Goal: Communication & Community: Share content

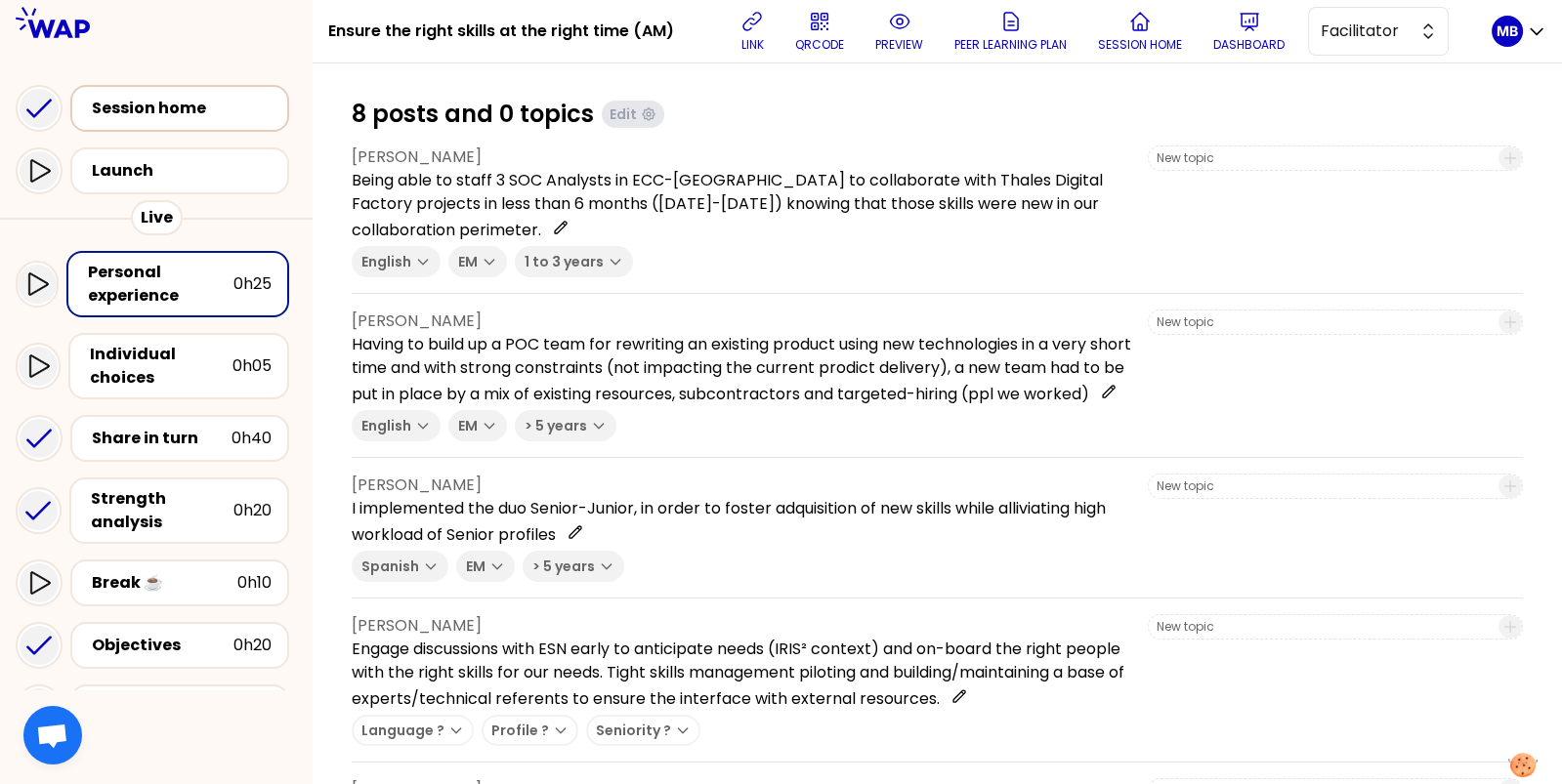
click at [211, 104] on div "Session home" at bounding box center [186, 108] width 188 height 23
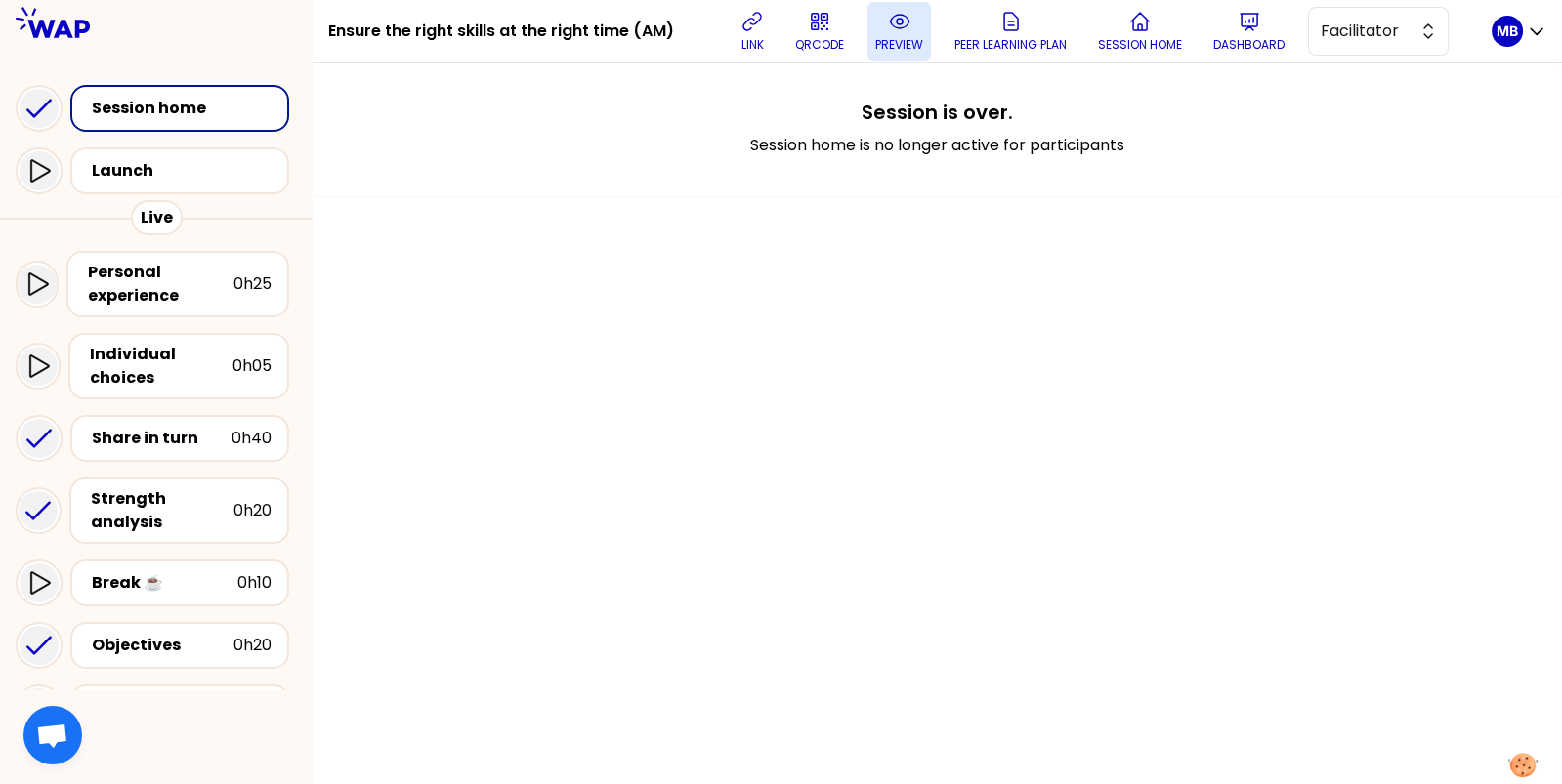
click at [883, 33] on button "preview" at bounding box center [899, 31] width 64 height 59
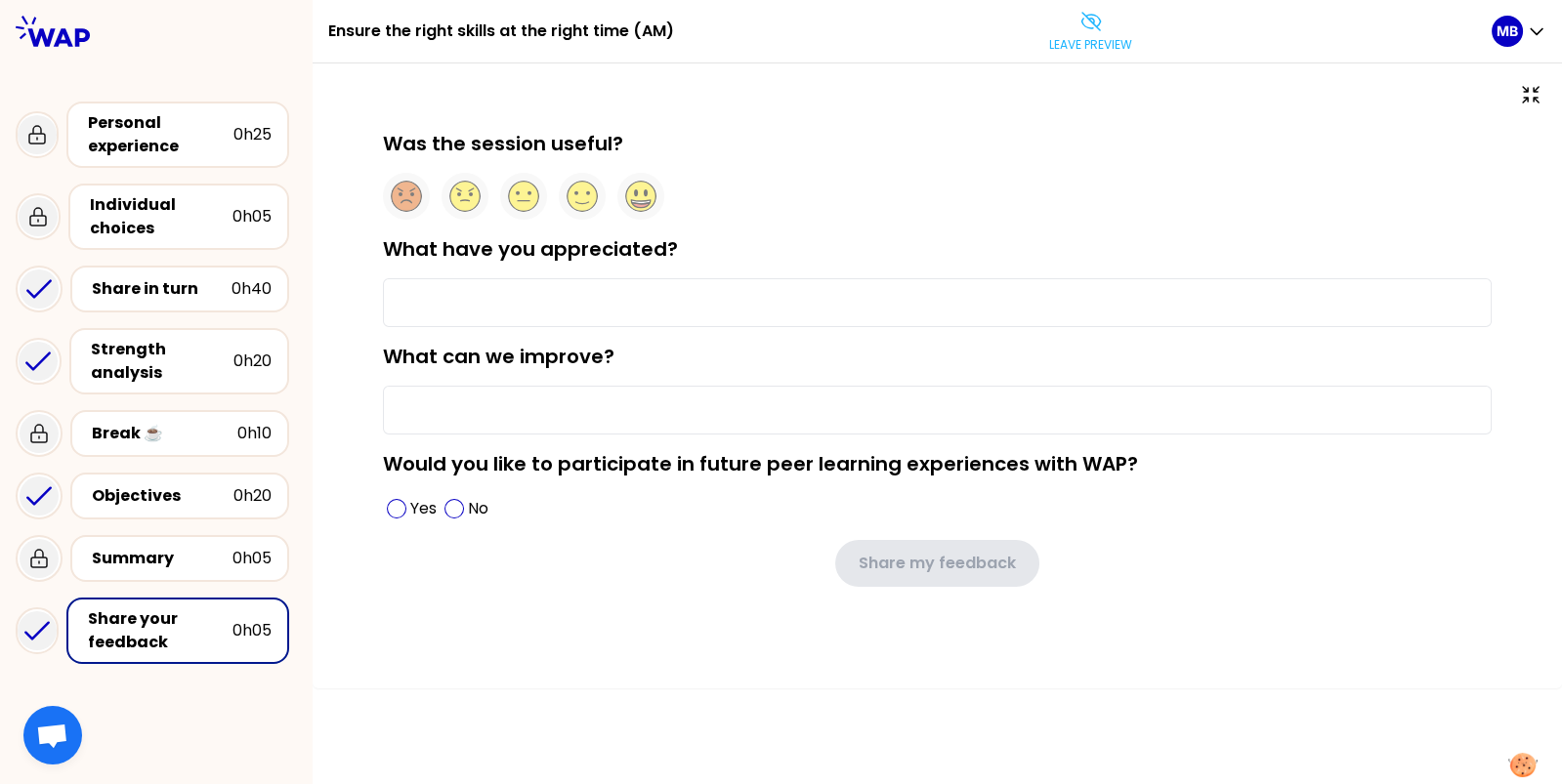
type input "Discovering new people facing the same staffing issues"
type input "The "what next" actions after this WAP sessions is not clear enough"
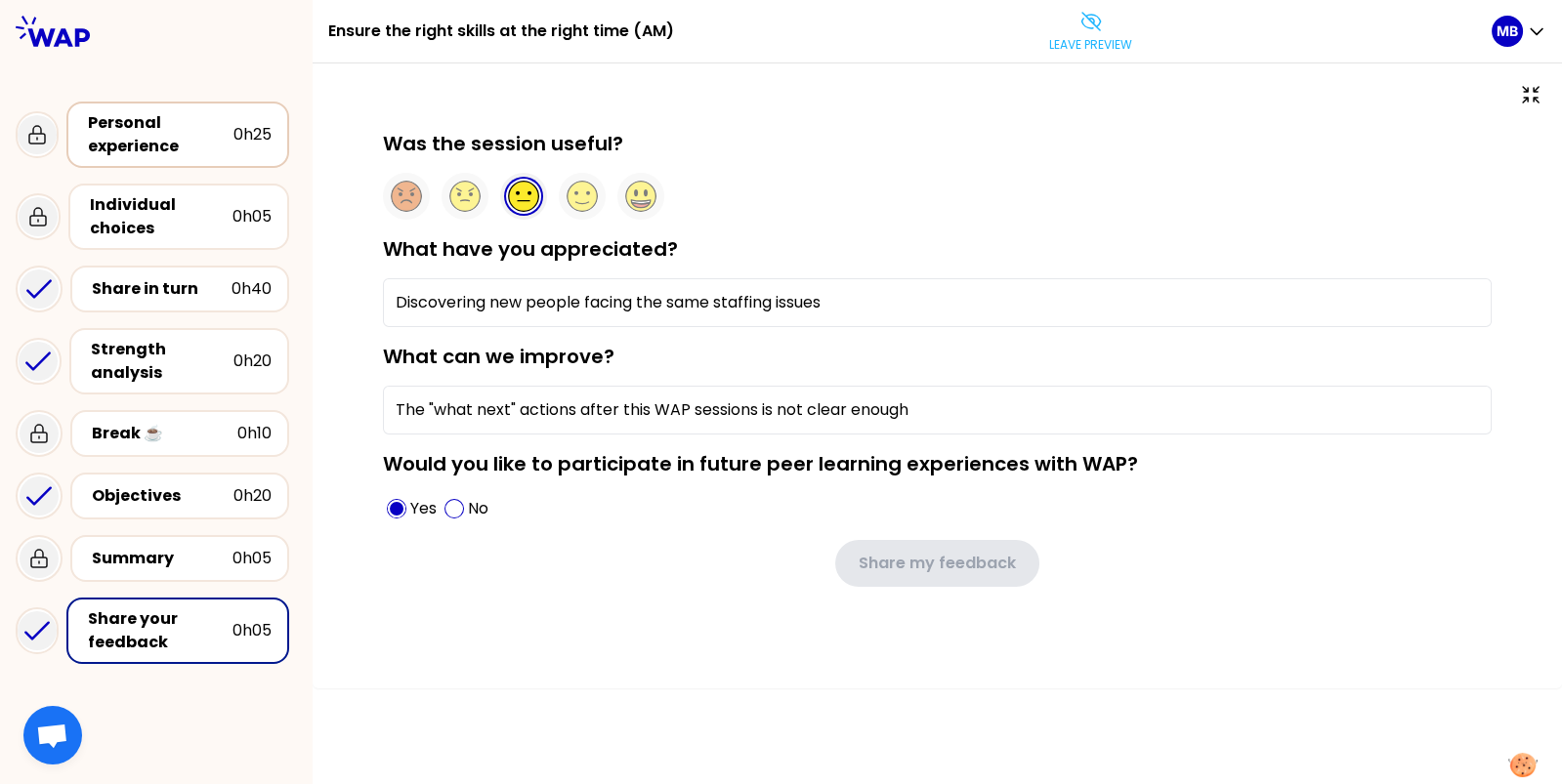
click at [206, 128] on div "Personal experience" at bounding box center [161, 135] width 146 height 47
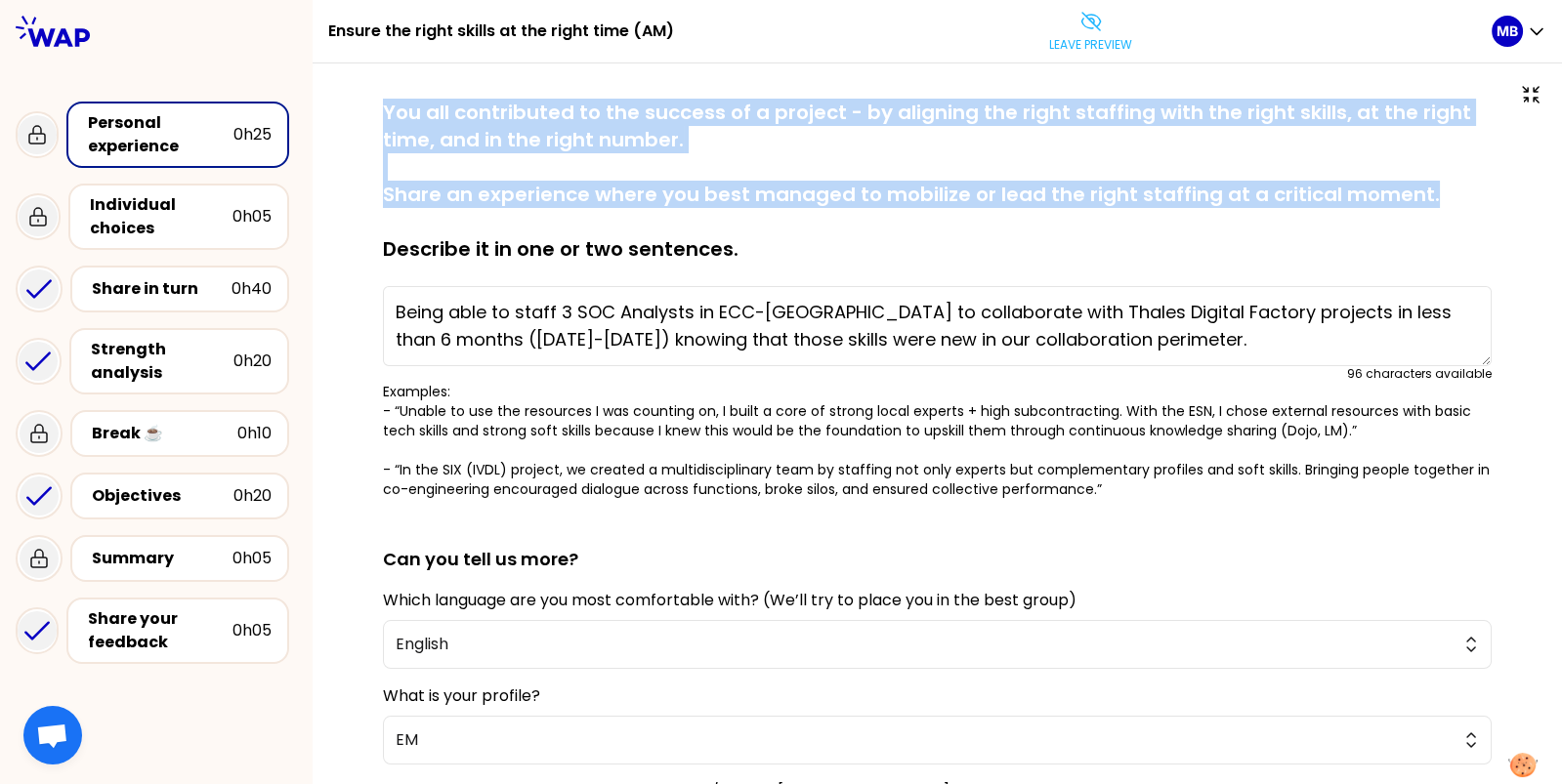
drag, startPoint x: 1428, startPoint y: 196, endPoint x: 353, endPoint y: 100, distance: 1079.3
click at [353, 100] on div "saved You all contributed to the success of a project - by aligning the right s…" at bounding box center [936, 573] width 1171 height 949
copy p "You all contributed to the success of a project - by aligning the right staffin…"
click at [1101, 40] on p "Leave preview" at bounding box center [1090, 45] width 83 height 16
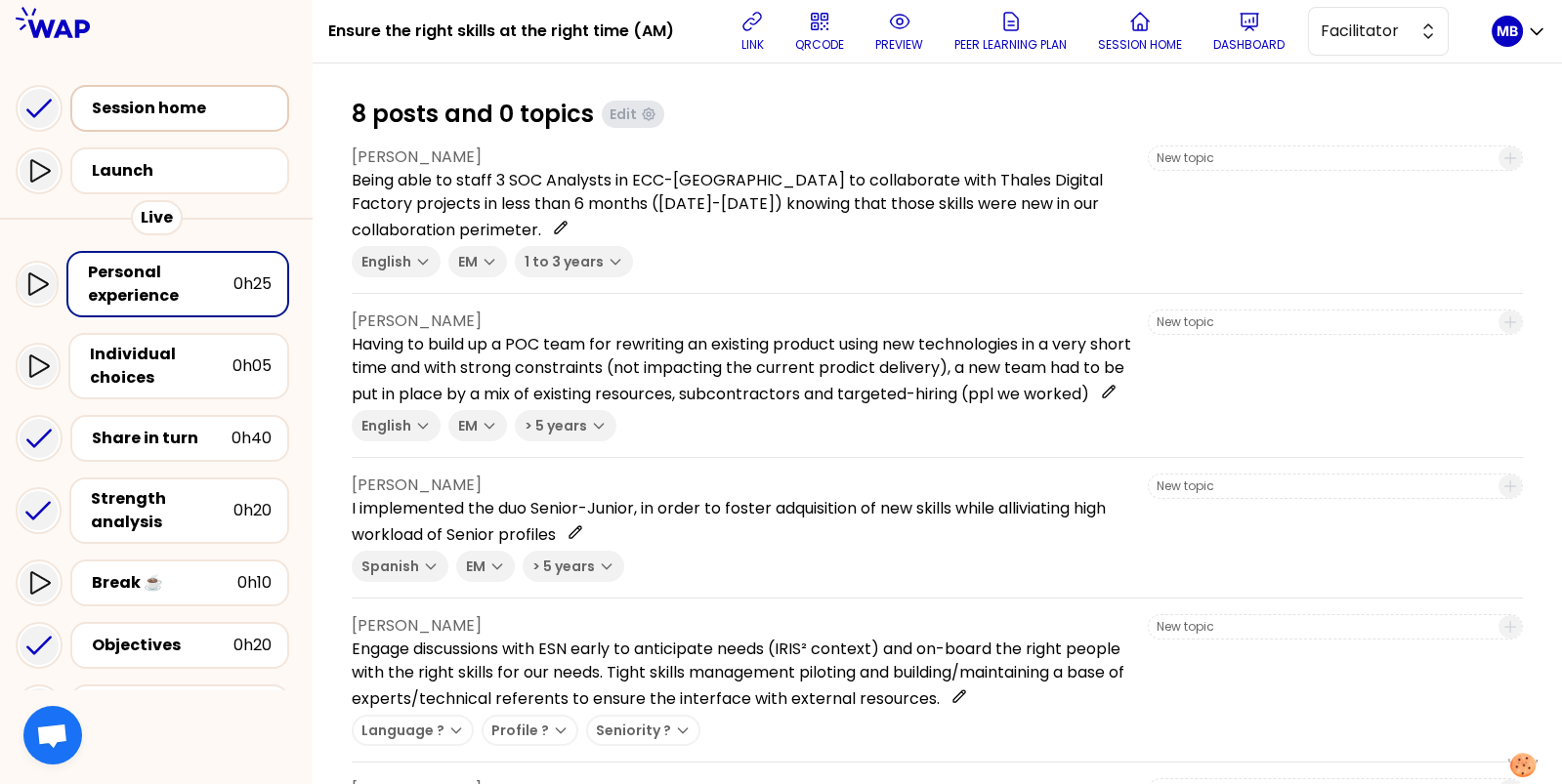
click at [197, 125] on div "Session home" at bounding box center [179, 108] width 219 height 47
click at [888, 42] on p "preview" at bounding box center [899, 45] width 48 height 16
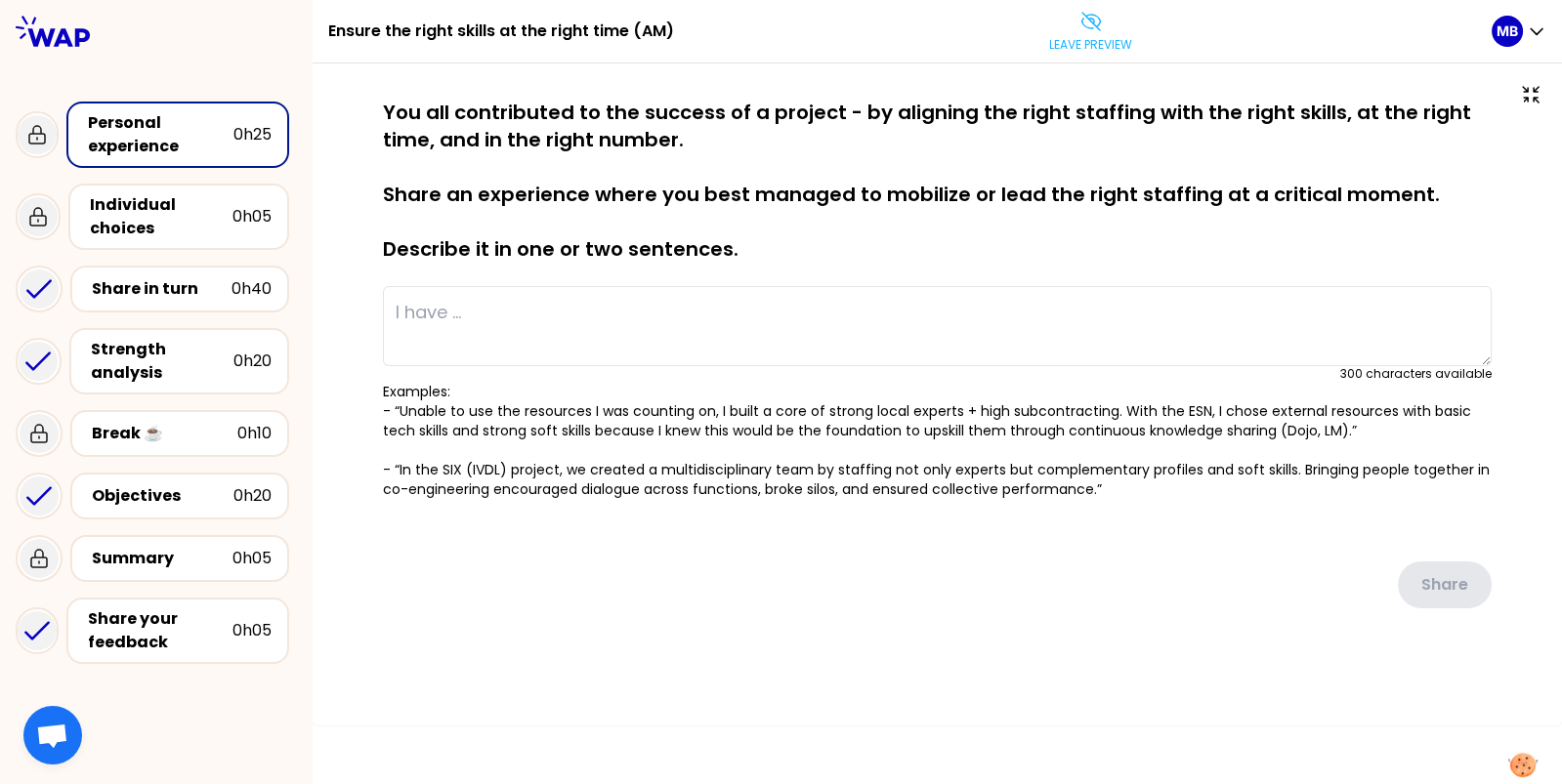
type textarea "Being able to staff 3 SOC Analysts in ECC-[GEOGRAPHIC_DATA] to collaborate with…"
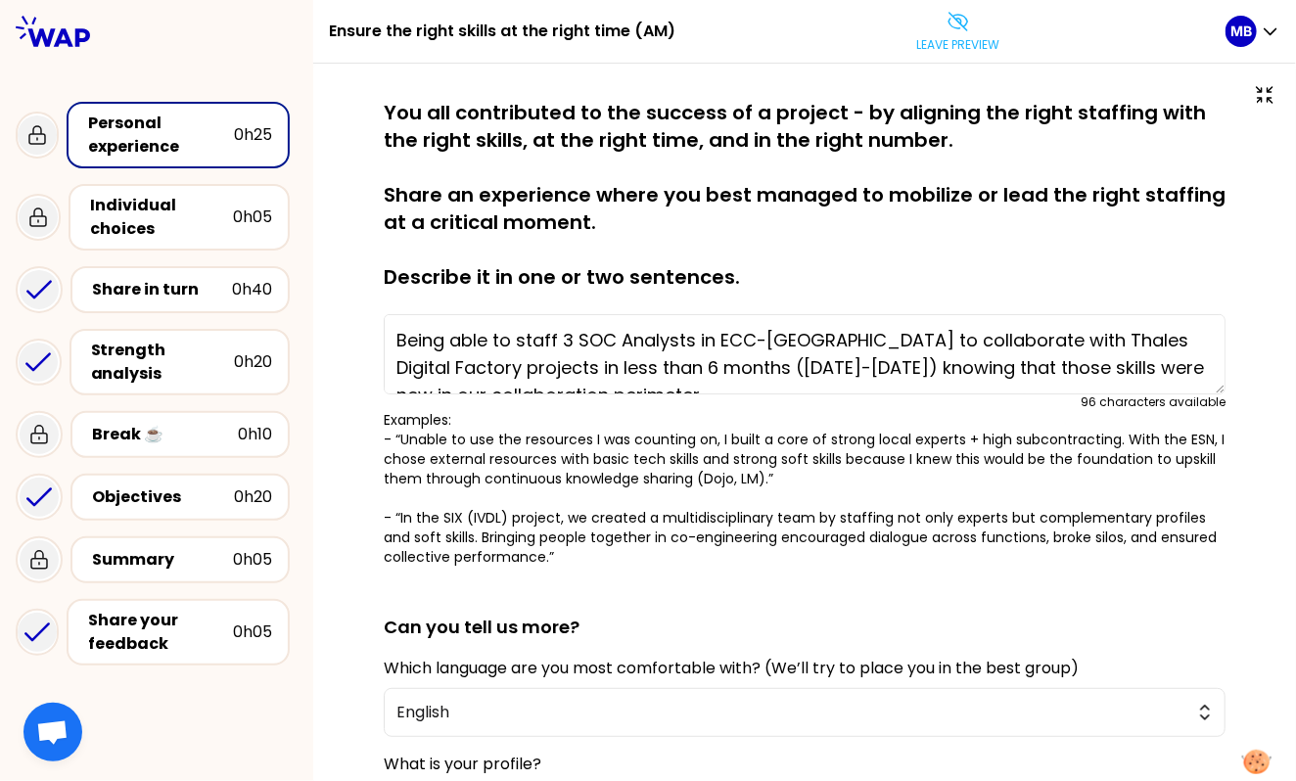
click at [948, 65] on div "saved You all contributed to the success of a project - by aligning the right s…" at bounding box center [804, 610] width 983 height 1092
click at [948, 37] on p "Leave preview" at bounding box center [958, 45] width 83 height 16
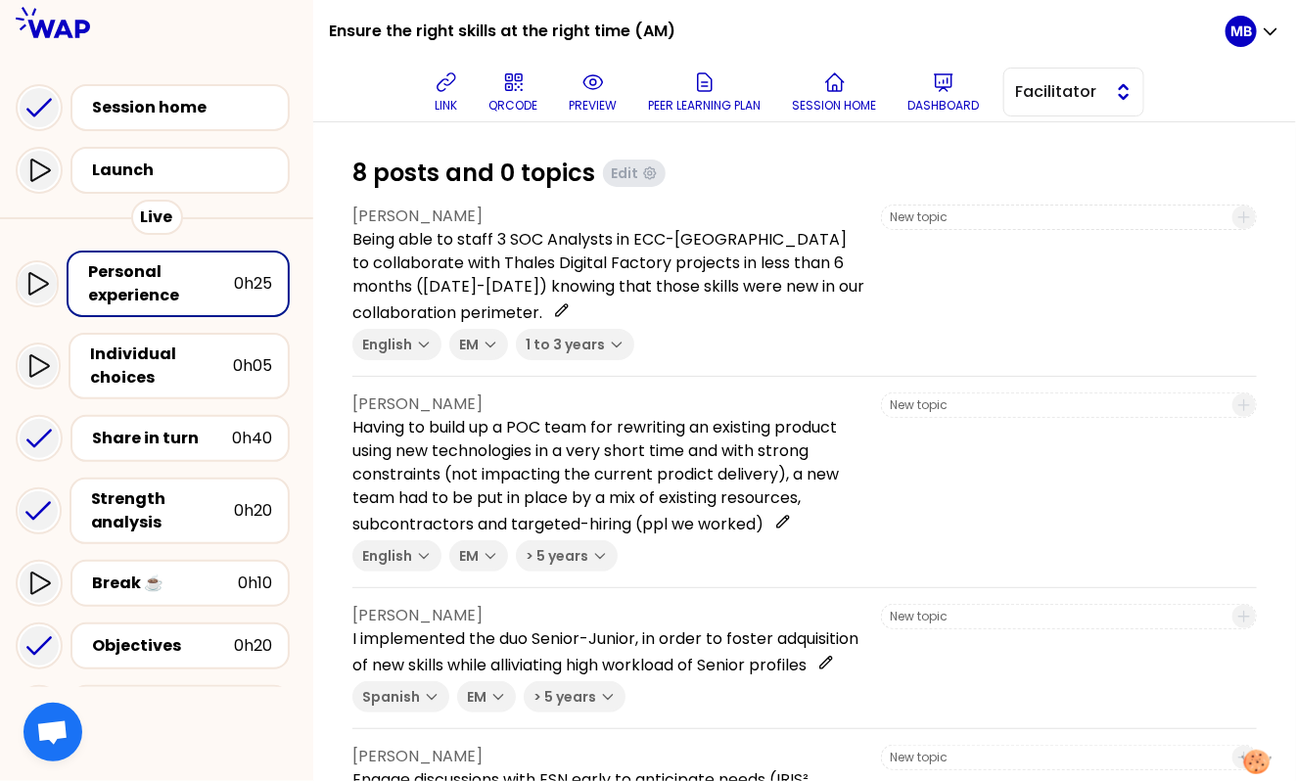
click at [1093, 101] on span "Facilitator" at bounding box center [1060, 91] width 88 height 23
click at [1073, 139] on span "Editor" at bounding box center [1085, 140] width 84 height 23
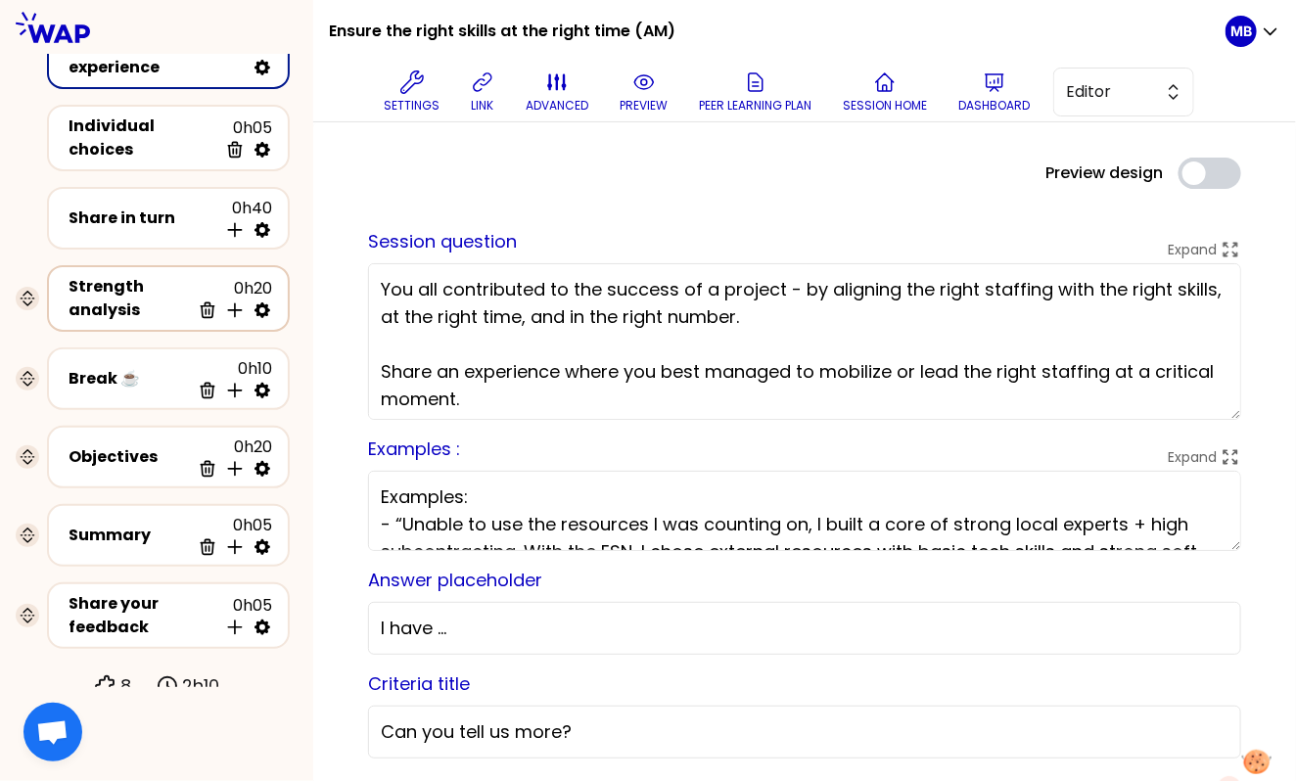
scroll to position [48, 0]
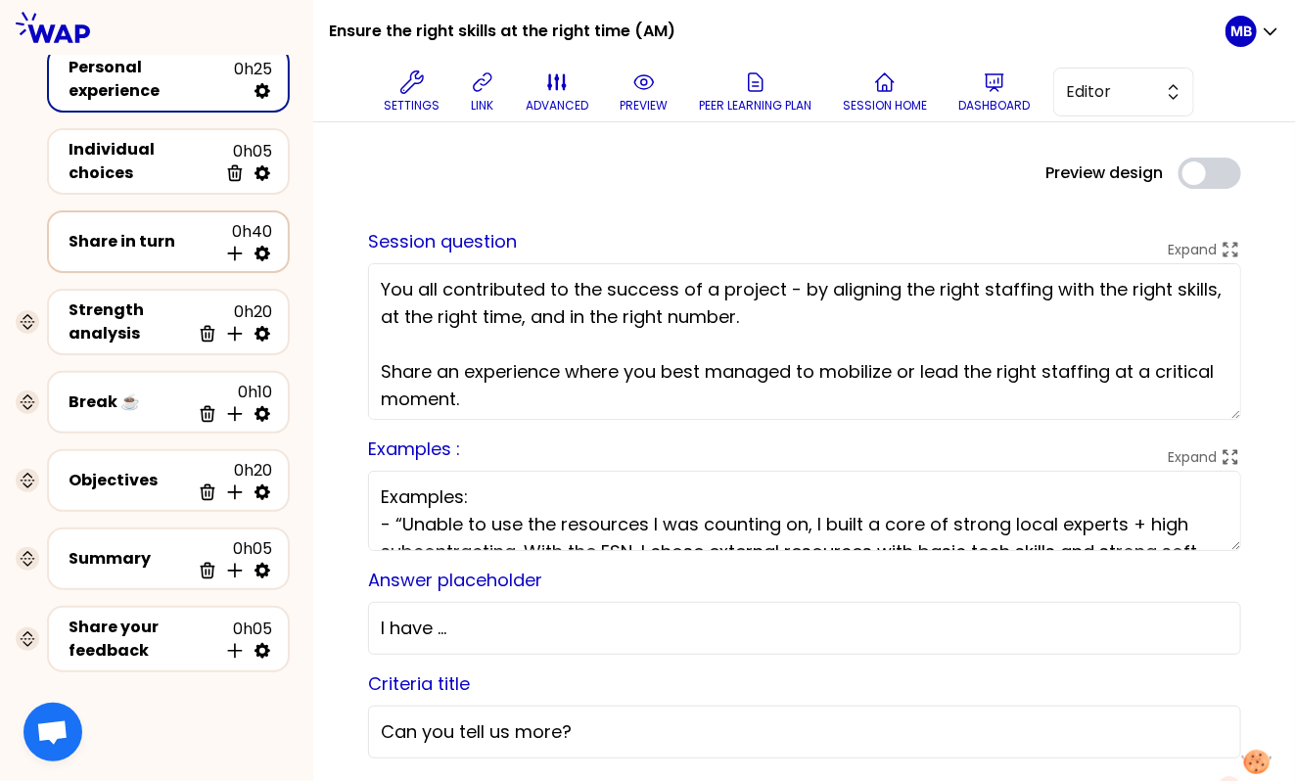
click at [261, 247] on icon at bounding box center [262, 254] width 20 height 20
select select "4"
select select "5"
select select "all"
select select "false"
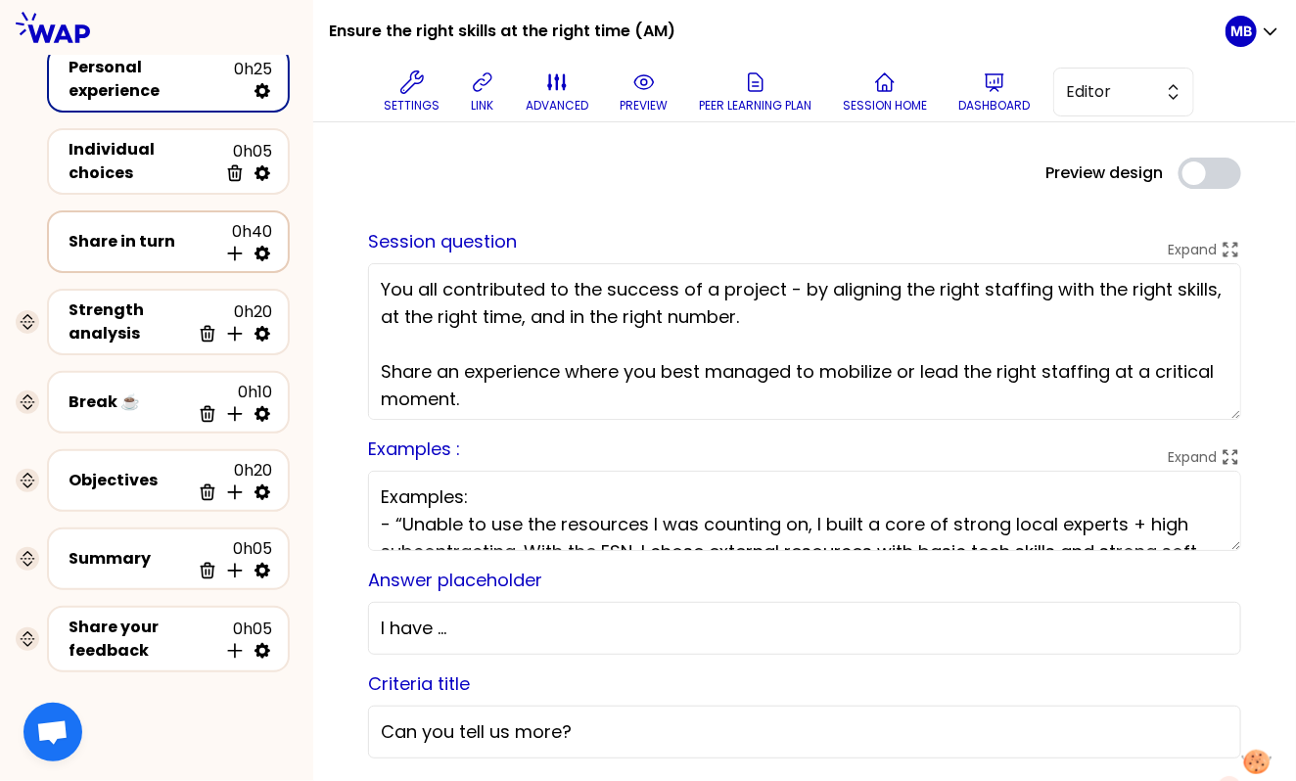
select select "Each"
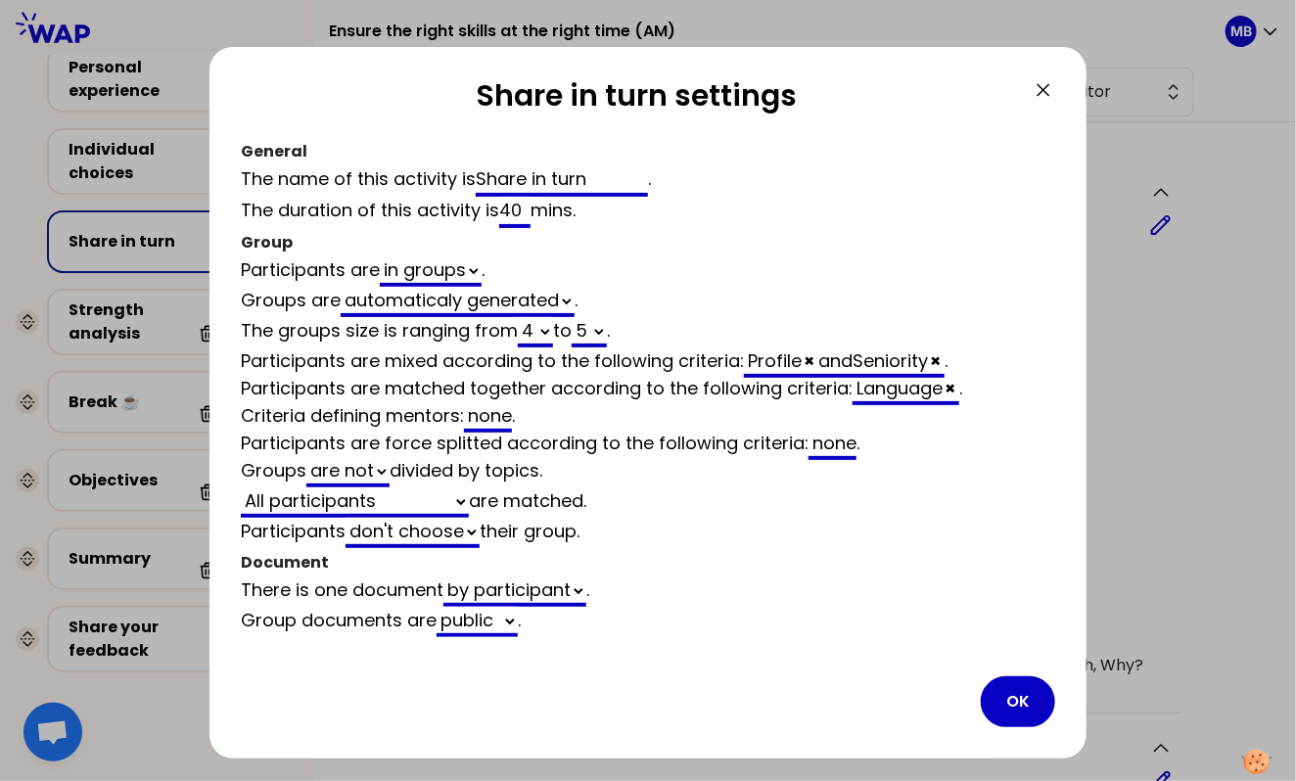
click at [1040, 85] on icon at bounding box center [1043, 89] width 23 height 23
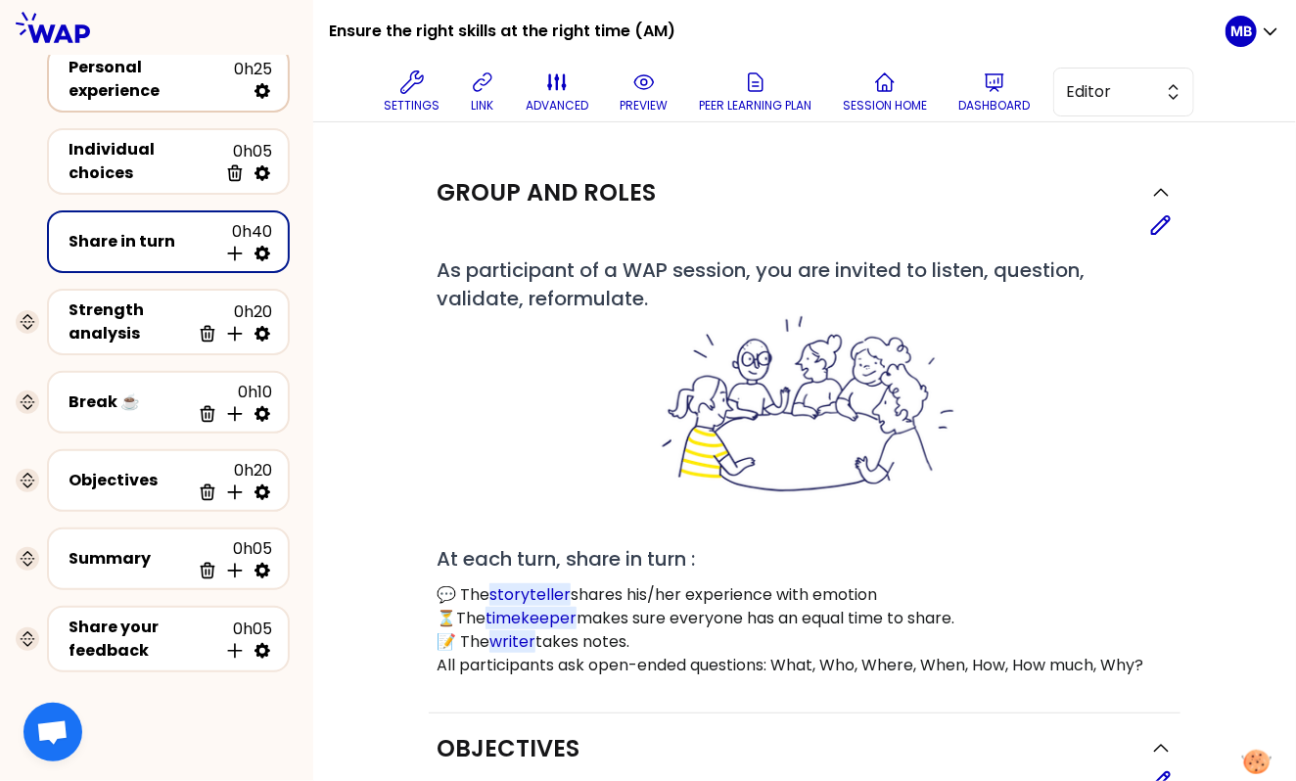
click at [141, 84] on div "Personal experience" at bounding box center [151, 79] width 165 height 47
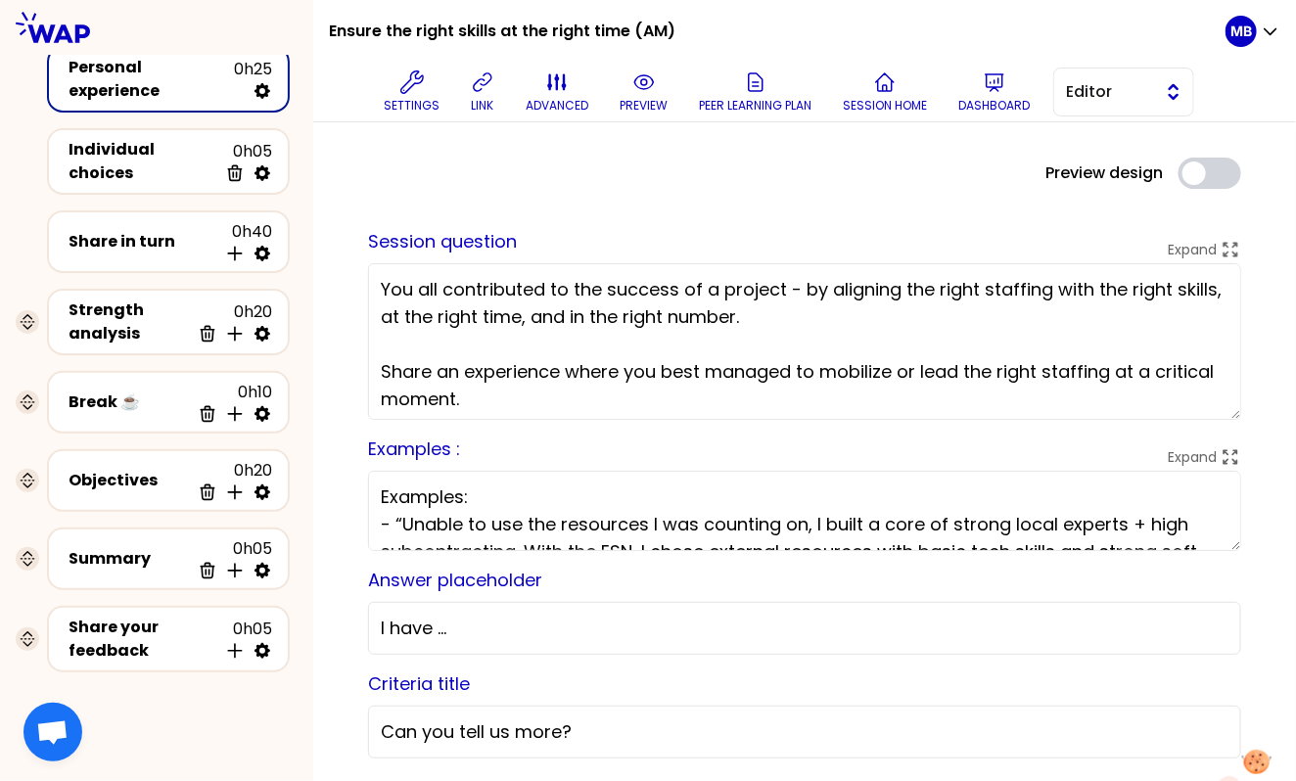
click at [1062, 92] on button "Editor" at bounding box center [1123, 92] width 141 height 49
click at [1096, 173] on span "Facilitator" at bounding box center [1135, 171] width 84 height 23
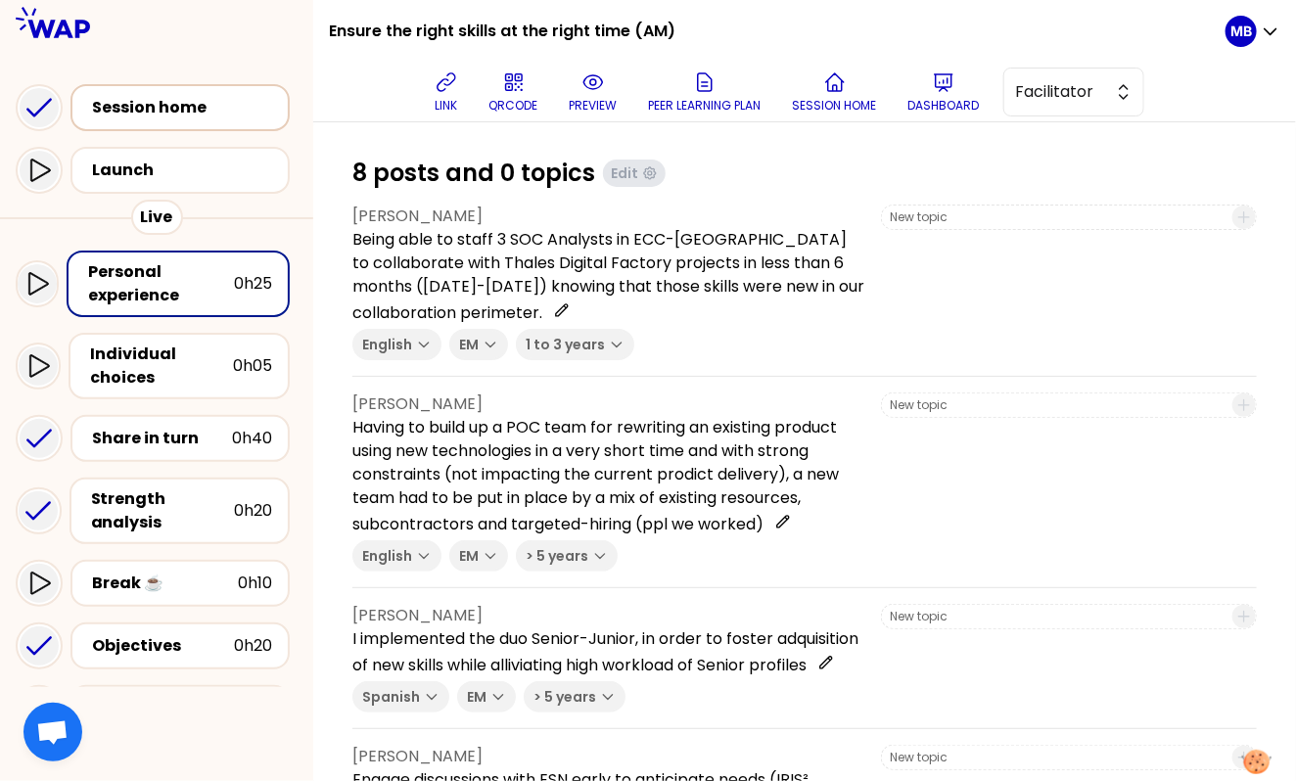
click at [161, 91] on div "Session home" at bounding box center [179, 107] width 219 height 47
click at [583, 80] on icon at bounding box center [592, 82] width 19 height 14
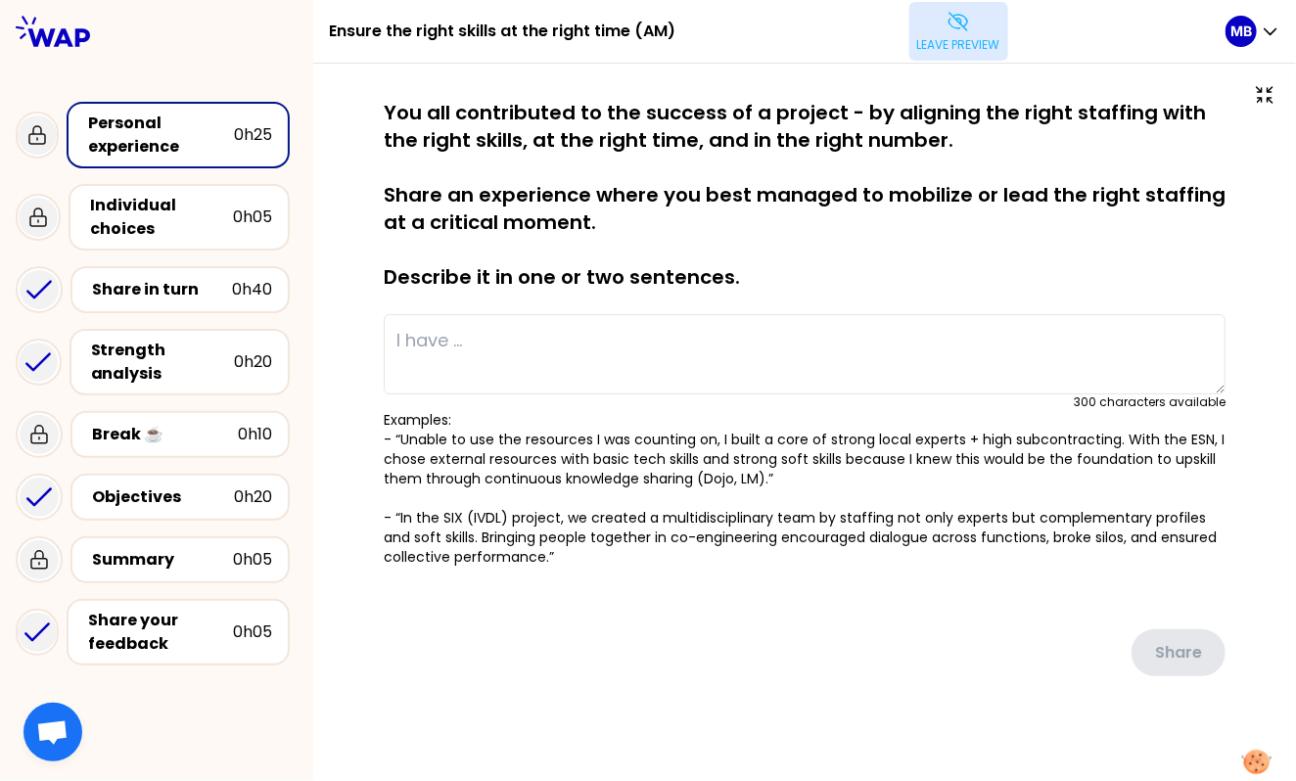
type textarea "Being able to staff 3 SOC Analysts in ECC-[GEOGRAPHIC_DATA] to collaborate with…"
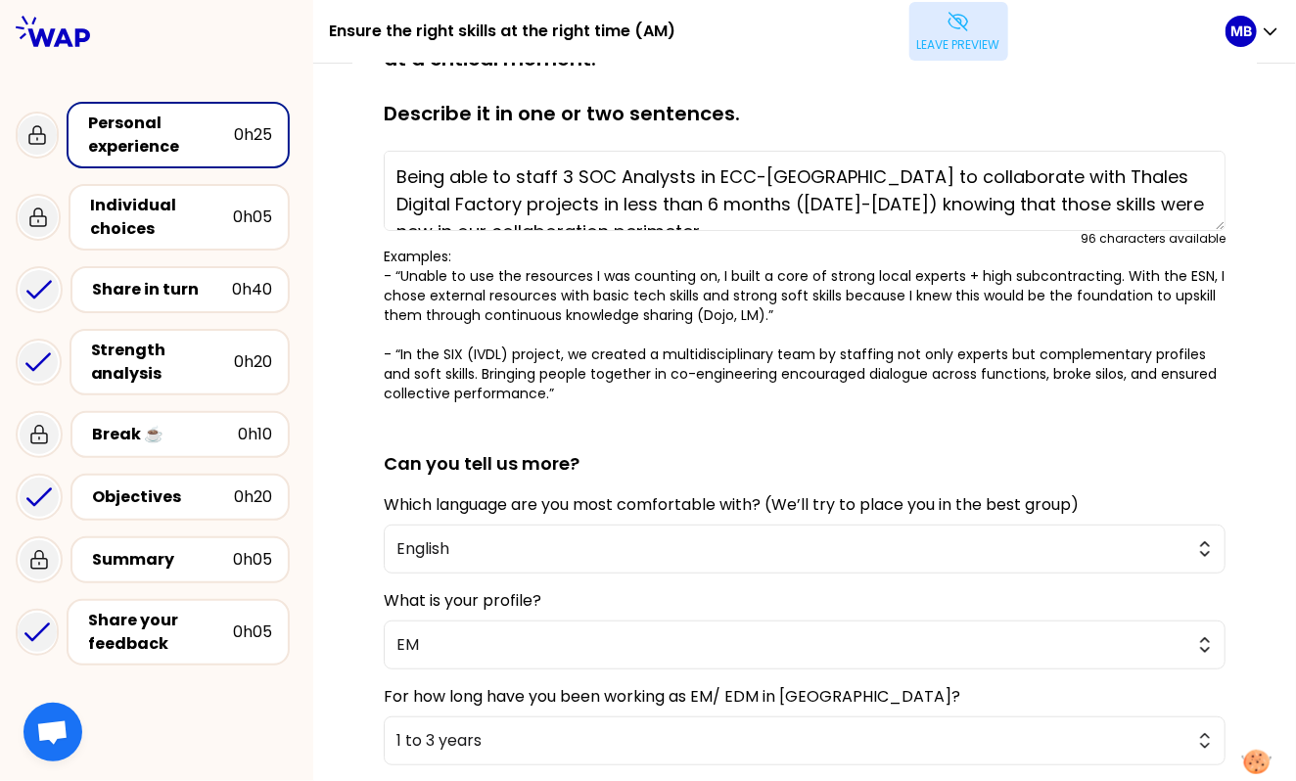
scroll to position [370, 0]
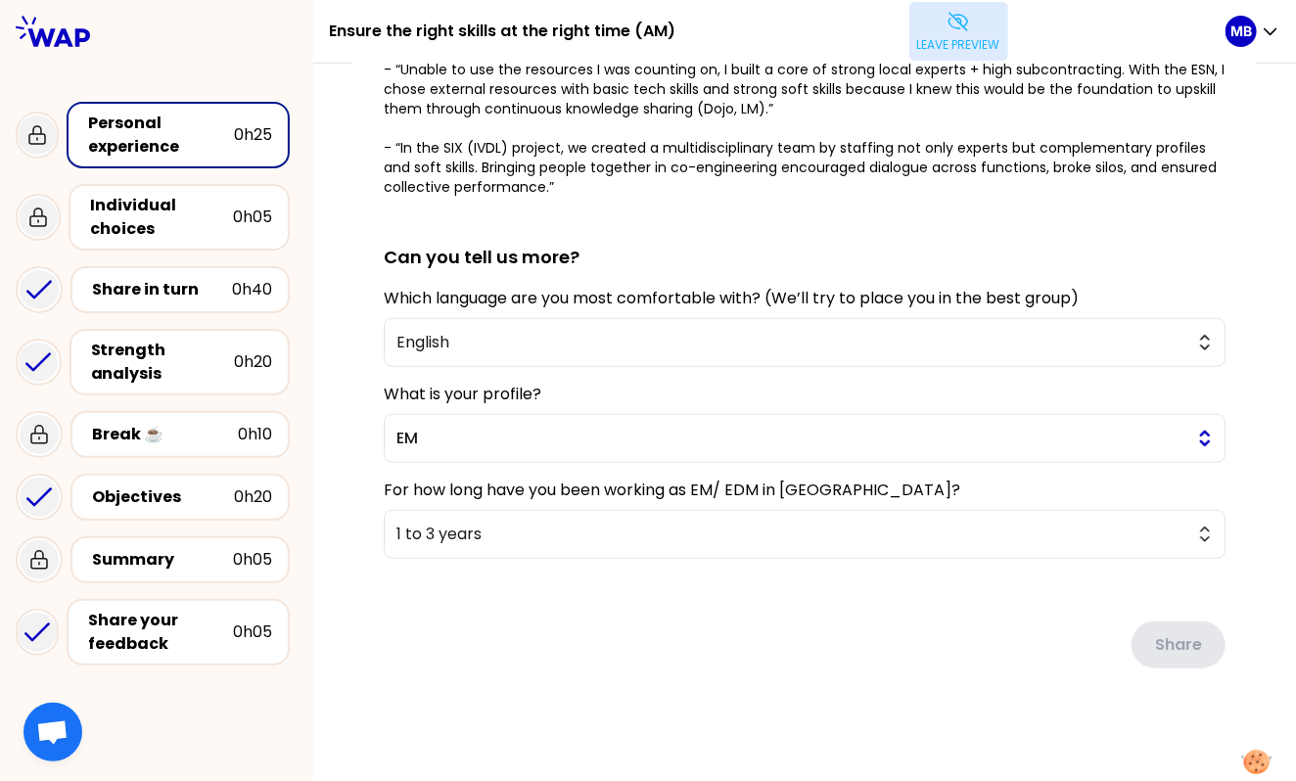
click at [417, 436] on span "EM" at bounding box center [790, 438] width 789 height 23
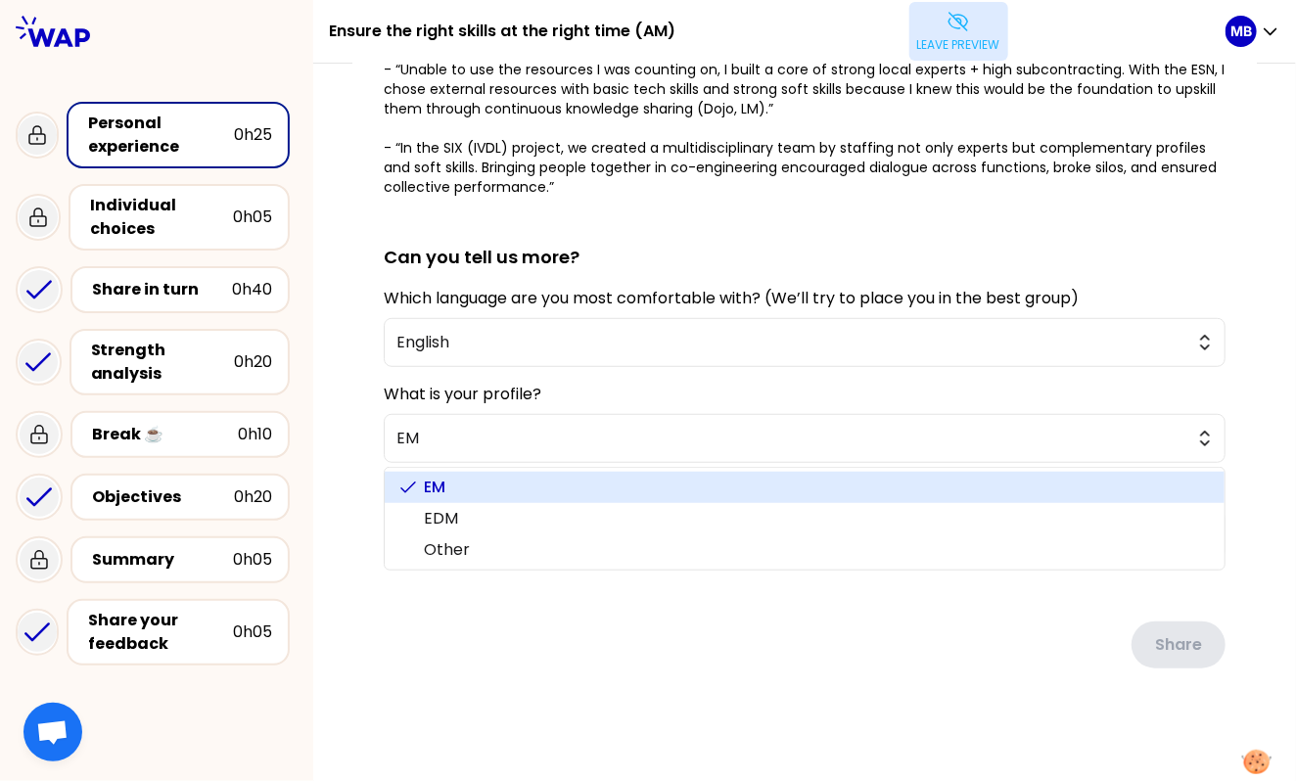
click at [360, 428] on div "saved You all contributed to the success of a project - by aligning the right s…" at bounding box center [804, 238] width 904 height 1018
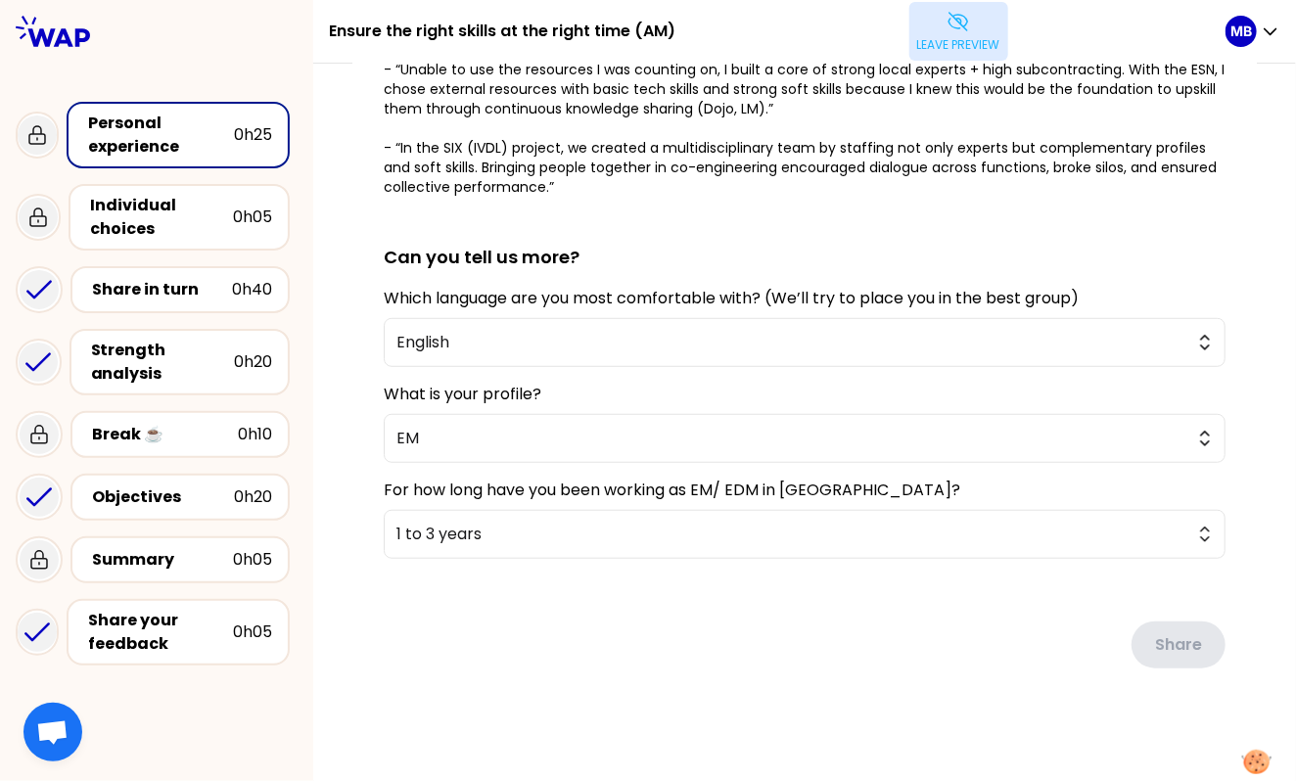
click at [984, 22] on button "Leave preview" at bounding box center [958, 31] width 99 height 59
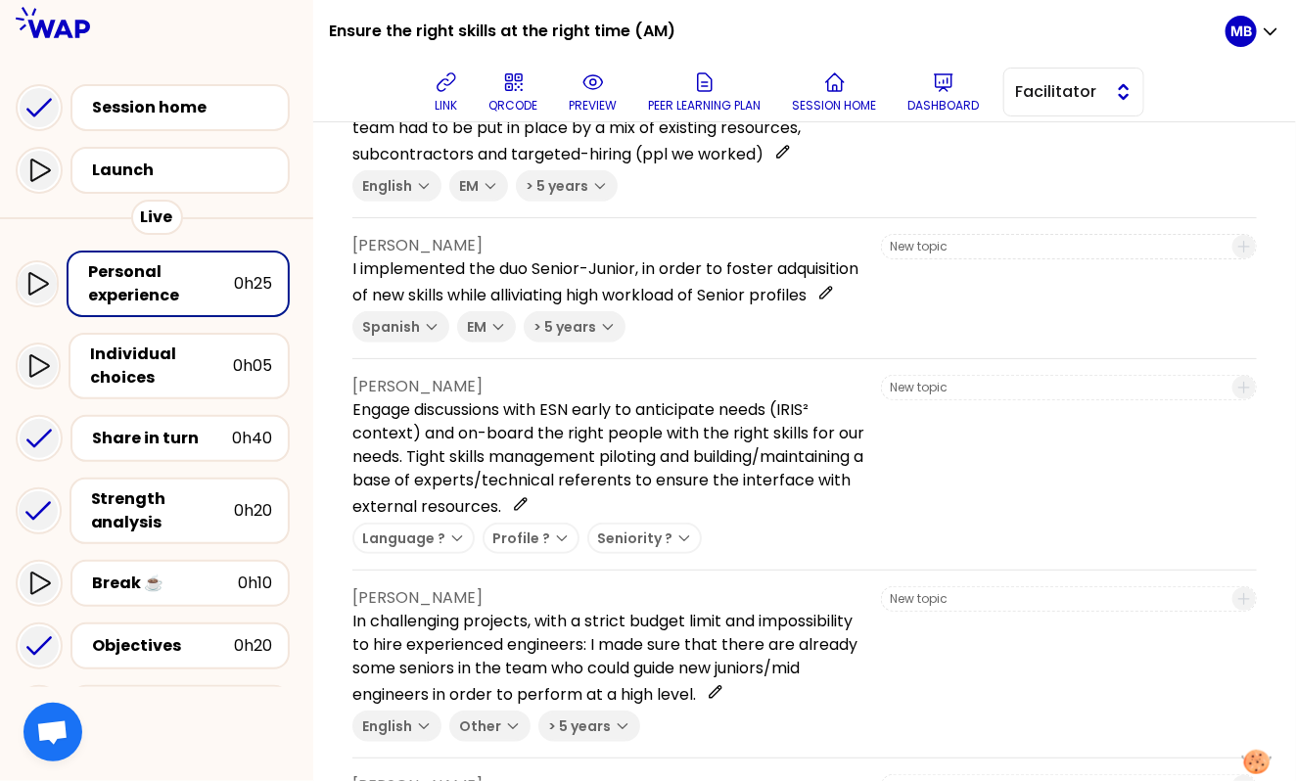
click at [1079, 102] on span "Facilitator" at bounding box center [1060, 91] width 88 height 23
click at [1078, 153] on li "Editor" at bounding box center [1073, 140] width 139 height 31
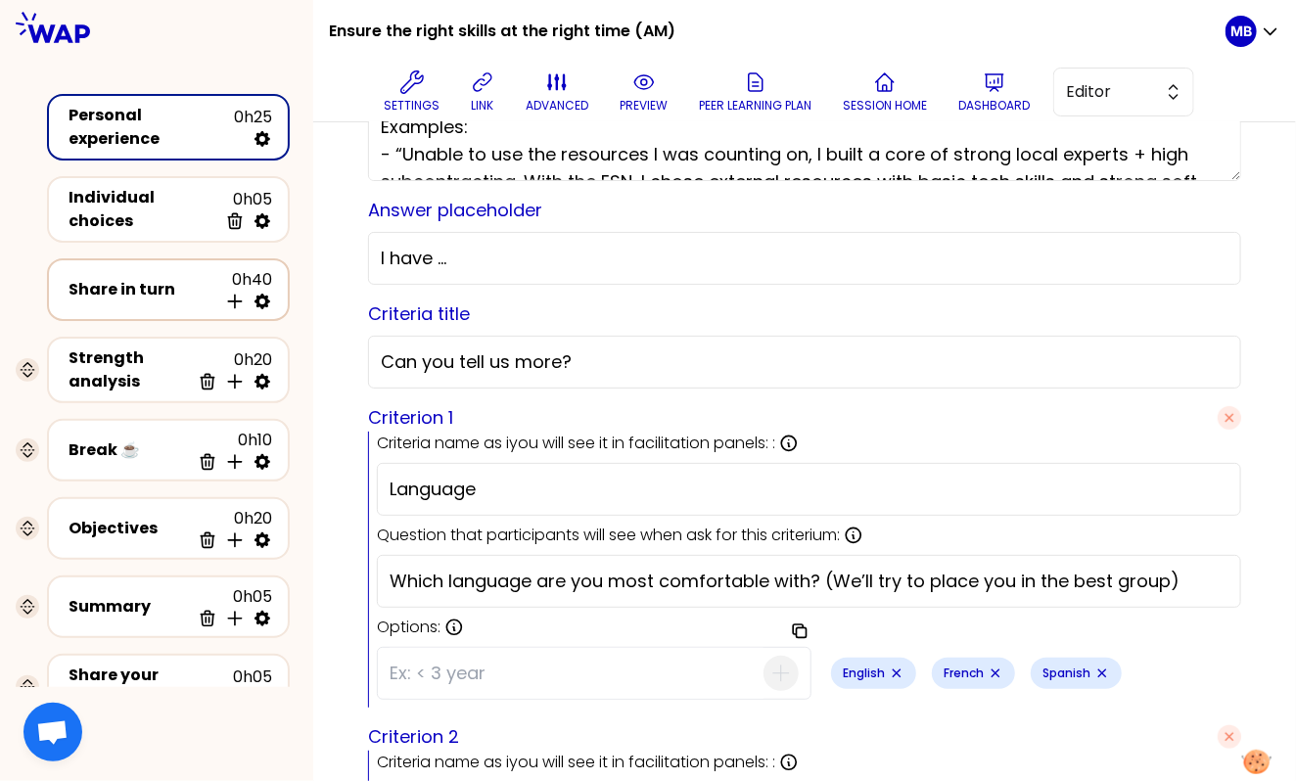
click at [257, 297] on icon at bounding box center [262, 302] width 16 height 16
select select "4"
select select "5"
select select "all"
select select "false"
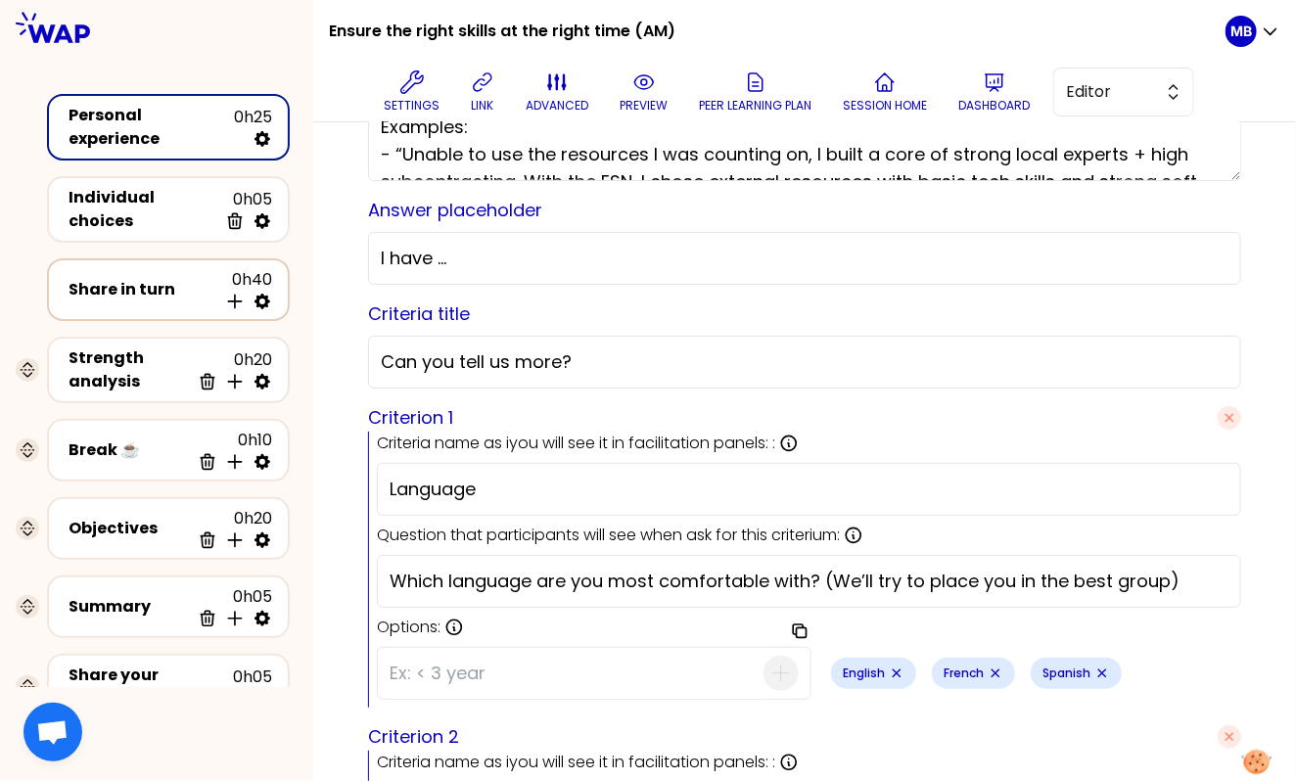
select select "Each"
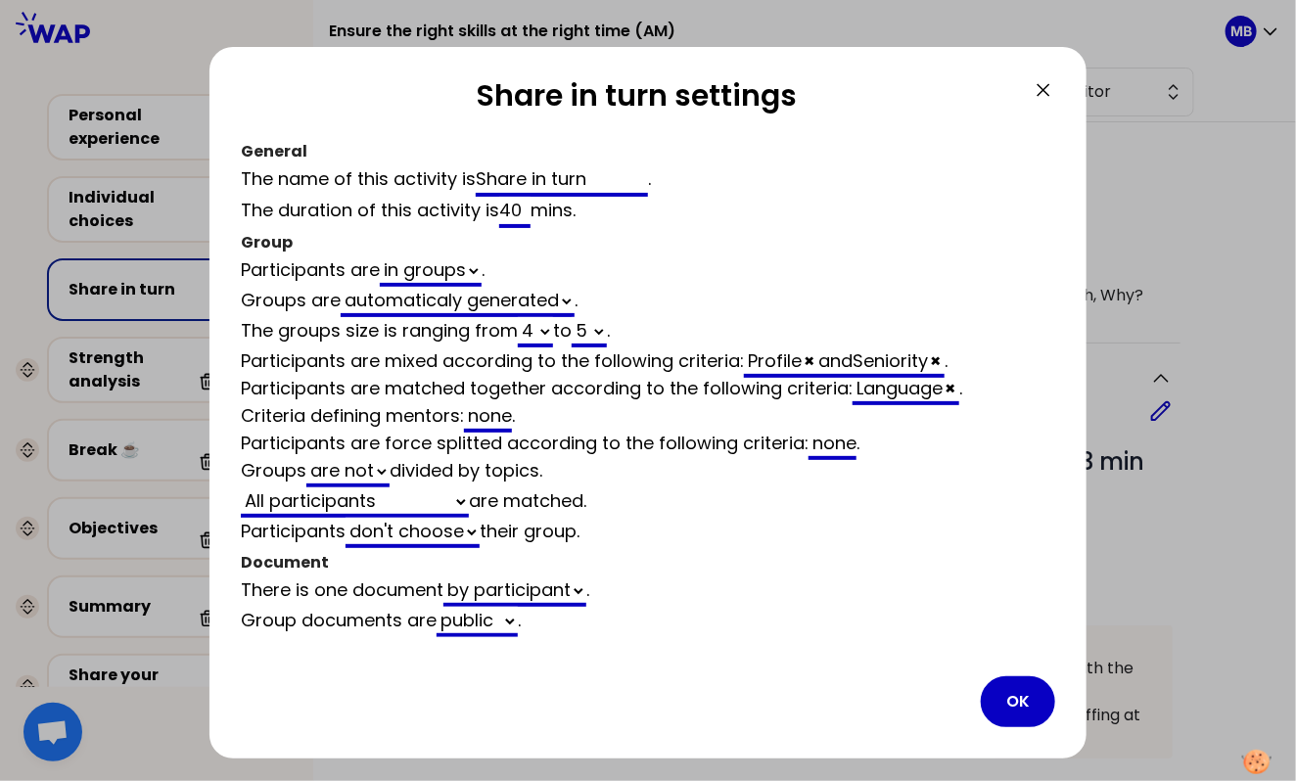
click at [1035, 82] on icon at bounding box center [1043, 89] width 23 height 23
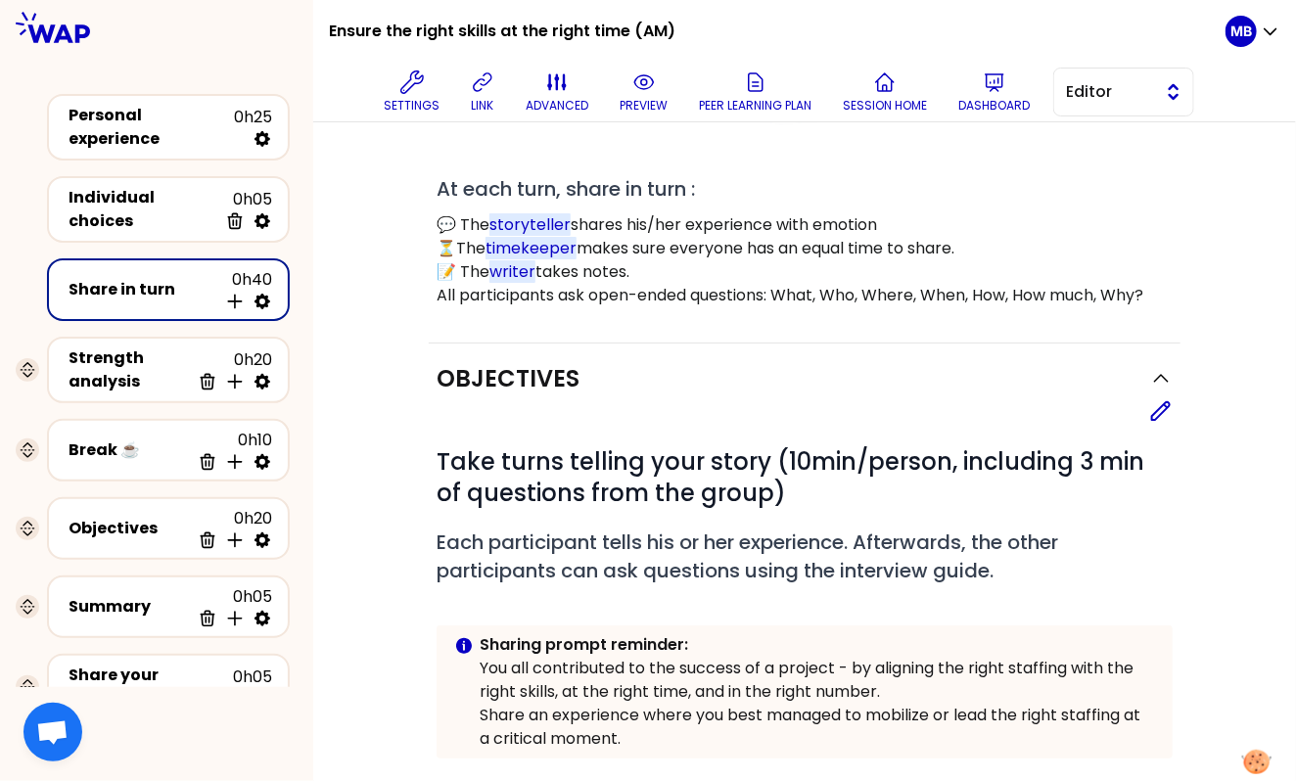
click at [1057, 82] on button "Editor" at bounding box center [1123, 92] width 141 height 49
click at [1093, 168] on span "Facilitator" at bounding box center [1135, 171] width 84 height 23
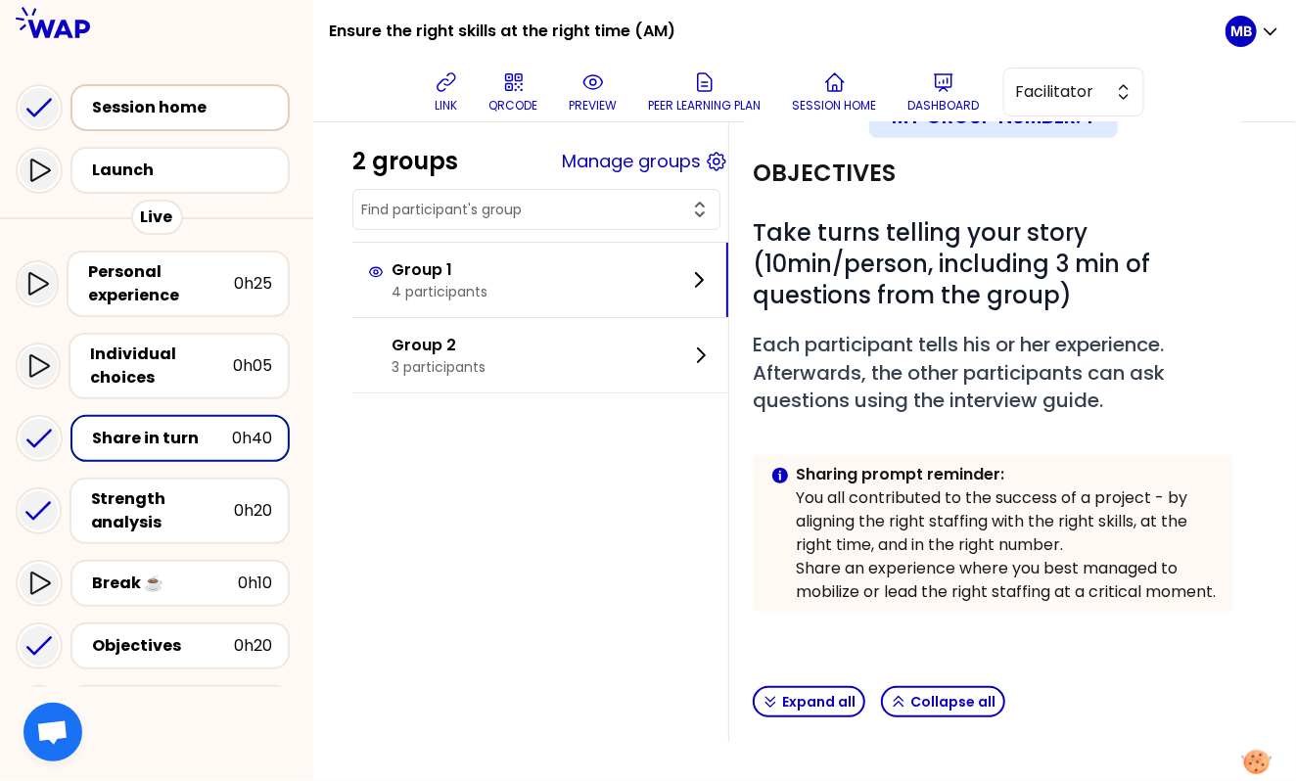
scroll to position [370, 0]
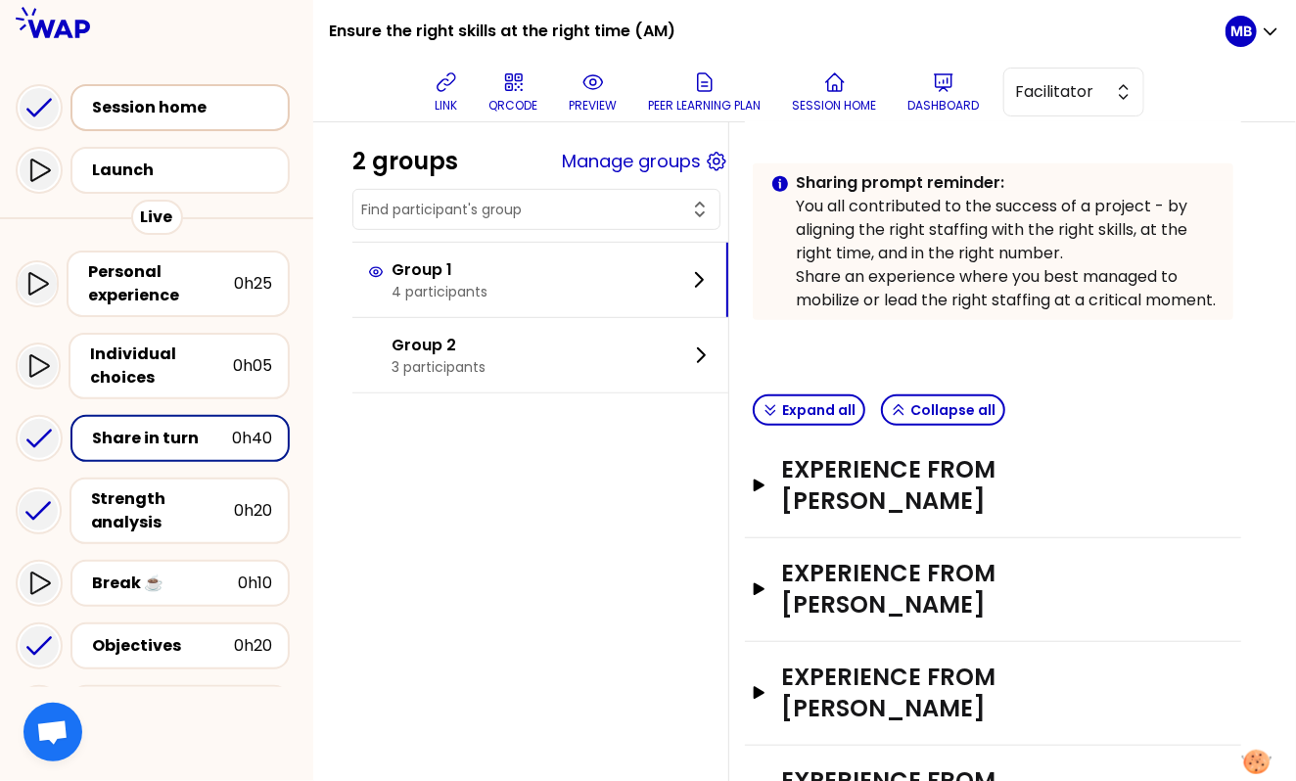
click at [154, 127] on div "Session home" at bounding box center [179, 107] width 219 height 47
click at [595, 98] on p "preview" at bounding box center [594, 106] width 48 height 16
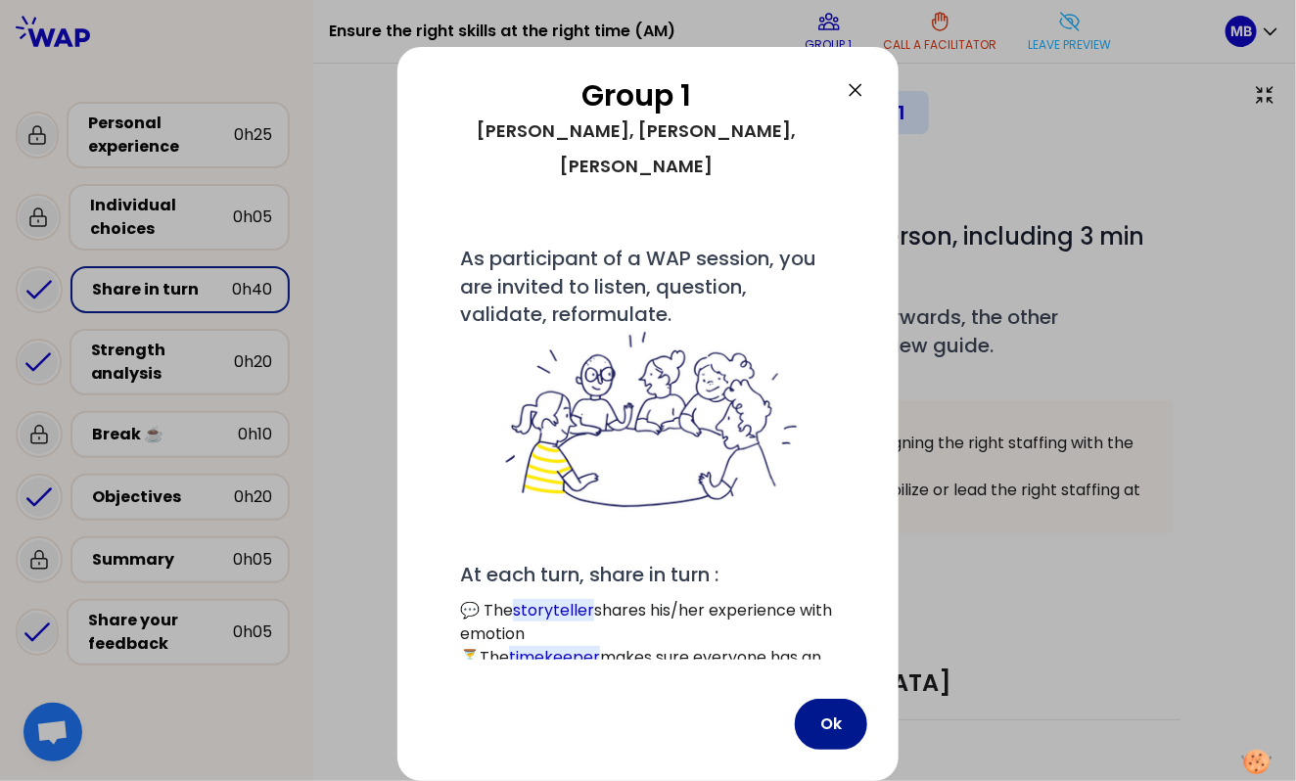
click at [812, 723] on button "Ok" at bounding box center [831, 724] width 72 height 51
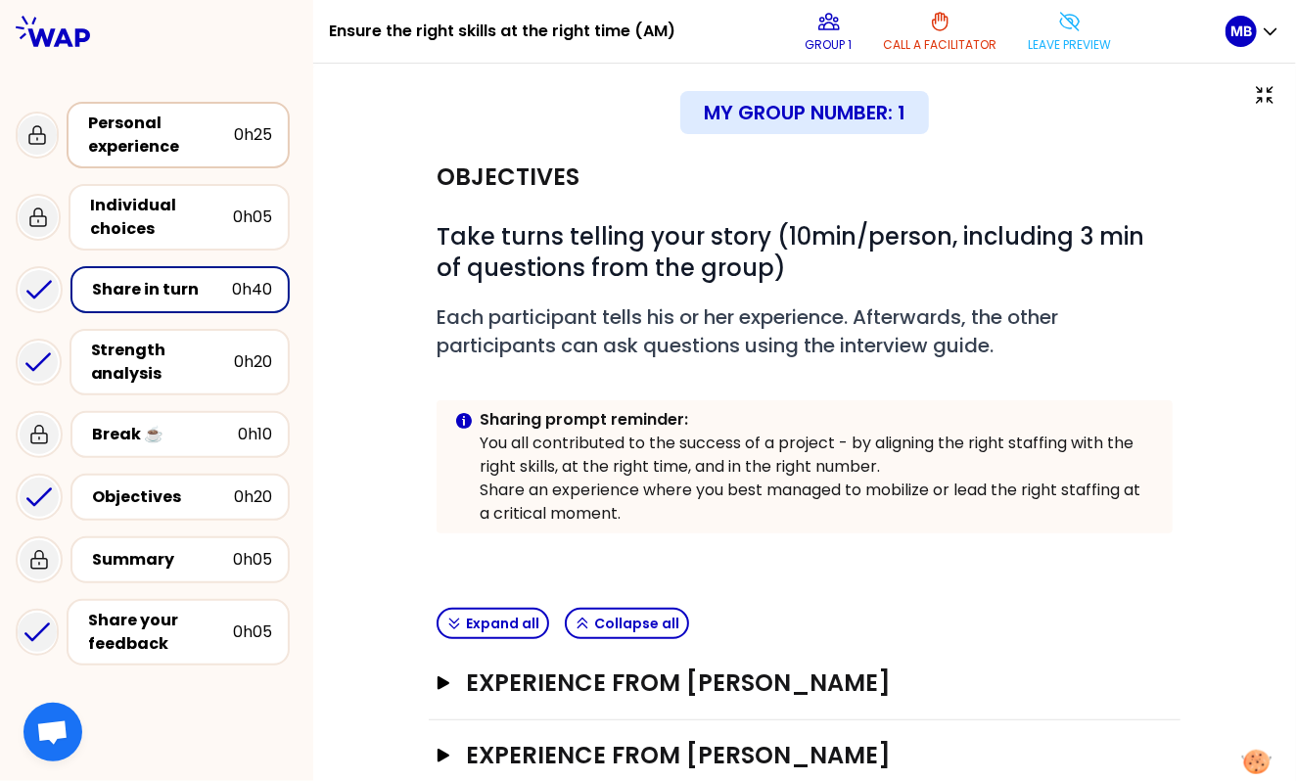
click at [158, 145] on div "Personal experience" at bounding box center [161, 135] width 146 height 47
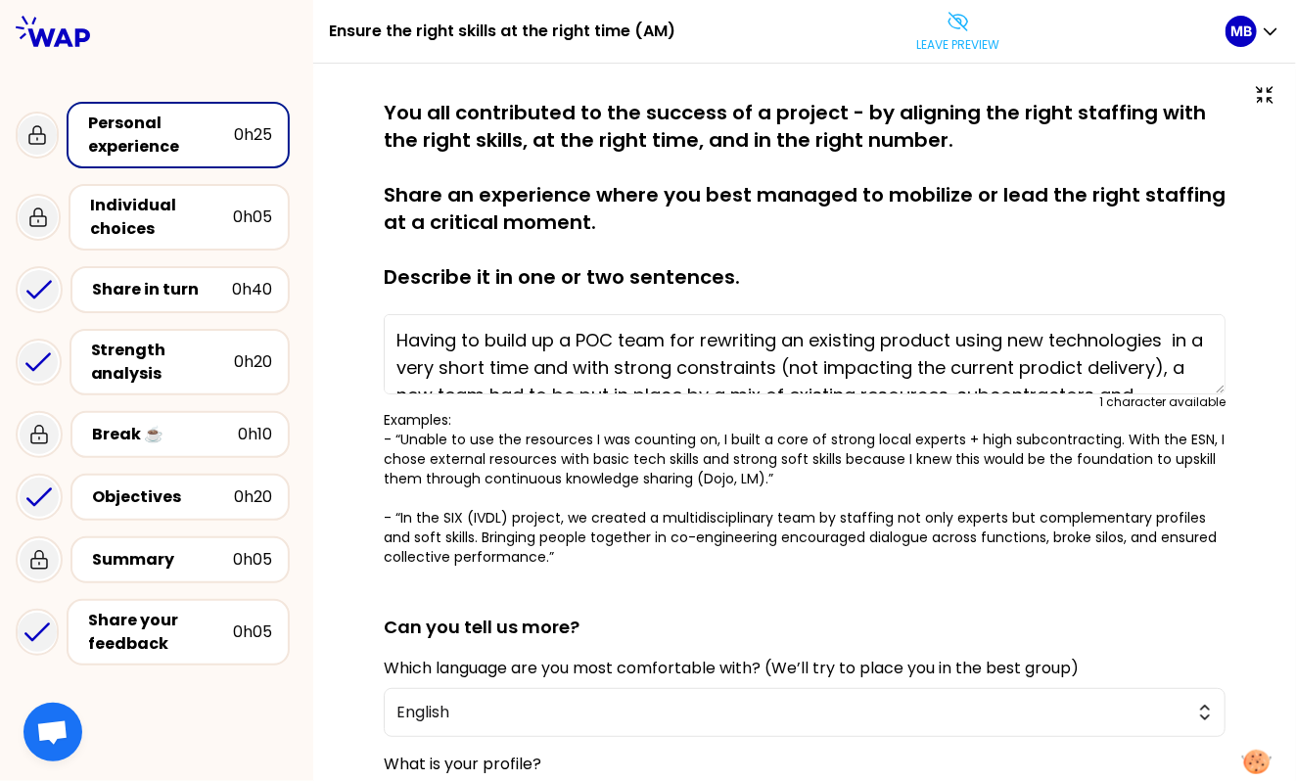
type textarea "Being able to staff 3 SOC Analysts in ECC-[GEOGRAPHIC_DATA] to collaborate with…"
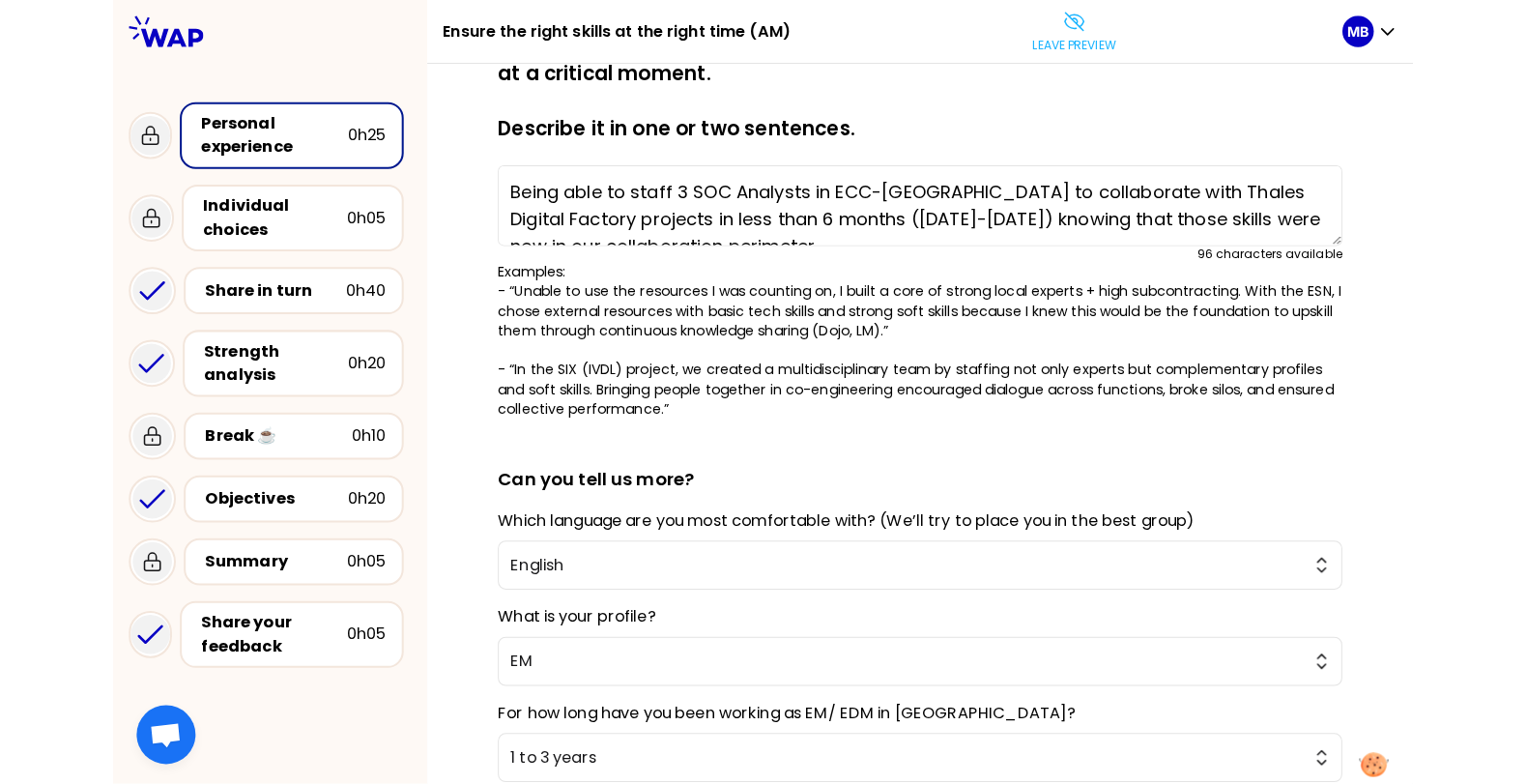
scroll to position [365, 0]
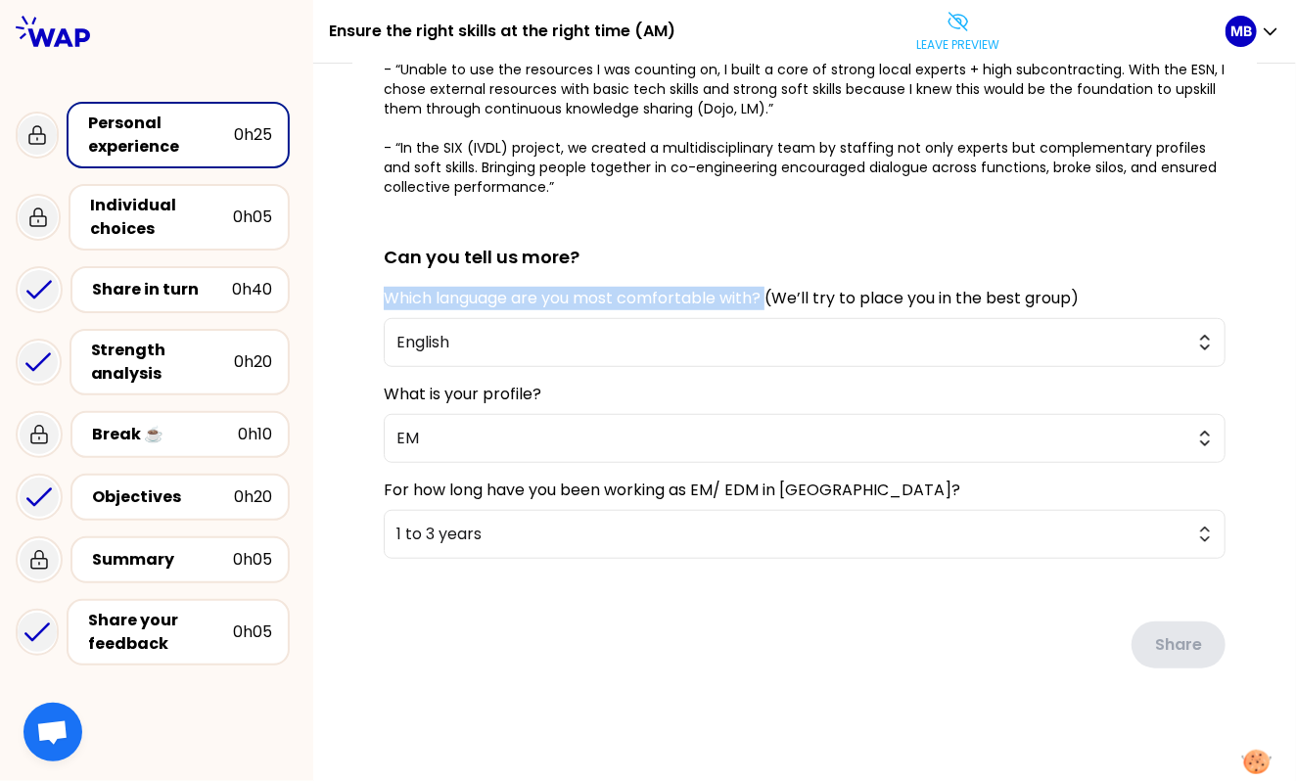
drag, startPoint x: 382, startPoint y: 293, endPoint x: 769, endPoint y: 296, distance: 387.6
click at [769, 296] on div "saved You all contributed to the success of a project - by aligning the right s…" at bounding box center [804, 238] width 904 height 1018
click at [493, 335] on span "English" at bounding box center [790, 342] width 789 height 23
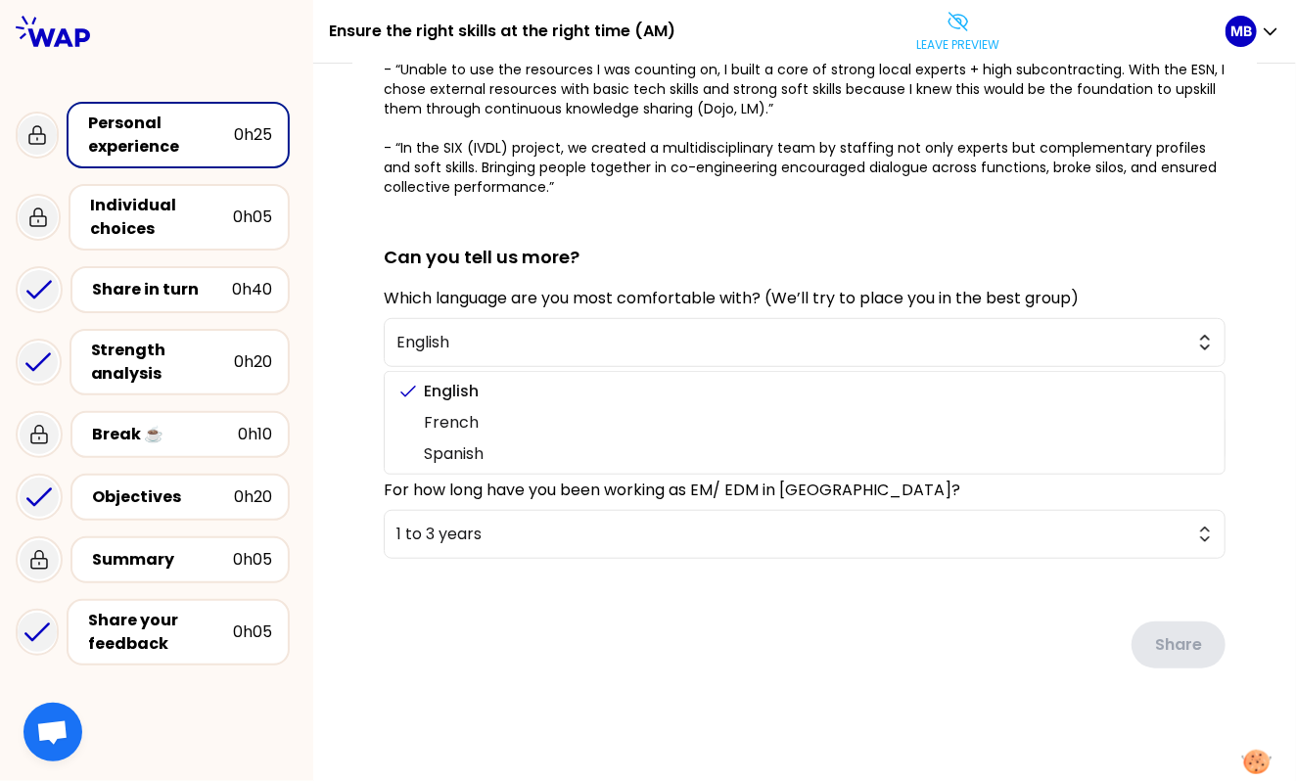
click at [380, 330] on div "saved You all contributed to the success of a project - by aligning the right s…" at bounding box center [804, 238] width 904 height 1018
click at [371, 303] on div "saved You all contributed to the success of a project - by aligning the right s…" at bounding box center [804, 238] width 904 height 1018
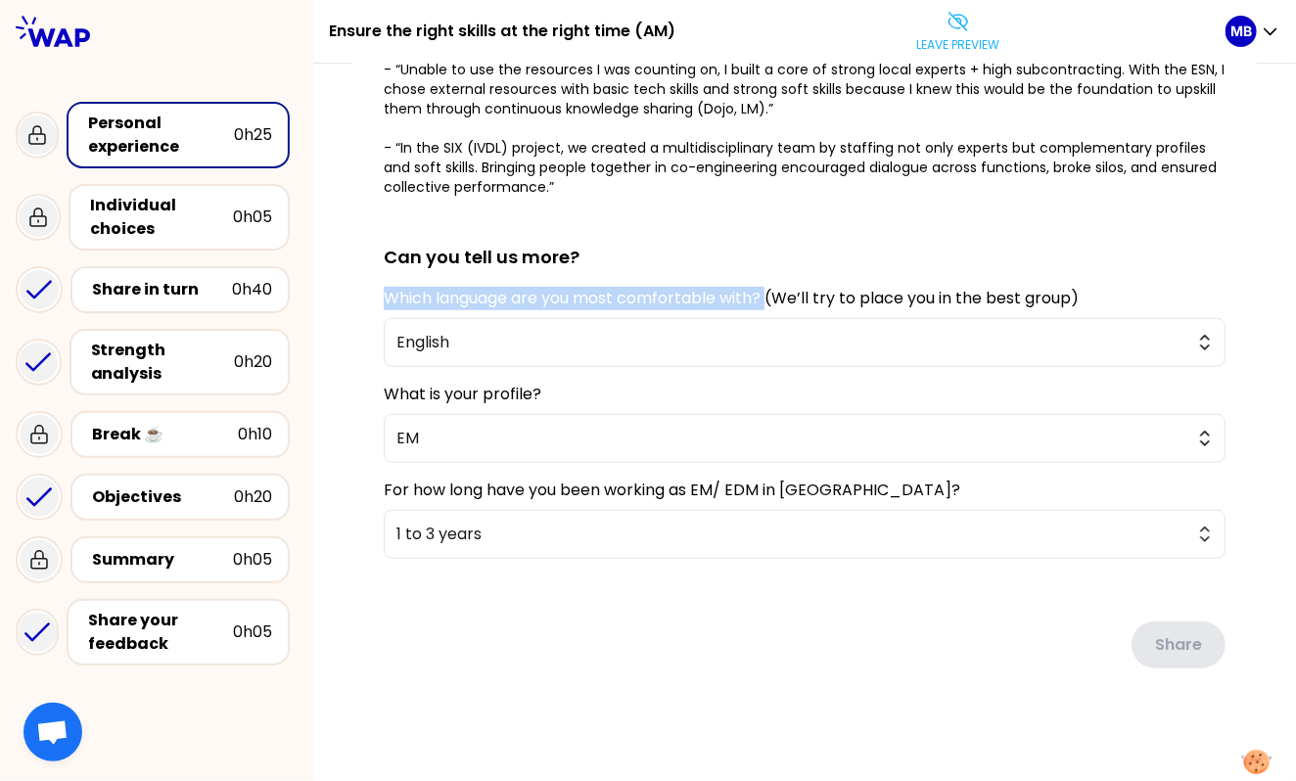
drag, startPoint x: 380, startPoint y: 293, endPoint x: 768, endPoint y: 294, distance: 388.5
click at [768, 294] on div "saved You all contributed to the success of a project - by aligning the right s…" at bounding box center [804, 238] width 904 height 1018
copy label "Which language are you most comfortable with?"
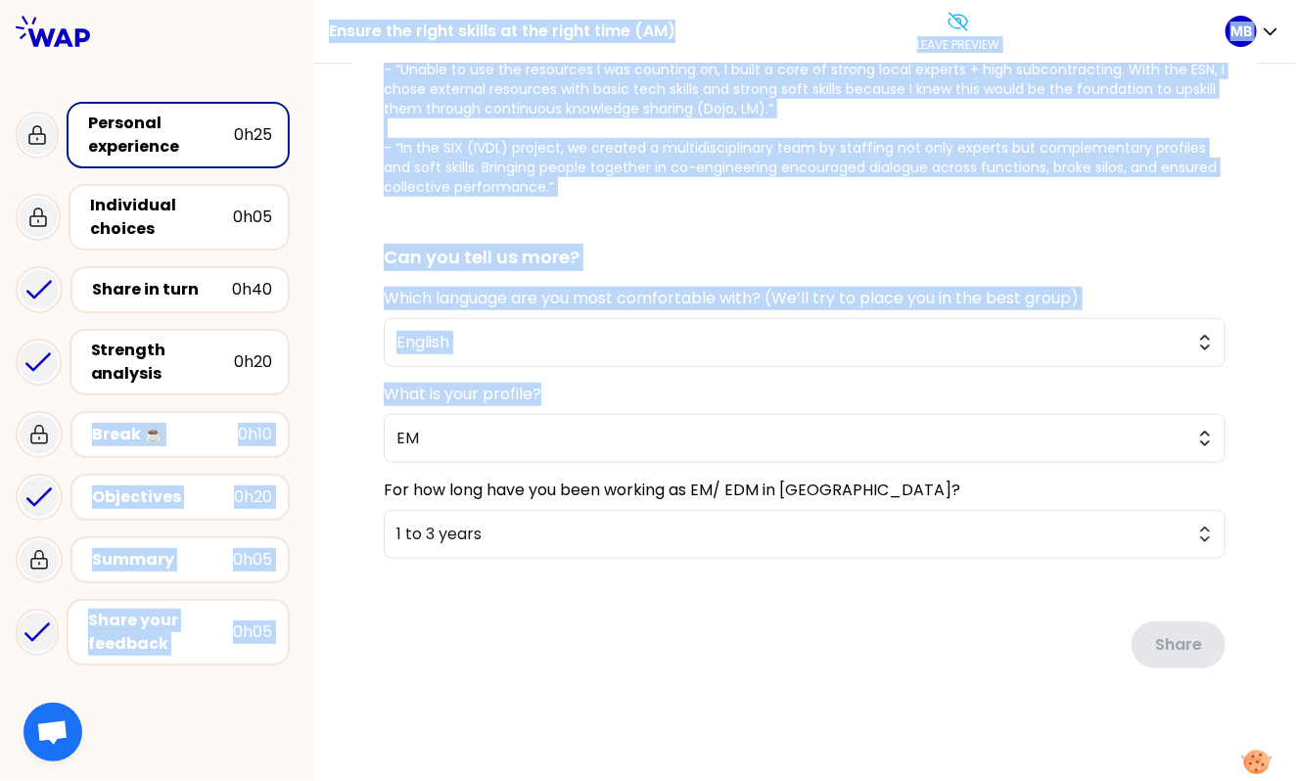
drag, startPoint x: 549, startPoint y: 387, endPoint x: 292, endPoint y: 392, distance: 257.5
click at [292, 392] on div "Ensure the right skills at the right time (AM) Leave preview MB Personal experi…" at bounding box center [648, 390] width 1296 height 781
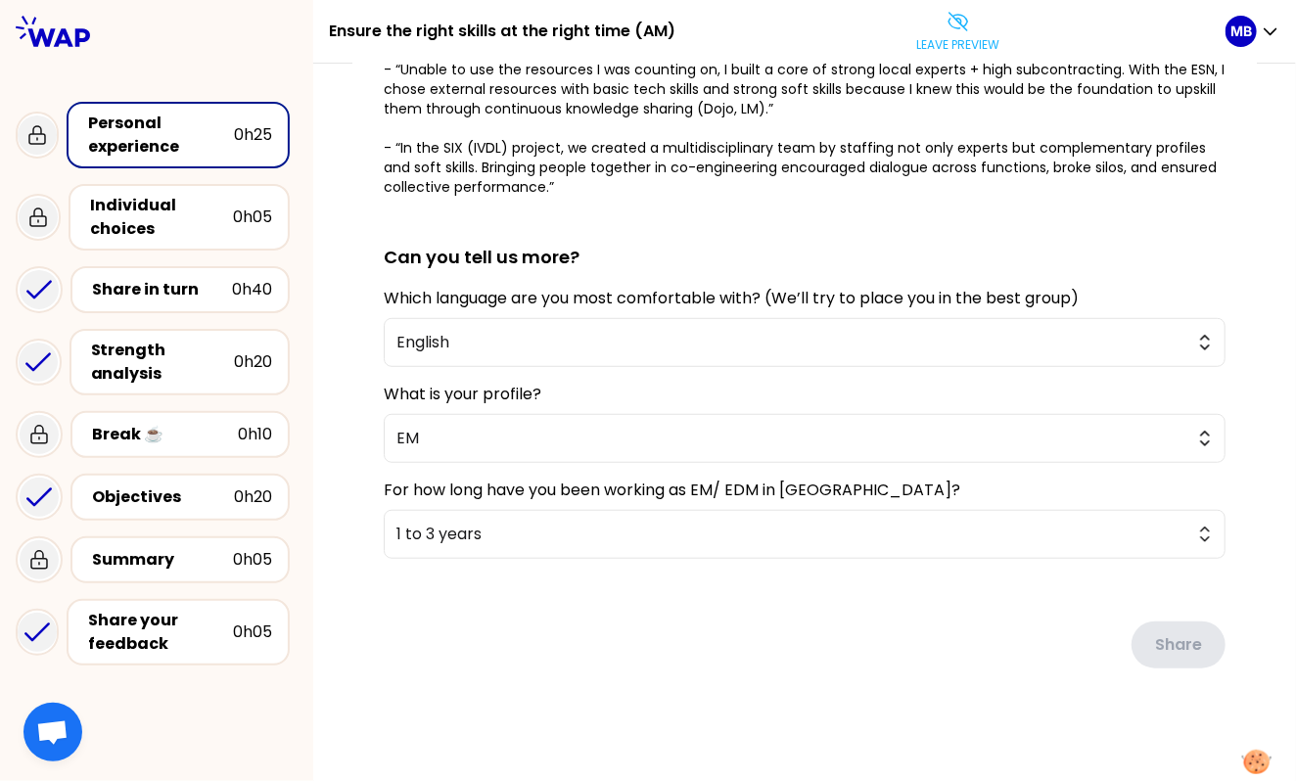
click at [394, 406] on div "What is your profile? EM" at bounding box center [805, 423] width 842 height 80
click at [410, 436] on span "EM" at bounding box center [790, 438] width 789 height 23
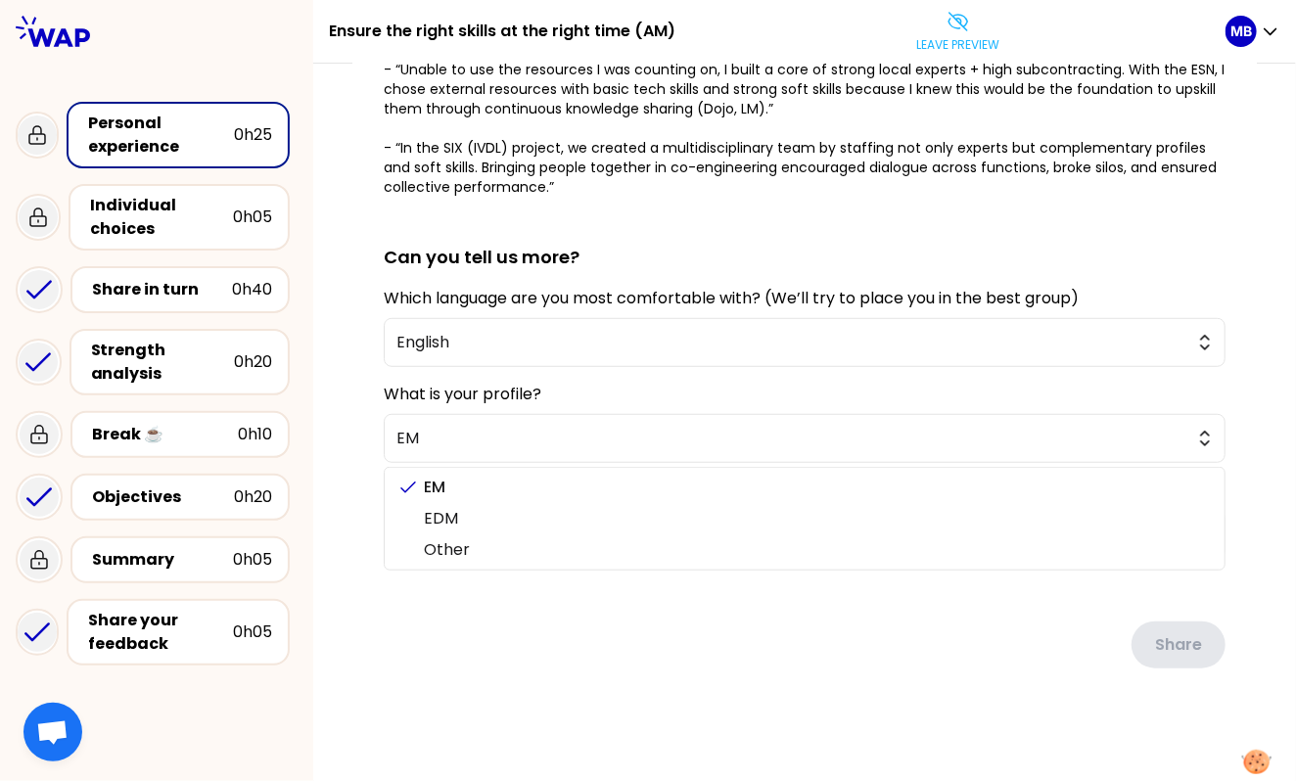
click at [338, 393] on div "saved You all contributed to the success of a project - by aligning the right s…" at bounding box center [804, 240] width 983 height 1092
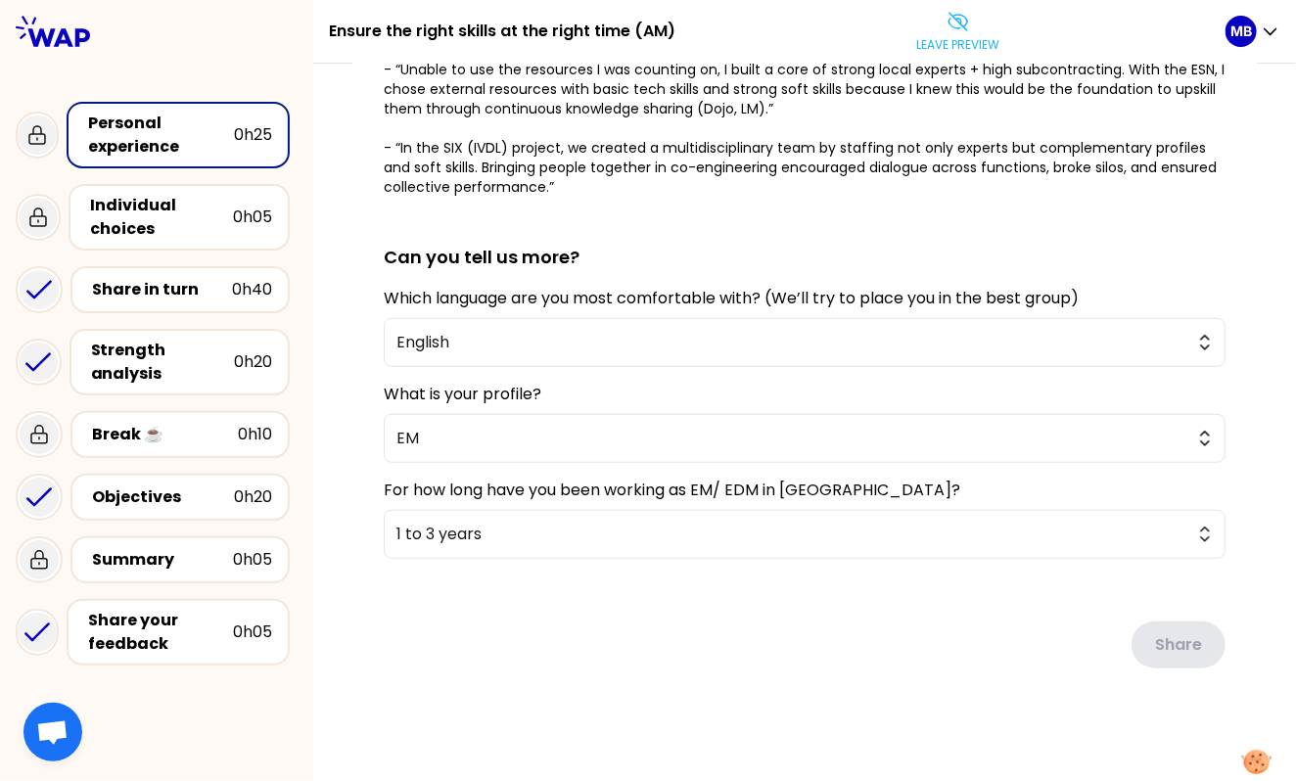
drag, startPoint x: 385, startPoint y: 382, endPoint x: 593, endPoint y: 376, distance: 208.5
click at [593, 376] on form "saved You all contributed to the success of a project - by aligning the right s…" at bounding box center [805, 206] width 842 height 955
drag, startPoint x: 572, startPoint y: 393, endPoint x: 352, endPoint y: 392, distance: 219.2
click at [352, 392] on div "saved You all contributed to the success of a project - by aligning the right s…" at bounding box center [804, 238] width 904 height 1018
copy label "What is your profile?"
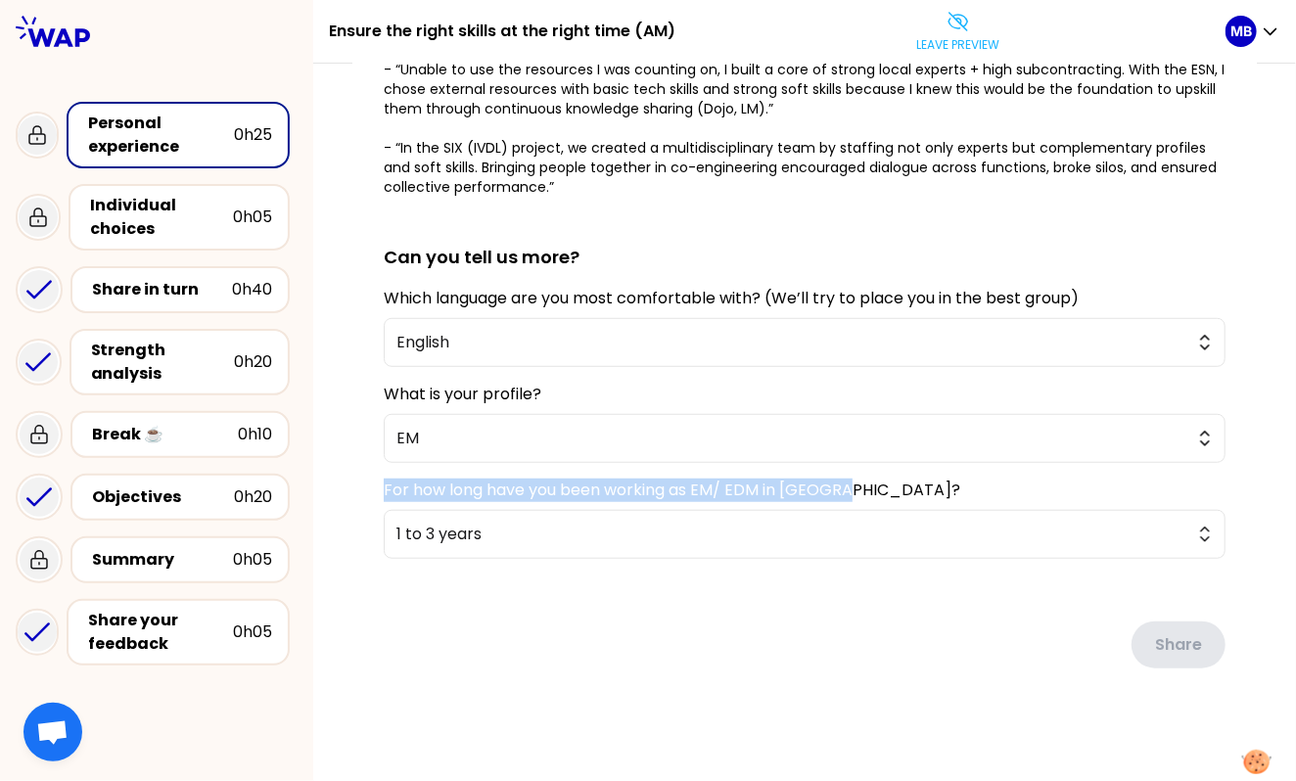
drag, startPoint x: 375, startPoint y: 485, endPoint x: 860, endPoint y: 484, distance: 485.4
click at [860, 484] on div "saved You all contributed to the success of a project - by aligning the right s…" at bounding box center [804, 238] width 904 height 1018
copy label "For how long have you been working as EM/ EDM in Thales?"
click at [749, 541] on span "1 to 3 years" at bounding box center [790, 534] width 789 height 23
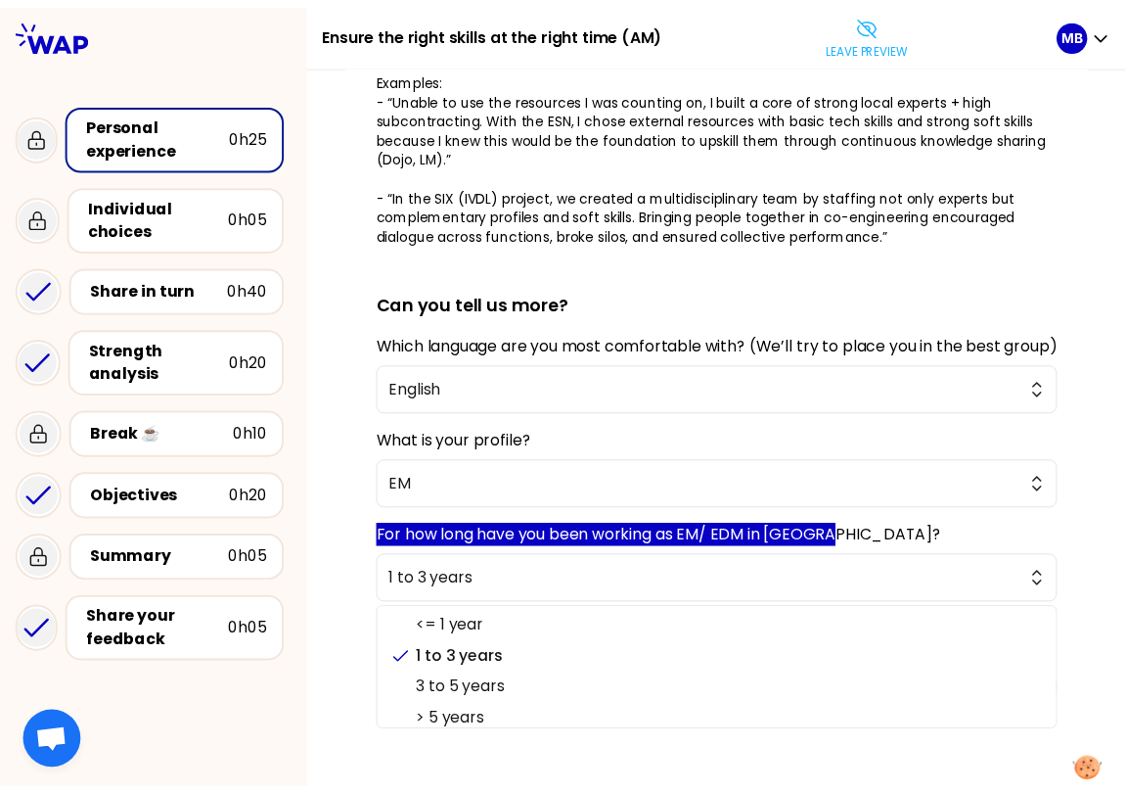
scroll to position [397, 0]
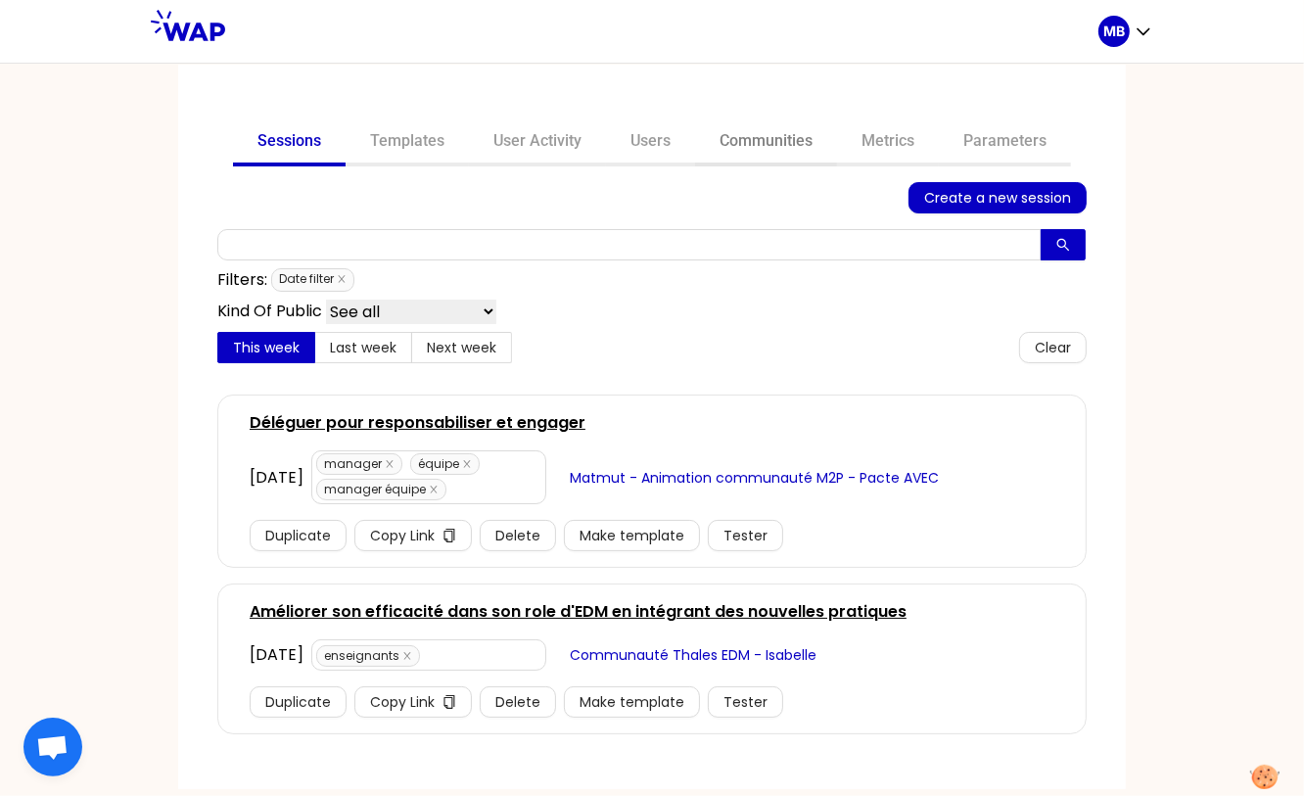
click at [743, 145] on link "Communities" at bounding box center [766, 142] width 142 height 47
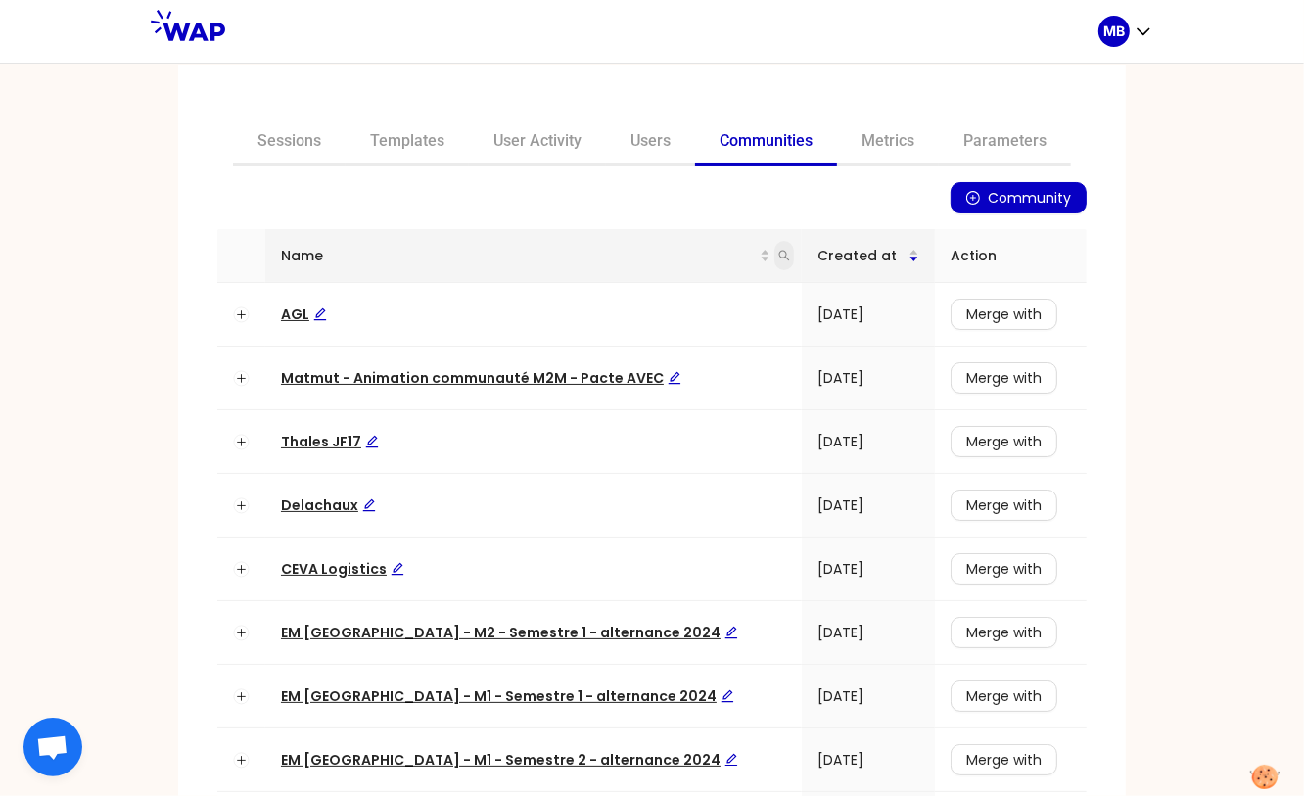
click at [778, 257] on icon "search" at bounding box center [784, 256] width 12 height 12
click at [295, 316] on span "AGL" at bounding box center [304, 314] width 46 height 20
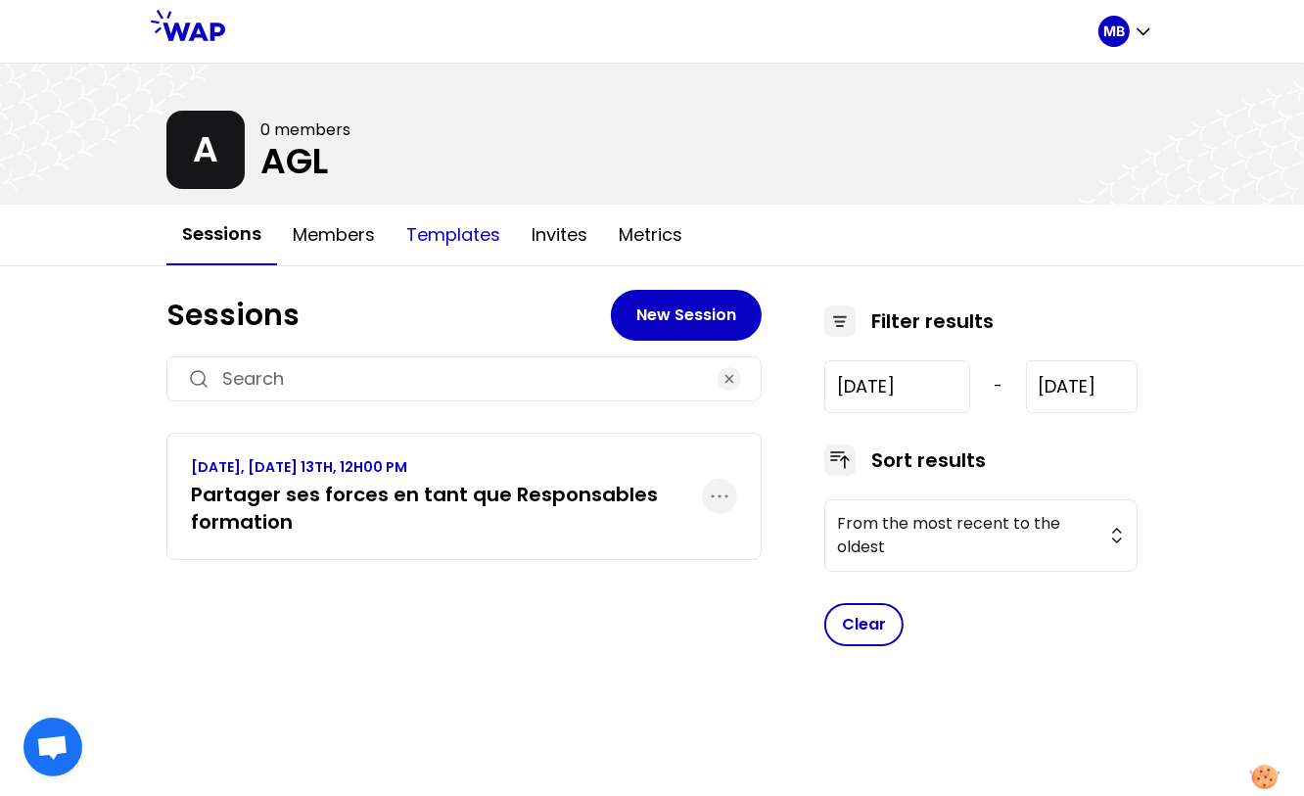
click at [471, 247] on button "Templates" at bounding box center [452, 235] width 125 height 59
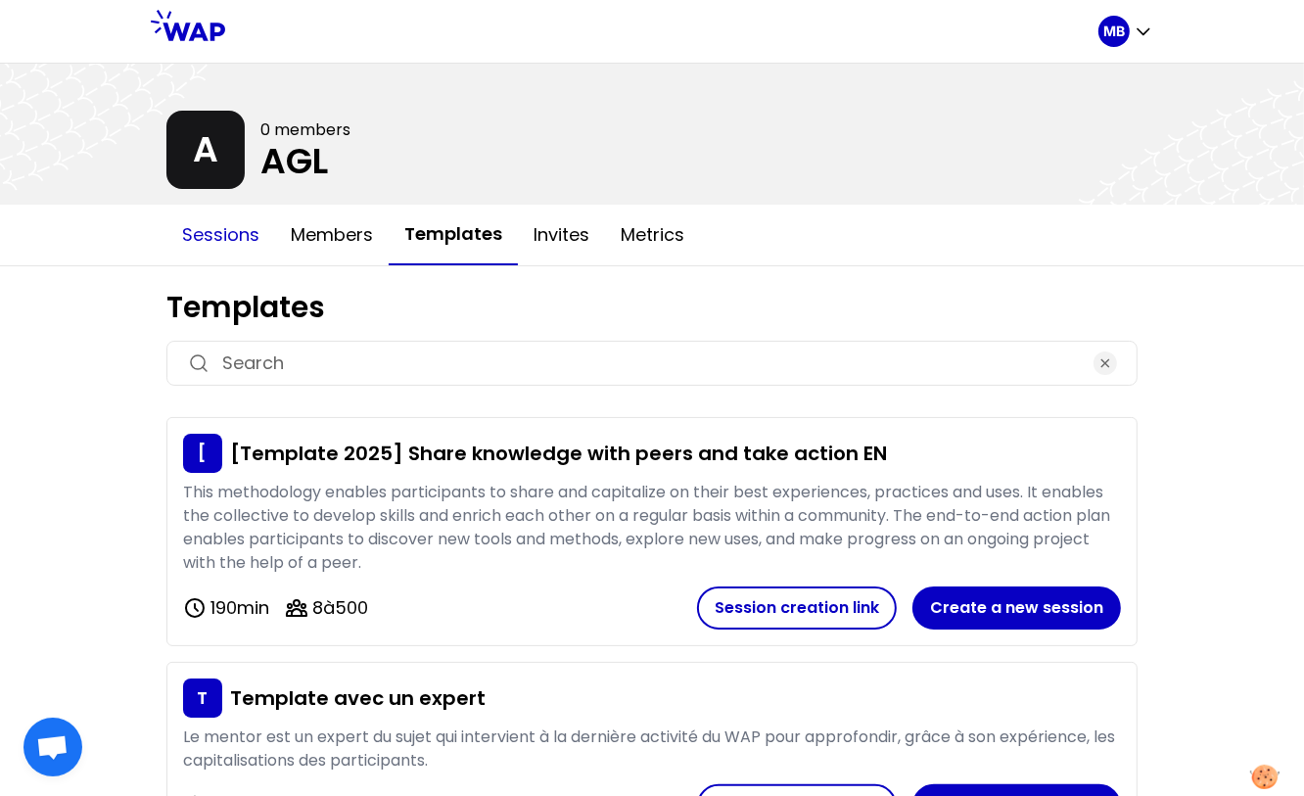
click at [226, 233] on button "Sessions" at bounding box center [220, 235] width 109 height 59
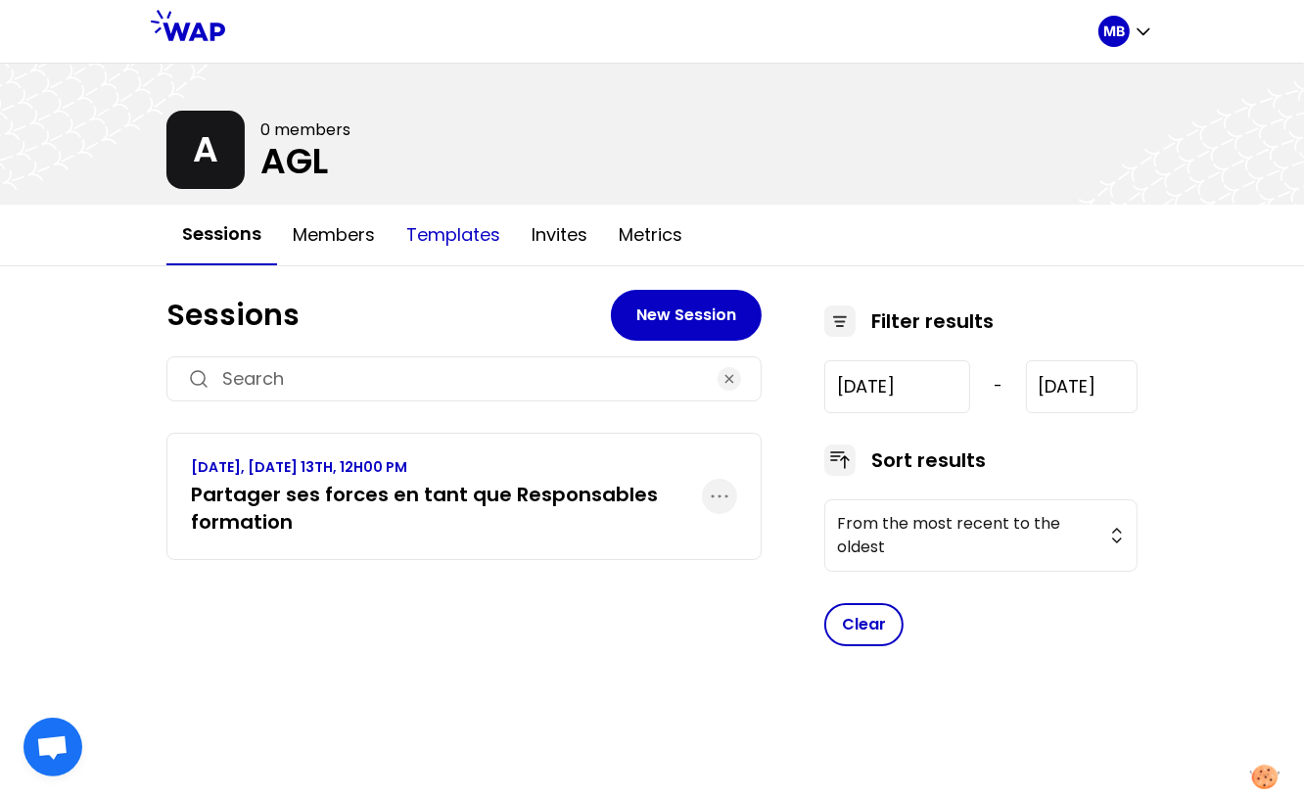
click at [430, 239] on button "Templates" at bounding box center [452, 235] width 125 height 59
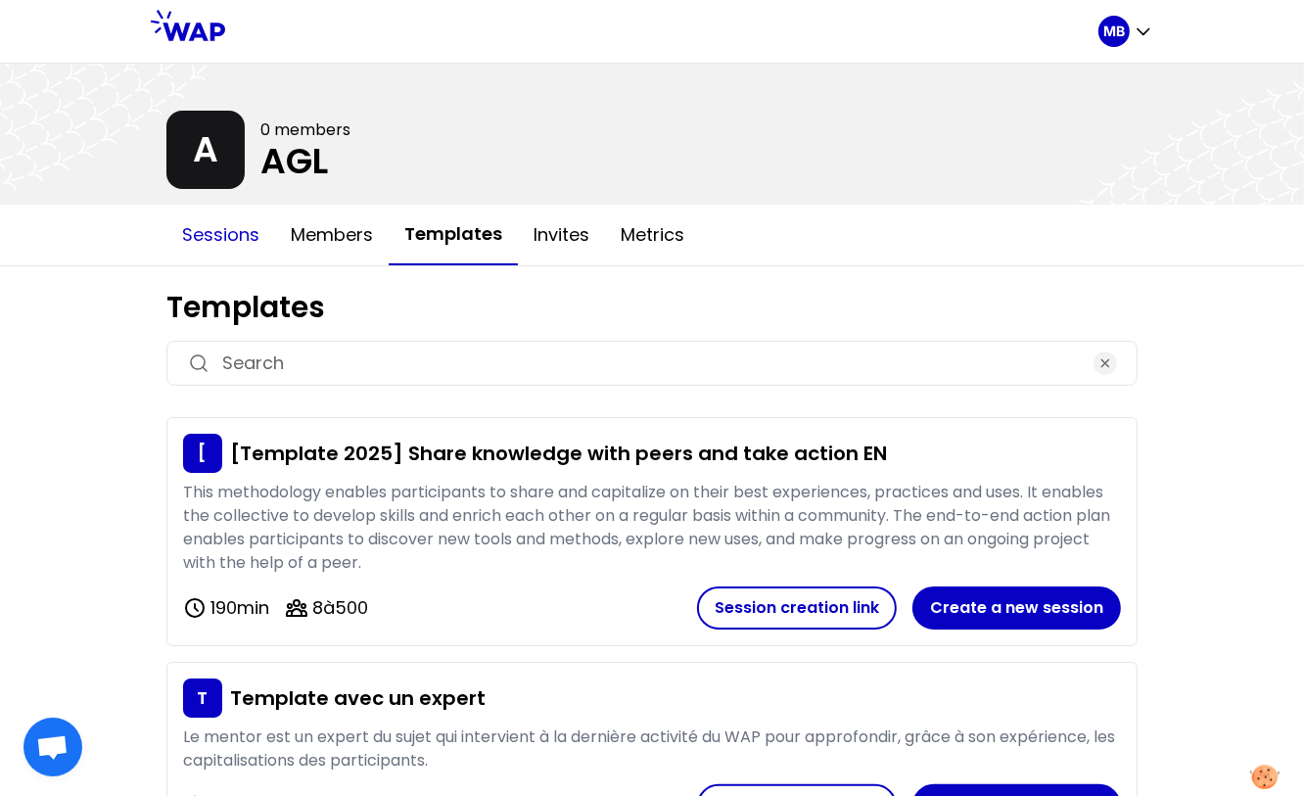
click at [213, 253] on button "Sessions" at bounding box center [220, 235] width 109 height 59
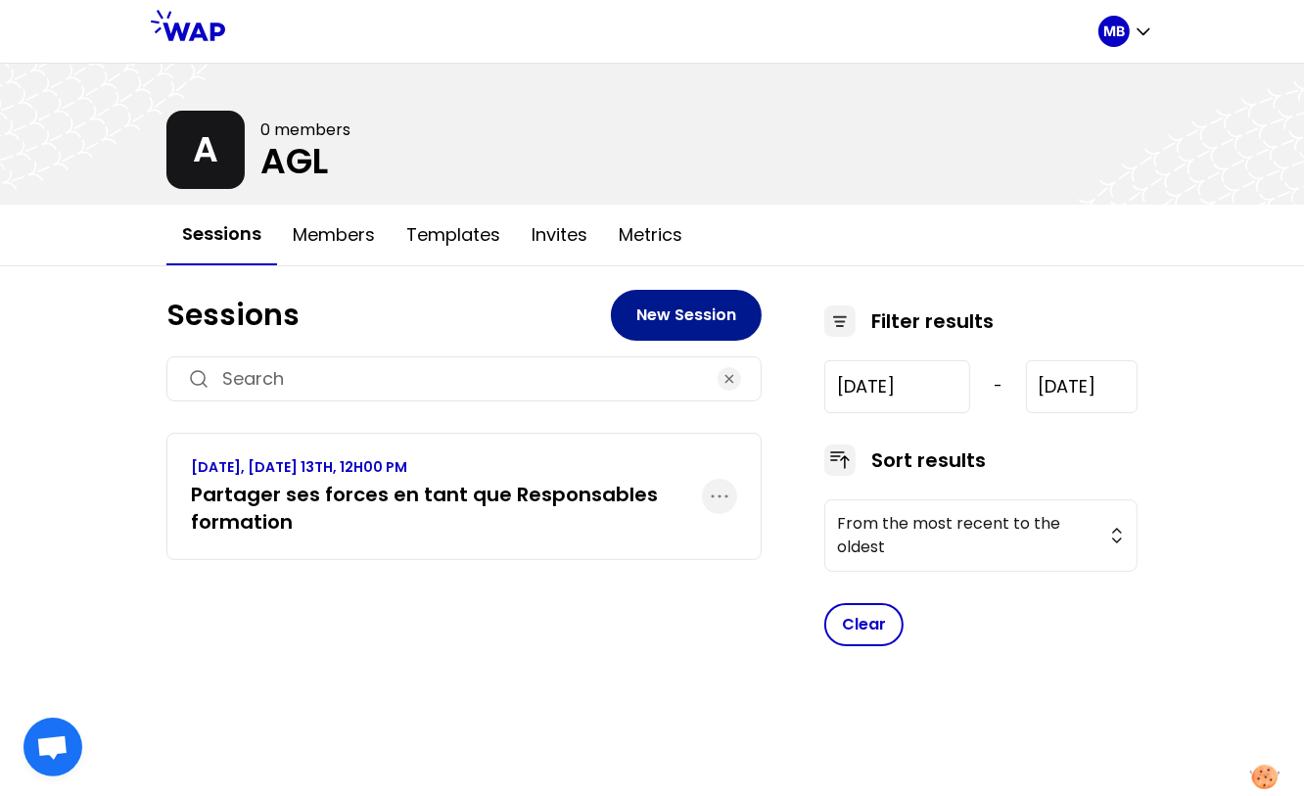
click at [658, 320] on button "New Session" at bounding box center [686, 315] width 151 height 51
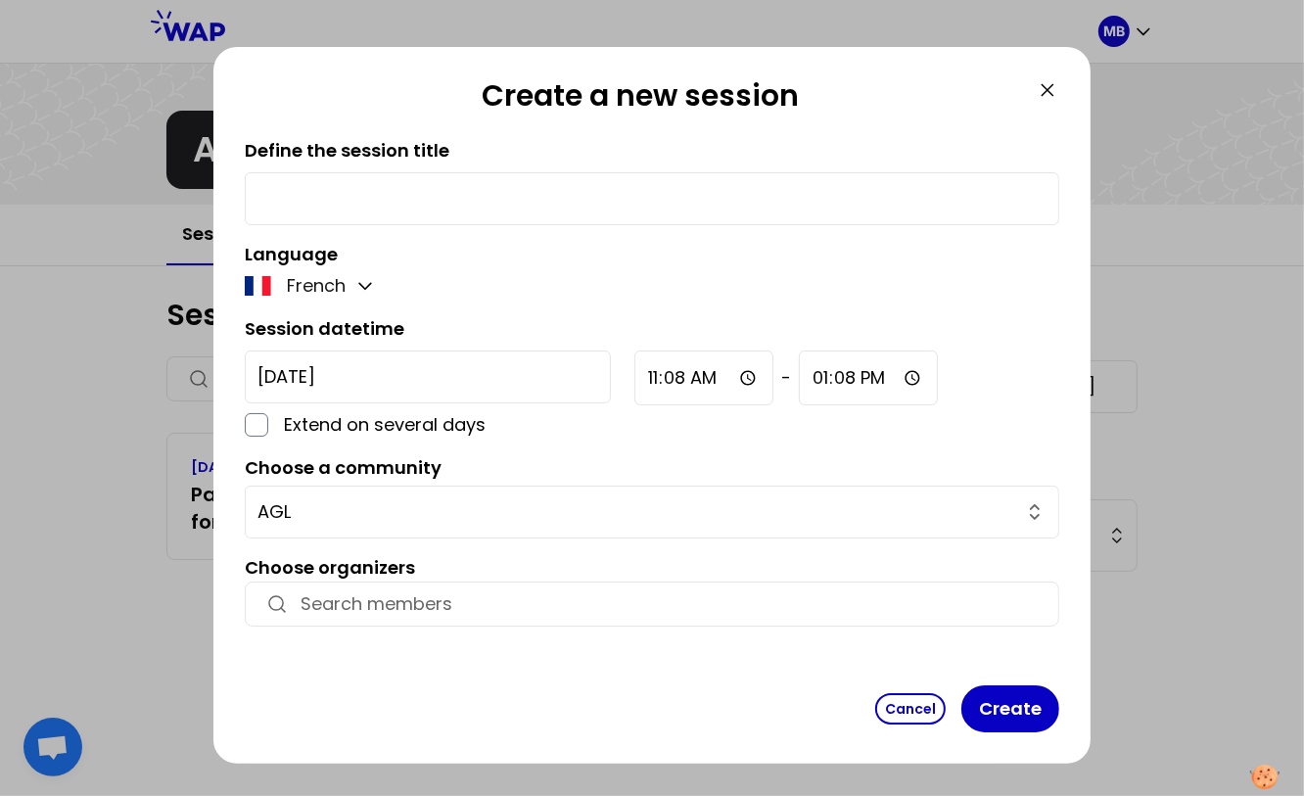
click at [1043, 83] on icon at bounding box center [1046, 89] width 23 height 23
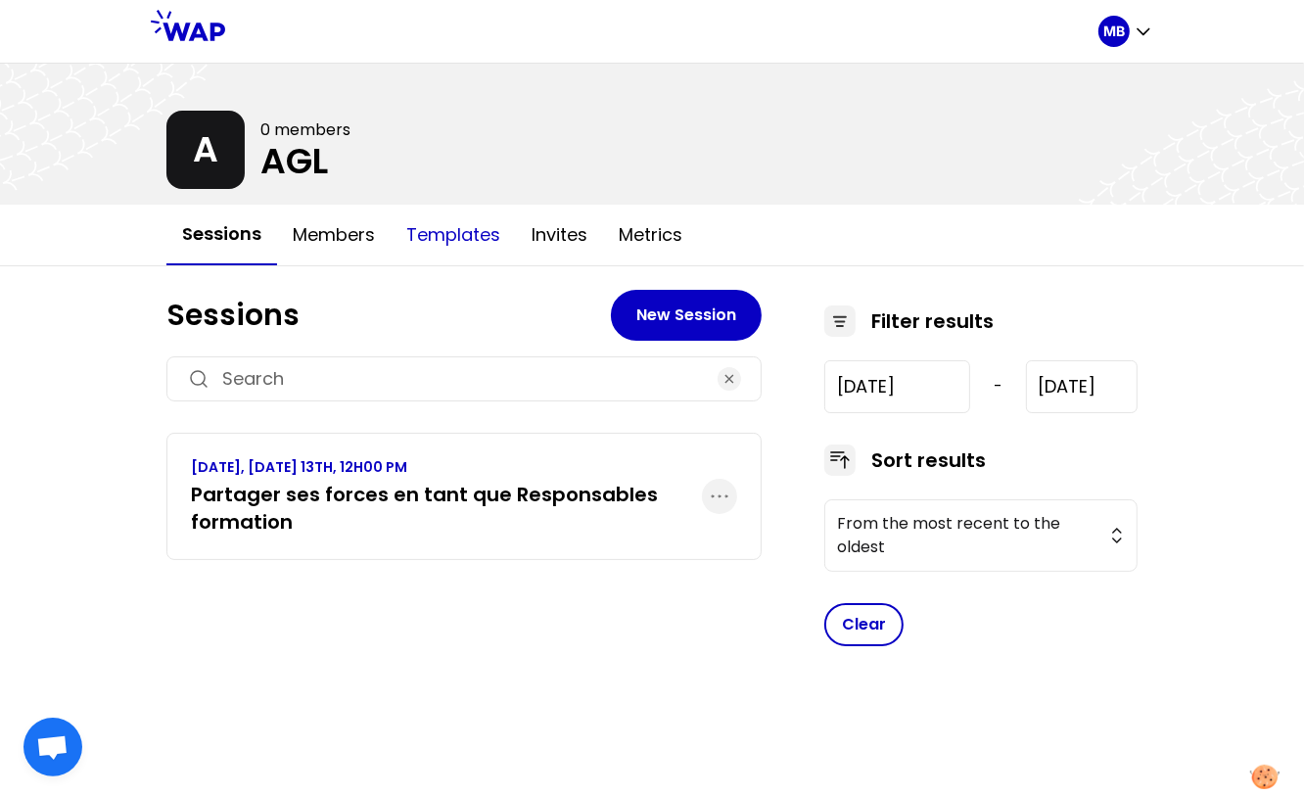
click at [472, 227] on button "Templates" at bounding box center [452, 235] width 125 height 59
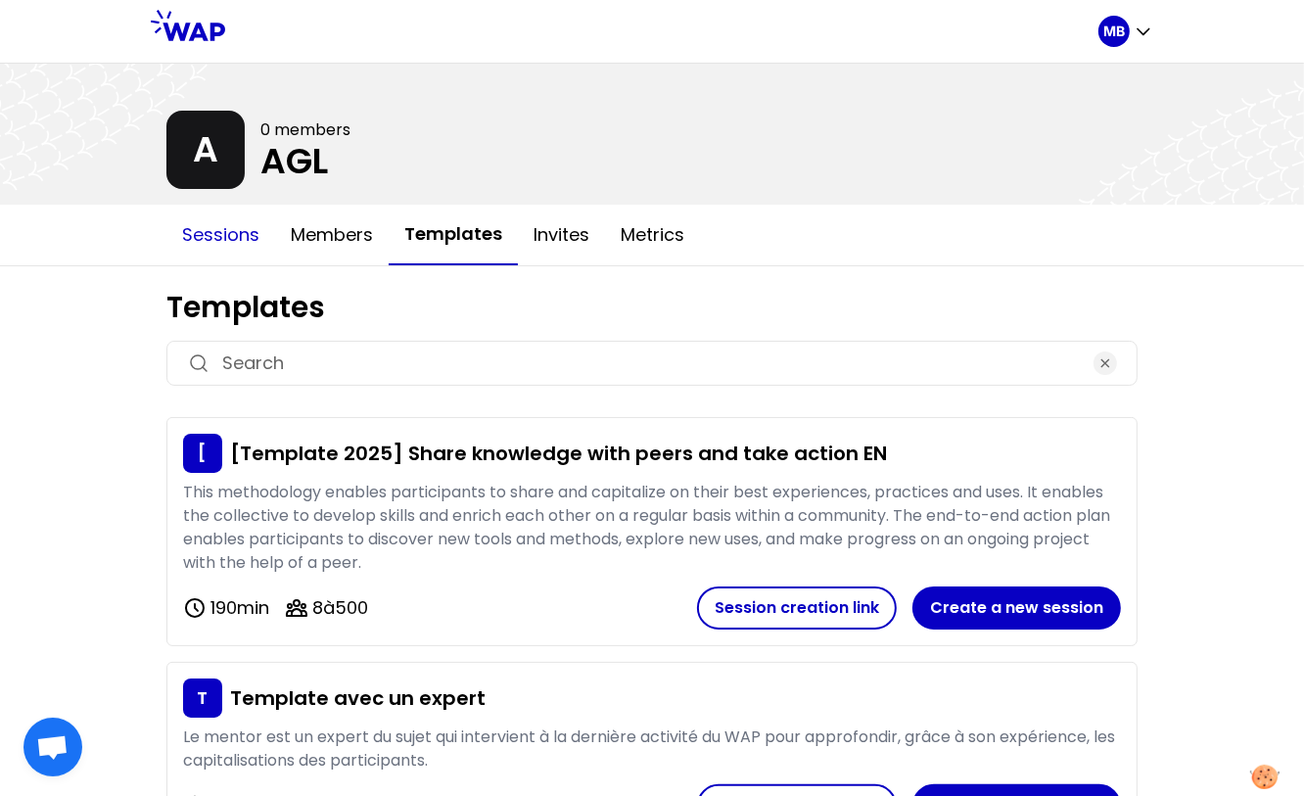
click at [208, 238] on button "Sessions" at bounding box center [220, 235] width 109 height 59
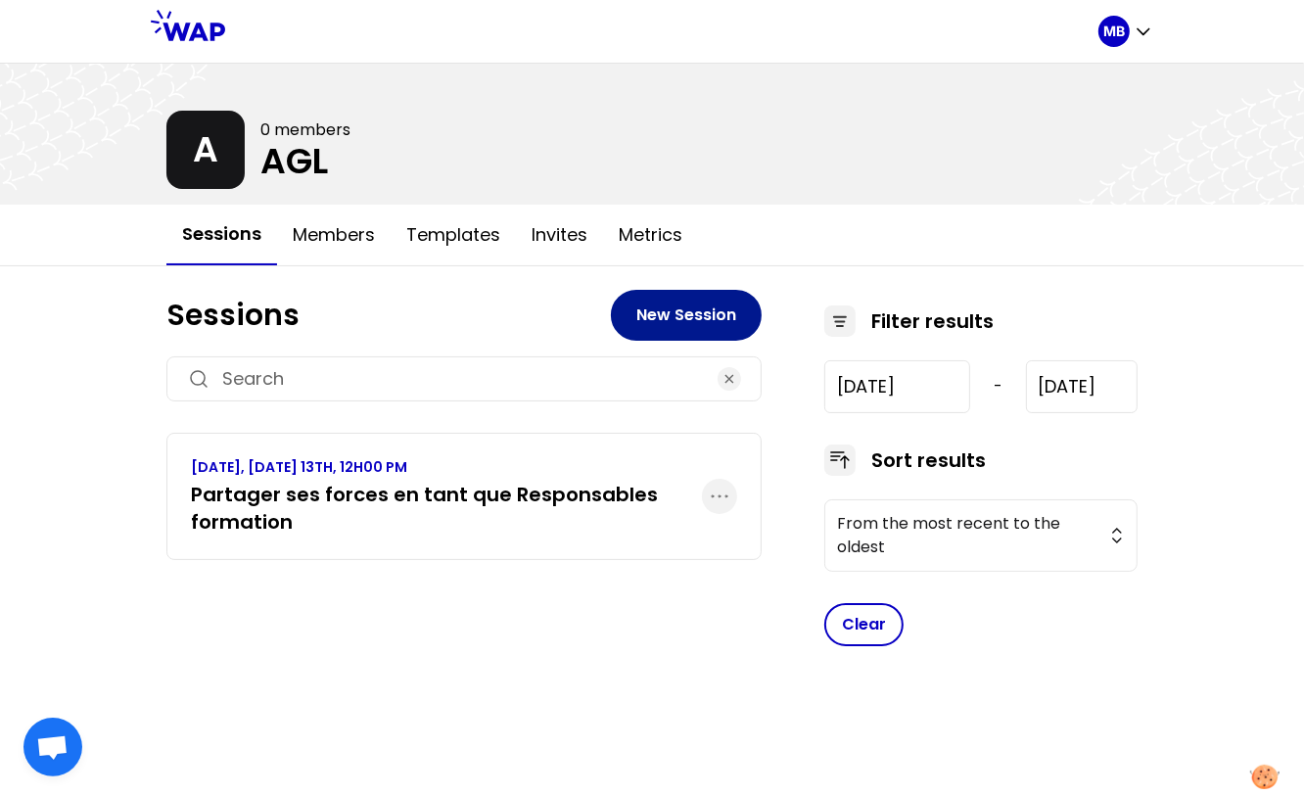
click at [654, 307] on button "New Session" at bounding box center [686, 315] width 151 height 51
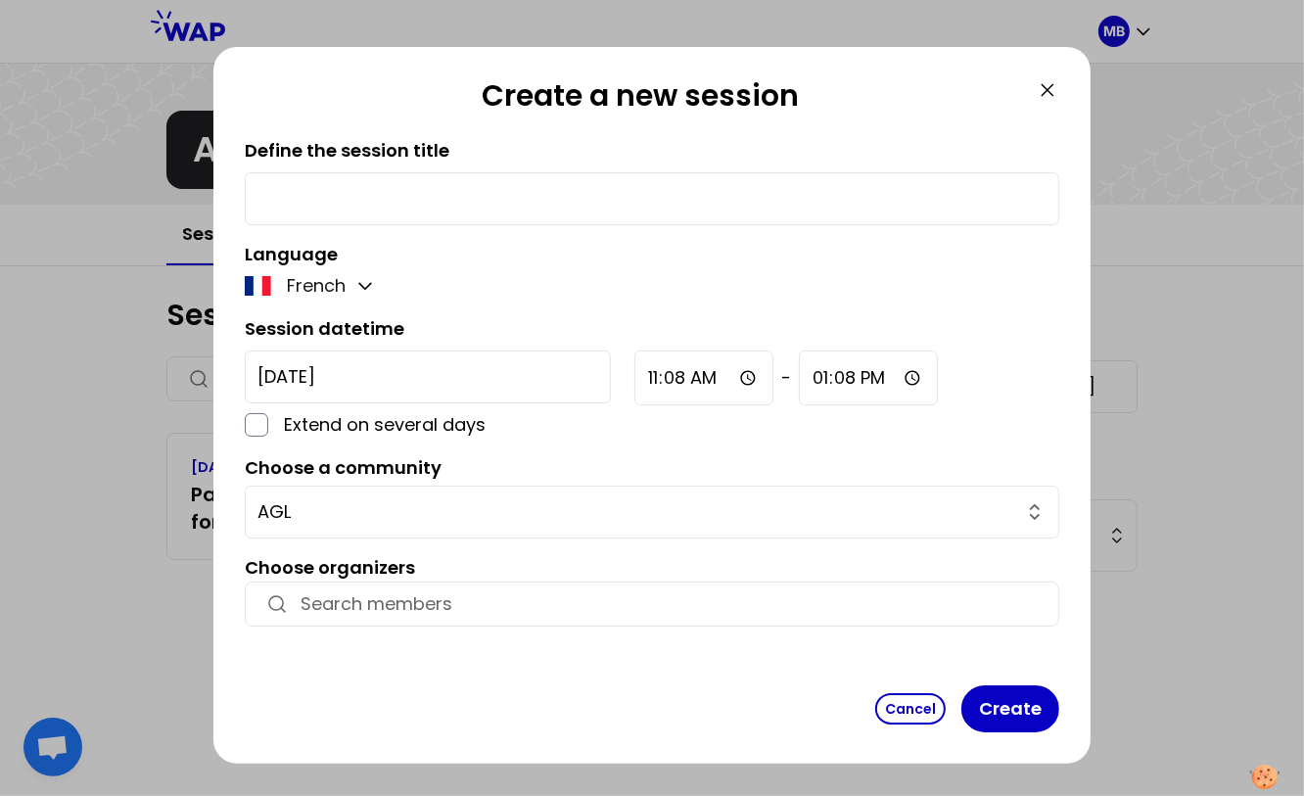
click at [272, 197] on input "text" at bounding box center [651, 198] width 789 height 27
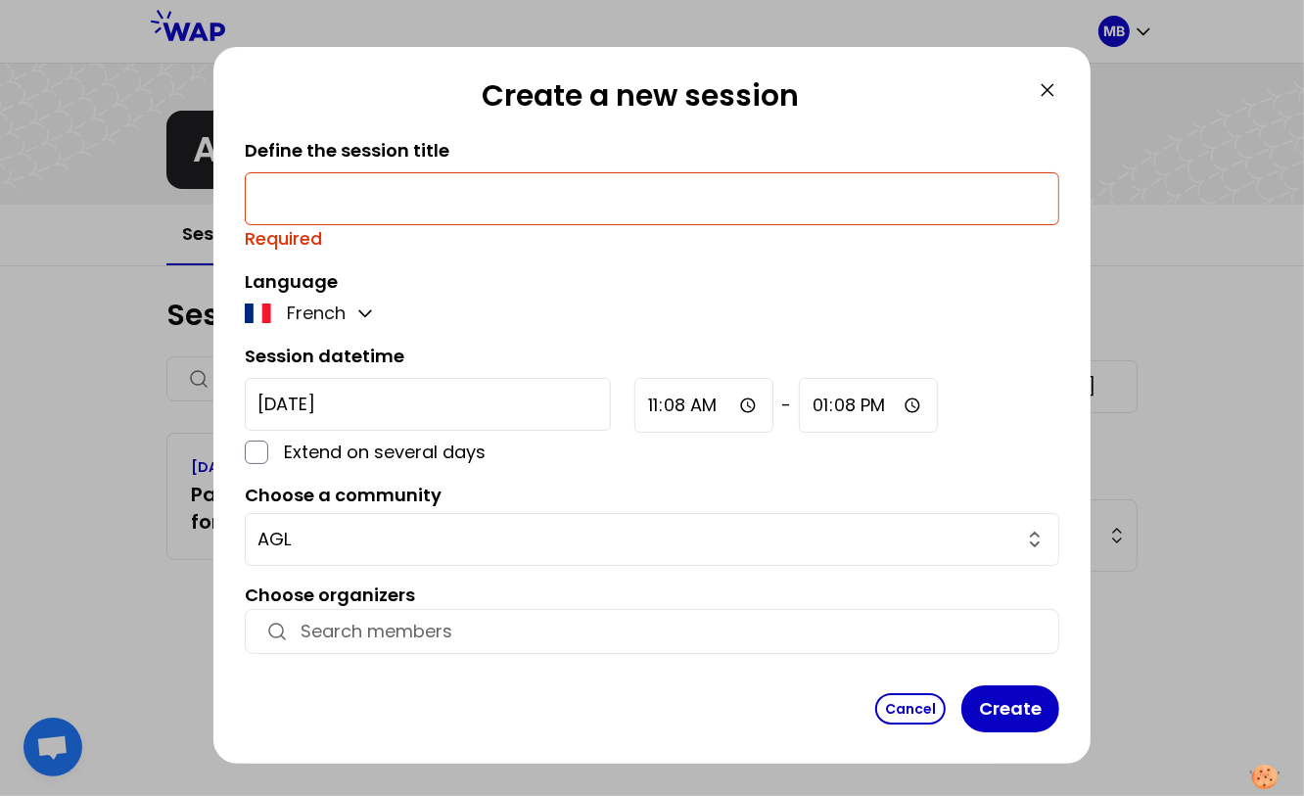
click at [1056, 83] on icon at bounding box center [1046, 89] width 23 height 23
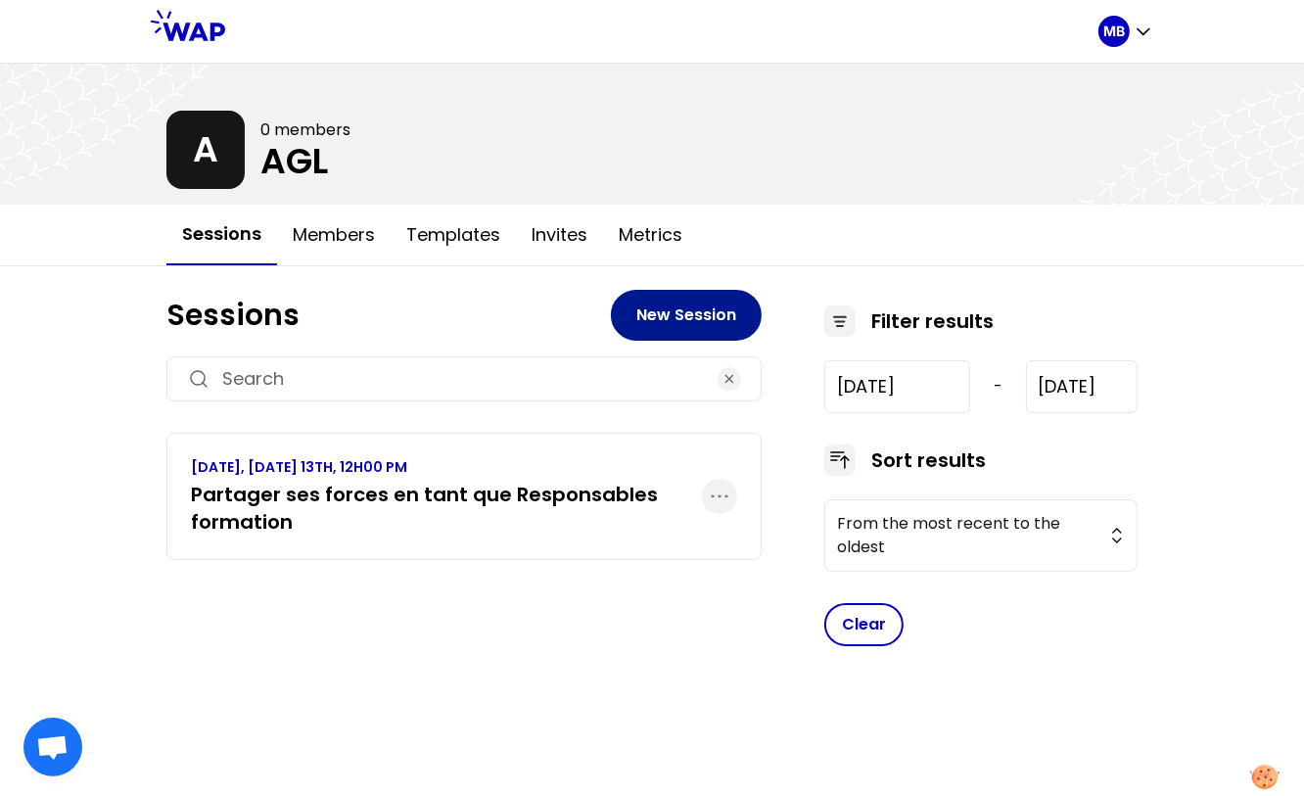
click at [664, 320] on button "New Session" at bounding box center [686, 315] width 151 height 51
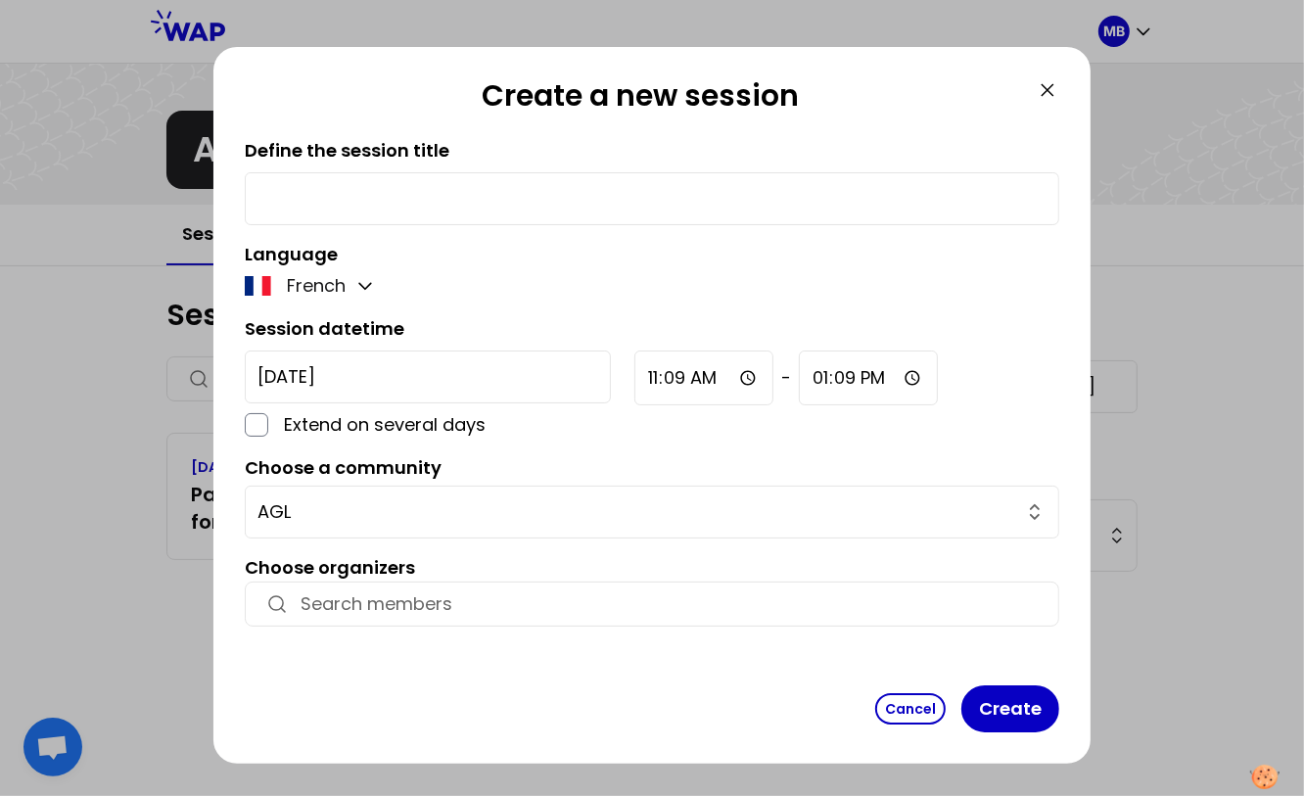
click at [383, 601] on input "button" at bounding box center [669, 603] width 738 height 27
click at [1043, 94] on icon at bounding box center [1047, 90] width 12 height 12
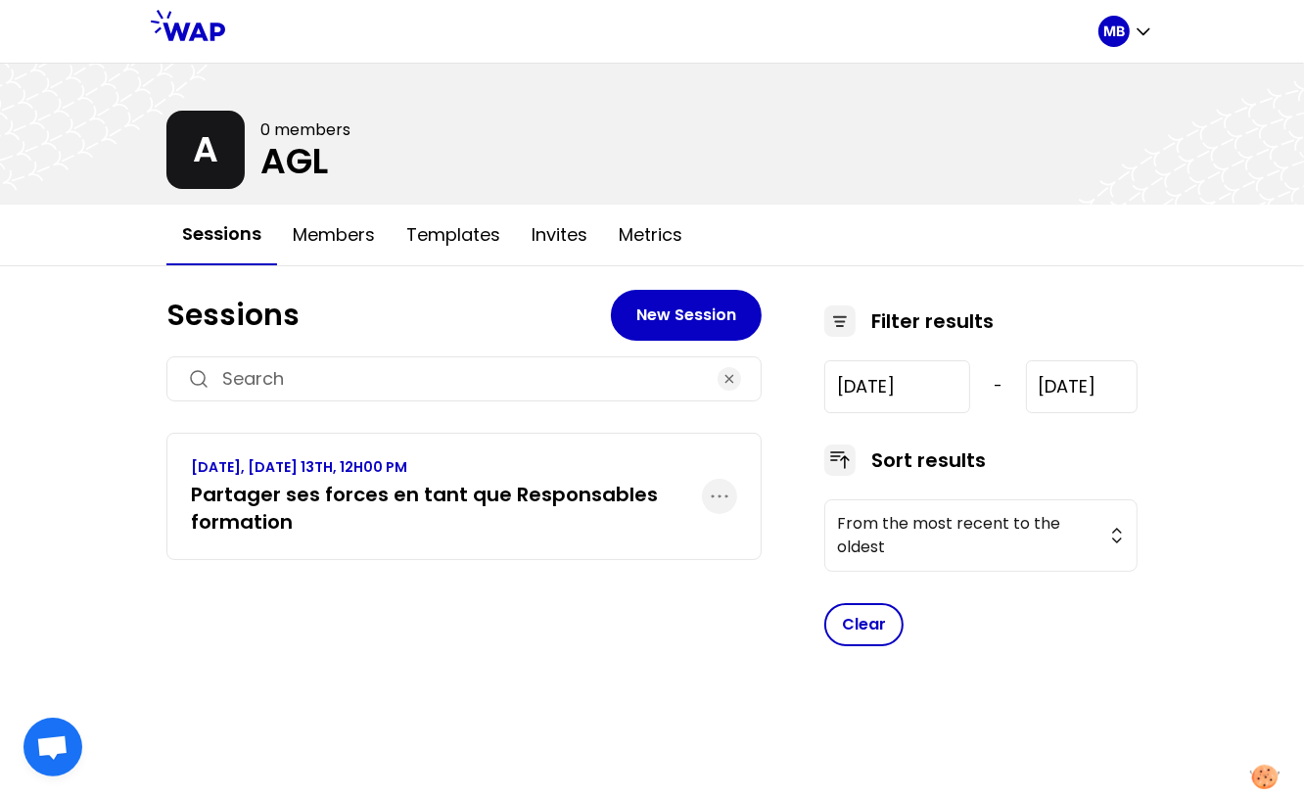
click at [395, 494] on h3 "Partager ses forces en tant que Responsables formation" at bounding box center [446, 508] width 511 height 55
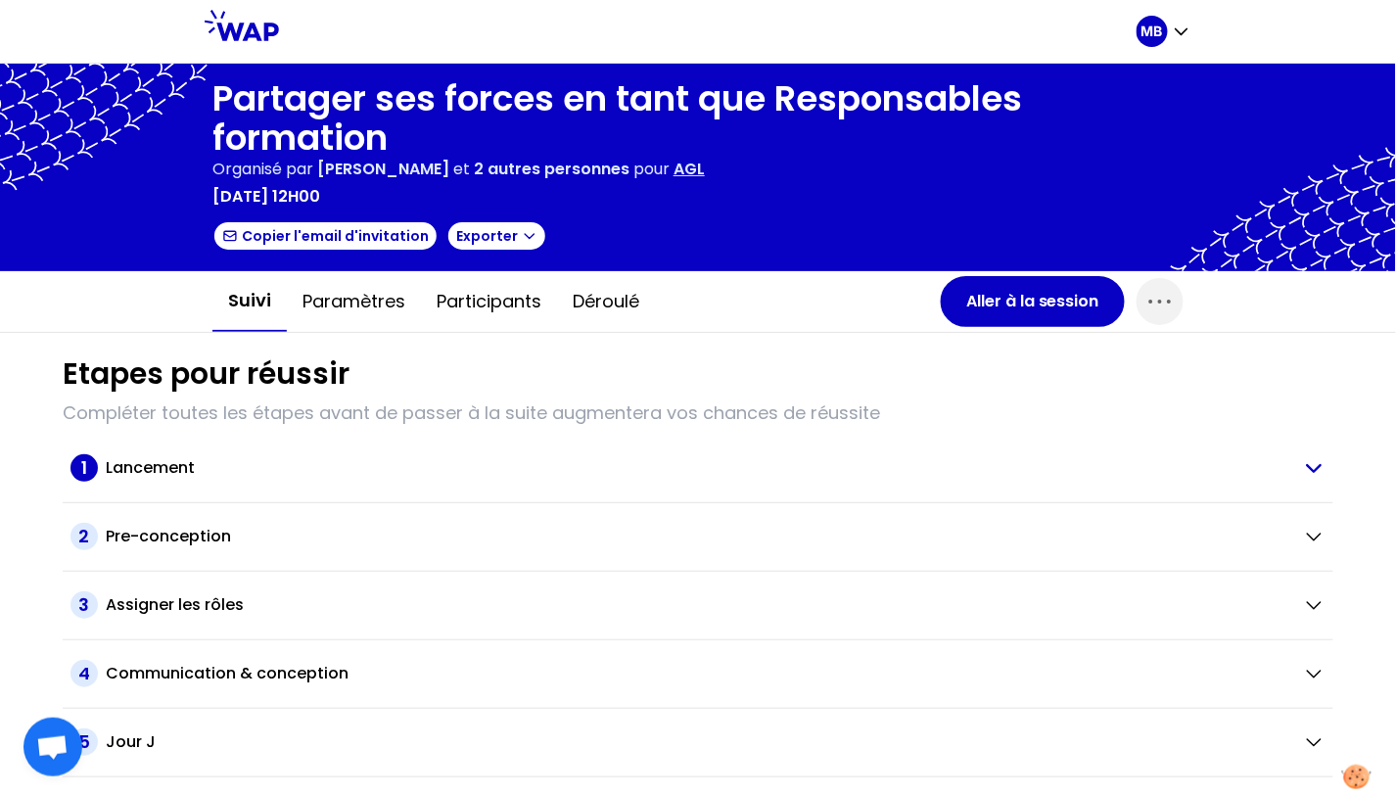
click at [150, 469] on h2 "Lancement" at bounding box center [150, 467] width 89 height 23
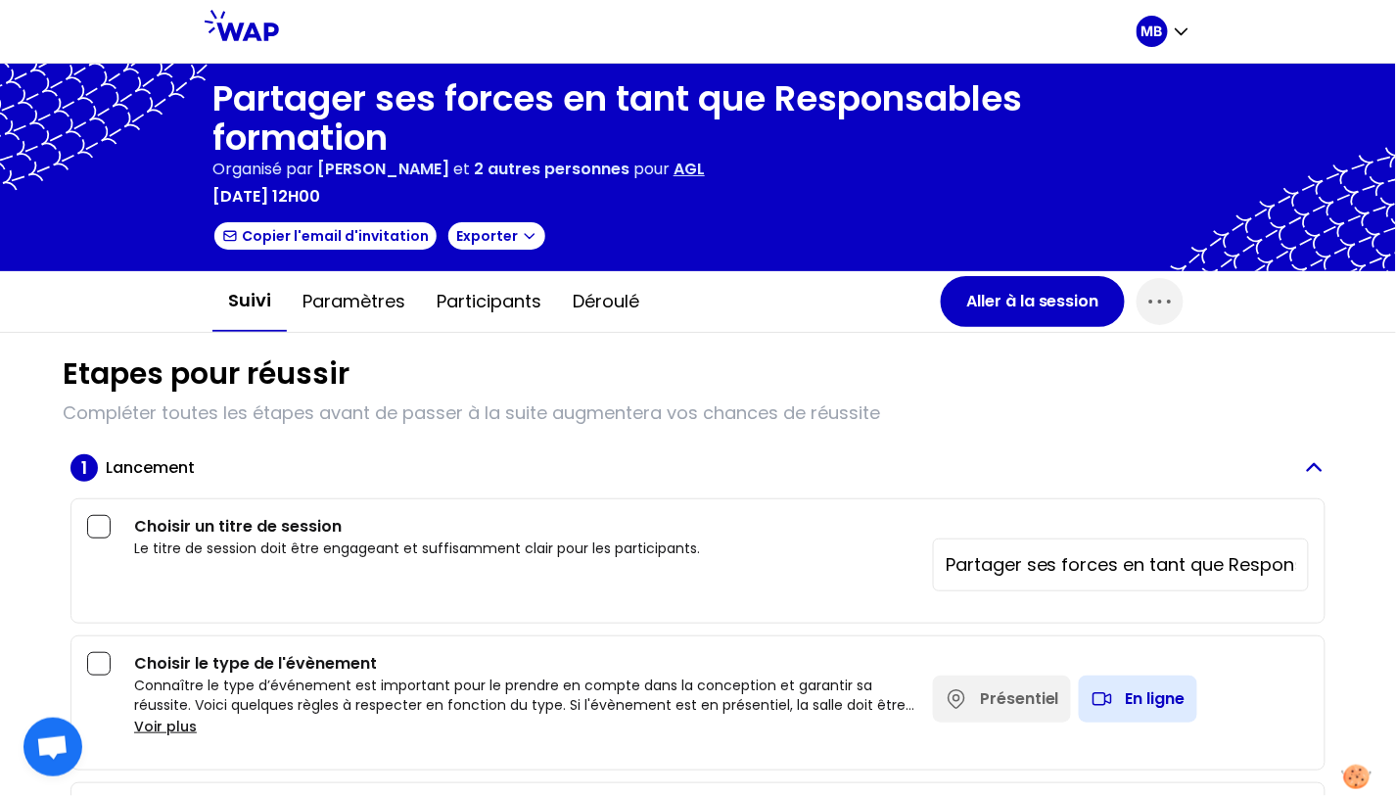
scroll to position [163, 0]
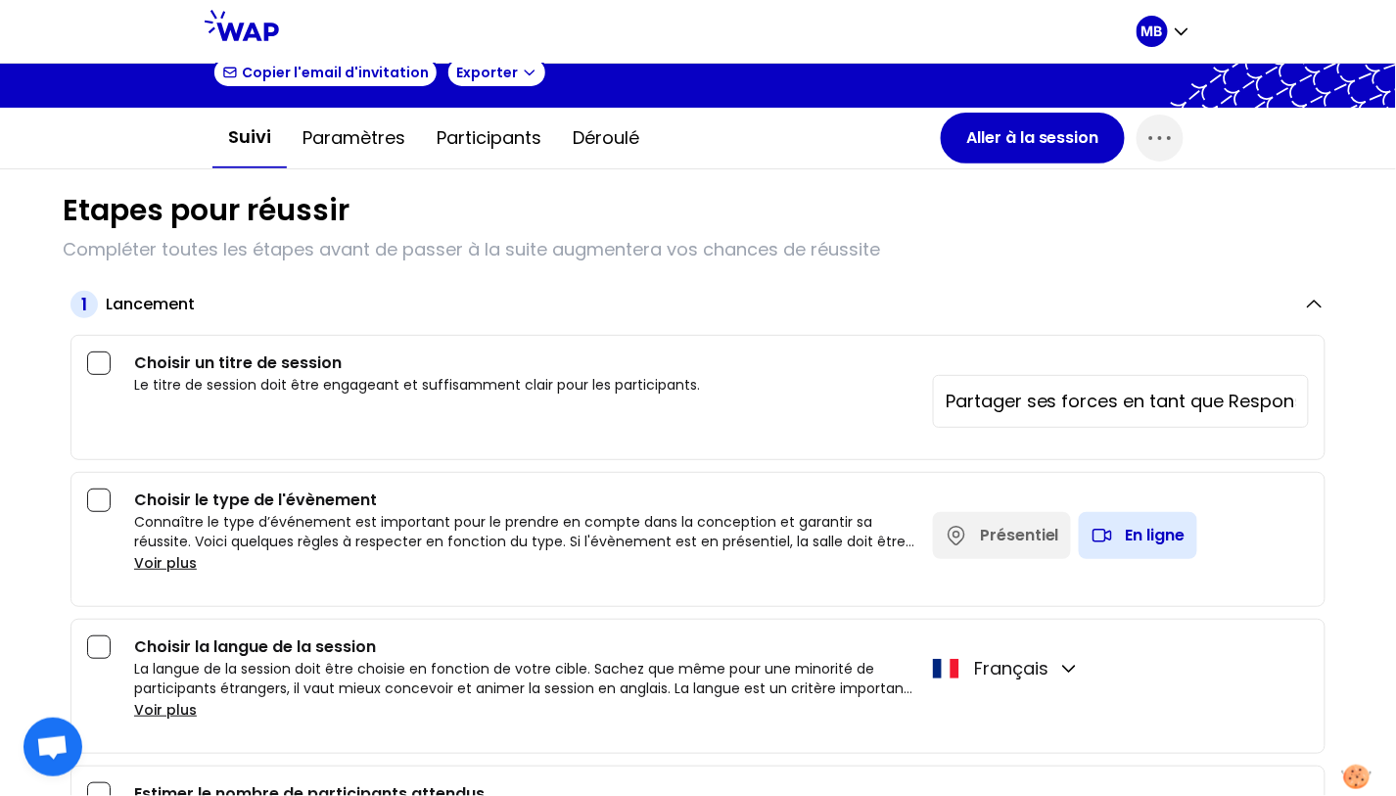
drag, startPoint x: 948, startPoint y: 390, endPoint x: 1212, endPoint y: 406, distance: 263.7
click at [1212, 406] on input "Partager ses forces en tant que Responsables formation" at bounding box center [1120, 401] width 350 height 27
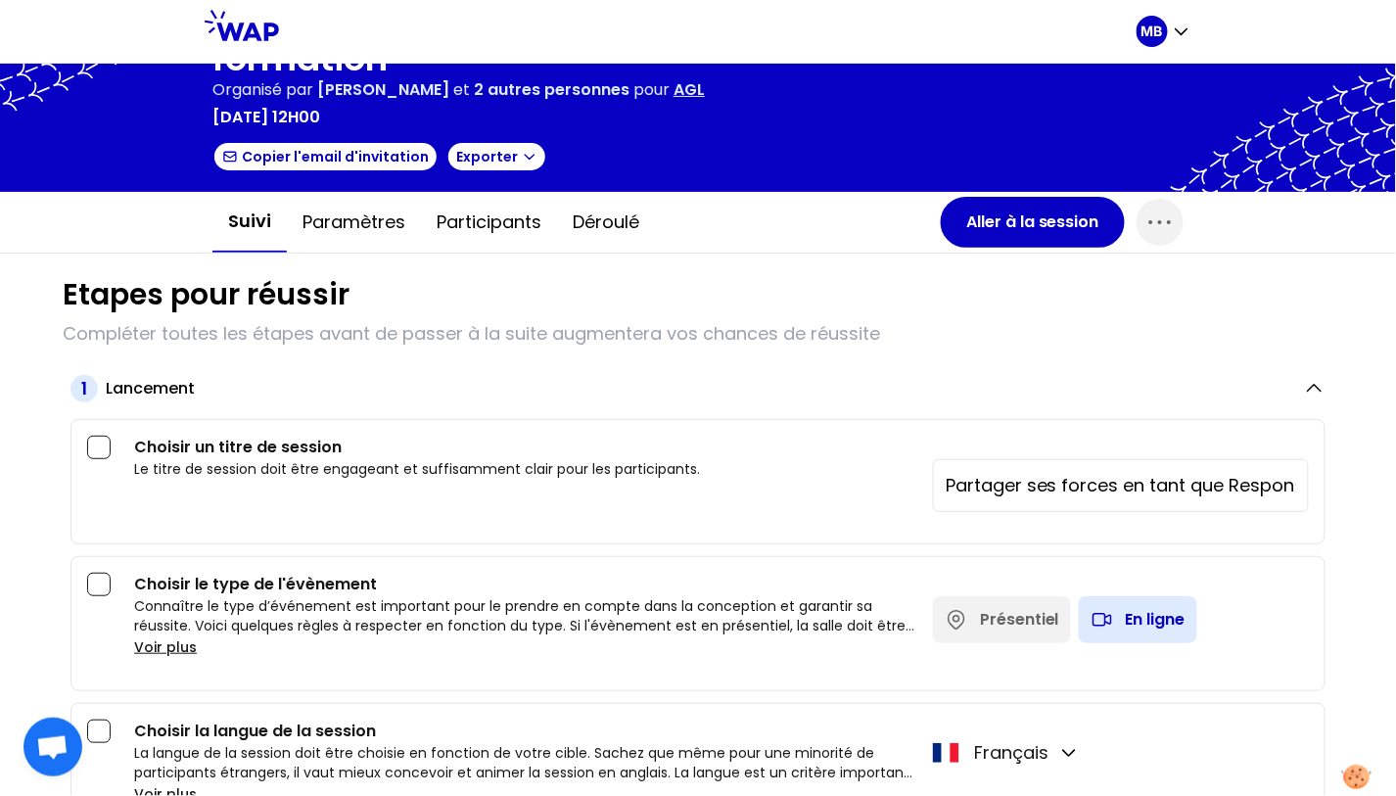
scroll to position [0, 0]
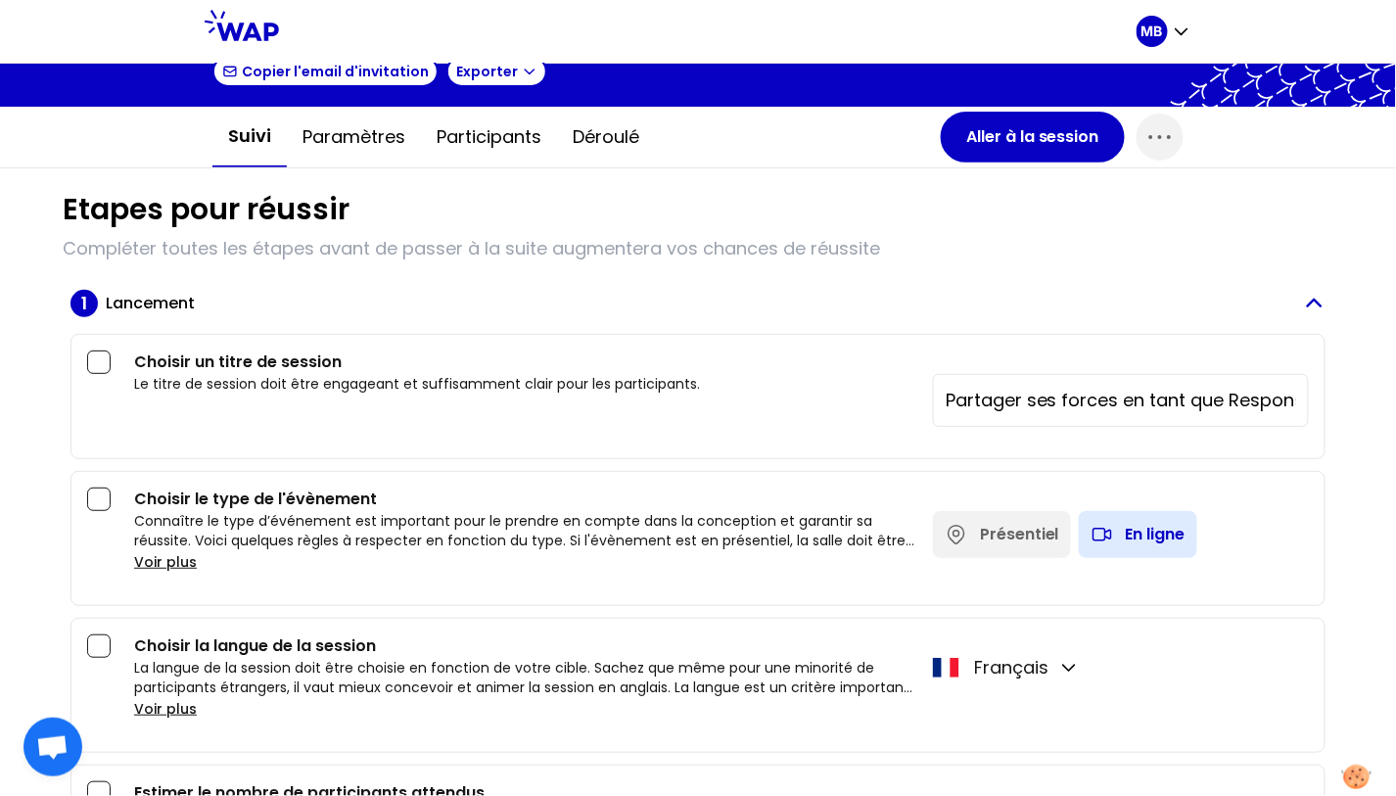
click at [880, 307] on div "Lancement" at bounding box center [696, 303] width 1181 height 23
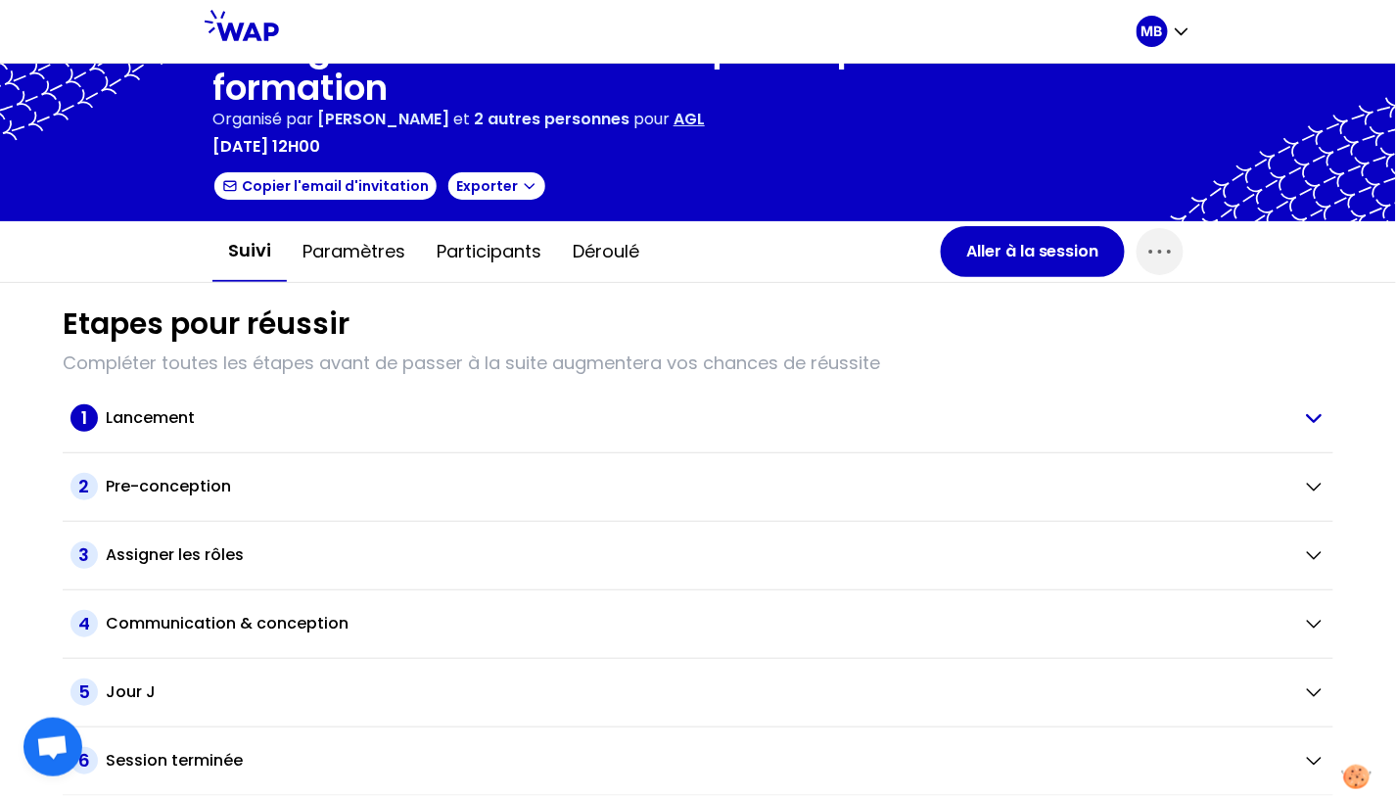
scroll to position [42, 0]
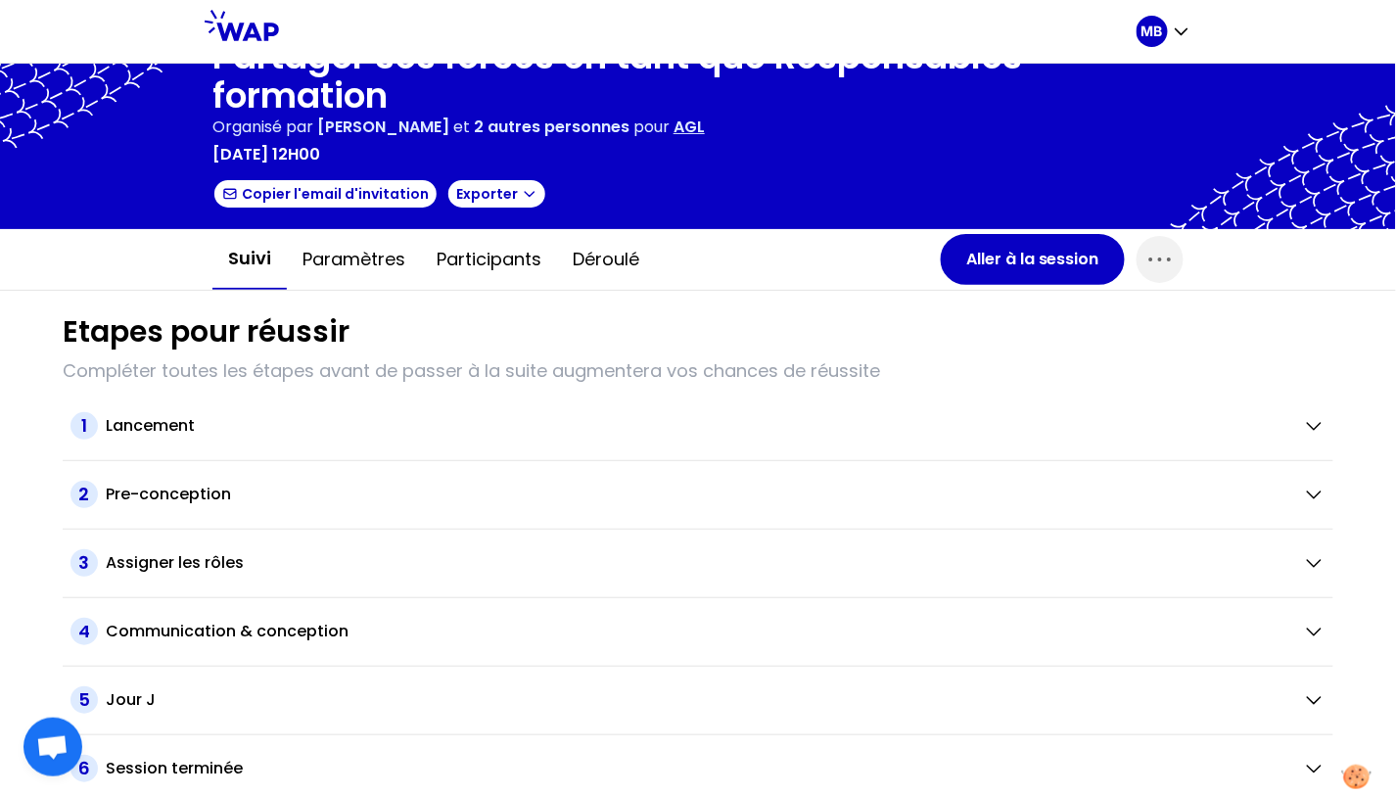
click at [831, 406] on div "1 Lancement" at bounding box center [698, 426] width 1270 height 69
click at [111, 424] on h2 "Lancement" at bounding box center [150, 425] width 89 height 23
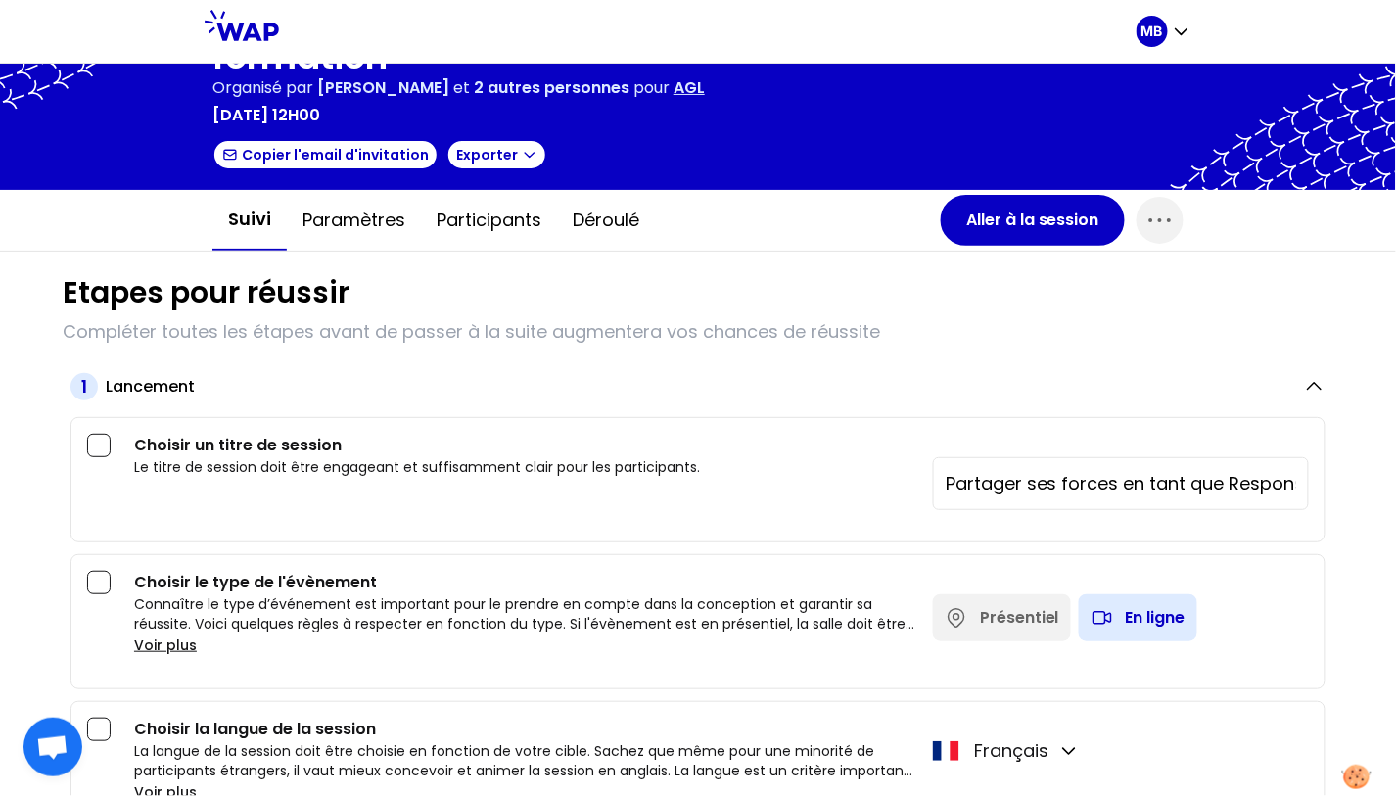
scroll to position [112, 0]
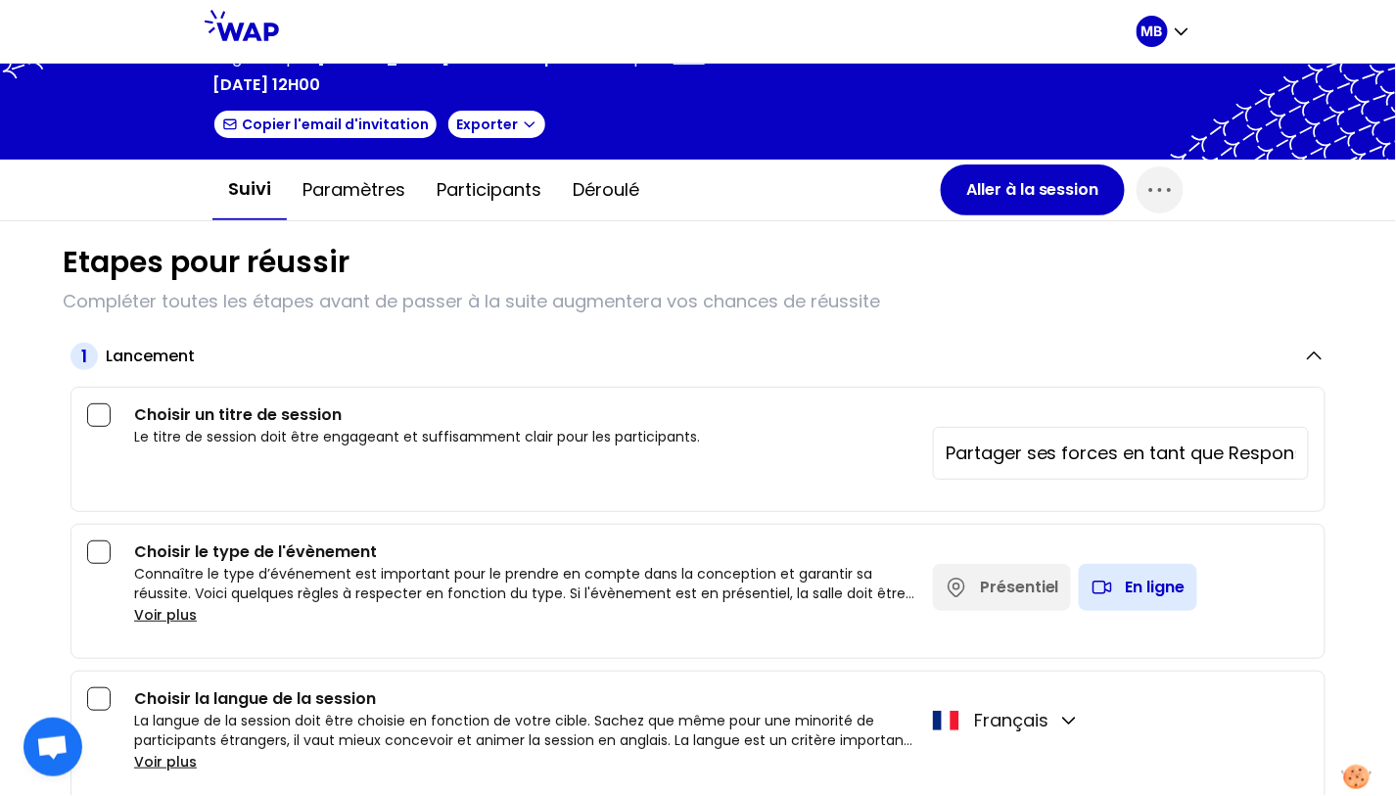
click at [1018, 585] on div "Présentiel" at bounding box center [1019, 586] width 79 height 23
click at [1107, 591] on icon at bounding box center [1101, 586] width 23 height 23
click at [979, 577] on div "Présentiel" at bounding box center [1002, 587] width 138 height 47
click at [1138, 575] on div "En ligne" at bounding box center [1155, 586] width 60 height 23
click at [986, 567] on div "Présentiel" at bounding box center [1002, 587] width 138 height 47
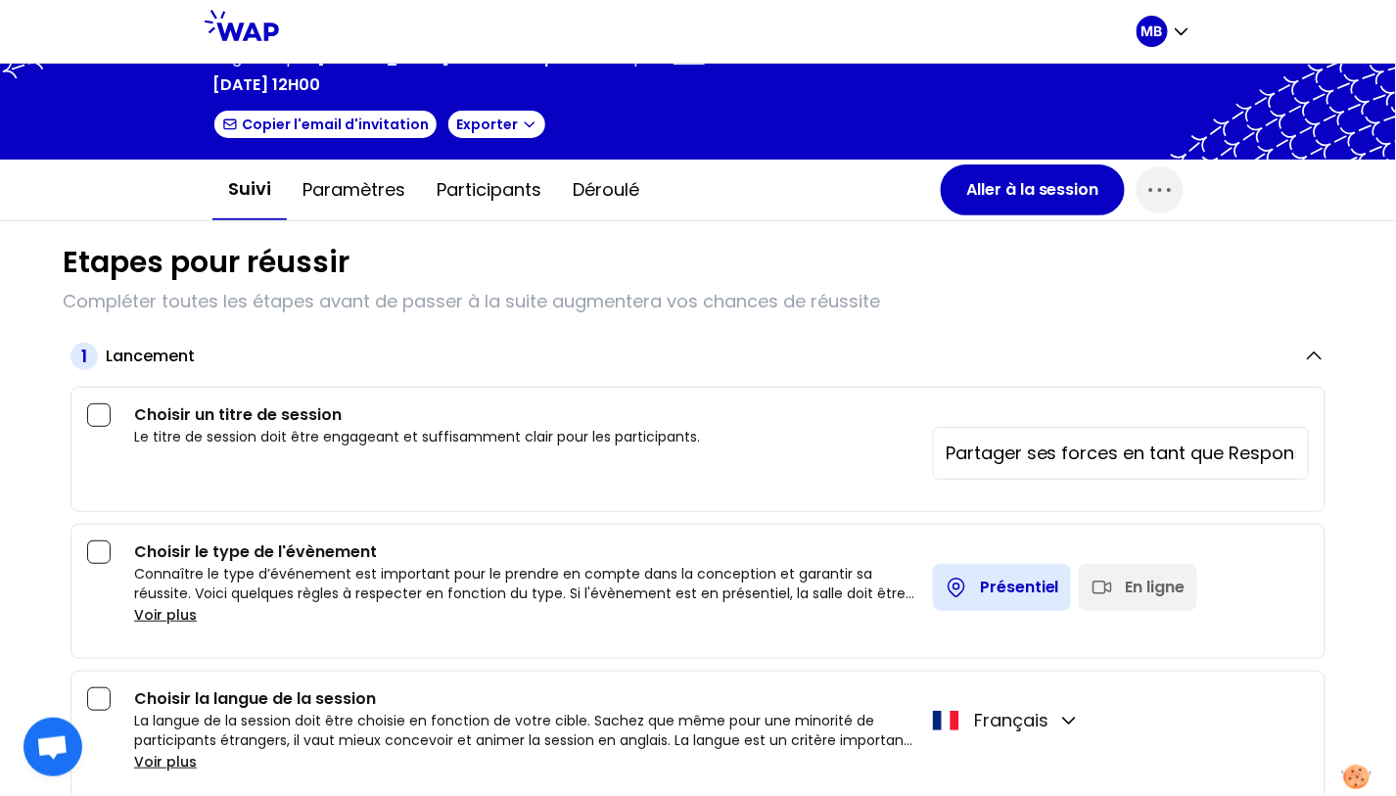
click at [1104, 575] on icon at bounding box center [1101, 586] width 23 height 23
click at [1004, 575] on div "Présentiel" at bounding box center [1019, 586] width 79 height 23
click at [1132, 576] on div "En ligne" at bounding box center [1155, 586] width 60 height 23
click at [175, 358] on h2 "Lancement" at bounding box center [150, 355] width 89 height 23
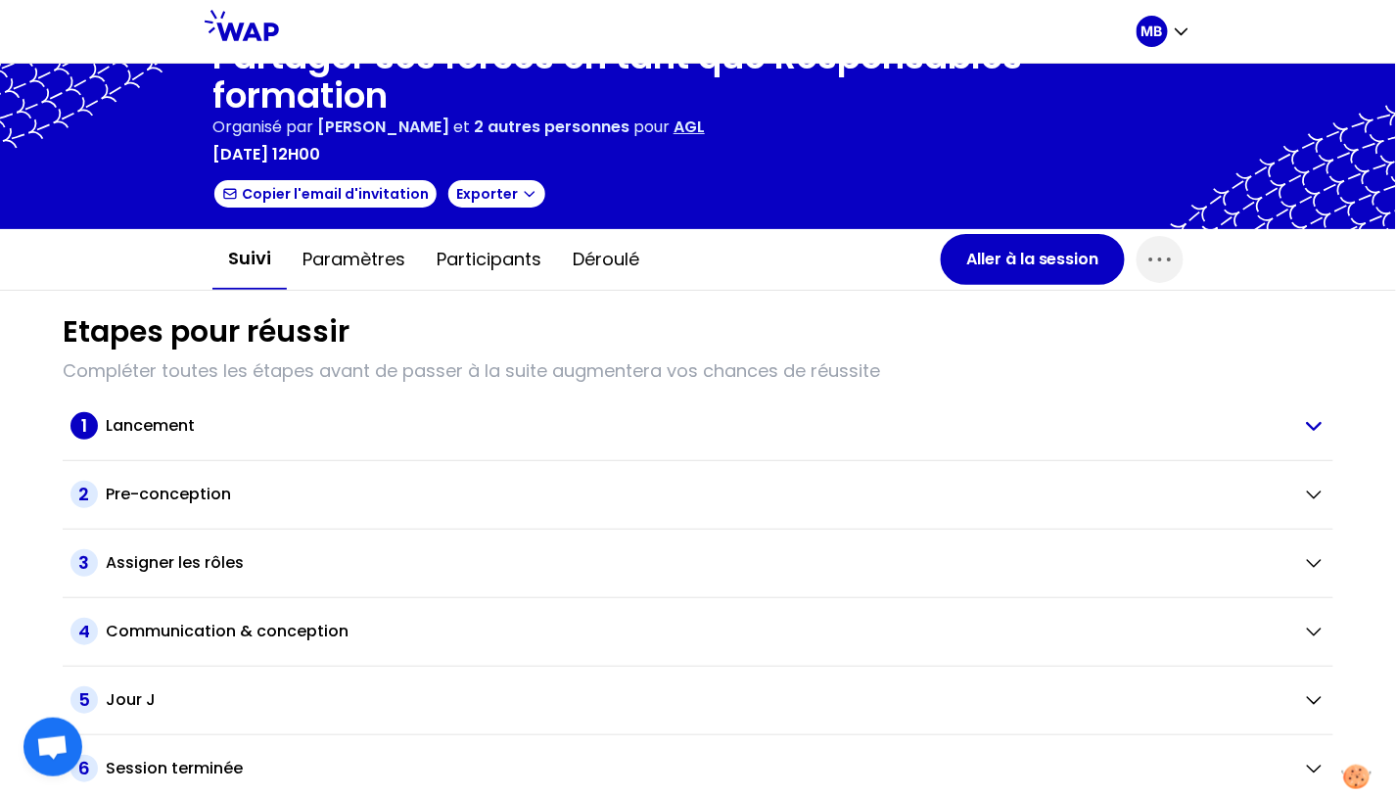
click at [166, 422] on h2 "Lancement" at bounding box center [150, 425] width 89 height 23
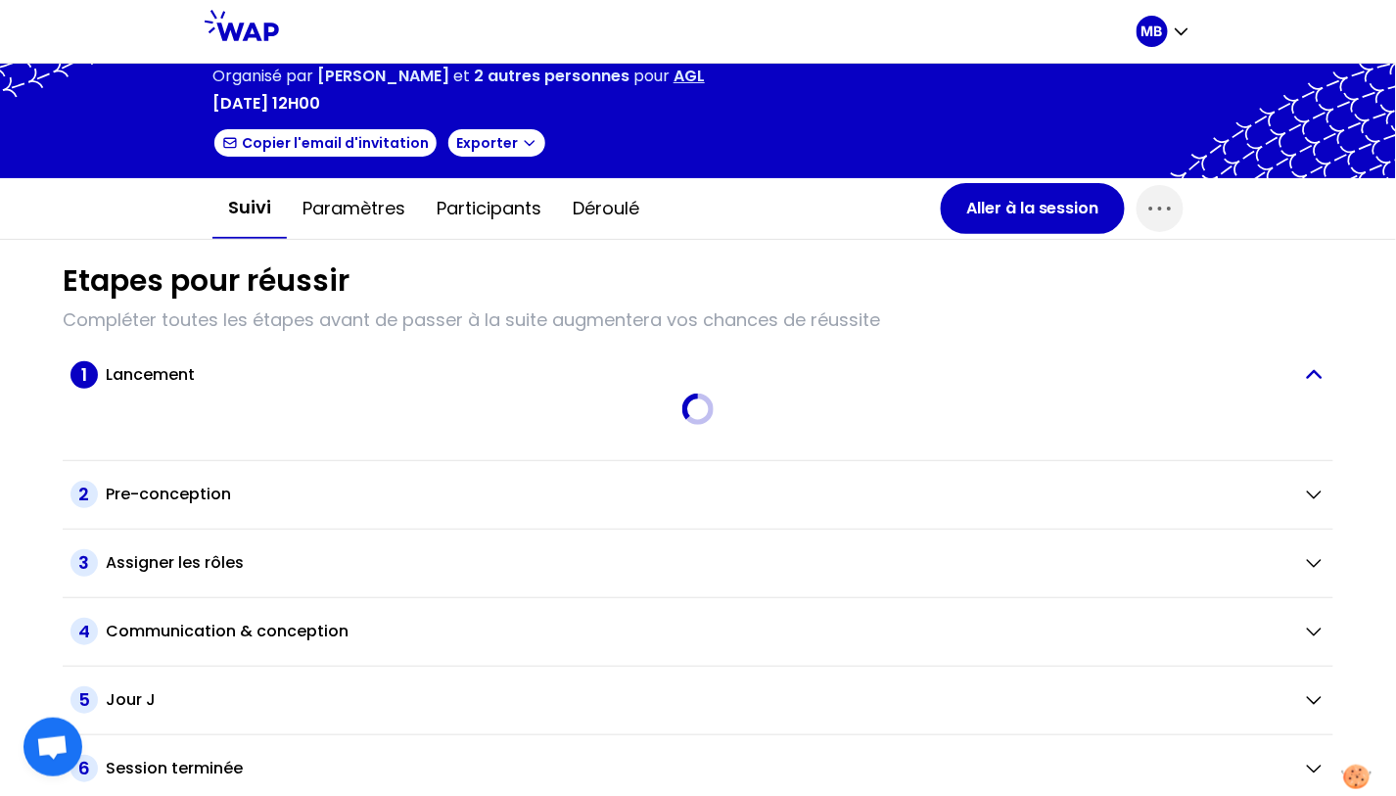
click at [146, 383] on h2 "Lancement" at bounding box center [150, 374] width 89 height 23
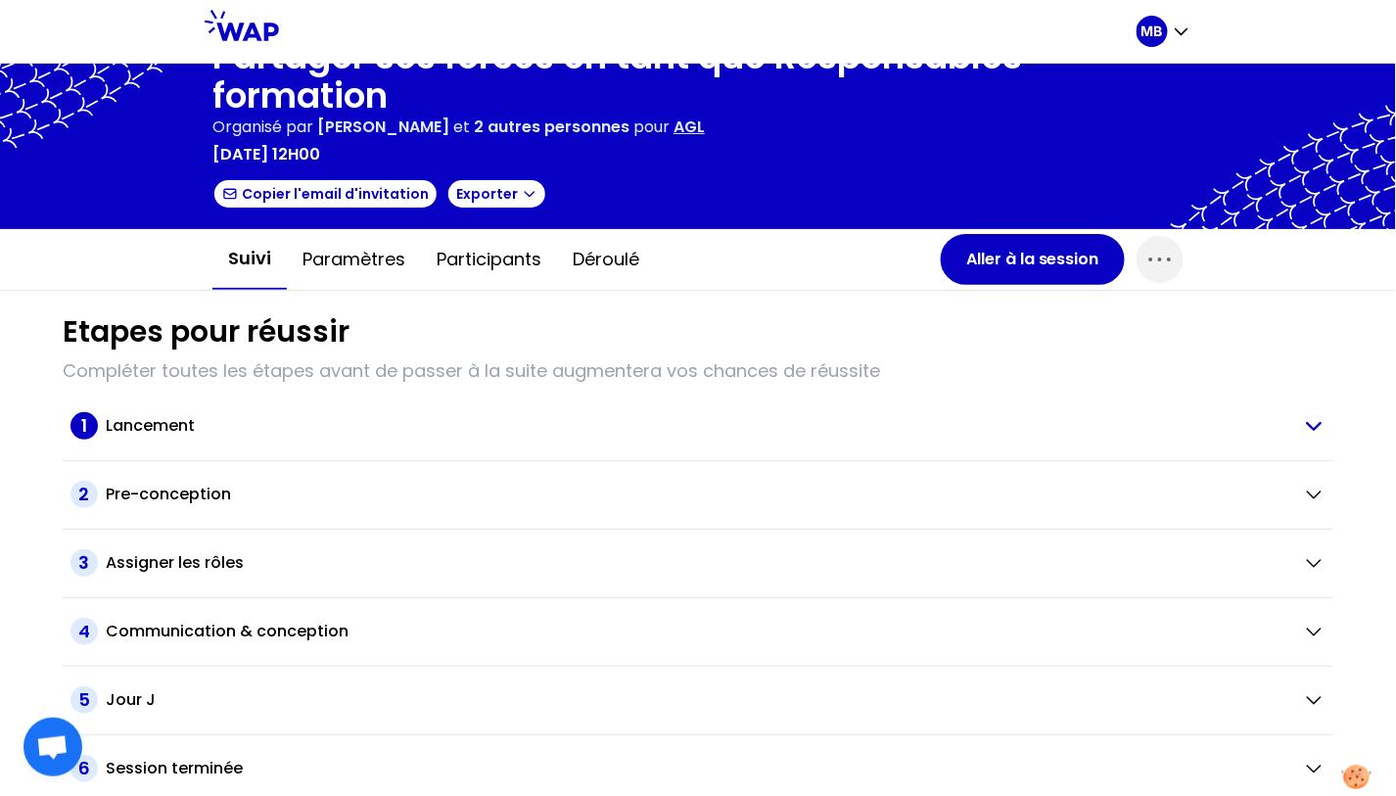
click at [149, 416] on h2 "Lancement" at bounding box center [150, 425] width 89 height 23
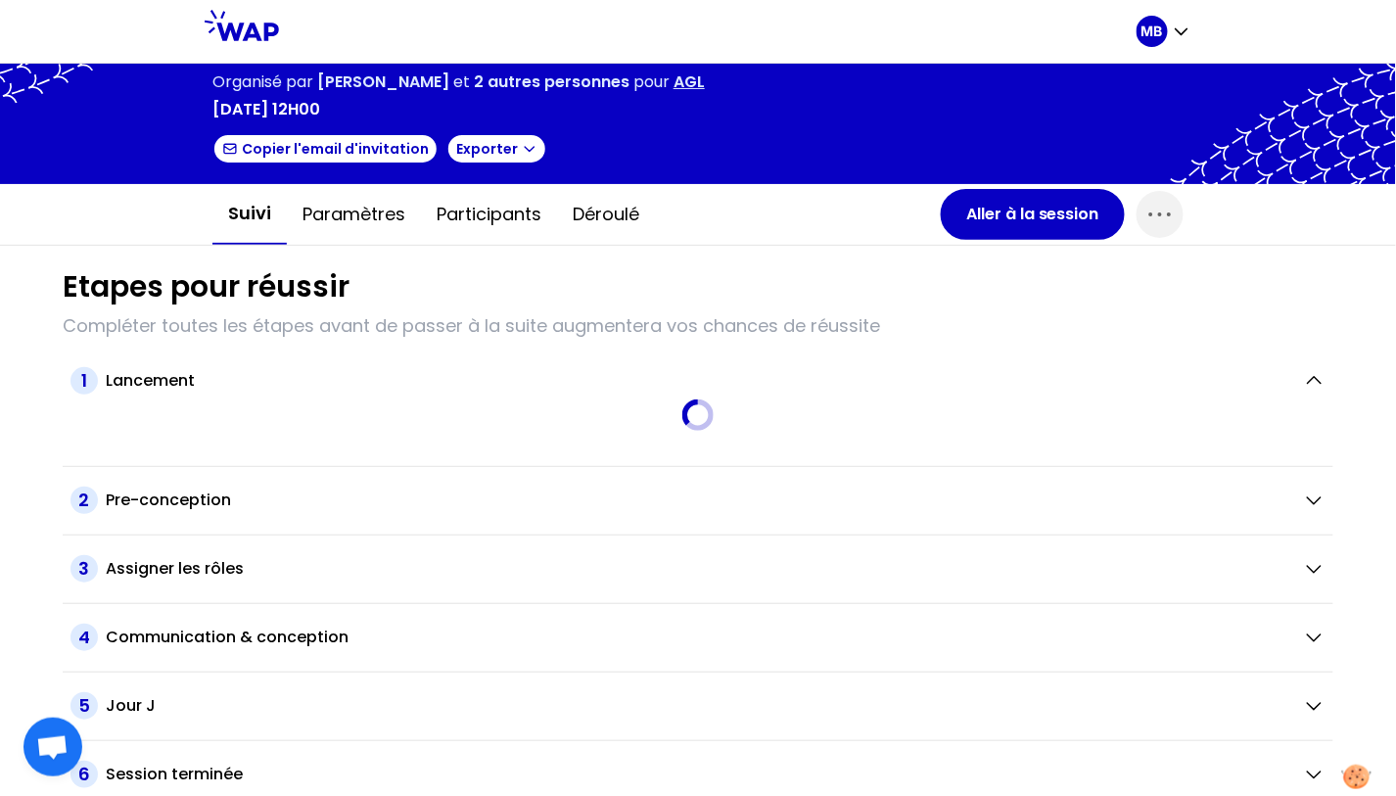
scroll to position [85, 0]
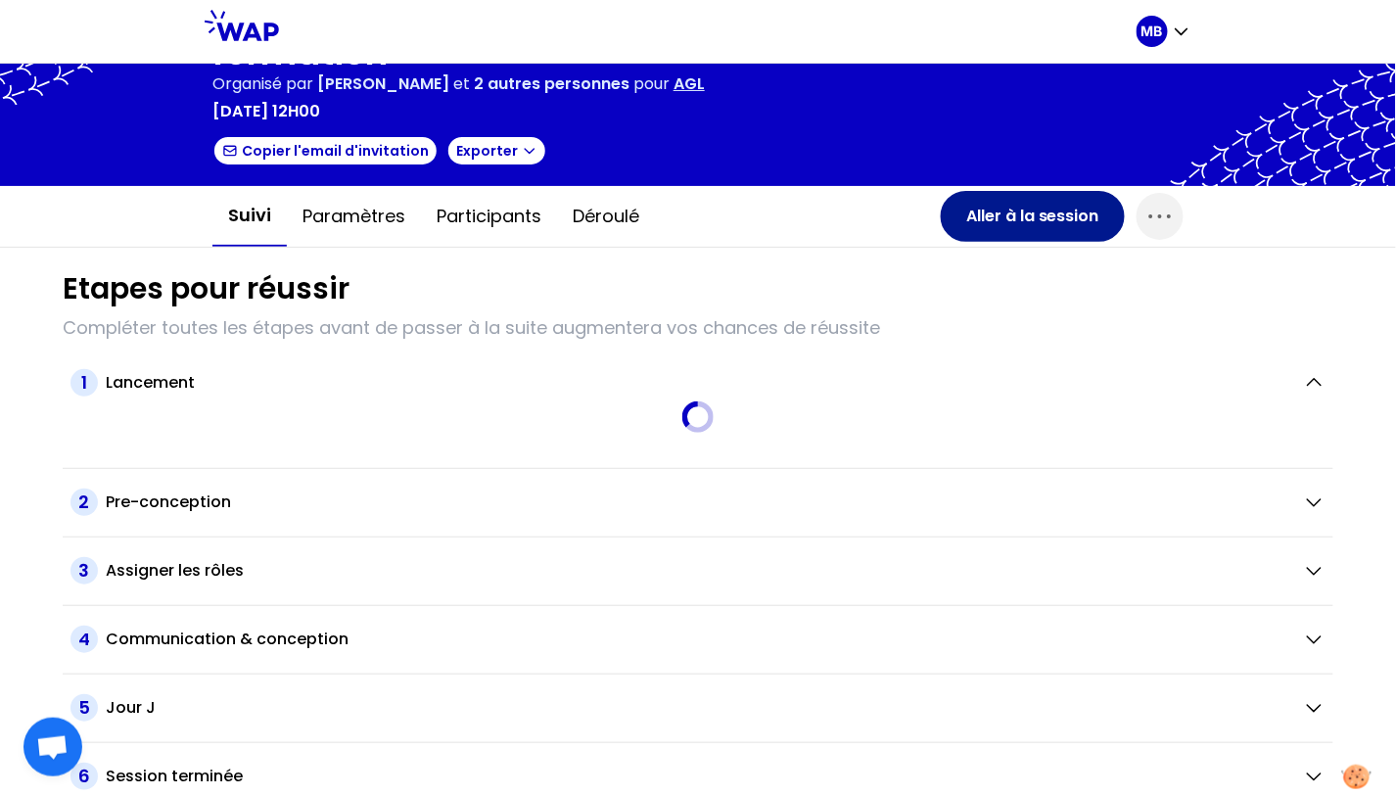
click at [978, 194] on button "Aller à la session" at bounding box center [1032, 216] width 184 height 51
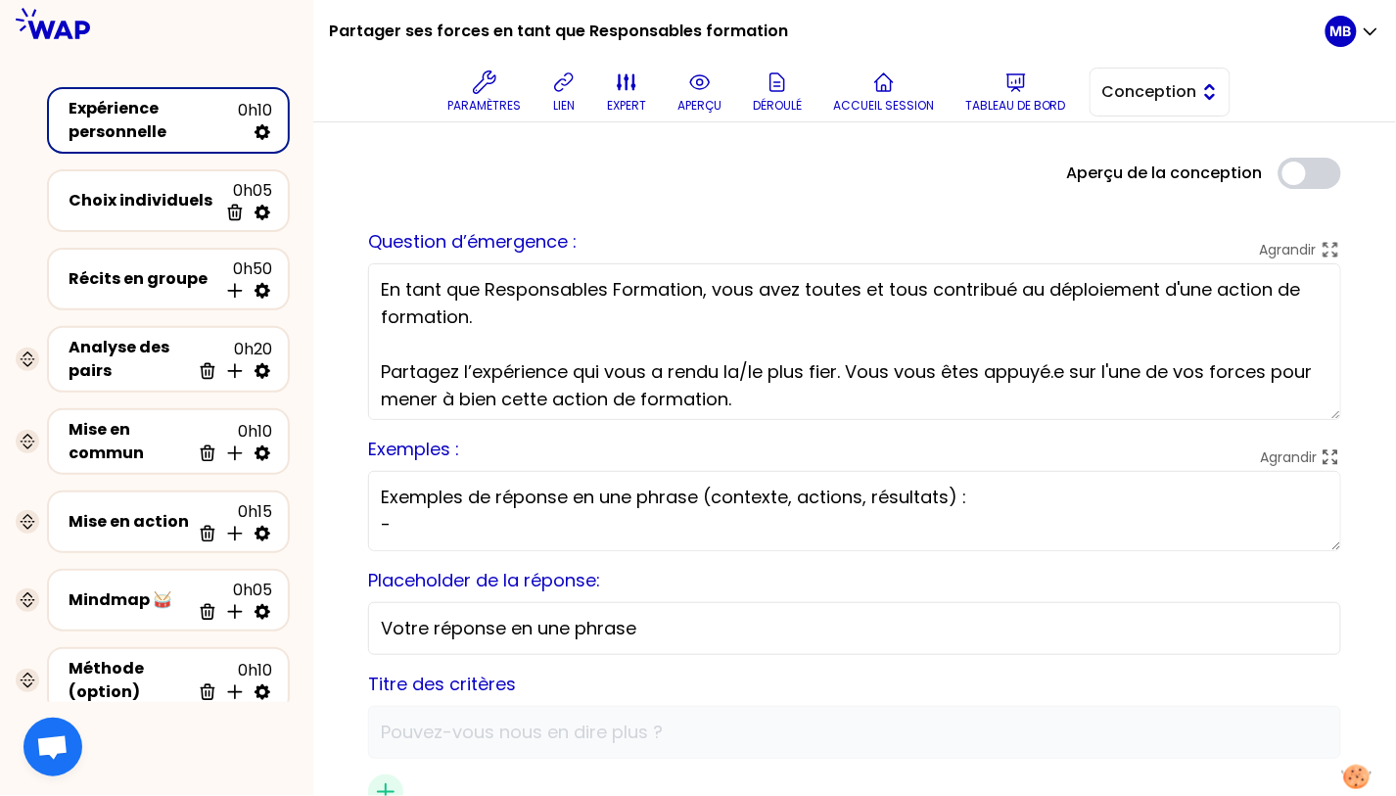
click at [1155, 95] on span "Conception" at bounding box center [1146, 91] width 88 height 23
click at [1148, 174] on span "Facilitation" at bounding box center [1171, 171] width 84 height 23
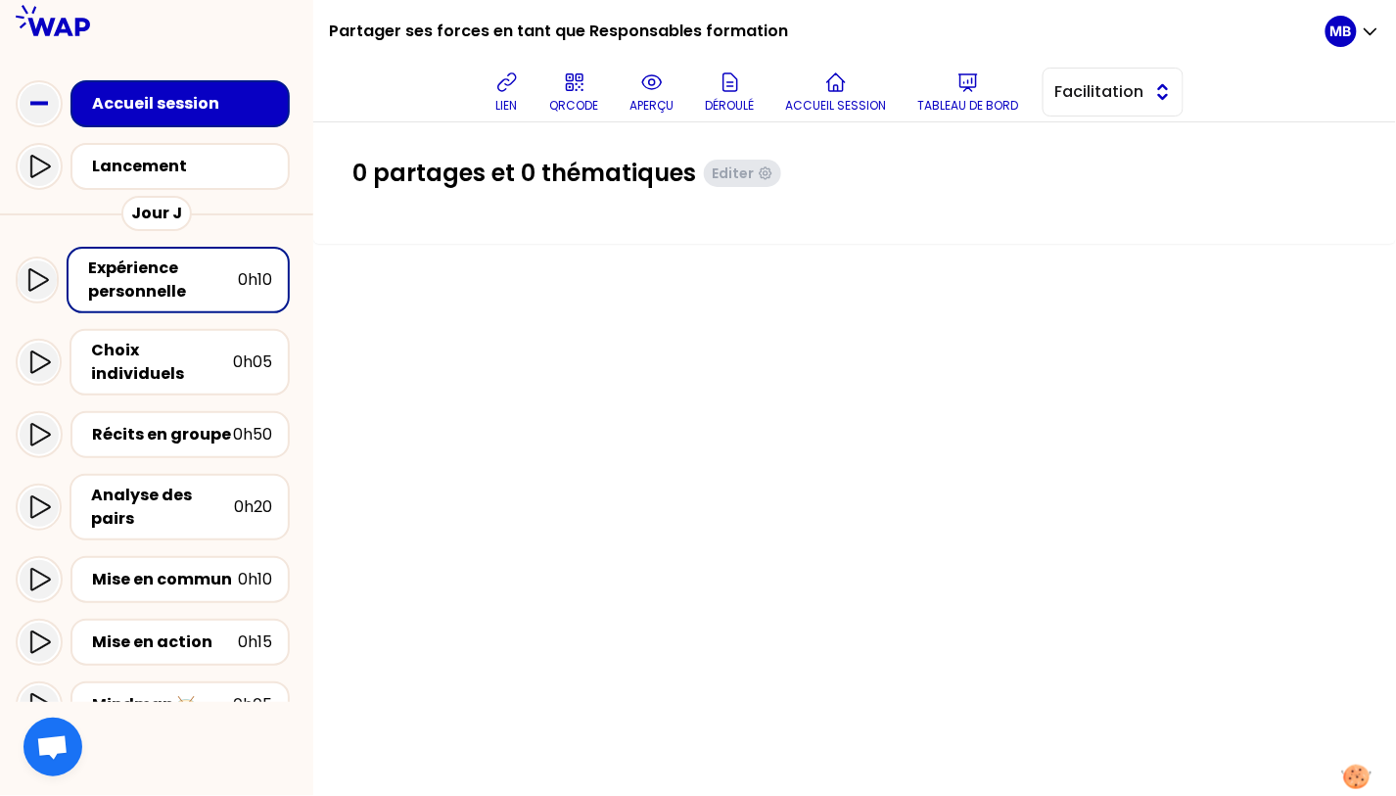
click at [1112, 89] on span "Facilitation" at bounding box center [1099, 91] width 88 height 23
click at [1097, 133] on span "Conception" at bounding box center [1124, 140] width 84 height 23
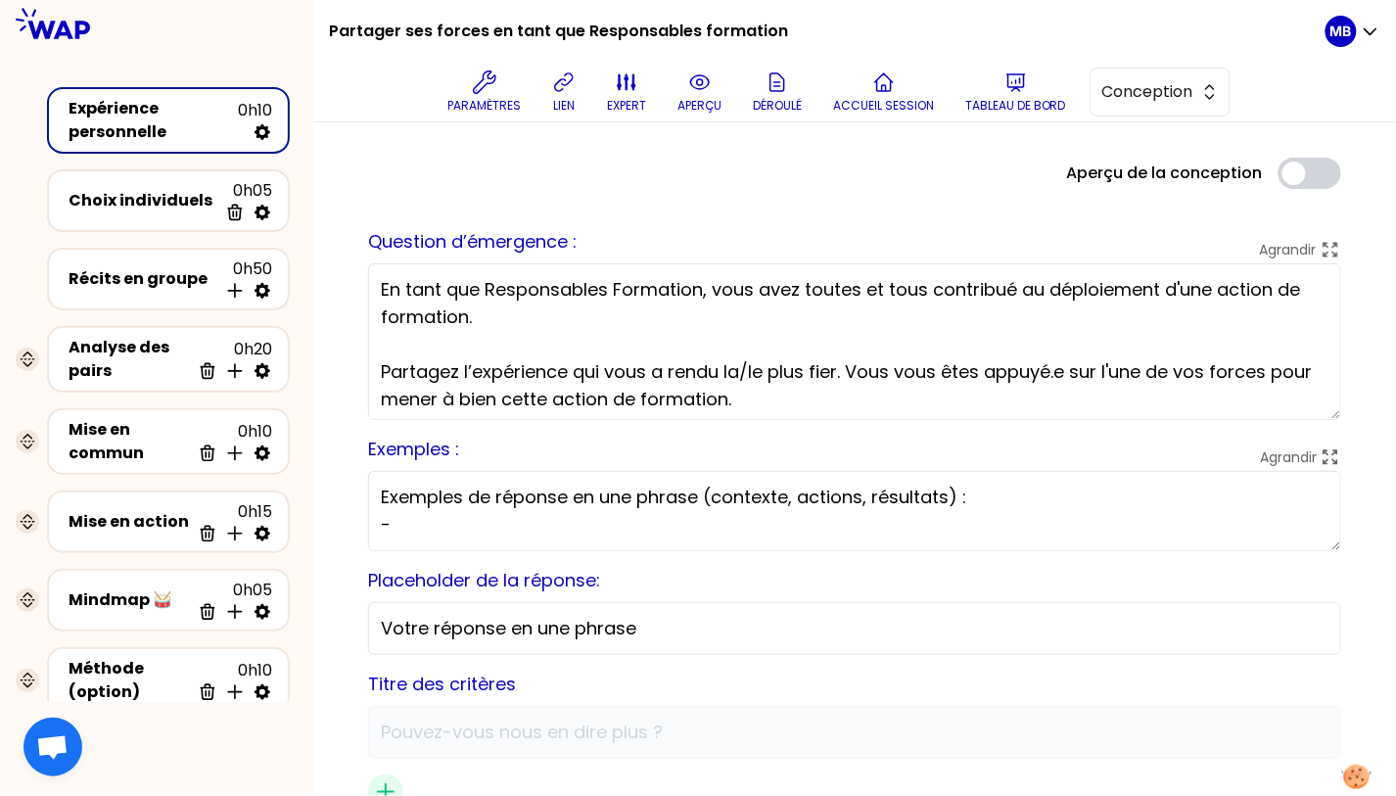
click at [584, 324] on textarea "En tant que Responsables Formation, vous avez toutes et tous contribué au déplo…" at bounding box center [854, 341] width 973 height 157
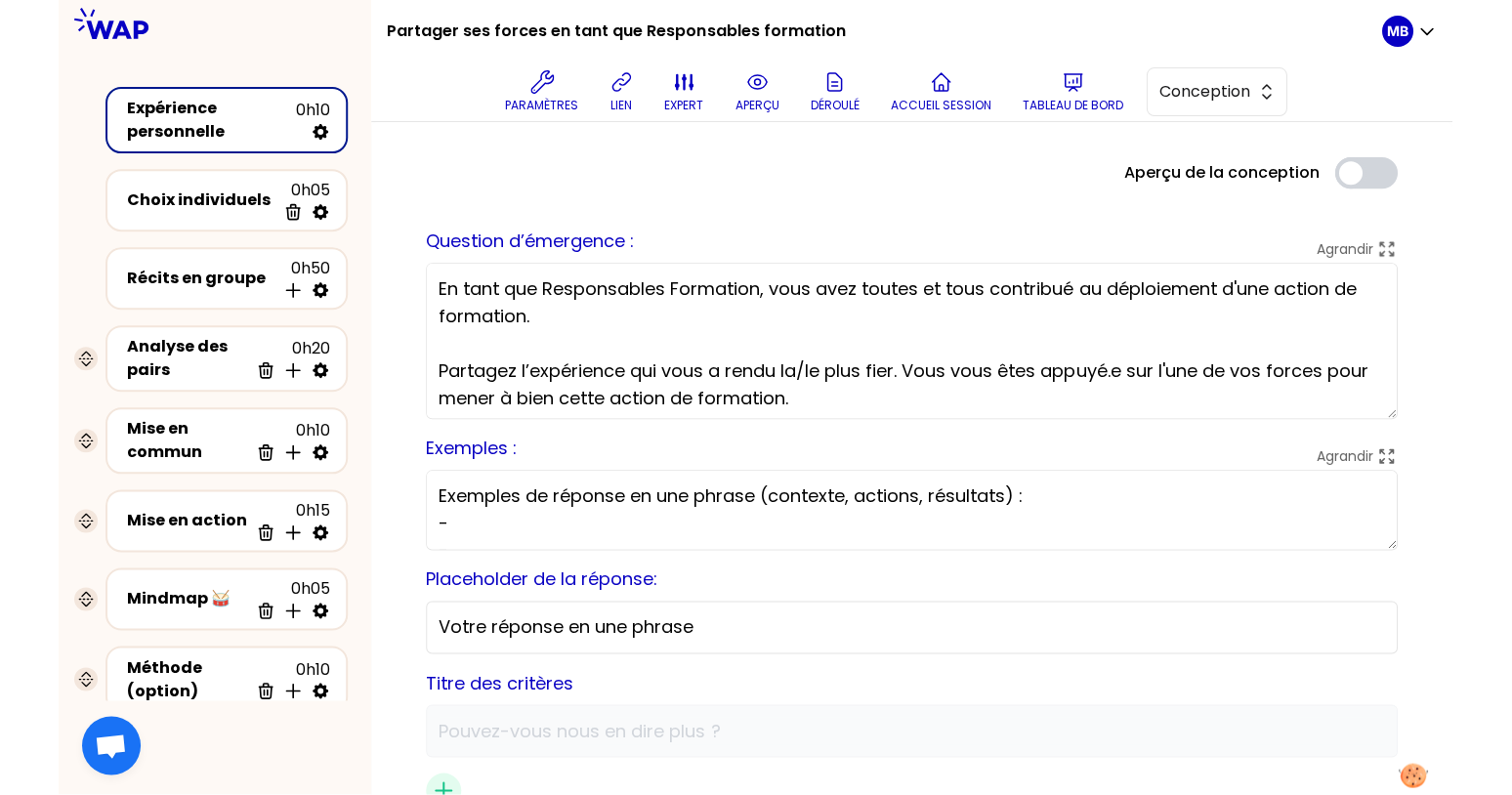
scroll to position [5, 0]
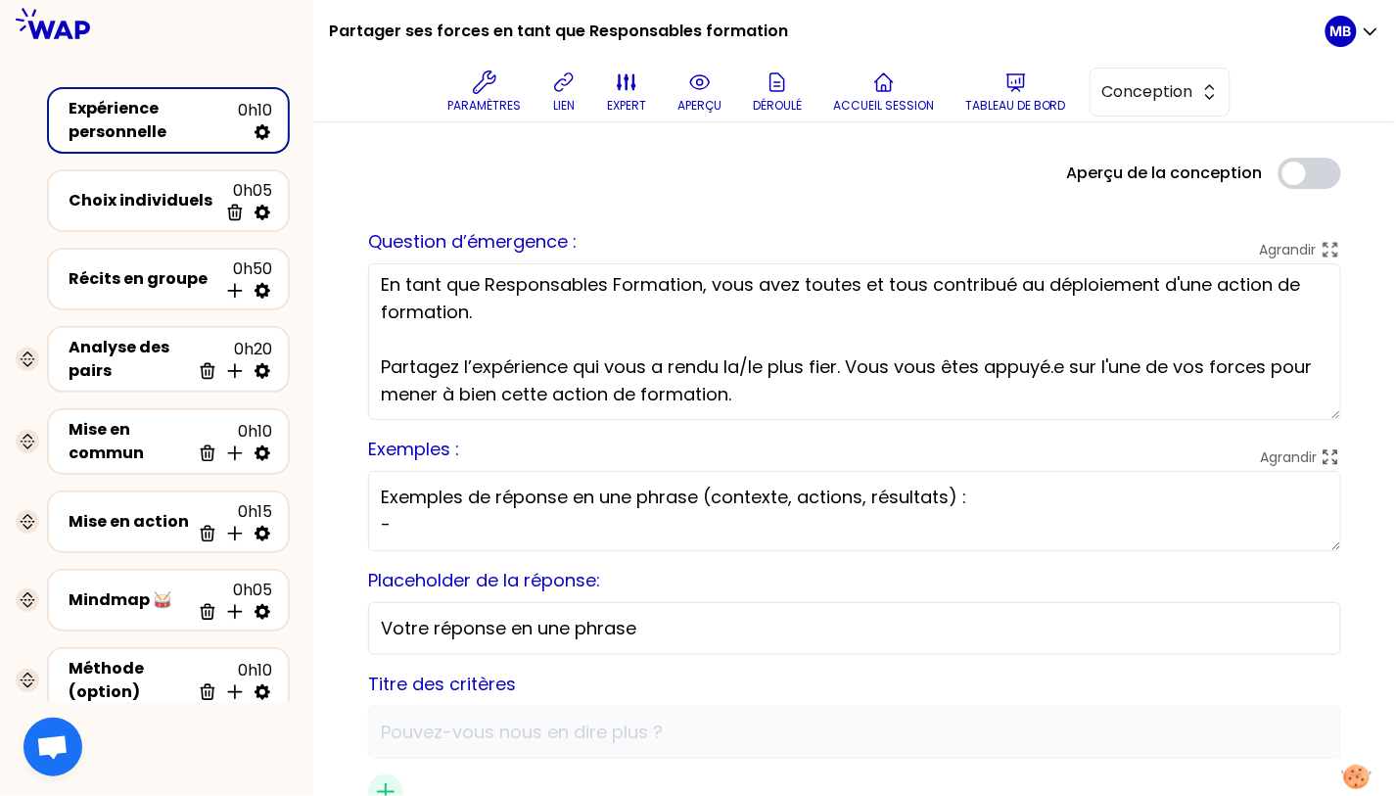
drag, startPoint x: 391, startPoint y: 298, endPoint x: 859, endPoint y: 410, distance: 481.1
click at [859, 410] on textarea "En tant que Responsables Formation, vous avez toutes et tous contribué au déplo…" at bounding box center [854, 341] width 973 height 157
click at [702, 90] on icon at bounding box center [699, 81] width 23 height 23
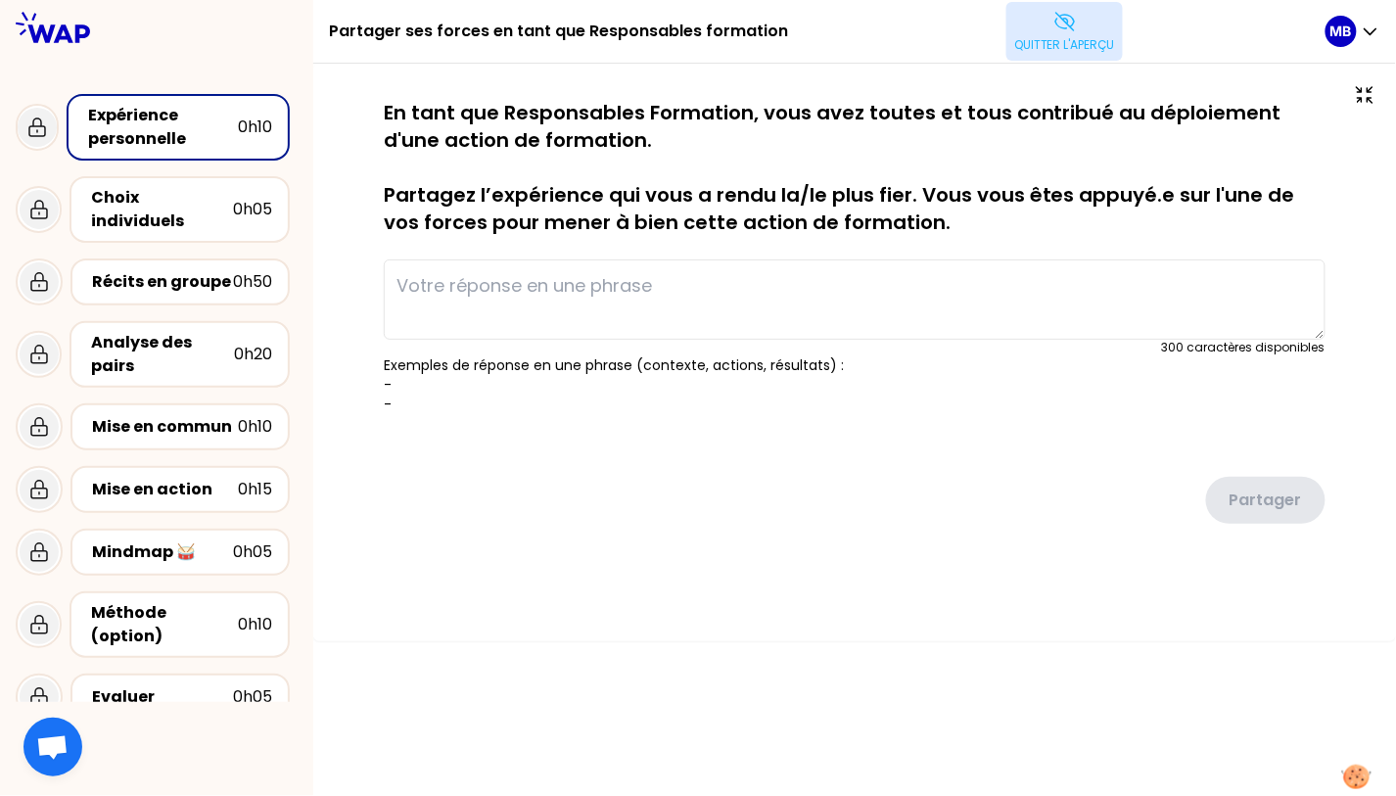
click at [1064, 35] on button "Quitter l'aperçu" at bounding box center [1064, 31] width 116 height 59
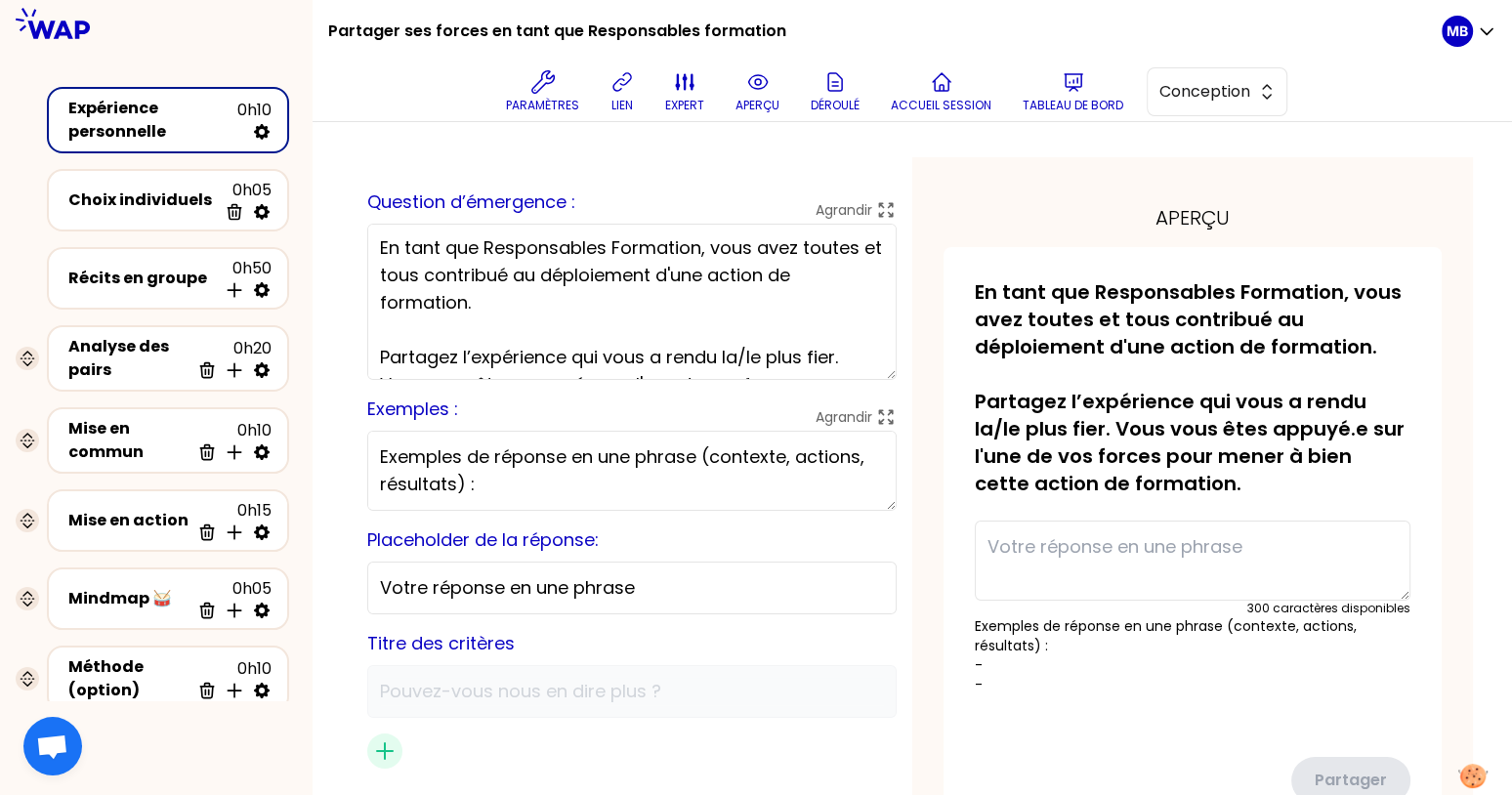
scroll to position [0, 0]
click at [708, 303] on textarea "En tant que Responsables Formation, vous avez toutes et tous contribué au déplo…" at bounding box center [632, 301] width 529 height 157
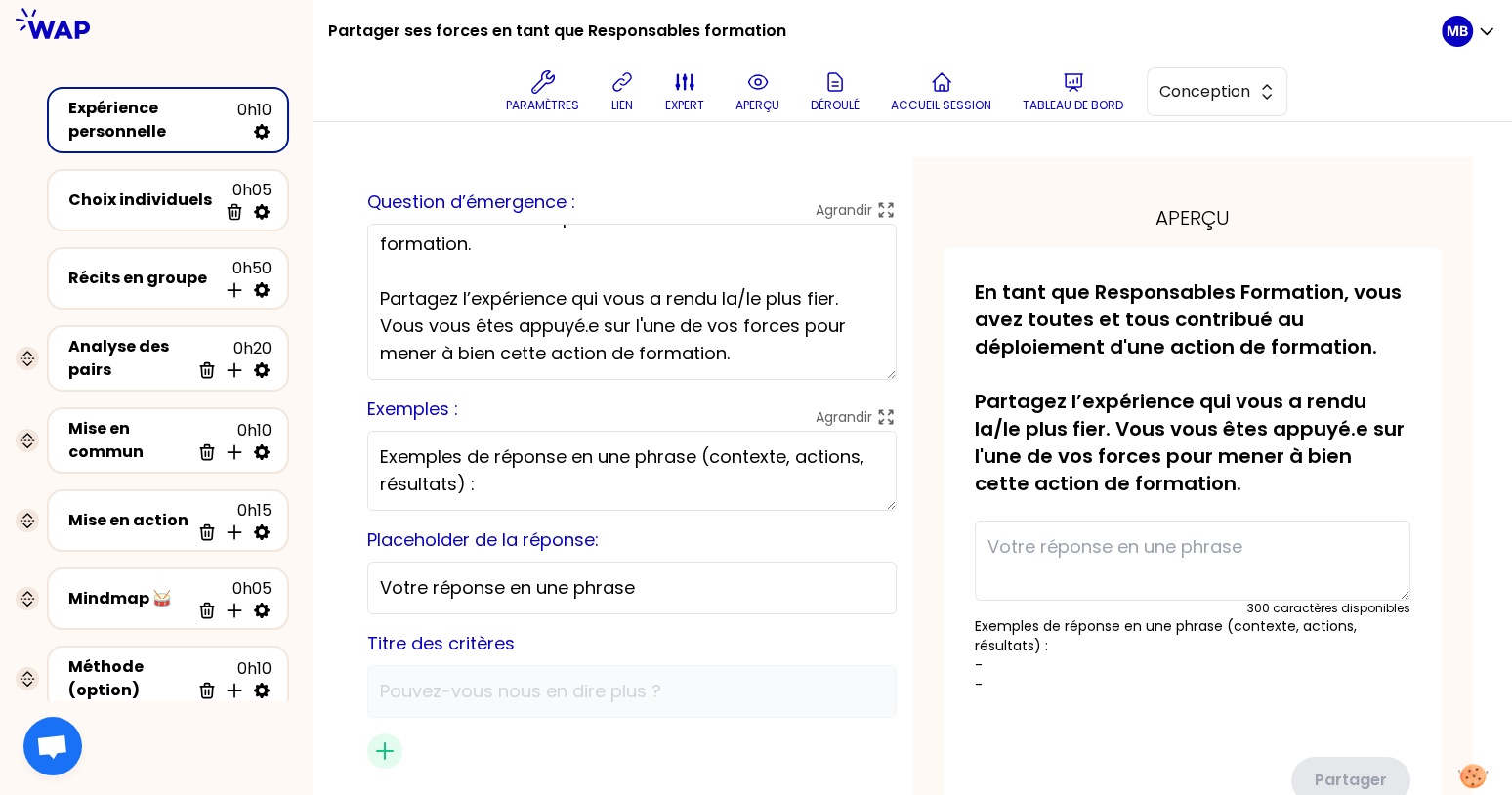
click at [553, 335] on textarea "En tant que Responsables Formation, vous avez toutes et tous contribué au déplo…" at bounding box center [632, 301] width 529 height 157
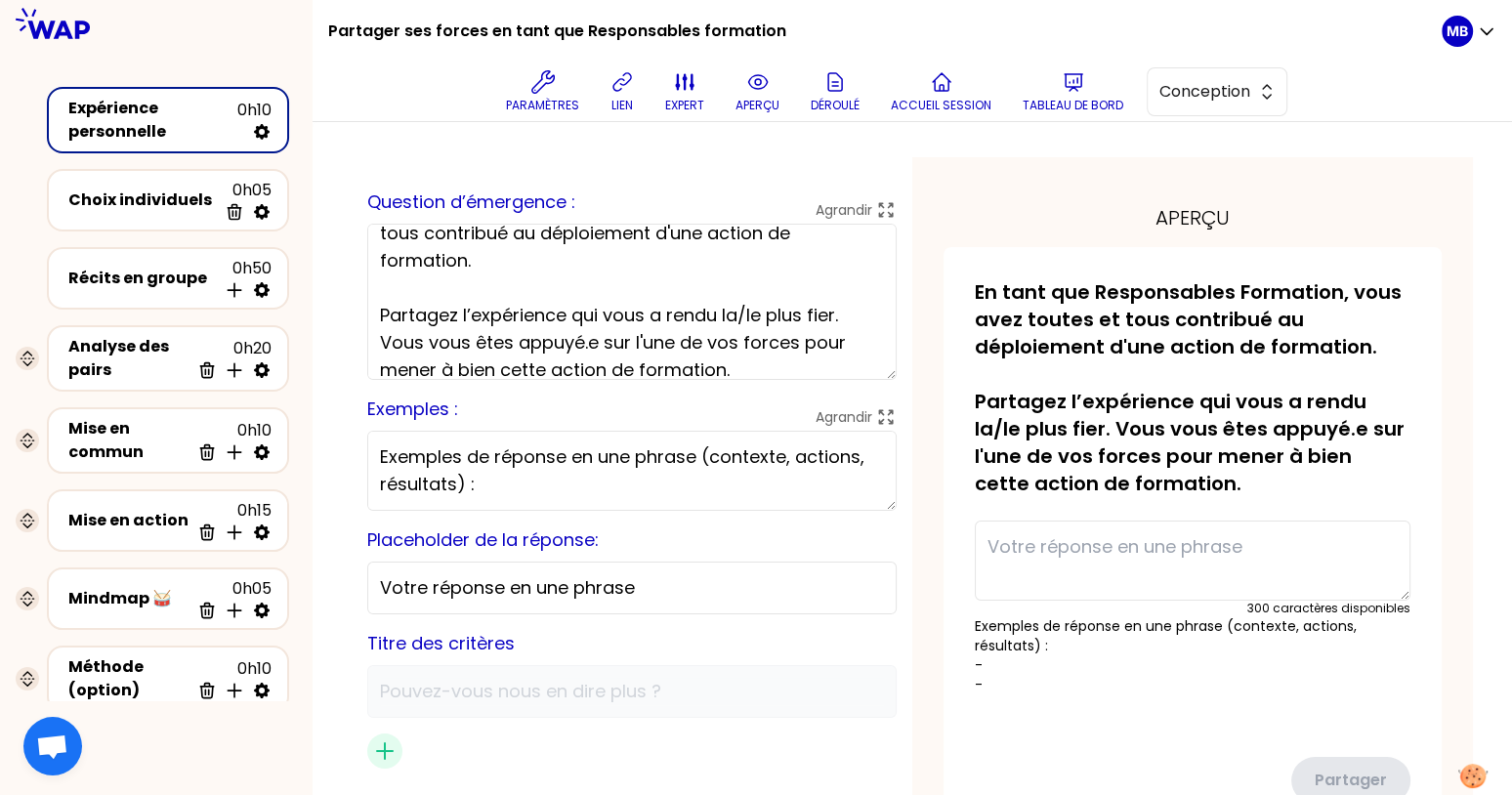
scroll to position [0, 0]
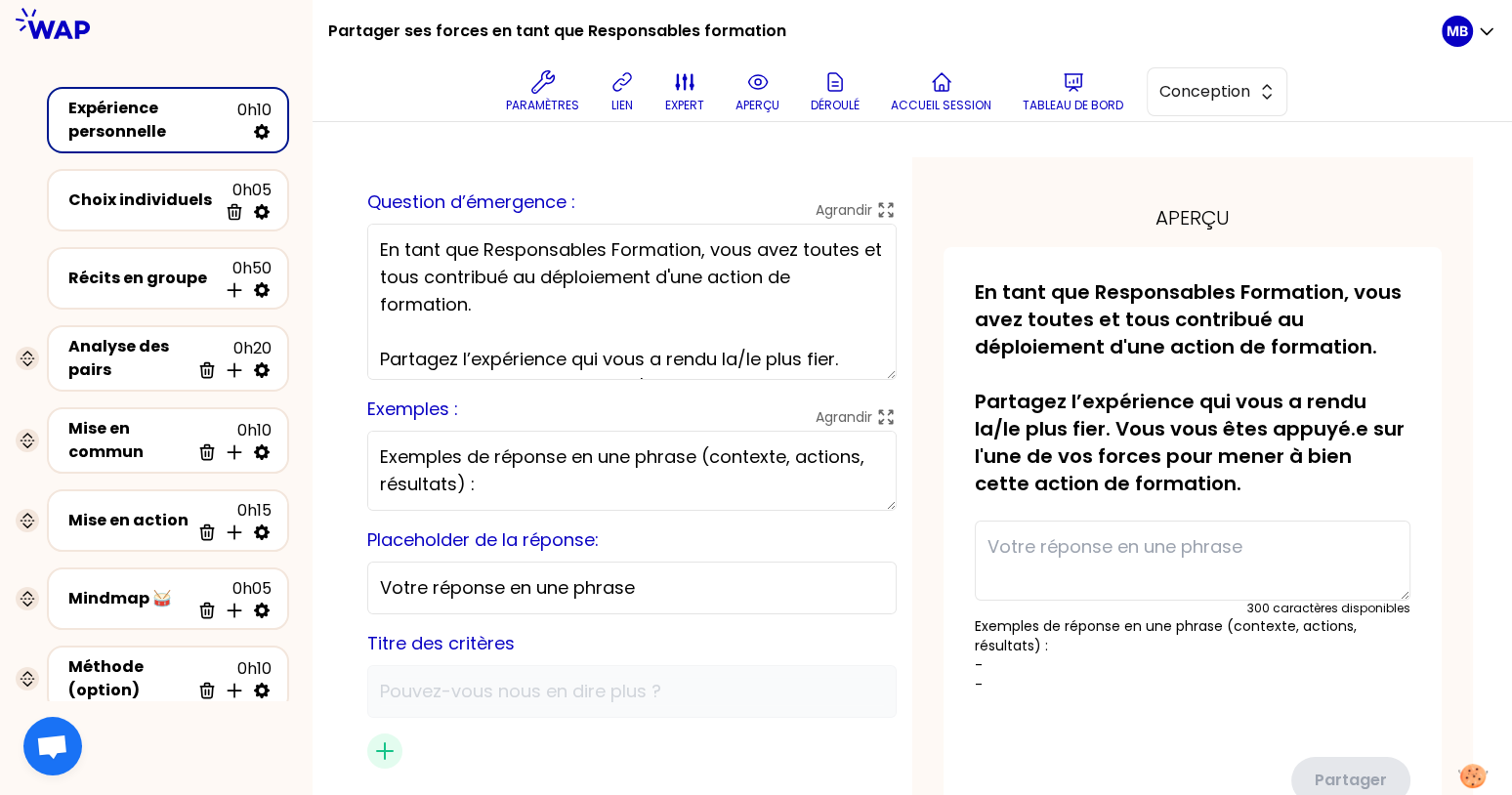
drag, startPoint x: 428, startPoint y: 253, endPoint x: 708, endPoint y: 308, distance: 285.4
click at [708, 308] on textarea "En tant que Responsables Formation, vous avez toutes et tous contribué au déplo…" at bounding box center [632, 301] width 529 height 157
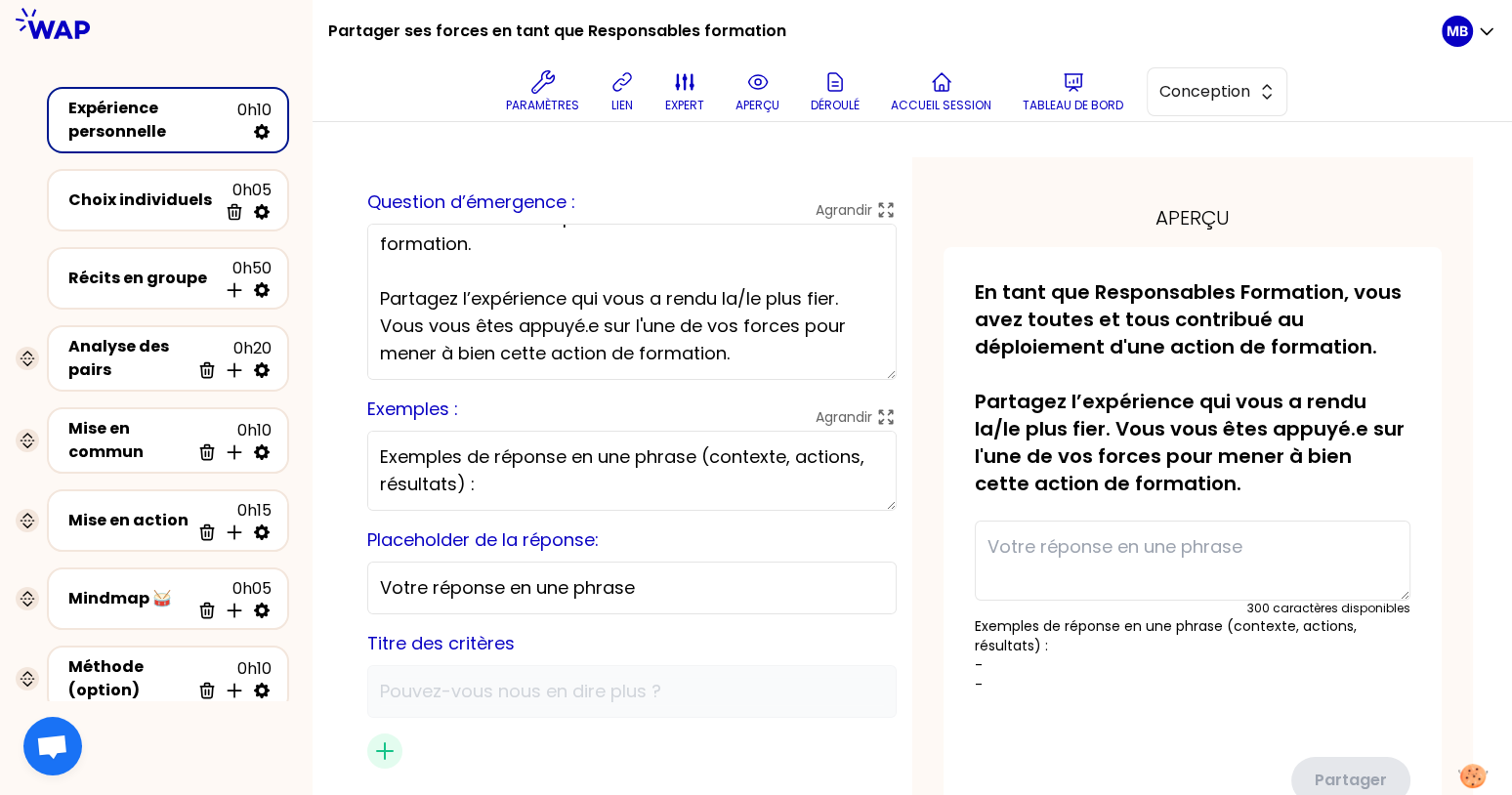
scroll to position [86, 0]
drag, startPoint x: 576, startPoint y: 359, endPoint x: 378, endPoint y: 268, distance: 217.9
click at [378, 268] on div "sauvegardé Question d’émergence : Agrandir En tant que Responsables Formation, …" at bounding box center [632, 528] width 561 height 740
click at [339, 465] on div "Aperçu de la conception Use setting sauvegardé Question d’émergence : Agrandir …" at bounding box center [912, 529] width 1200 height 814
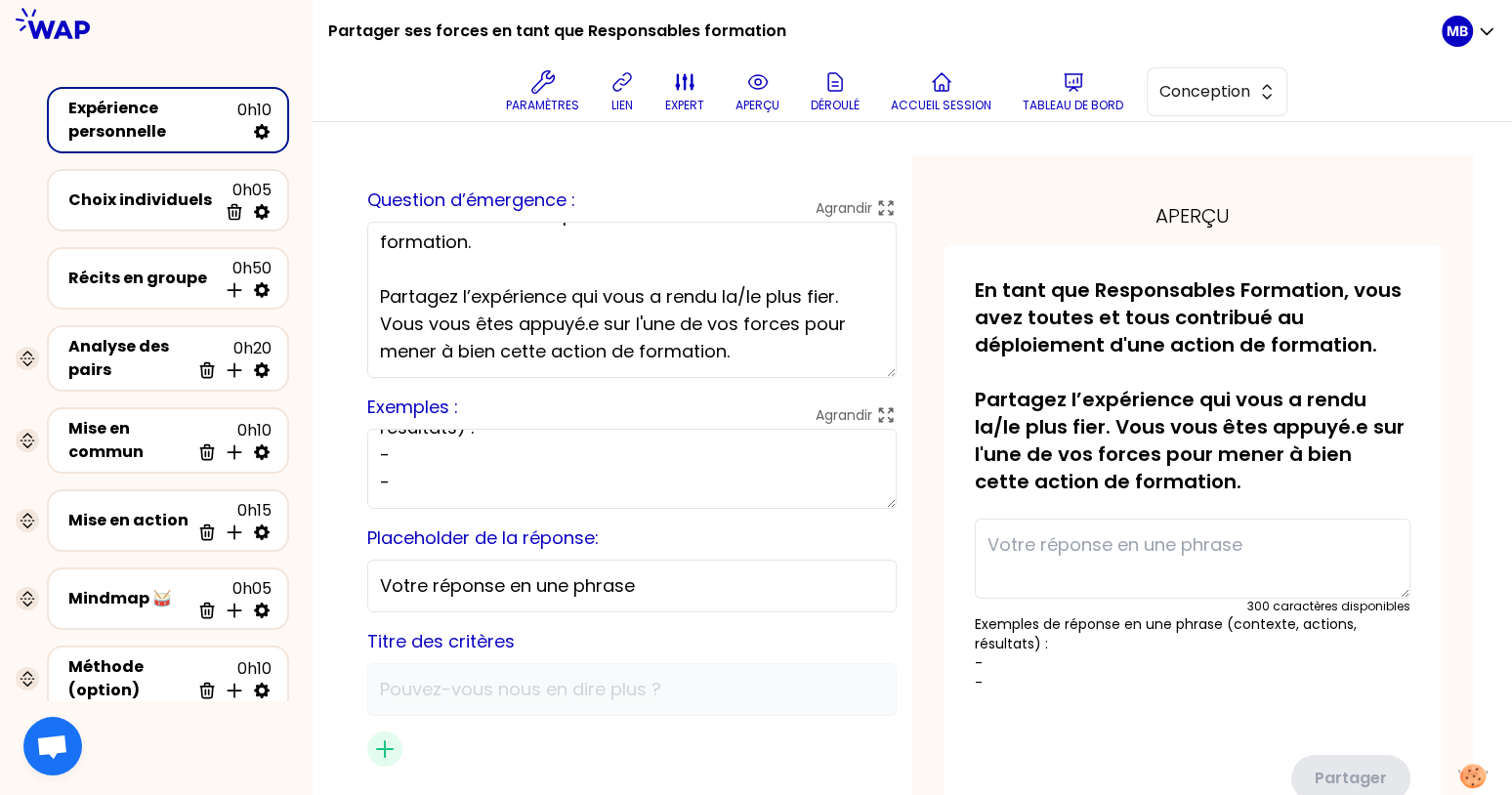
scroll to position [0, 0]
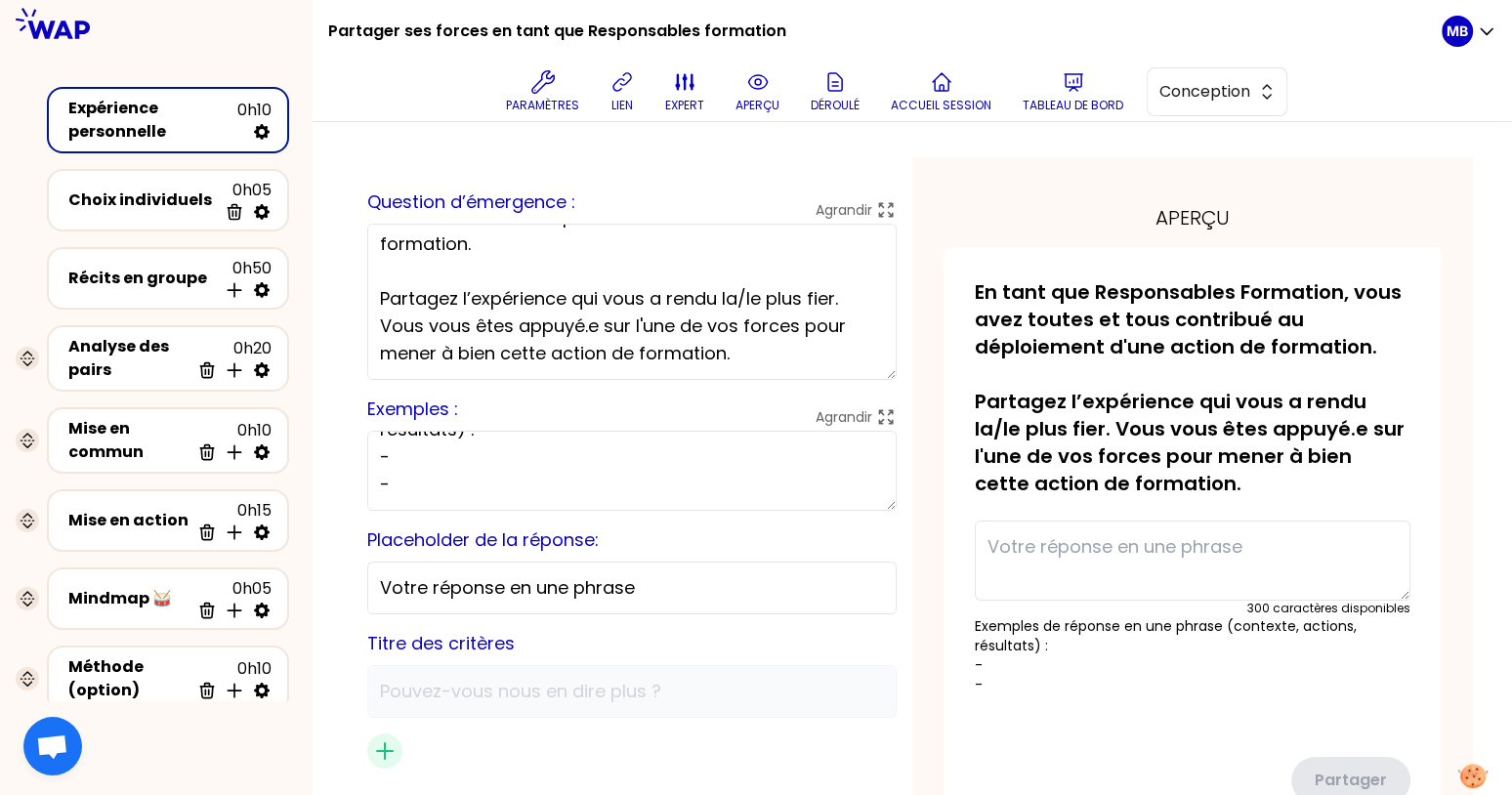
click at [475, 452] on textarea "Exemples de réponse en une phrase (contexte, actions, résultats) : - -" at bounding box center [632, 471] width 529 height 80
paste textarea "J’ai envoyé nos électromécaniciens en formation chez Siemens pour les habiliter…"
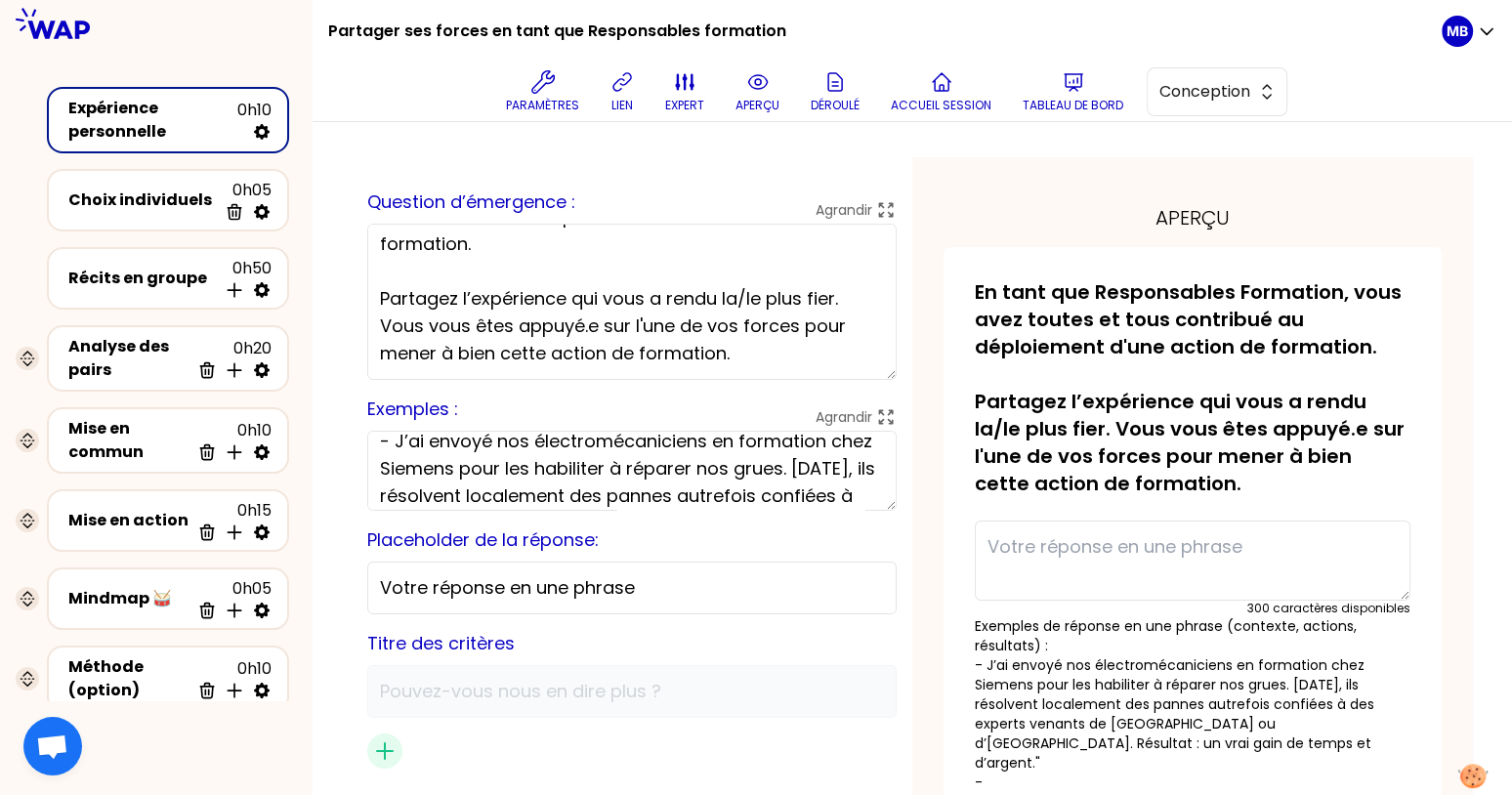
scroll to position [63, 0]
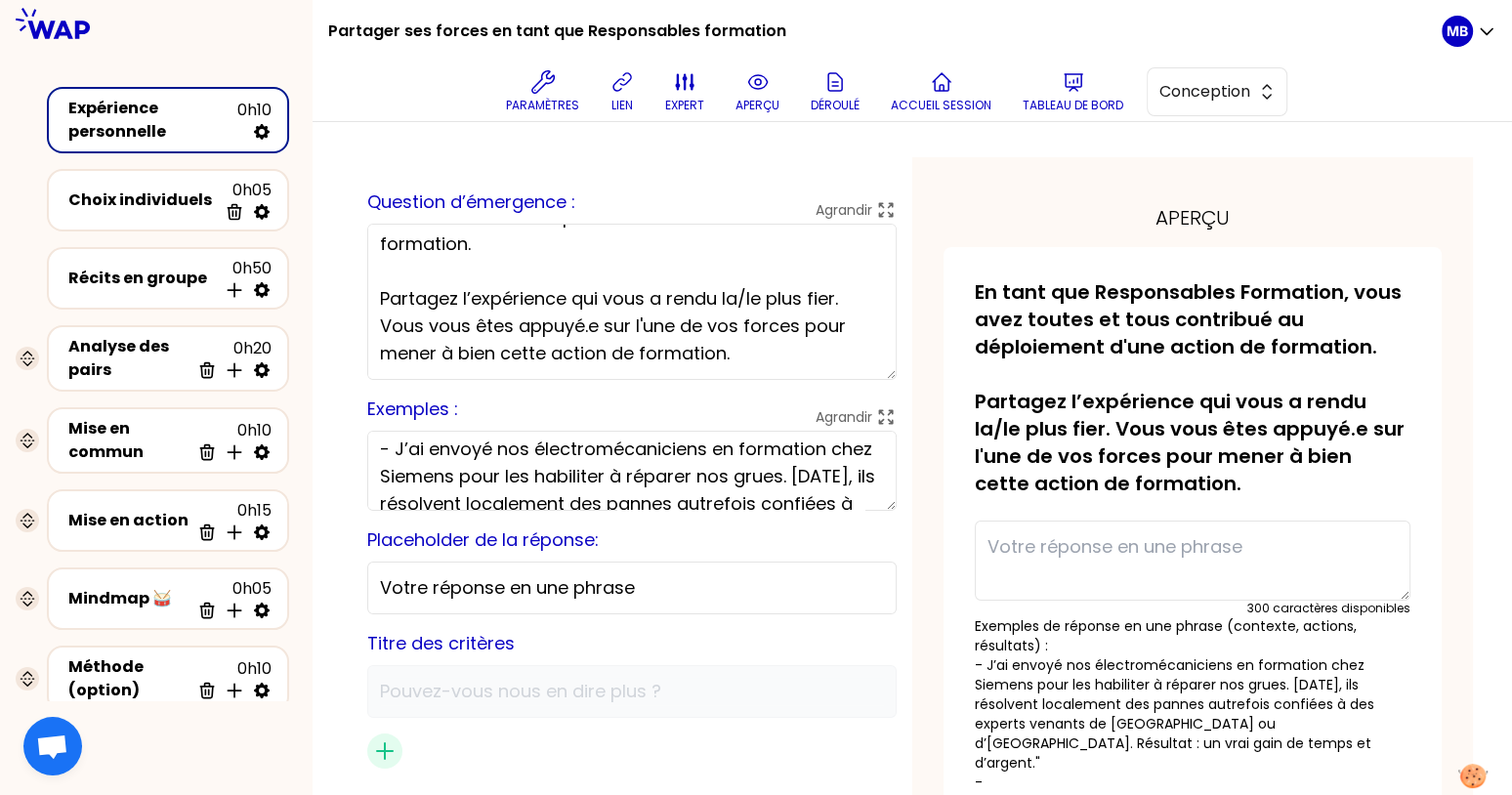
click at [439, 446] on textarea "Exemples de réponse en une phrase (contexte, actions, résultats) : - J’ai envoy…" at bounding box center [632, 471] width 529 height 80
type textarea "Exemples de réponse en une phrase (contexte, actions, résultats) : - "J’ai envo…"
click at [754, 98] on p "aperçu" at bounding box center [757, 106] width 44 height 16
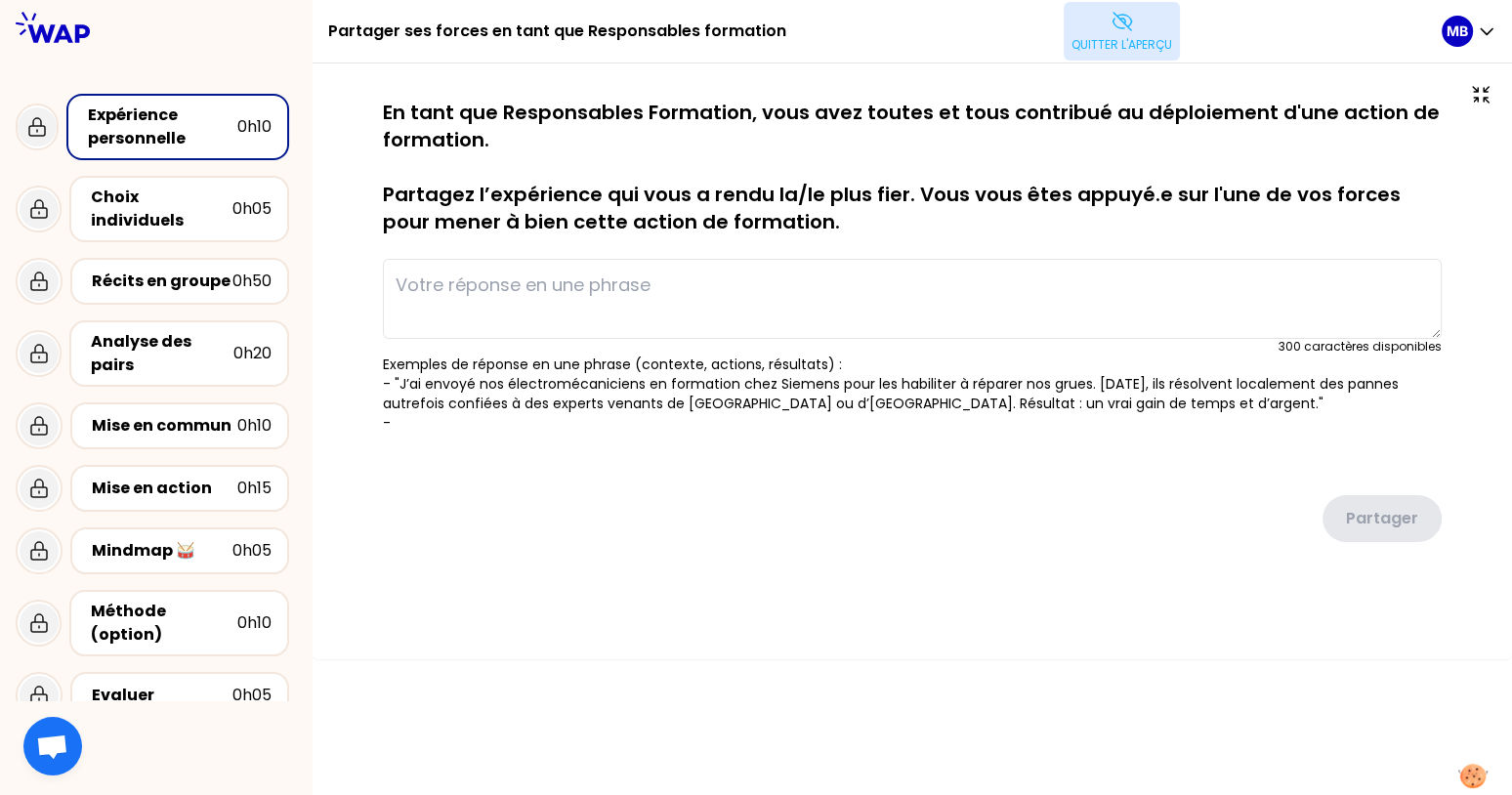
click at [1101, 35] on button "Quitter l'aperçu" at bounding box center [1122, 31] width 116 height 59
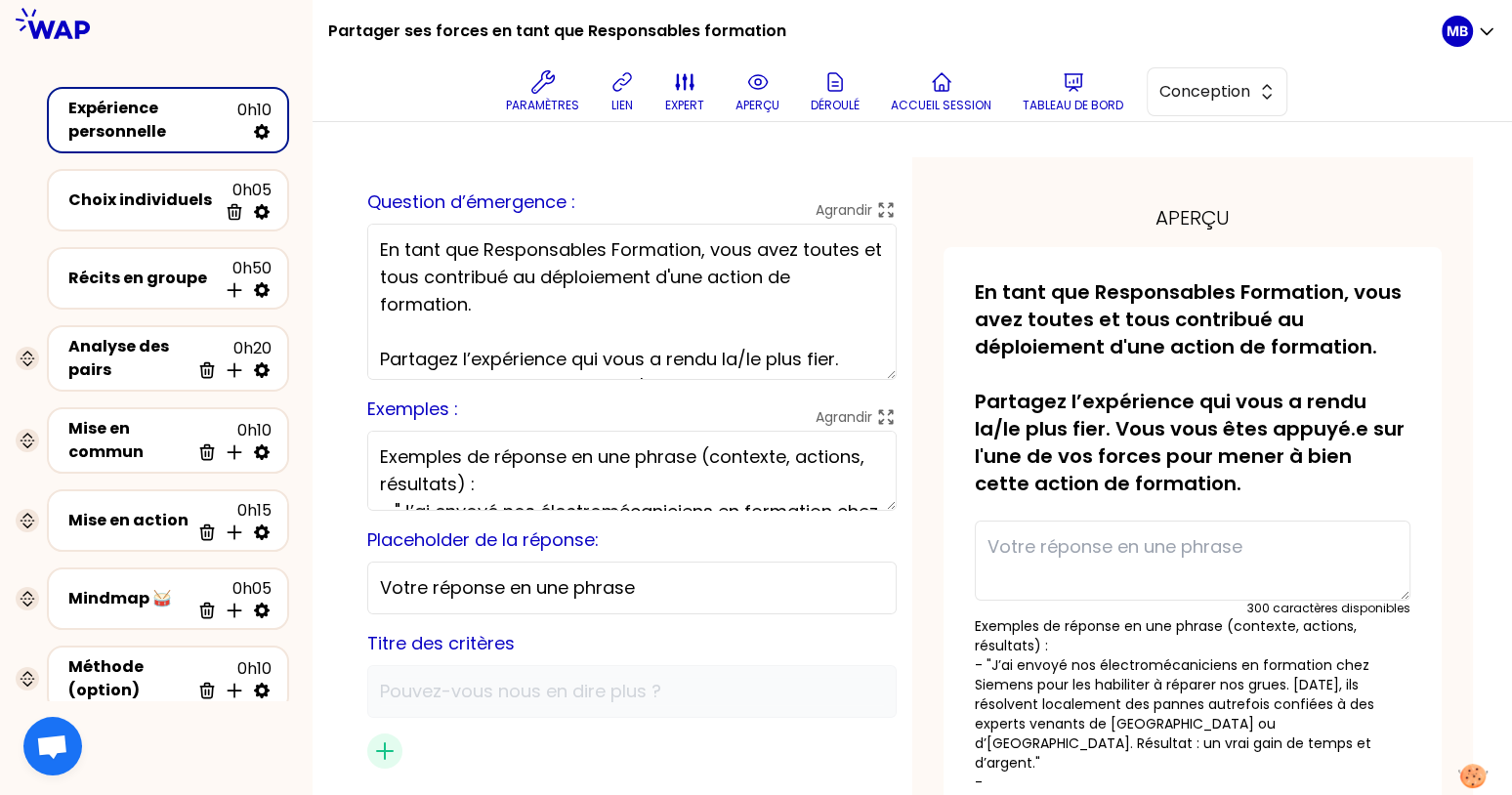
click at [613, 468] on textarea "Exemples de réponse en une phrase (contexte, actions, résultats) : - "J’ai envo…" at bounding box center [632, 471] width 529 height 80
click at [631, 484] on textarea "Exemples de réponse en une phrase (contexte, actions, résultats) : - "J’ai envo…" at bounding box center [632, 471] width 529 height 80
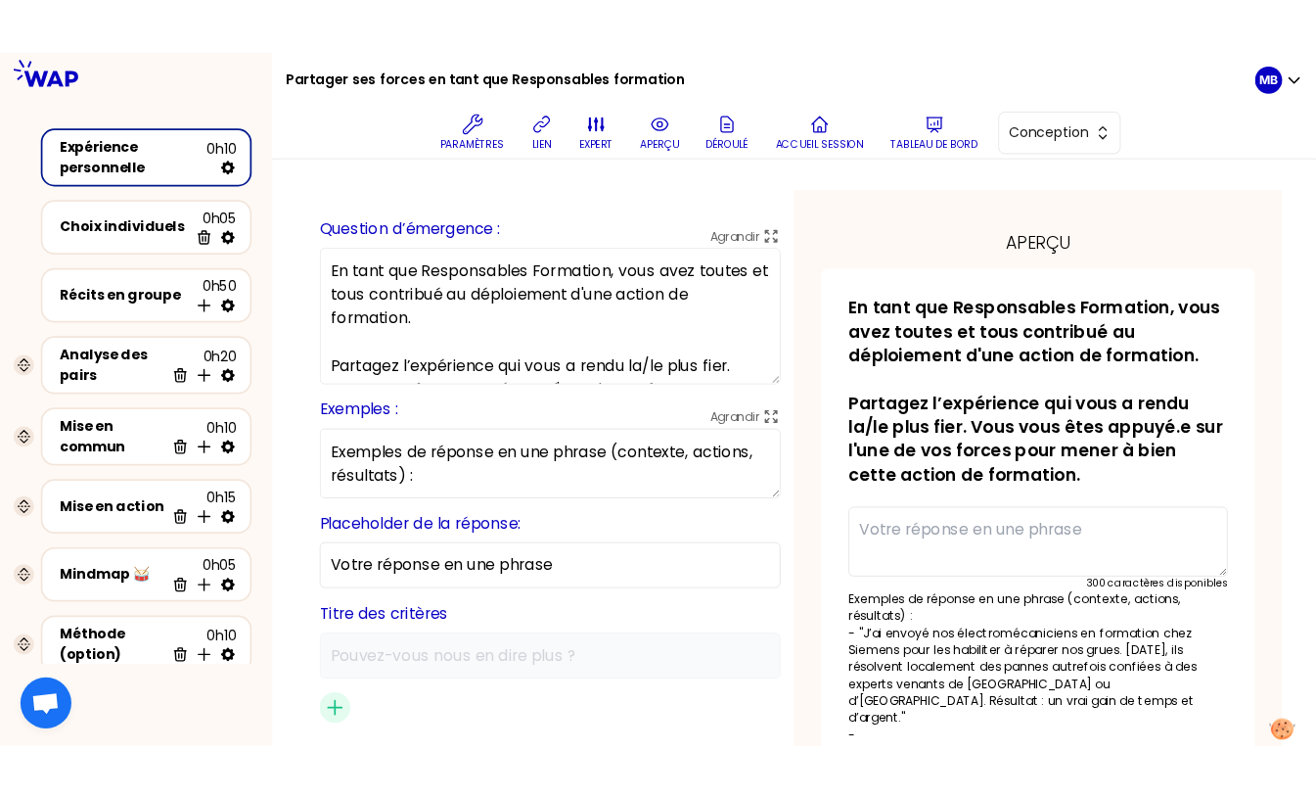
scroll to position [14, 0]
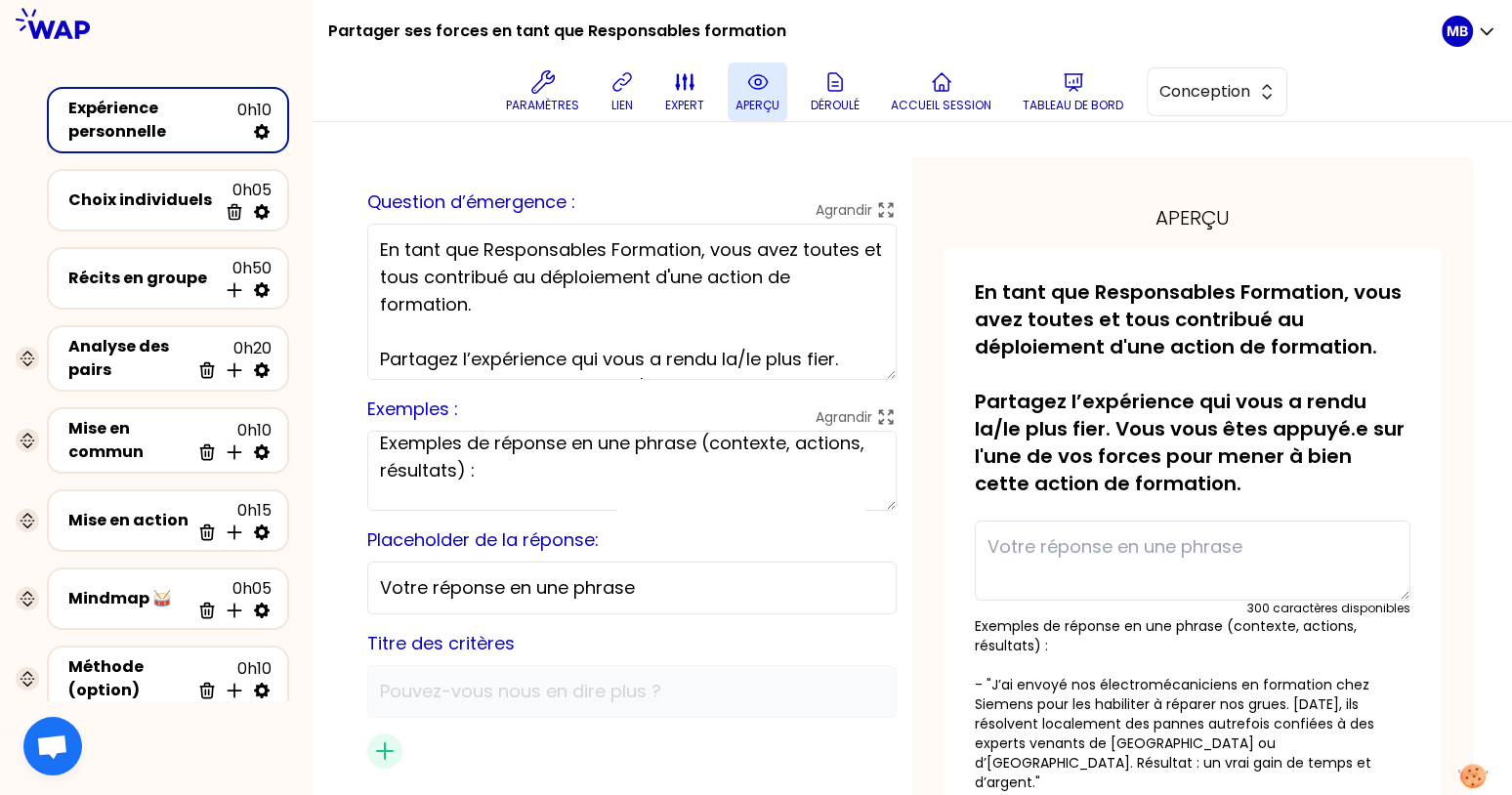
type textarea "Exemples de réponse en une phrase (contexte, actions, résultats) : - "J’ai envo…"
click at [749, 92] on icon at bounding box center [757, 81] width 23 height 23
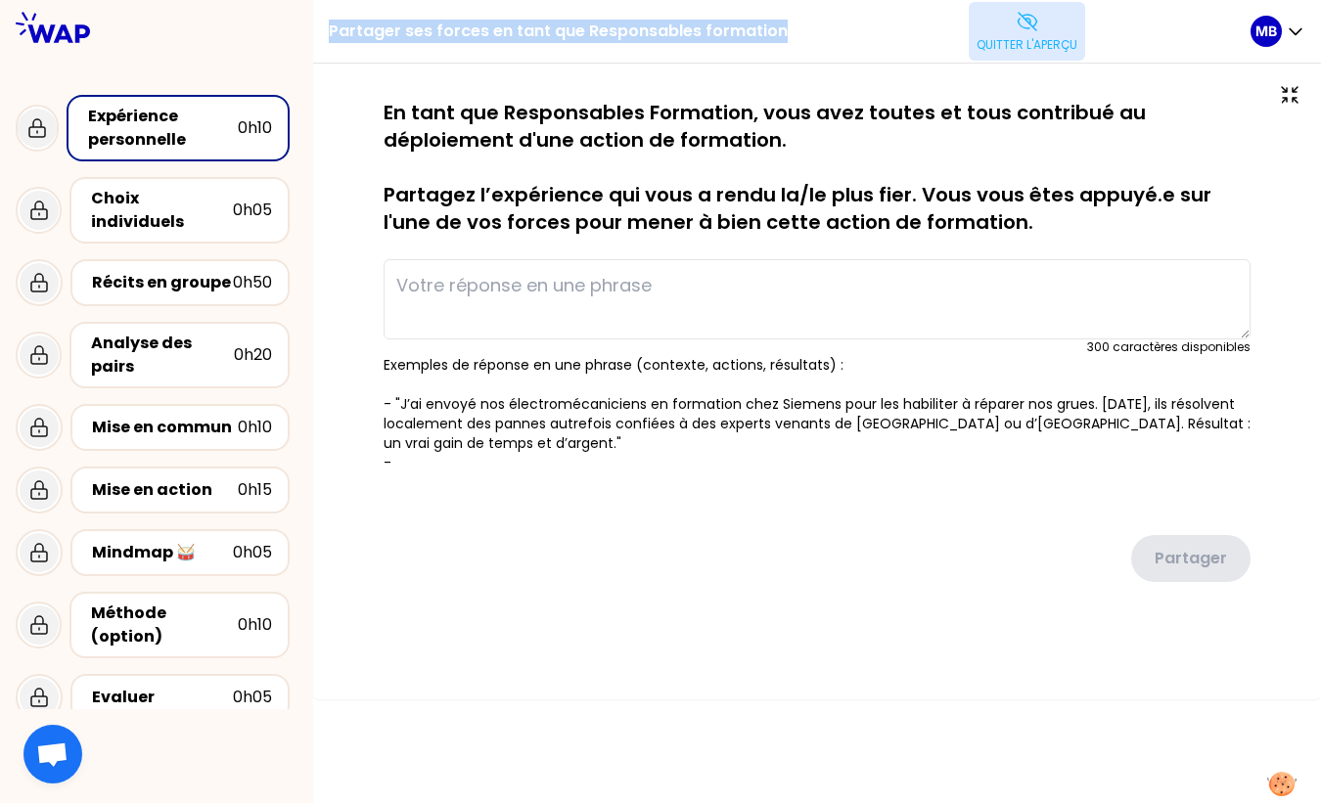
drag, startPoint x: 330, startPoint y: 34, endPoint x: 797, endPoint y: 41, distance: 466.9
click at [797, 41] on div "Partager ses forces en tant que Responsables formation Quitter l'aperçu" at bounding box center [790, 31] width 922 height 63
copy div "Partager ses forces en tant que Responsables formation"
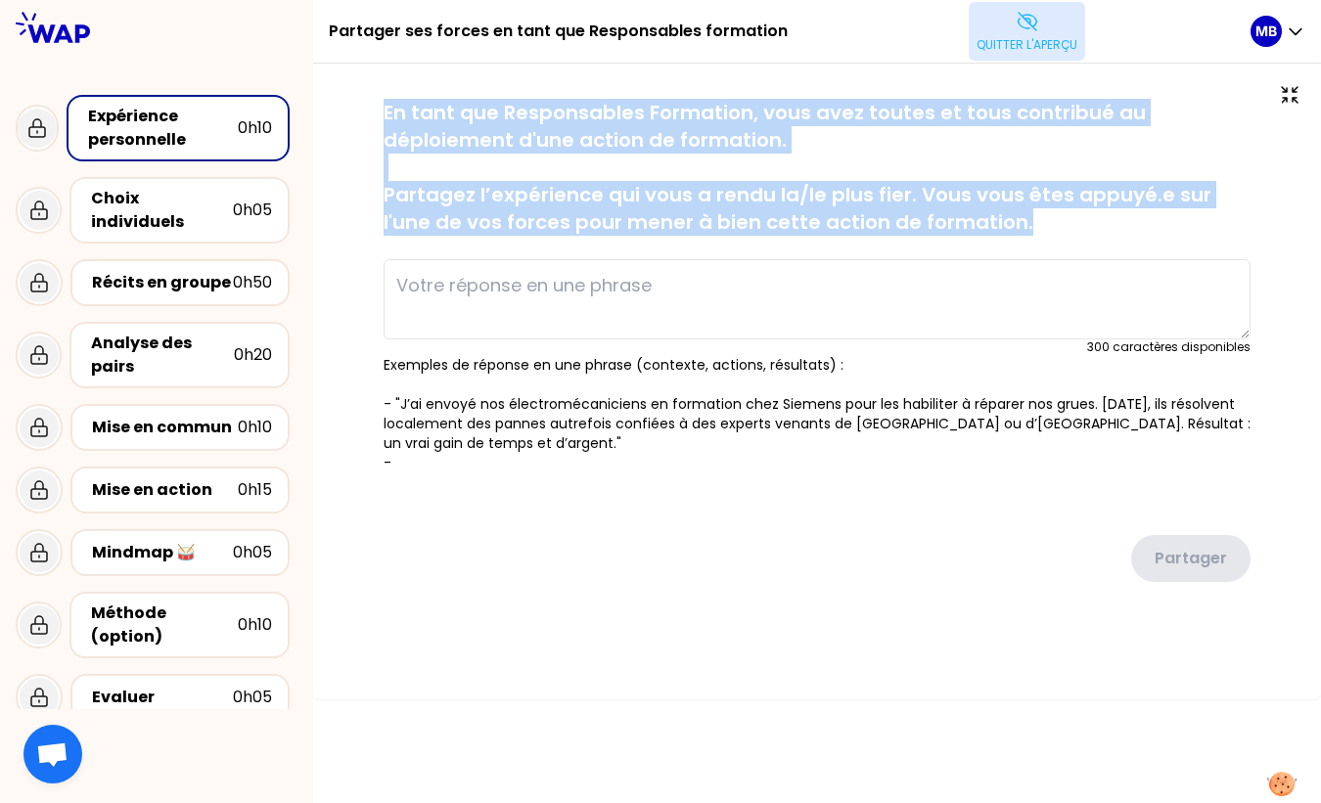
drag, startPoint x: 381, startPoint y: 111, endPoint x: 1025, endPoint y: 219, distance: 653.1
click at [1025, 219] on div "sauvegardé En tant que Responsables Formation, vous avez toutes et tous contrib…" at bounding box center [817, 380] width 930 height 562
copy p "En tant que Responsables Formation, vous avez toutes et tous contribué au déplo…"
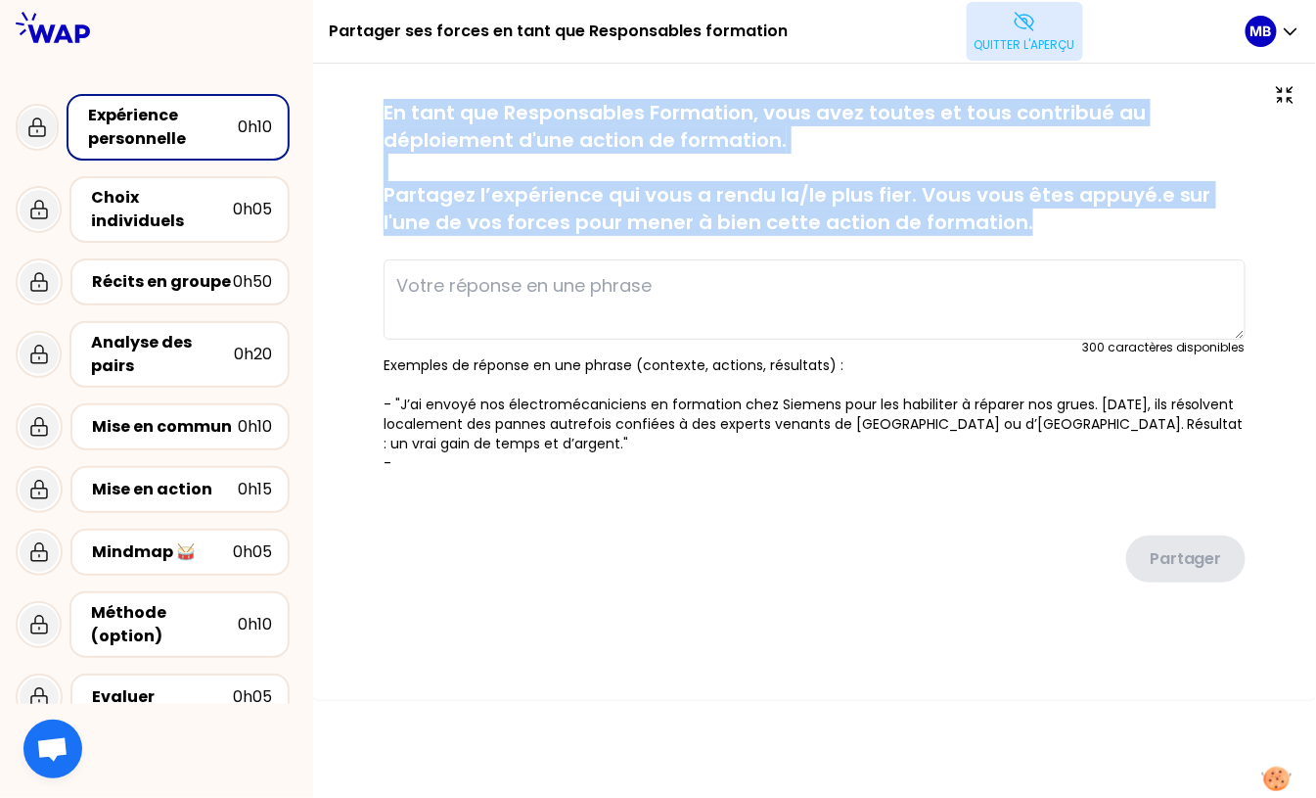
click at [1027, 34] on button "Quitter l'aperçu" at bounding box center [1025, 31] width 116 height 59
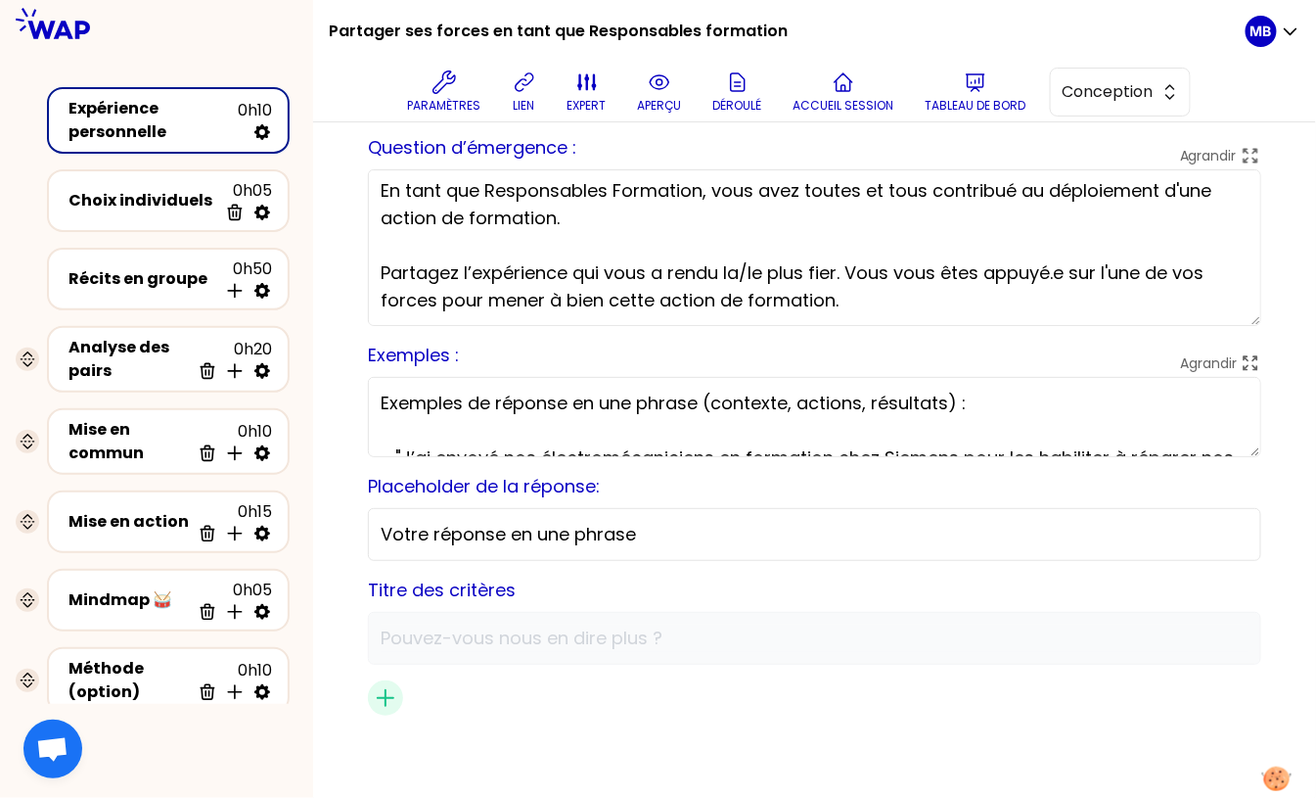
scroll to position [110, 0]
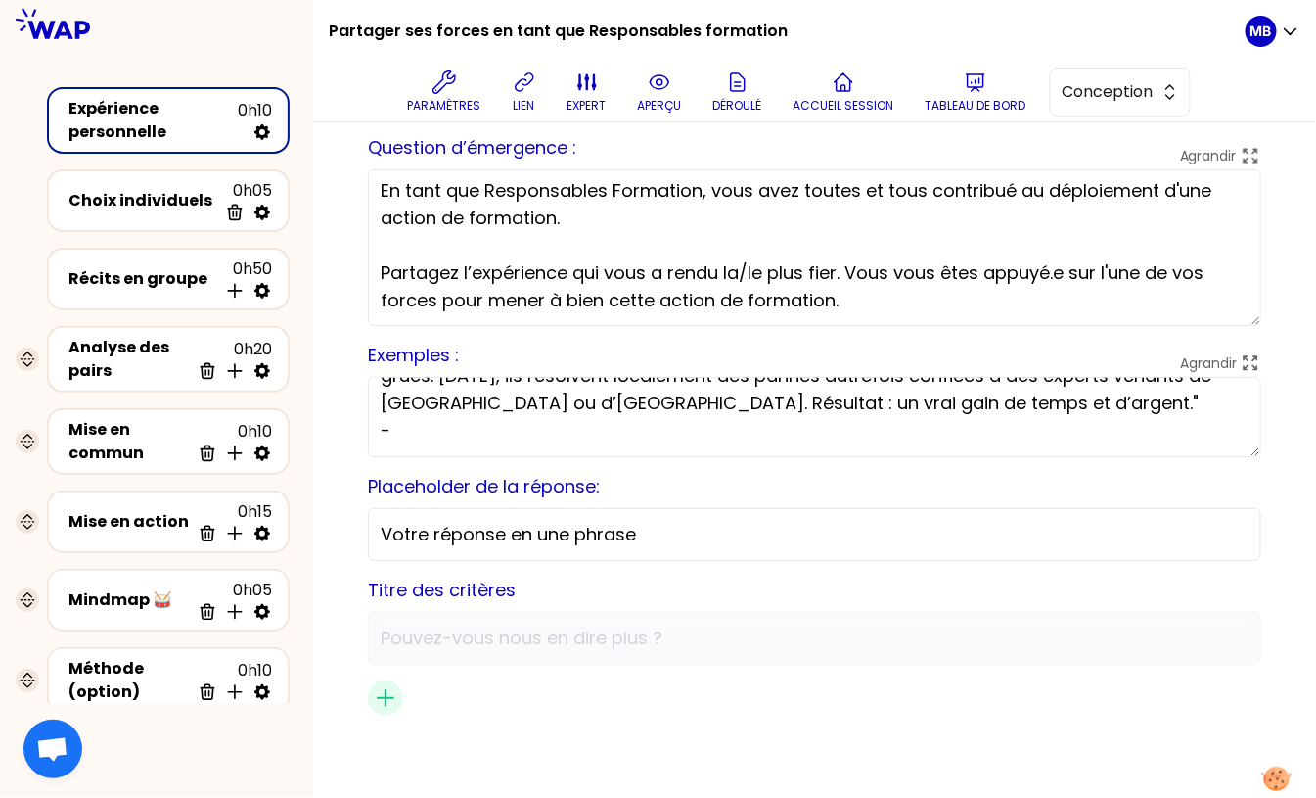
click at [429, 418] on textarea "Exemples de réponse en une phrase (contexte, actions, résultats) : - "J’ai envo…" at bounding box center [815, 417] width 894 height 80
paste textarea "J’ai mobilisé ma capacité d’écoute pour bien comprendre le besoin avant de lanc…"
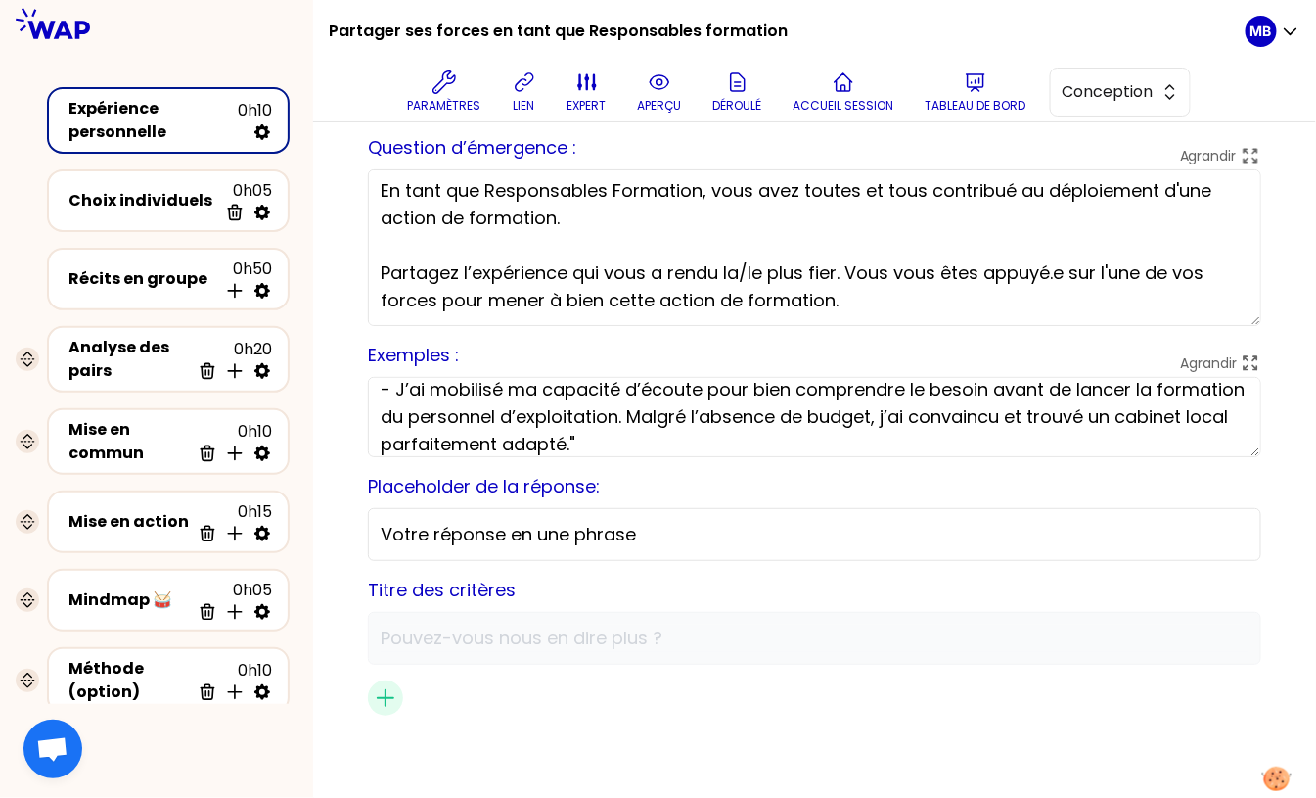
scroll to position [130, 0]
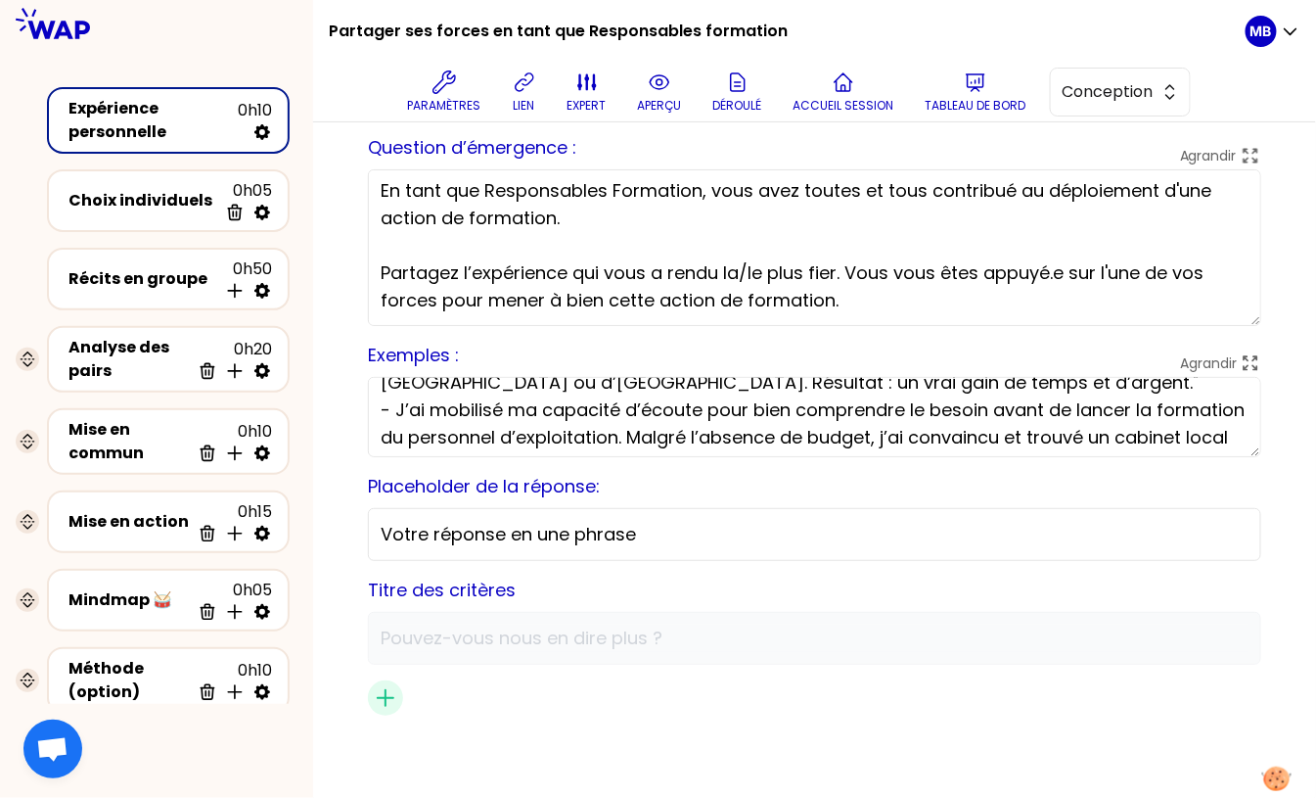
click at [397, 405] on textarea "Exemples de réponse en une phrase (contexte, actions, résultats) : - "J’ai envo…" at bounding box center [815, 417] width 894 height 80
type textarea "Exemples de réponse en une phrase (contexte, actions, résultats) : - "J’ai envo…"
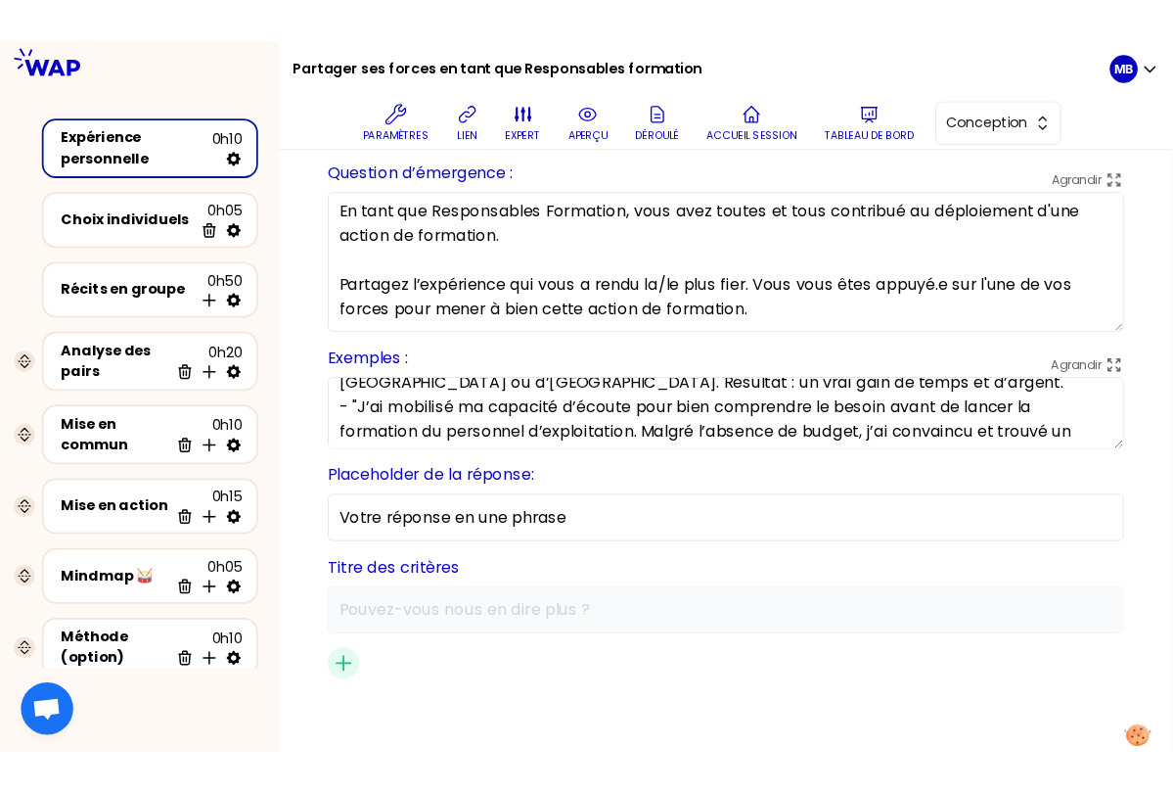
scroll to position [39, 0]
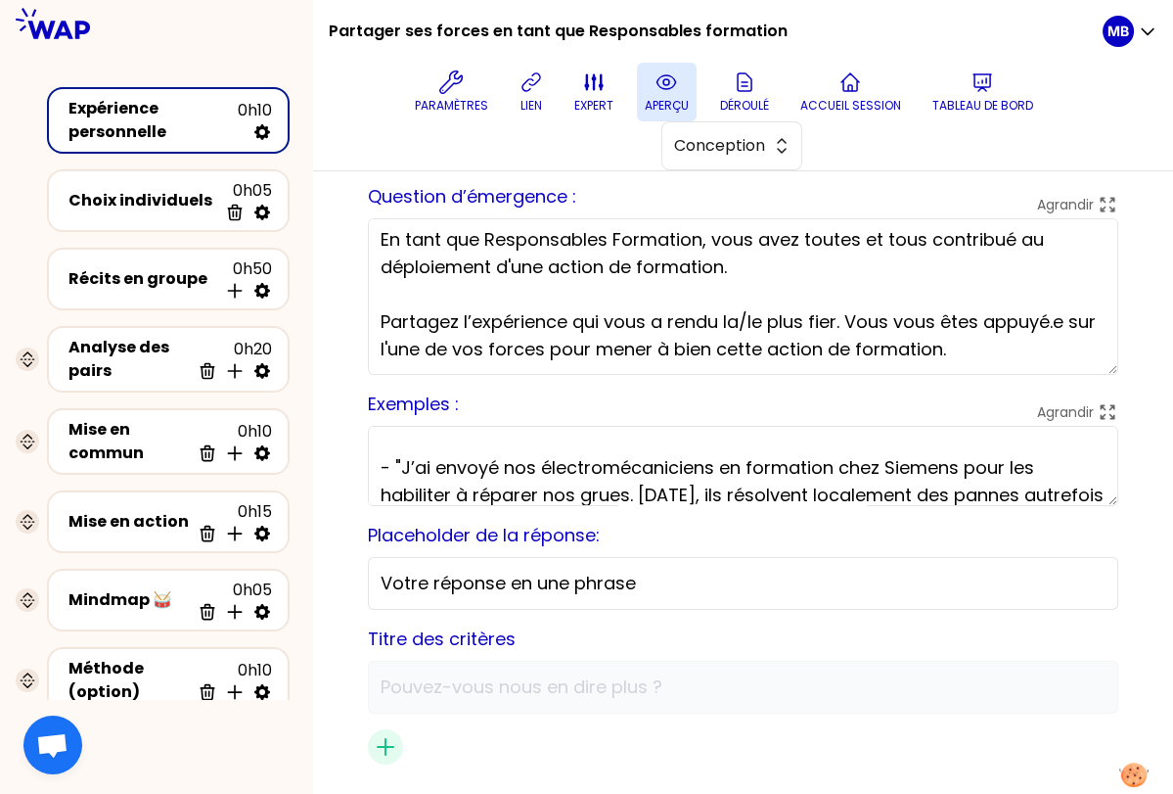
click at [660, 82] on icon at bounding box center [666, 81] width 23 height 23
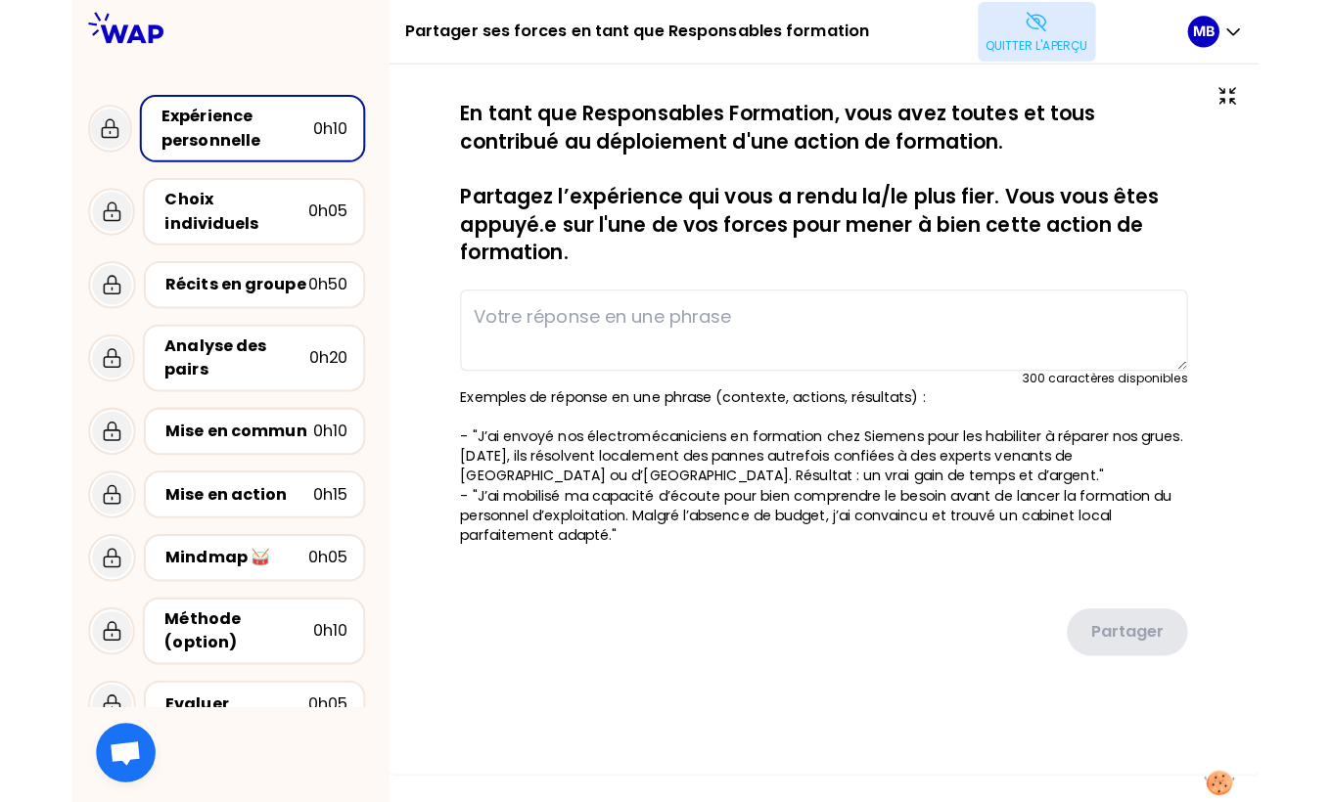
scroll to position [0, 0]
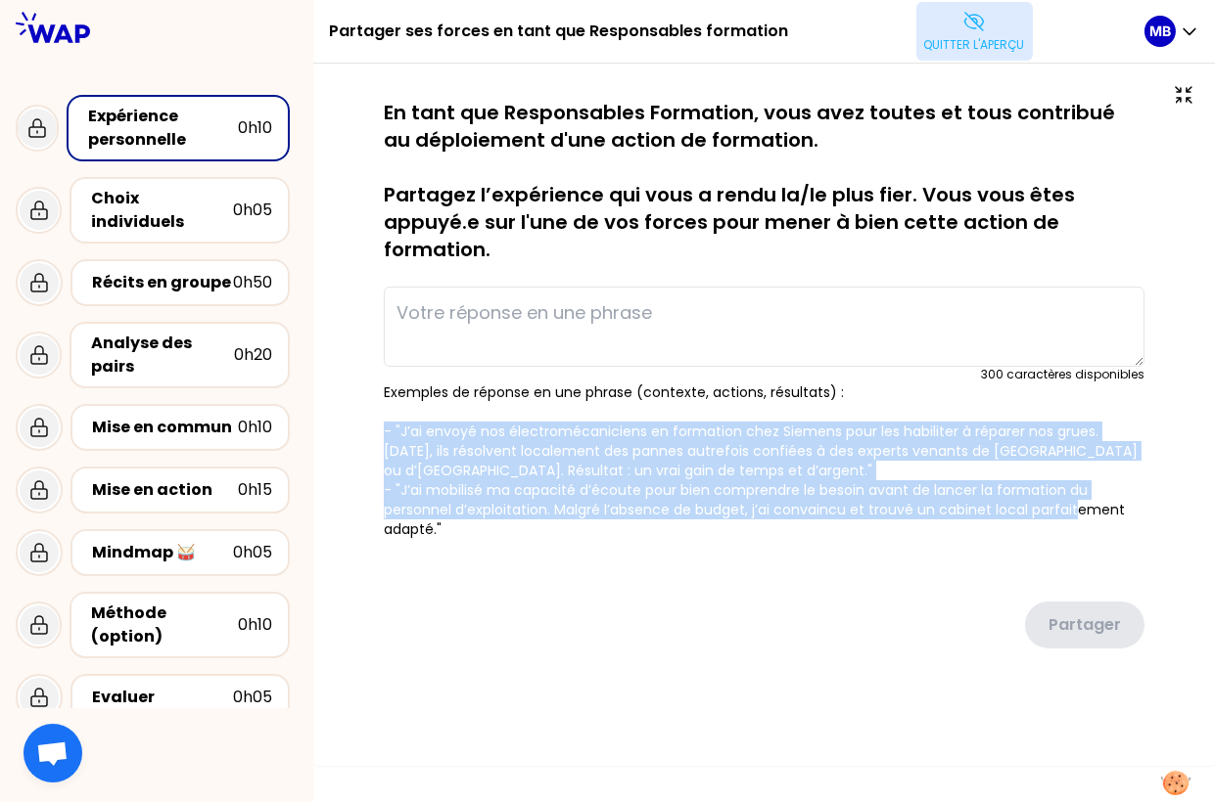
drag, startPoint x: 383, startPoint y: 432, endPoint x: 485, endPoint y: 527, distance: 139.9
click at [485, 527] on p "Exemples de réponse en une phrase (contexte, actions, résultats) : - "J’ai envo…" at bounding box center [764, 461] width 760 height 157
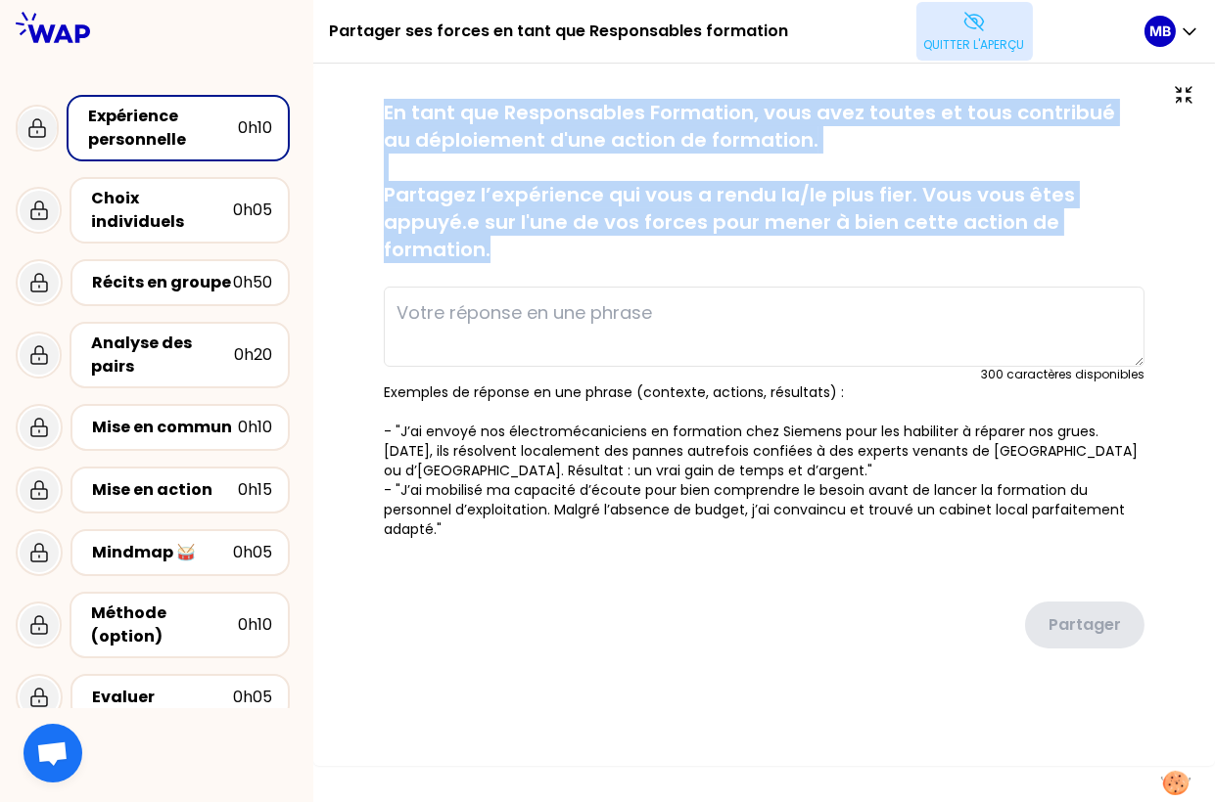
drag, startPoint x: 386, startPoint y: 104, endPoint x: 553, endPoint y: 254, distance: 225.2
click at [553, 254] on p "En tant que Responsables Formation, vous avez toutes et tous contribué au déplo…" at bounding box center [764, 181] width 760 height 164
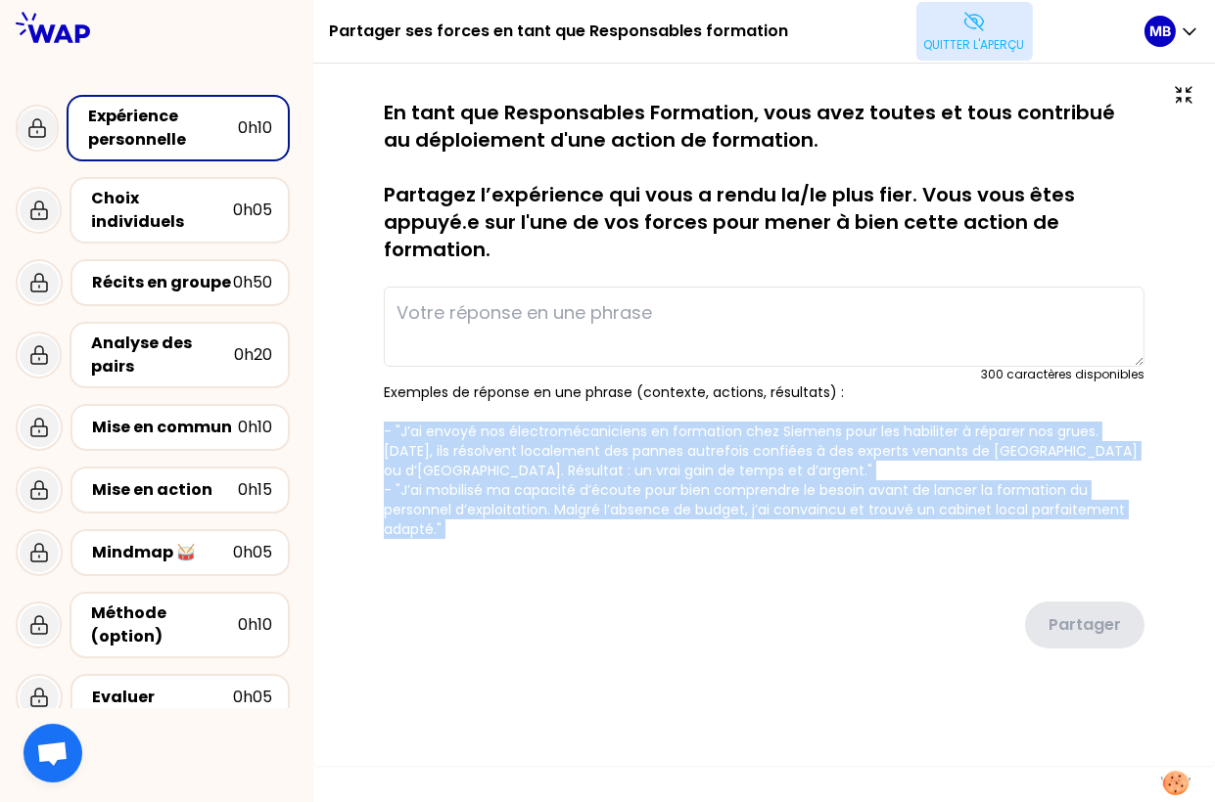
drag, startPoint x: 384, startPoint y: 427, endPoint x: 485, endPoint y: 538, distance: 151.0
click at [485, 538] on form "sauvegardé En tant que Responsables Formation, vous avez toutes et tous contrib…" at bounding box center [764, 382] width 760 height 566
click at [484, 529] on p "Exemples de réponse en une phrase (contexte, actions, résultats) : - "J’ai envo…" at bounding box center [764, 461] width 760 height 157
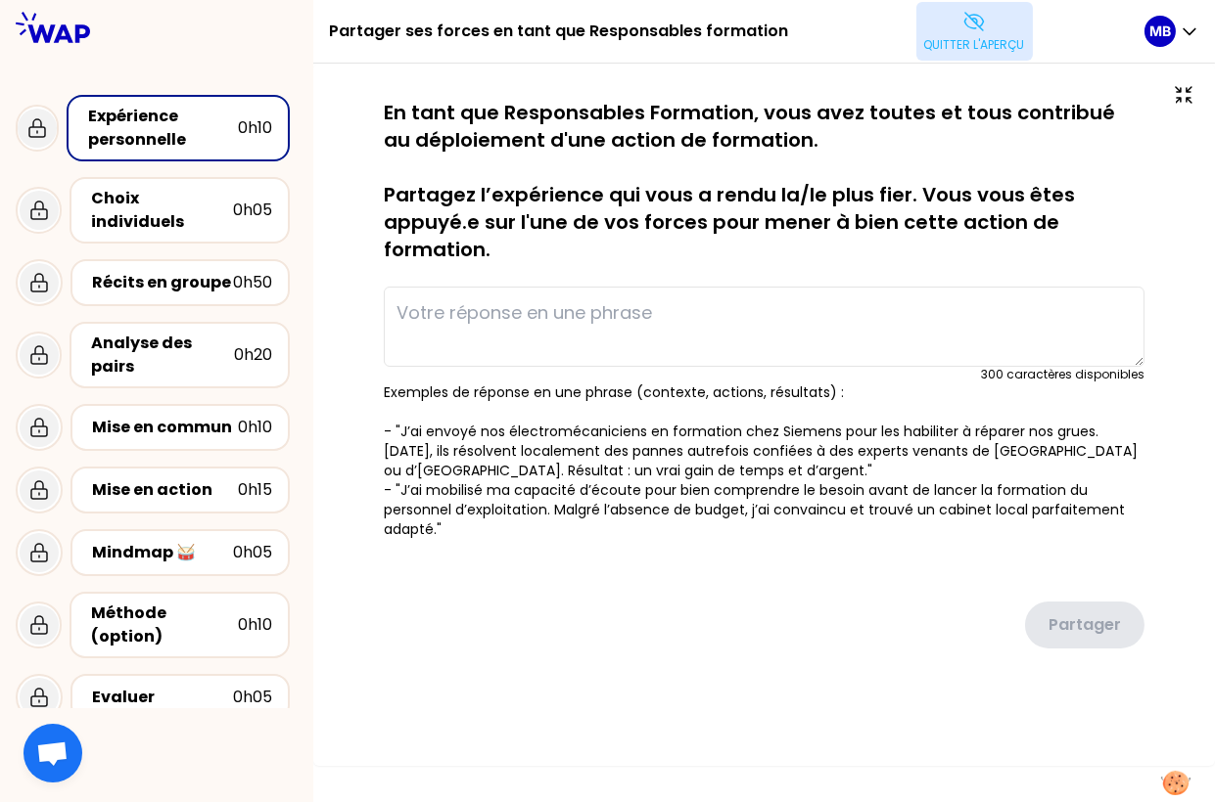
click at [929, 59] on button "Quitter l'aperçu" at bounding box center [974, 31] width 116 height 59
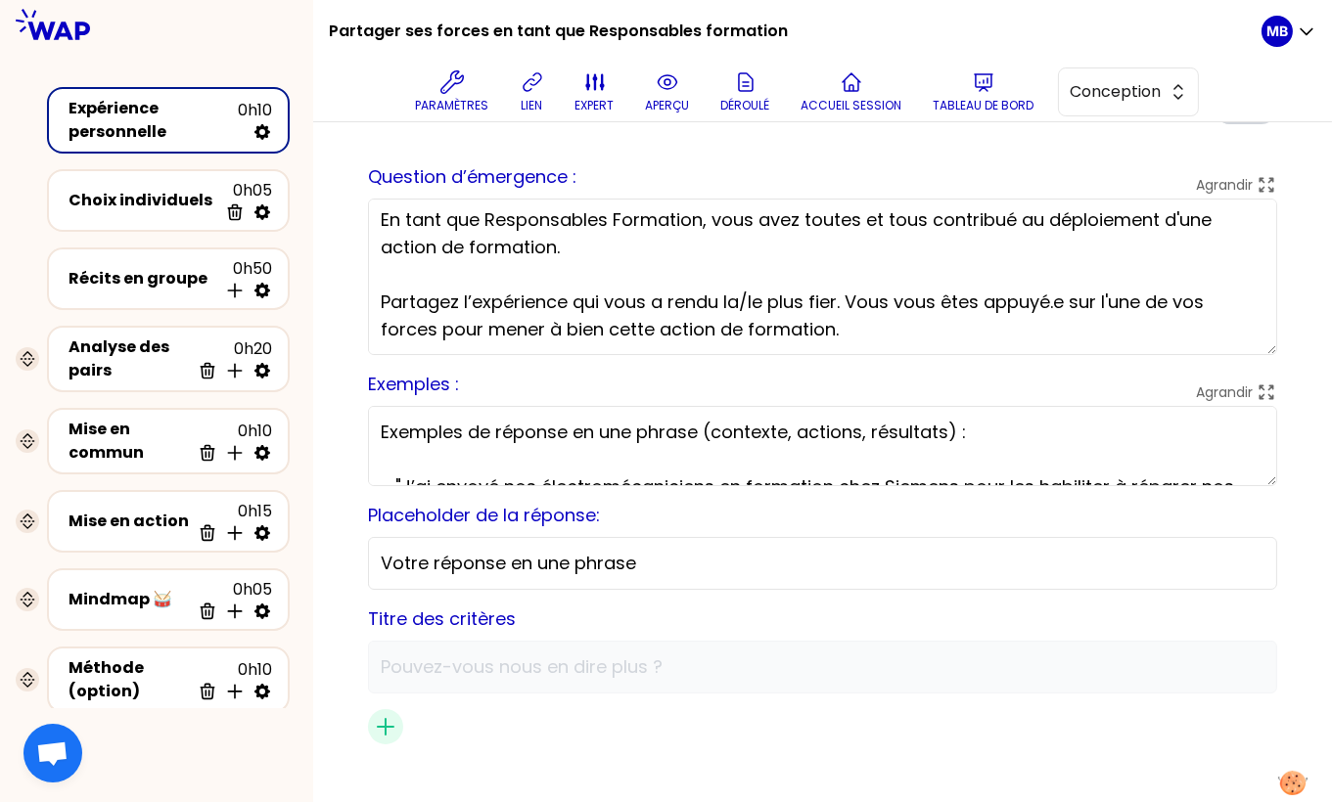
scroll to position [89, 0]
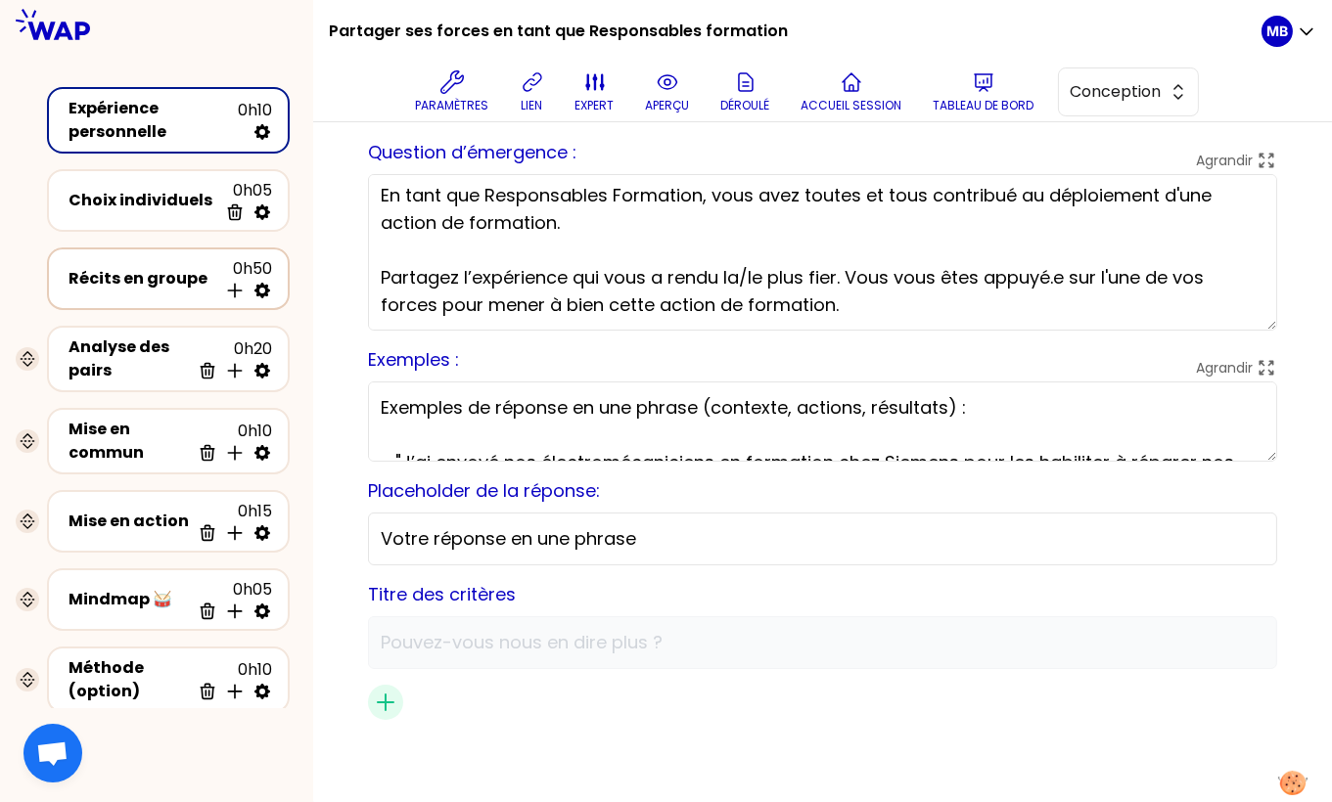
click at [261, 291] on icon at bounding box center [262, 291] width 20 height 20
select select "5"
select select "all"
select select "false"
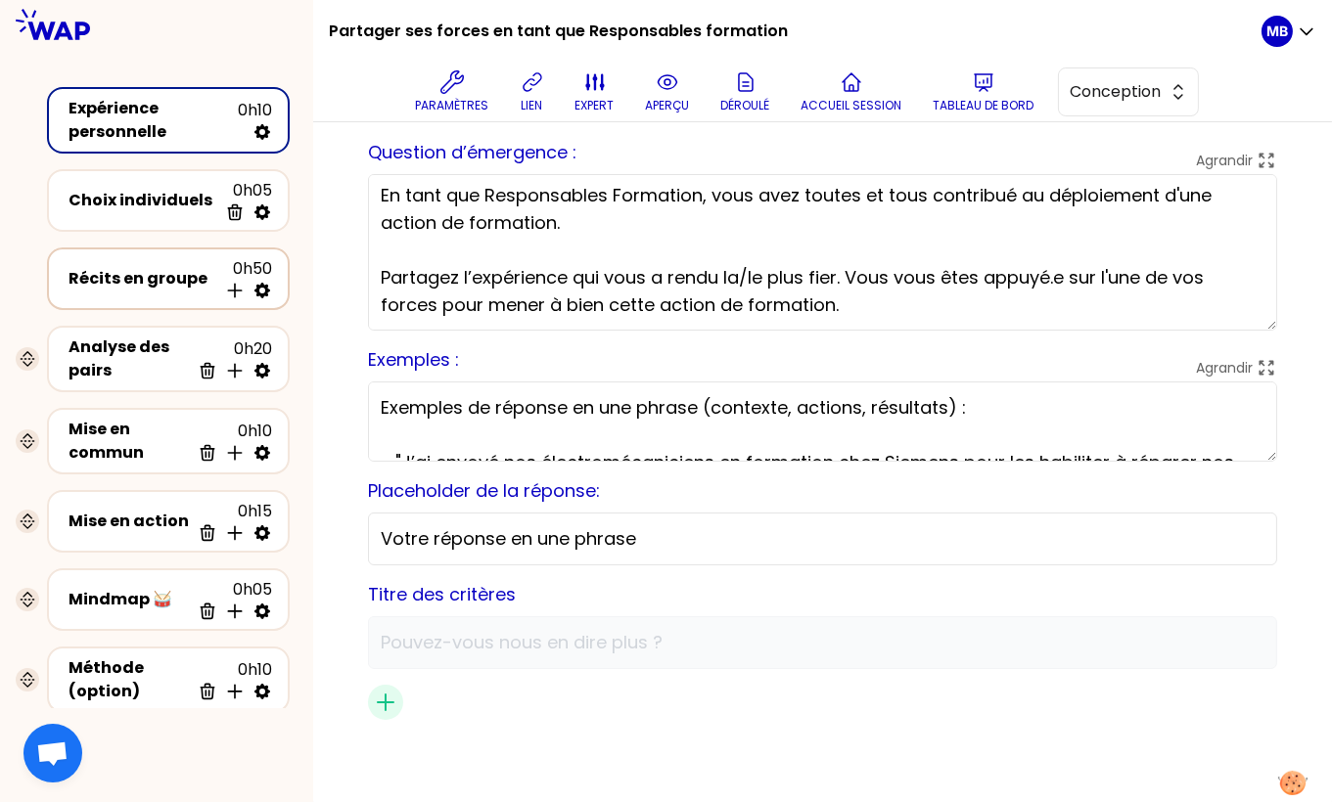
select select "Each"
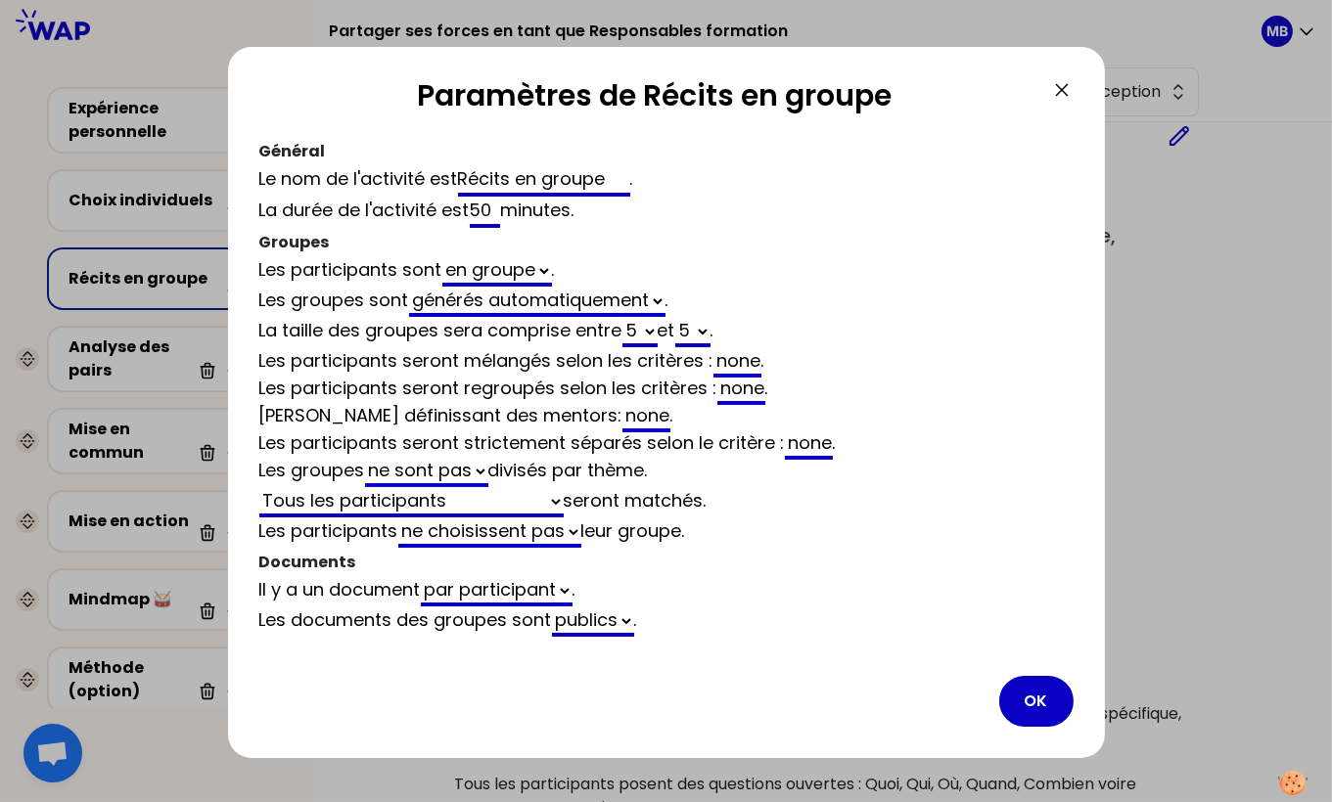
drag, startPoint x: 289, startPoint y: 332, endPoint x: 718, endPoint y: 330, distance: 429.6
click at [719, 330] on div "La taille des groupes sera comprise entre 2 3 4 5 6 7 8 9 10 11 12 et 2 3 4 5 6…" at bounding box center [666, 332] width 814 height 30
click at [732, 328] on div "La taille des groupes sera comprise entre 2 3 4 5 6 7 8 9 10 11 12 et 2 3 4 5 6…" at bounding box center [666, 332] width 814 height 30
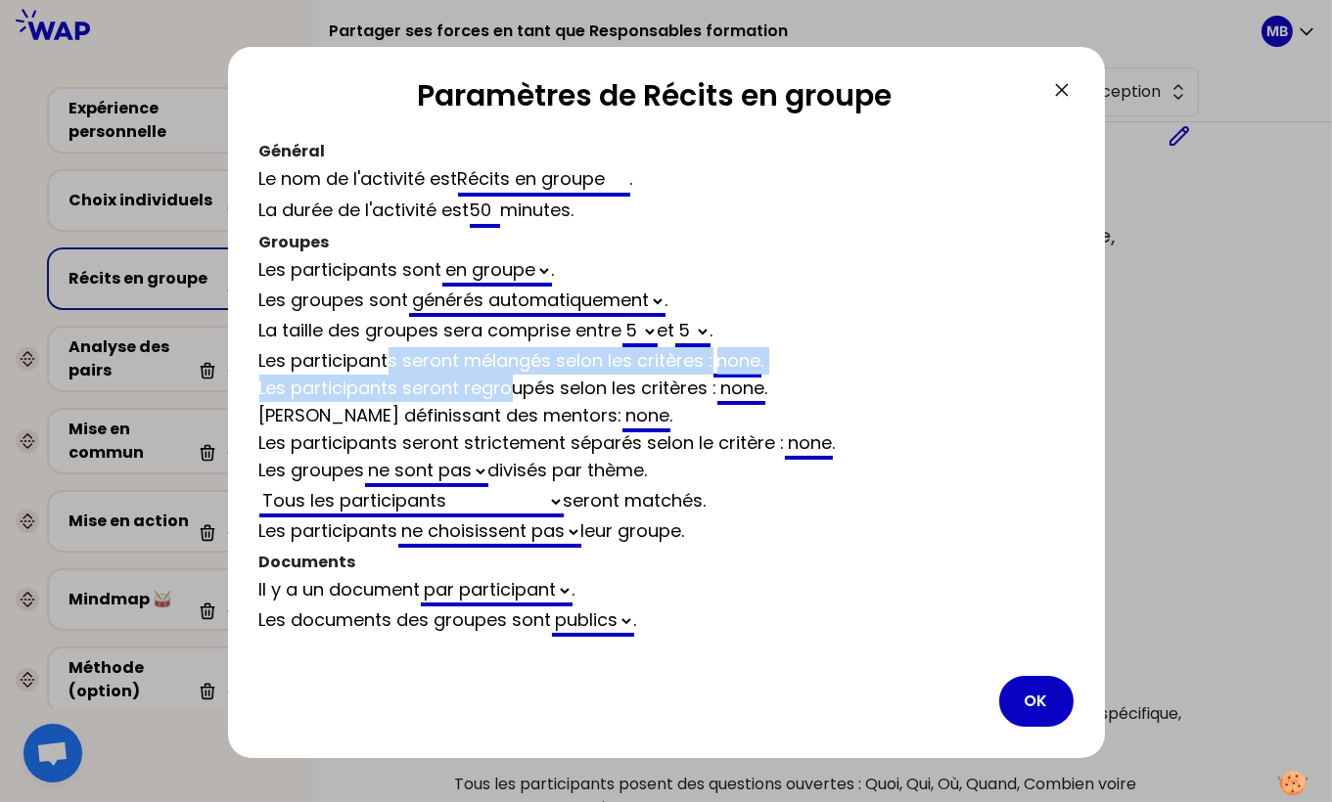
drag, startPoint x: 387, startPoint y: 359, endPoint x: 516, endPoint y: 382, distance: 131.1
click at [516, 382] on form "Les participants sont en groupe . Les groupes sont générés automatiquement vide…" at bounding box center [666, 402] width 814 height 292
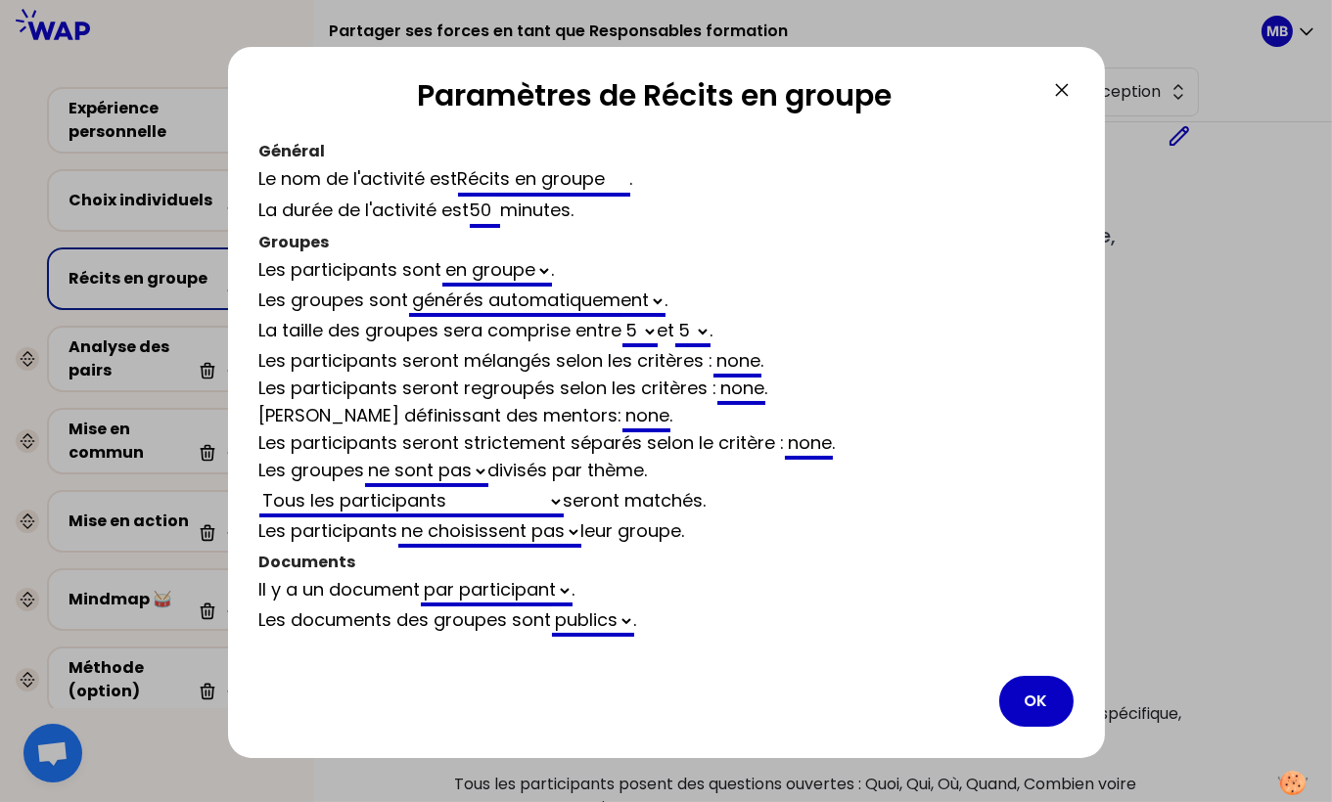
click at [641, 375] on div "Les participants seront regroupés selon les critères : none ." at bounding box center [666, 388] width 814 height 27
click at [747, 365] on div "none" at bounding box center [737, 362] width 48 height 29
click at [744, 391] on div "none" at bounding box center [741, 390] width 48 height 29
click at [747, 353] on div "none" at bounding box center [737, 362] width 48 height 29
click at [741, 388] on div "none" at bounding box center [741, 390] width 48 height 29
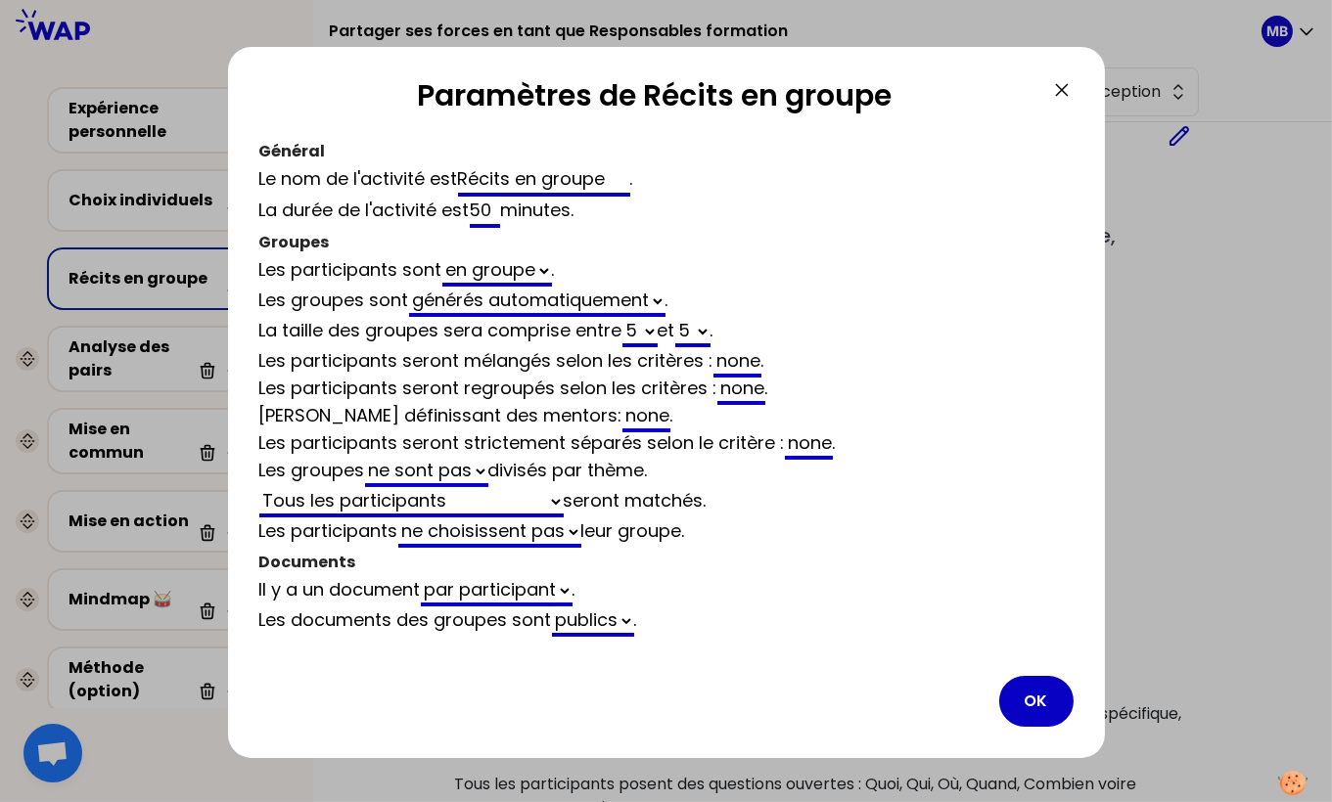
click at [749, 357] on div "none" at bounding box center [737, 362] width 48 height 29
click at [1065, 90] on icon at bounding box center [1061, 89] width 23 height 23
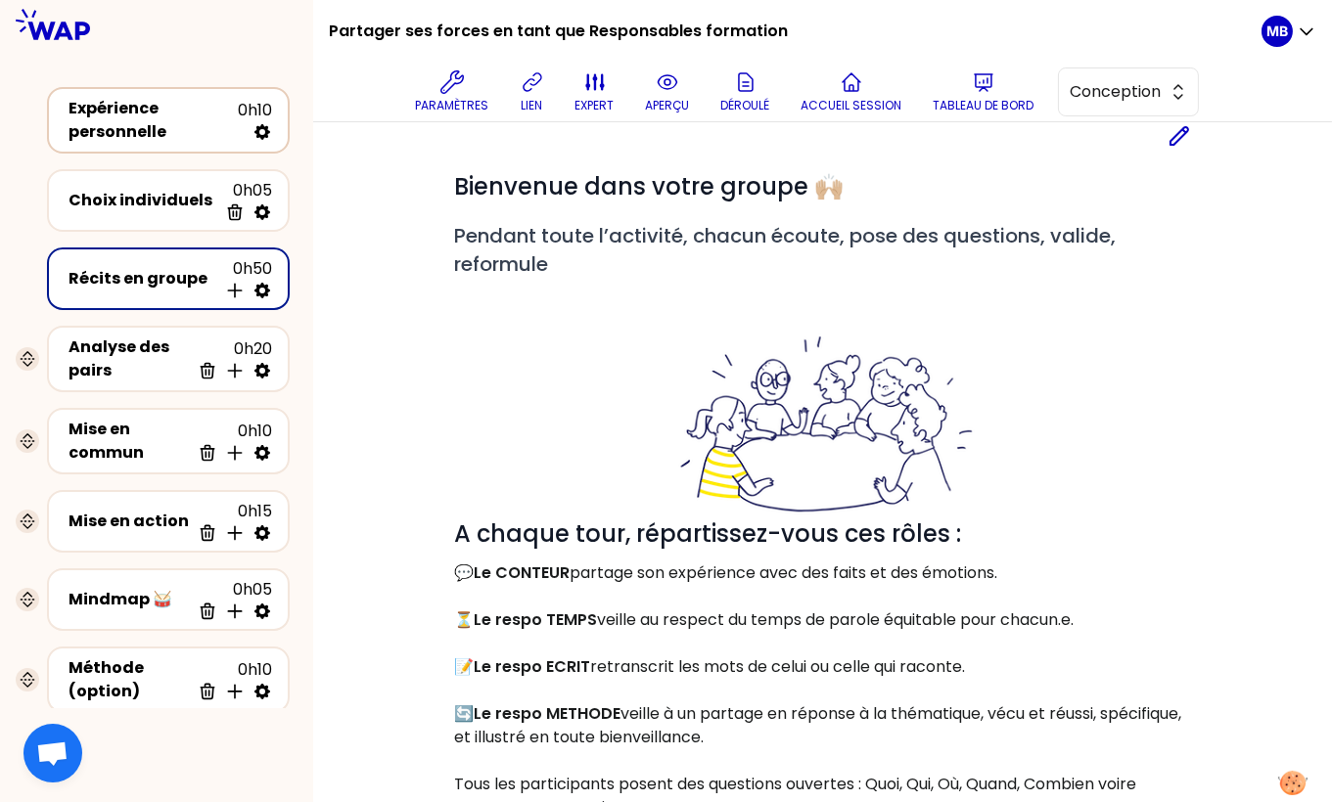
click at [109, 117] on div "Expérience personnelle" at bounding box center [153, 120] width 169 height 47
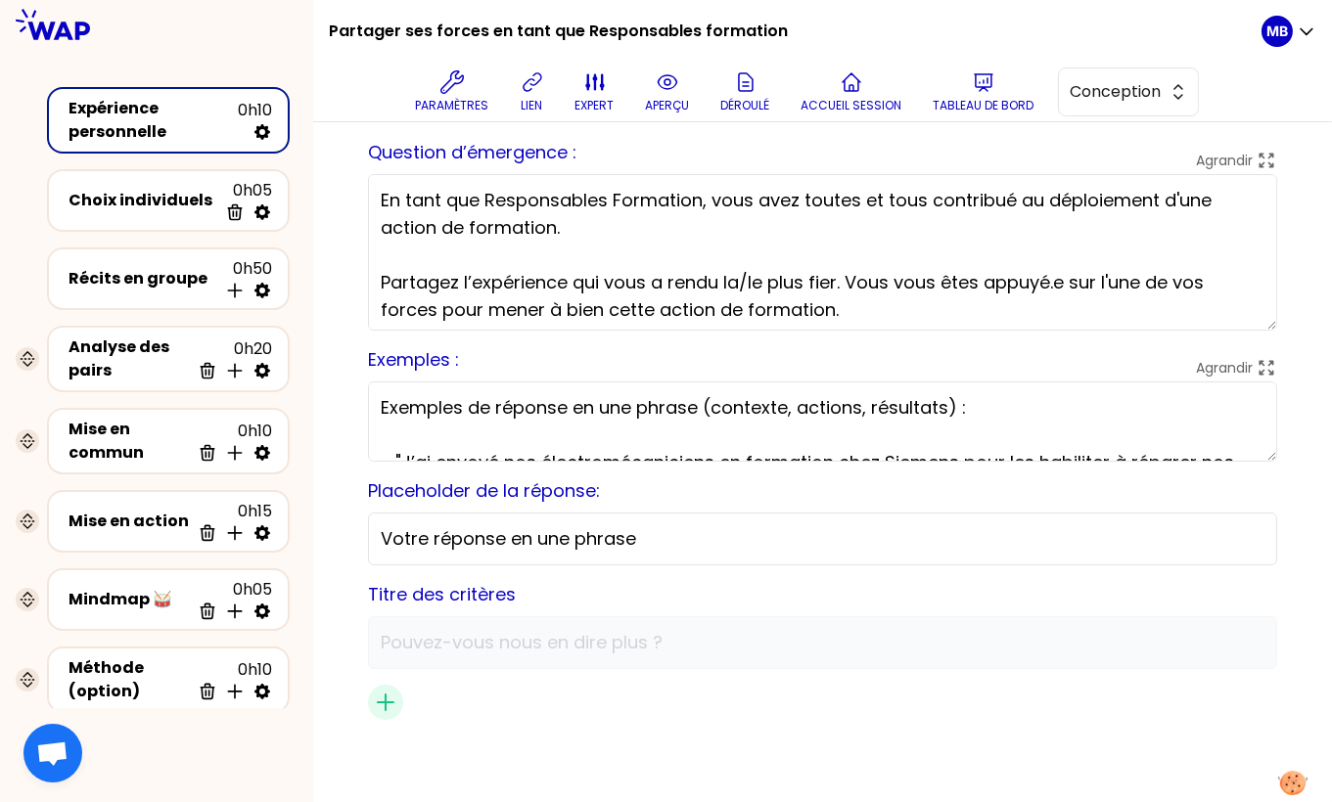
scroll to position [163, 0]
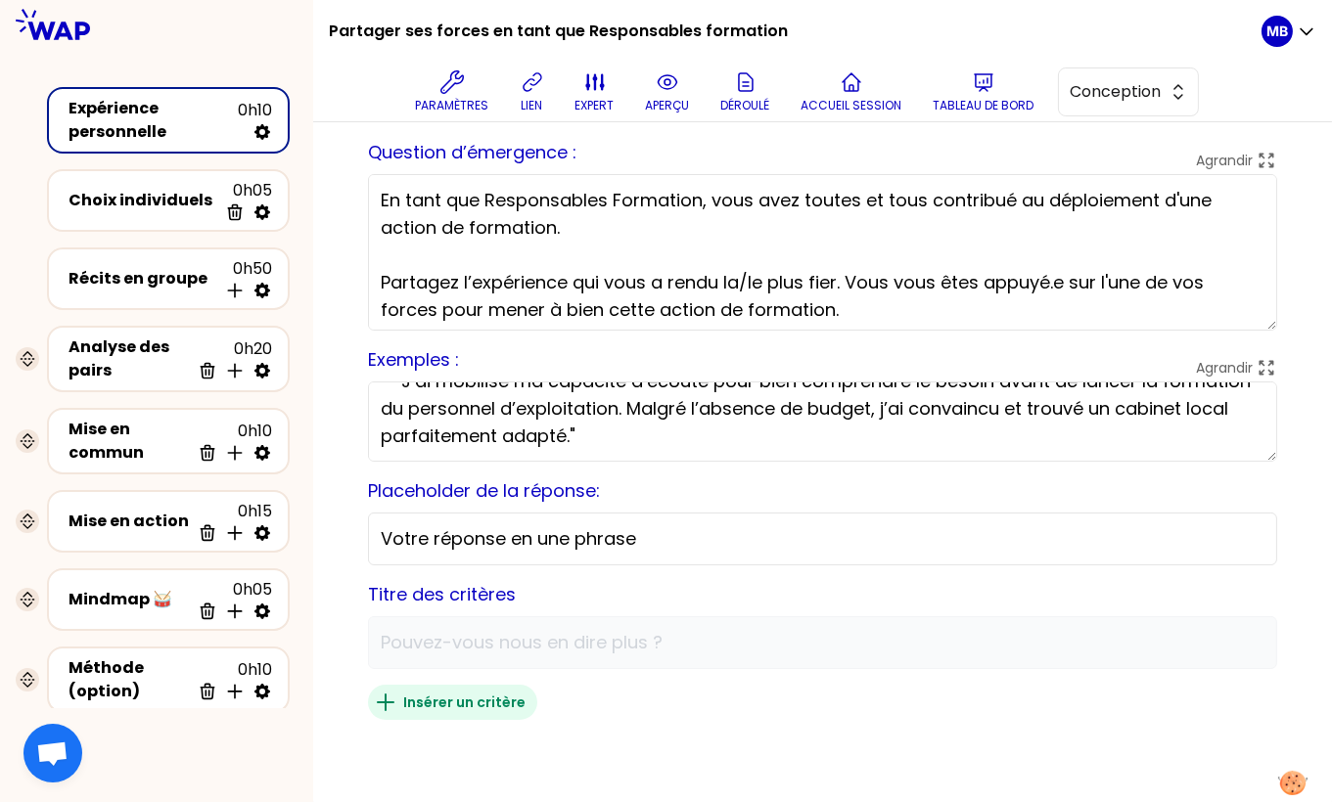
click at [387, 707] on icon "button" at bounding box center [385, 702] width 23 height 23
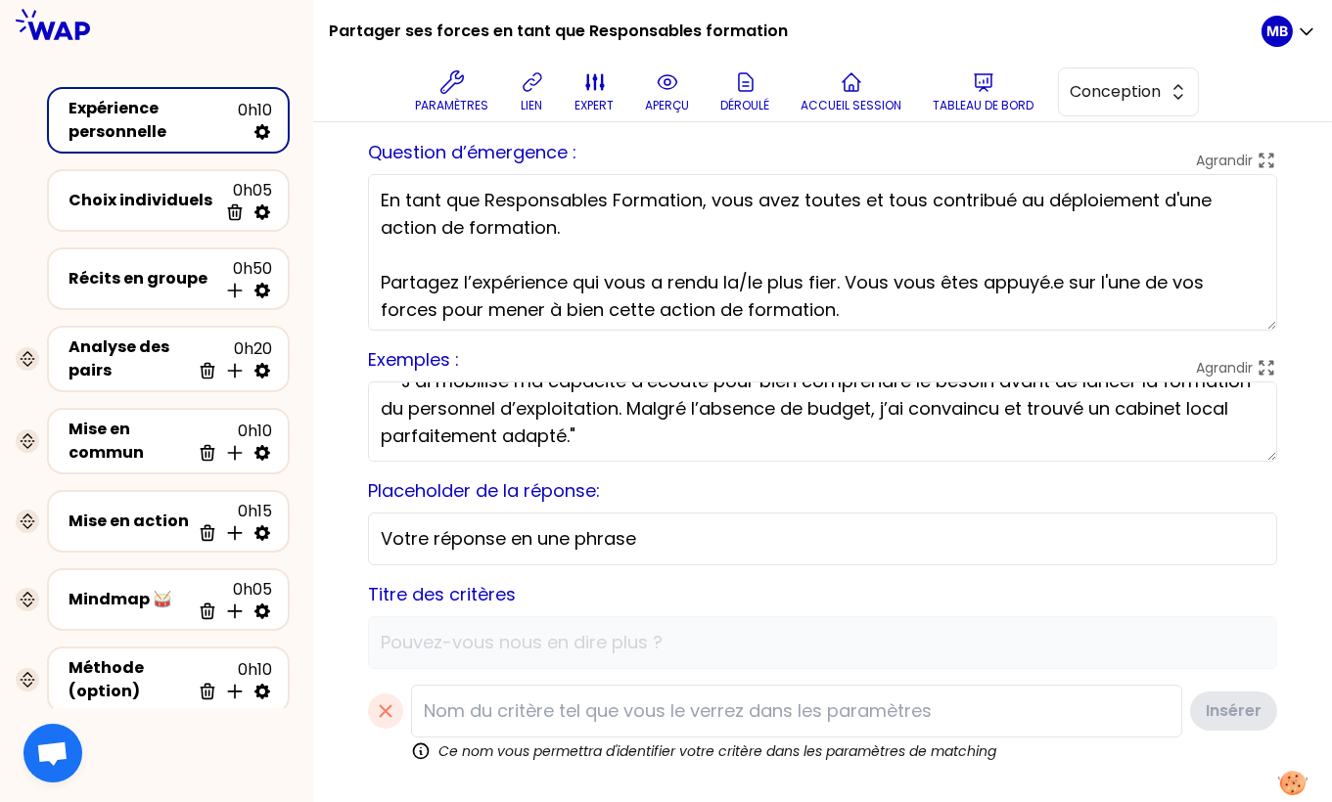
scroll to position [106, 0]
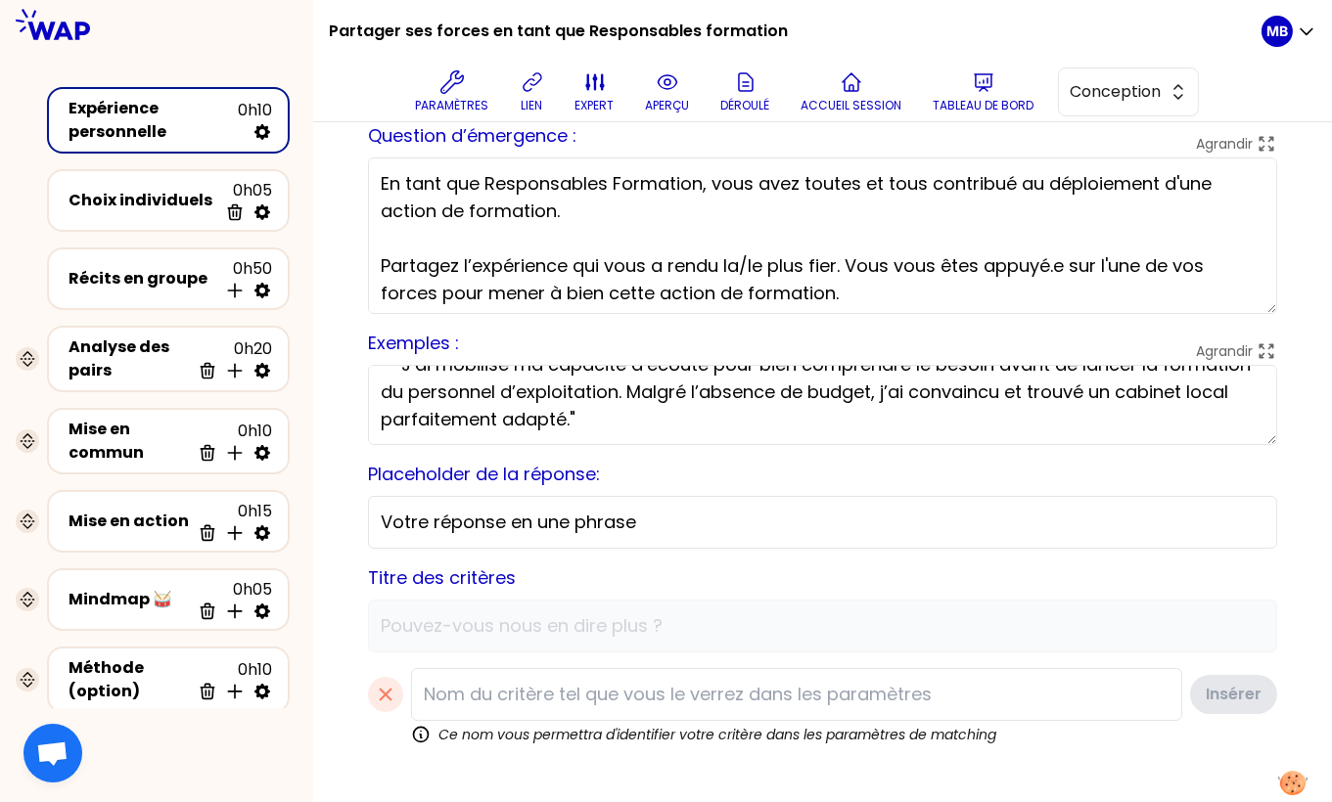
click at [361, 616] on div "sauvegardé Question d’émergence : Agrandir En tant que Responsables Formation, …" at bounding box center [822, 429] width 940 height 677
click at [442, 690] on input at bounding box center [796, 694] width 771 height 53
click at [345, 586] on div "Aperçu de la conception Use setting sauvegardé Question d’émergence : Agrandir …" at bounding box center [822, 412] width 1019 height 791
click at [365, 617] on div "sauvegardé Question d’émergence : Agrandir En tant que Responsables Formation, …" at bounding box center [822, 429] width 940 height 677
click at [467, 695] on input at bounding box center [796, 694] width 771 height 53
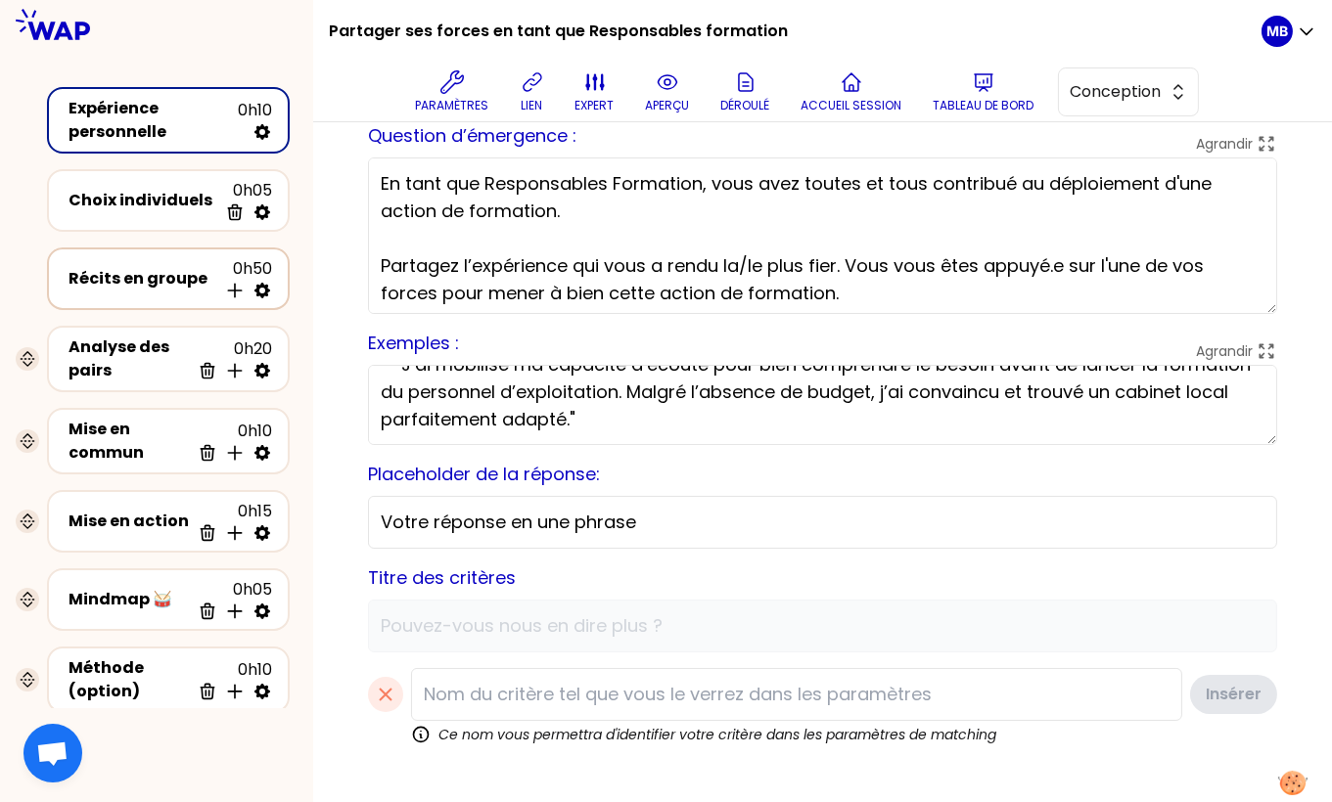
click at [168, 287] on div "Récits en groupe" at bounding box center [143, 278] width 149 height 23
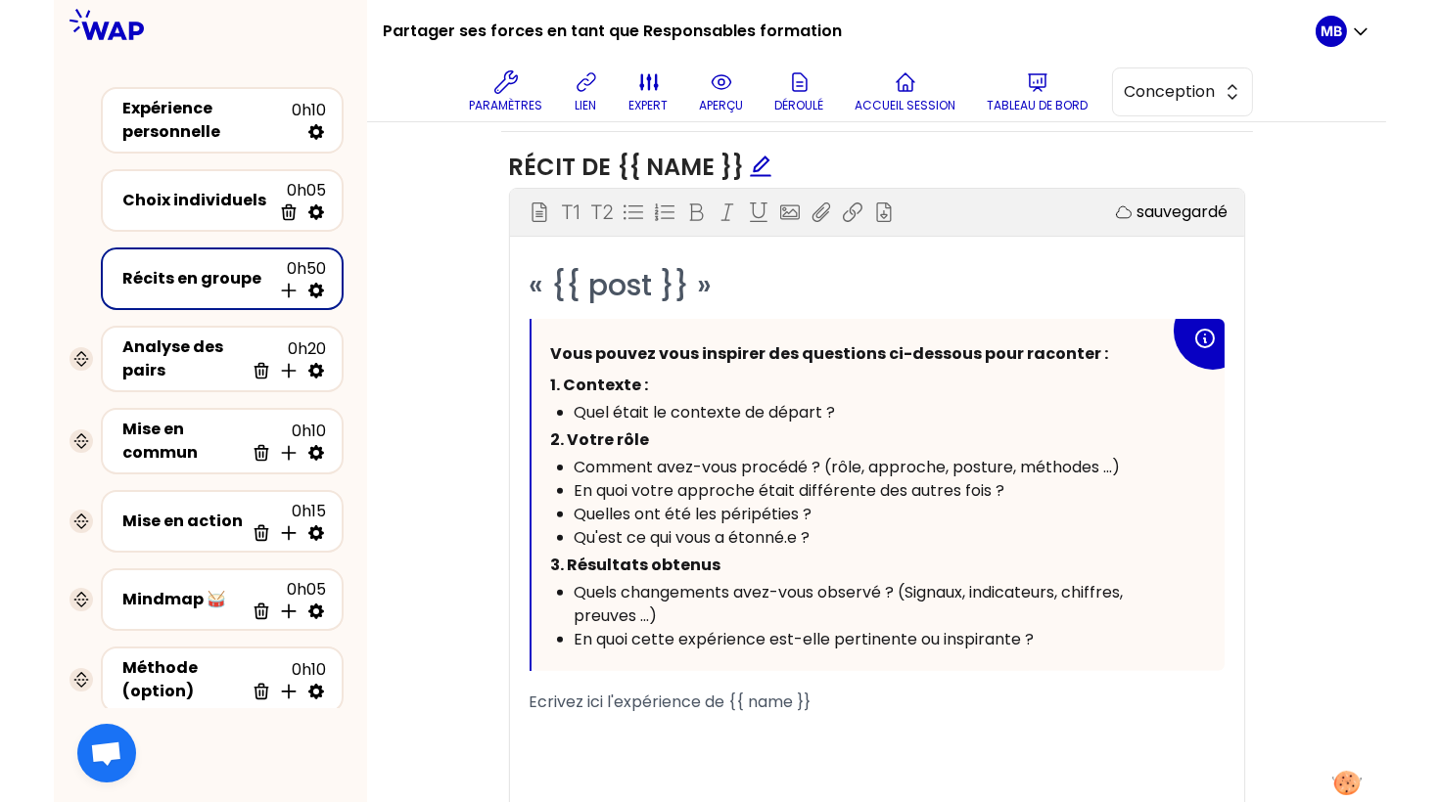
scroll to position [1191, 0]
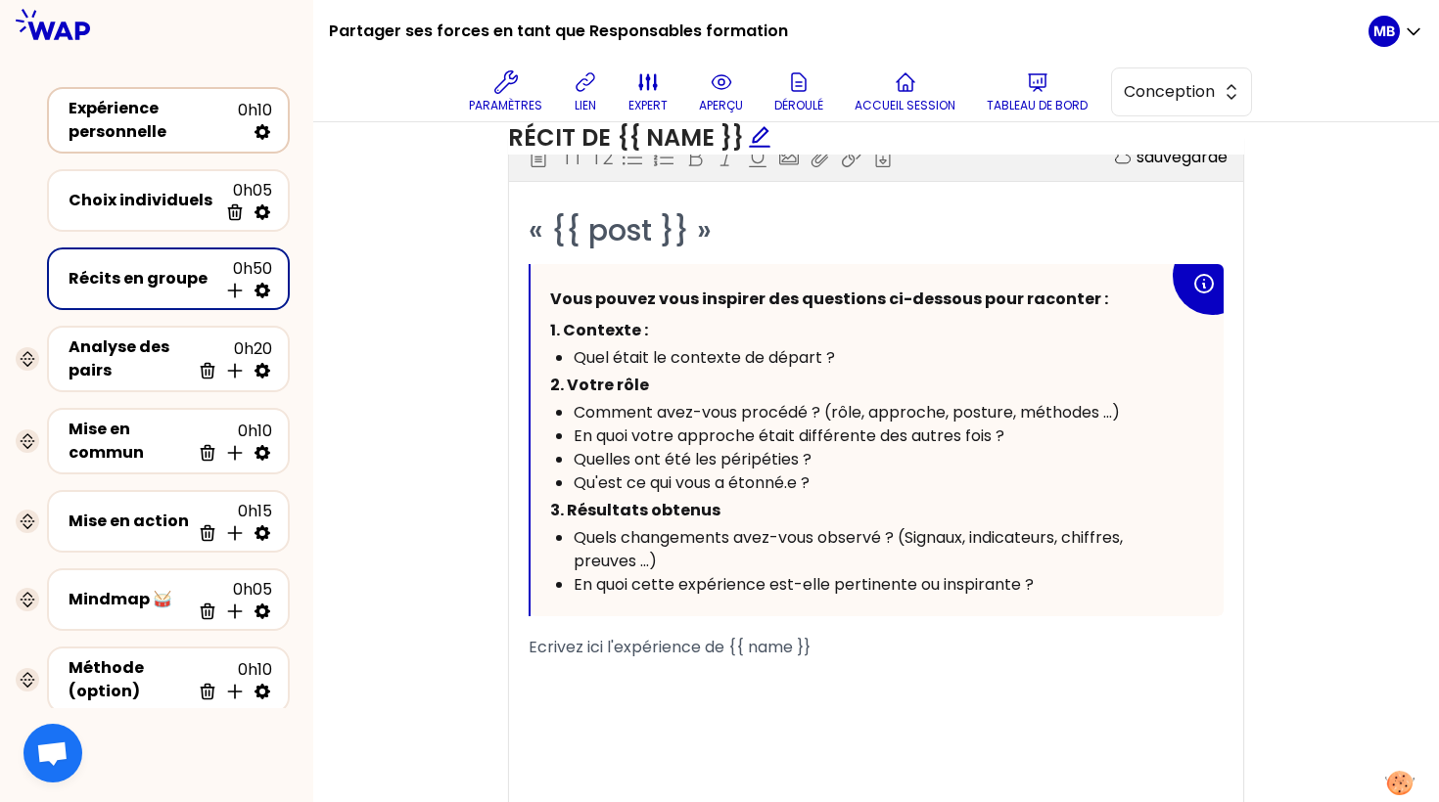
click at [142, 121] on div "Expérience personnelle" at bounding box center [153, 120] width 169 height 47
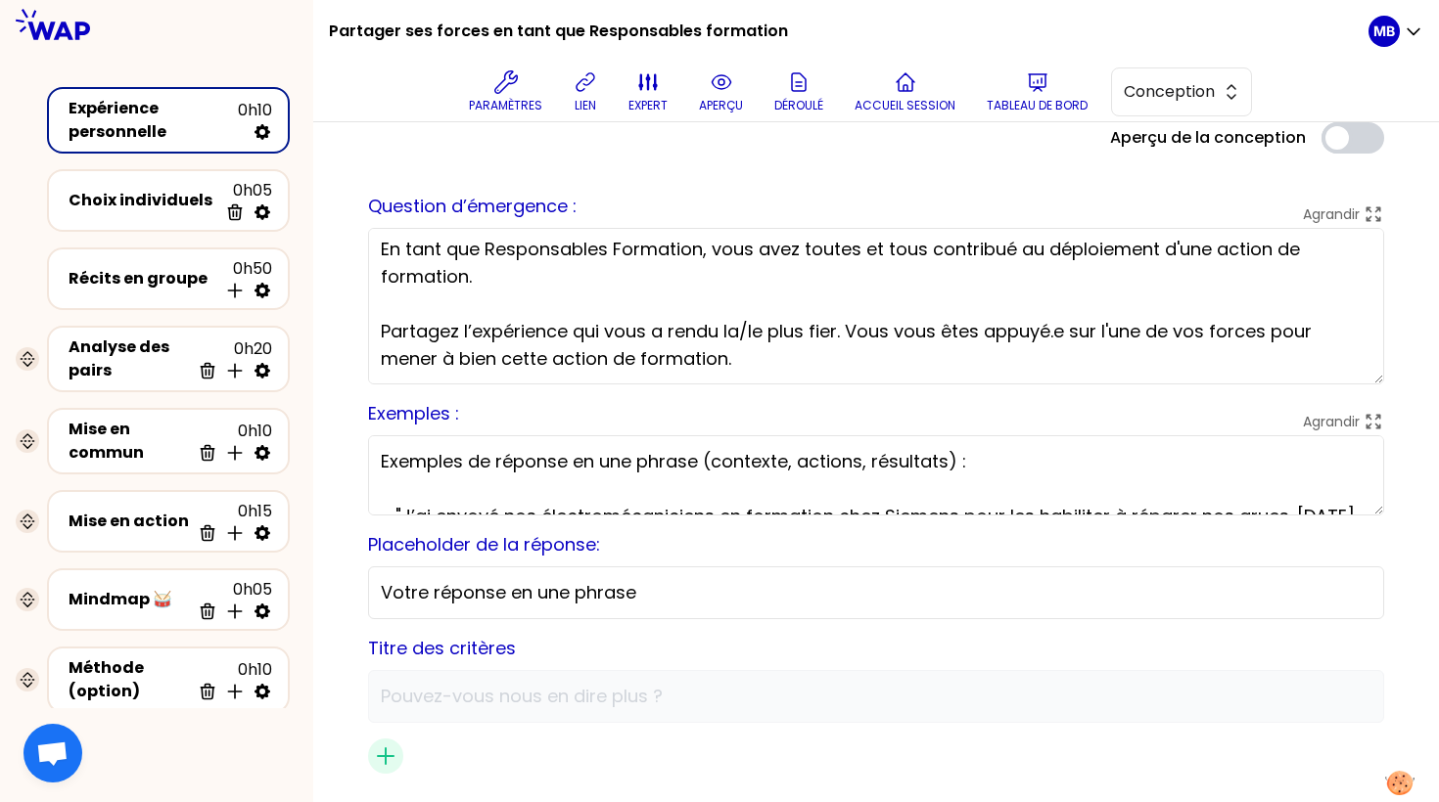
scroll to position [89, 0]
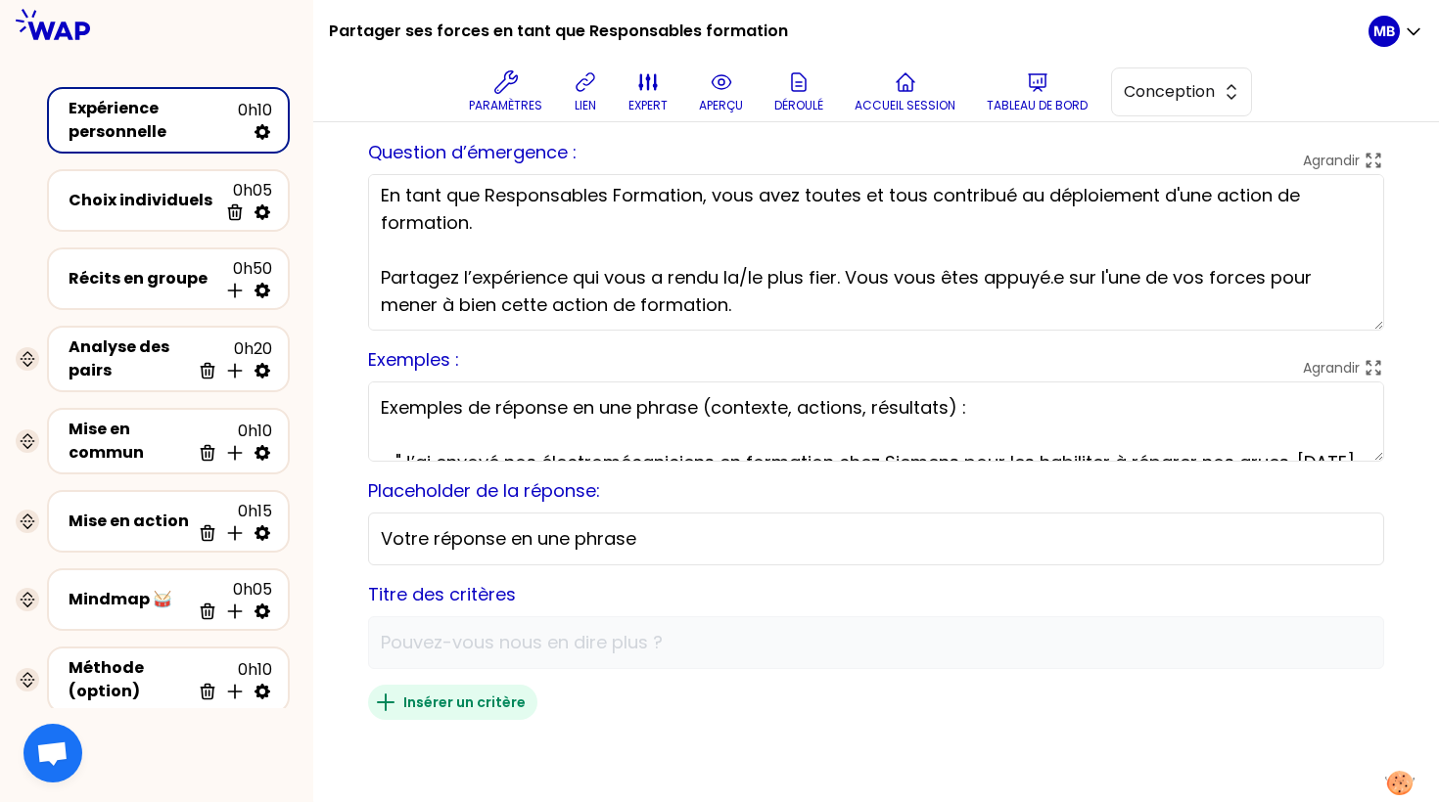
click at [393, 705] on icon "button" at bounding box center [385, 702] width 23 height 23
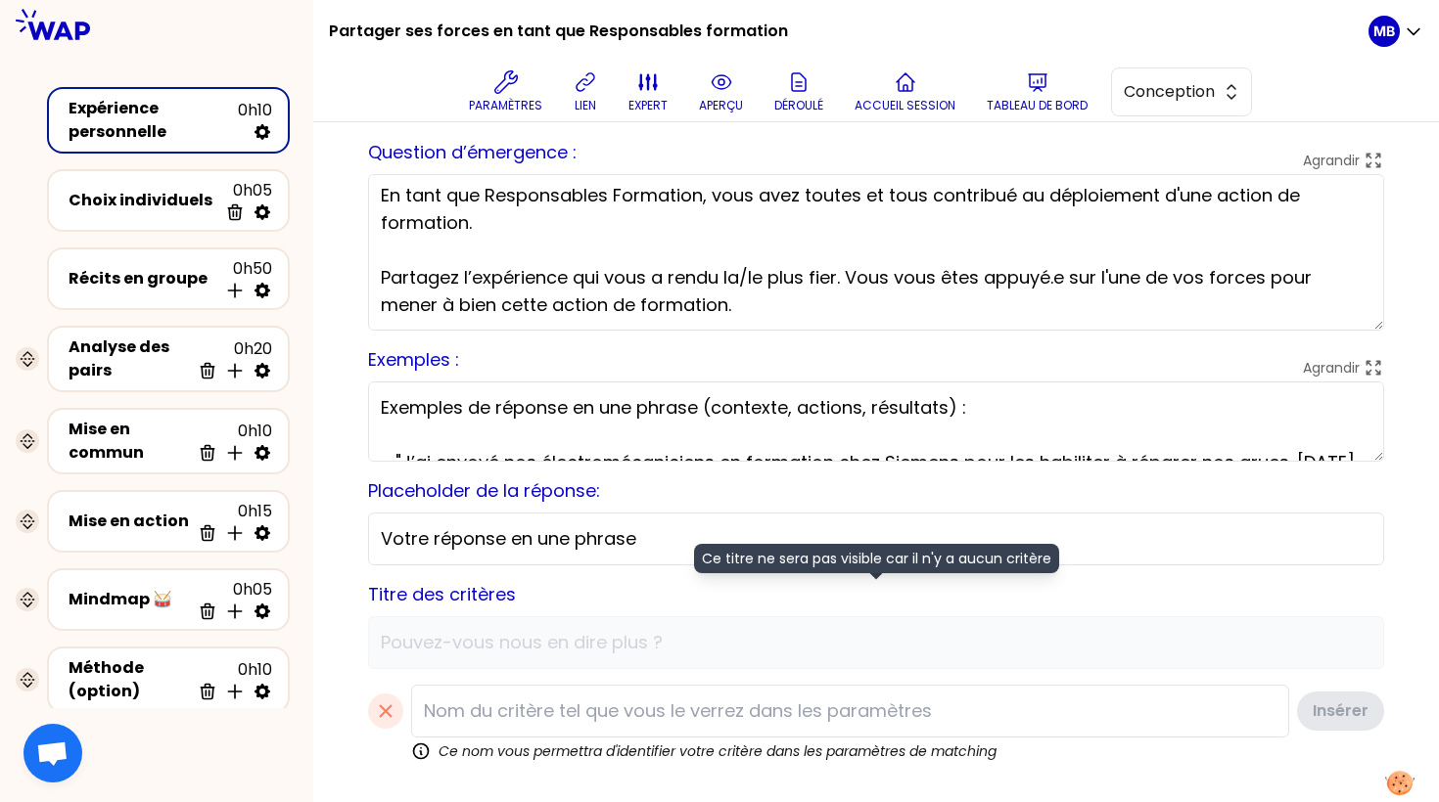
scroll to position [106, 0]
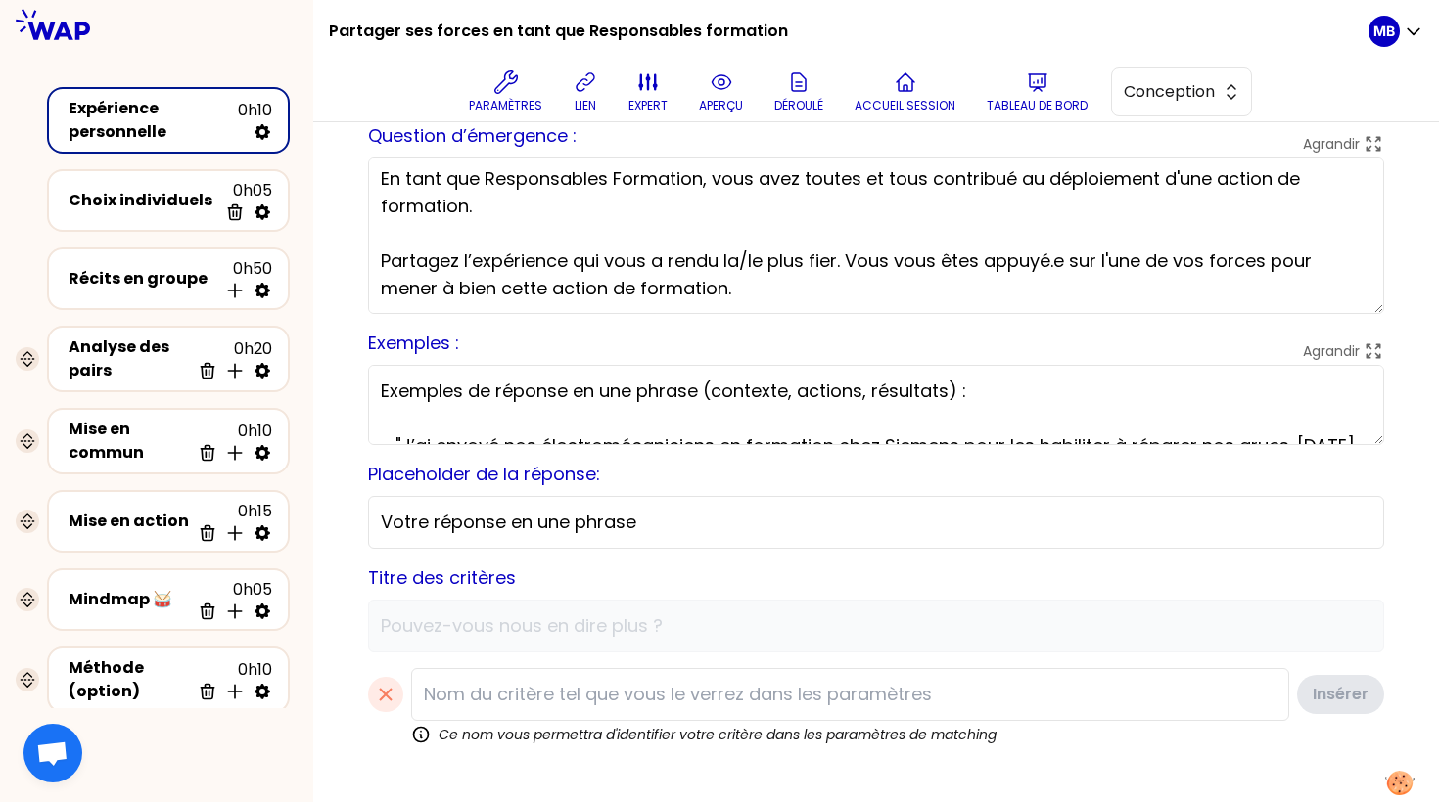
click at [456, 688] on input at bounding box center [850, 694] width 878 height 53
type input "Formation"
click at [156, 281] on div "Récits en groupe" at bounding box center [143, 278] width 149 height 23
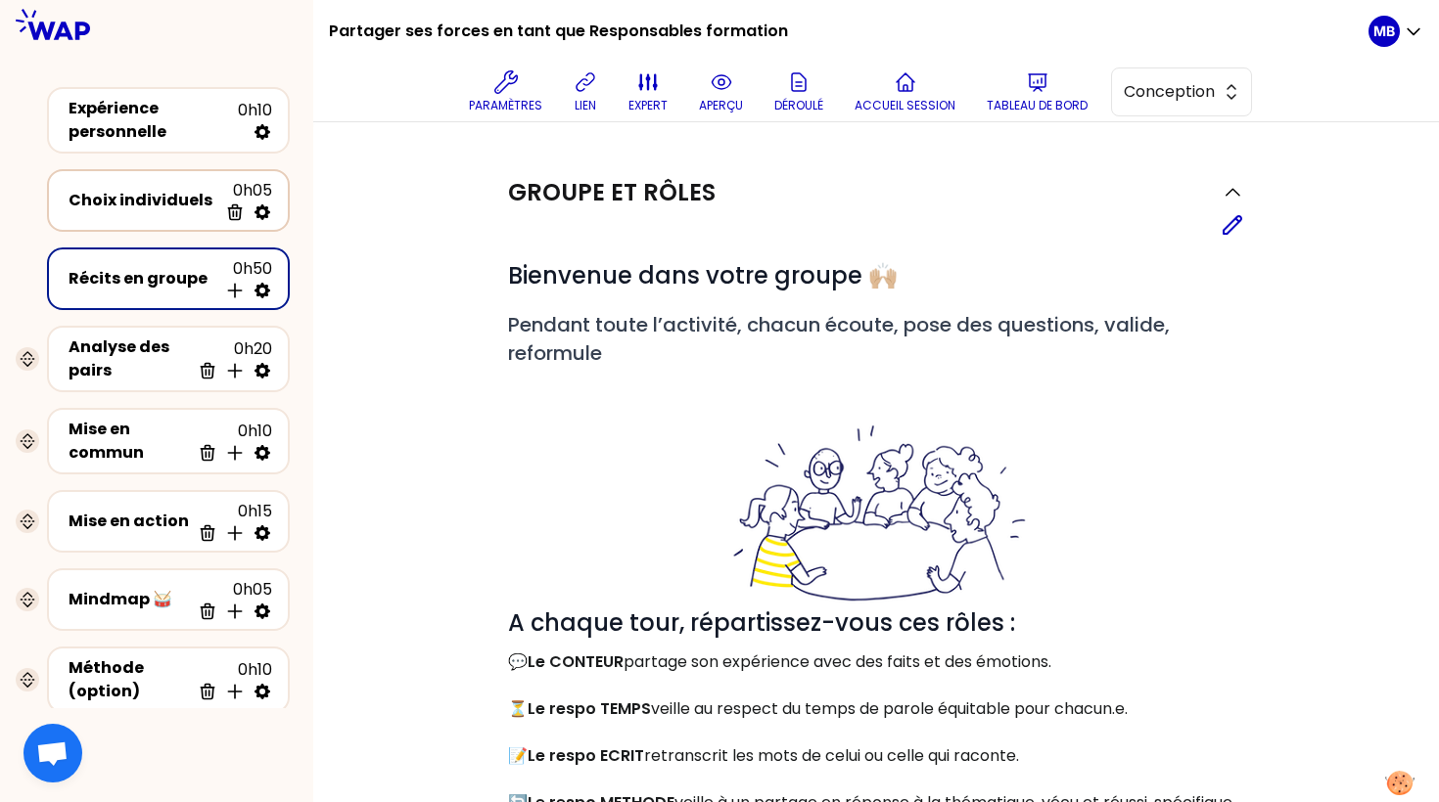
click at [152, 213] on div "Choix individuels 0h05 Supprimer" at bounding box center [168, 200] width 207 height 43
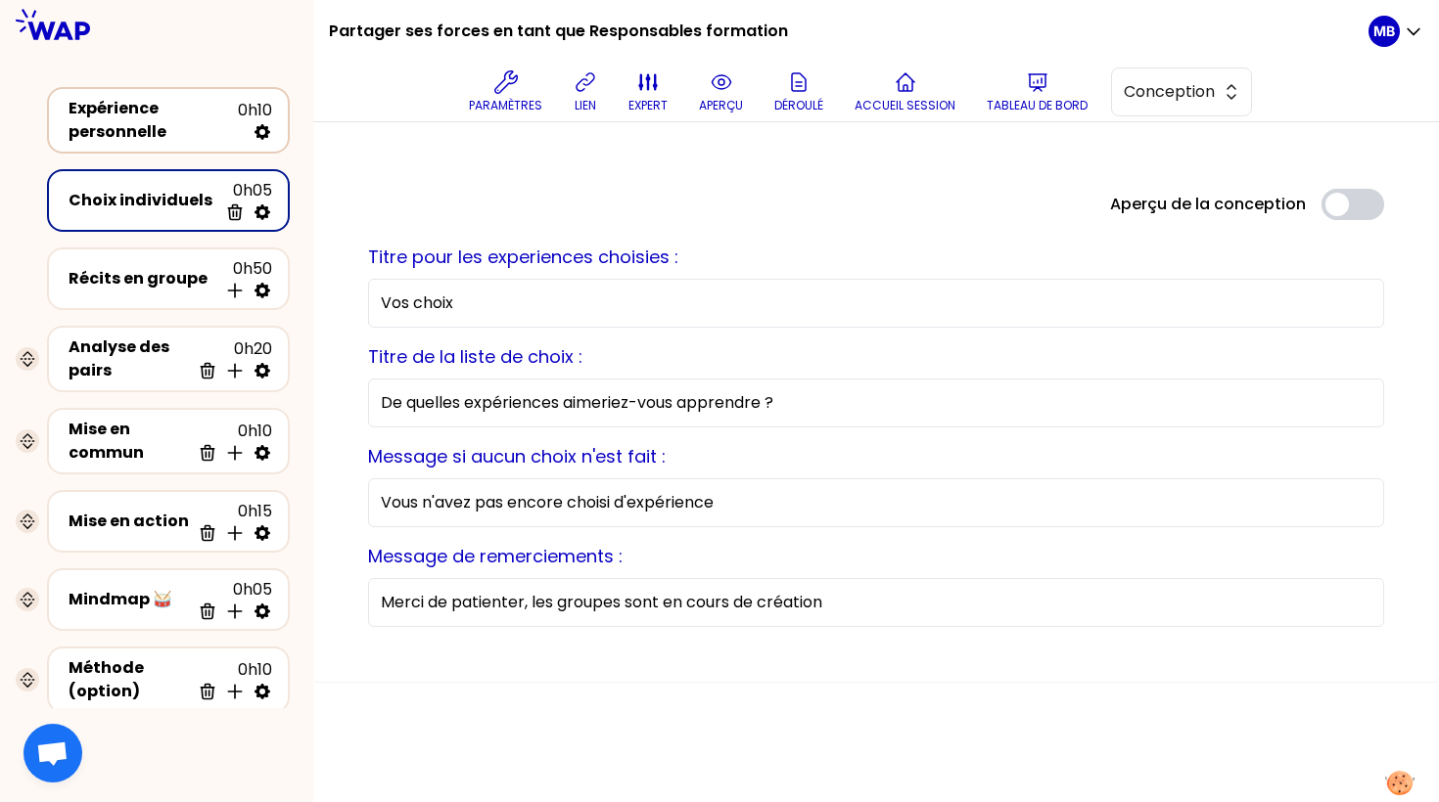
click at [153, 124] on div "Expérience personnelle" at bounding box center [153, 120] width 169 height 47
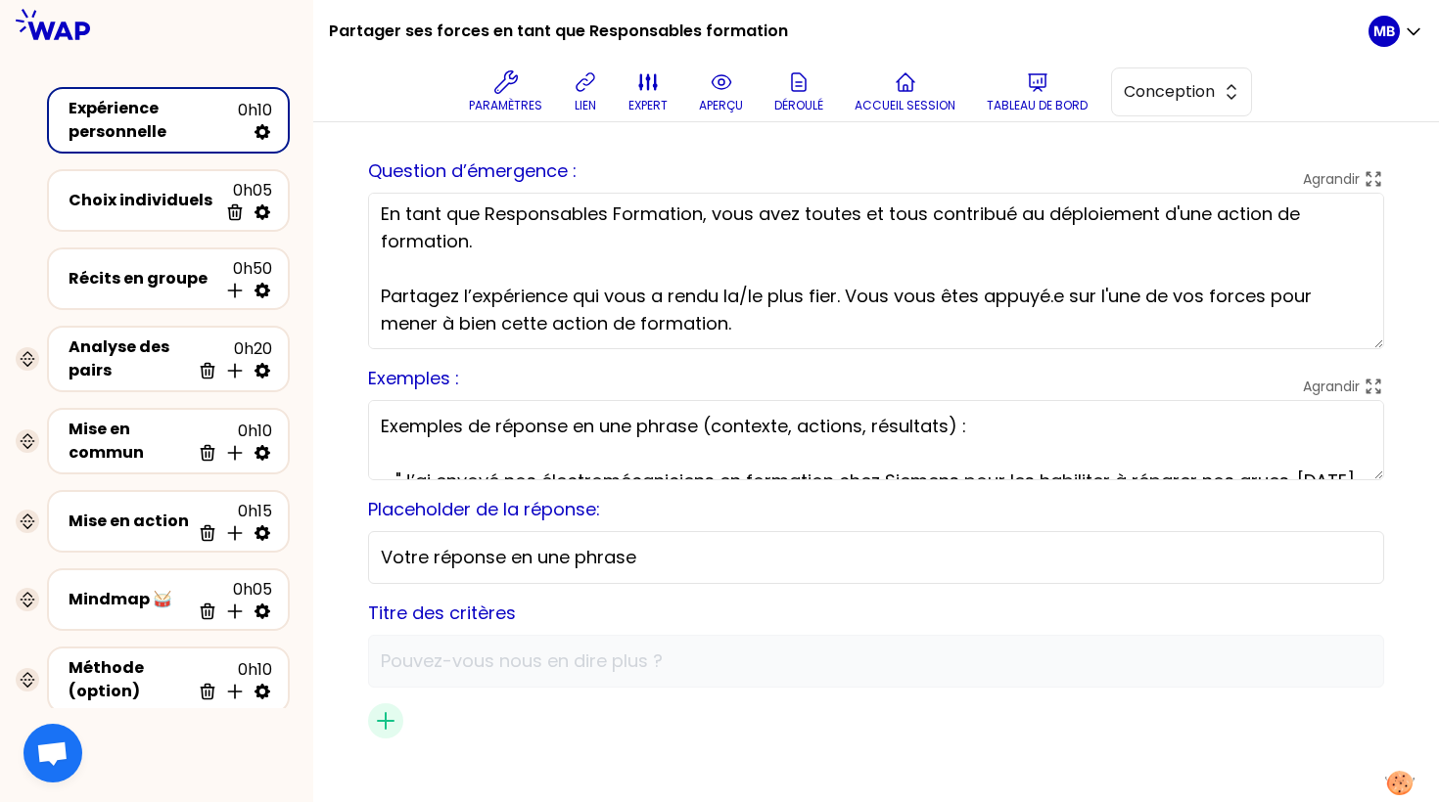
scroll to position [89, 0]
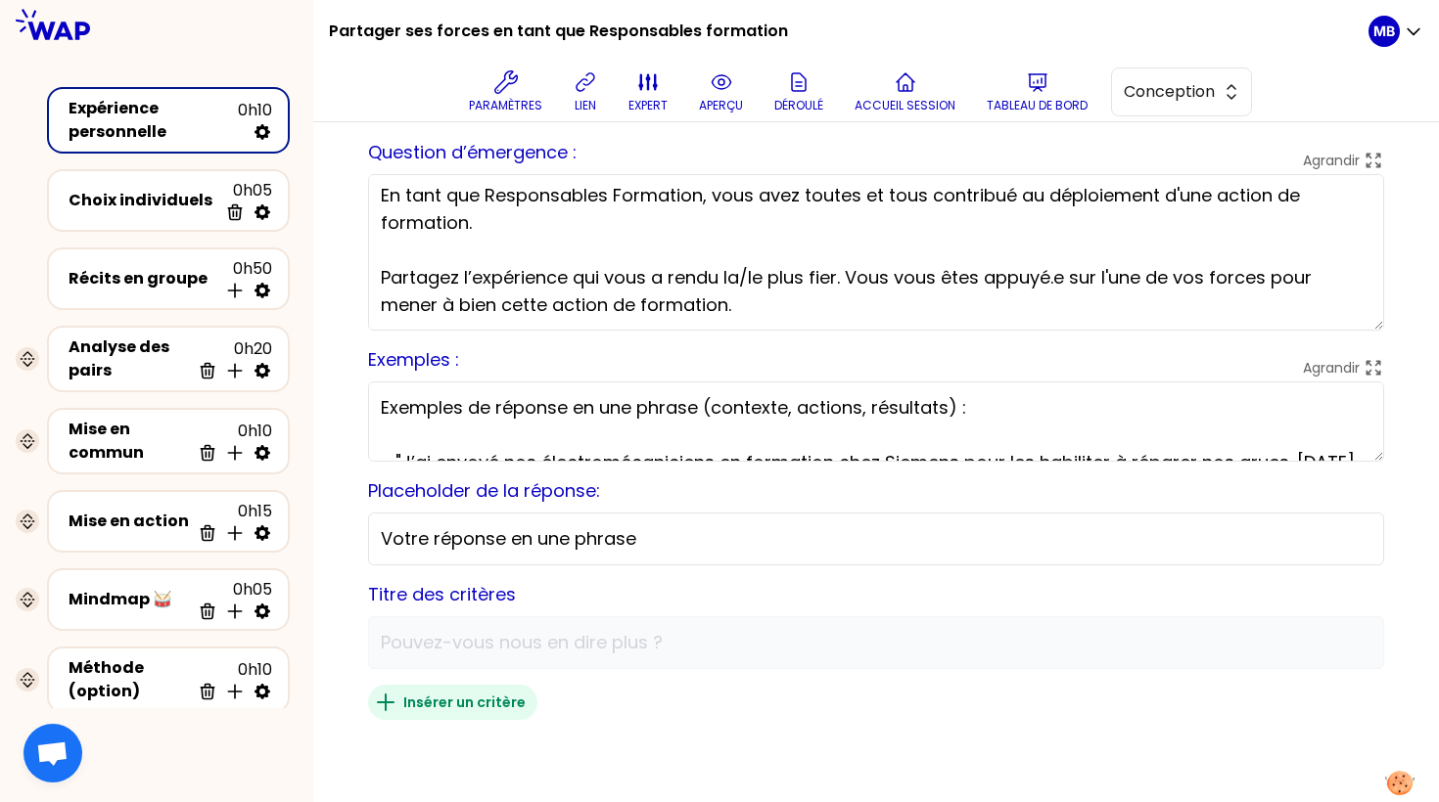
click at [386, 705] on icon "button" at bounding box center [386, 703] width 16 height 16
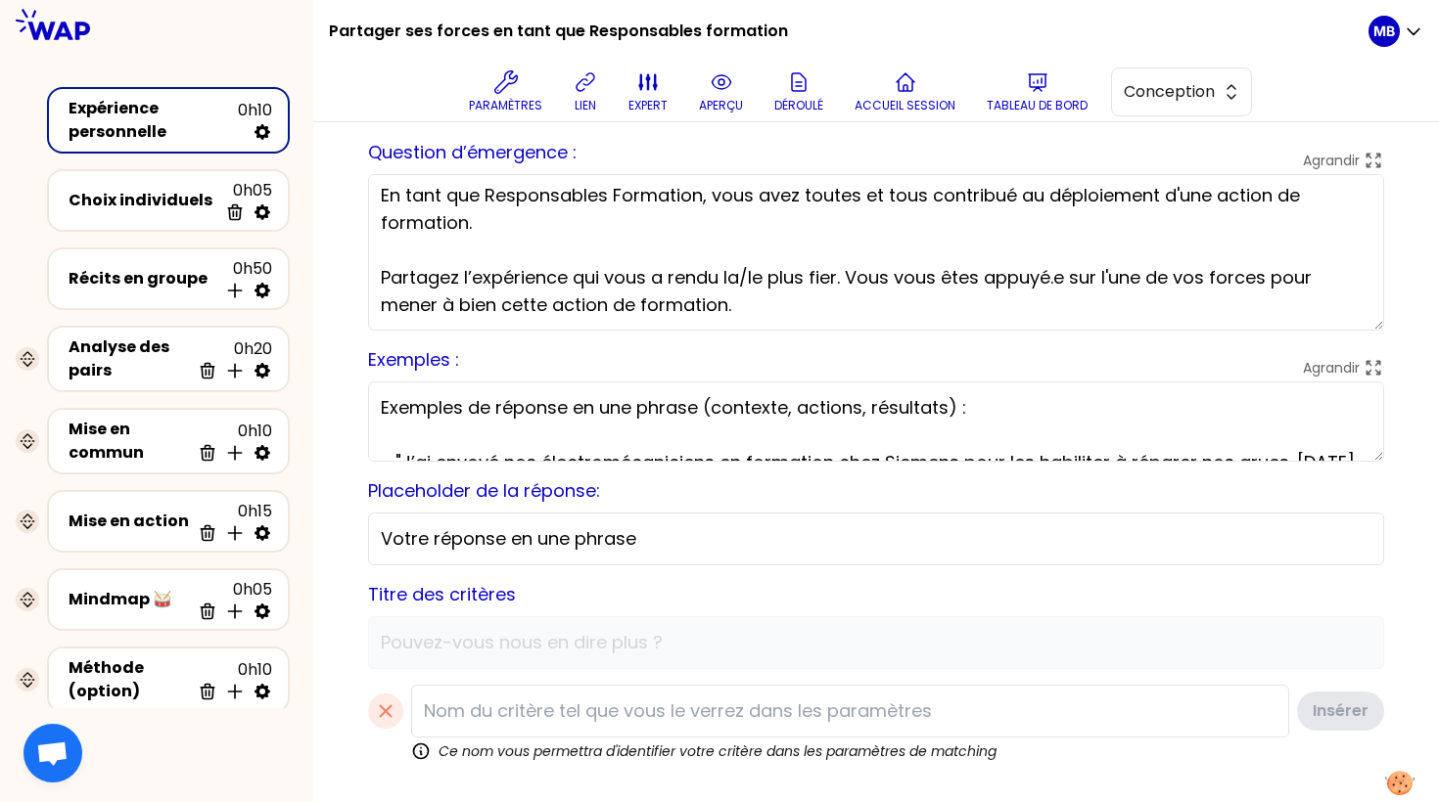
scroll to position [106, 0]
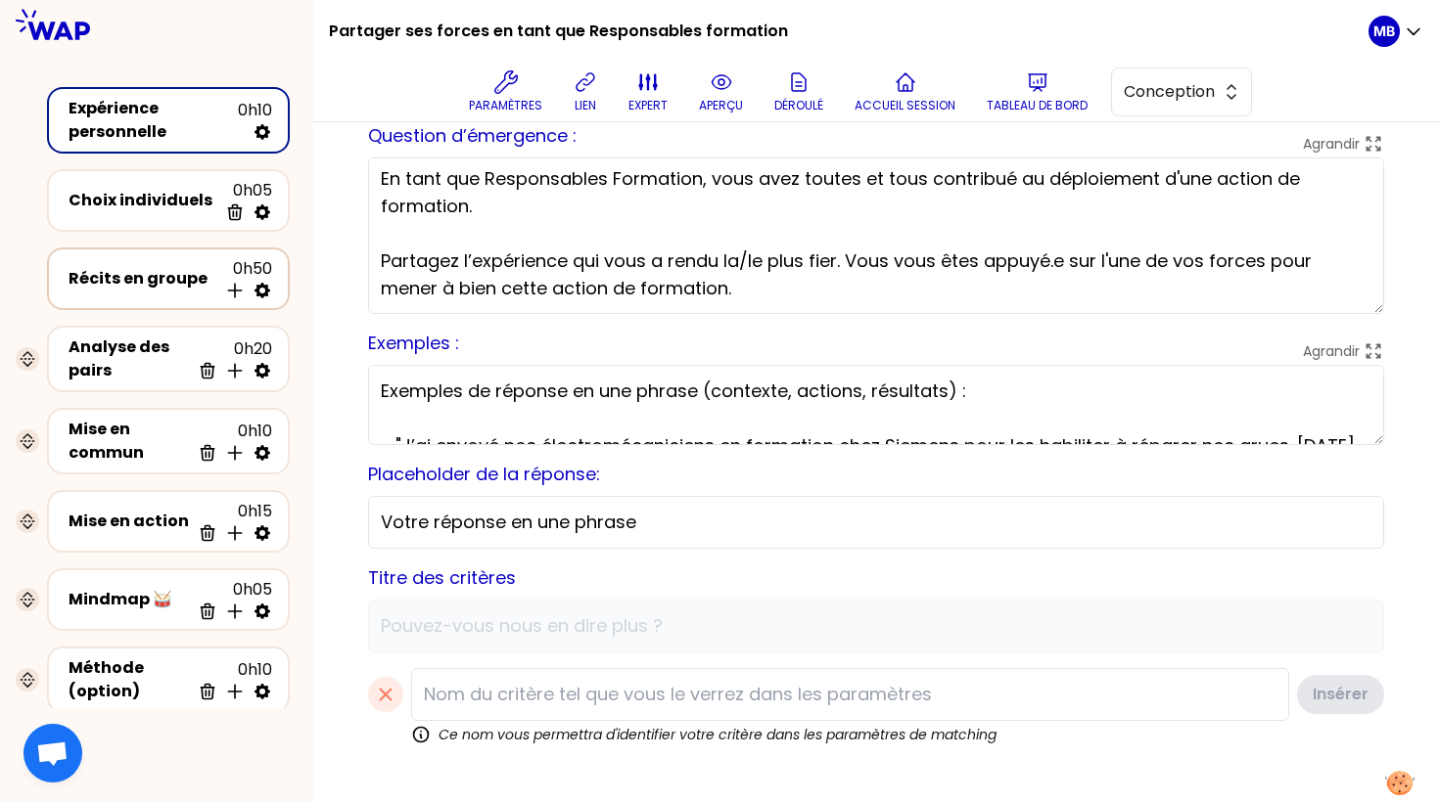
click at [165, 273] on div "Récits en groupe" at bounding box center [143, 278] width 149 height 23
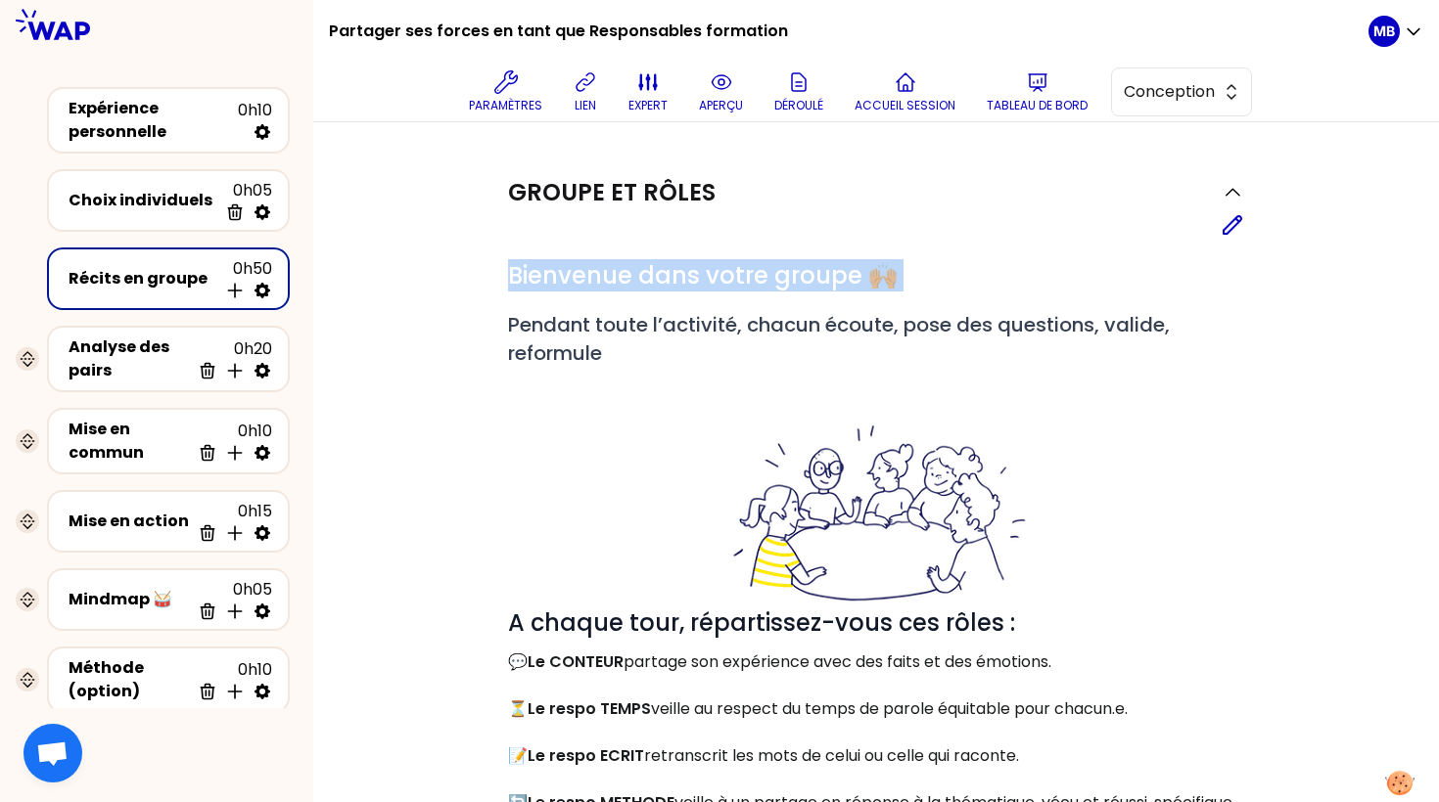
drag, startPoint x: 506, startPoint y: 276, endPoint x: 895, endPoint y: 306, distance: 390.7
click at [907, 306] on div "# Bienvenue dans votre groupe 🙌🏼 # Pendant toute l’activité, chacun écoute, pos…" at bounding box center [876, 596] width 736 height 672
click at [732, 103] on p "aperçu" at bounding box center [721, 106] width 44 height 16
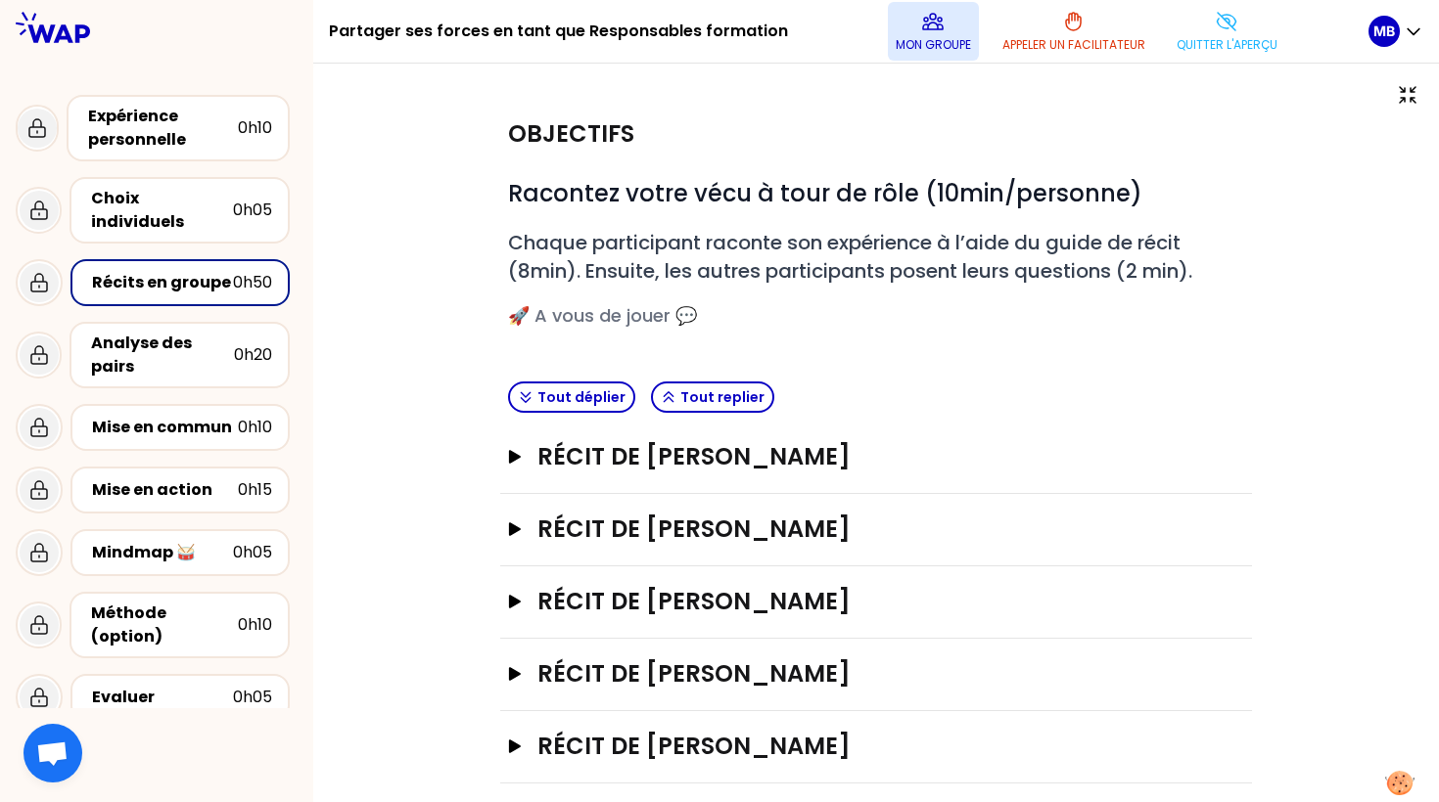
click at [936, 28] on icon at bounding box center [933, 22] width 20 height 16
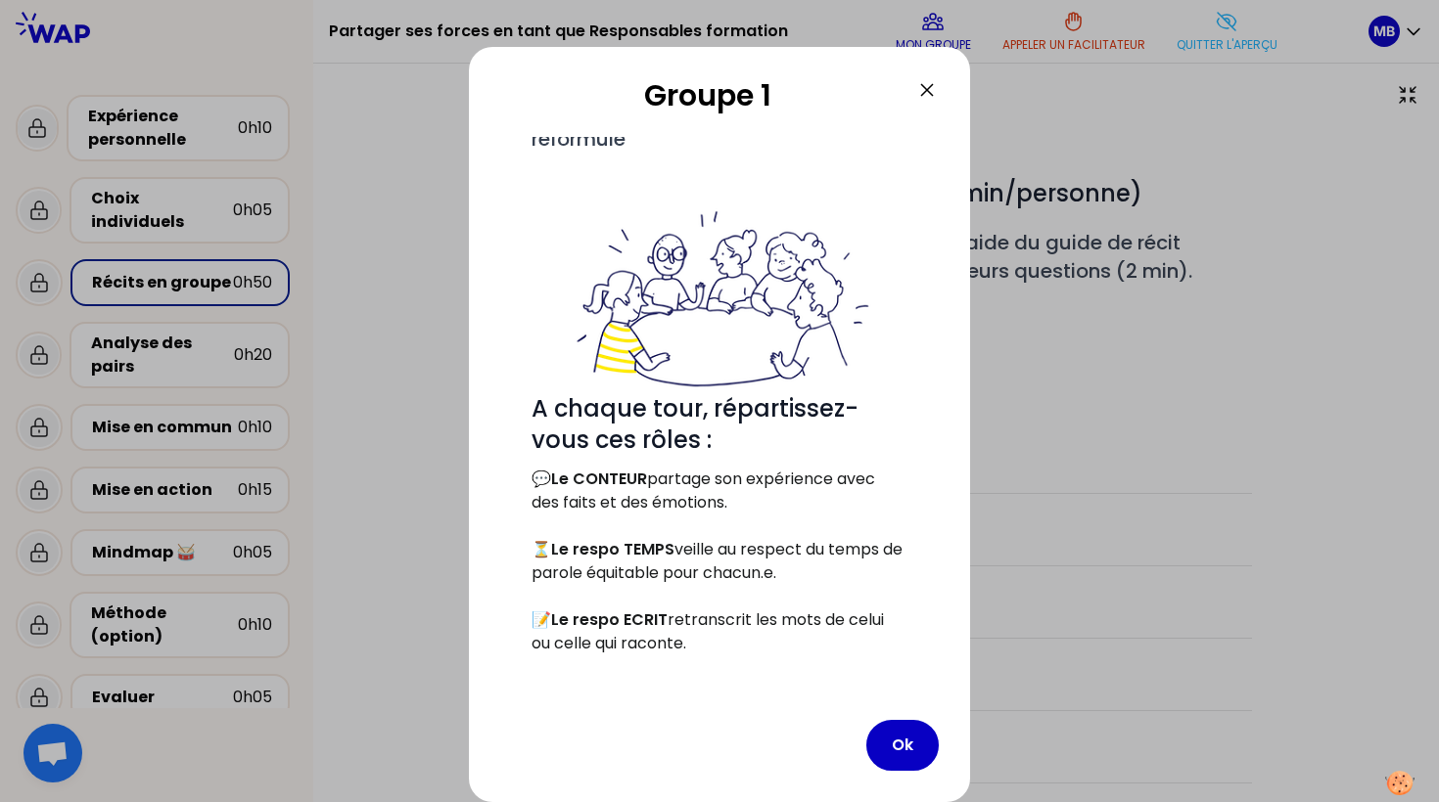
scroll to position [357, 0]
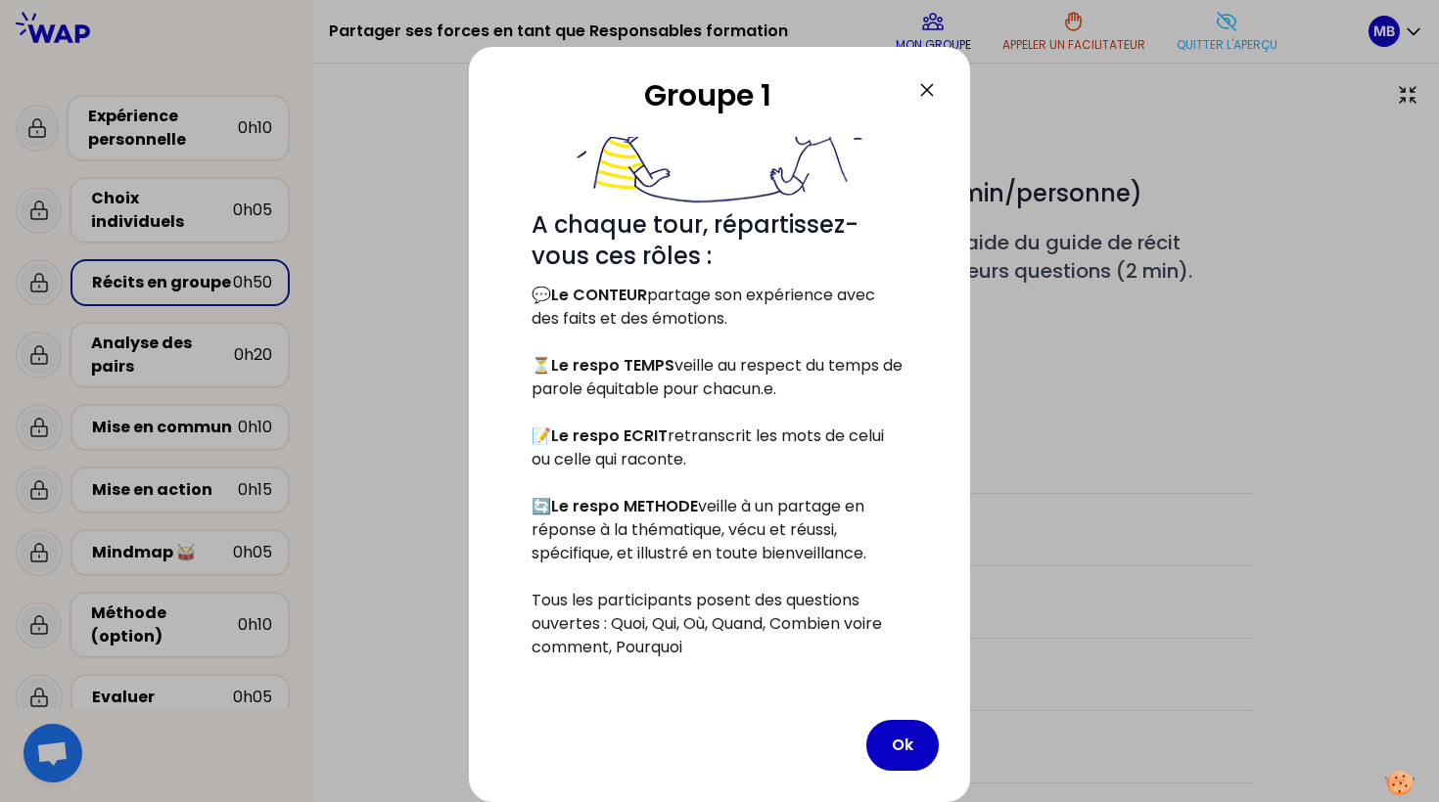
click at [925, 81] on icon at bounding box center [926, 89] width 23 height 23
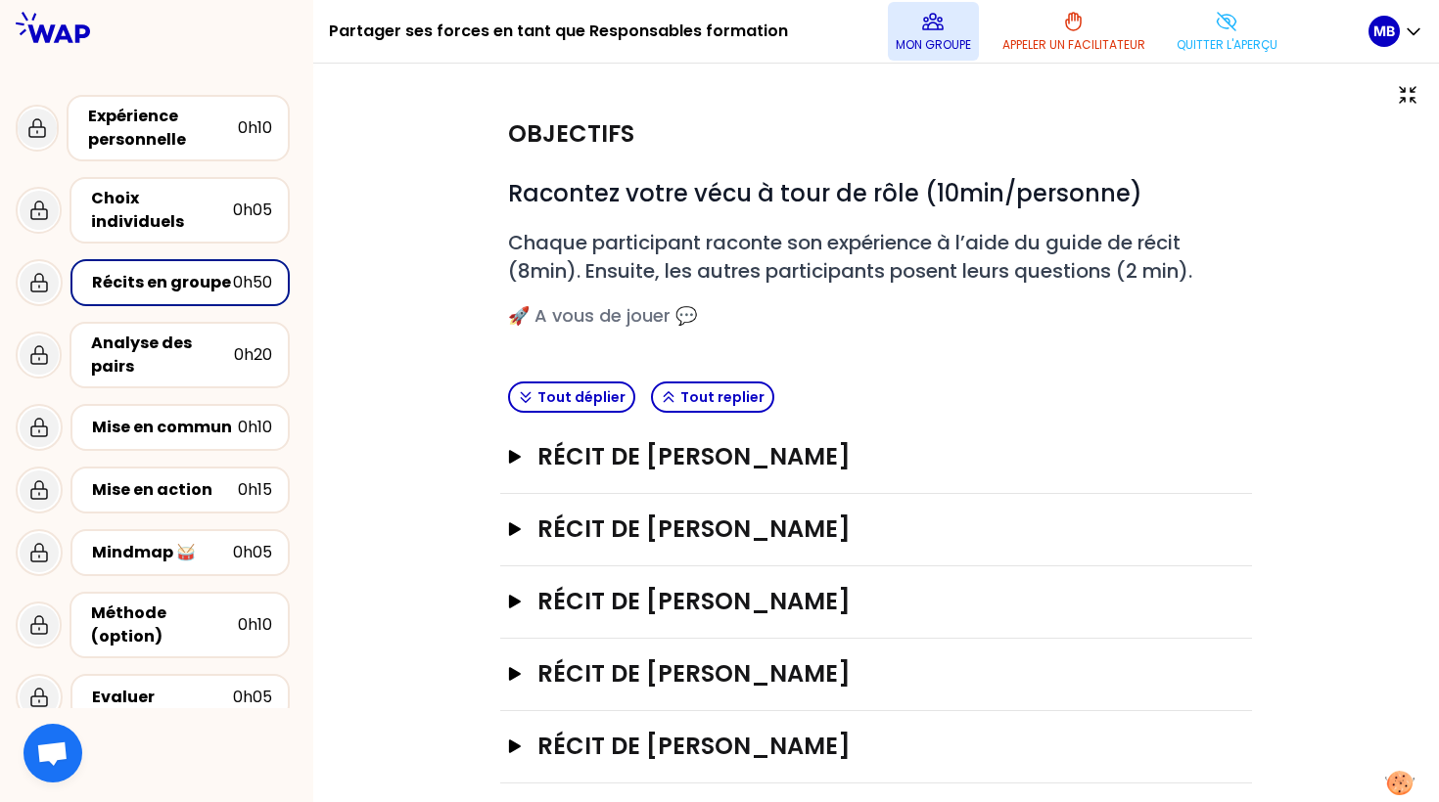
click at [930, 18] on icon at bounding box center [932, 21] width 23 height 23
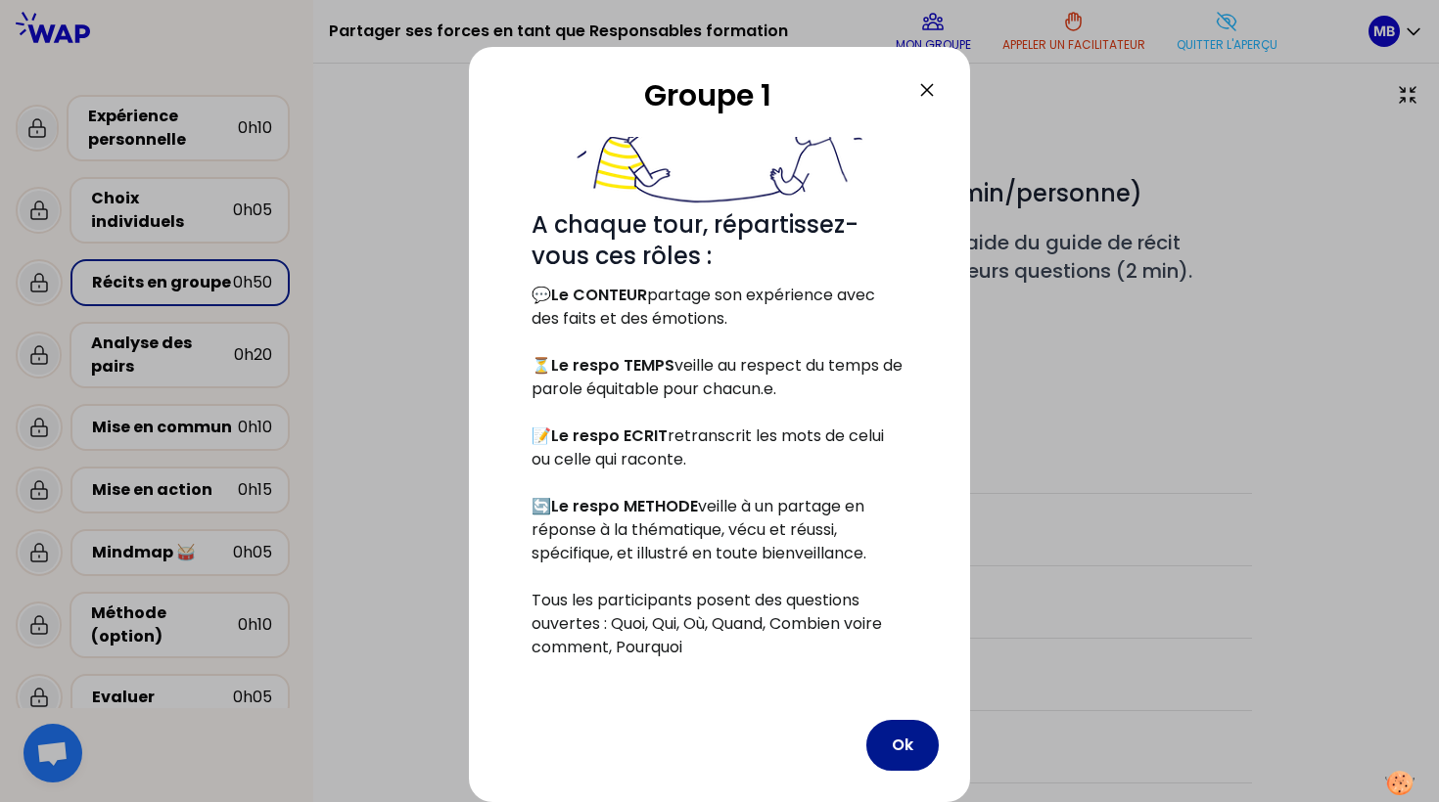
click at [899, 733] on button "Ok" at bounding box center [902, 745] width 72 height 51
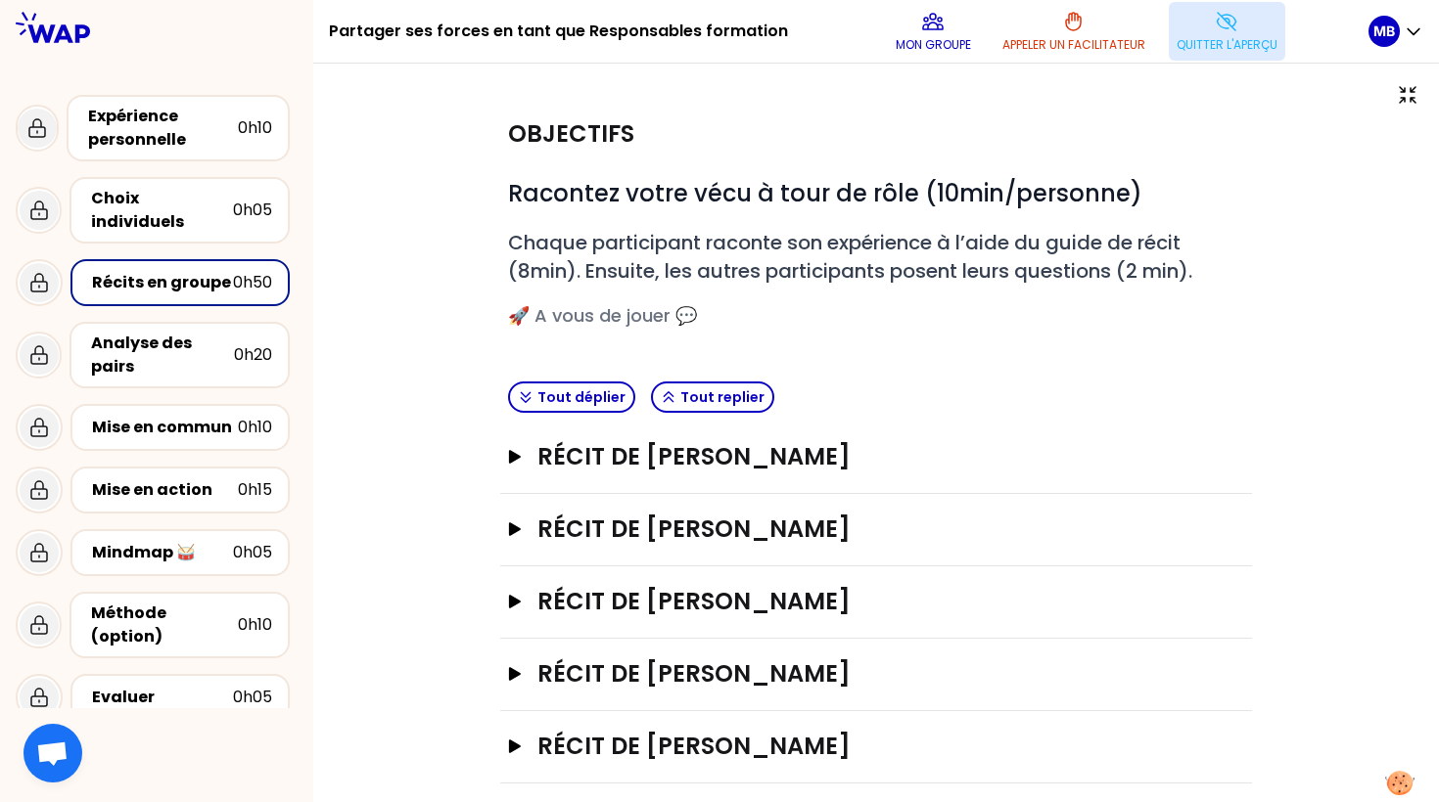
click at [1169, 52] on button "Quitter l'aperçu" at bounding box center [1227, 31] width 116 height 59
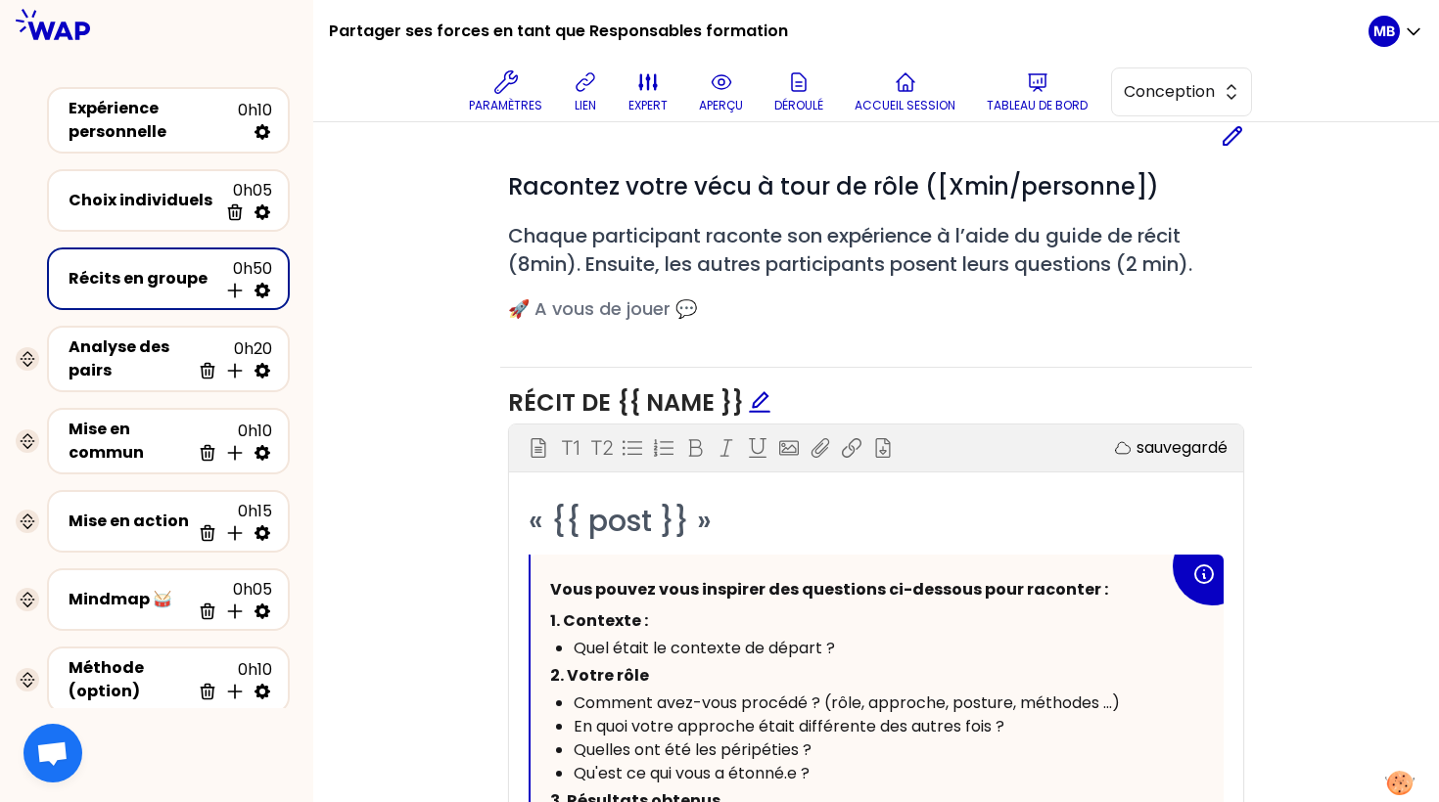
scroll to position [836, 0]
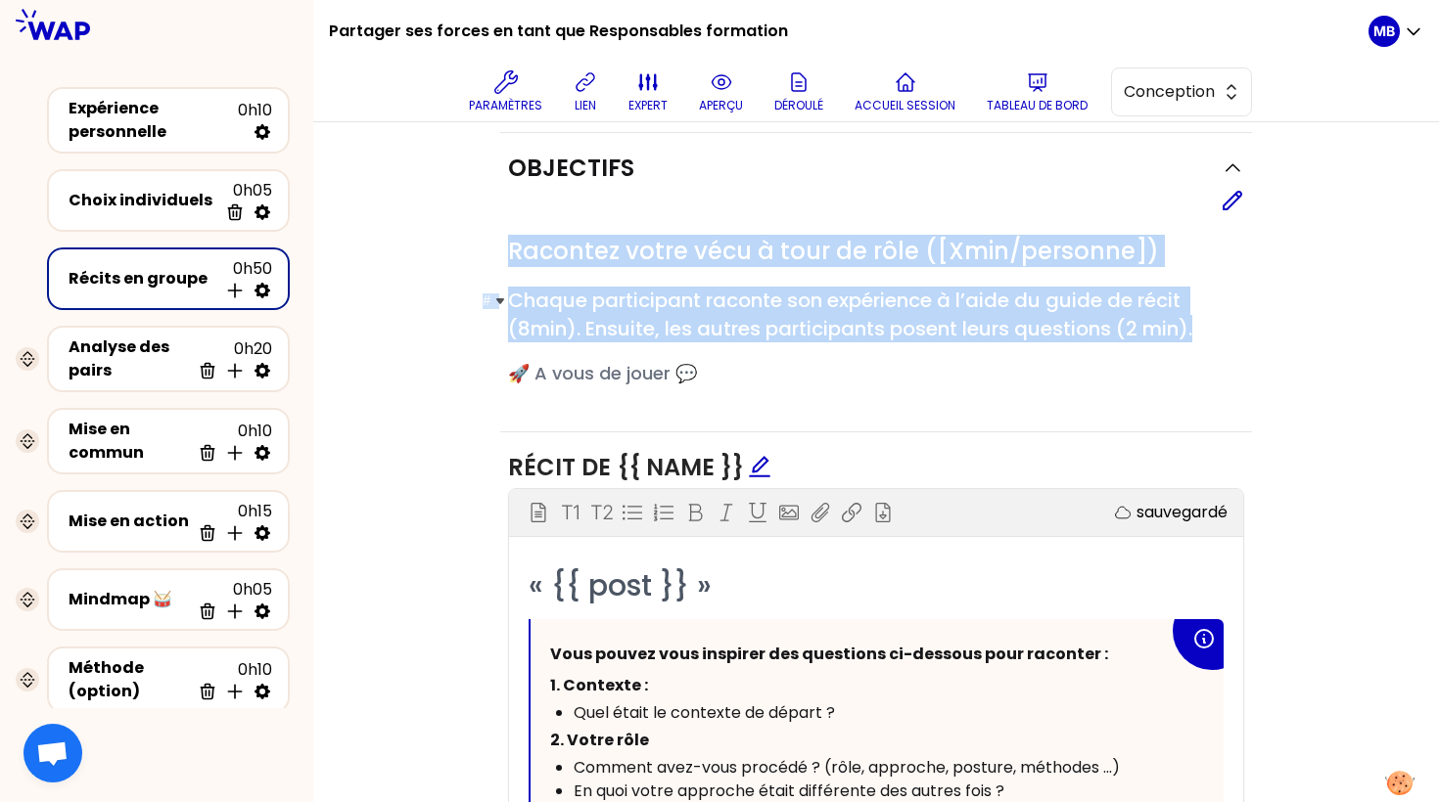
drag, startPoint x: 509, startPoint y: 250, endPoint x: 1148, endPoint y: 316, distance: 642.5
click at [1229, 316] on div "# Racontez votre vécu à tour de rôle ([Xmin/personne]) # Chaque participant rac…" at bounding box center [876, 312] width 736 height 152
click at [1006, 265] on div "# Racontez votre vécu à tour de rôle ([Xmin/personne]) # Chaque participant rac…" at bounding box center [876, 312] width 736 height 152
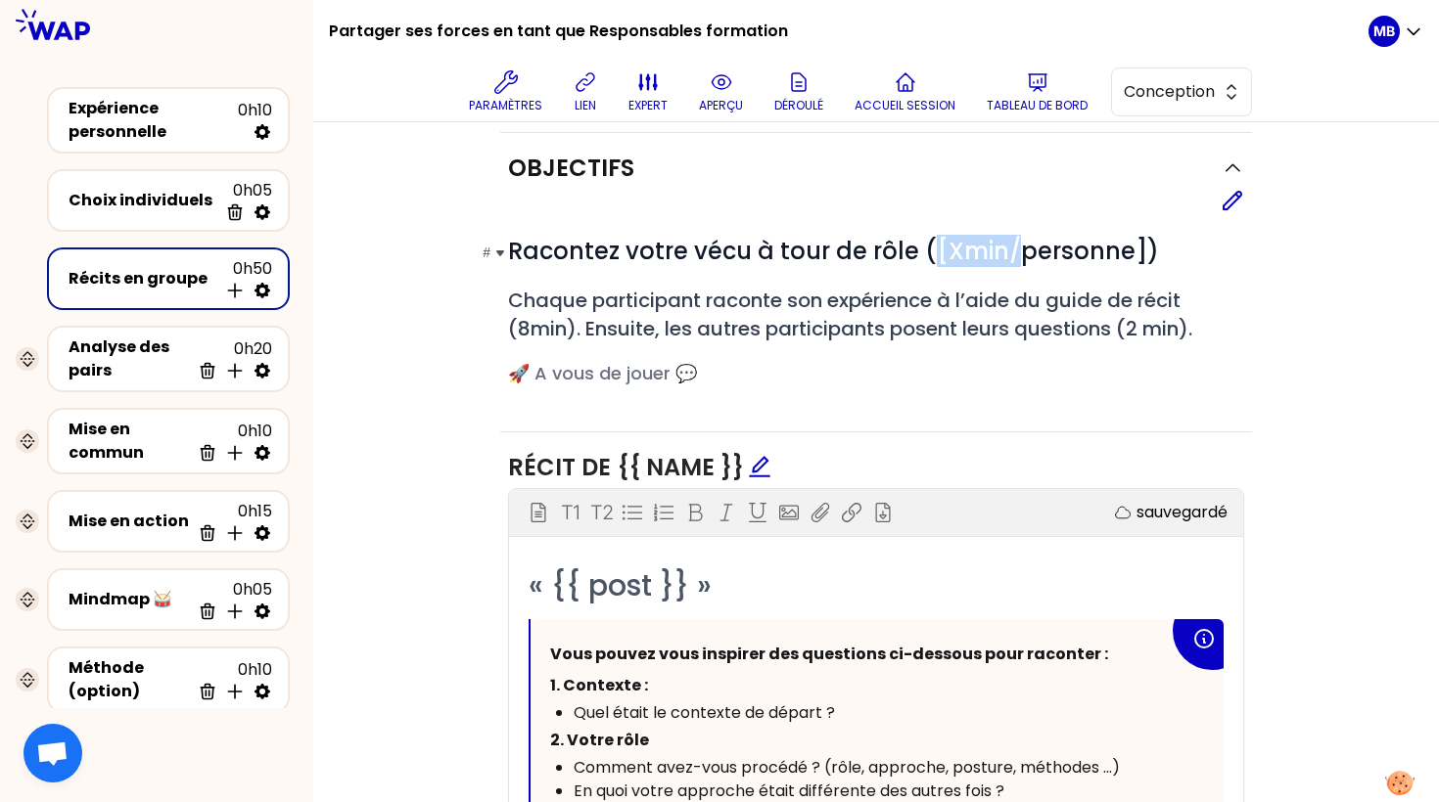
drag, startPoint x: 933, startPoint y: 250, endPoint x: 1010, endPoint y: 250, distance: 77.3
click at [1010, 250] on span "Racontez votre vécu à tour de rôle ([Xmin/personne])" at bounding box center [833, 251] width 651 height 32
click at [943, 251] on span "Racontez votre vécu à tour de rôle ([Xmin/personne])" at bounding box center [833, 251] width 651 height 32
drag, startPoint x: 938, startPoint y: 247, endPoint x: 964, endPoint y: 250, distance: 26.6
click at [964, 250] on span "Racontez votre vécu à tour de rôle ([Xmin/personne])" at bounding box center [833, 251] width 651 height 32
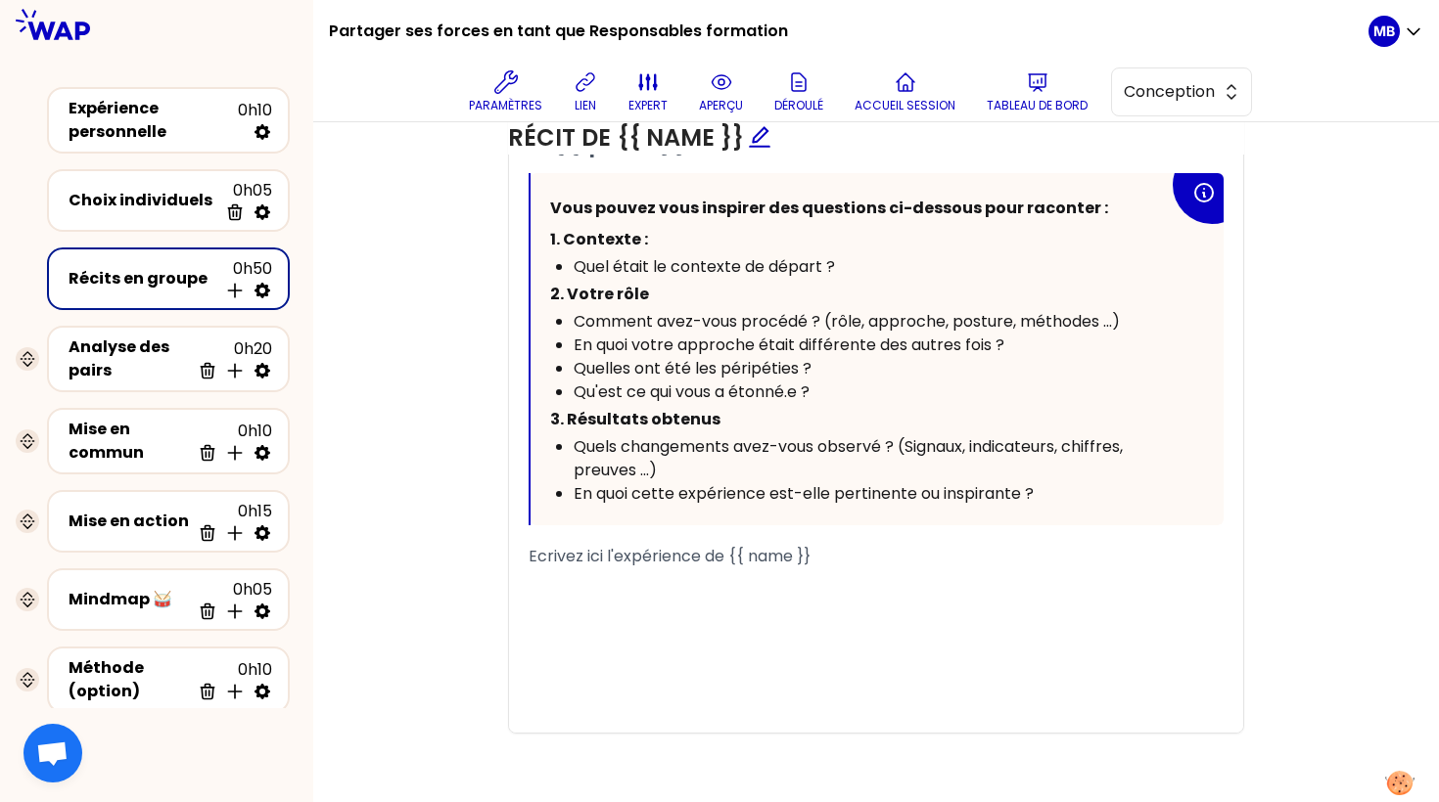
scroll to position [1142, 0]
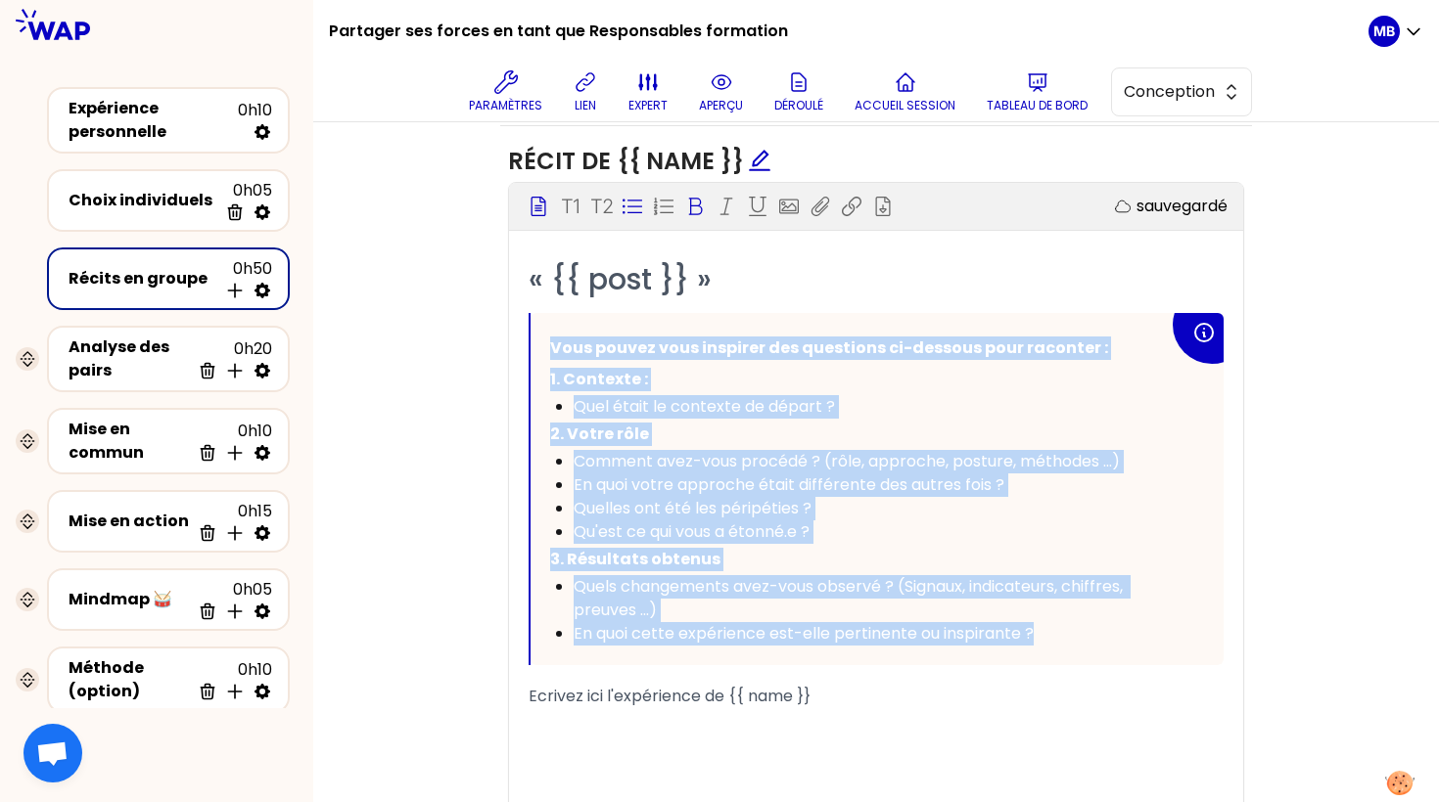
drag, startPoint x: 552, startPoint y: 343, endPoint x: 1073, endPoint y: 628, distance: 593.9
click at [1073, 628] on div "Vous pouvez vous inspirer des questions ci-dessous pour raconter : 1. Contexte …" at bounding box center [859, 489] width 619 height 313
click at [1051, 634] on div "En quoi cette expérience est-elle pertinente ou inspirante ?" at bounding box center [870, 633] width 595 height 23
drag, startPoint x: 1053, startPoint y: 634, endPoint x: 543, endPoint y: 343, distance: 587.4
click at [543, 343] on div "Vous pouvez vous inspirer des questions ci-dessous pour raconter : 1. Contexte …" at bounding box center [876, 489] width 693 height 352
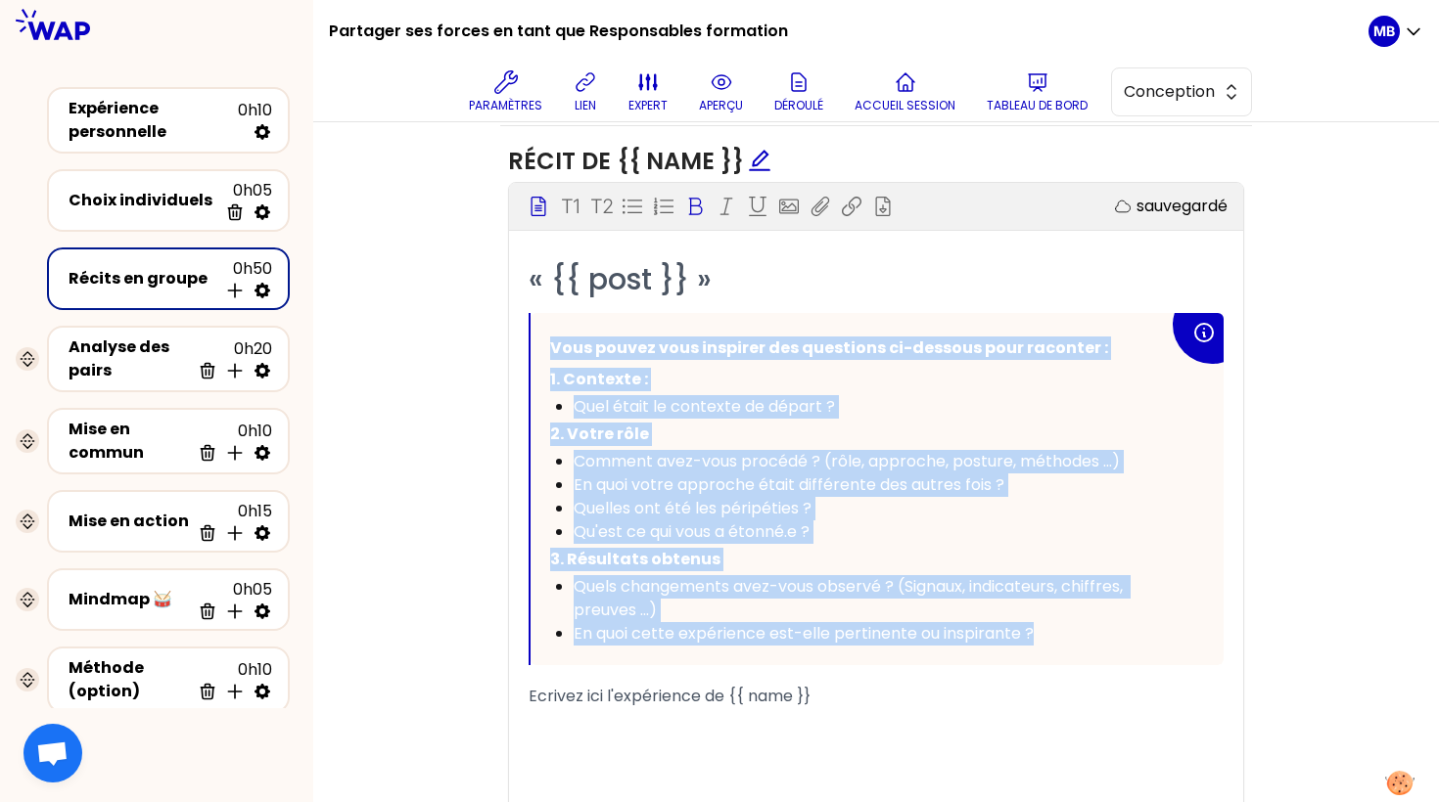
click at [556, 395] on ul "Quel était le contexte de départ ?" at bounding box center [859, 406] width 619 height 23
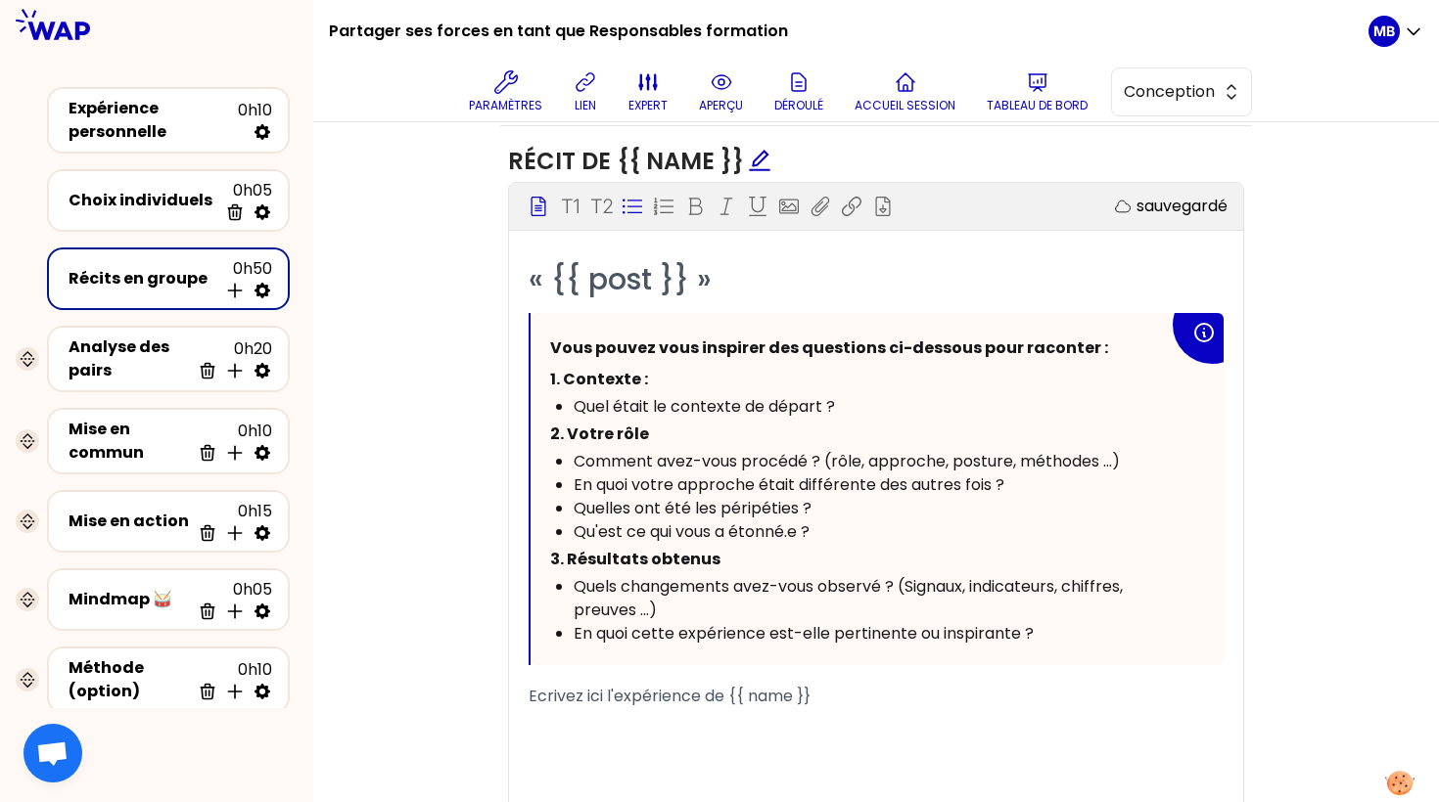
click at [859, 397] on div "Quel était le contexte de départ ?" at bounding box center [870, 406] width 595 height 23
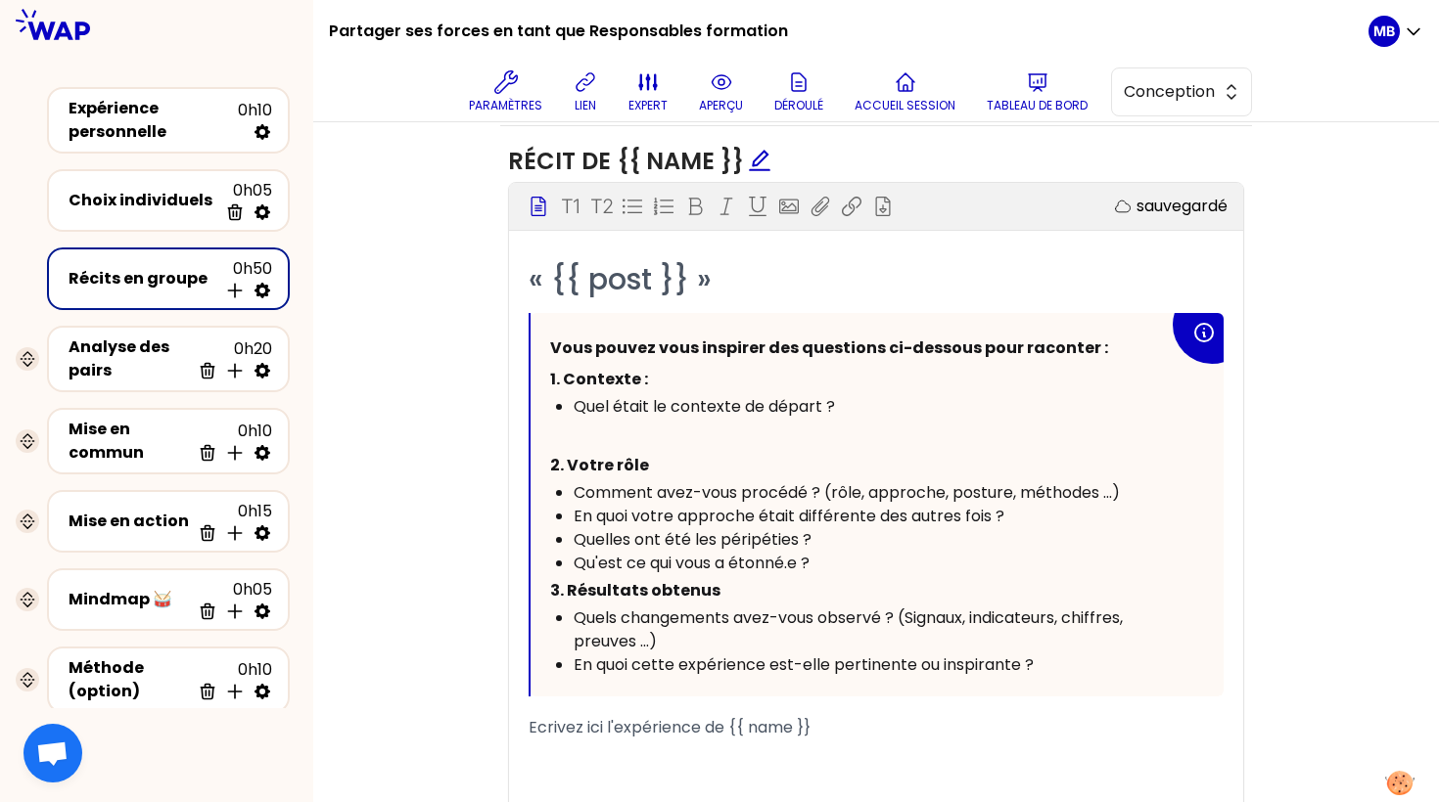
click at [842, 564] on div "Qu'est ce qui vous a étonné.e ?" at bounding box center [870, 563] width 595 height 23
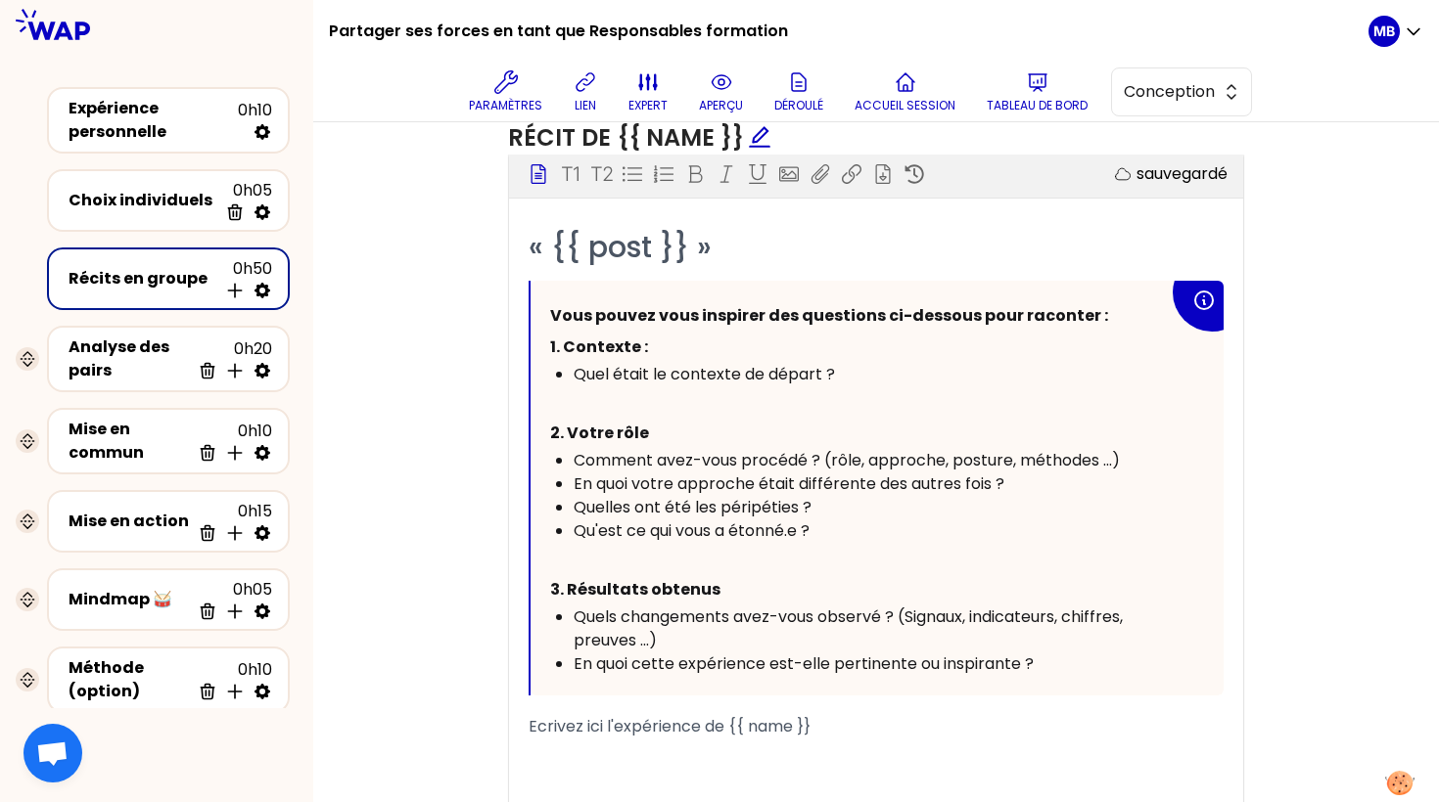
scroll to position [1194, 0]
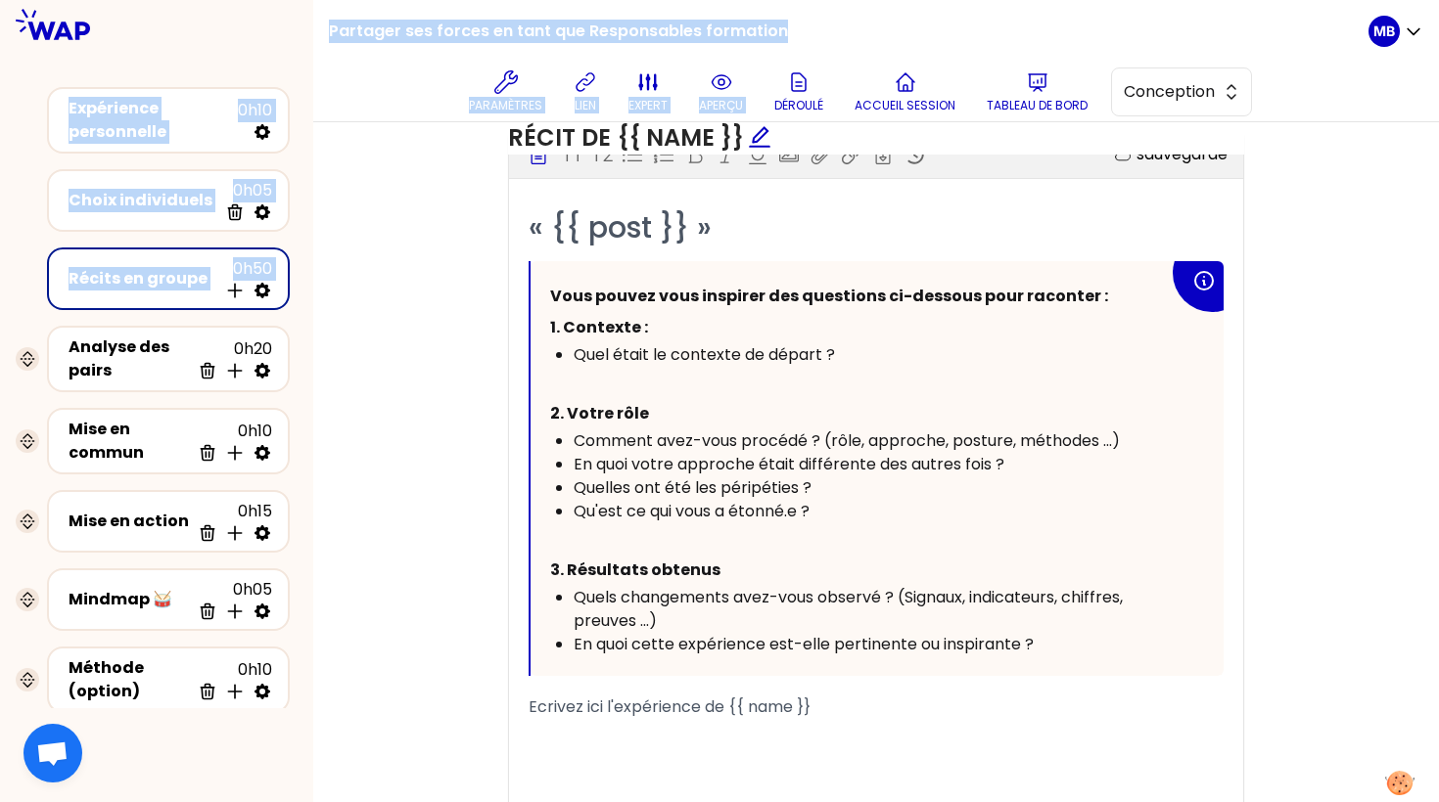
drag, startPoint x: 809, startPoint y: 32, endPoint x: 275, endPoint y: 40, distance: 534.4
click at [275, 40] on div "Partager ses forces en tant que Responsables formation Paramètres lien expert a…" at bounding box center [719, 401] width 1439 height 802
click at [313, 34] on div "Partager ses forces en tant que Responsables formation Paramètres lien expert a…" at bounding box center [875, 61] width 1125 height 122
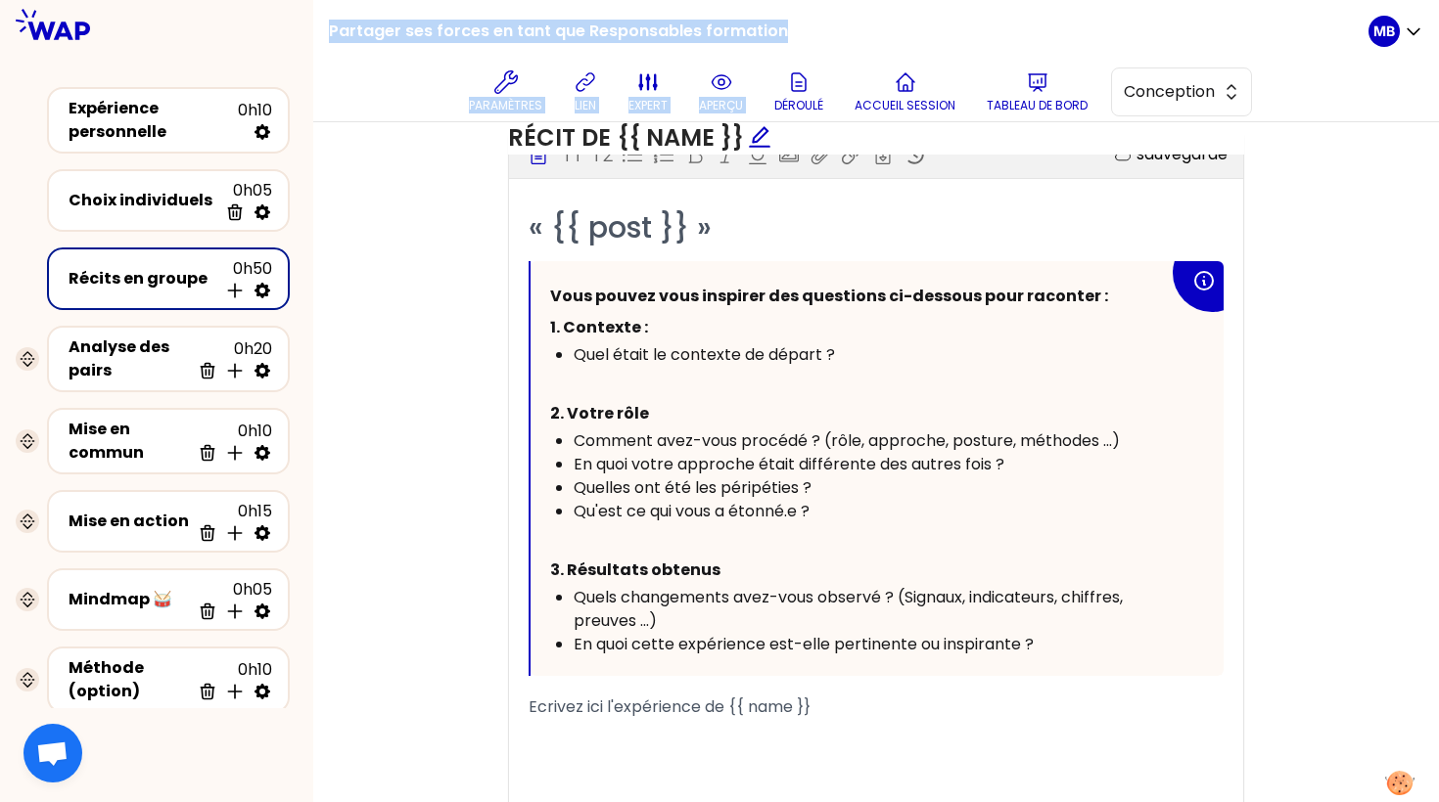
drag, startPoint x: 330, startPoint y: 32, endPoint x: 793, endPoint y: 50, distance: 463.2
click at [793, 50] on div "Partager ses forces en tant que Responsables formation Paramètres lien expert a…" at bounding box center [848, 60] width 1039 height 121
drag, startPoint x: 788, startPoint y: 35, endPoint x: 330, endPoint y: 39, distance: 458.0
click at [330, 39] on div "Partager ses forces en tant que Responsables formation Paramètres lien expert a…" at bounding box center [848, 60] width 1039 height 121
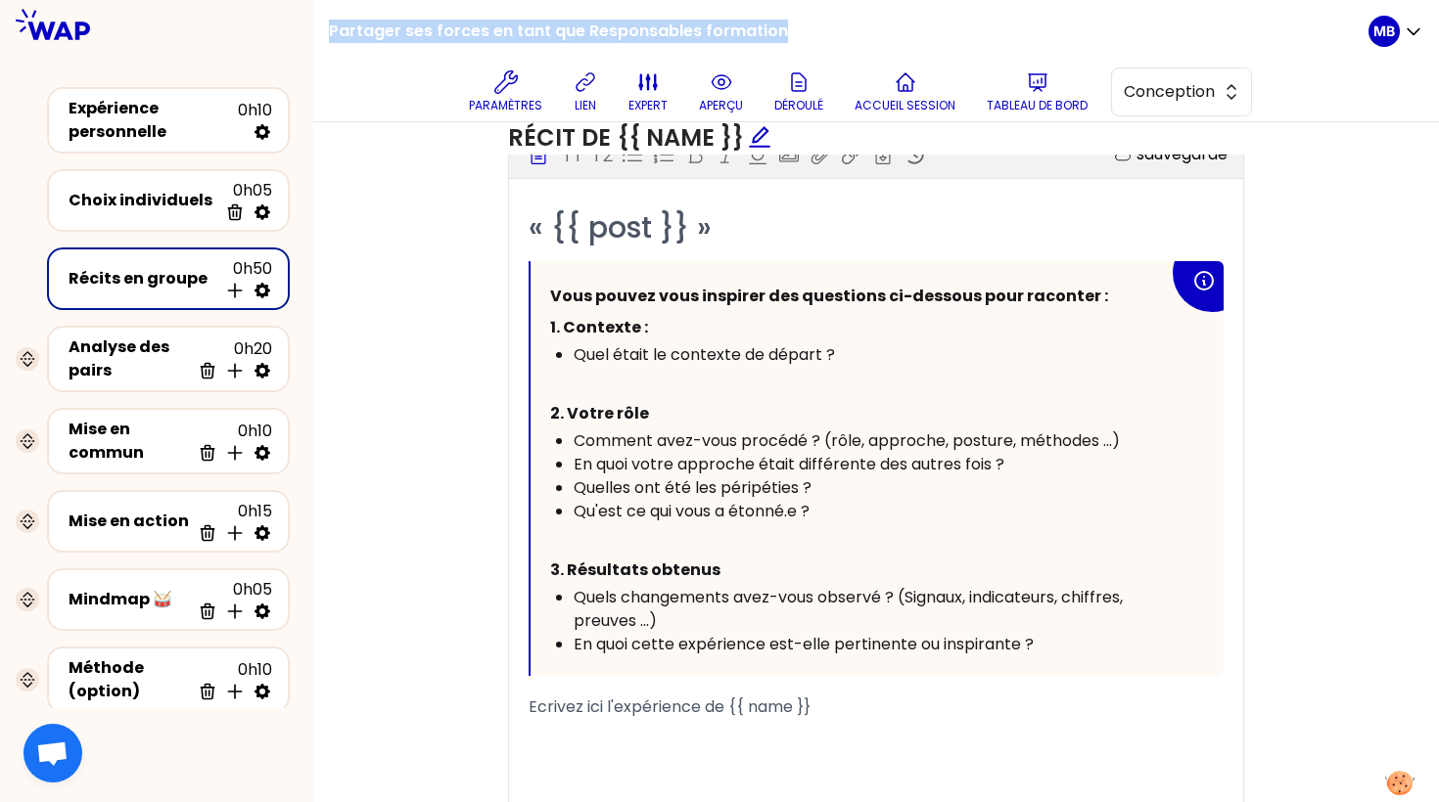
copy h1 "Partager ses forces en tant que Responsables formation"
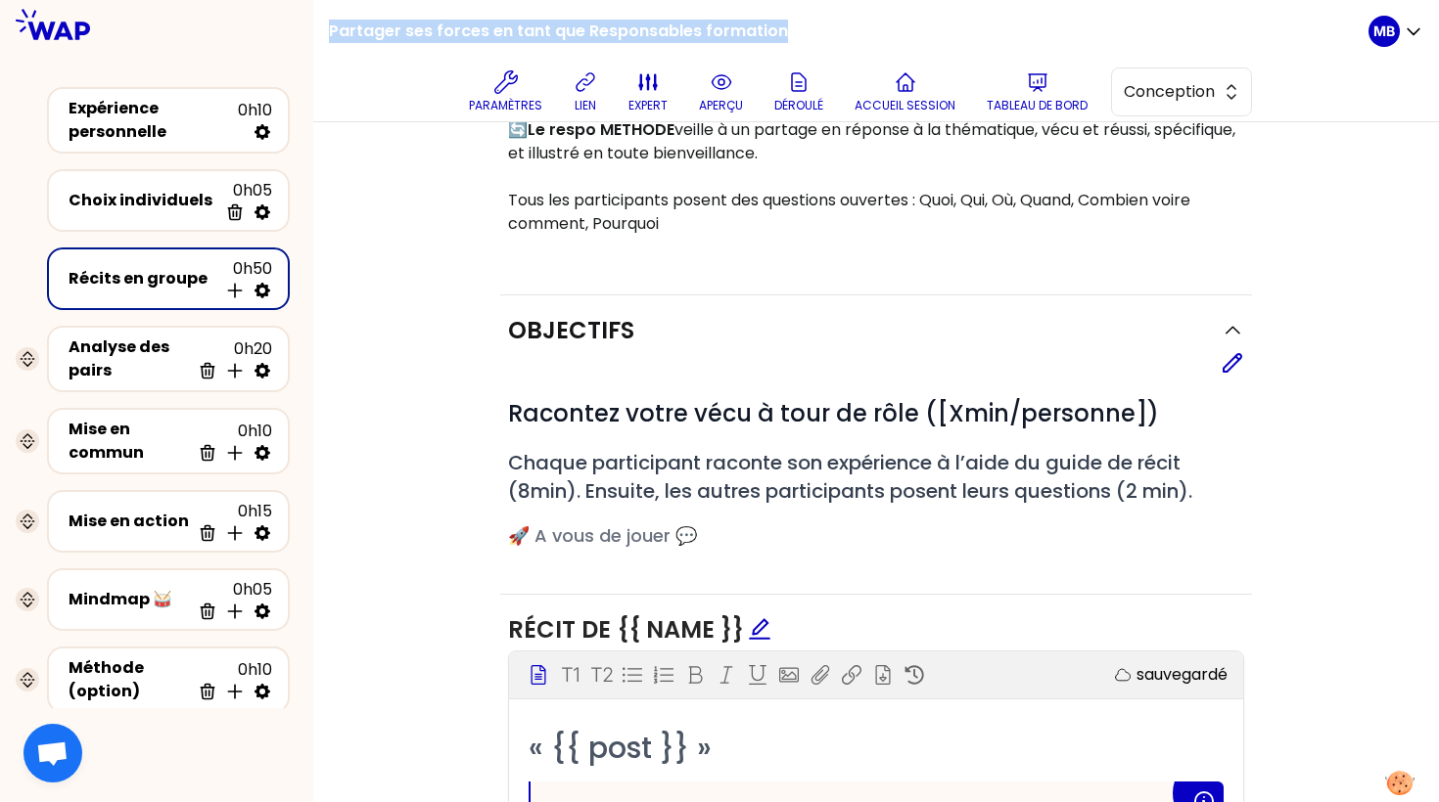
scroll to position [0, 0]
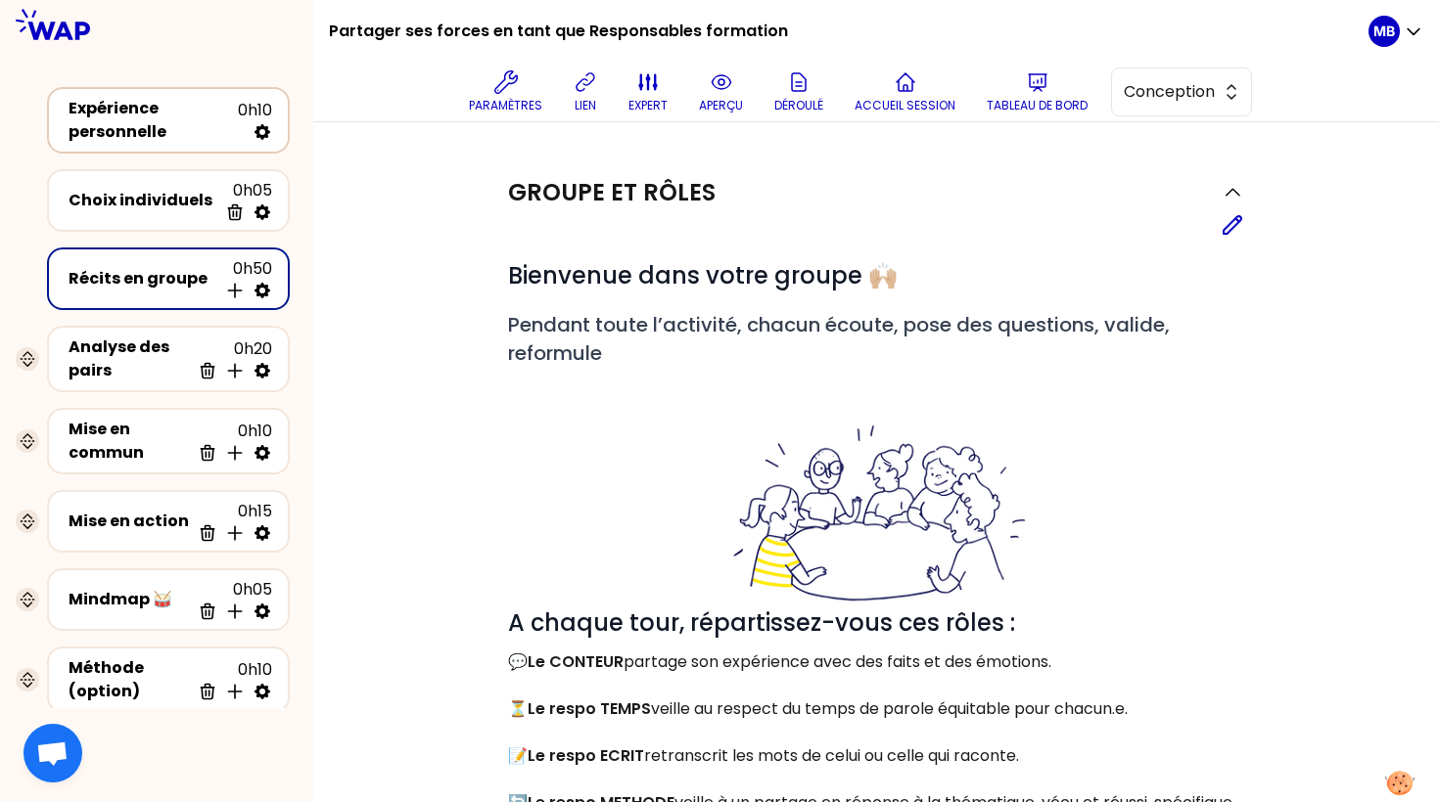
click at [137, 122] on div "Expérience personnelle" at bounding box center [153, 120] width 169 height 47
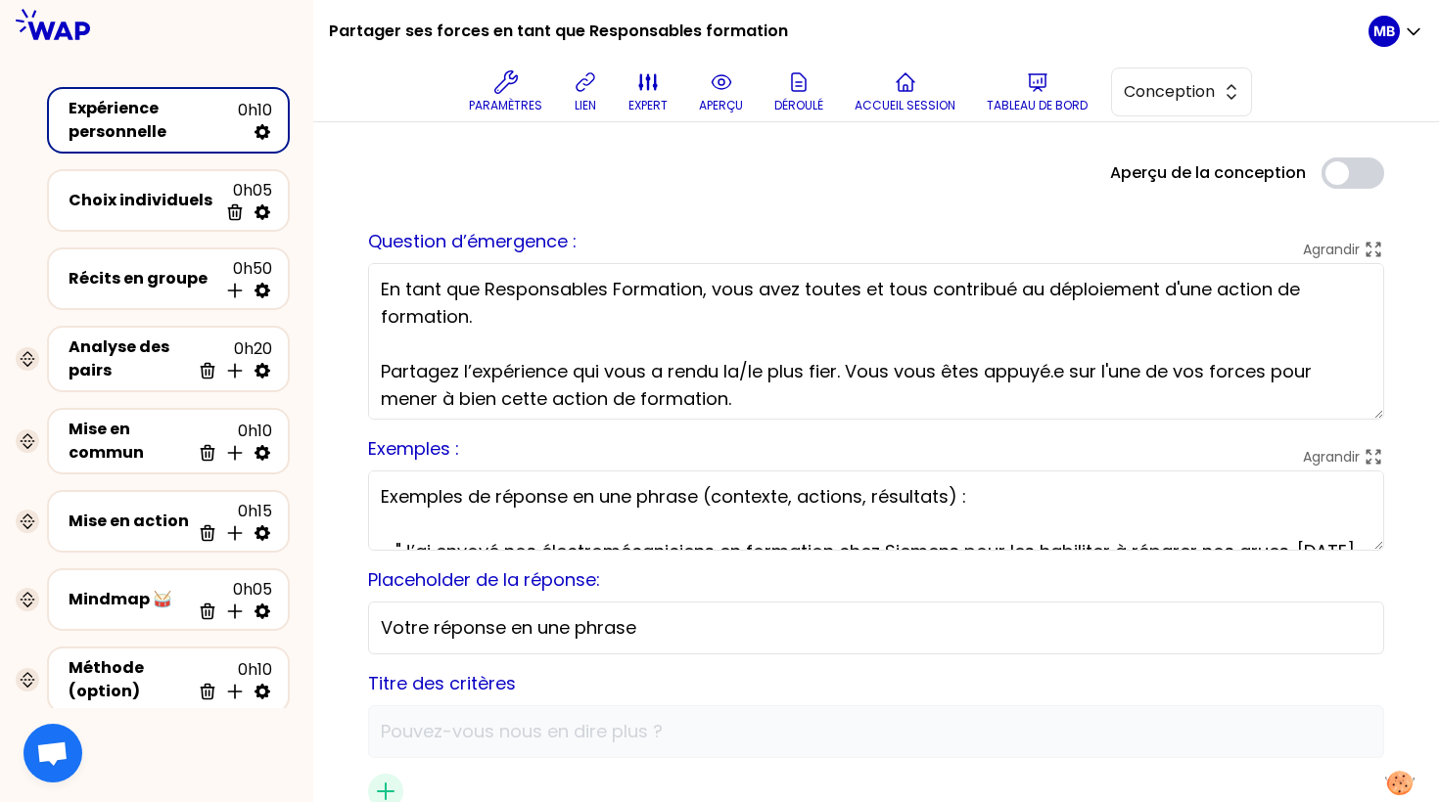
click at [436, 298] on textarea "En tant que Responsables Formation, vous avez toutes et tous contribué au déplo…" at bounding box center [876, 341] width 1016 height 157
click at [141, 293] on div "Récits en groupe 0h50 Insérer une activité en dessous" at bounding box center [168, 278] width 207 height 43
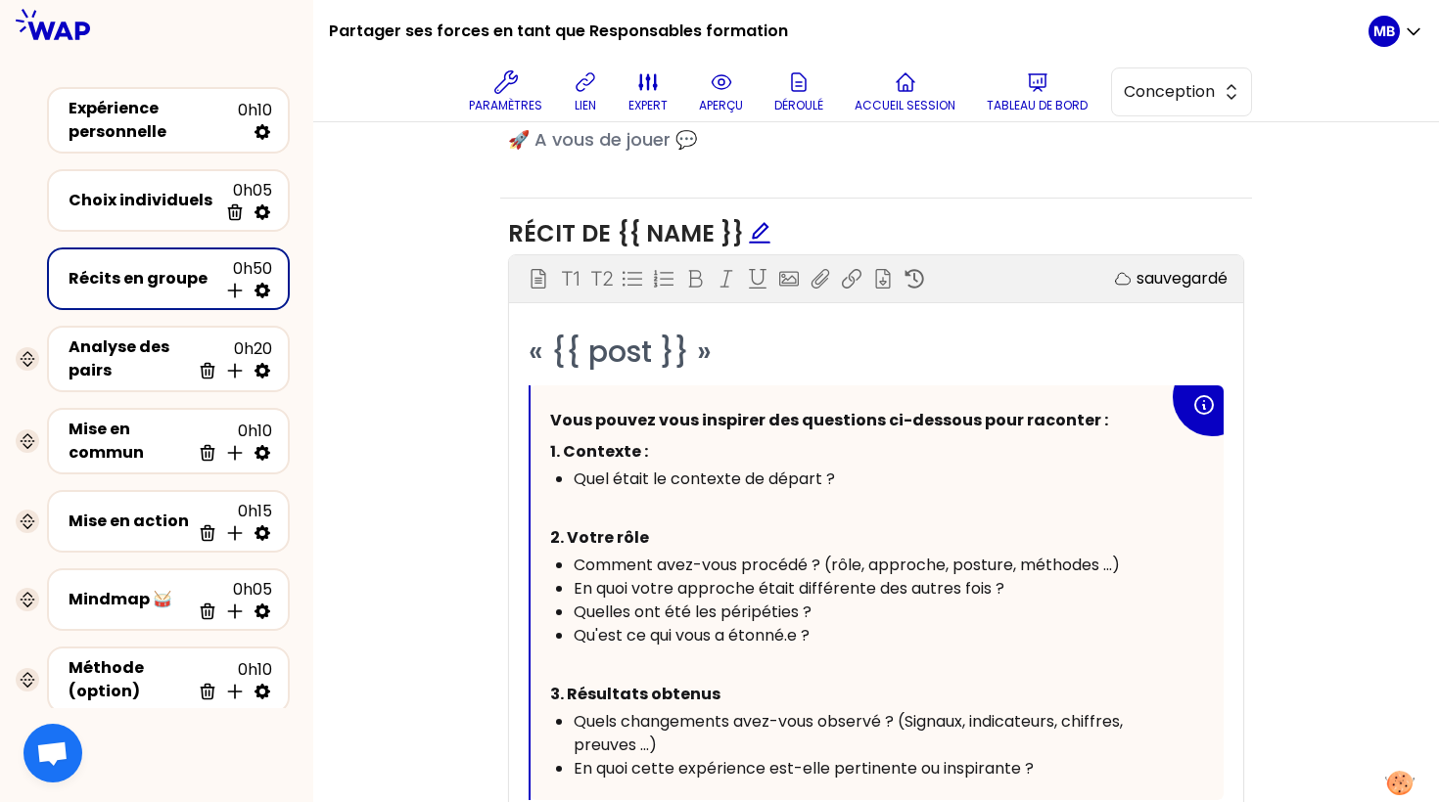
scroll to position [1215, 0]
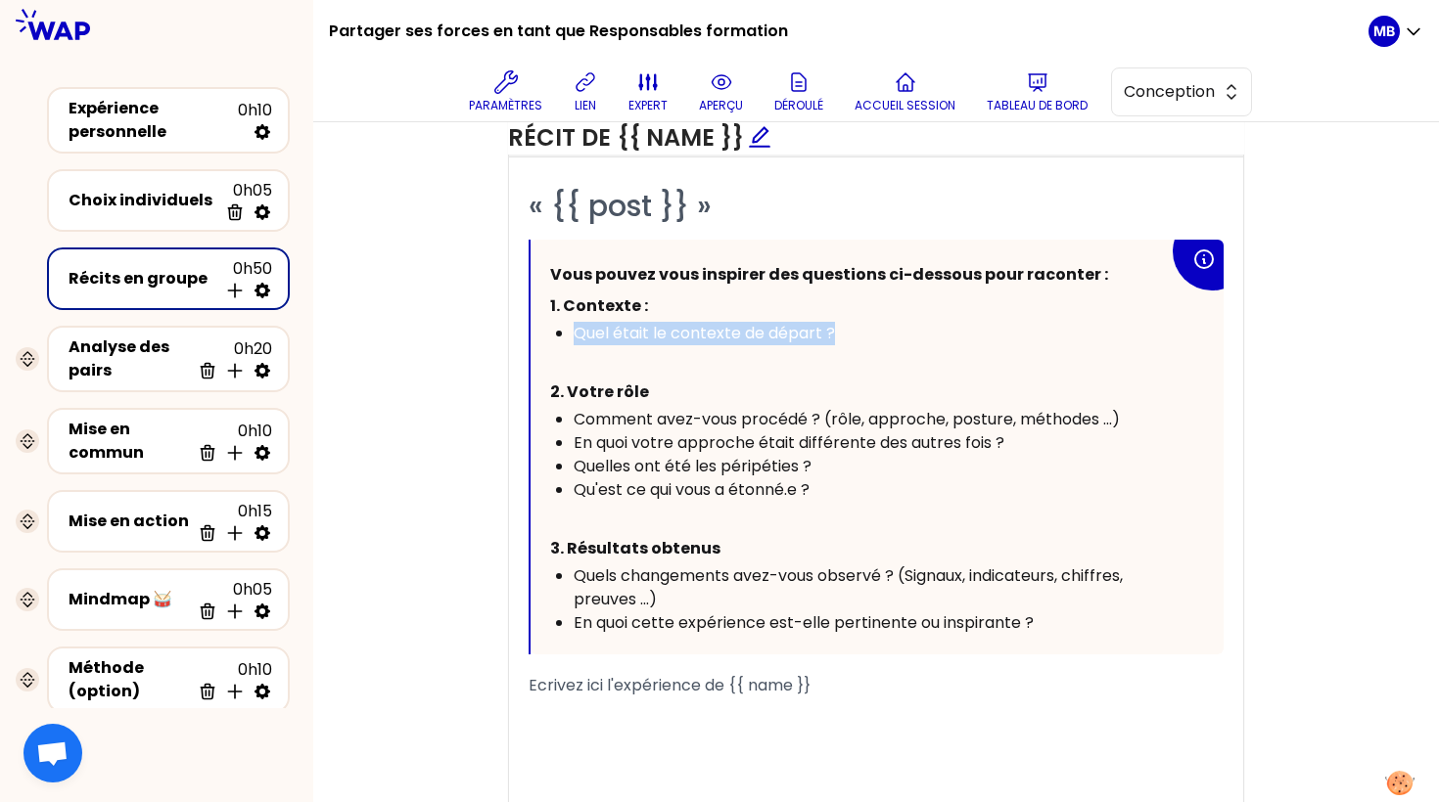
drag, startPoint x: 840, startPoint y: 326, endPoint x: 569, endPoint y: 331, distance: 271.1
click at [569, 331] on ul "Quel était le contexte de départ ?" at bounding box center [859, 333] width 619 height 23
click at [852, 327] on div "Quel était le contexte de départ ?" at bounding box center [870, 333] width 595 height 23
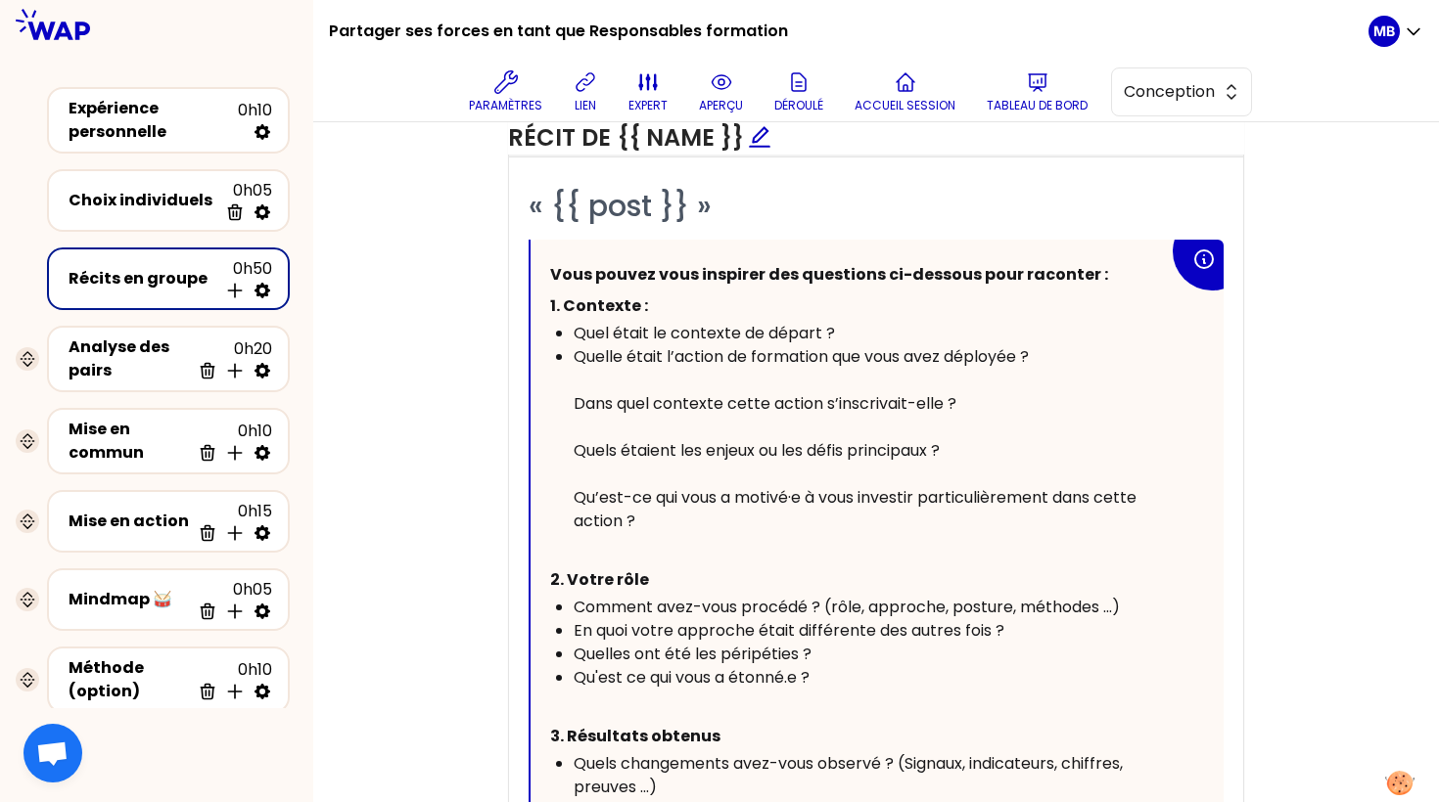
click at [575, 396] on span "Dans quel contexte cette action s’inscrivait-elle ?" at bounding box center [764, 403] width 383 height 23
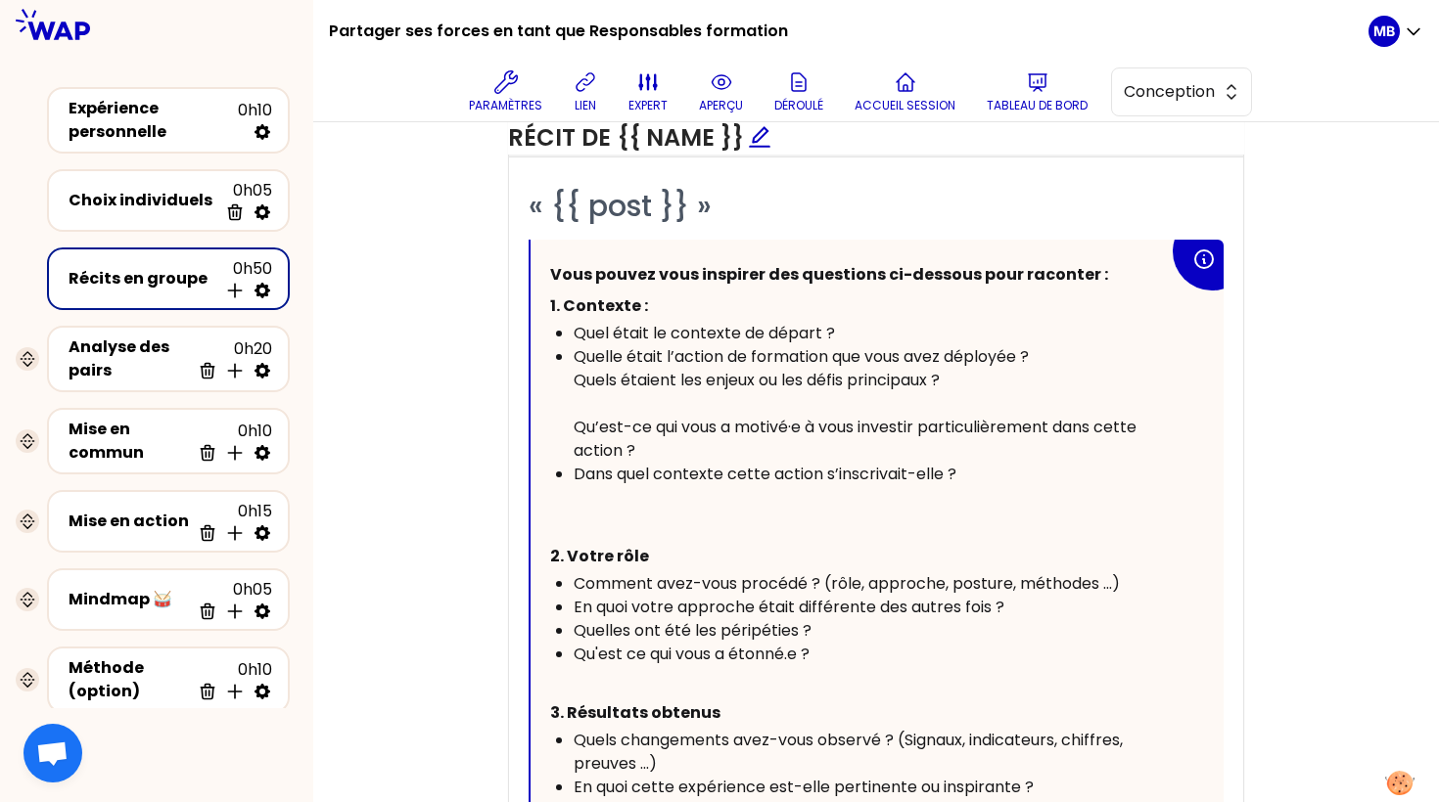
click at [573, 419] on span "Qu’est-ce qui vous a motivé·e à vous investir particulièrement dans cette actio…" at bounding box center [856, 439] width 567 height 46
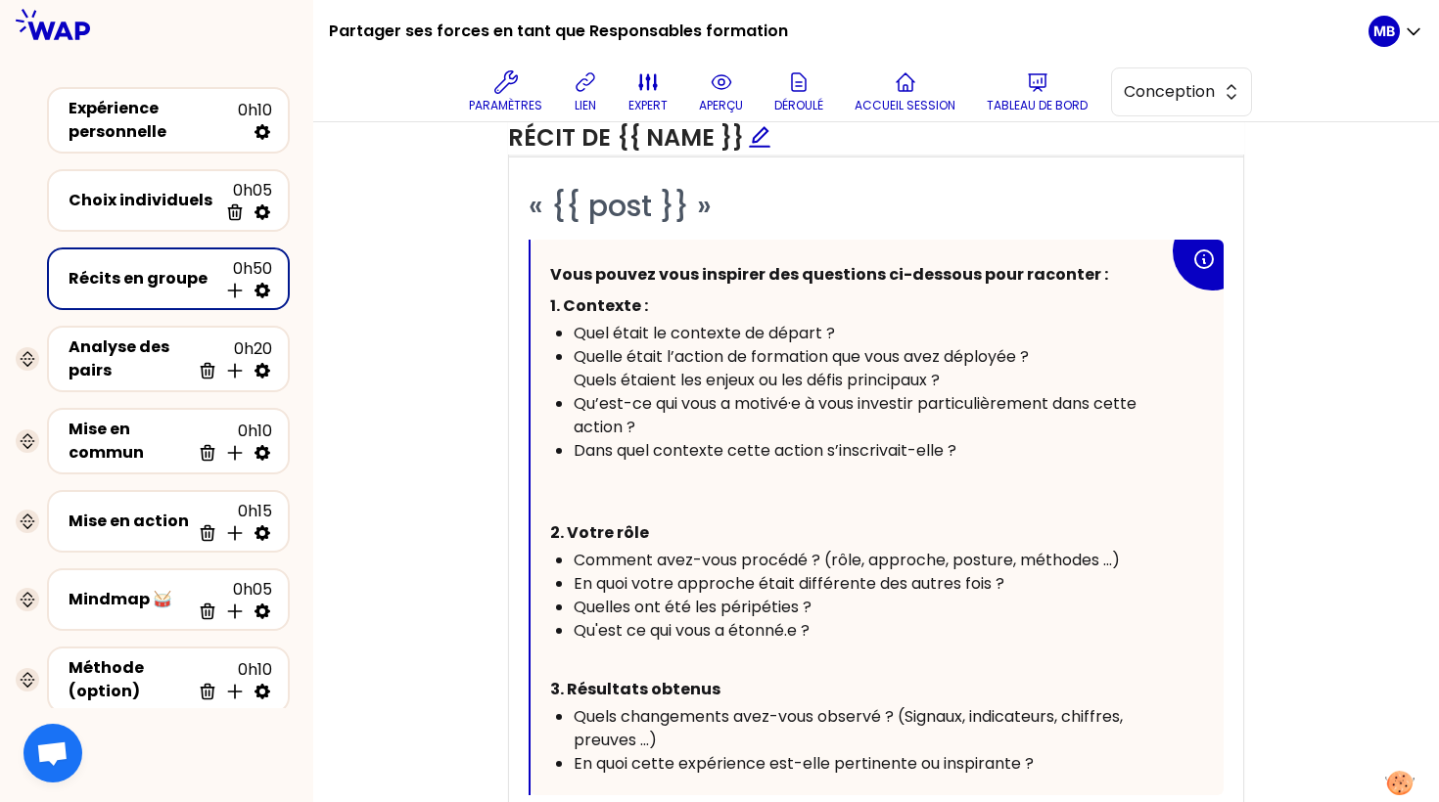
click at [577, 374] on span "Quels étaient les enjeux ou les défis principaux ?" at bounding box center [756, 380] width 366 height 23
click at [692, 420] on div "Qu’est-ce qui vous a motivé·e à vous investir particulièrement dans cette actio…" at bounding box center [870, 415] width 595 height 47
click at [843, 329] on div "Quel était le contexte de départ ?" at bounding box center [870, 333] width 595 height 23
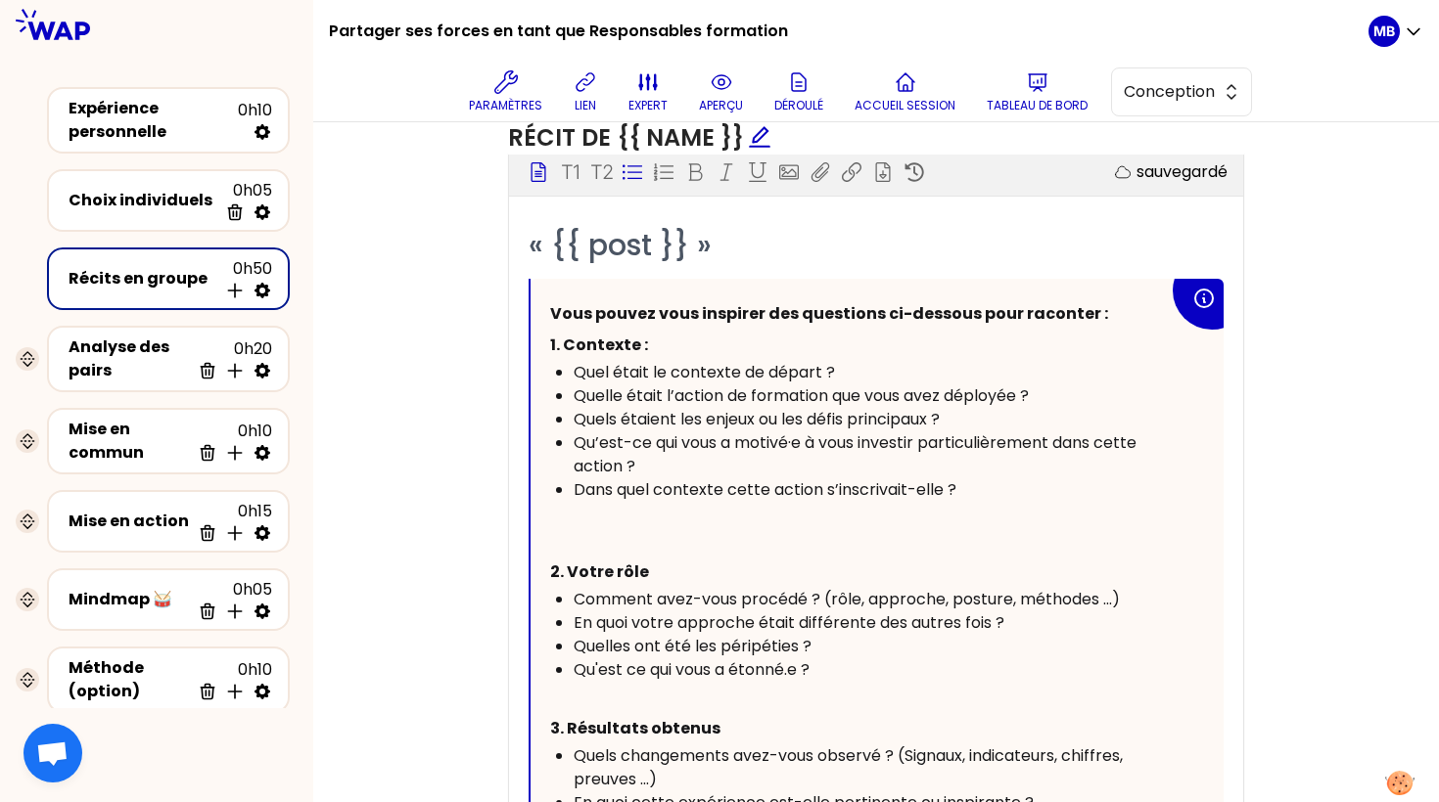
scroll to position [1196, 0]
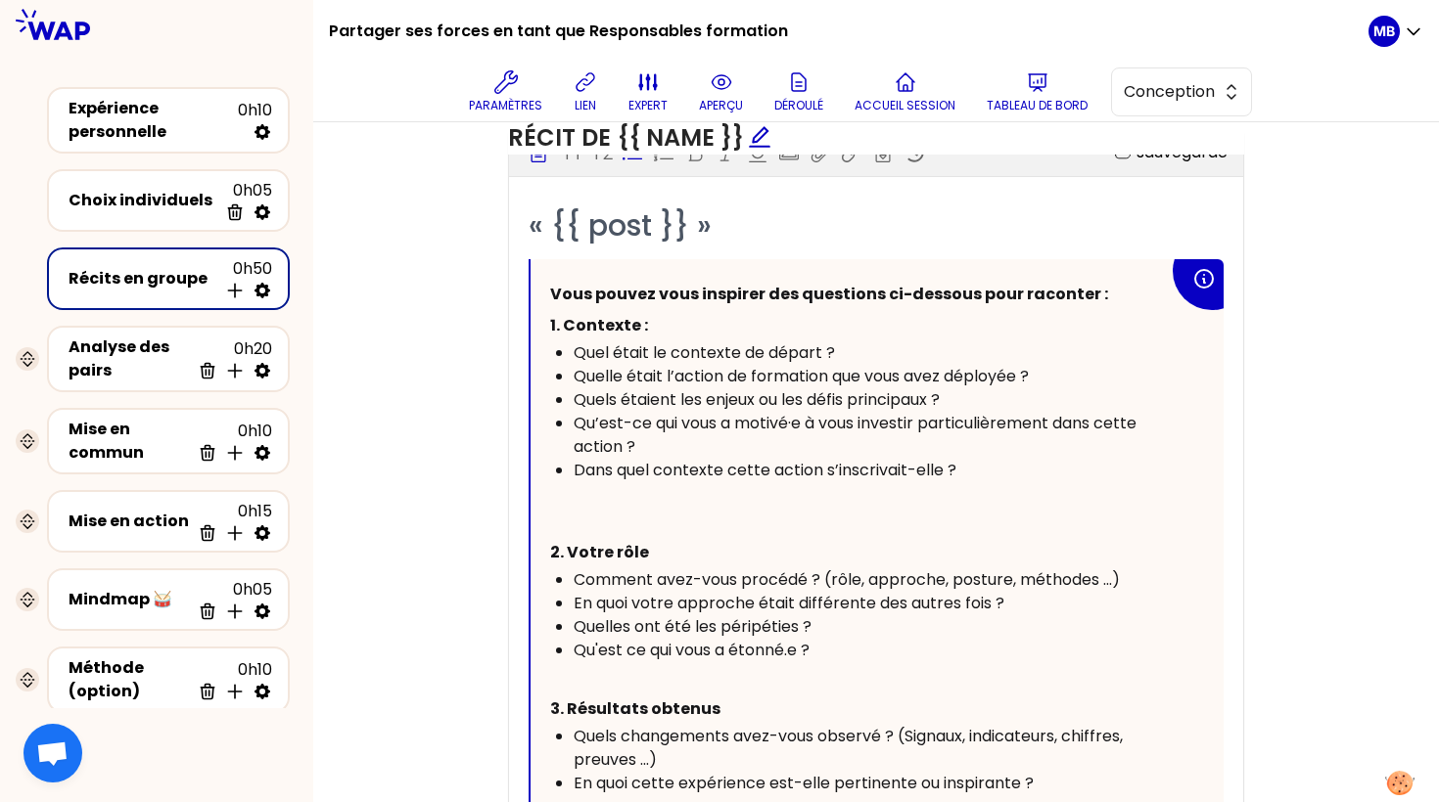
click at [974, 389] on div "Quels étaient les enjeux ou les défis principaux ?" at bounding box center [870, 400] width 595 height 23
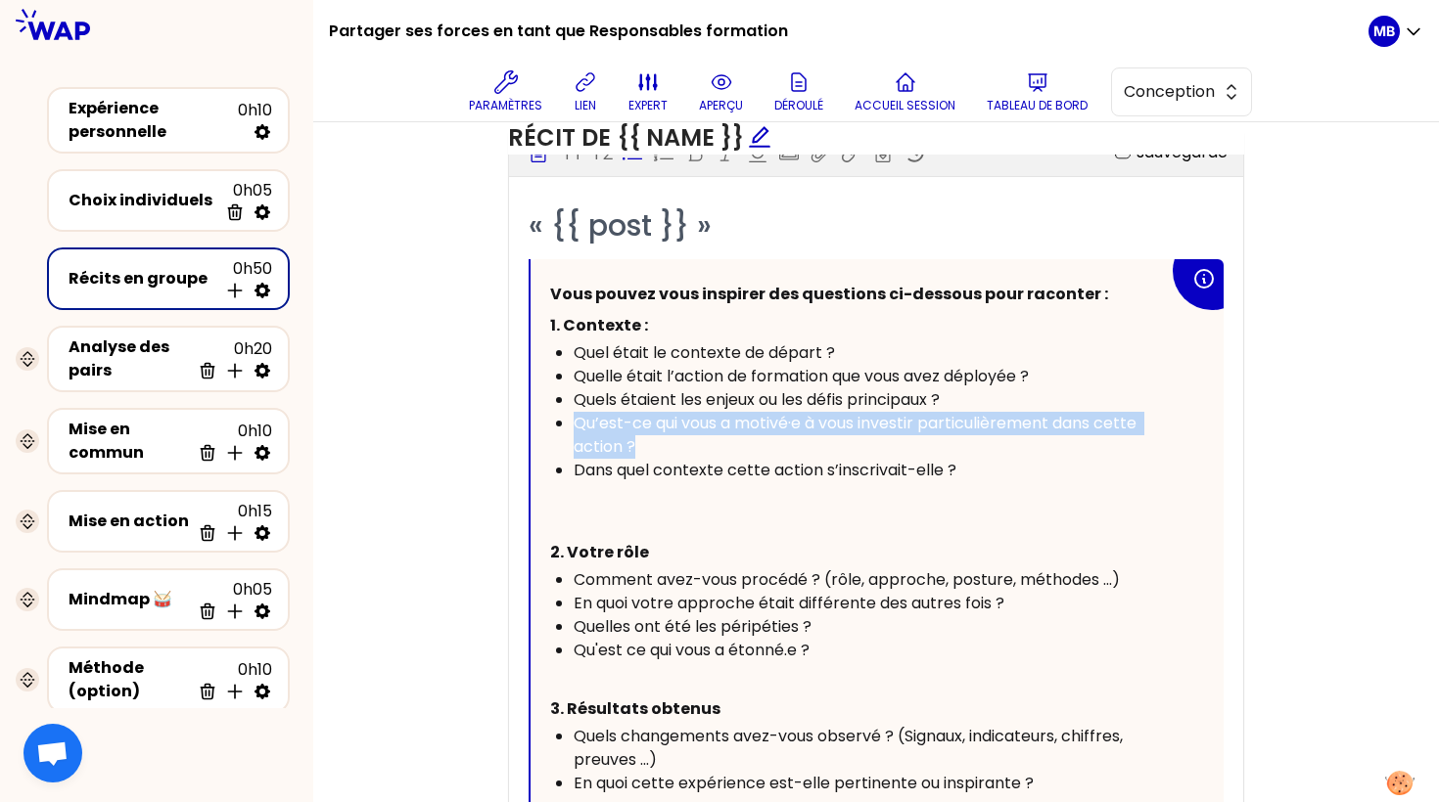
drag, startPoint x: 659, startPoint y: 436, endPoint x: 553, endPoint y: 424, distance: 106.3
click at [553, 424] on ul "Quel était le contexte de départ ? Quelle était l’action de formation que vous …" at bounding box center [859, 424] width 619 height 164
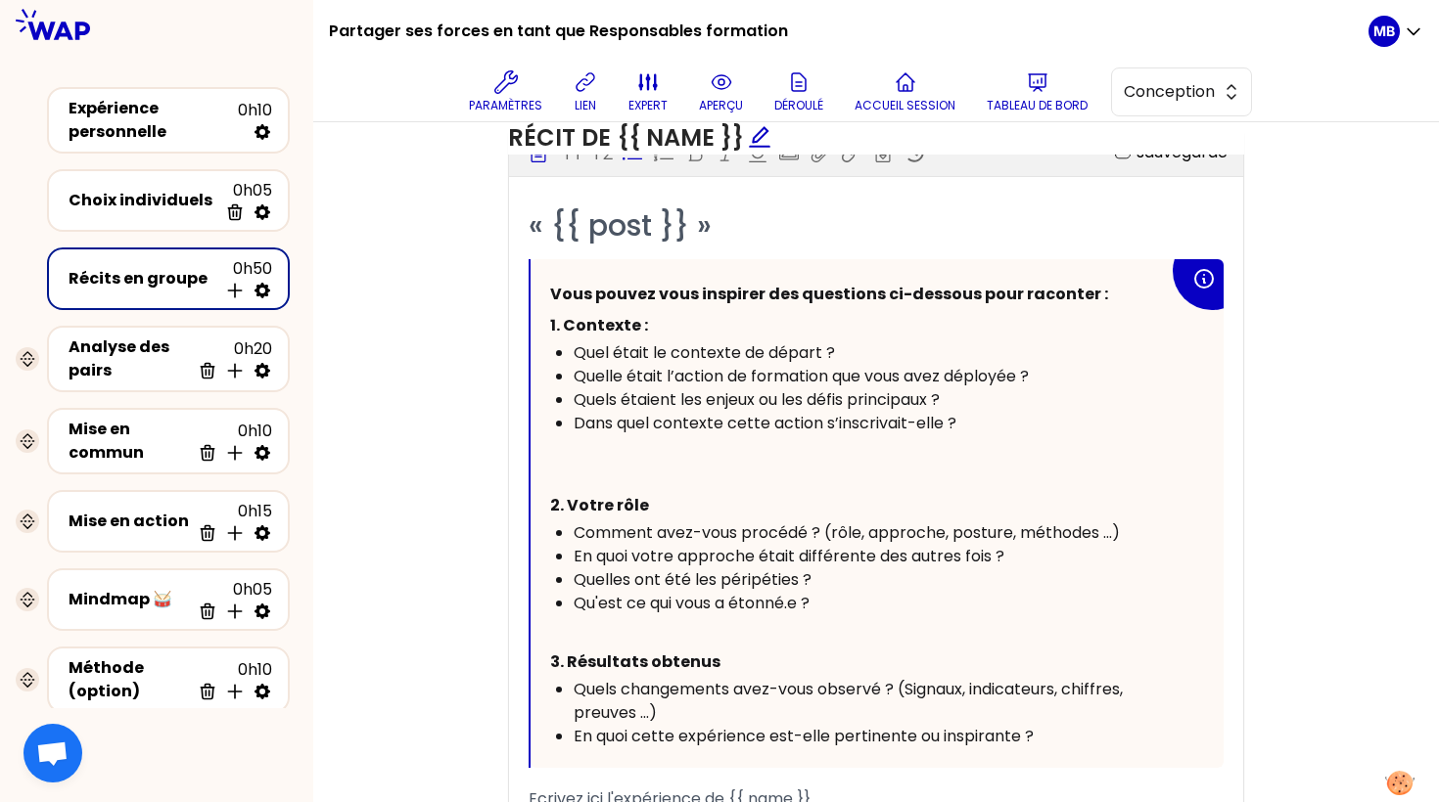
click at [863, 352] on div "Quel était le contexte de départ ?" at bounding box center [870, 353] width 595 height 23
click at [1060, 369] on div "Quelle était l’action de formation que vous avez déployée ?" at bounding box center [870, 376] width 595 height 23
drag, startPoint x: 754, startPoint y: 353, endPoint x: 564, endPoint y: 358, distance: 189.9
click at [564, 358] on ul "Quel était le contexte de départ ? Quelle était l’action de formation que vous …" at bounding box center [859, 400] width 619 height 117
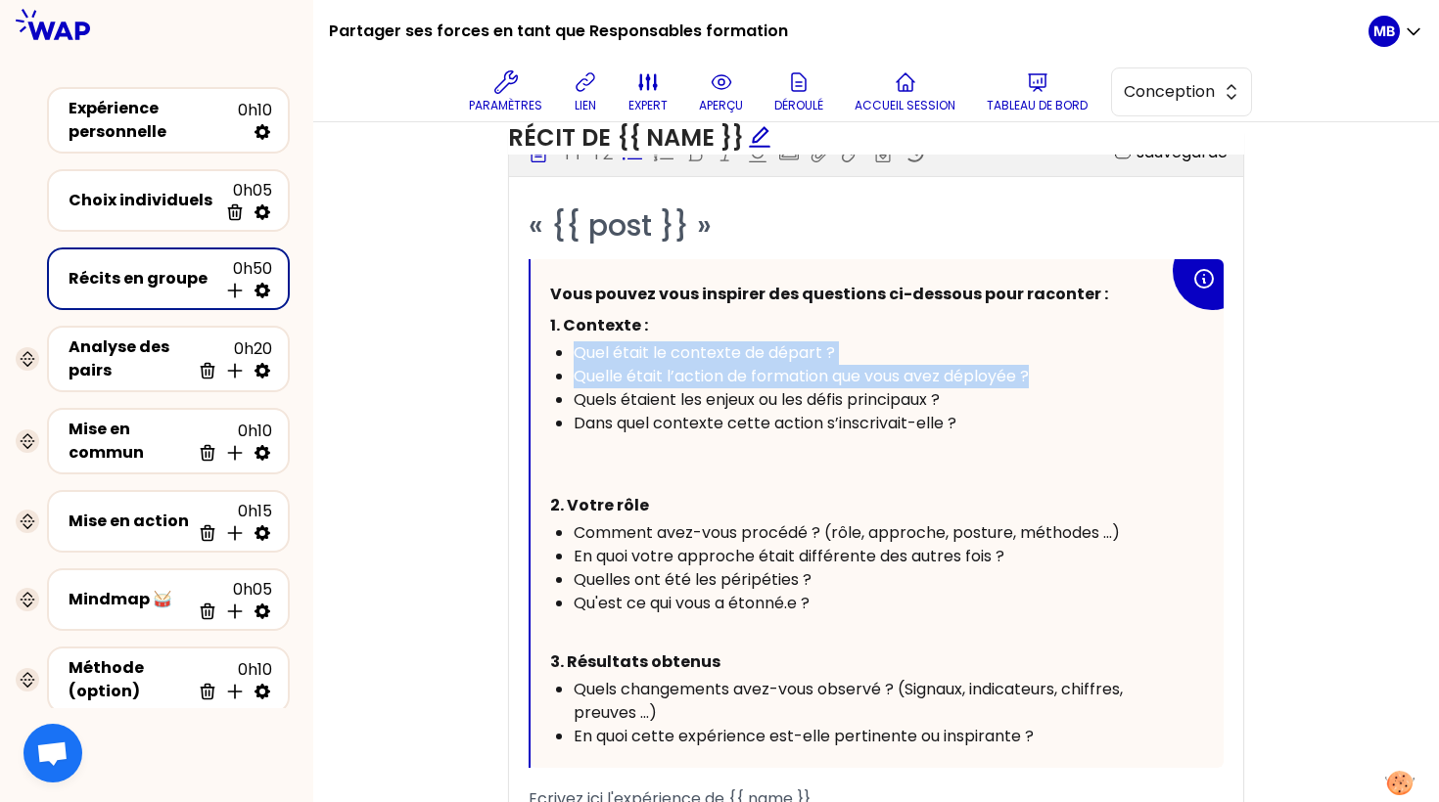
click at [850, 342] on div "Quel était le contexte de départ ?" at bounding box center [870, 353] width 595 height 23
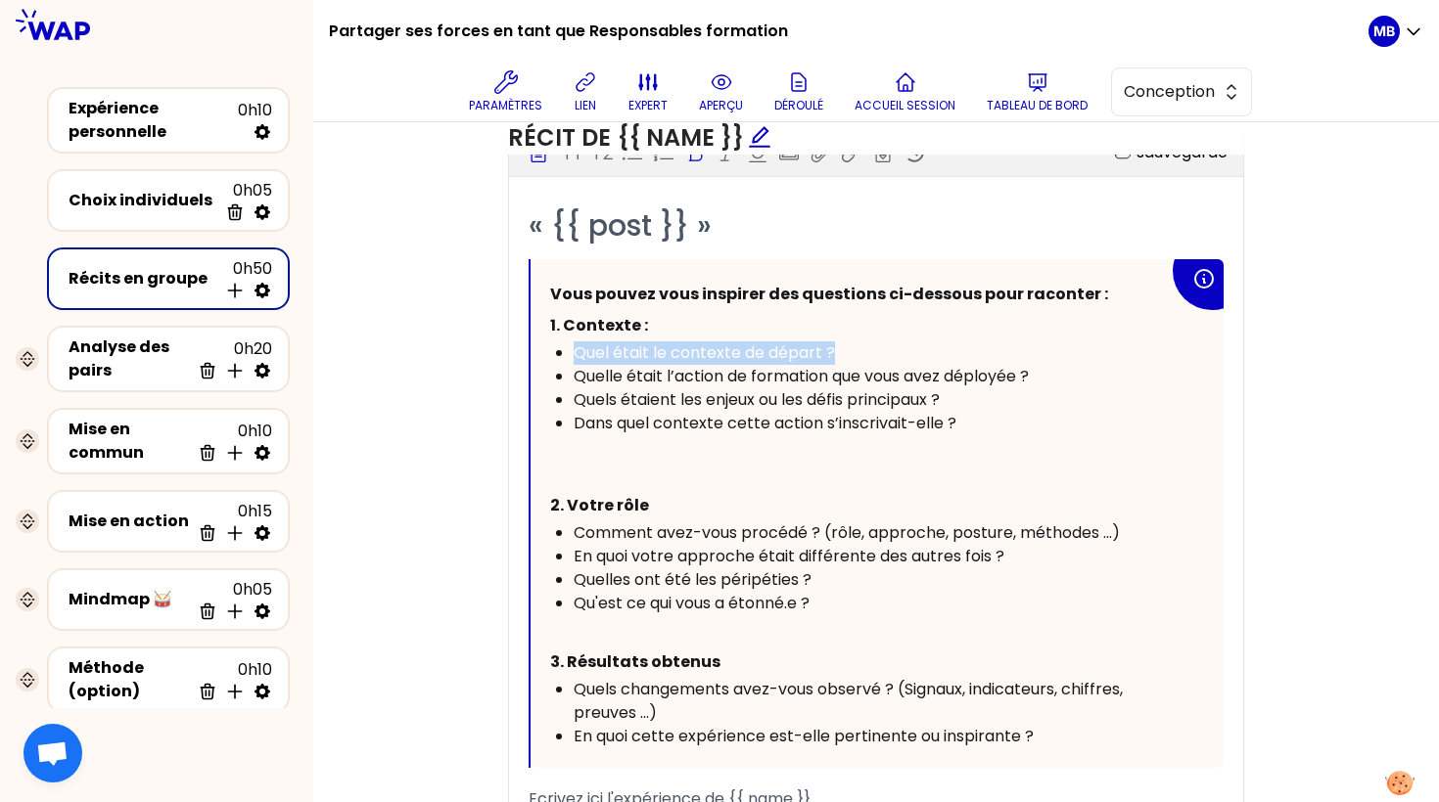
drag, startPoint x: 842, startPoint y: 337, endPoint x: 571, endPoint y: 333, distance: 271.1
click at [571, 333] on div "Vous pouvez vous inspirer des questions ci-dessous pour raconter : 1. Contexte …" at bounding box center [859, 514] width 619 height 470
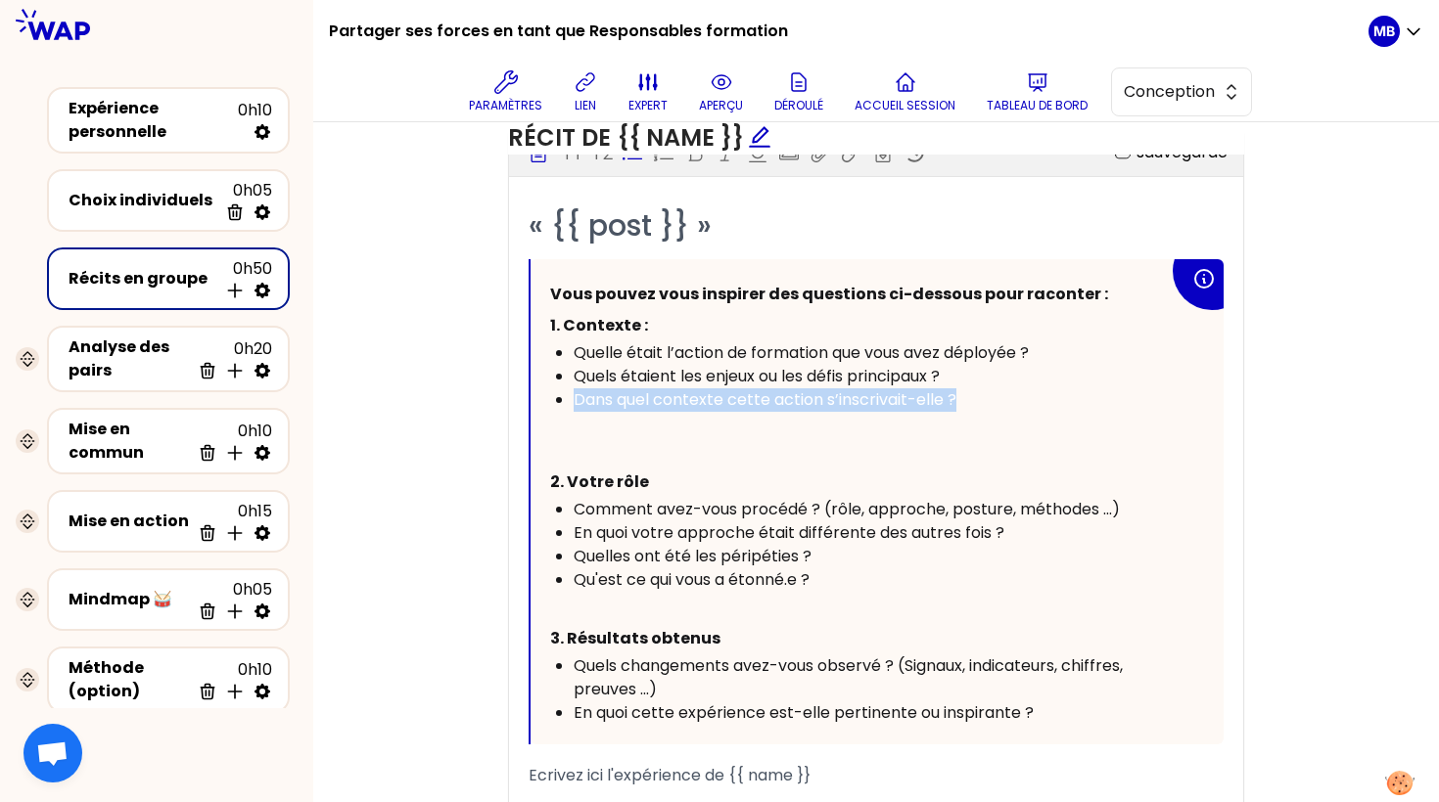
drag, startPoint x: 988, startPoint y: 400, endPoint x: 561, endPoint y: 399, distance: 427.7
click at [573, 399] on li "Dans quel contexte cette action s’inscrivait-elle ? ﻿" at bounding box center [870, 412] width 595 height 47
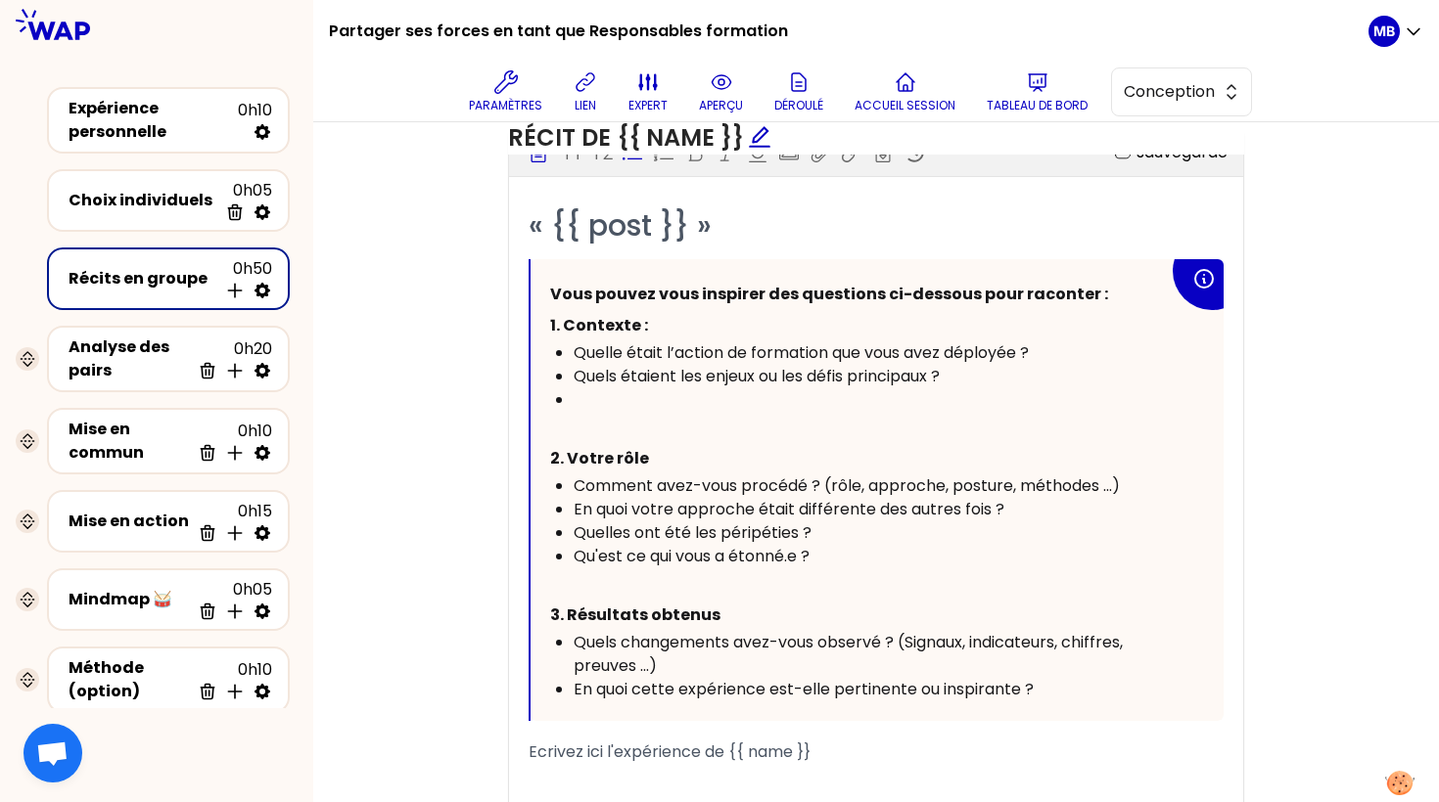
click at [1060, 349] on div "Quelle était l’action de formation que vous avez déployée ?" at bounding box center [870, 353] width 595 height 23
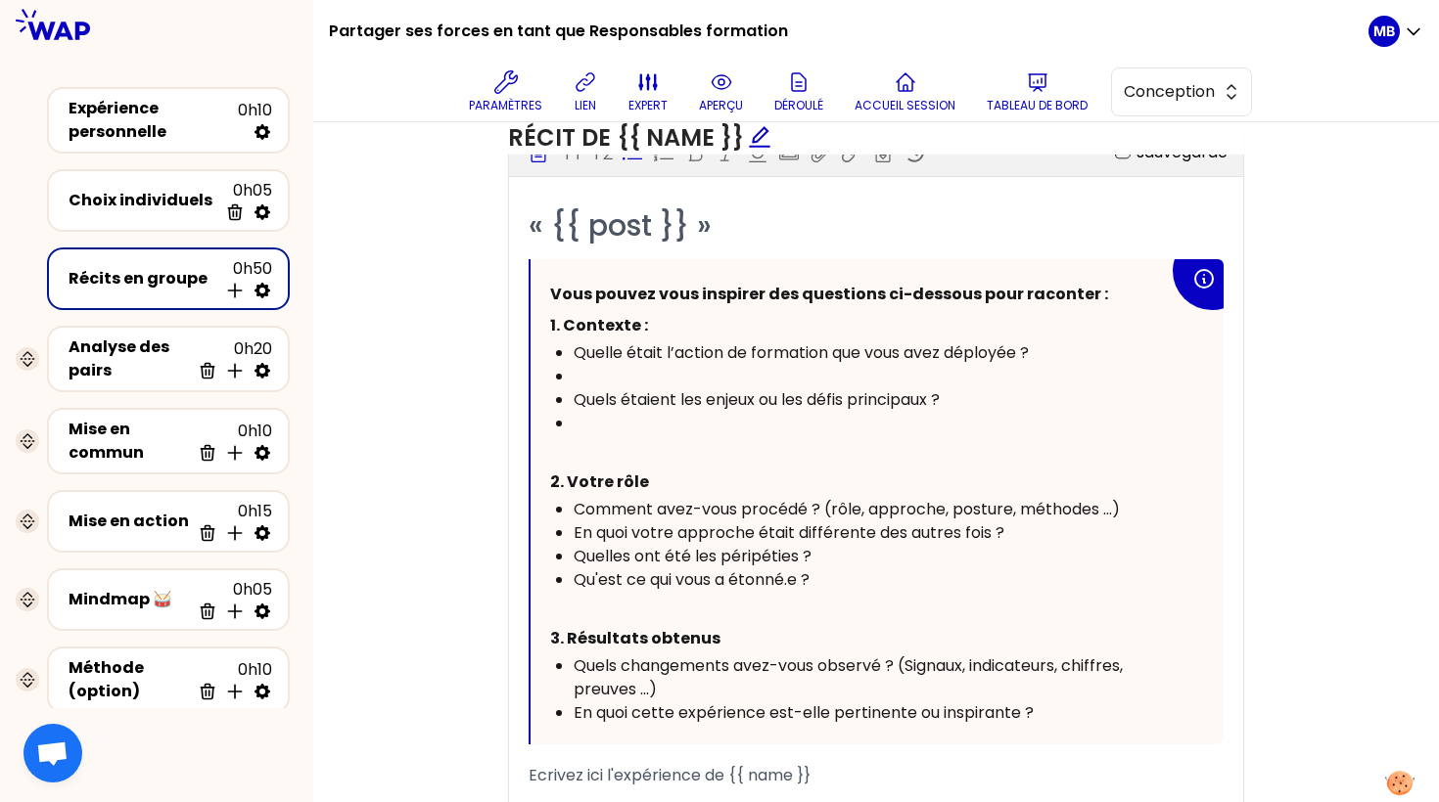
click at [577, 396] on span "Quels étaient les enjeux ou les défis principaux ?" at bounding box center [756, 400] width 366 height 23
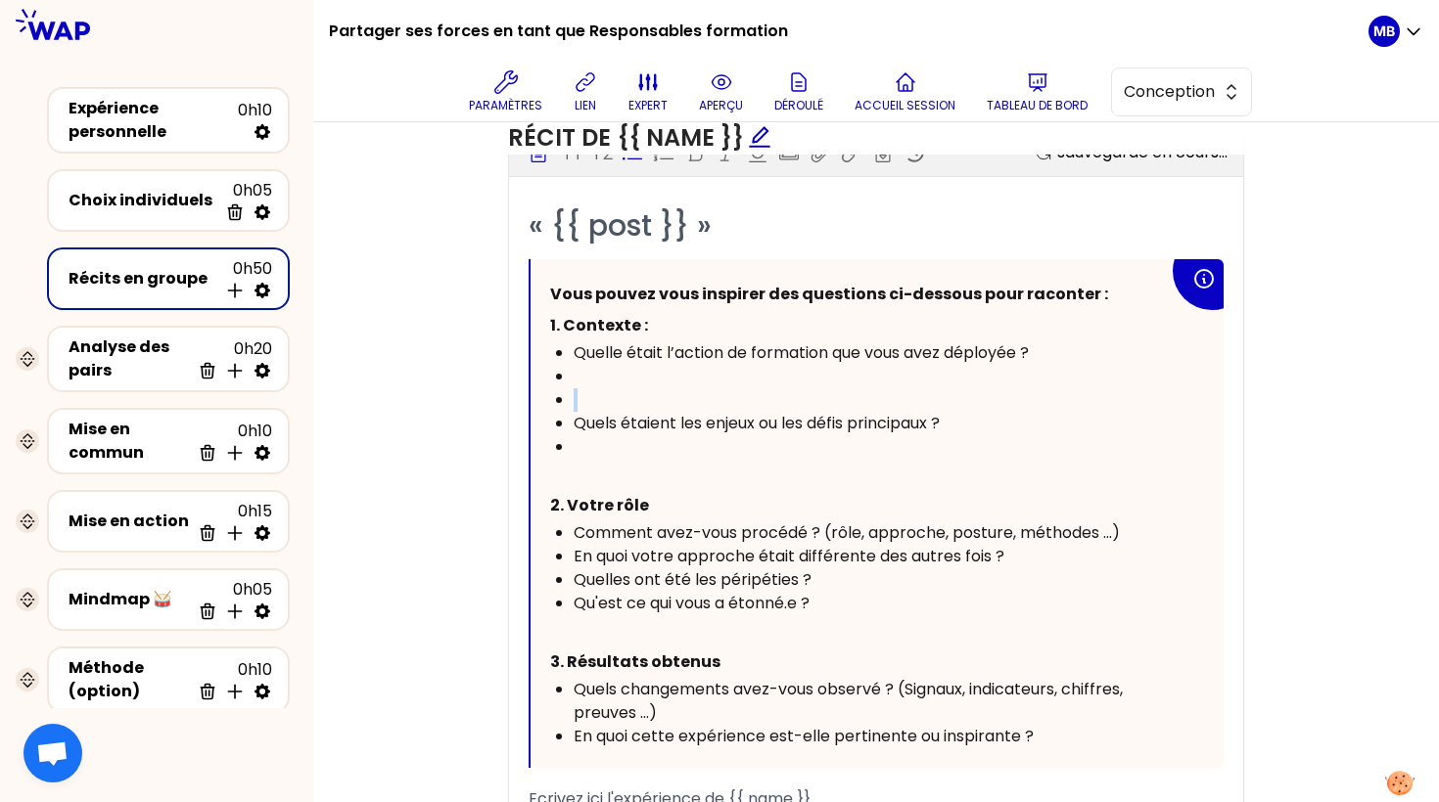
click at [577, 397] on div "﻿" at bounding box center [870, 400] width 595 height 23
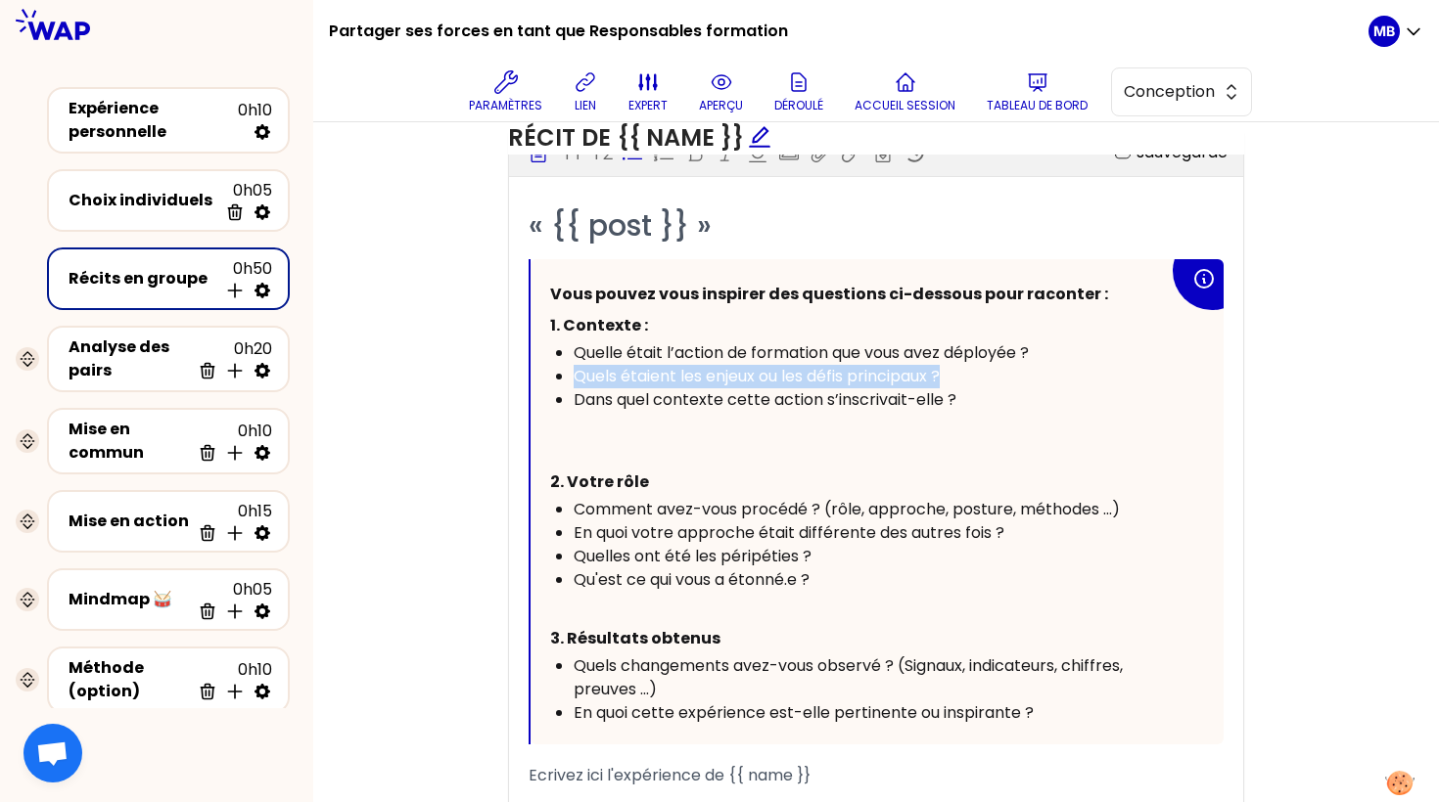
drag, startPoint x: 954, startPoint y: 375, endPoint x: 506, endPoint y: 375, distance: 448.2
click at [506, 375] on div "Récit de {{ name }} Bloc d'instruction T1 T2 Exporter sauvegardé « {{ post }} »…" at bounding box center [876, 530] width 752 height 916
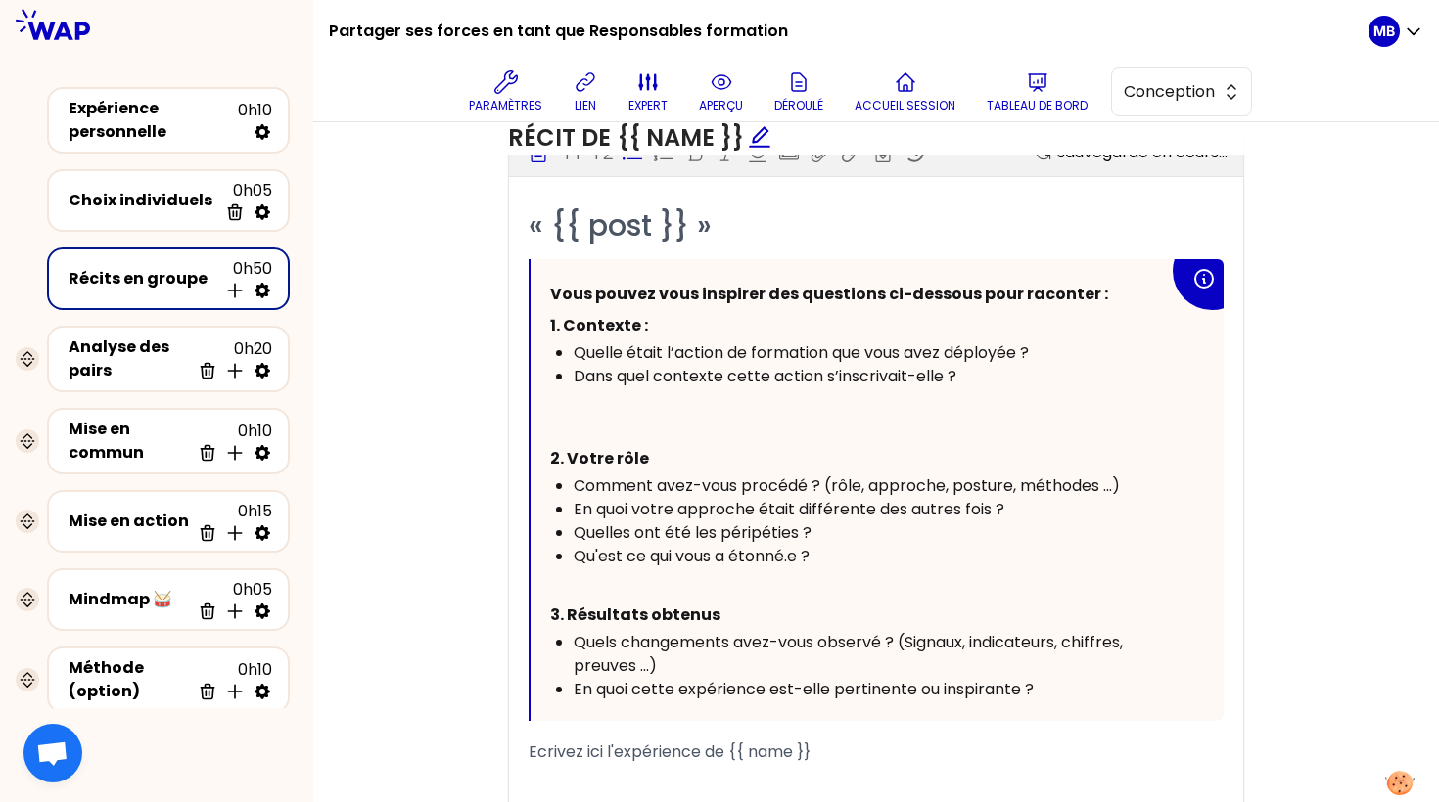
click at [967, 366] on div "Dans quel contexte cette action s’inscrivait-elle ?" at bounding box center [870, 376] width 595 height 23
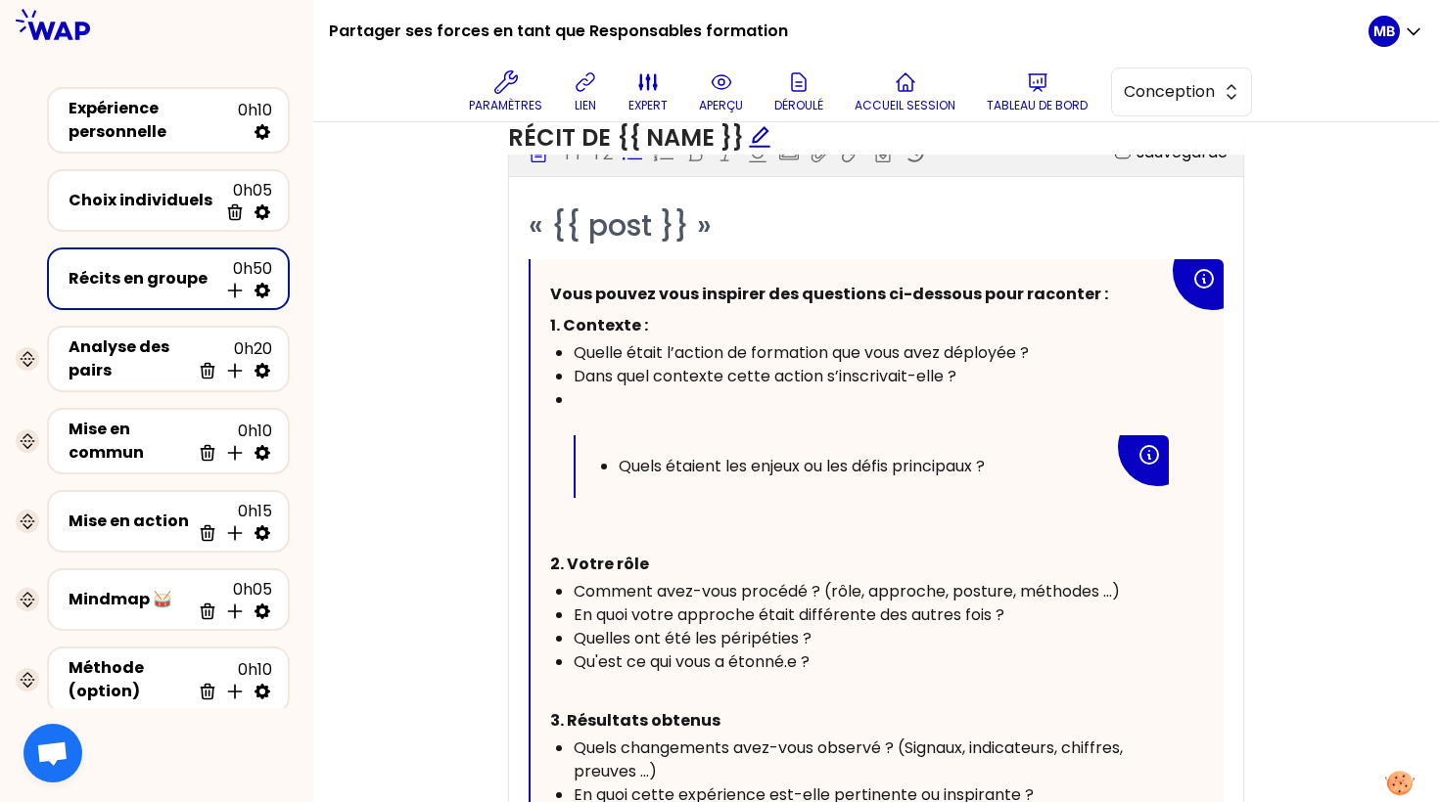
click at [615, 457] on ul "Quels étaient les enjeux ou les défis principaux ?" at bounding box center [854, 466] width 519 height 23
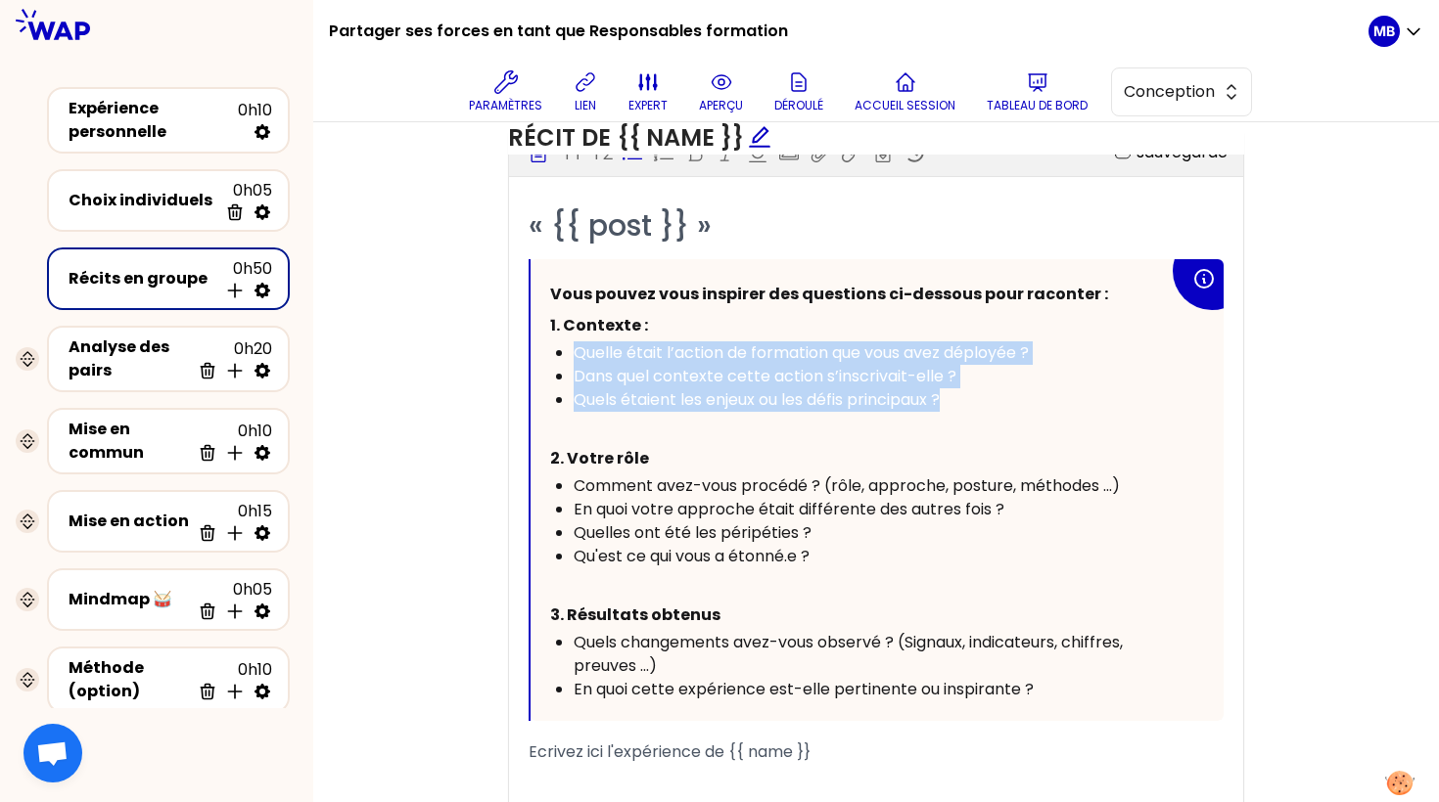
drag, startPoint x: 573, startPoint y: 350, endPoint x: 974, endPoint y: 389, distance: 402.1
click at [974, 389] on ul "Quelle était l’action de formation que vous avez déployée ? Dans quel contexte …" at bounding box center [859, 377] width 619 height 70
click at [974, 389] on div "Quels étaient les enjeux ou les défis principaux ?" at bounding box center [870, 400] width 595 height 23
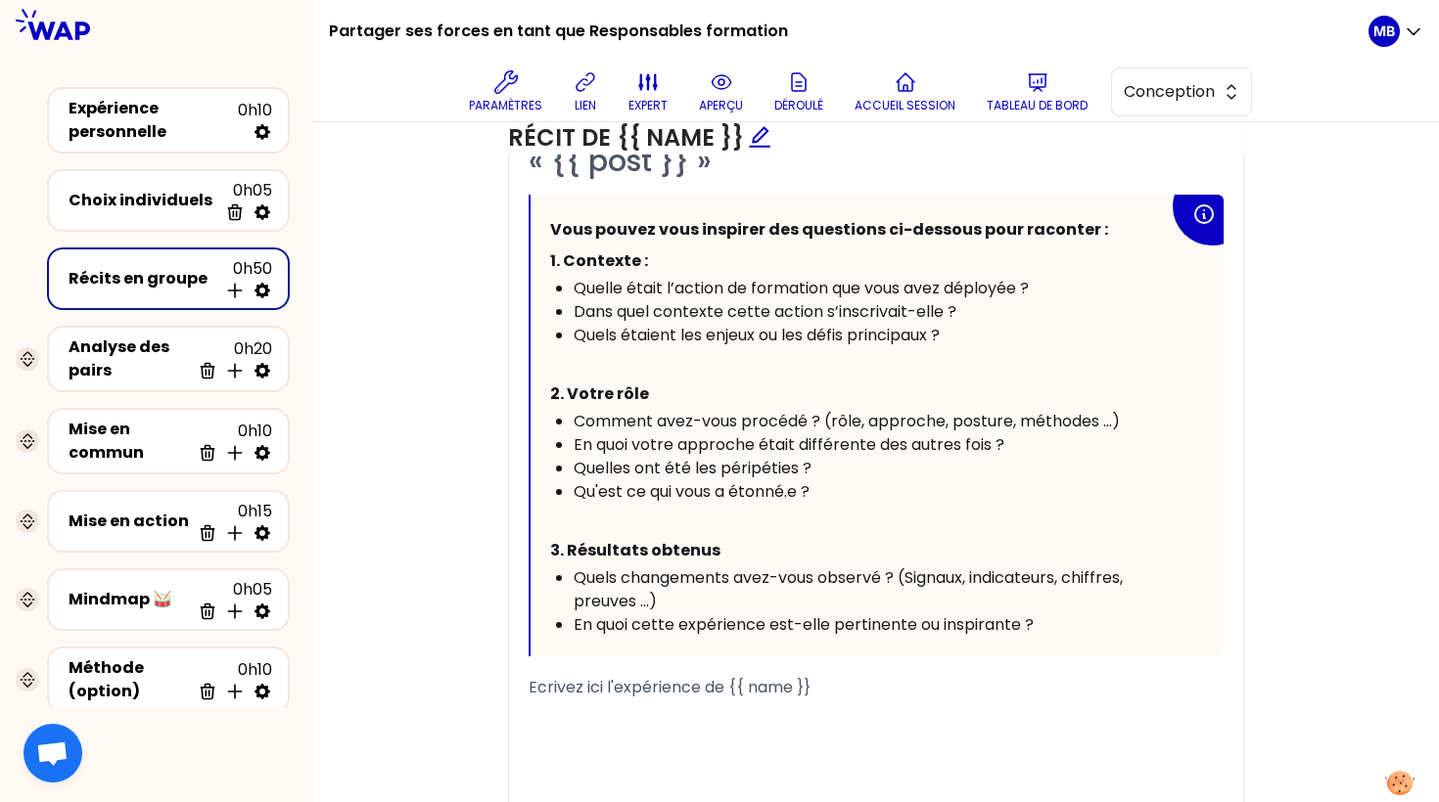
scroll to position [1264, 0]
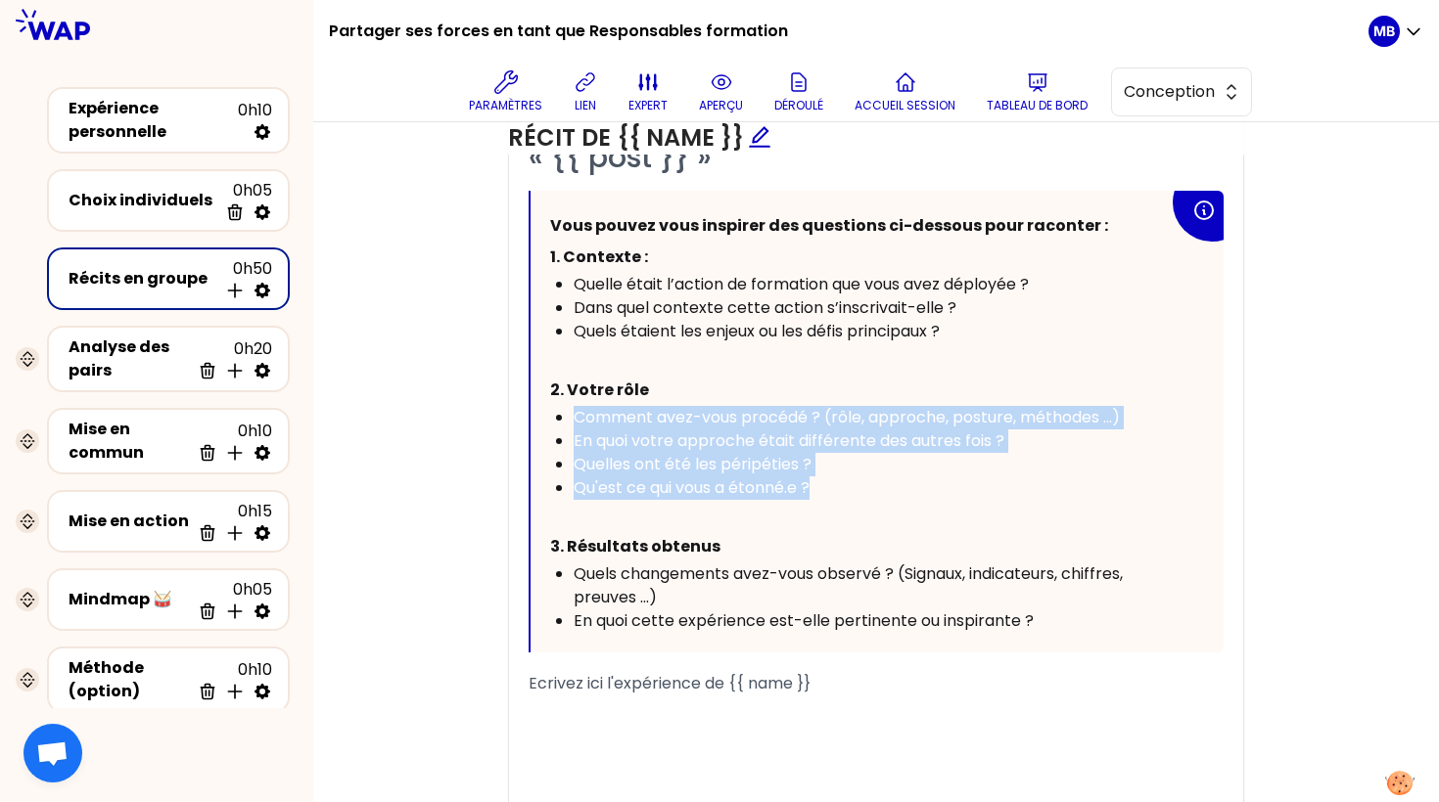
drag, startPoint x: 823, startPoint y: 482, endPoint x: 565, endPoint y: 411, distance: 268.1
click at [565, 411] on ul "Comment avez-vous procédé ? (rôle, approche, posture, méthodes ...) En quoi vot…" at bounding box center [859, 453] width 619 height 94
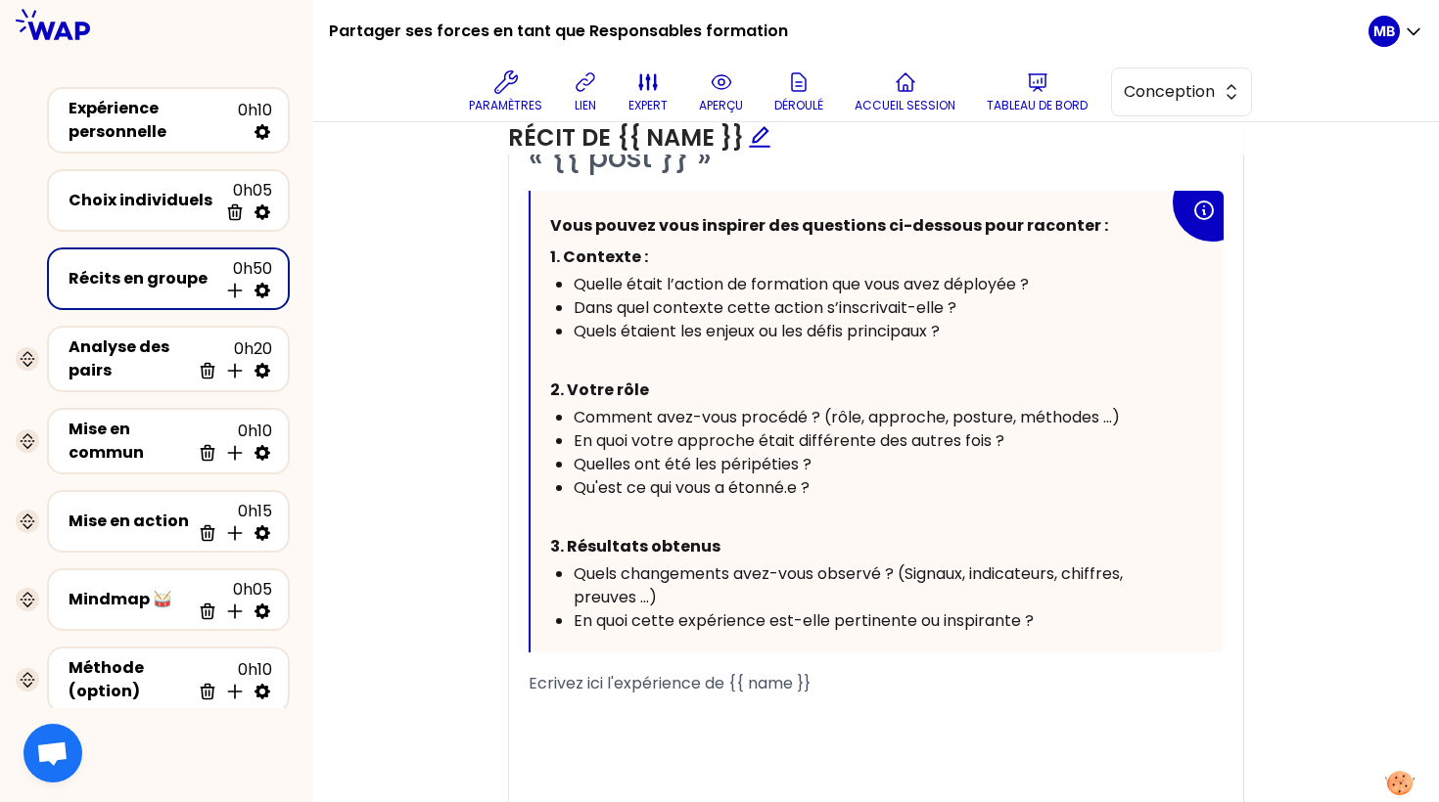
click at [852, 492] on div "Qu'est ce qui vous a étonné.e ?" at bounding box center [870, 488] width 595 height 23
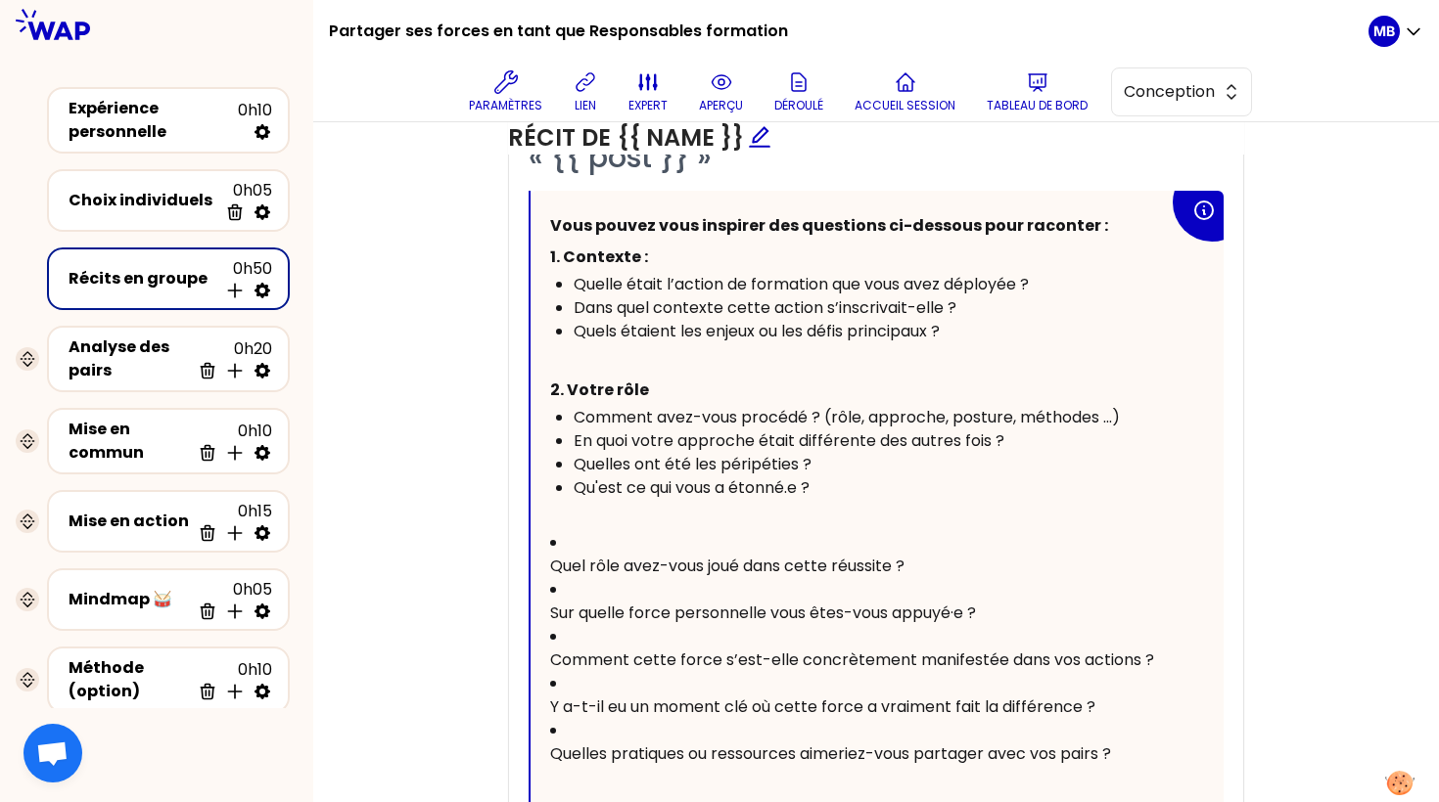
click at [925, 555] on div "Quel rôle avez-vous joué dans cette réussite ?" at bounding box center [859, 566] width 619 height 23
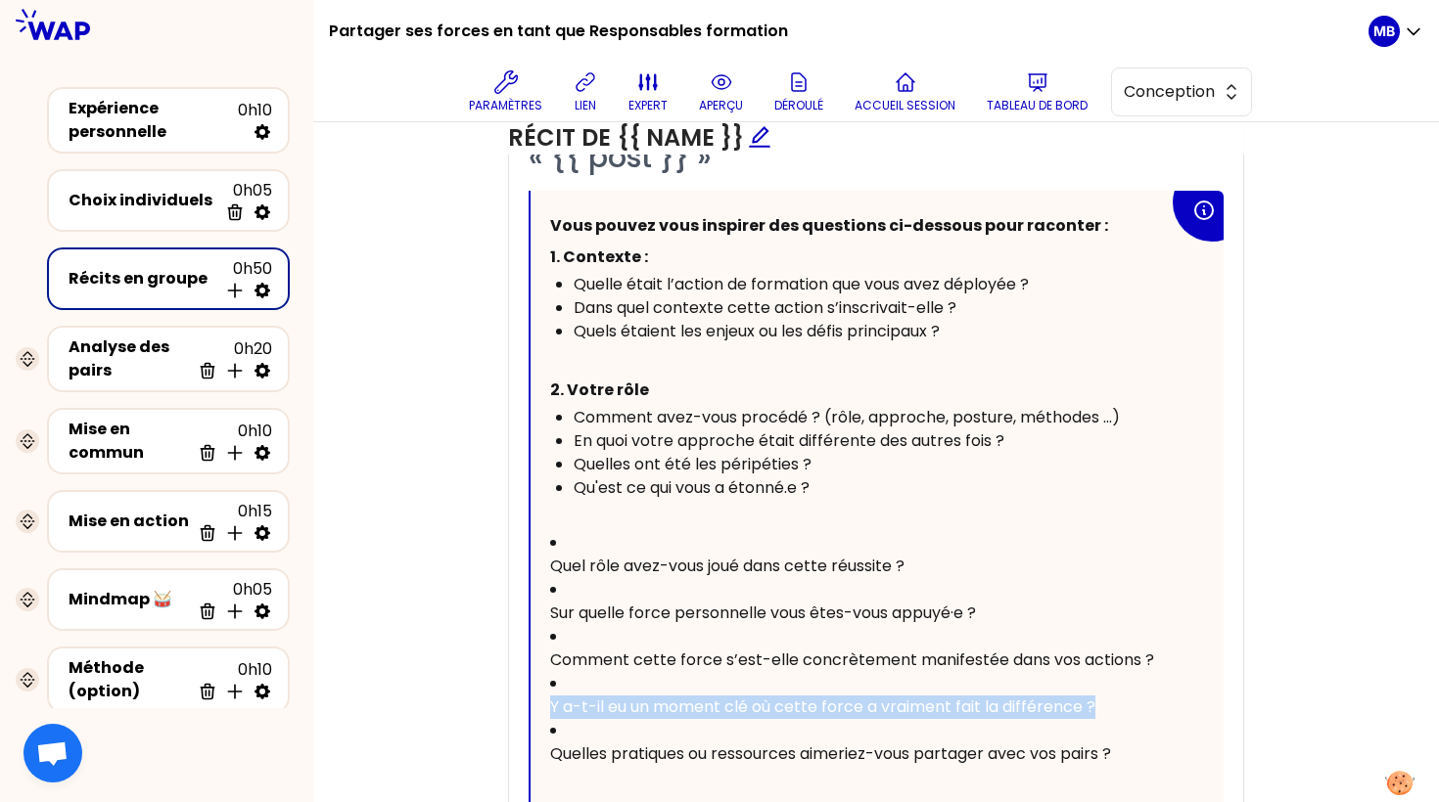
drag, startPoint x: 1118, startPoint y: 618, endPoint x: 482, endPoint y: 599, distance: 635.4
click at [482, 599] on div "Objectifs Editer # Racontez votre vécu à tour de rôle ([Xmin/personne]) # Chaqu…" at bounding box center [875, 433] width 1047 height 1458
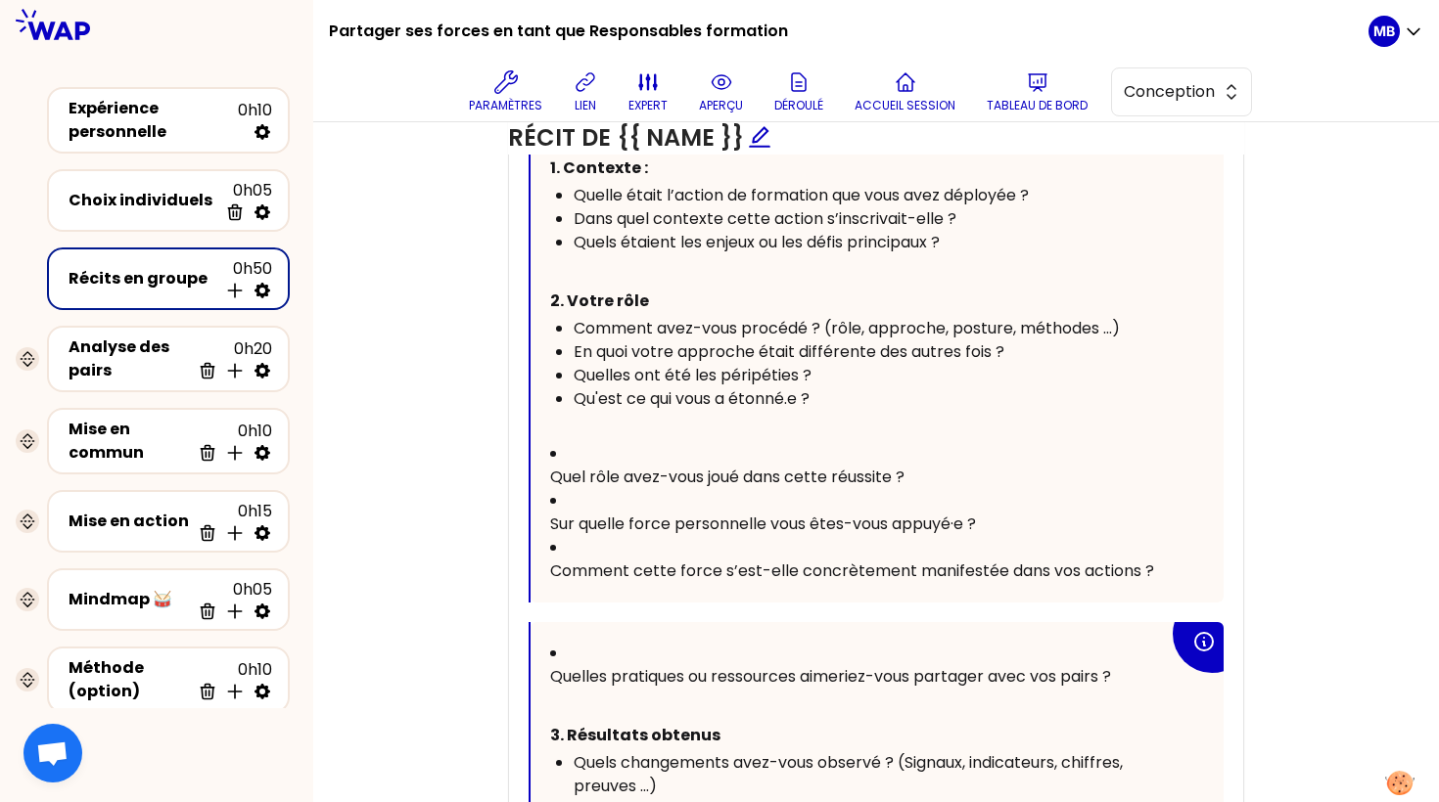
scroll to position [1349, 0]
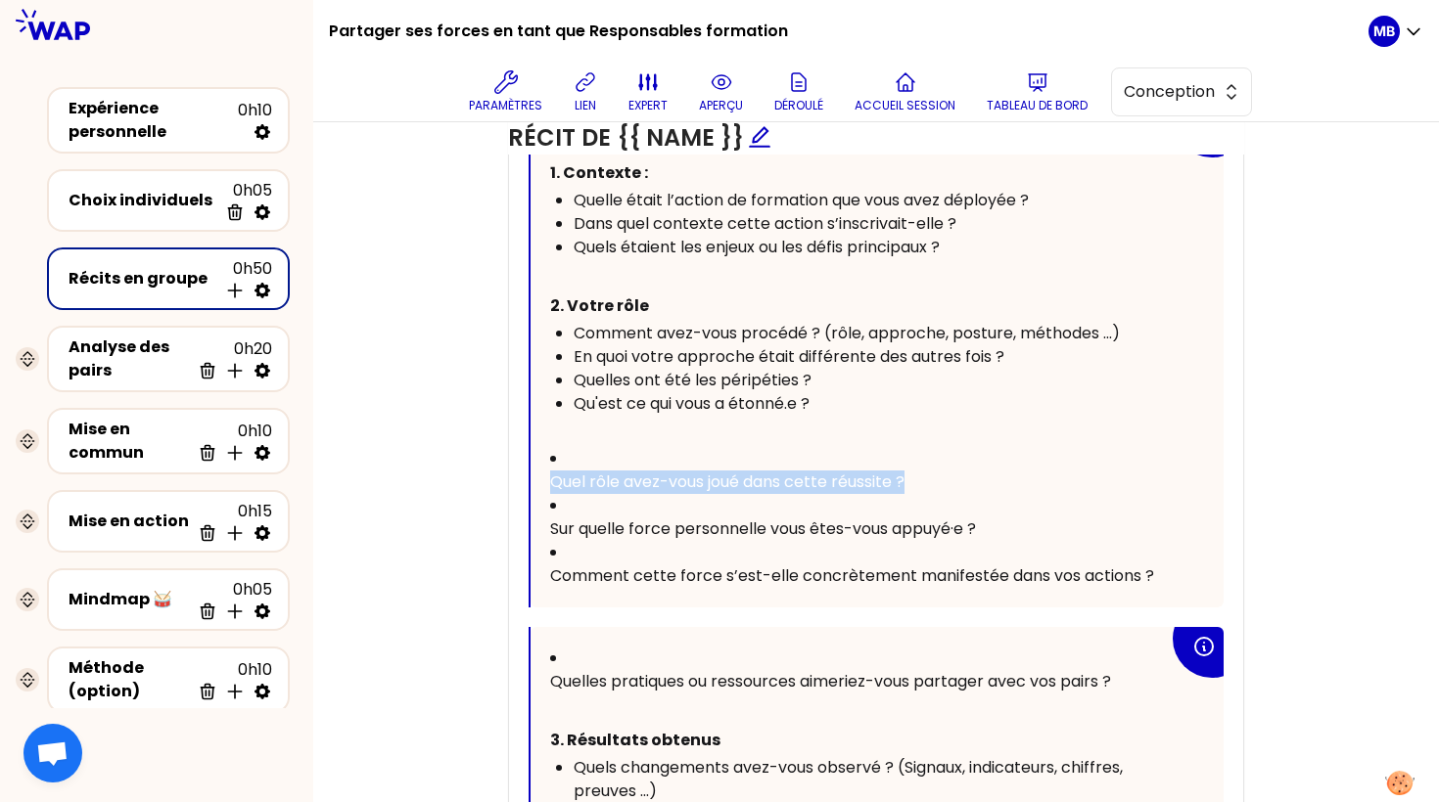
drag, startPoint x: 931, startPoint y: 446, endPoint x: 528, endPoint y: 443, distance: 402.2
click at [530, 443] on div "Vous pouvez vous inspirer des questions ci-dessous pour raconter : 1. Contexte …" at bounding box center [876, 357] width 693 height 501
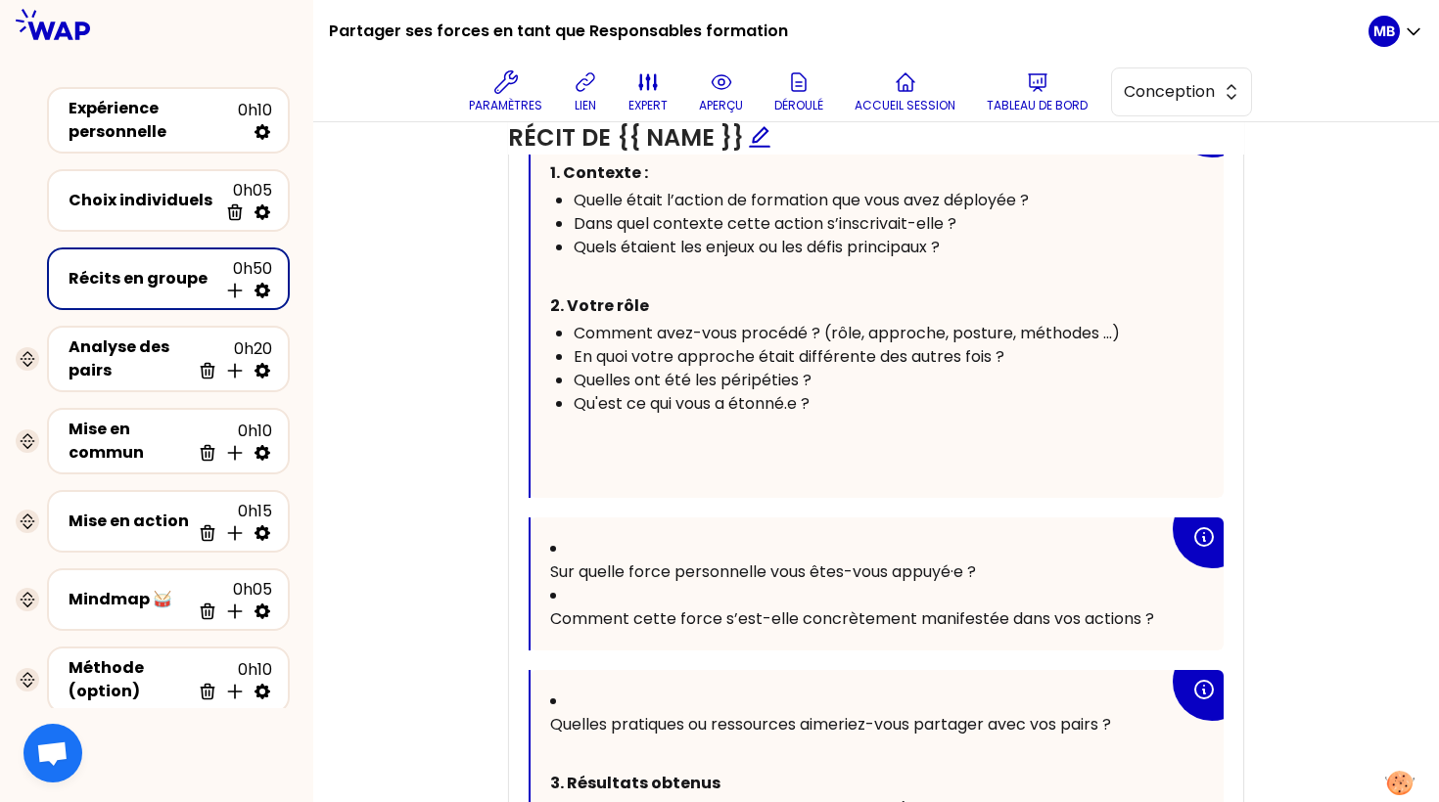
scroll to position [1416, 0]
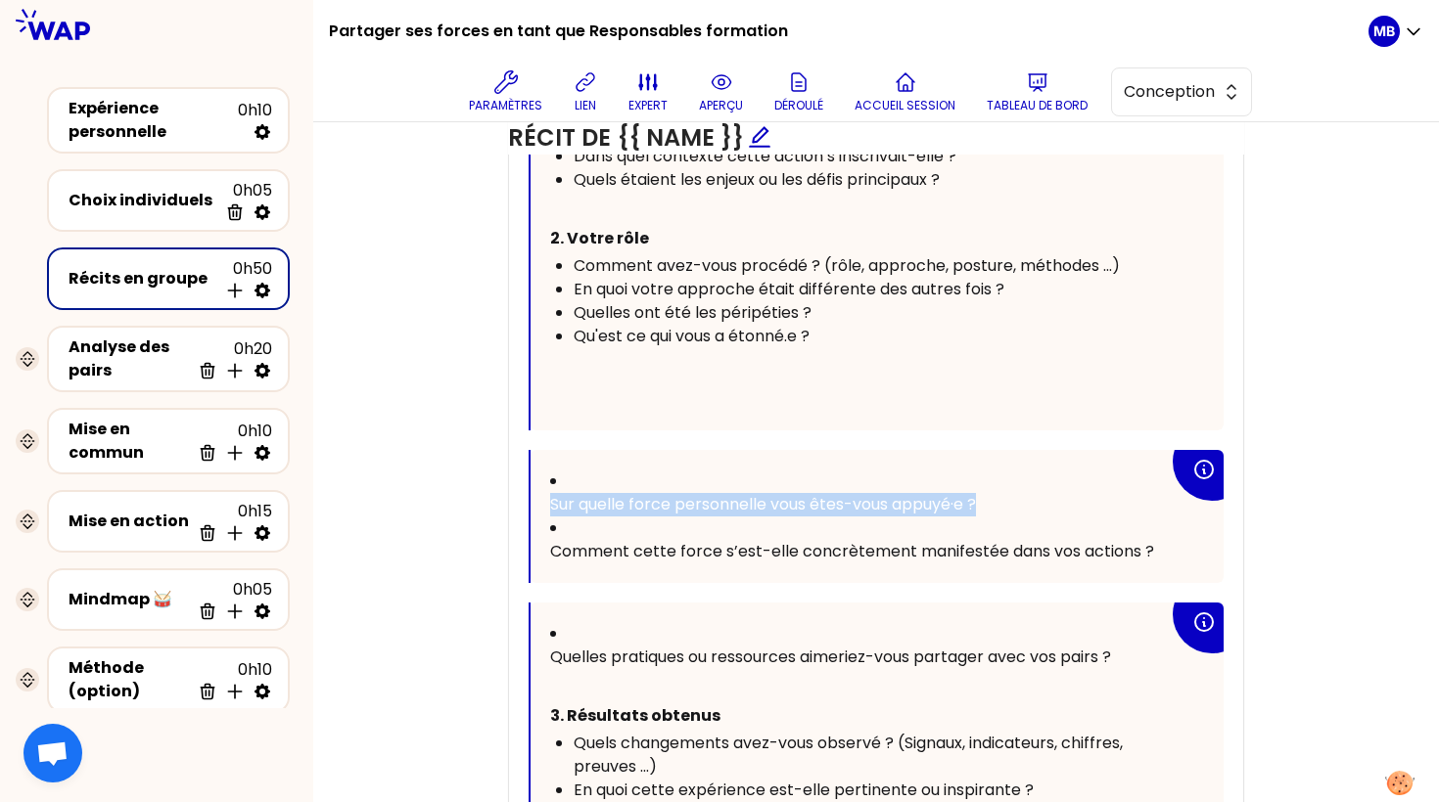
drag, startPoint x: 979, startPoint y: 474, endPoint x: 540, endPoint y: 475, distance: 438.4
click at [540, 475] on div "Sur quelle force personnelle vous êtes-vous appuyé·e ? Comment cette force s’es…" at bounding box center [876, 516] width 693 height 133
click at [1025, 284] on div "En quoi votre approche était différente des autres fois ?" at bounding box center [870, 289] width 595 height 23
click at [1131, 262] on div "Comment avez-vous procédé ? (rôle, approche, posture, méthodes ...)" at bounding box center [870, 265] width 595 height 23
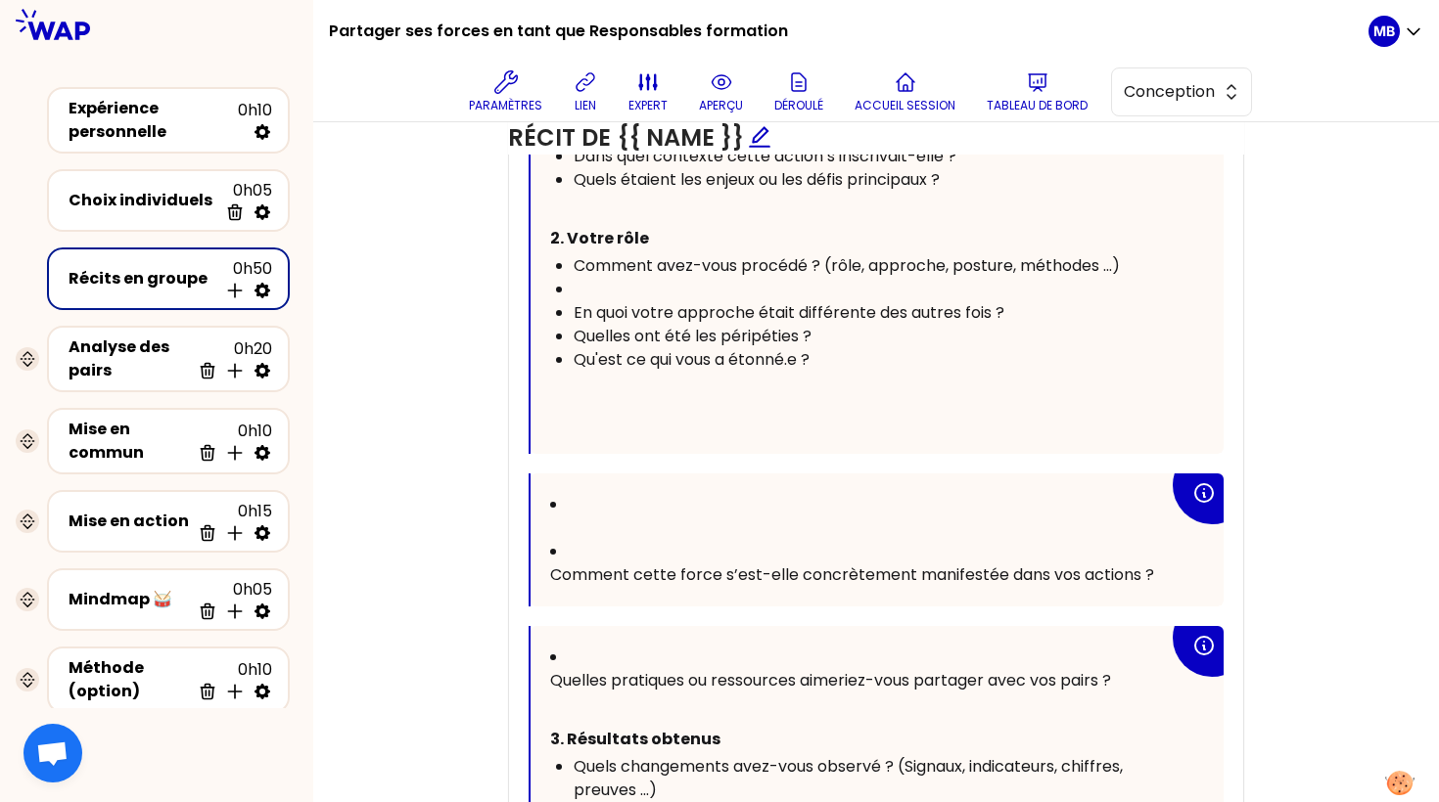
scroll to position [1440, 0]
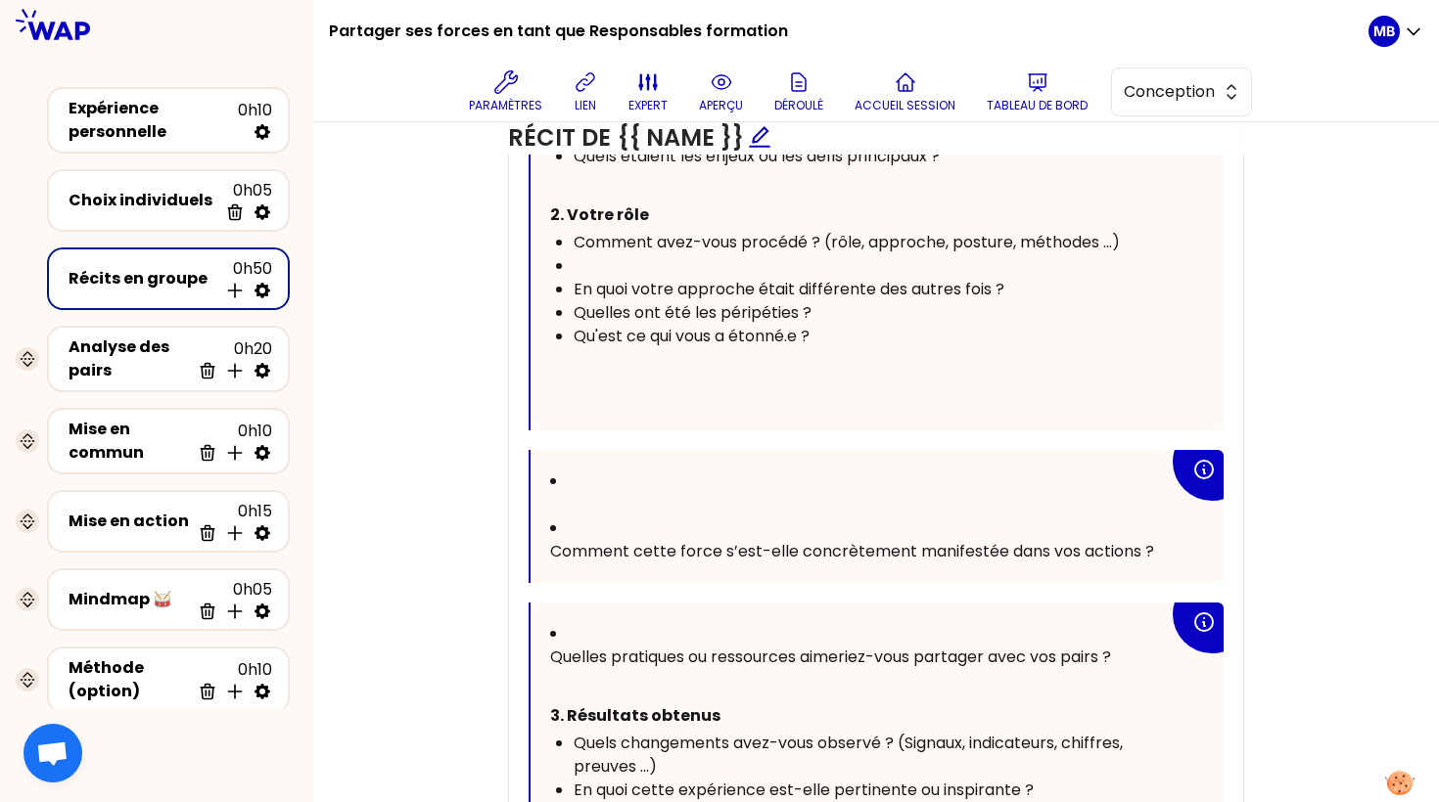
click at [602, 254] on div "﻿" at bounding box center [870, 265] width 595 height 23
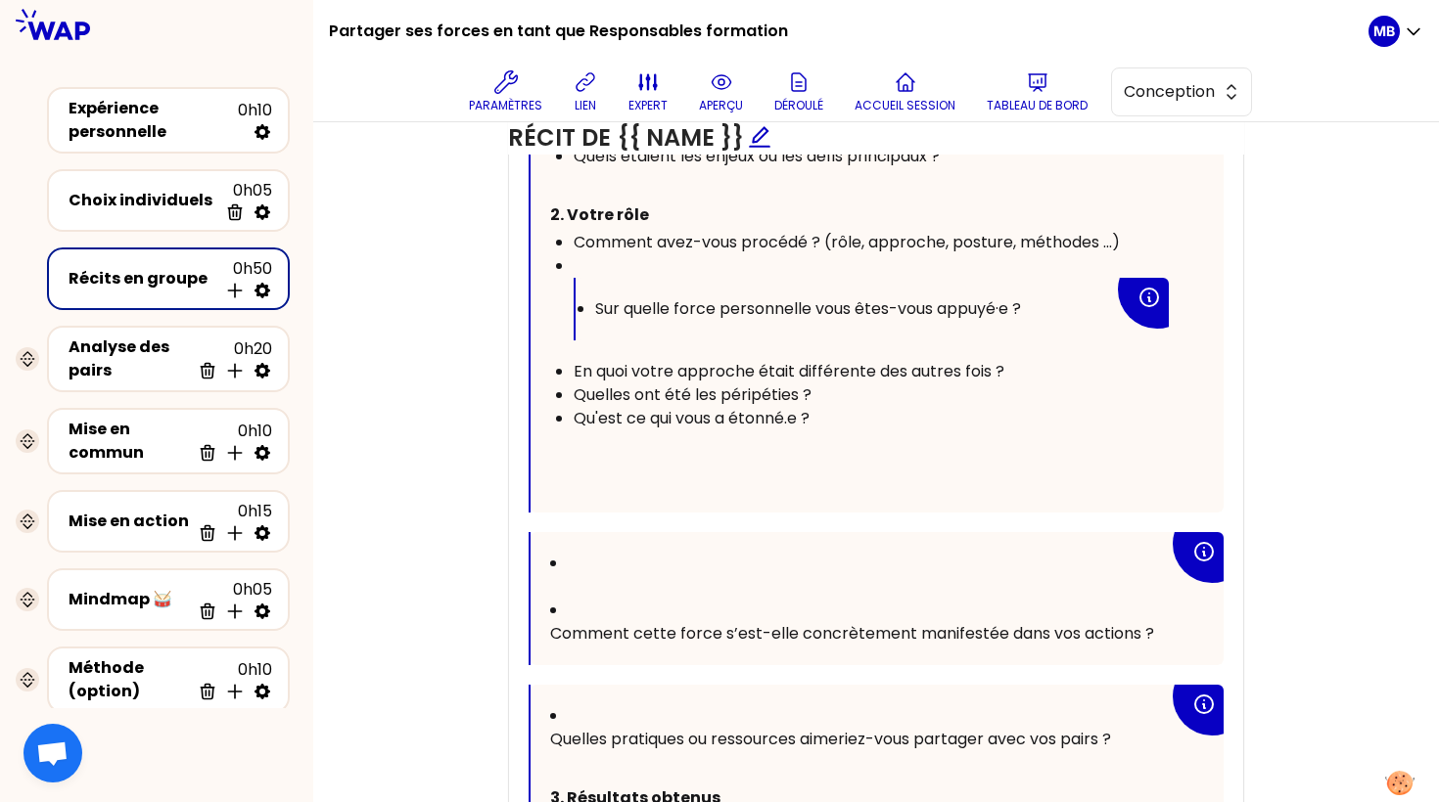
scroll to position [1522, 0]
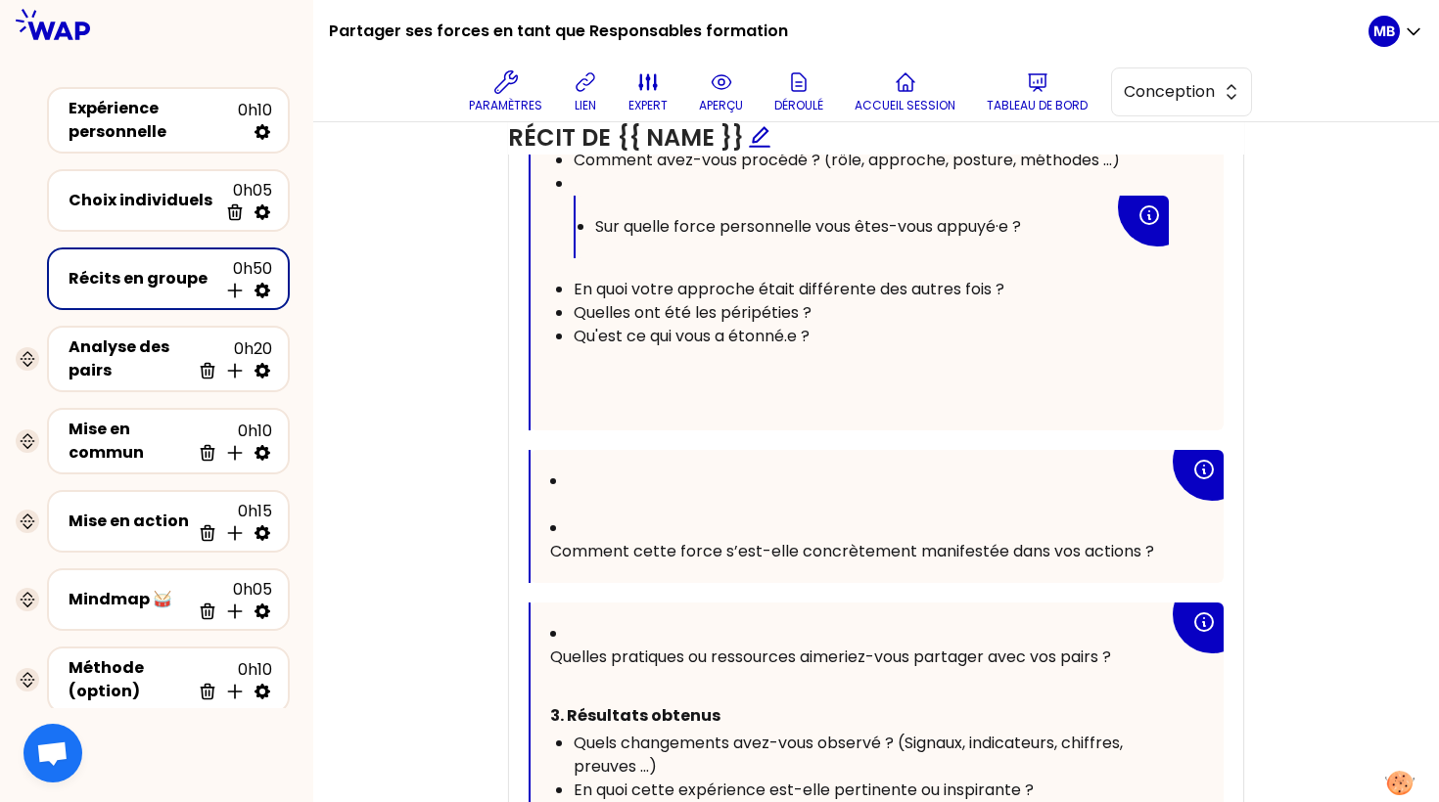
click at [595, 216] on span "Sur quelle force personnelle vous êtes-vous appuyé·e ?" at bounding box center [808, 226] width 426 height 23
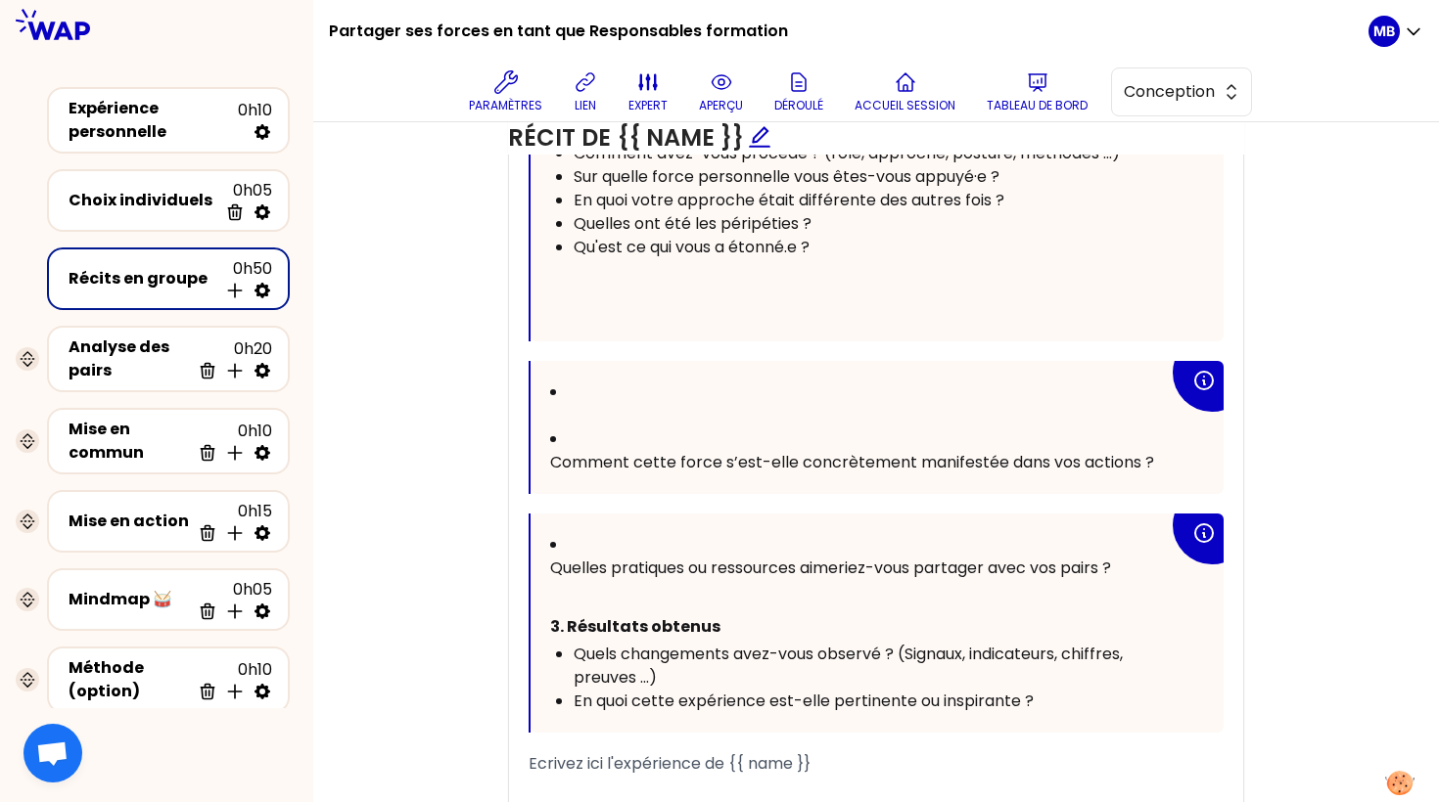
scroll to position [1440, 0]
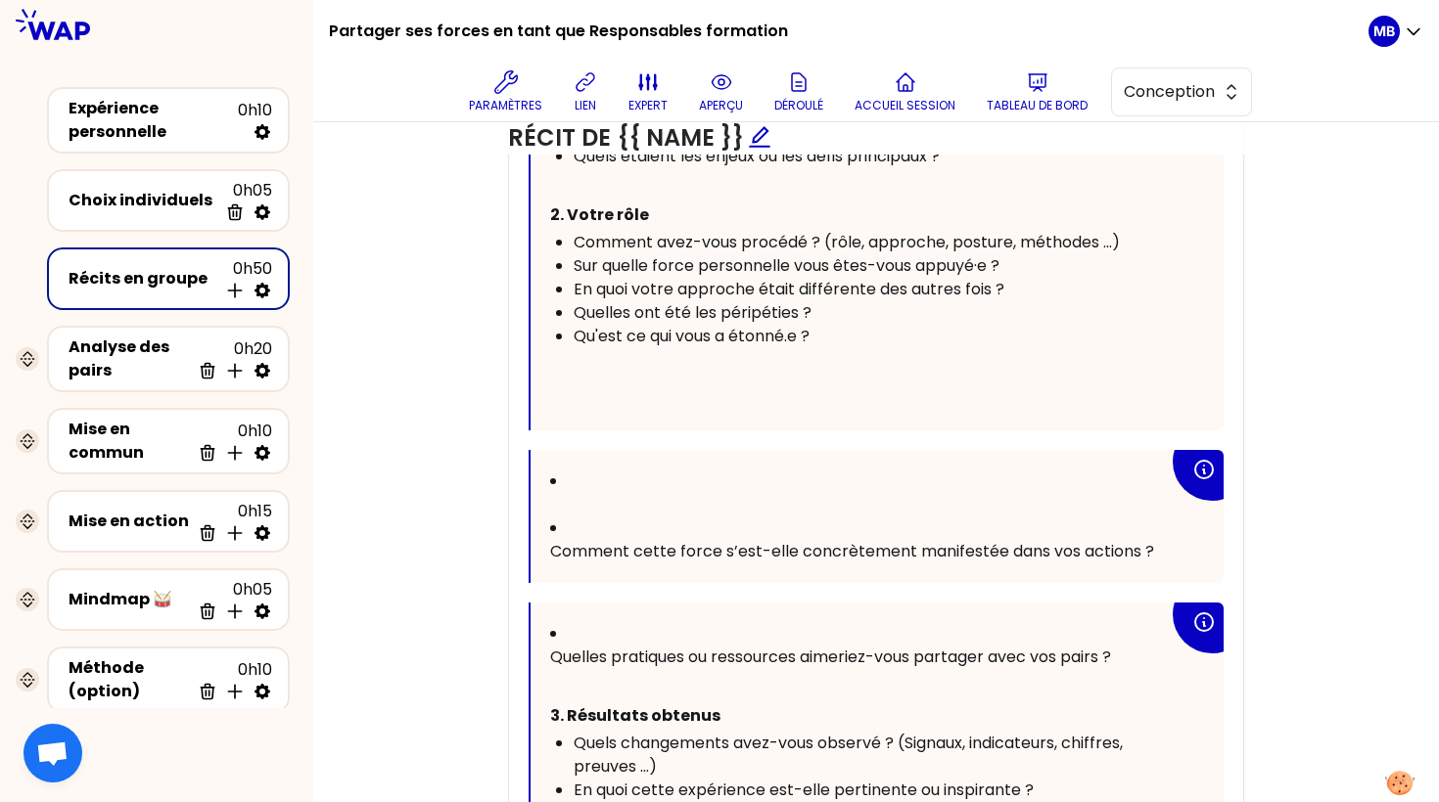
click at [849, 328] on div "Qu'est ce qui vous a étonné.e ?" at bounding box center [870, 336] width 595 height 23
drag, startPoint x: 1007, startPoint y: 260, endPoint x: 527, endPoint y: 258, distance: 480.5
click at [527, 258] on div "« {{ post }} » Vous pouvez vous inspirer des questions ci-dessous pour raconter…" at bounding box center [876, 496] width 734 height 1067
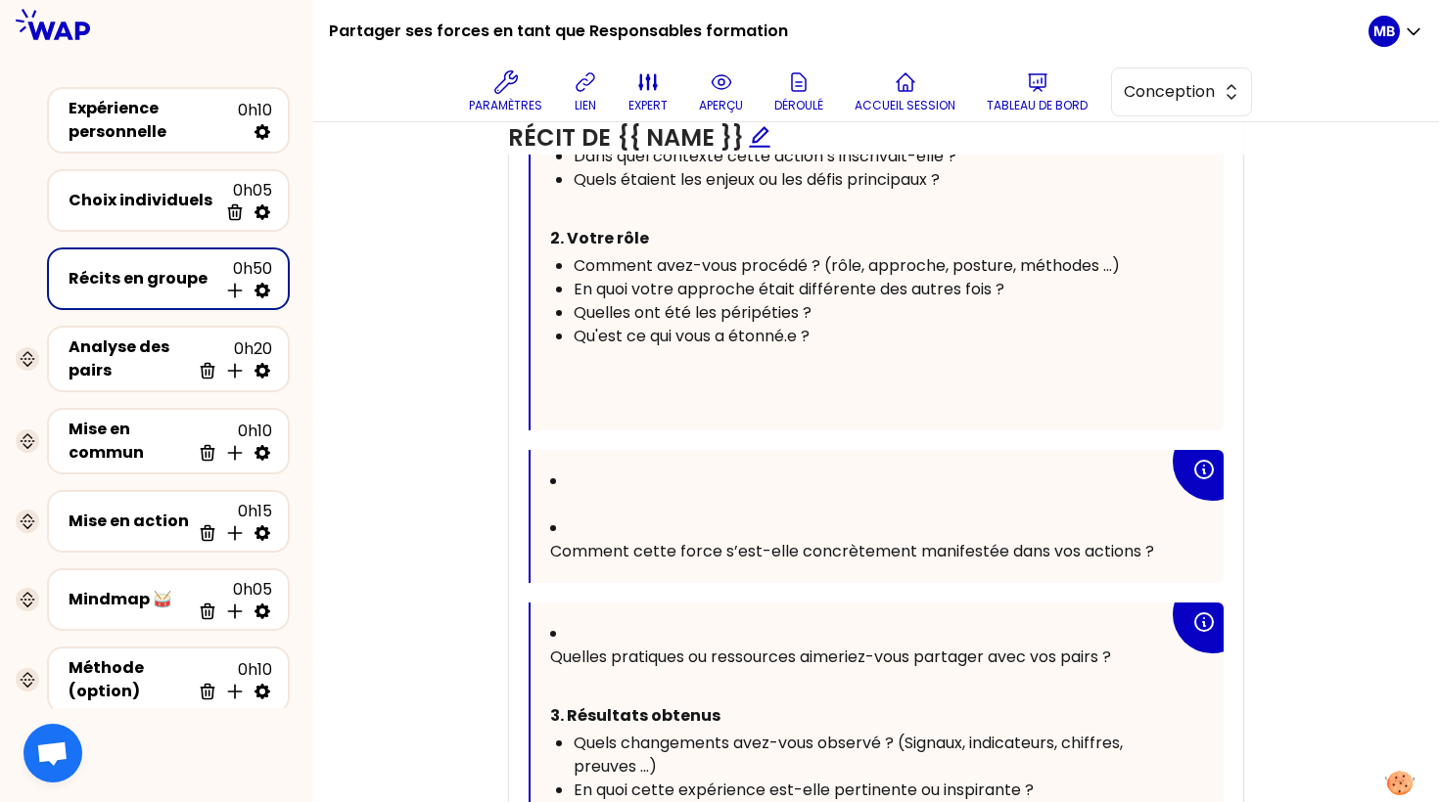
click at [573, 254] on span "Comment avez-vous procédé ? (rôle, approche, posture, méthodes ...)" at bounding box center [846, 265] width 546 height 23
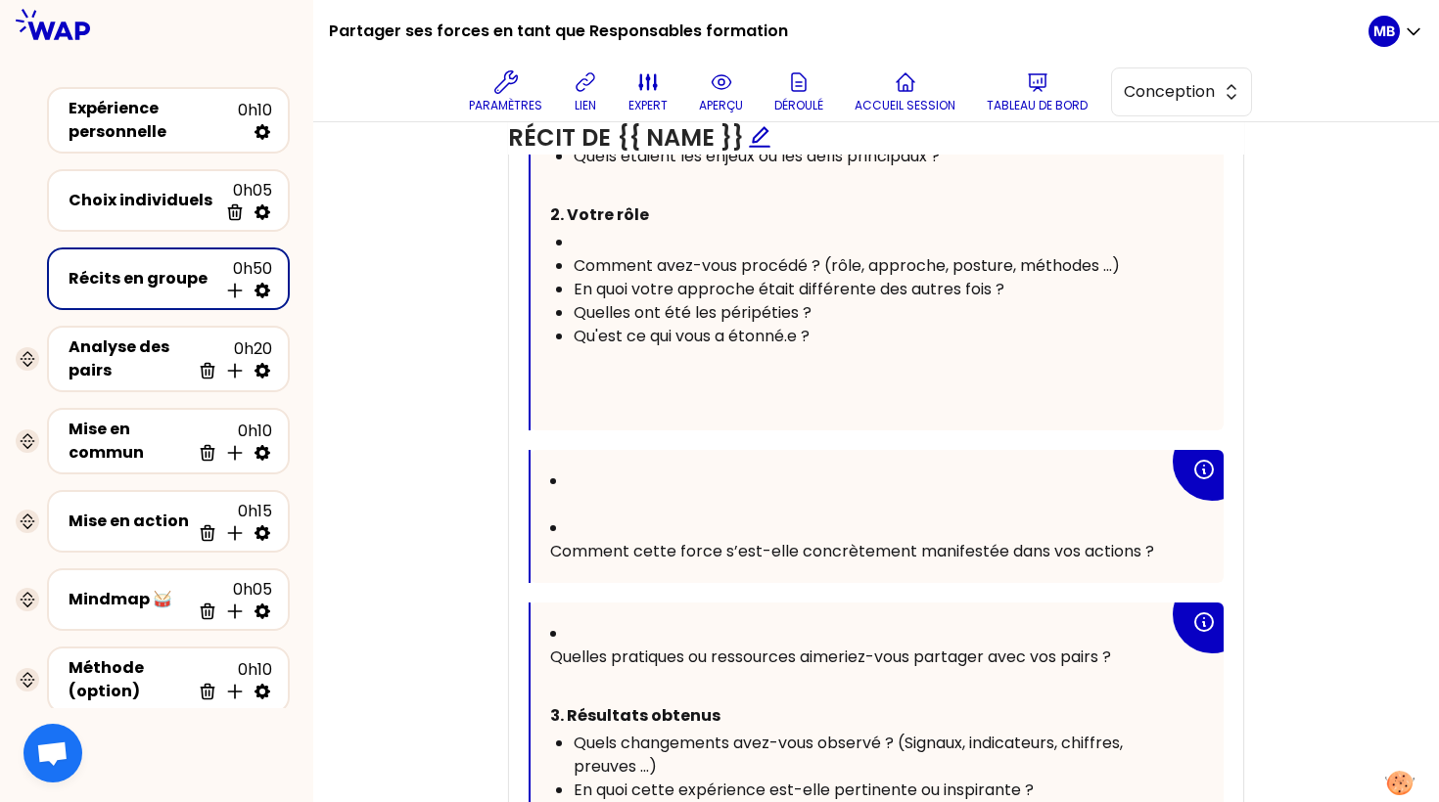
click at [601, 254] on span "Comment avez-vous procédé ? (rôle, approche, posture, méthodes ...)" at bounding box center [846, 265] width 546 height 23
click at [586, 254] on span "Comment avez-vous procédé ? (rôle, approche, posture, méthodes ...)" at bounding box center [846, 265] width 546 height 23
click at [581, 240] on div "﻿" at bounding box center [870, 242] width 595 height 23
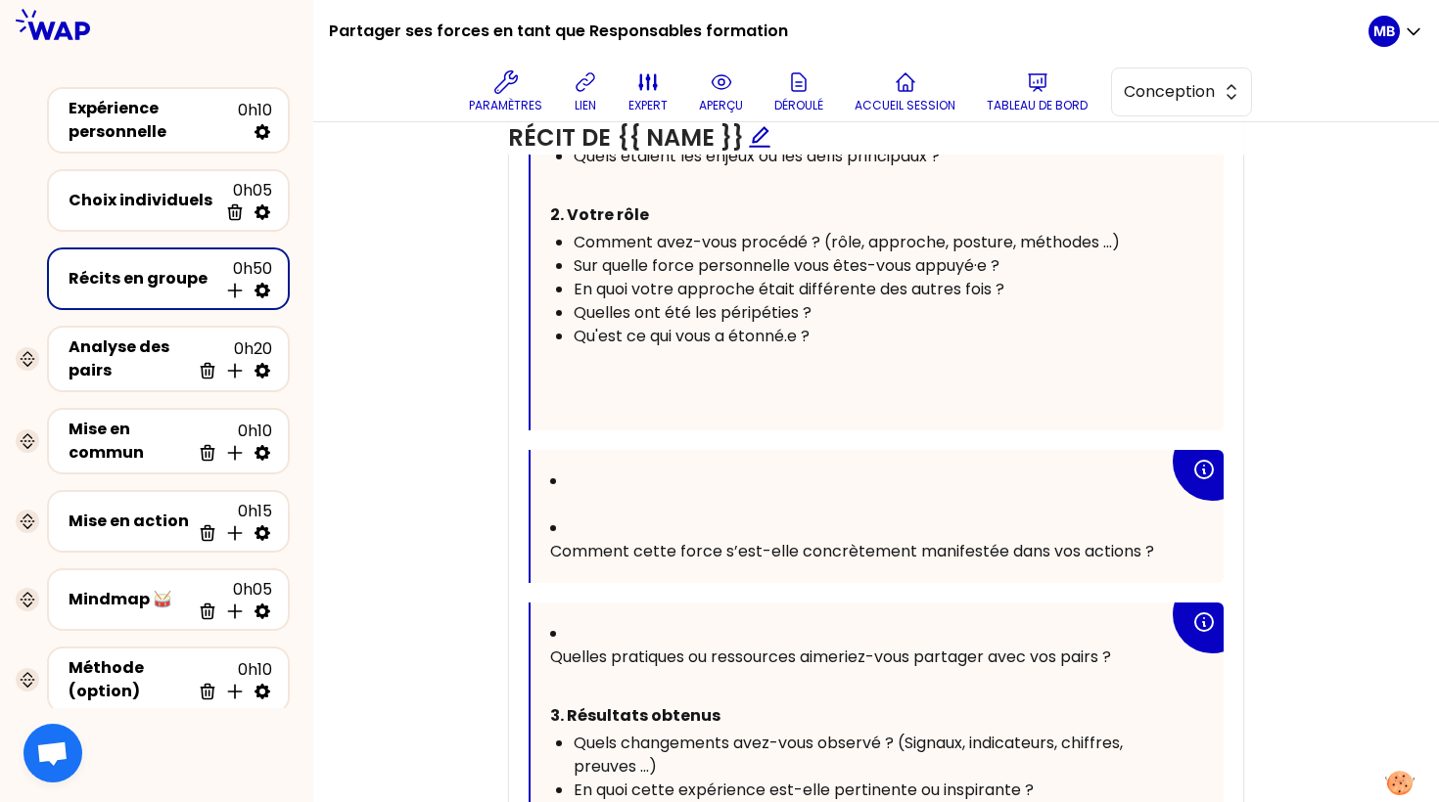
click at [575, 239] on span "Comment avez-vous procédé ? (rôle, approche, posture, méthodes ...)" at bounding box center [846, 242] width 546 height 23
click at [592, 217] on div "﻿" at bounding box center [870, 218] width 595 height 23
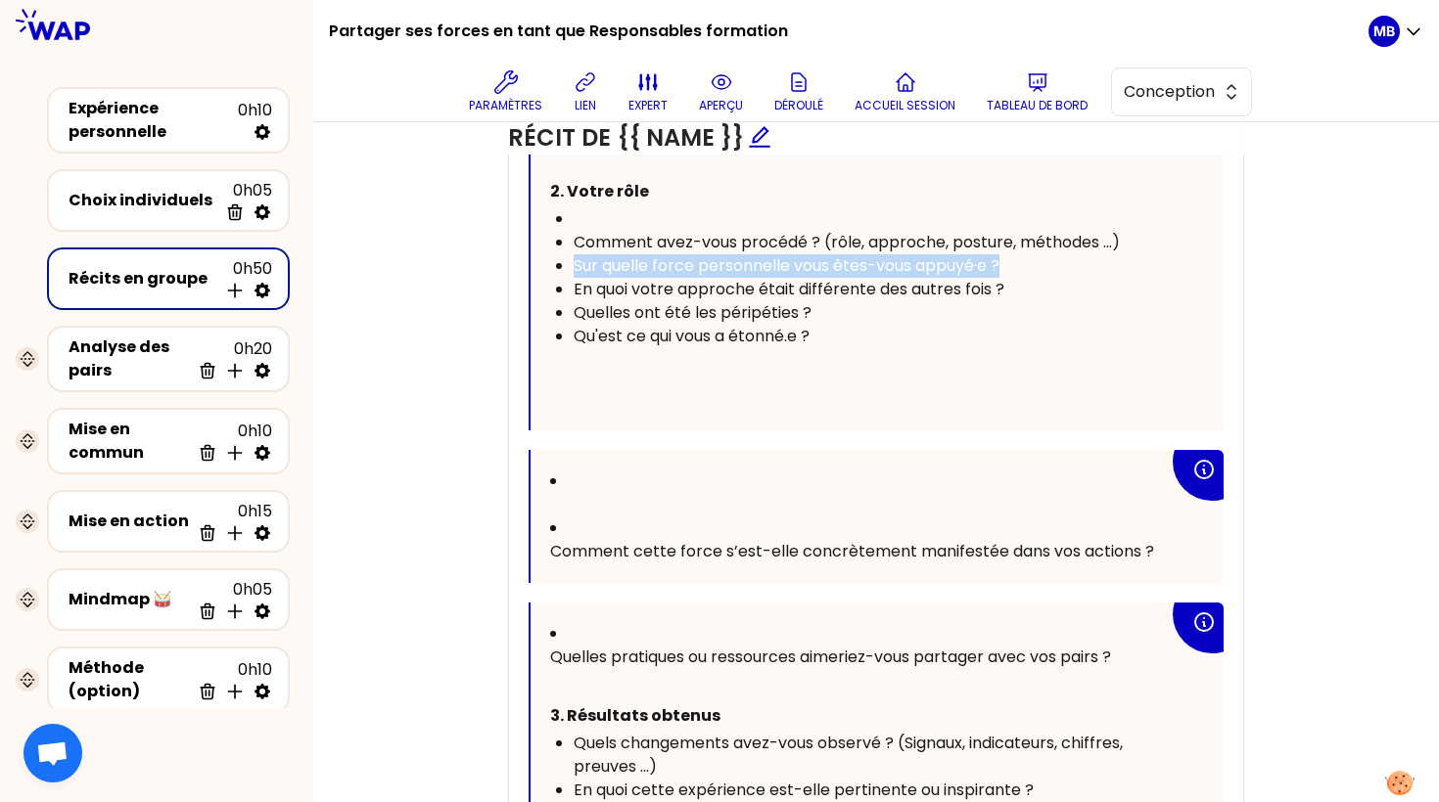
drag, startPoint x: 1007, startPoint y: 260, endPoint x: 565, endPoint y: 259, distance: 442.4
click at [565, 259] on ul "﻿ Comment avez-vous procédé ? (rôle, approche, posture, méthodes ...) Sur quell…" at bounding box center [859, 277] width 619 height 141
click at [594, 213] on div "﻿" at bounding box center [870, 218] width 595 height 23
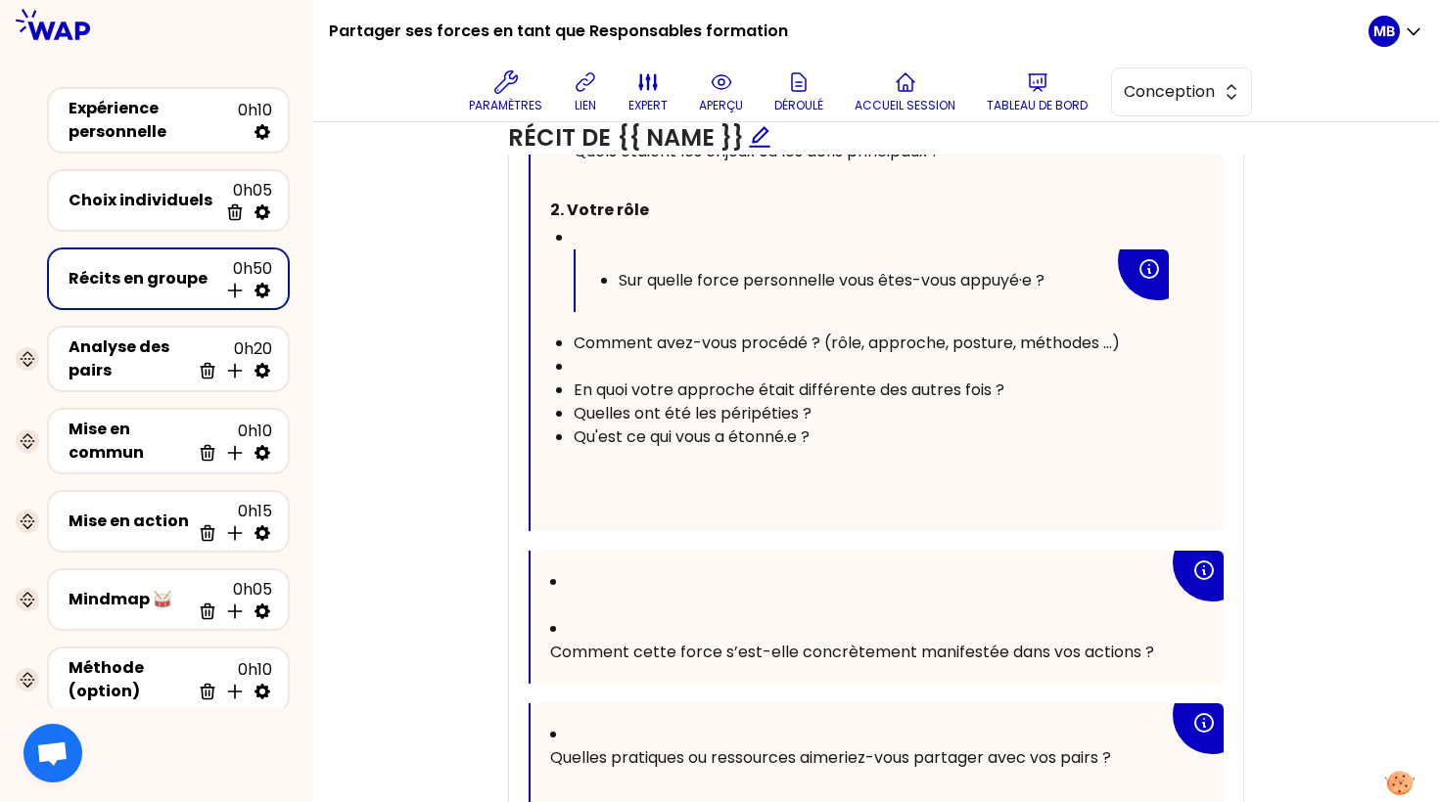
scroll to position [1331, 0]
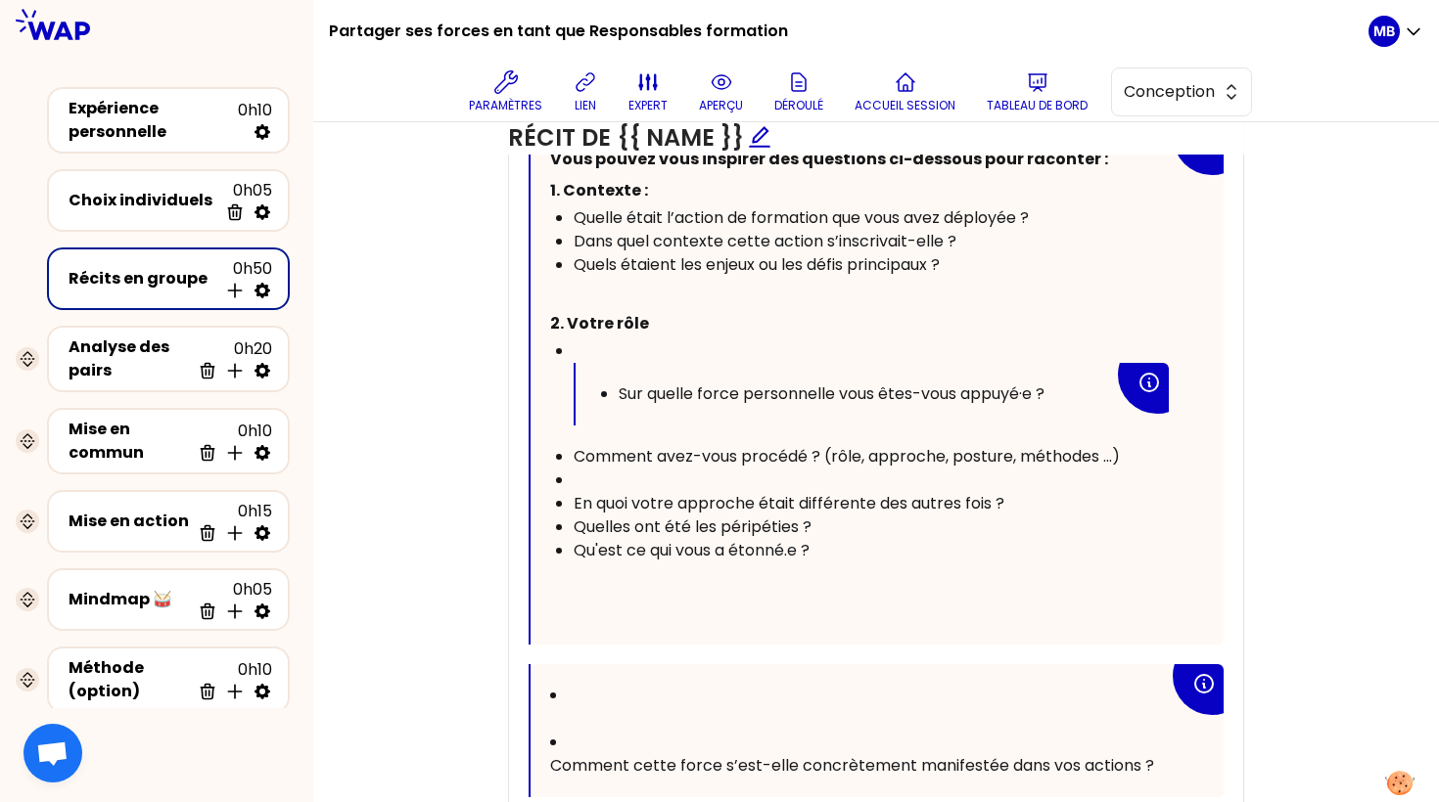
click at [619, 385] on span "Sur quelle force personnelle vous êtes-vous appuyé·e ?" at bounding box center [832, 394] width 426 height 23
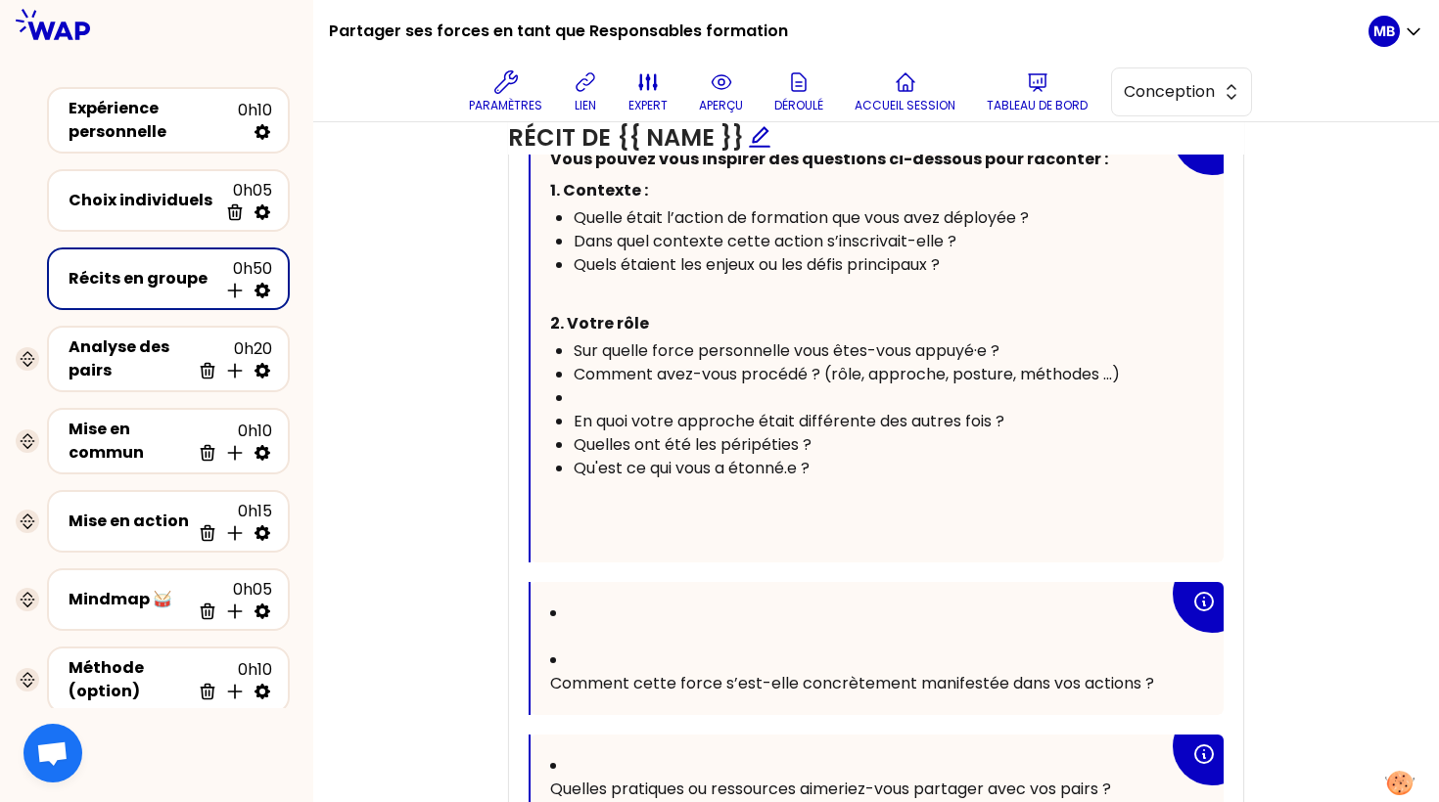
click at [617, 390] on div "﻿" at bounding box center [870, 398] width 595 height 23
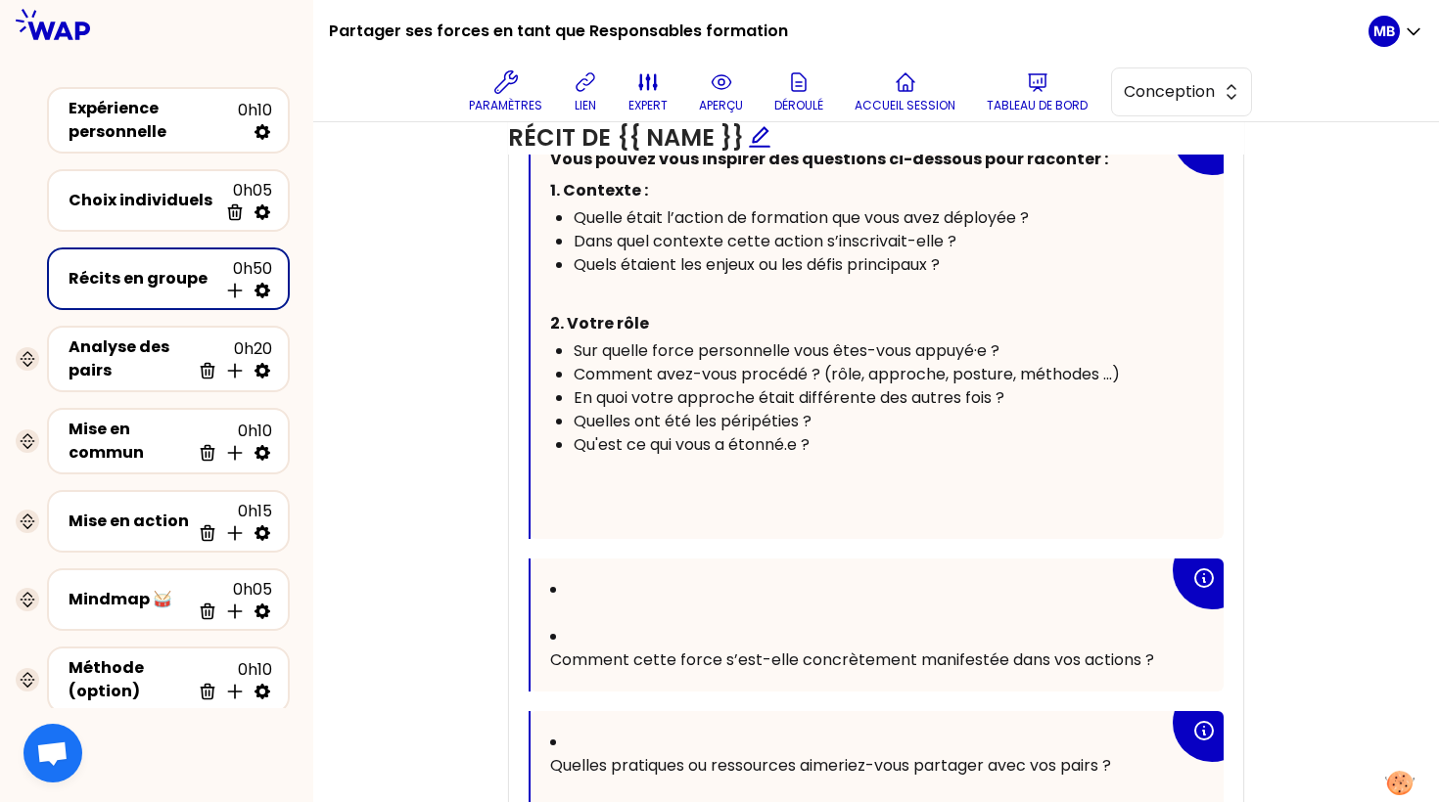
click at [841, 410] on div "Quelles ont été les péripéties ?" at bounding box center [870, 421] width 595 height 23
click at [1026, 350] on div "Sur quelle force personnelle vous êtes-vous appuyé·e ?" at bounding box center [870, 351] width 595 height 23
click at [1150, 369] on div "Comment avez-vous procédé ? (rôle, approche, posture, méthodes ...)" at bounding box center [870, 374] width 595 height 23
click at [1039, 391] on div "En quoi votre approche était différente des autres fois ?" at bounding box center [870, 398] width 595 height 23
click at [835, 410] on div "Quelles ont été les péripéties ?" at bounding box center [870, 421] width 595 height 23
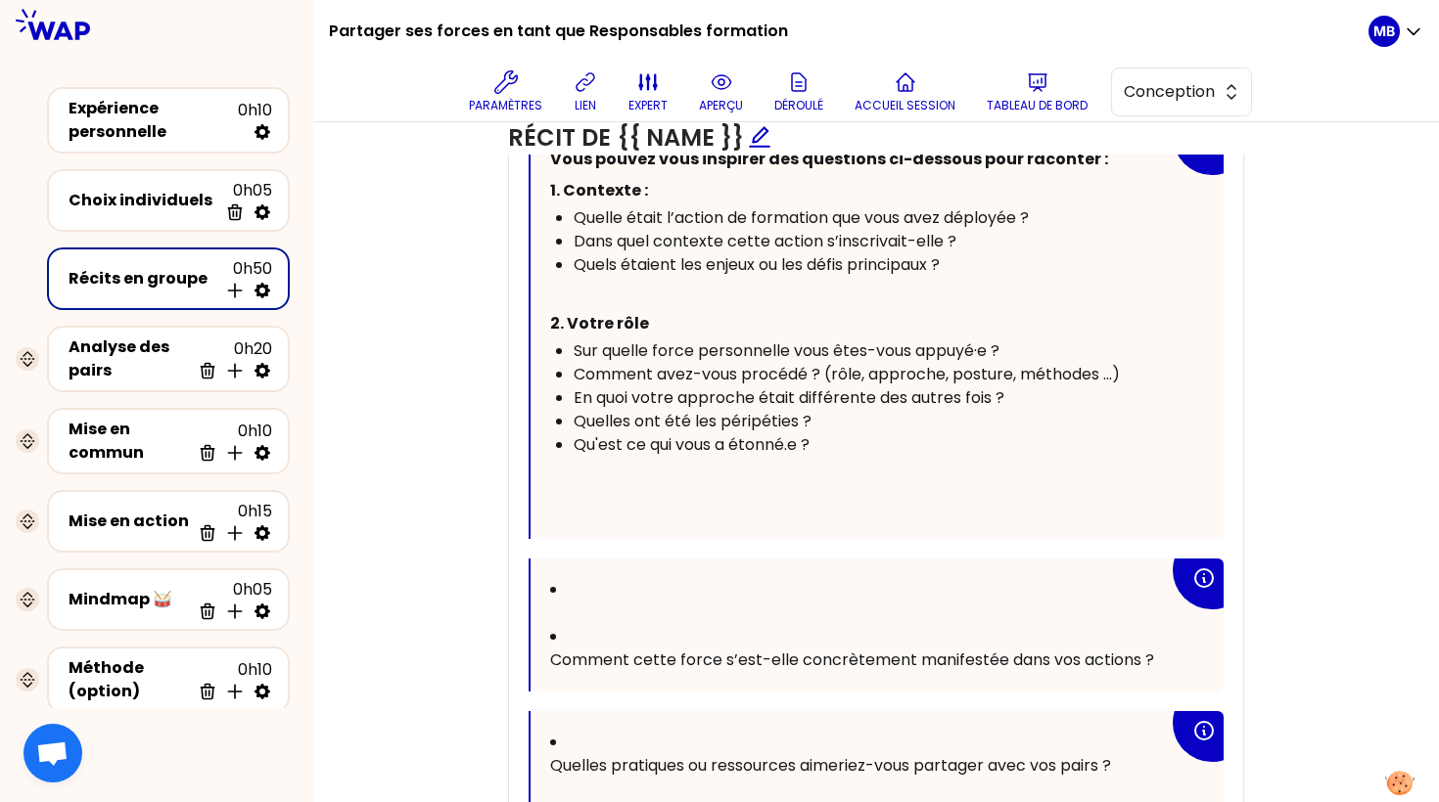
click at [832, 434] on div "Qu'est ce qui vous a étonné.e ?" at bounding box center [870, 445] width 595 height 23
drag, startPoint x: 645, startPoint y: 348, endPoint x: 1030, endPoint y: 344, distance: 384.6
click at [1030, 344] on div "Sur quelle force personnelle vous êtes-vous appuyé·e ?" at bounding box center [870, 351] width 595 height 23
drag, startPoint x: 714, startPoint y: 378, endPoint x: 885, endPoint y: 378, distance: 170.3
click at [885, 378] on span "Comment avez-vous procédé ? (rôle, approche, posture, méthodes ...)" at bounding box center [846, 374] width 546 height 23
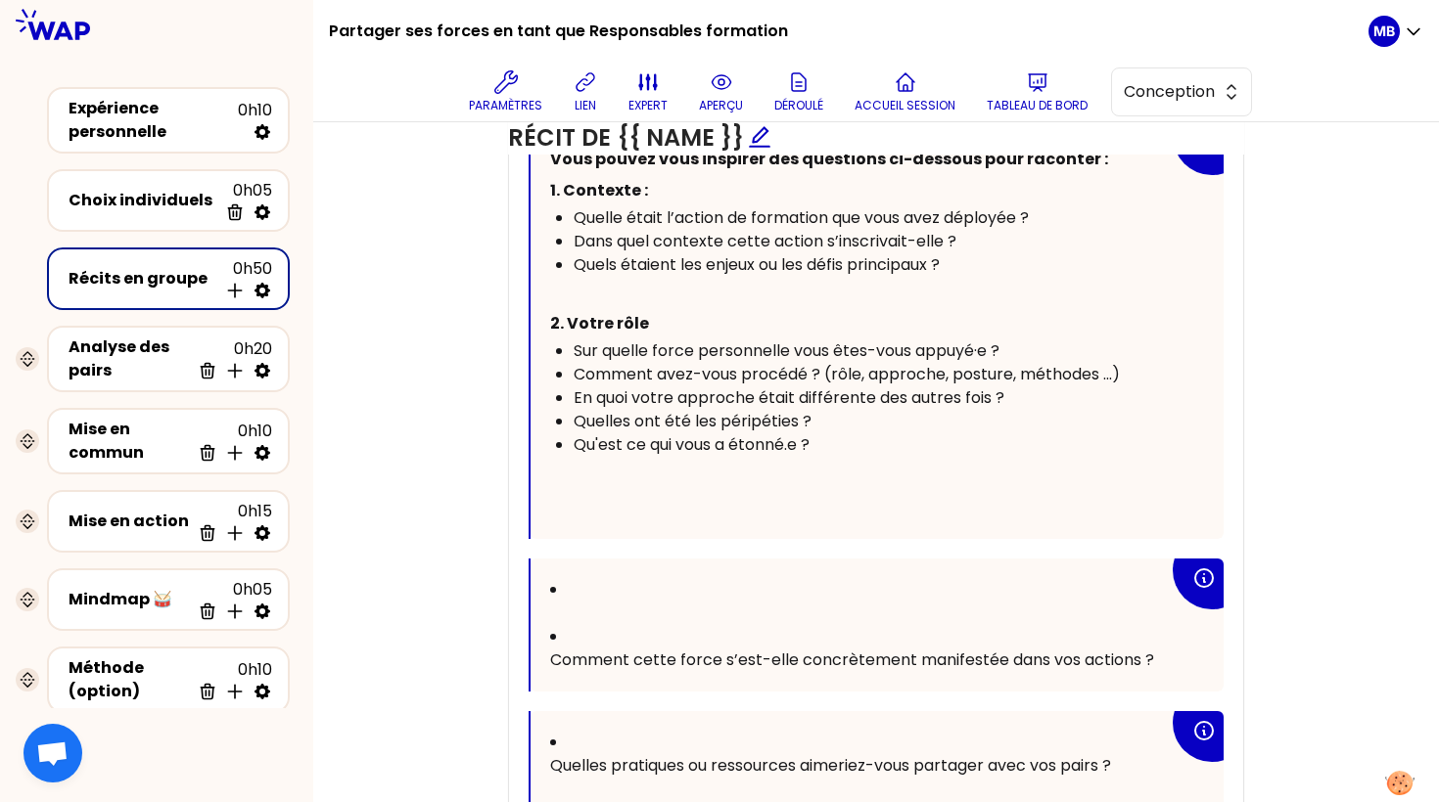
click at [856, 393] on span "En quoi votre approche était différente des autres fois ?" at bounding box center [788, 398] width 431 height 23
click at [829, 424] on div "Quelles ont été les péripéties ?" at bounding box center [870, 421] width 595 height 23
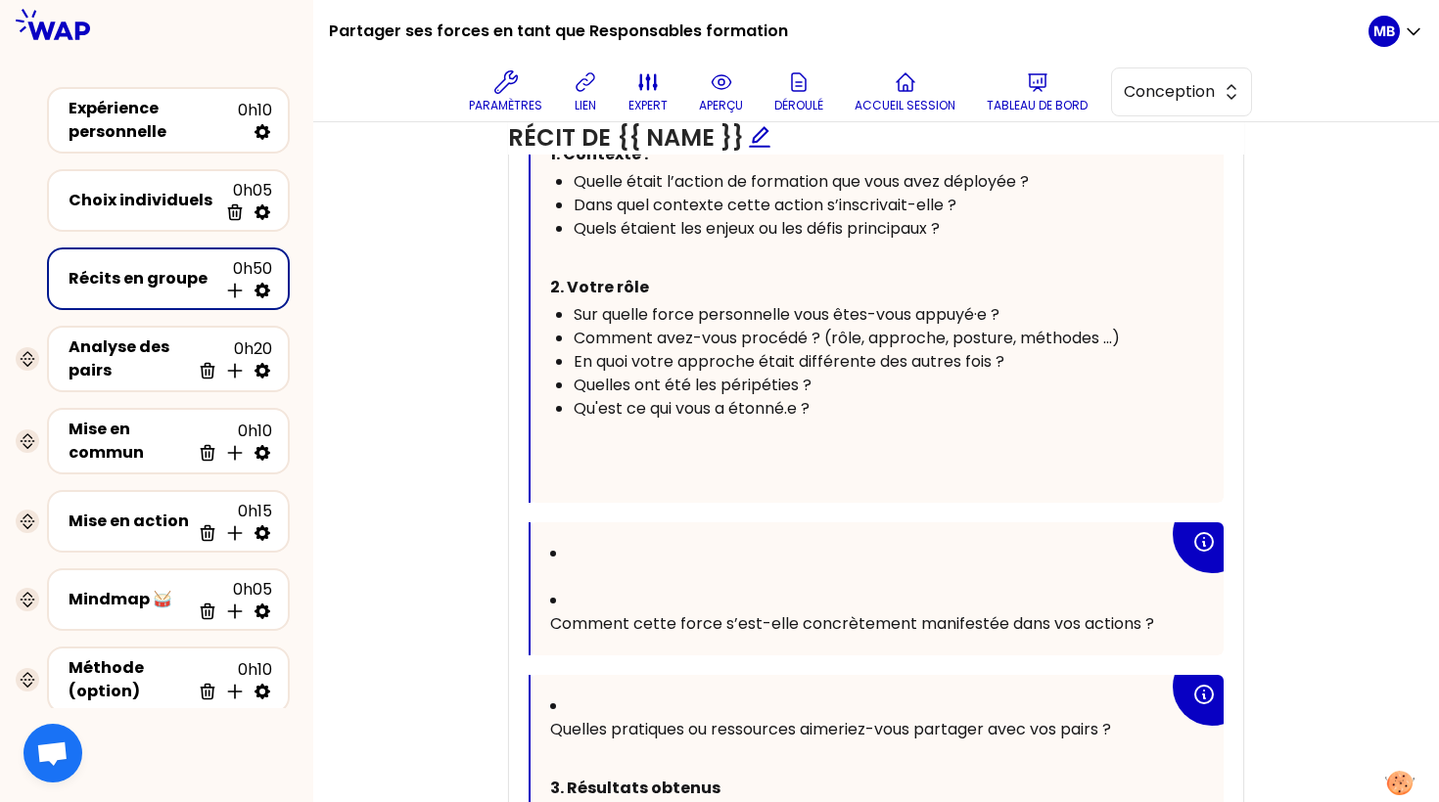
scroll to position [1365, 0]
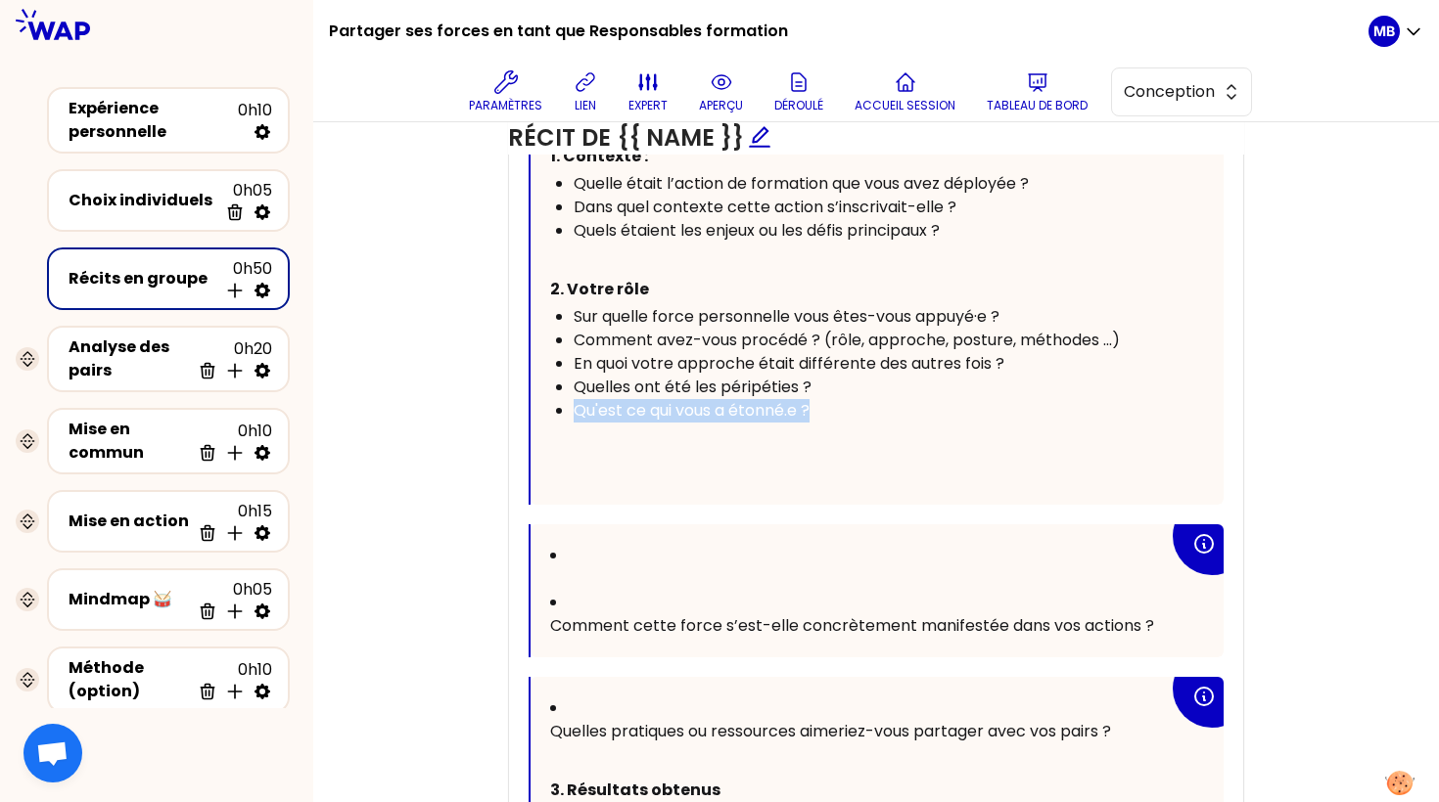
drag, startPoint x: 822, startPoint y: 403, endPoint x: 514, endPoint y: 402, distance: 308.3
click at [514, 402] on div "« {{ post }} » Vous pouvez vous inspirer des questions ci-dessous pour raconter…" at bounding box center [876, 570] width 734 height 1067
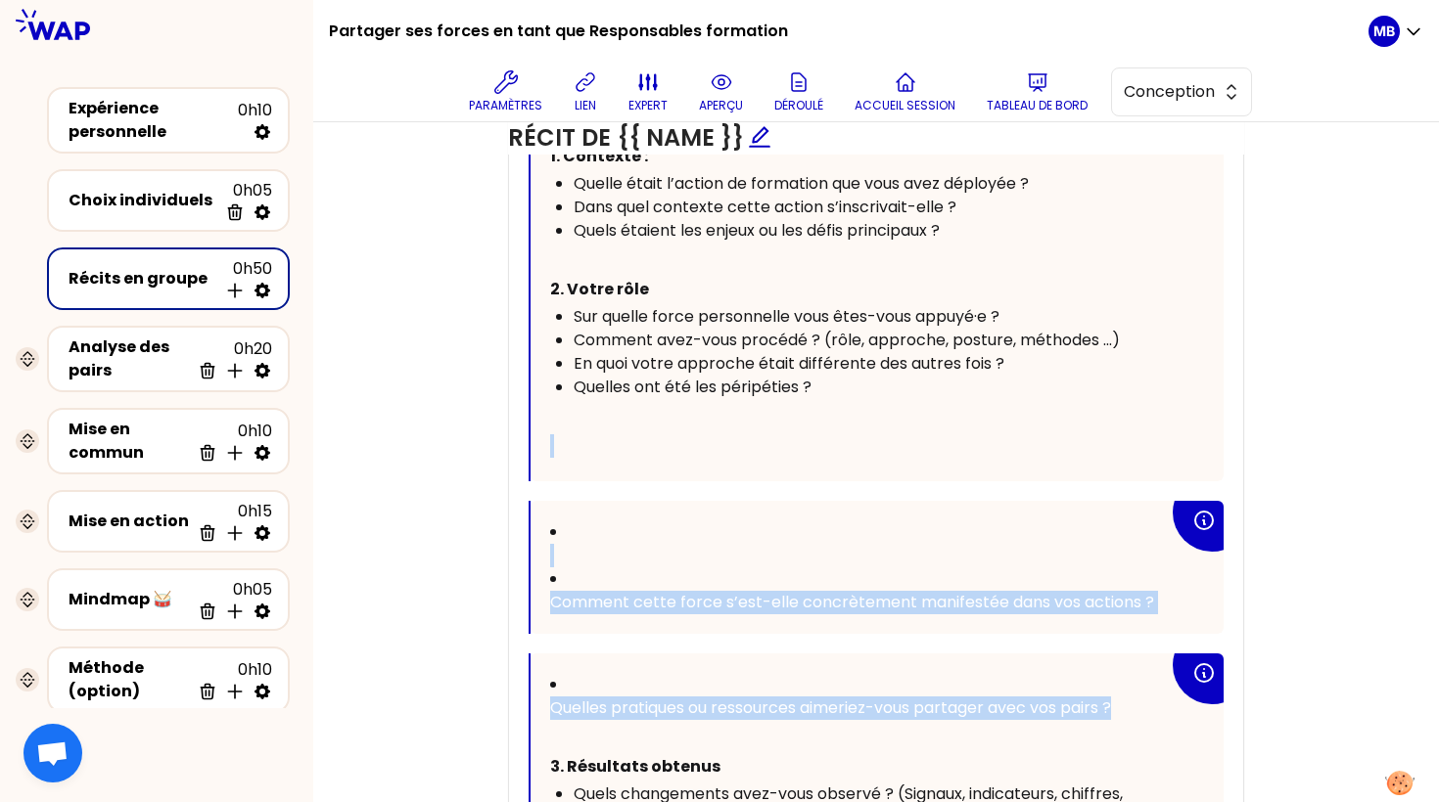
drag, startPoint x: 1132, startPoint y: 641, endPoint x: 582, endPoint y: 473, distance: 575.2
click at [582, 473] on div "« {{ post }} » Vous pouvez vous inspirer des questions ci-dessous pour raconter…" at bounding box center [875, 558] width 695 height 1043
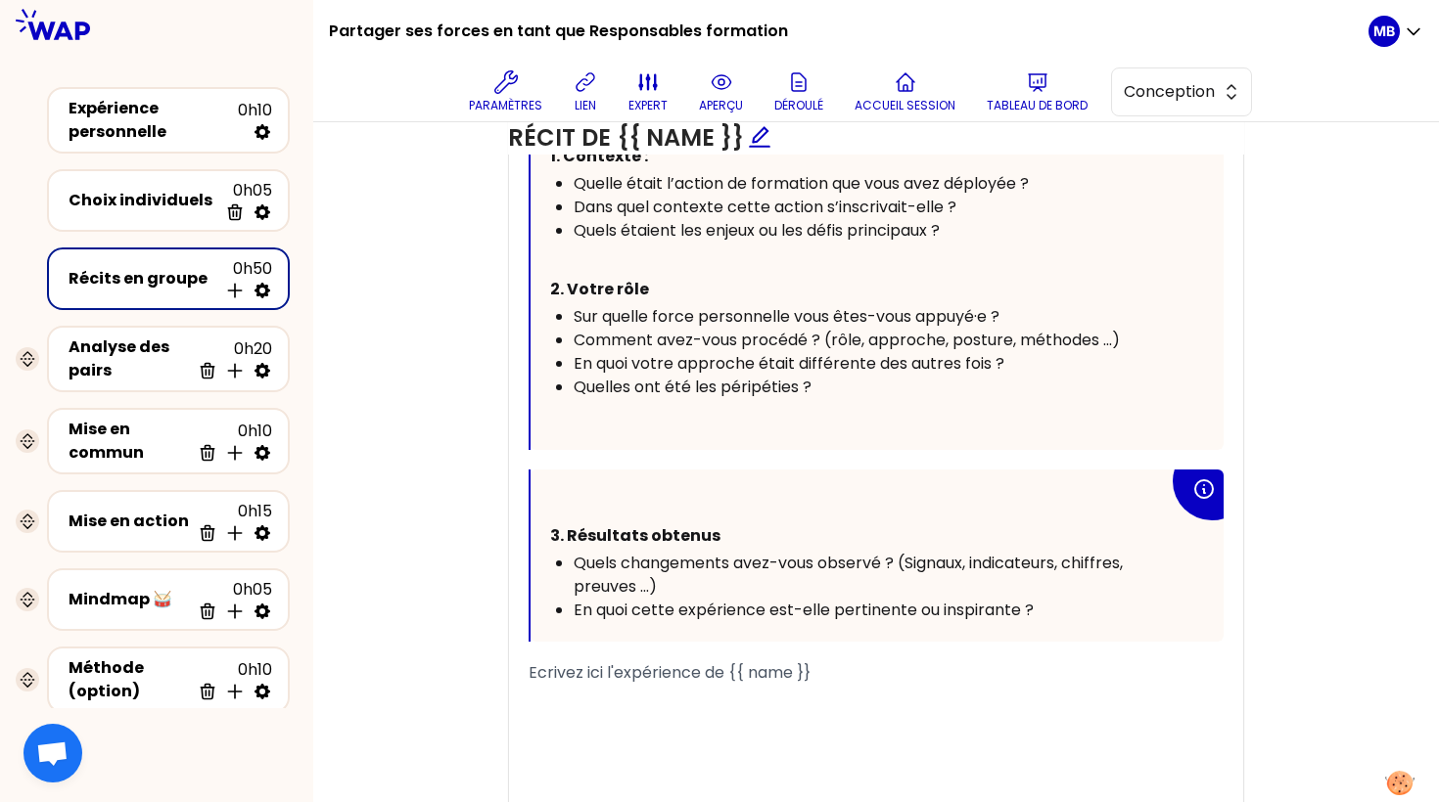
click at [579, 492] on p "﻿" at bounding box center [859, 504] width 619 height 31
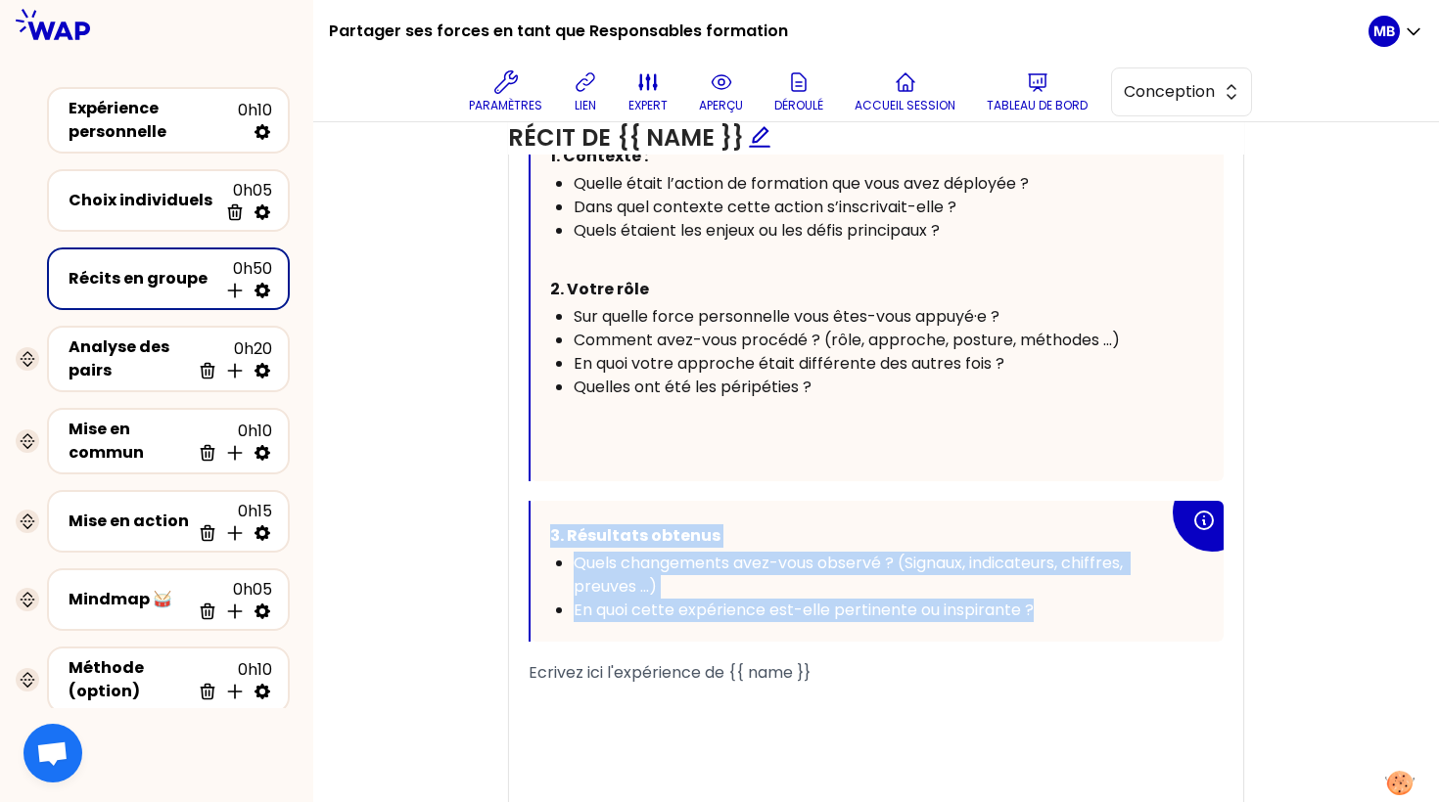
drag, startPoint x: 1062, startPoint y: 602, endPoint x: 543, endPoint y: 515, distance: 526.0
click at [543, 515] on div "3. Résultats obtenus Quels changements avez-vous observé ? (Signaux, indicateur…" at bounding box center [876, 571] width 693 height 141
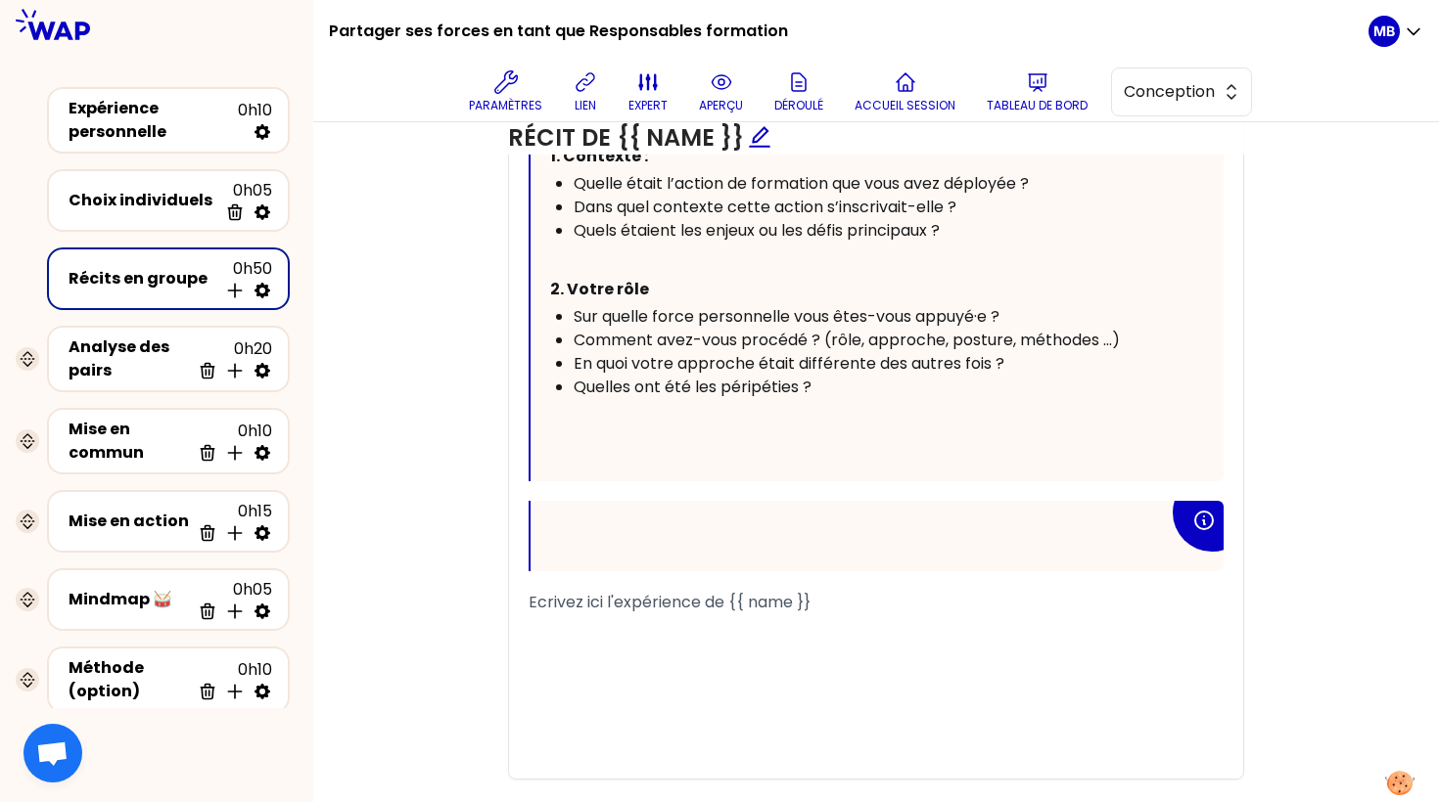
click at [595, 431] on p "﻿" at bounding box center [859, 446] width 619 height 31
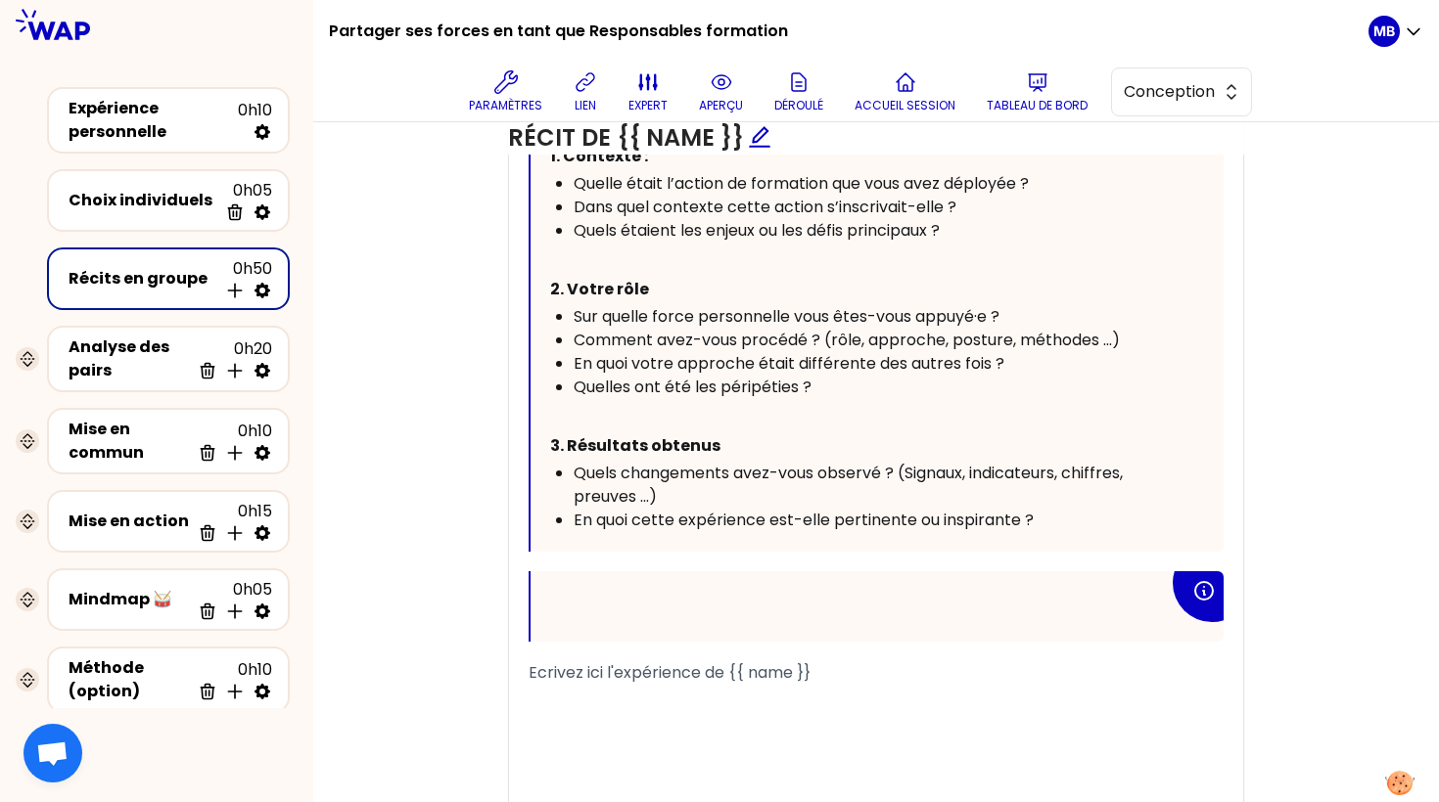
click at [695, 601] on p "﻿" at bounding box center [859, 606] width 619 height 31
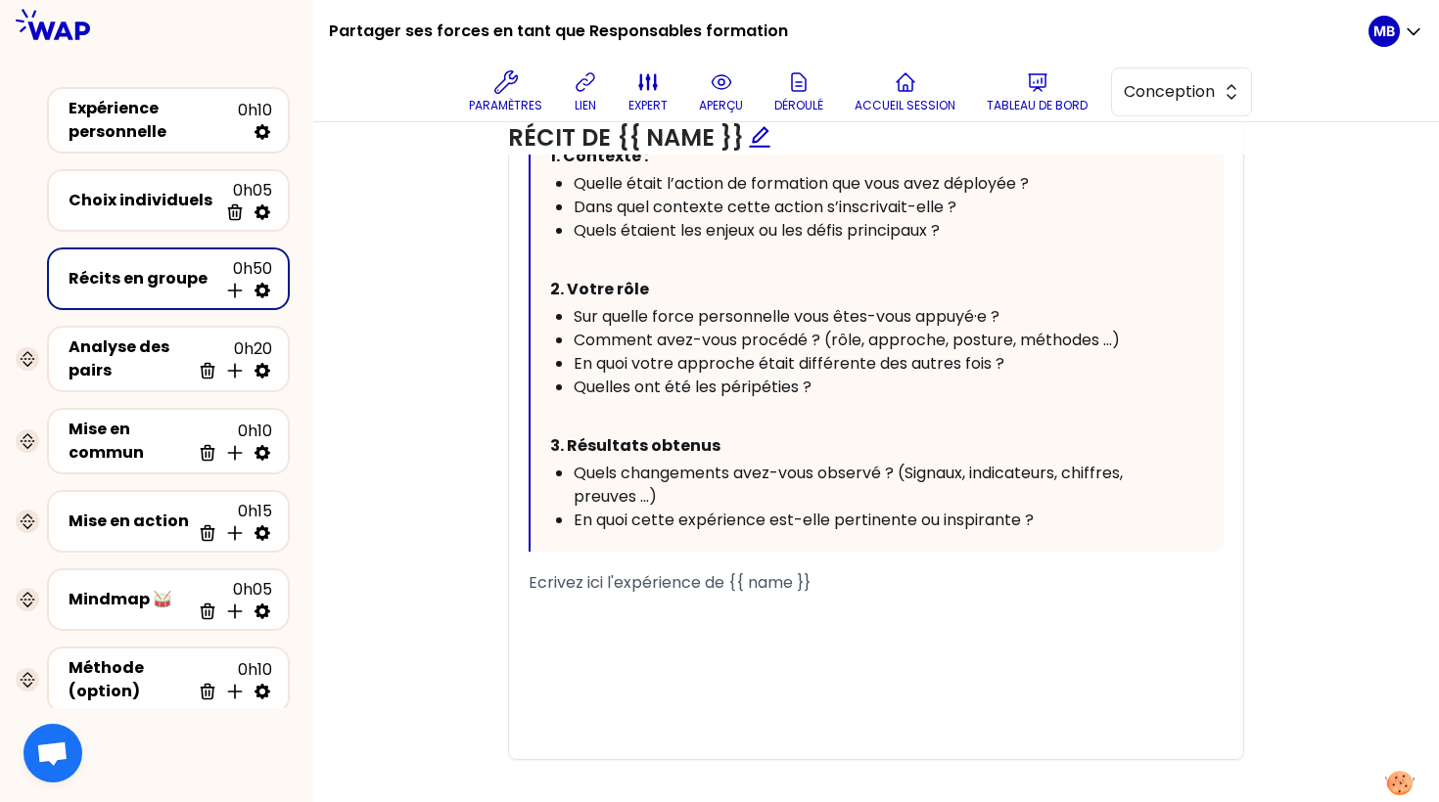
click at [720, 492] on div "Quels changements avez-vous observé ? (Signaux, indicateurs, chiffres, preuves …" at bounding box center [870, 485] width 595 height 47
click at [1071, 518] on div "En quoi cette expérience est-elle pertinente ou inspirante ?" at bounding box center [870, 520] width 595 height 23
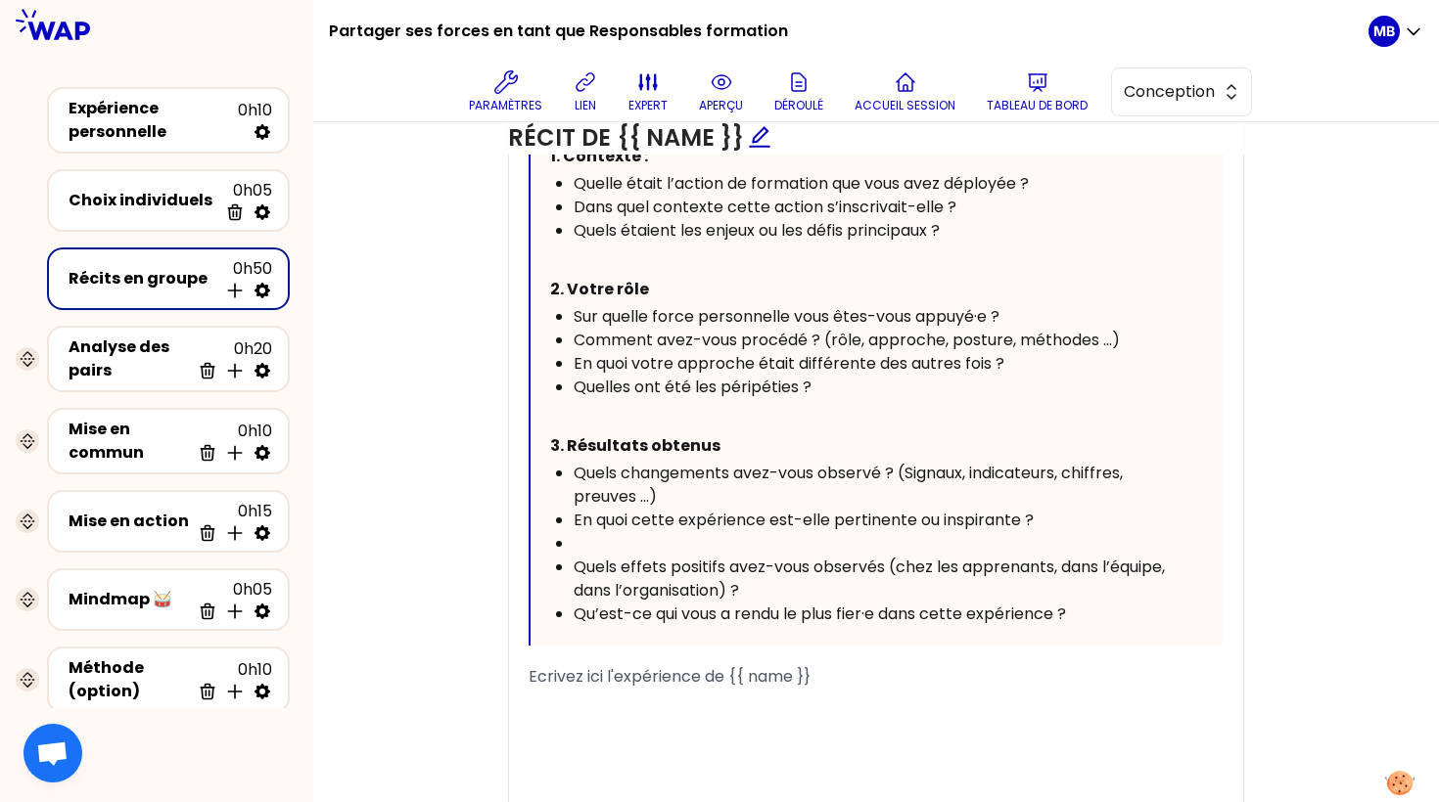
click at [610, 533] on div "﻿" at bounding box center [870, 543] width 595 height 23
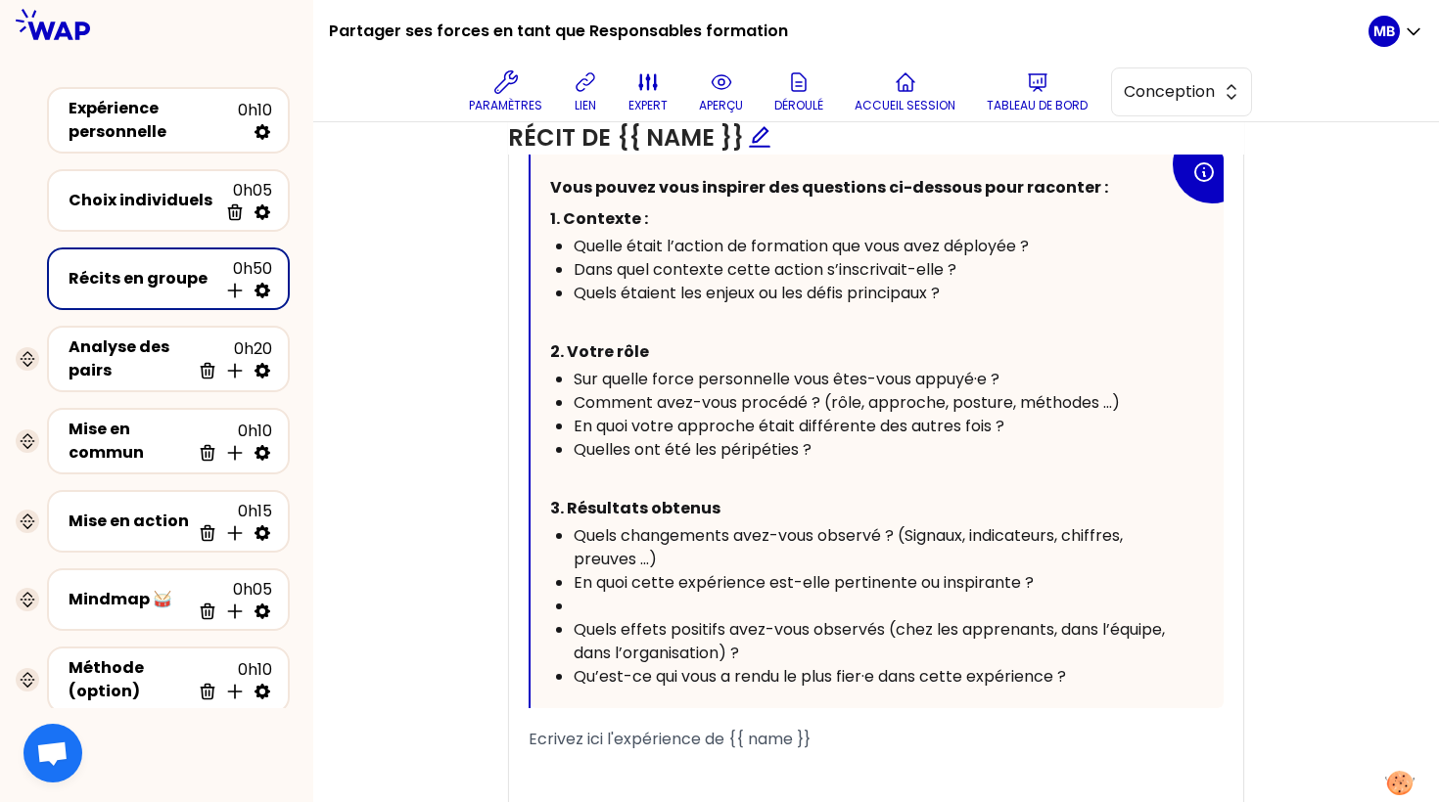
scroll to position [1442, 0]
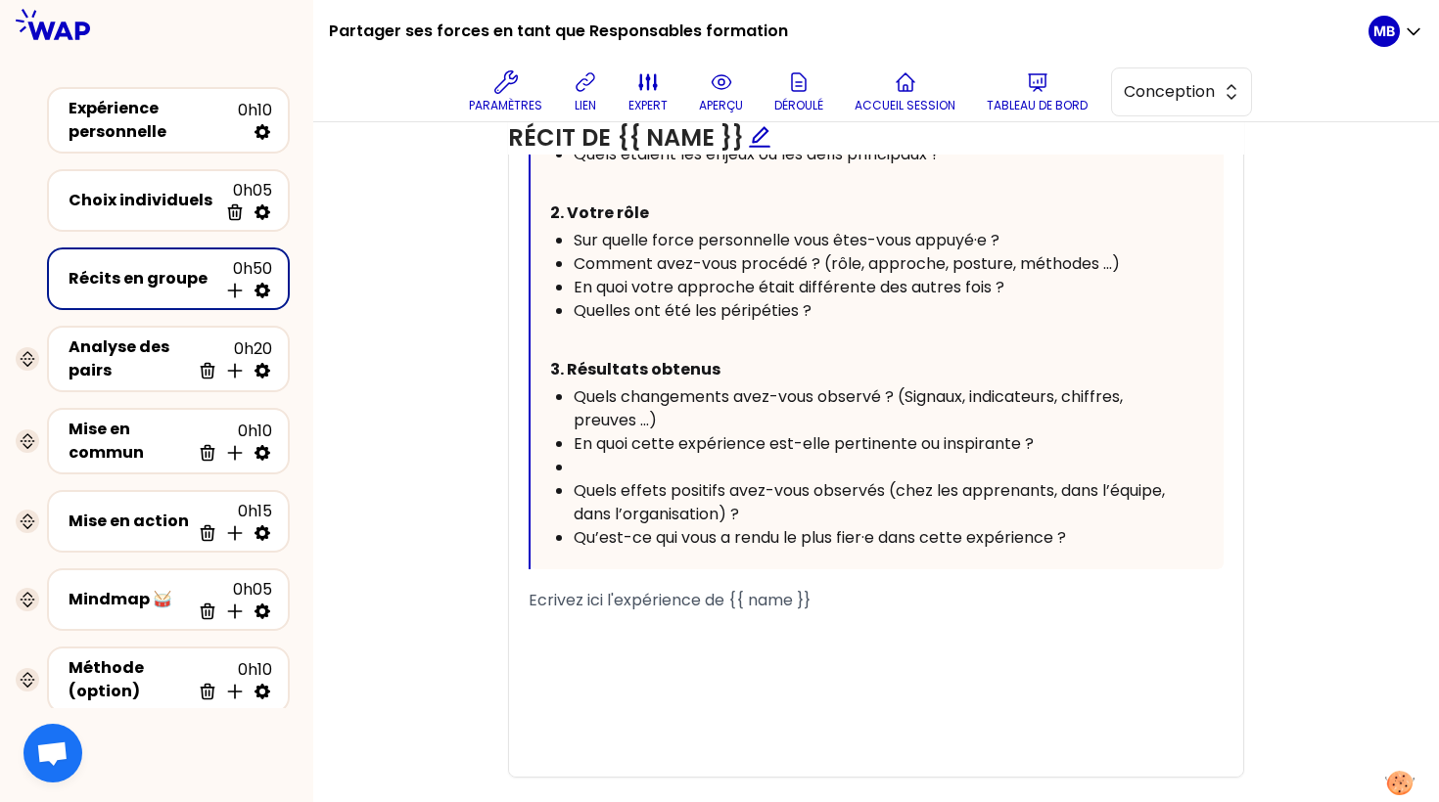
click at [700, 410] on div "Quels changements avez-vous observé ? (Signaux, indicateurs, chiffres, preuves …" at bounding box center [870, 409] width 595 height 47
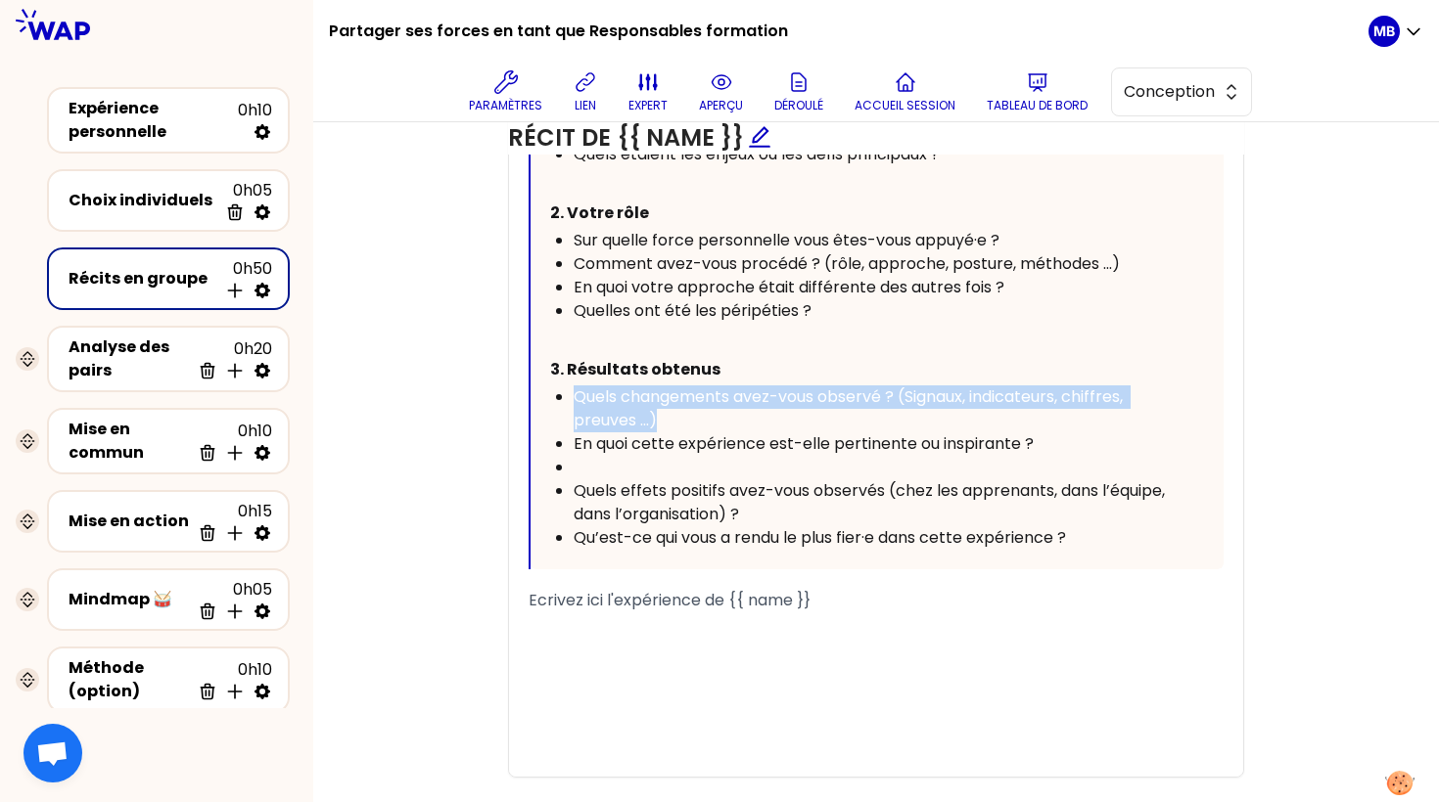
drag, startPoint x: 705, startPoint y: 410, endPoint x: 549, endPoint y: 381, distance: 158.4
click at [550, 386] on ul "Quels changements avez-vous observé ? (Signaux, indicateurs, chiffres, preuves …" at bounding box center [859, 468] width 619 height 164
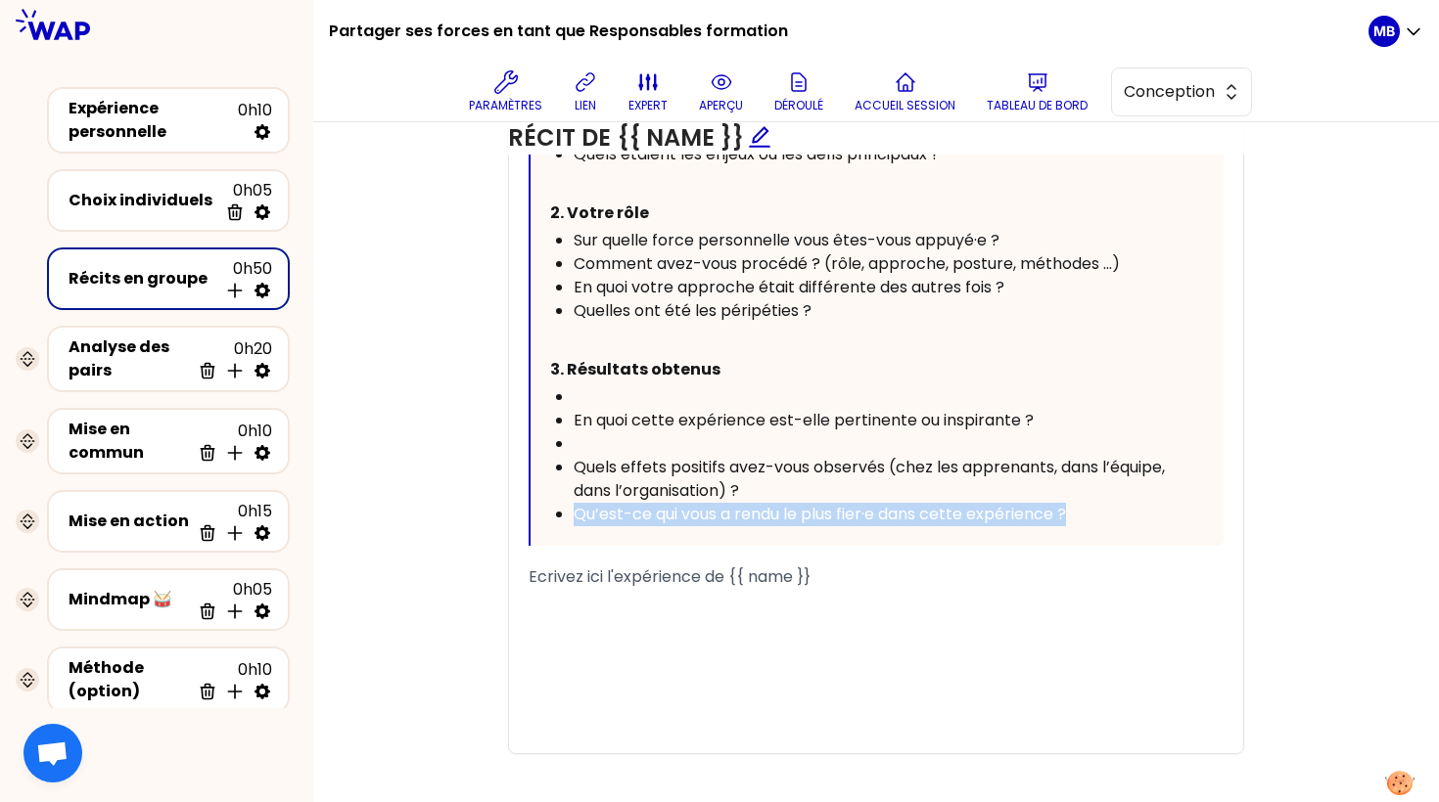
drag, startPoint x: 1087, startPoint y: 516, endPoint x: 562, endPoint y: 510, distance: 525.6
click at [573, 510] on li "Qu’est-ce qui vous a rendu le plus fier·e dans cette expérience ?" at bounding box center [870, 514] width 595 height 23
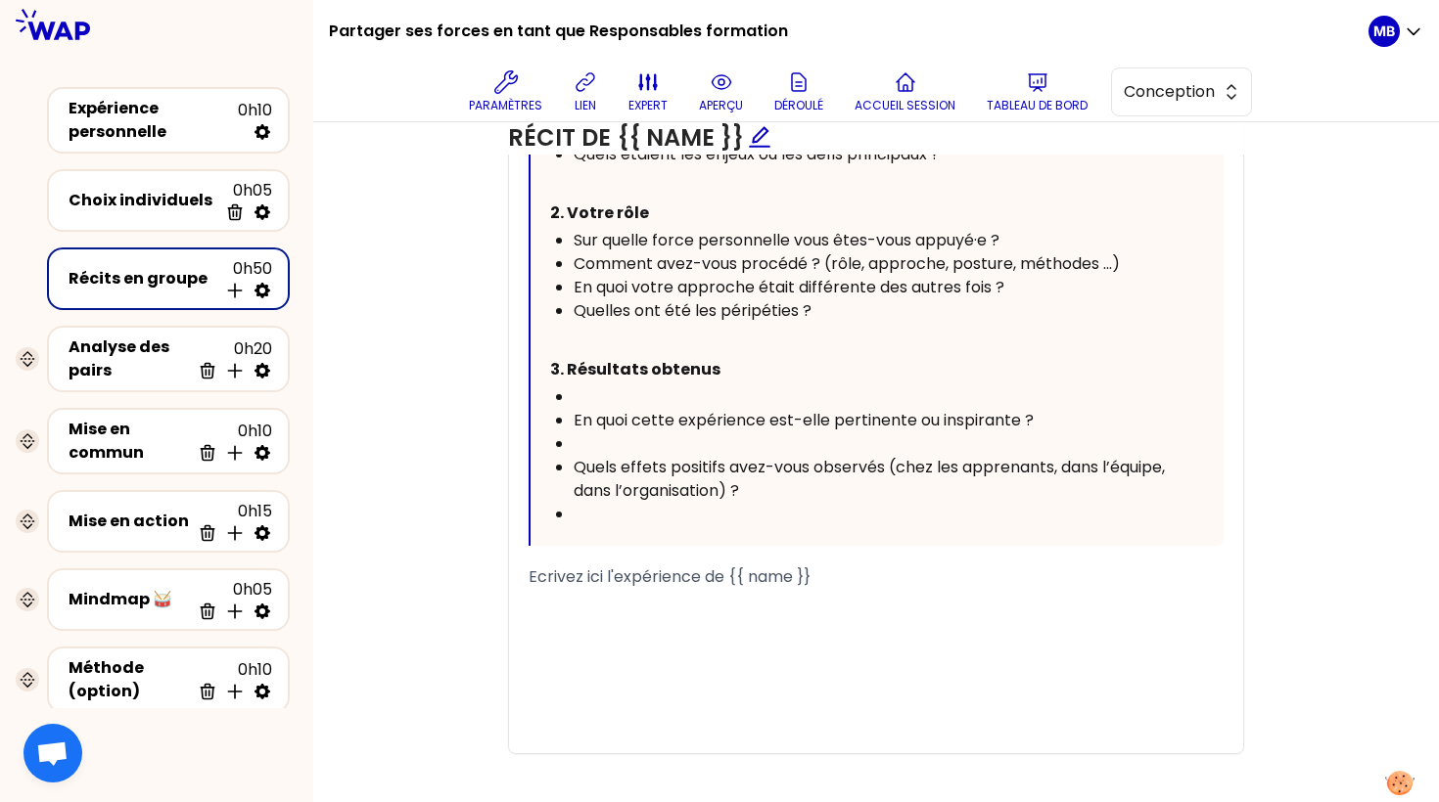
click at [594, 391] on div "﻿" at bounding box center [870, 397] width 595 height 23
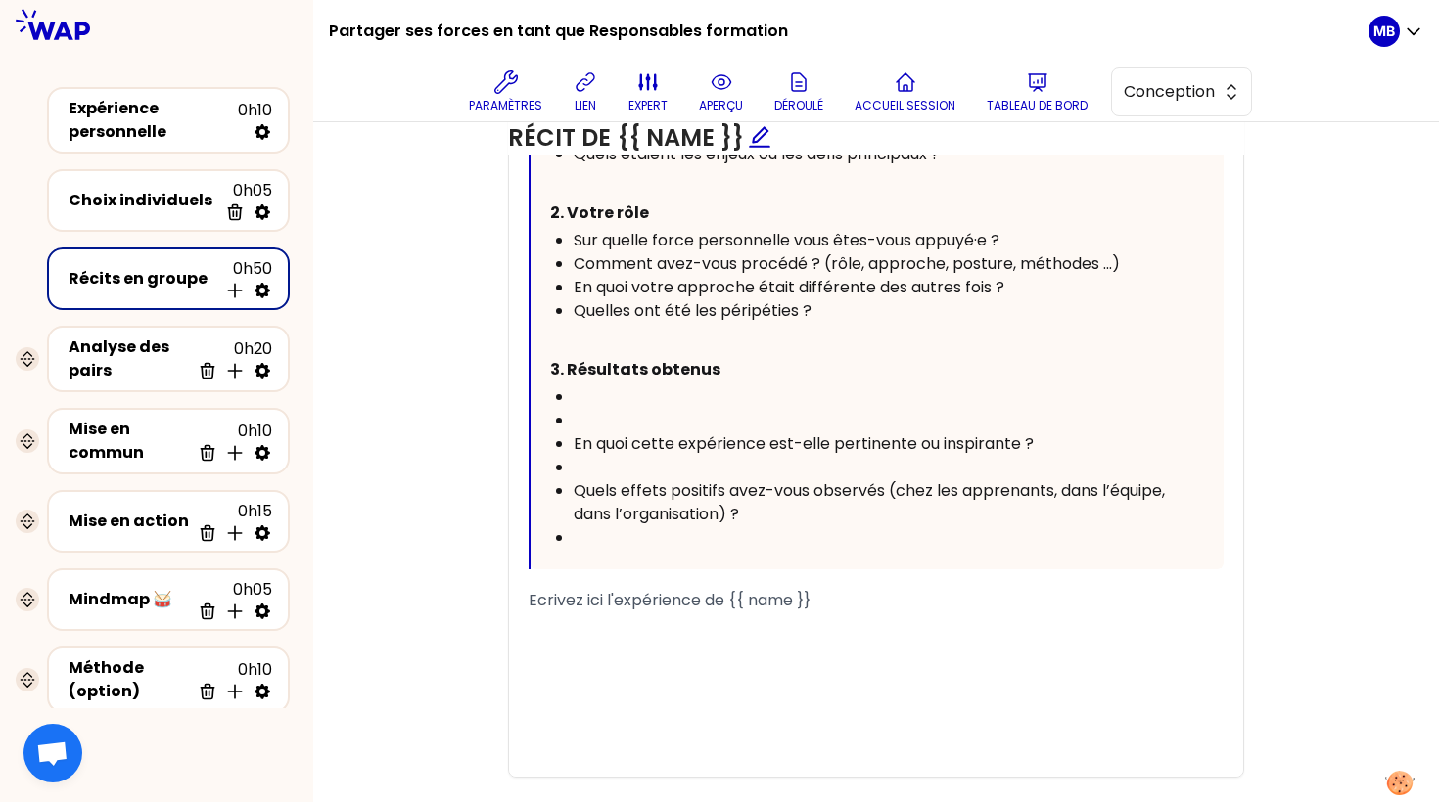
click at [588, 409] on div "﻿" at bounding box center [870, 420] width 595 height 23
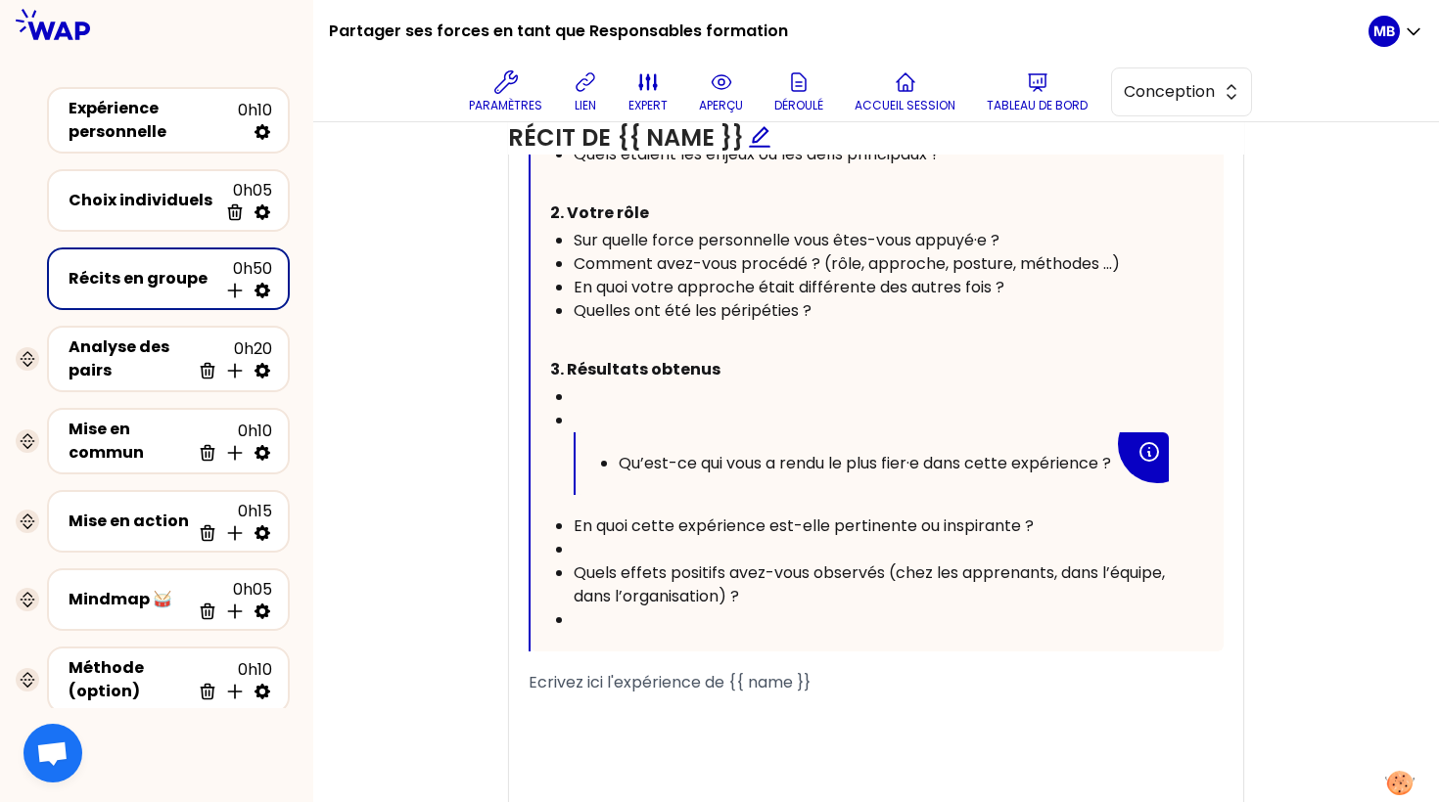
click at [616, 452] on ul "Qu’est-ce qui vous a rendu le plus fier·e dans cette expérience ?" at bounding box center [854, 463] width 519 height 23
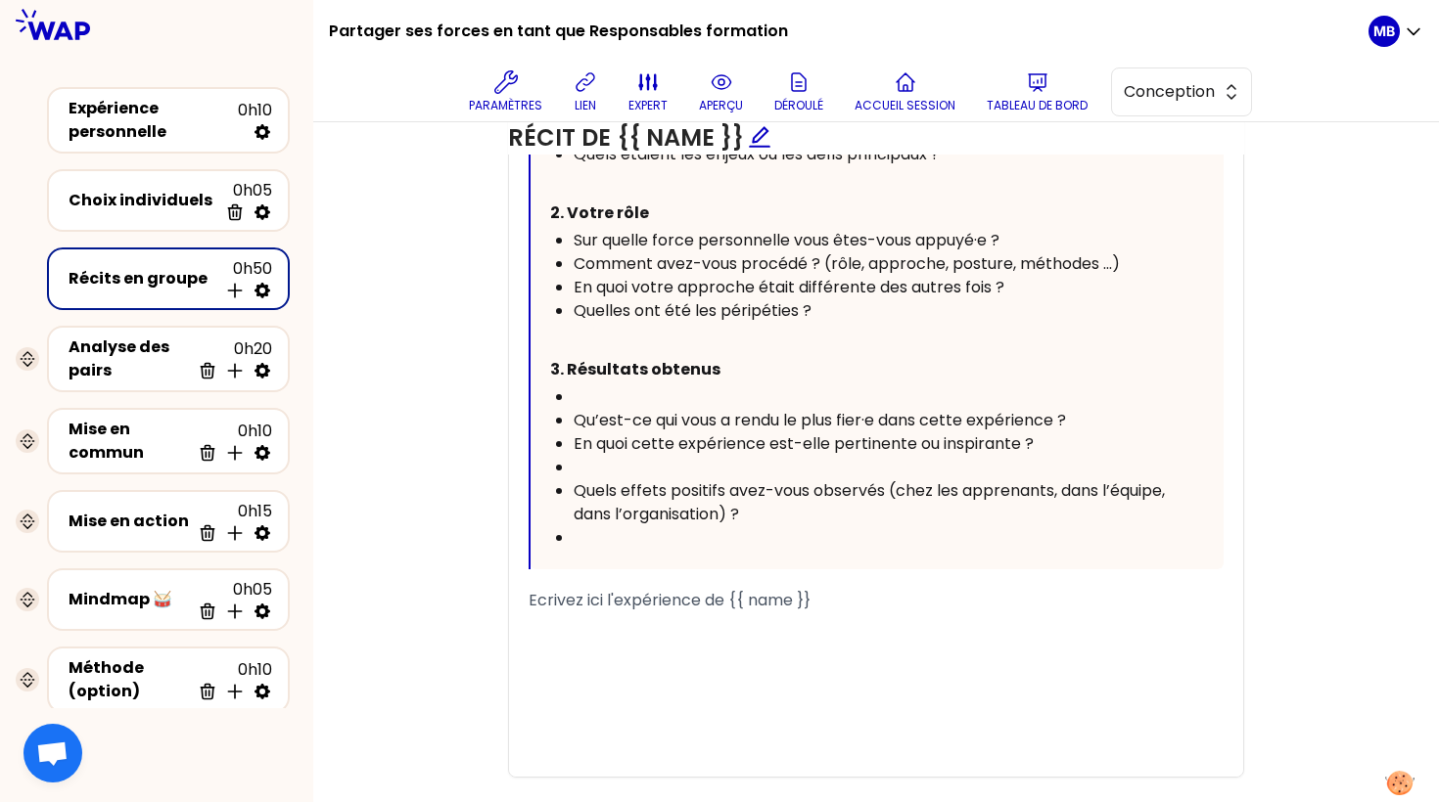
click at [614, 386] on div "﻿" at bounding box center [870, 397] width 595 height 23
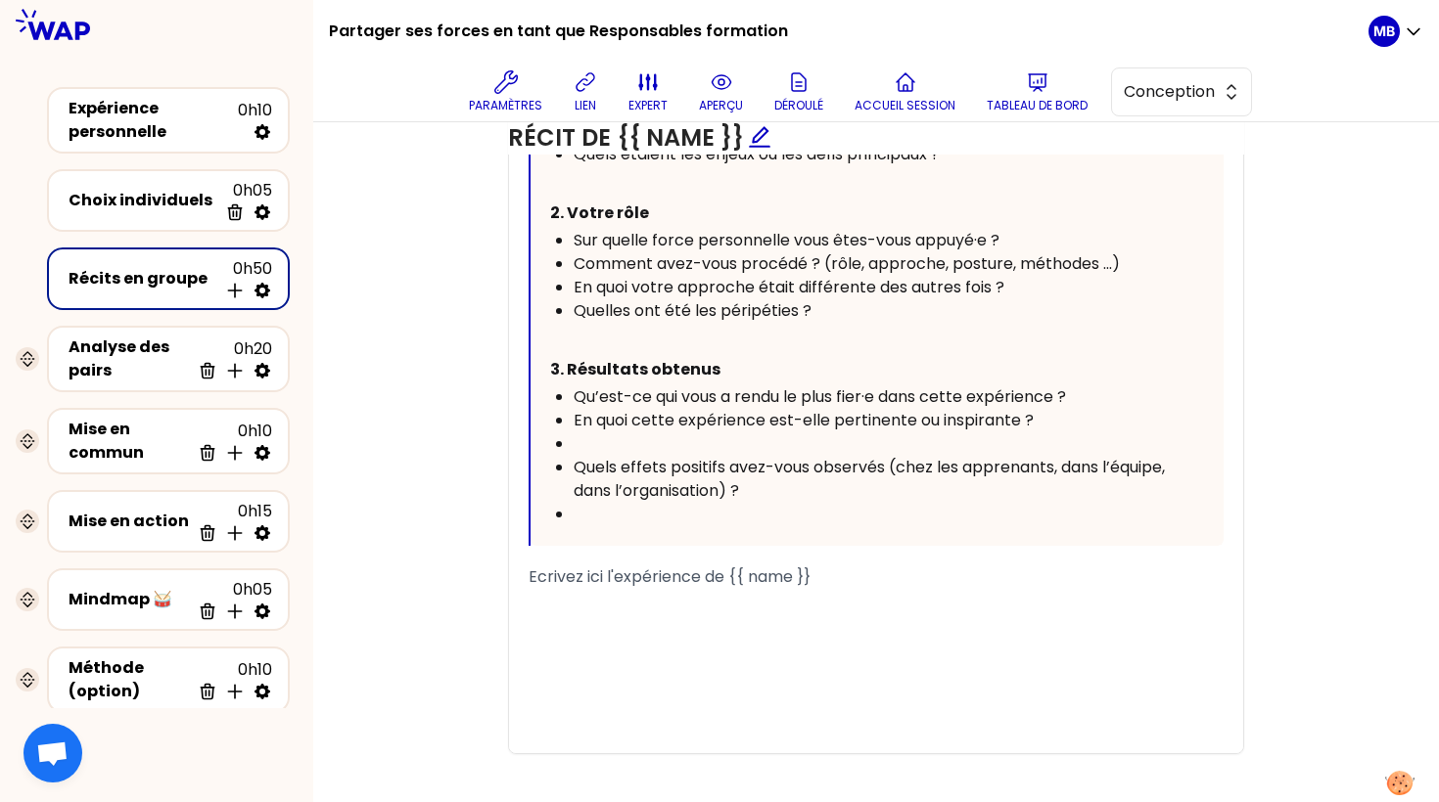
click at [643, 433] on div "﻿" at bounding box center [870, 444] width 595 height 23
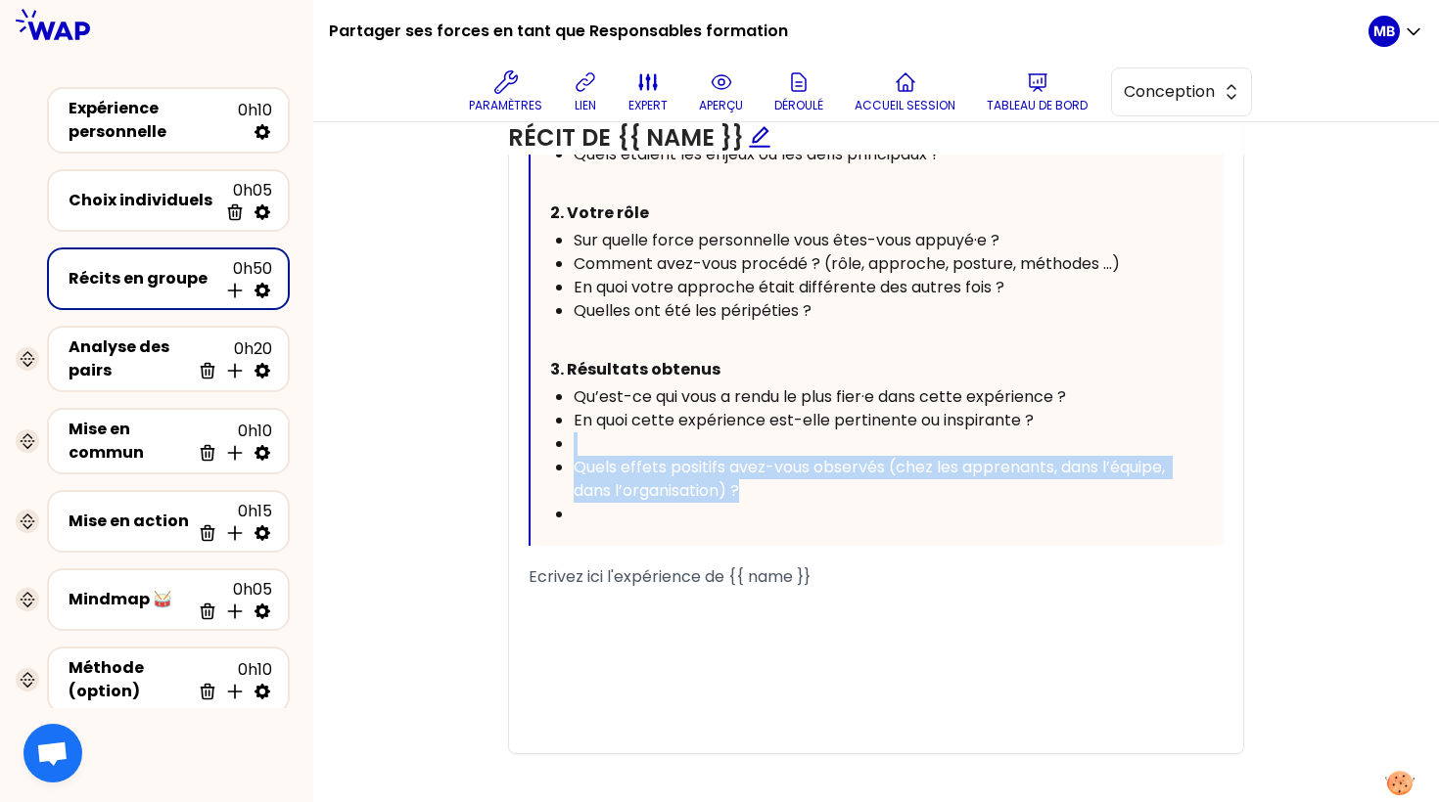
drag, startPoint x: 816, startPoint y: 484, endPoint x: 576, endPoint y: 437, distance: 244.3
click at [576, 437] on ul "Qu’est-ce qui vous a rendu le plus fier·e dans cette expérience ? En quoi cette…" at bounding box center [859, 456] width 619 height 141
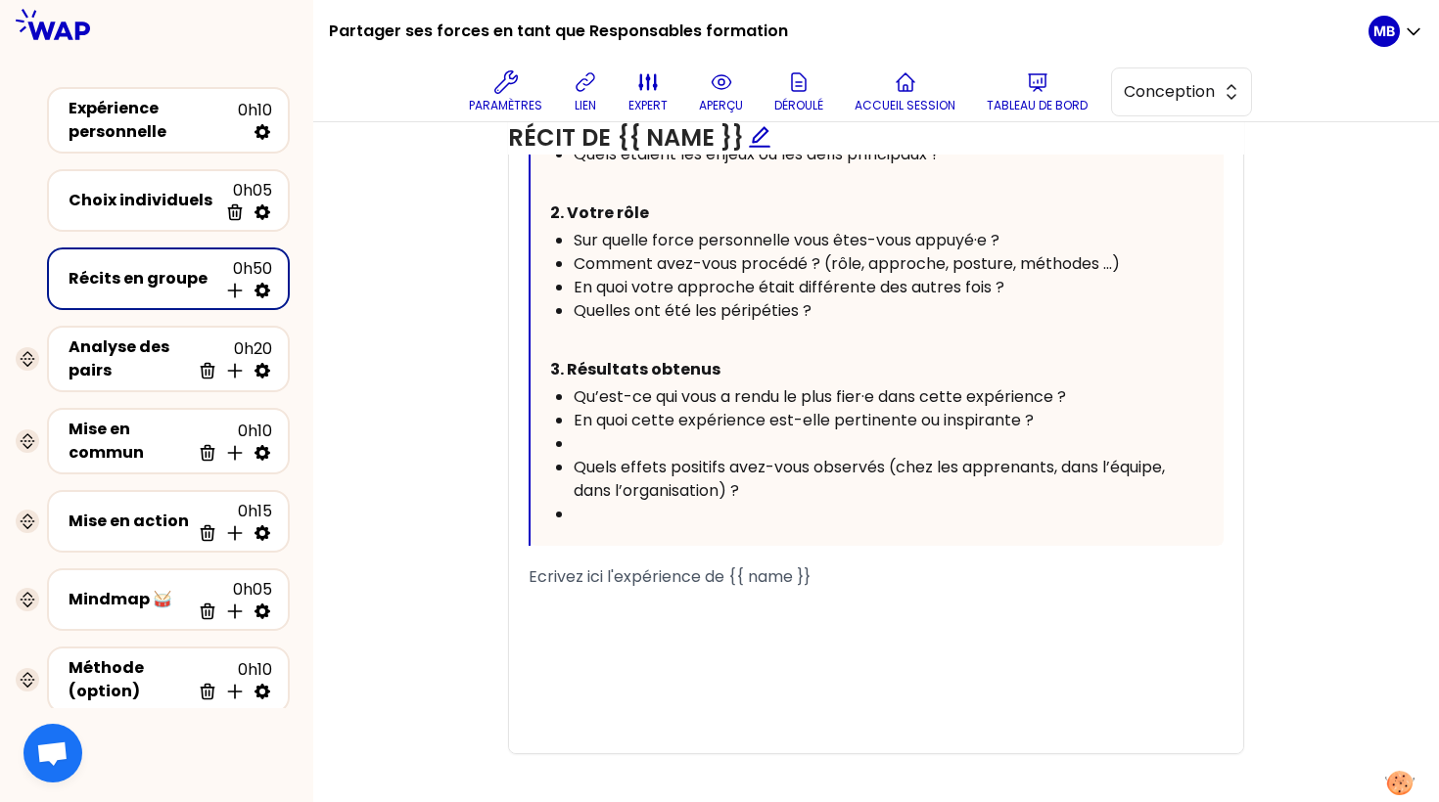
click at [590, 504] on div "﻿" at bounding box center [870, 514] width 595 height 23
click at [590, 445] on div "﻿" at bounding box center [870, 444] width 595 height 23
click at [646, 456] on span "Quels effets positifs avez-vous observés (chez les apprenants, dans l’équipe, d…" at bounding box center [870, 479] width 595 height 46
click at [619, 433] on div "﻿" at bounding box center [870, 444] width 595 height 23
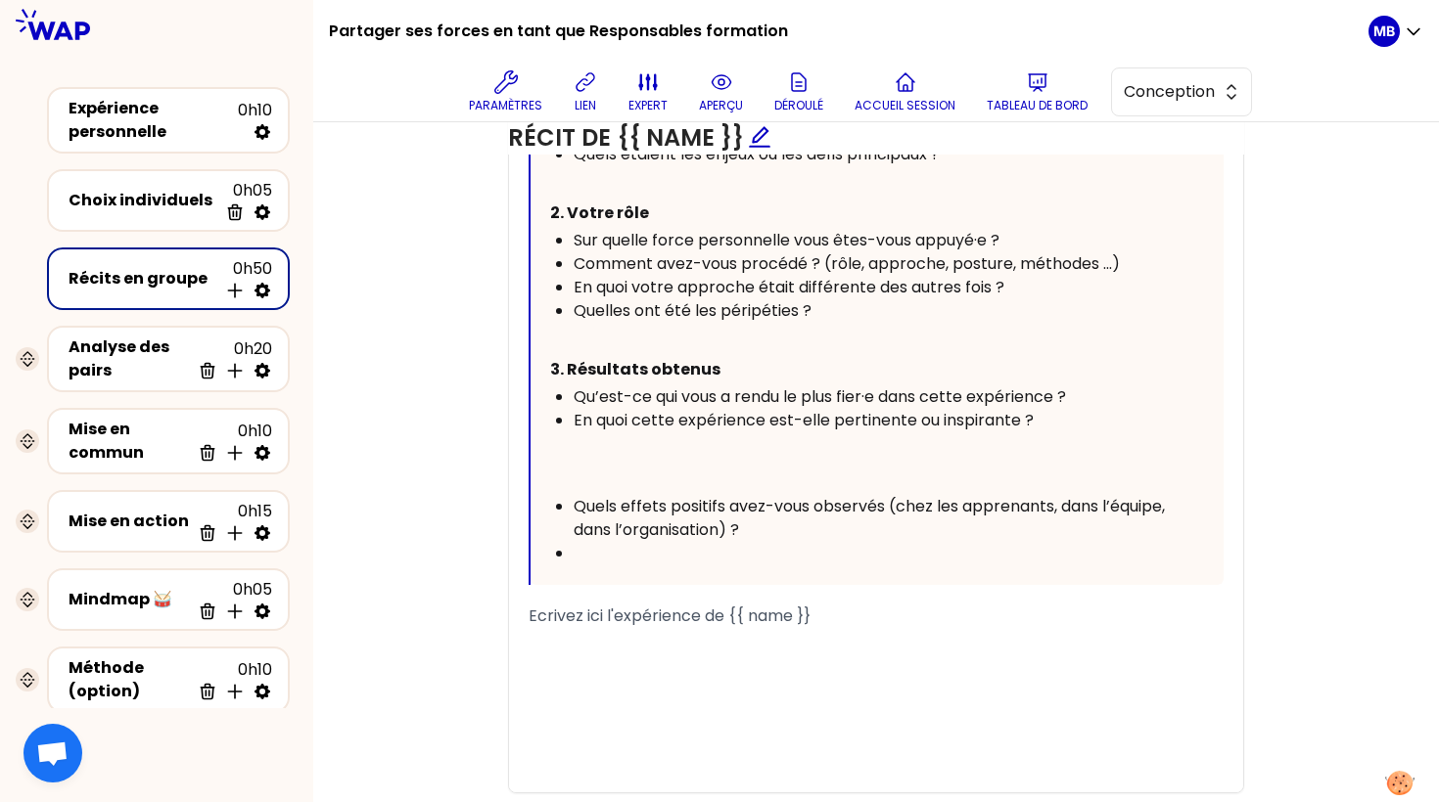
click at [606, 437] on p "﻿" at bounding box center [859, 448] width 619 height 31
click at [542, 446] on div "Vous pouvez vous inspirer des questions ci-dessous pour raconter : 1. Contexte …" at bounding box center [876, 300] width 693 height 572
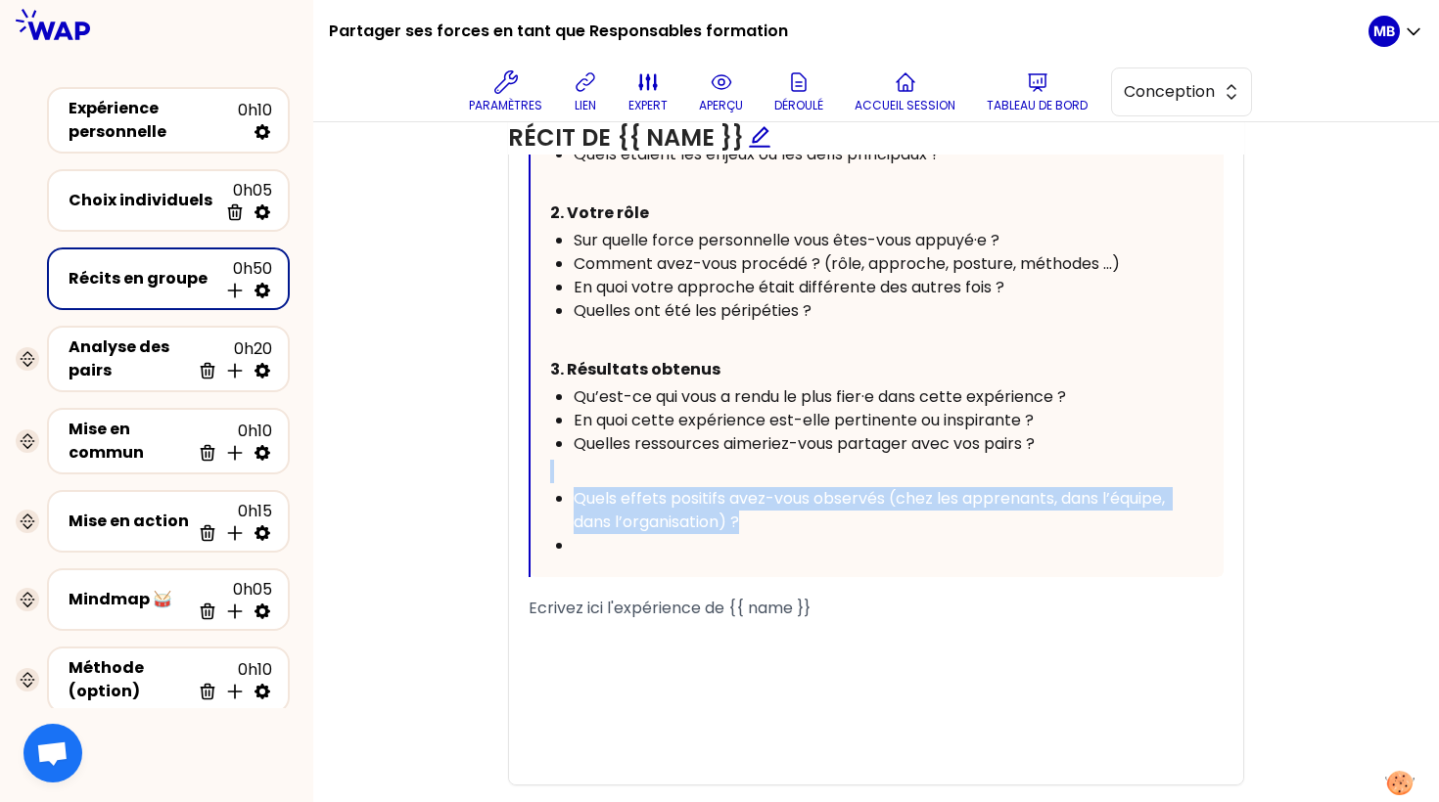
drag, startPoint x: 824, startPoint y: 515, endPoint x: 541, endPoint y: 478, distance: 285.3
click at [541, 478] on div "Vous pouvez vous inspirer des questions ci-dessous pour raconter : 1. Contexte …" at bounding box center [876, 296] width 693 height 564
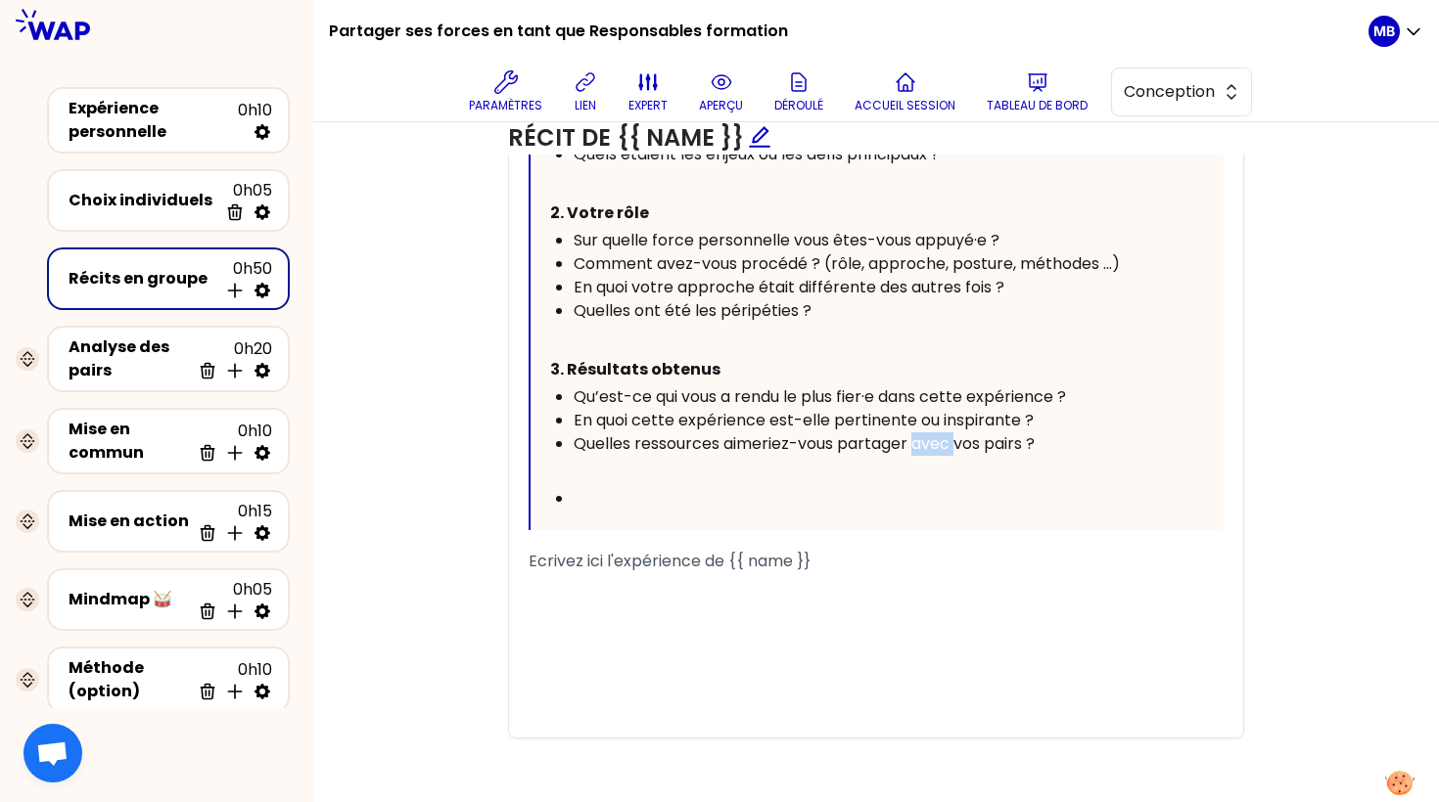
drag, startPoint x: 958, startPoint y: 436, endPoint x: 915, endPoint y: 439, distance: 43.2
click at [915, 439] on span "Quelles ressources aimeriez-vous partager avec vos pairs ?" at bounding box center [803, 444] width 461 height 23
click at [664, 500] on div "﻿" at bounding box center [870, 498] width 595 height 23
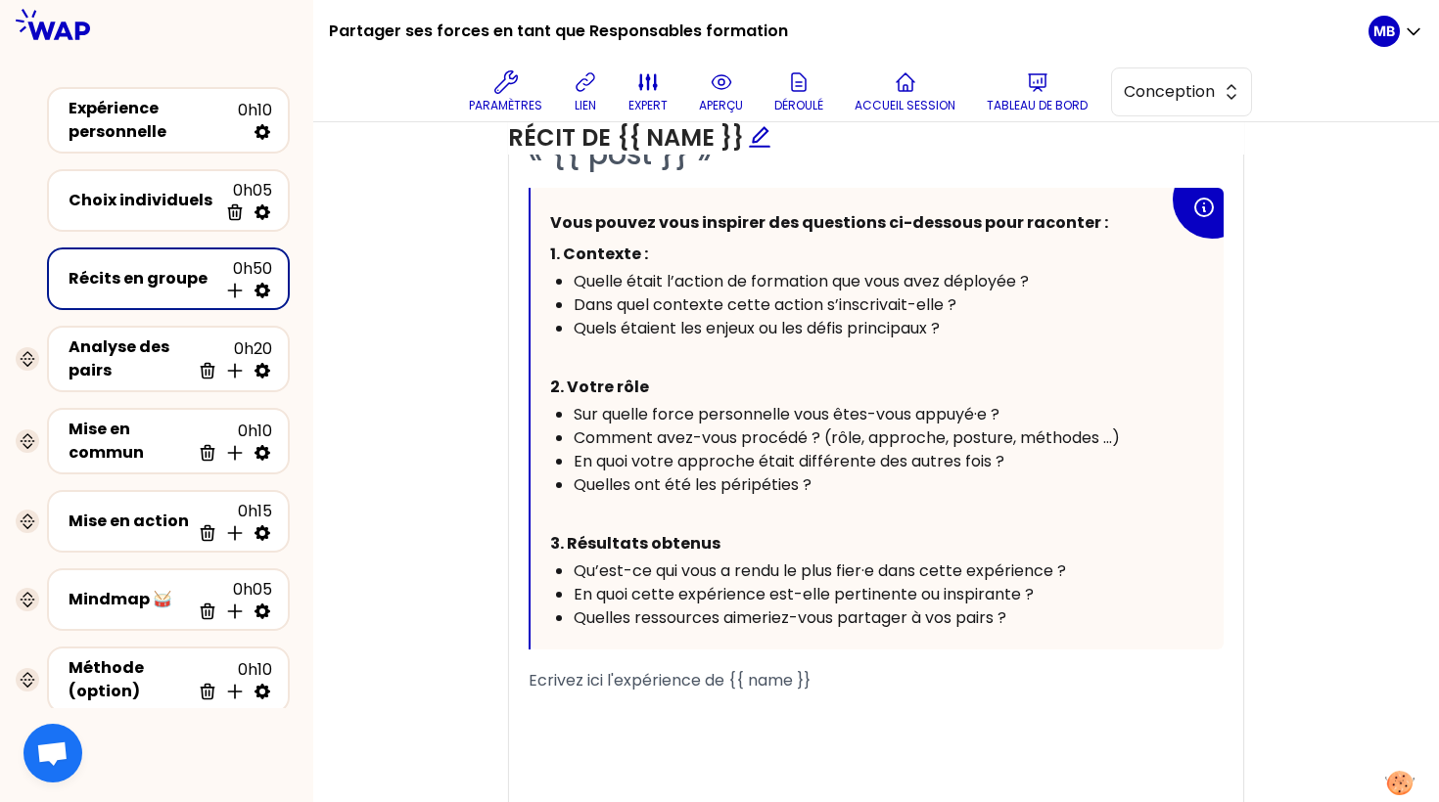
scroll to position [1280, 0]
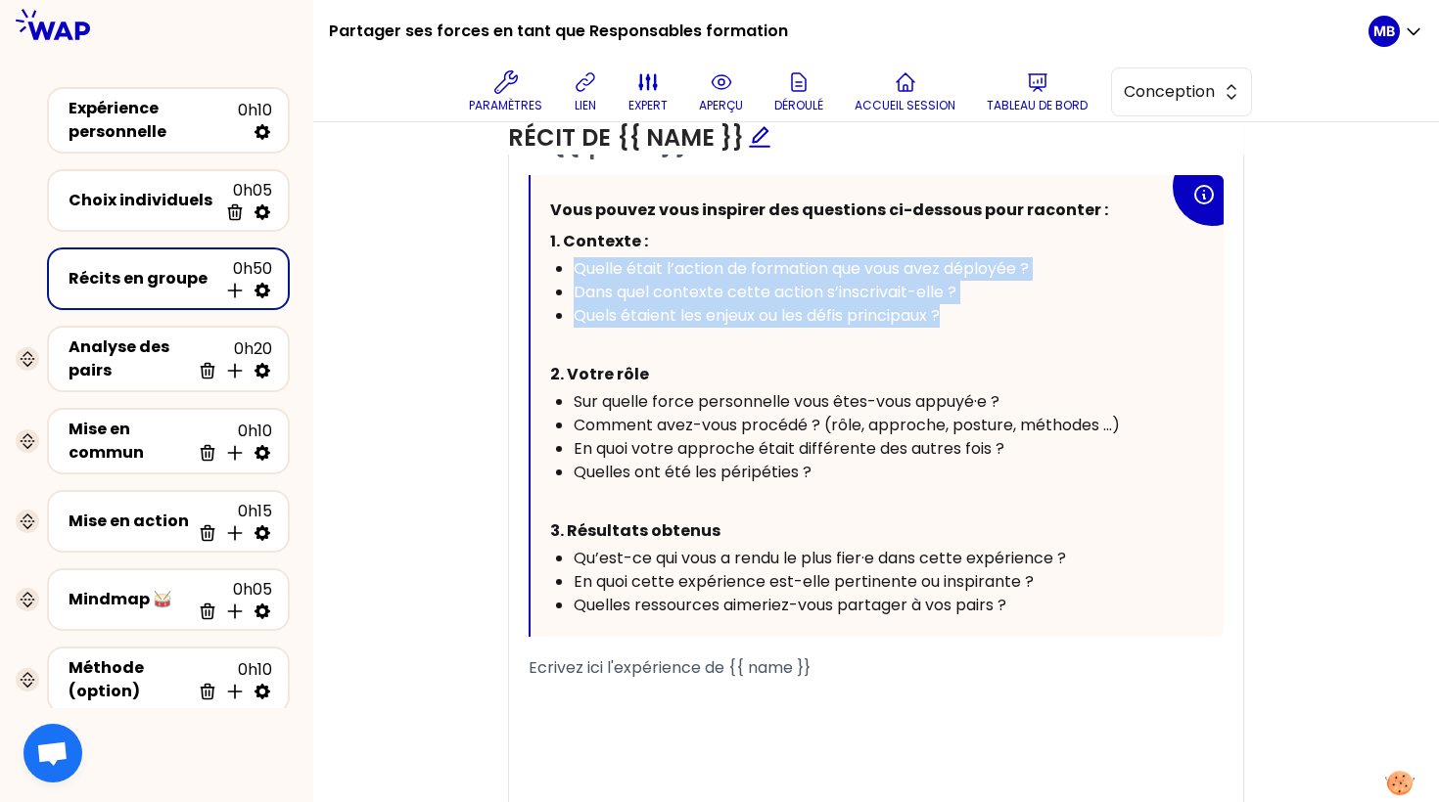
drag, startPoint x: 573, startPoint y: 263, endPoint x: 989, endPoint y: 321, distance: 419.9
click at [989, 321] on ul "Quelle était l’action de formation que vous avez déployée ? Dans quel contexte …" at bounding box center [859, 292] width 619 height 70
click at [953, 305] on div "Quels étaient les enjeux ou les défis principaux ?" at bounding box center [870, 315] width 595 height 23
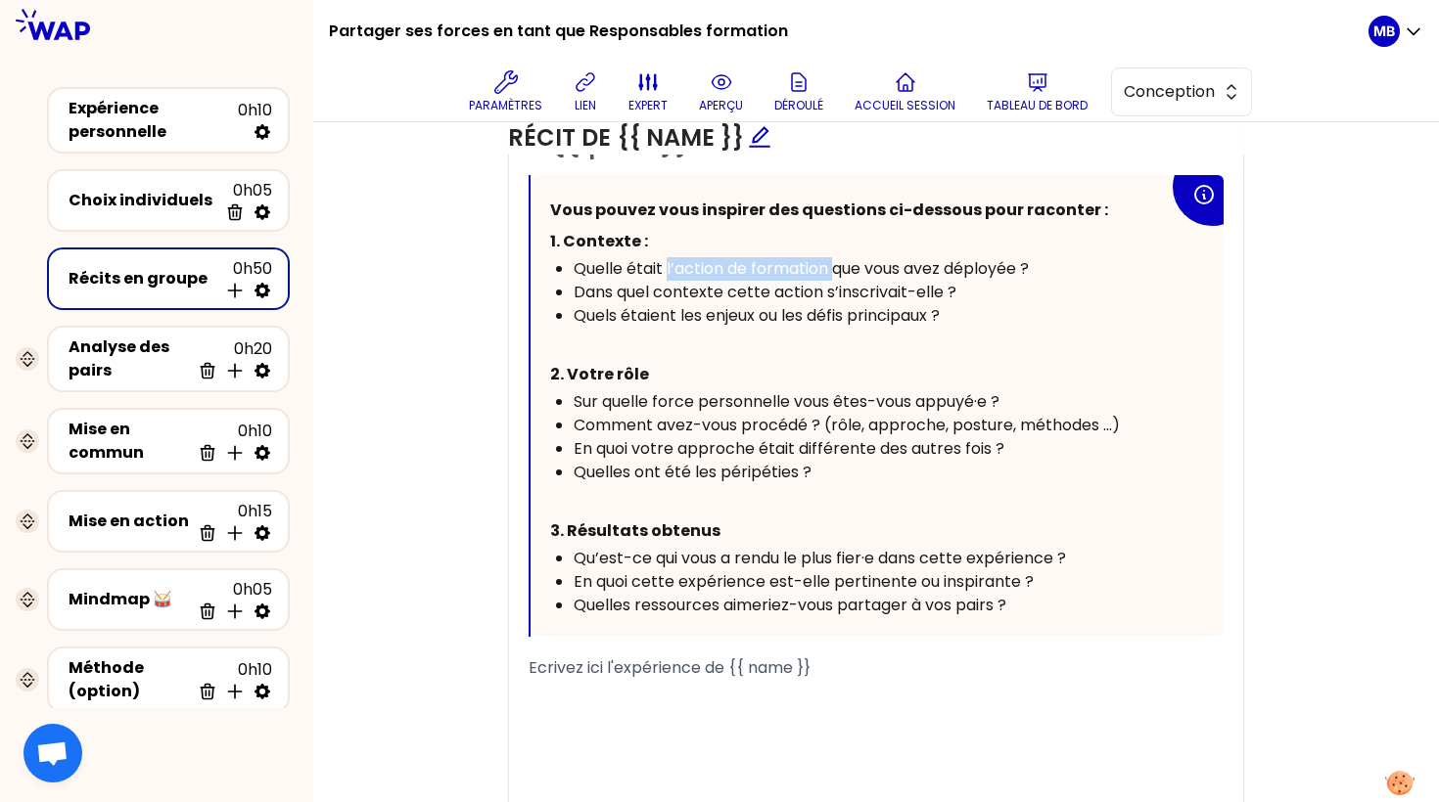
drag, startPoint x: 665, startPoint y: 263, endPoint x: 832, endPoint y: 257, distance: 167.5
click at [832, 257] on span "Quelle était l’action de formation que vous avez déployée ?" at bounding box center [800, 268] width 455 height 23
drag, startPoint x: 654, startPoint y: 397, endPoint x: 793, endPoint y: 396, distance: 139.0
click at [793, 396] on span "Sur quelle force personnelle vous êtes-vous appuyé·e ?" at bounding box center [786, 401] width 426 height 23
drag, startPoint x: 842, startPoint y: 472, endPoint x: 547, endPoint y: 428, distance: 297.8
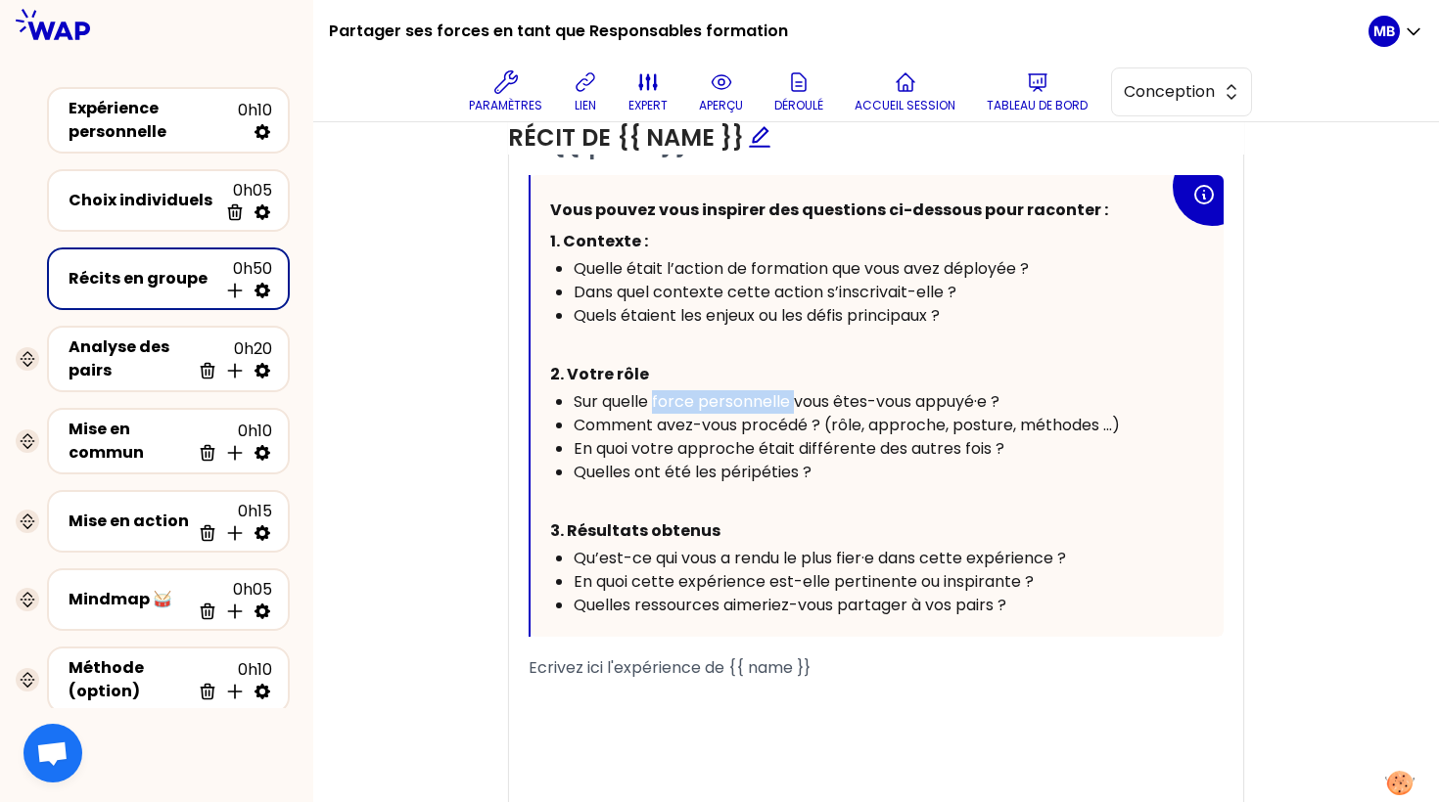
click at [547, 428] on div "Vous pouvez vous inspirer des questions ci-dessous pour raconter : 1. Contexte …" at bounding box center [876, 406] width 693 height 462
click at [729, 448] on span "En quoi votre approche était différente des autres fois ?" at bounding box center [788, 448] width 431 height 23
drag, startPoint x: 668, startPoint y: 448, endPoint x: 919, endPoint y: 433, distance: 251.0
click at [919, 437] on span "En quoi votre approche était différente des autres fois ?" at bounding box center [788, 448] width 431 height 23
drag, startPoint x: 632, startPoint y: 465, endPoint x: 829, endPoint y: 465, distance: 196.7
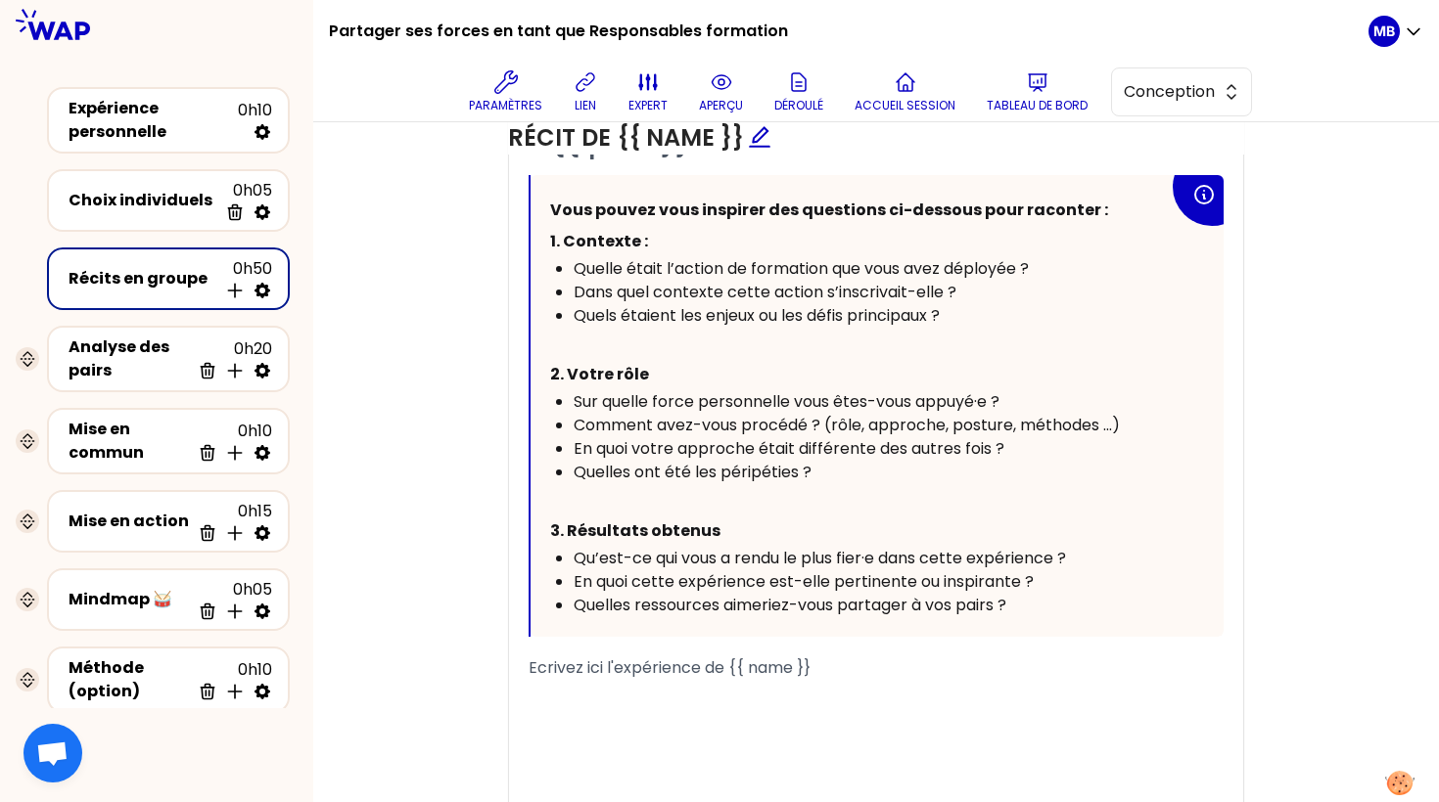
click at [829, 465] on div "Quelles ont été les péripéties ?" at bounding box center [870, 472] width 595 height 23
drag, startPoint x: 829, startPoint y: 465, endPoint x: 551, endPoint y: 466, distance: 277.9
click at [551, 466] on ul "Sur quelle force personnelle vous êtes-vous appuyé·e ? Comment avez-vous procéd…" at bounding box center [859, 437] width 619 height 94
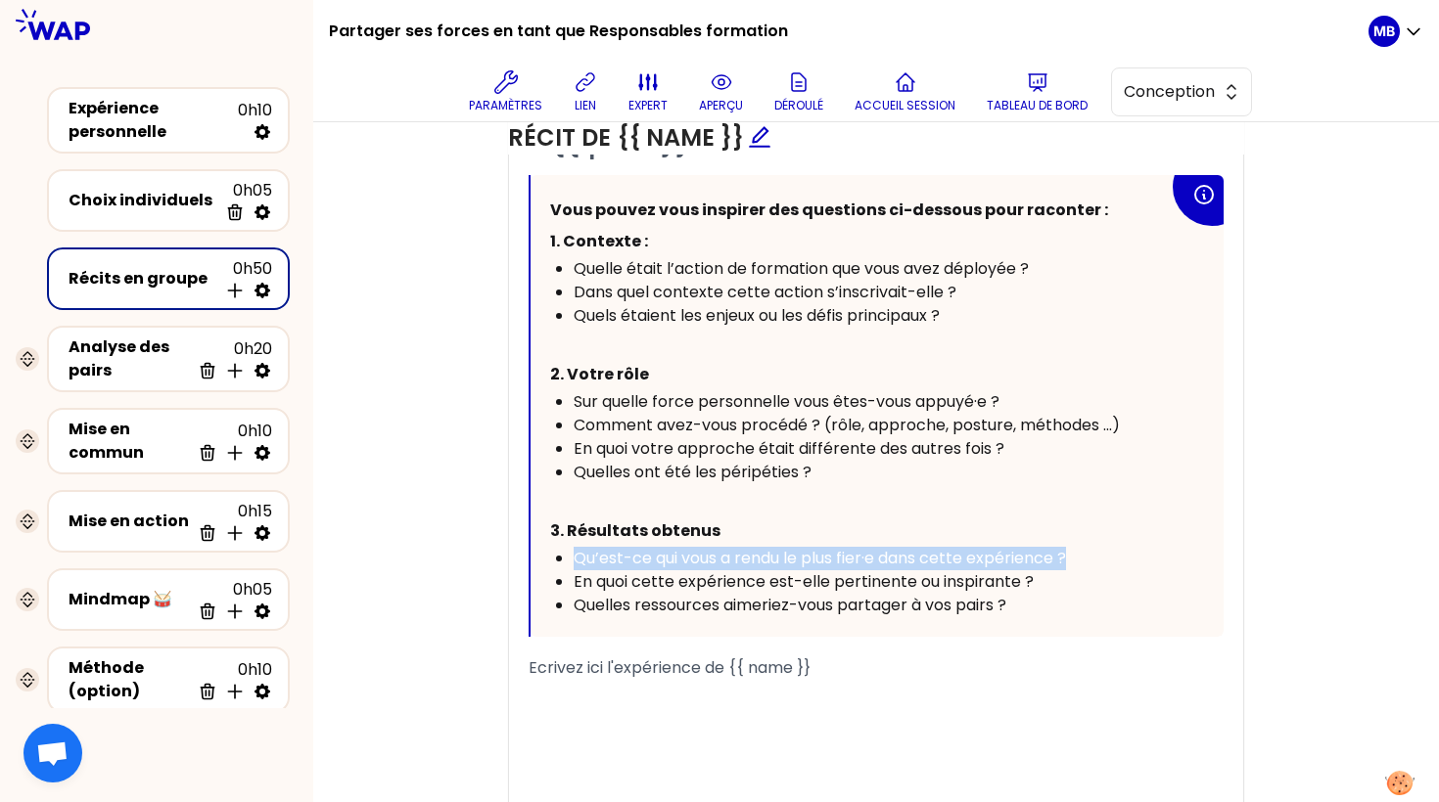
drag, startPoint x: 575, startPoint y: 554, endPoint x: 1078, endPoint y: 548, distance: 503.1
click at [1078, 548] on div "Qu’est-ce qui vous a rendu le plus fier·e dans cette expérience ?" at bounding box center [870, 558] width 595 height 23
click at [721, 552] on span "Qu’est-ce qui vous a rendu le plus fier·e dans cette expérience ?" at bounding box center [819, 558] width 492 height 23
drag, startPoint x: 660, startPoint y: 550, endPoint x: 1107, endPoint y: 549, distance: 447.2
click at [1107, 549] on div "Qu’est-ce qui vous a rendu le plus fier·e dans cette expérience ?" at bounding box center [870, 558] width 595 height 23
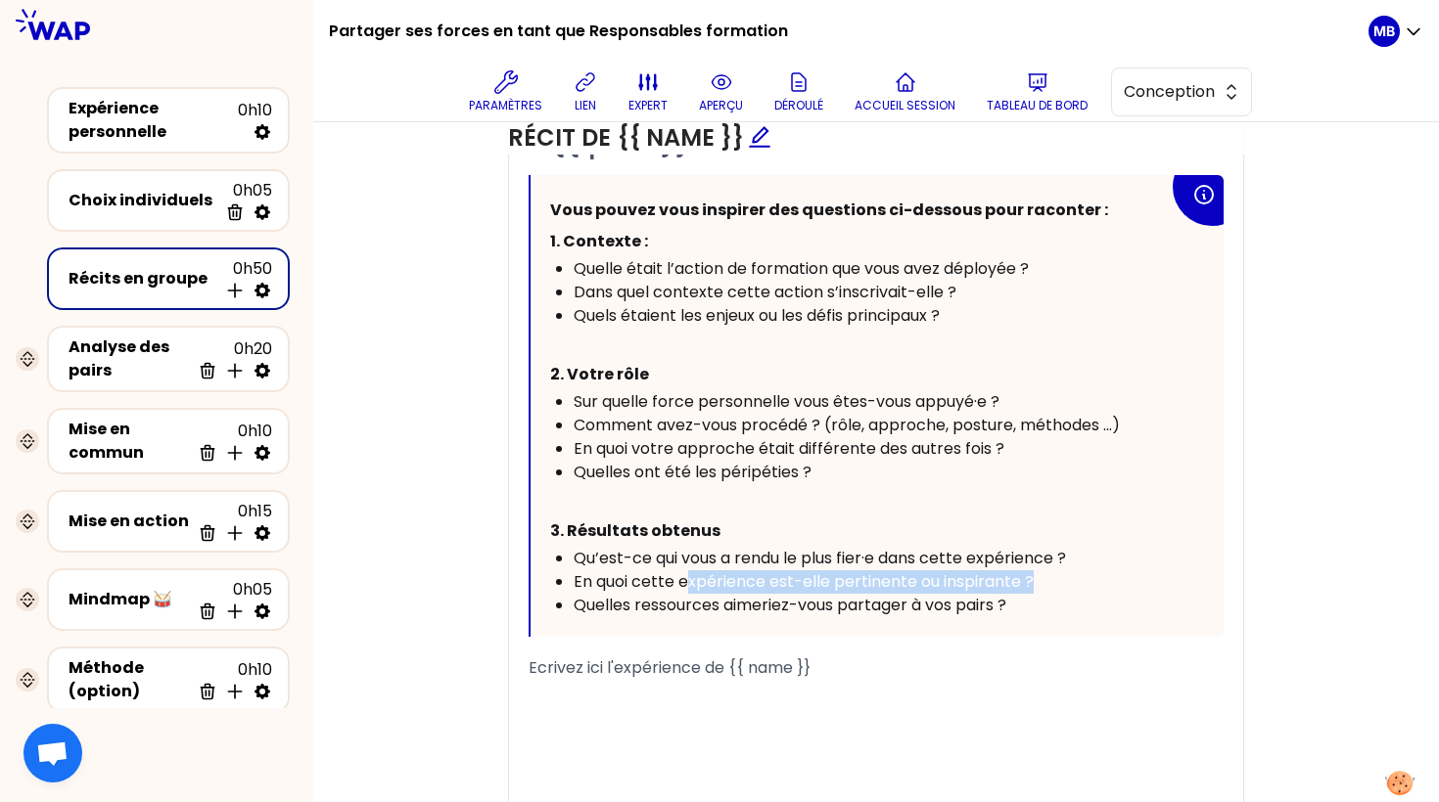
drag, startPoint x: 684, startPoint y: 580, endPoint x: 1041, endPoint y: 580, distance: 357.2
click at [1041, 580] on div "En quoi cette expérience est-elle pertinente ou inspirante ?" at bounding box center [870, 582] width 595 height 23
click at [1067, 571] on div "En quoi cette expérience est-elle pertinente ou inspirante ?" at bounding box center [870, 582] width 595 height 23
click at [952, 614] on div "Vous pouvez vous inspirer des questions ci-dessous pour raconter : 1. Contexte …" at bounding box center [876, 406] width 693 height 462
click at [862, 696] on div "﻿" at bounding box center [875, 691] width 695 height 23
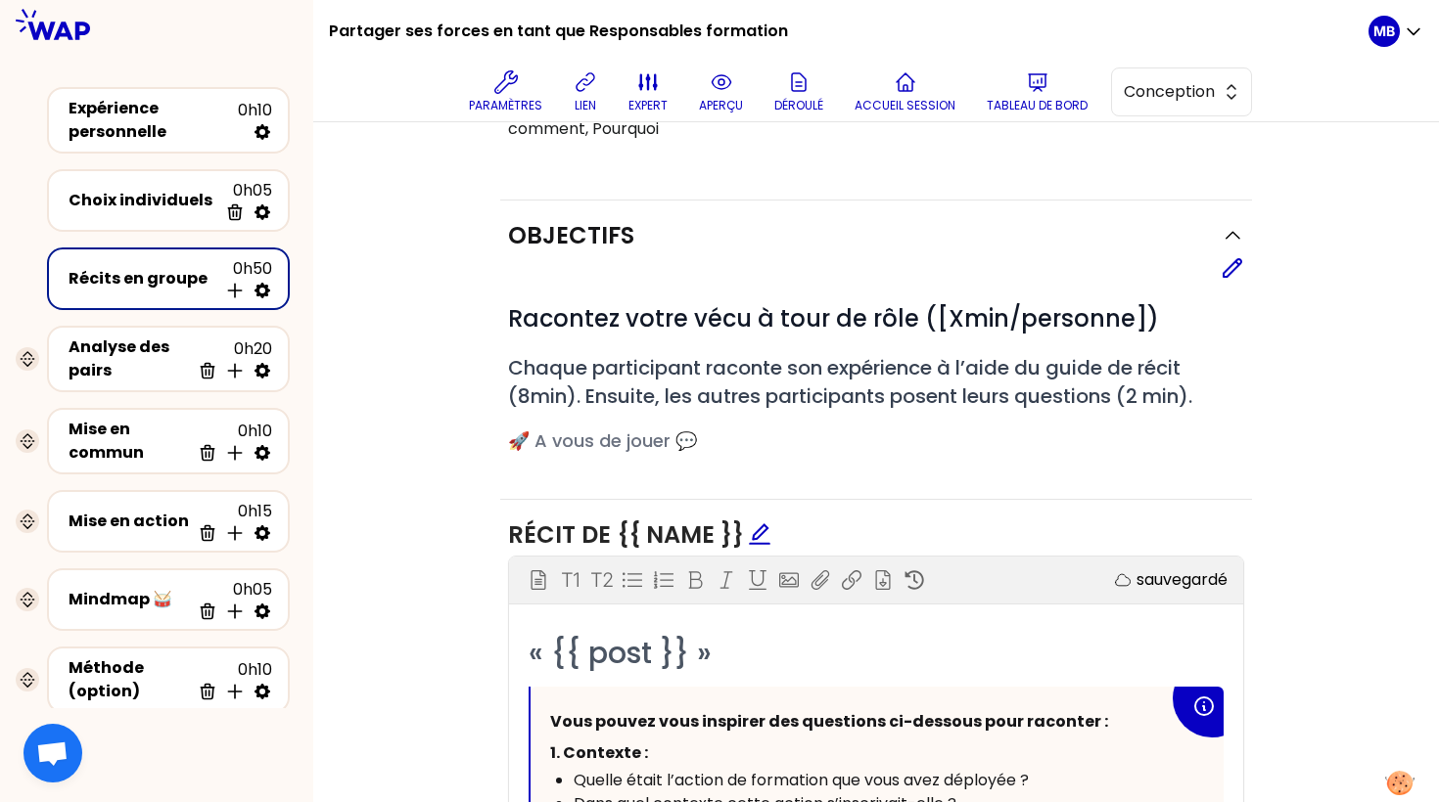
scroll to position [808, 0]
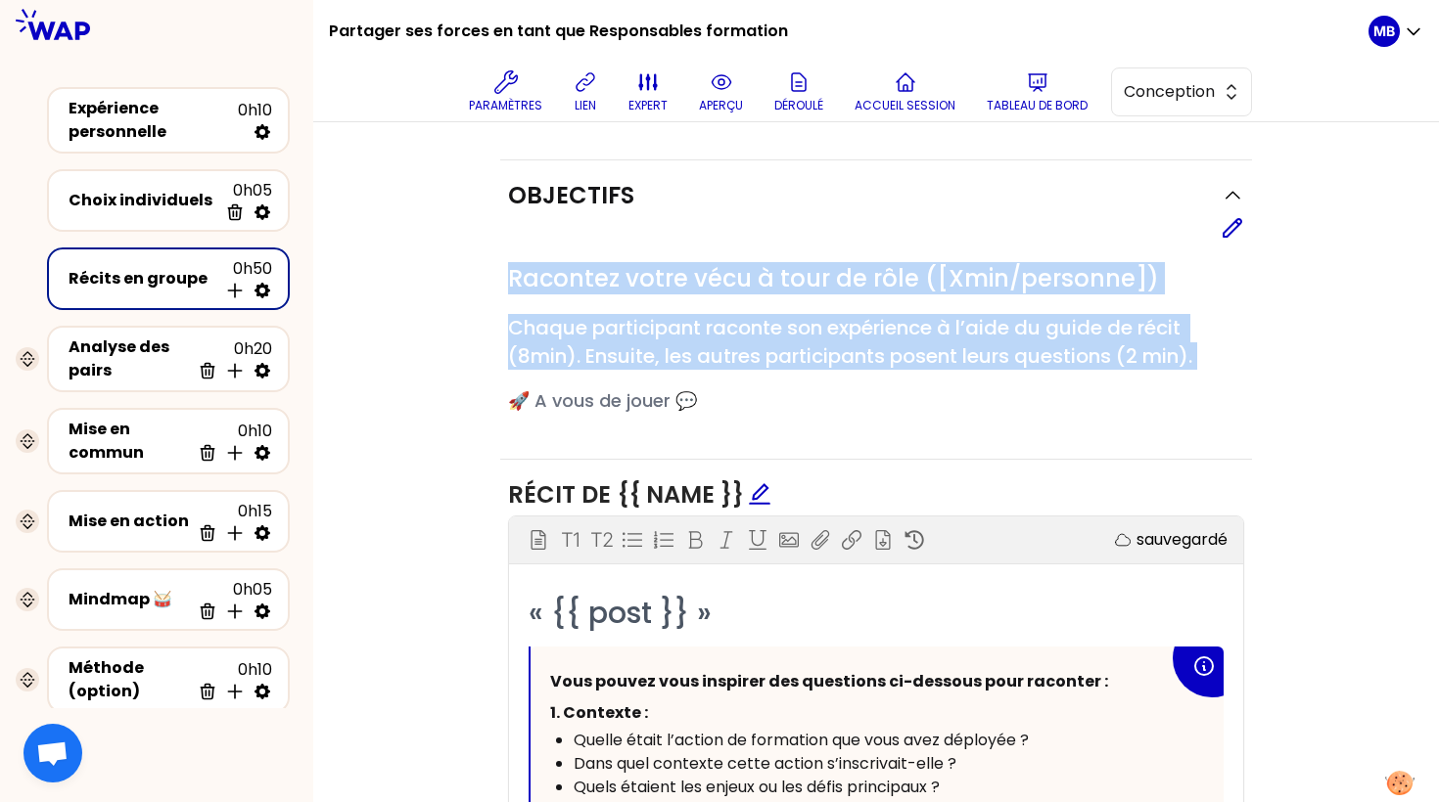
drag, startPoint x: 513, startPoint y: 282, endPoint x: 803, endPoint y: 374, distance: 304.9
click at [803, 374] on div "# Racontez votre vécu à tour de rôle ([Xmin/personne]) # Chaque participant rac…" at bounding box center [876, 339] width 736 height 152
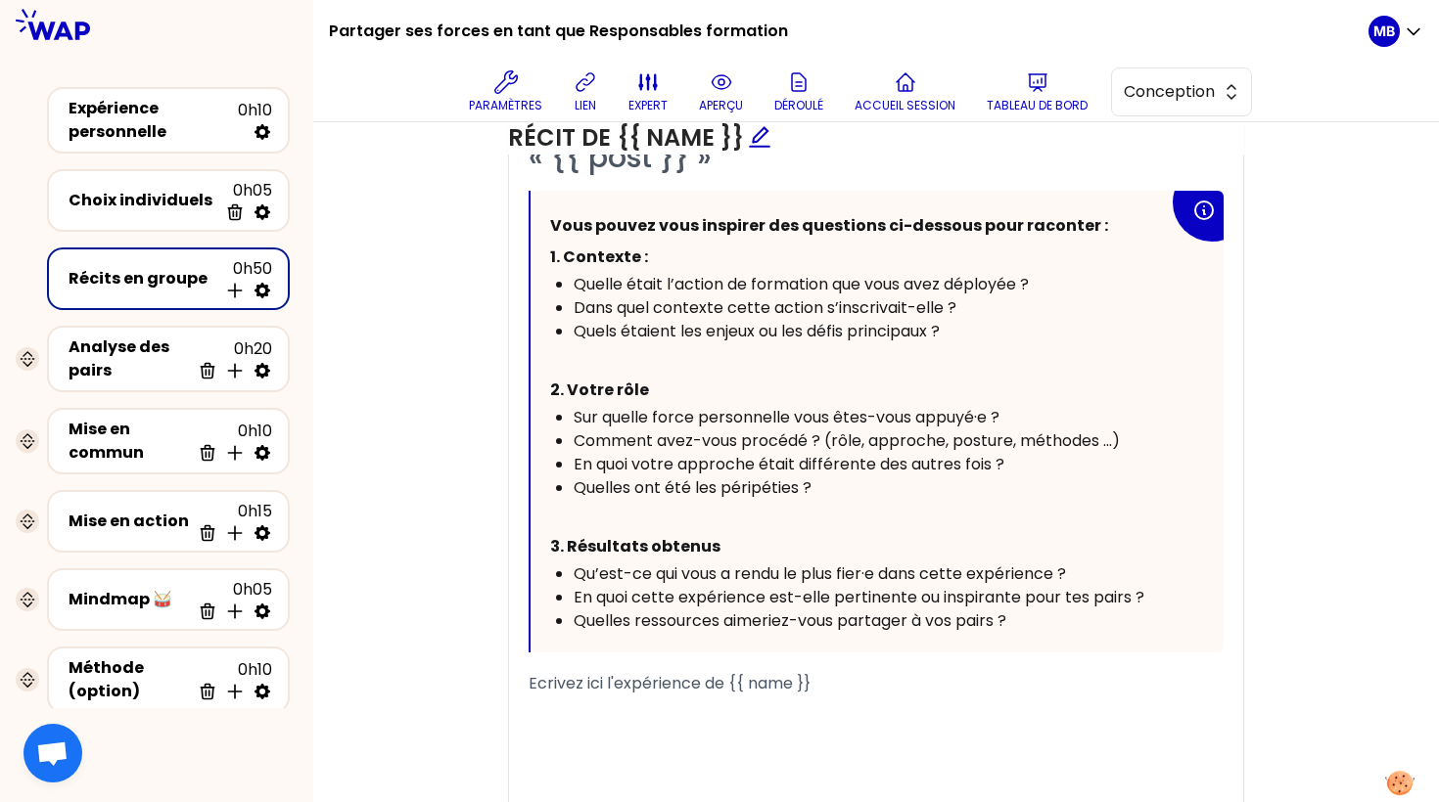
scroll to position [1391, 0]
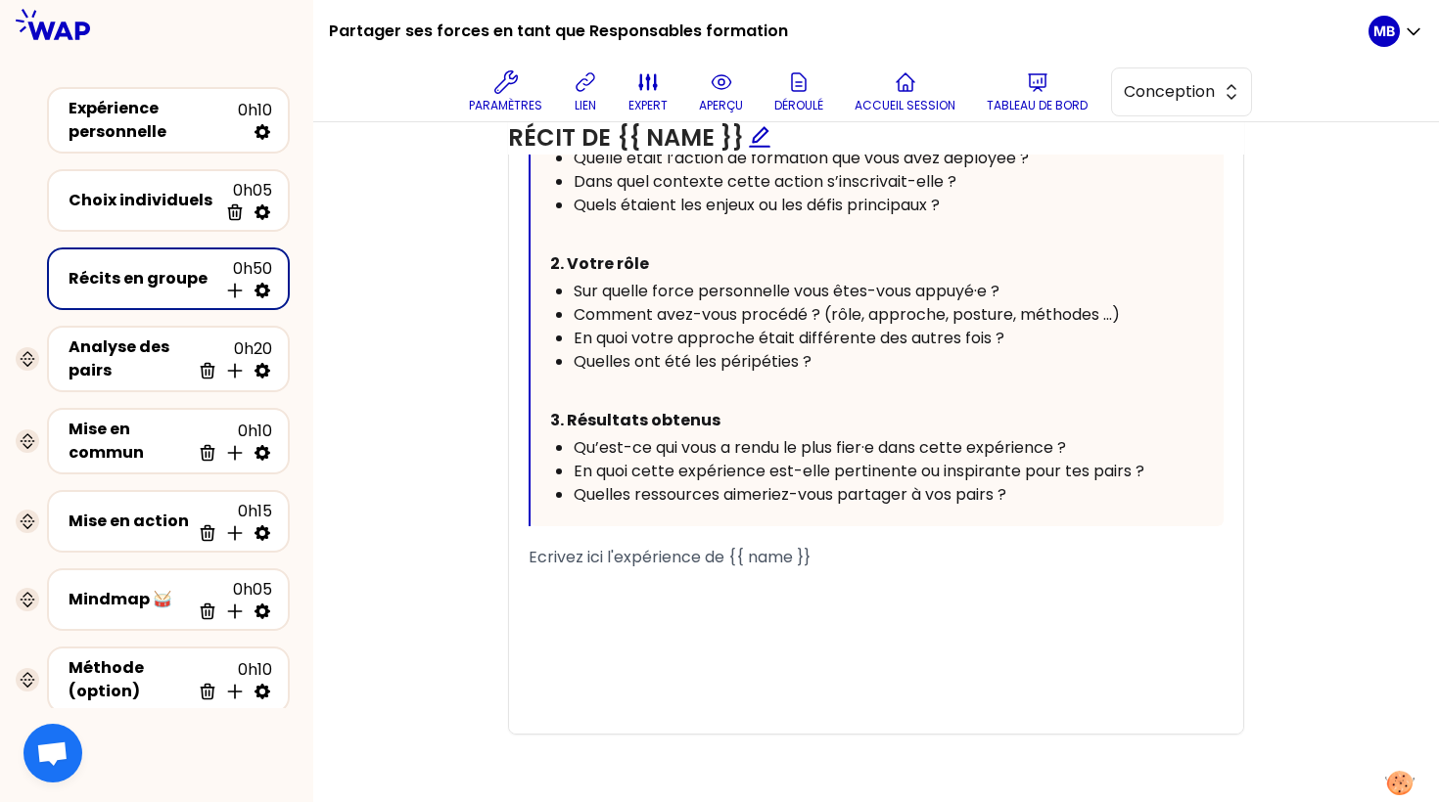
click at [664, 585] on div "﻿" at bounding box center [875, 581] width 695 height 23
click at [422, 464] on div "Objectifs Editer # Racontez votre vécu à tour de rôle ([Xmin/personne]) # Chaqu…" at bounding box center [875, 174] width 1047 height 1192
click at [154, 359] on div "Analyse des pairs" at bounding box center [129, 359] width 121 height 47
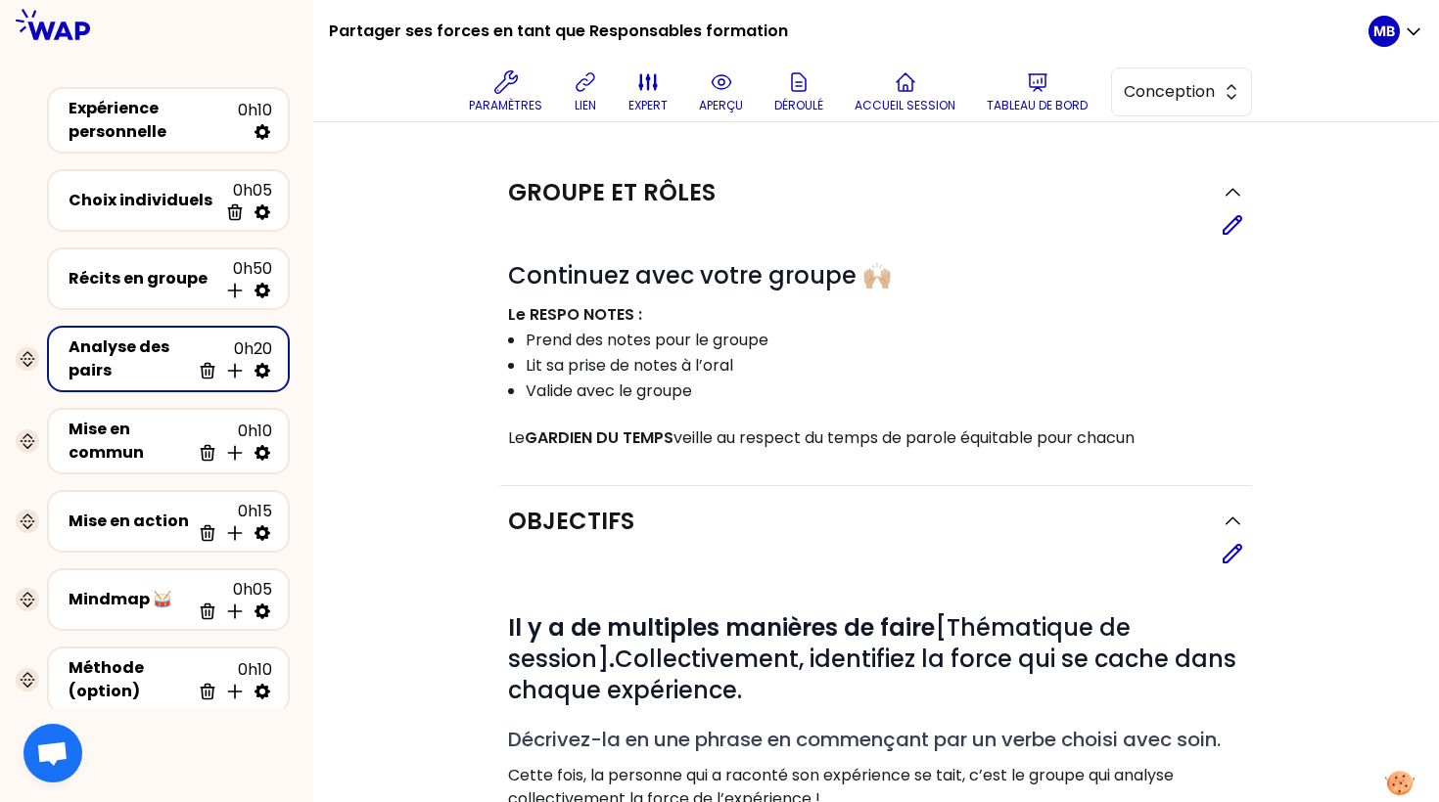
drag, startPoint x: 516, startPoint y: 276, endPoint x: 815, endPoint y: 449, distance: 346.0
click at [815, 449] on div "Groupe et rôles Editer # Continuez avec votre groupe 🙌🏼 Le RESPO NOTES : Prend …" at bounding box center [876, 322] width 752 height 329
click at [757, 380] on p "Valide avec le groupe" at bounding box center [884, 391] width 716 height 23
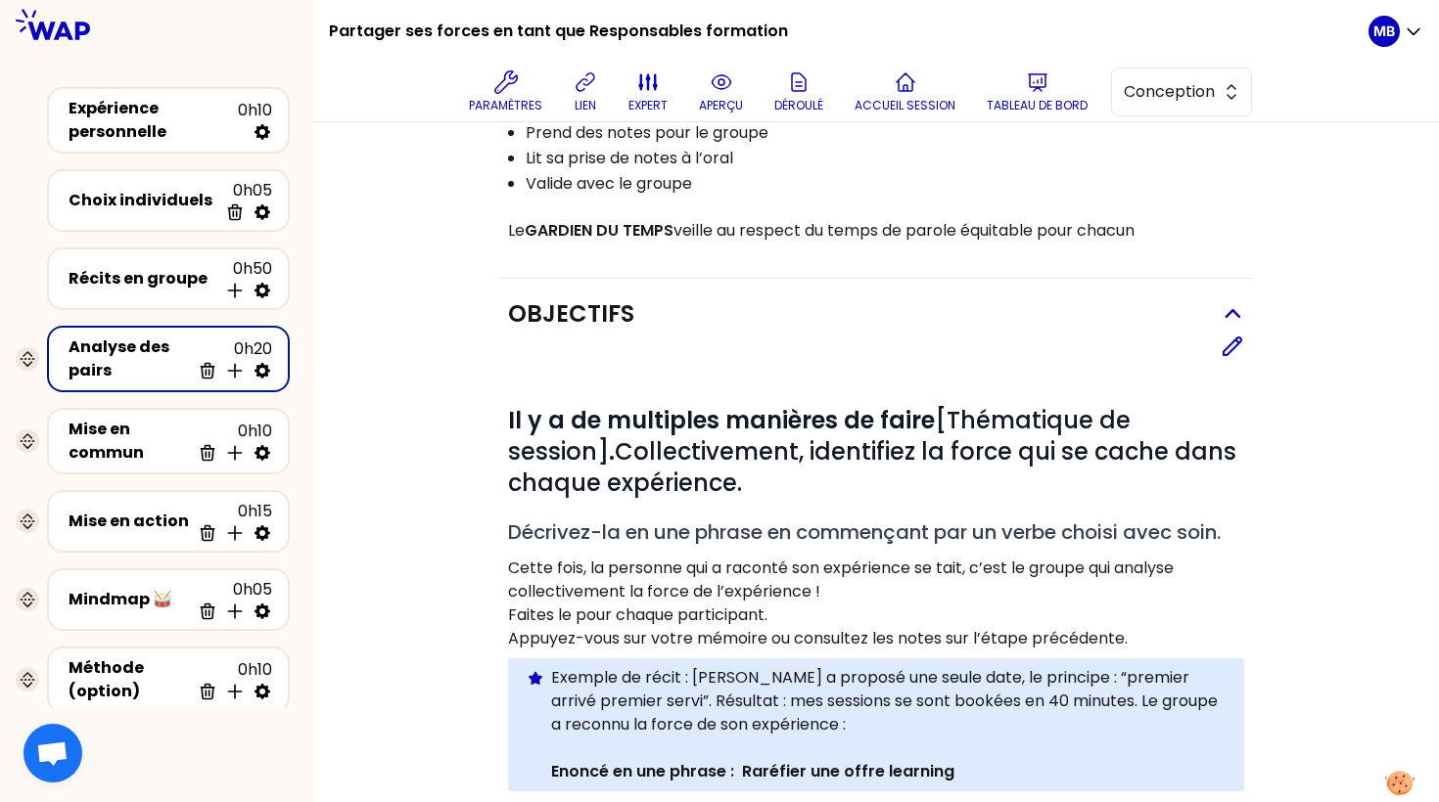
scroll to position [246, 0]
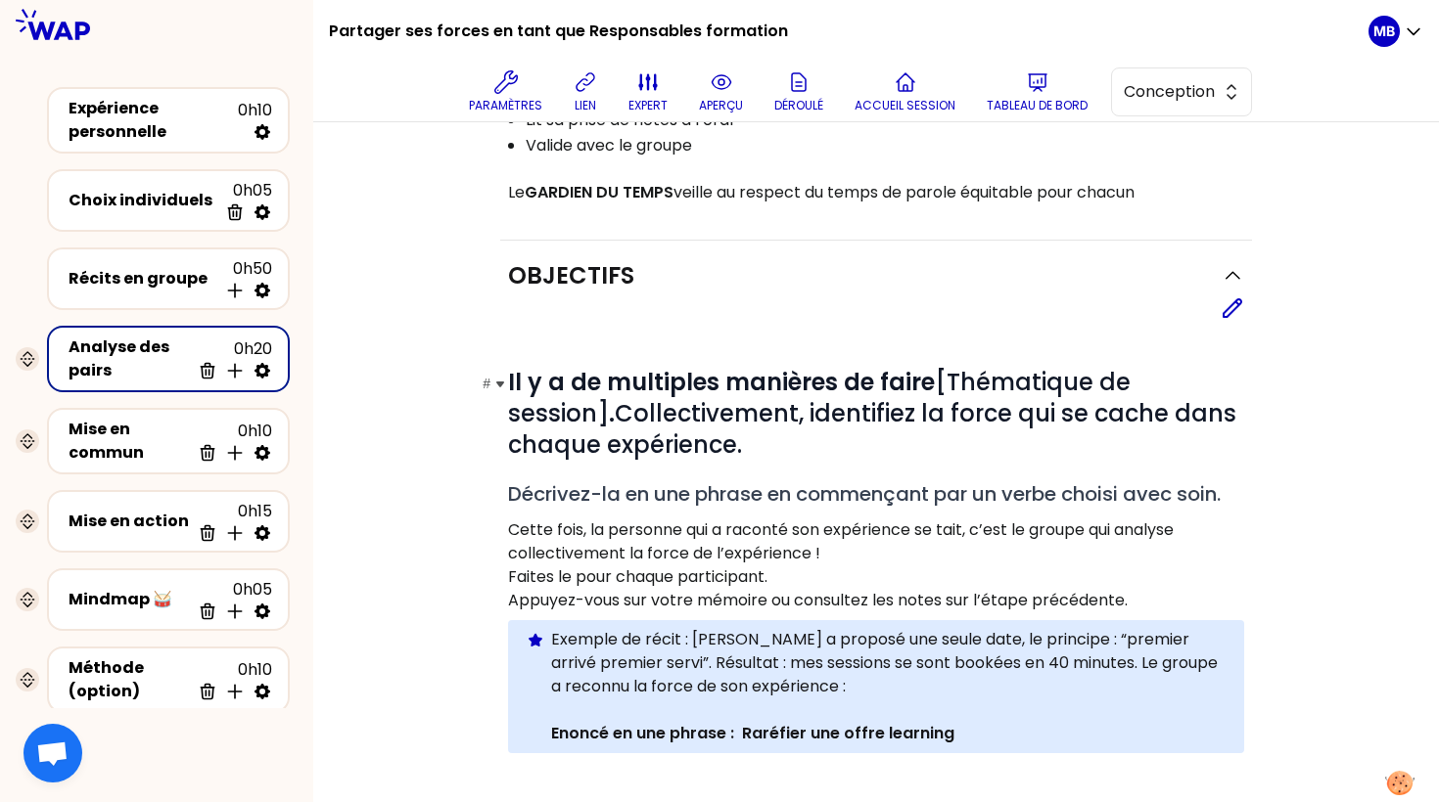
click at [778, 442] on h1 "# Il y a de multiples manières de faire [Thématique de session] . Collectivemen…" at bounding box center [876, 414] width 736 height 94
drag, startPoint x: 938, startPoint y: 382, endPoint x: 607, endPoint y: 419, distance: 332.9
click at [607, 419] on span "Il y a de multiples manières de faire [Thématique de session] . Collectivement,…" at bounding box center [875, 413] width 734 height 95
click at [933, 401] on span "Il y a de multiples manières de faire [Thématique de session] . Collectivement,…" at bounding box center [875, 413] width 734 height 95
drag, startPoint x: 945, startPoint y: 383, endPoint x: 608, endPoint y: 411, distance: 338.8
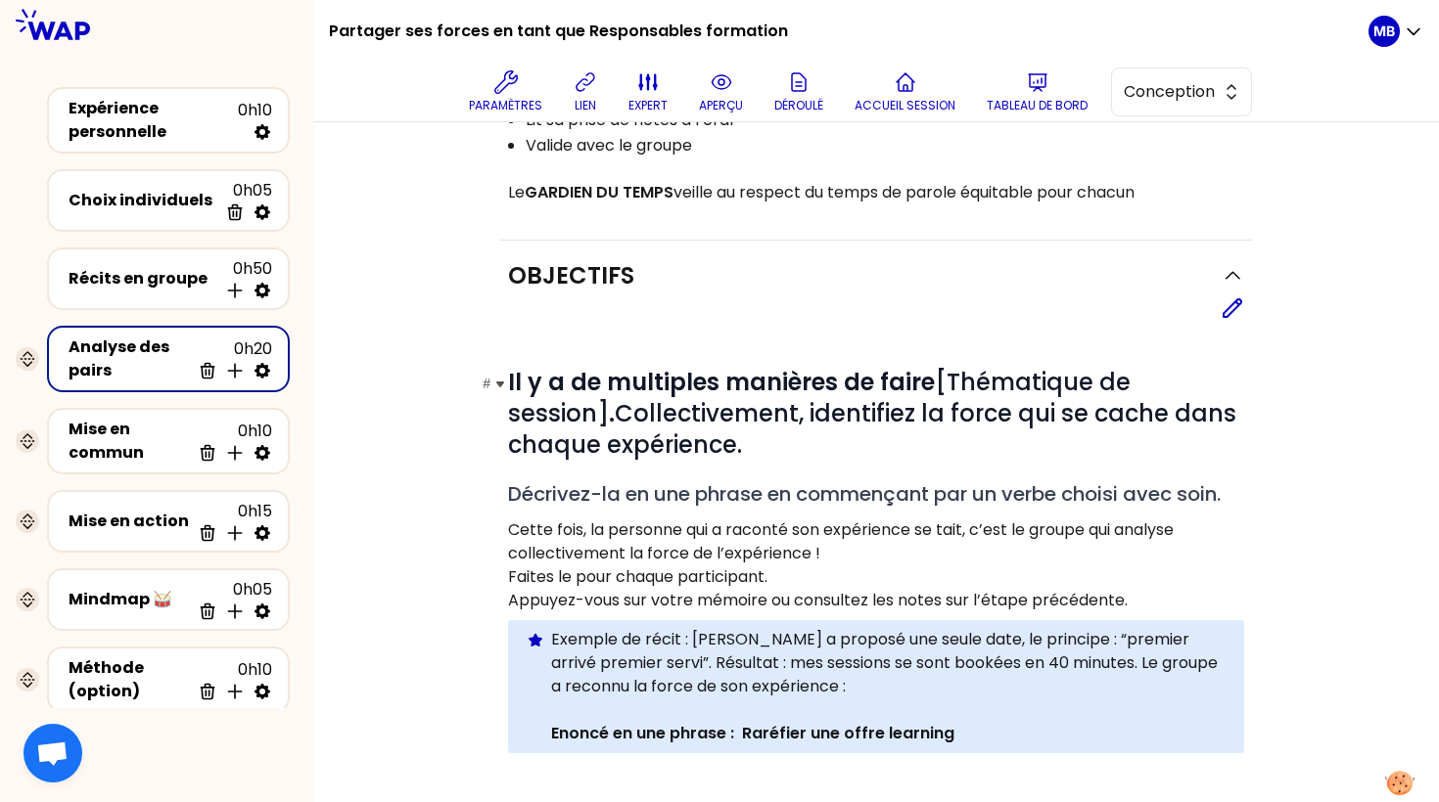
click at [608, 411] on span "Il y a de multiples manières de faire [Thématique de session] . Collectivement,…" at bounding box center [875, 413] width 734 height 95
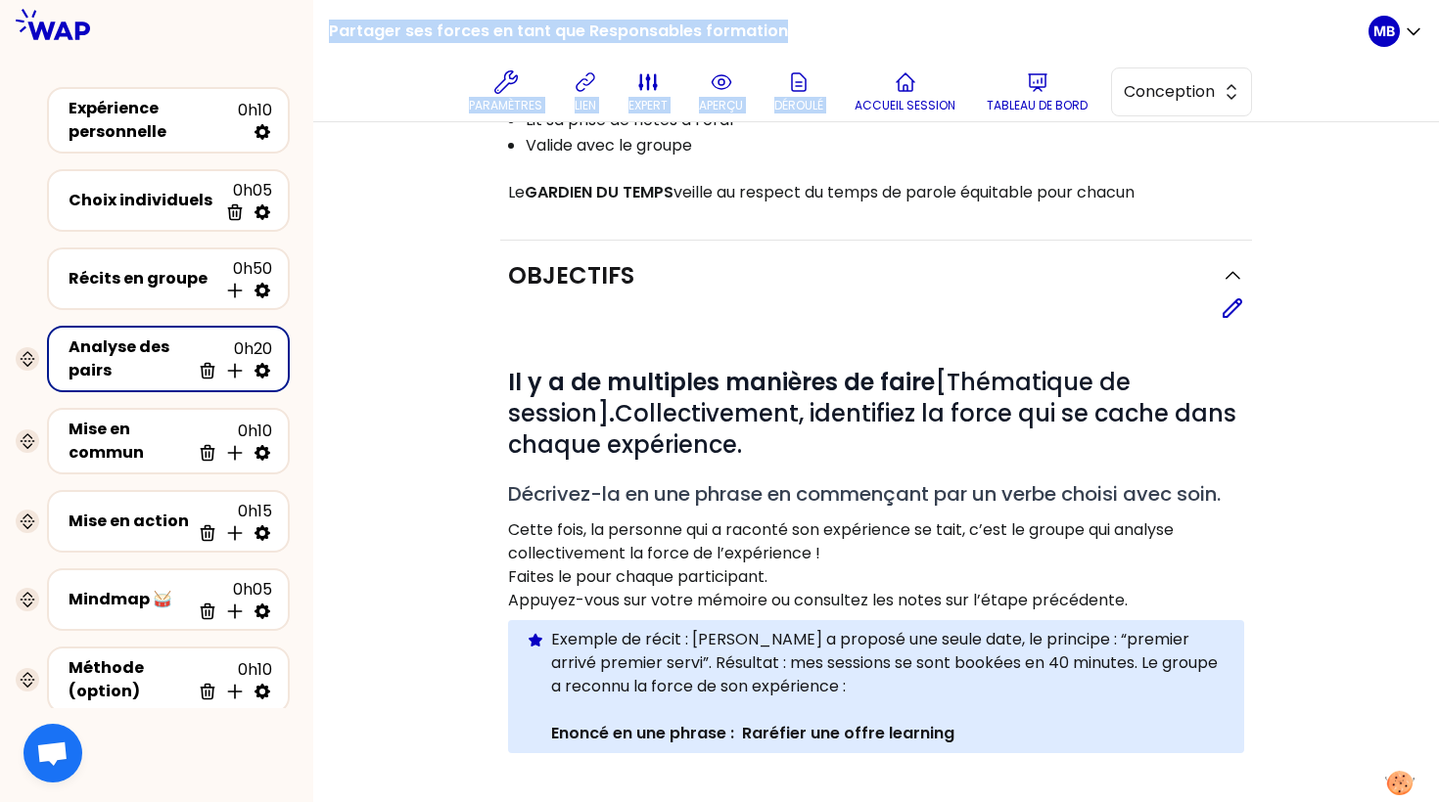
drag, startPoint x: 330, startPoint y: 29, endPoint x: 861, endPoint y: 34, distance: 531.4
click at [861, 34] on div "Partager ses forces en tant que Responsables formation Paramètres lien expert a…" at bounding box center [848, 60] width 1039 height 121
click at [784, 34] on div "Partager ses forces en tant que Responsables formation Paramètres lien expert a…" at bounding box center [848, 60] width 1039 height 121
drag, startPoint x: 797, startPoint y: 27, endPoint x: 326, endPoint y: 27, distance: 470.7
click at [326, 27] on div "Partager ses forces en tant que Responsables formation Paramètres lien expert a…" at bounding box center [875, 61] width 1125 height 122
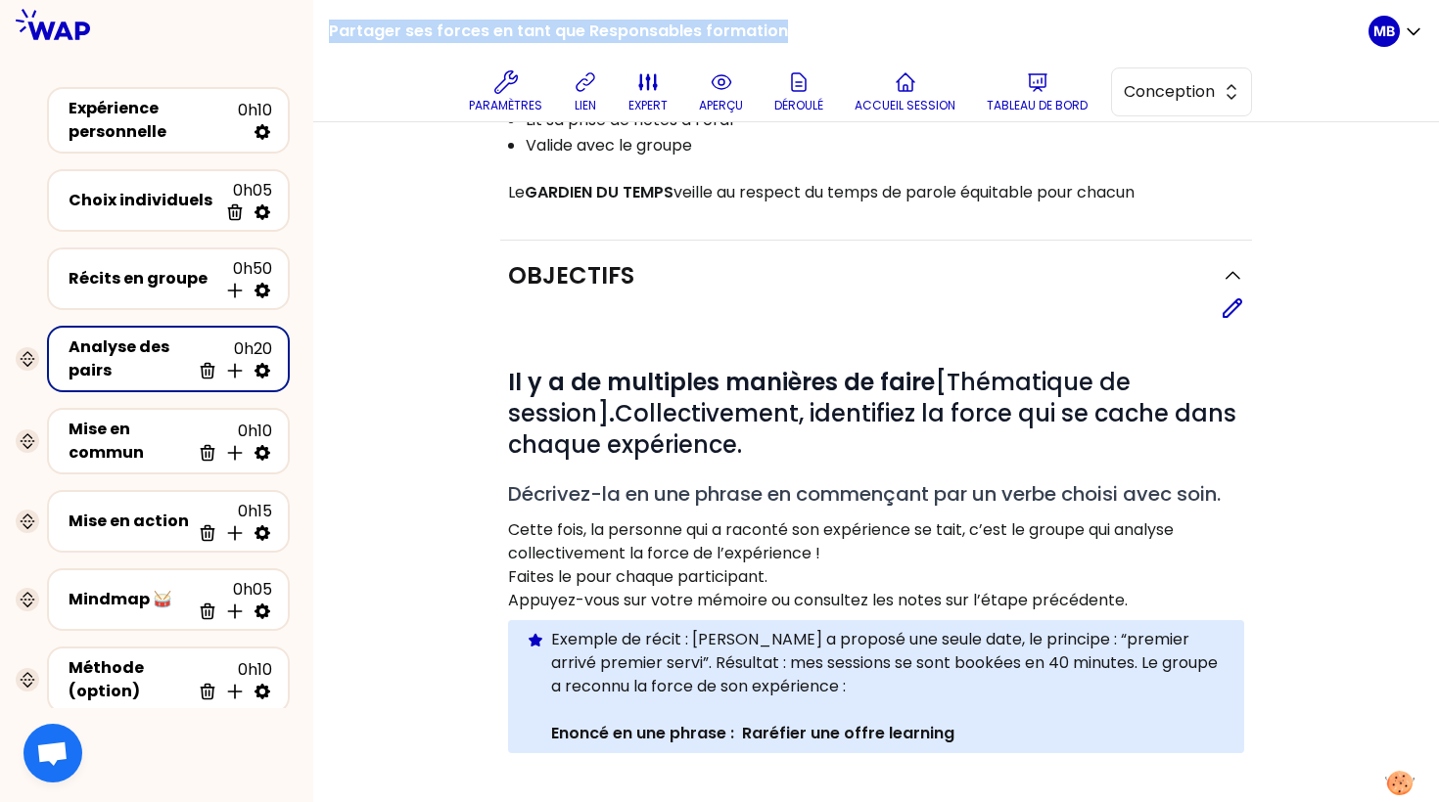
copy h1 "Partager ses forces en tant que Responsables formation"
click at [1233, 311] on icon at bounding box center [1231, 308] width 23 height 23
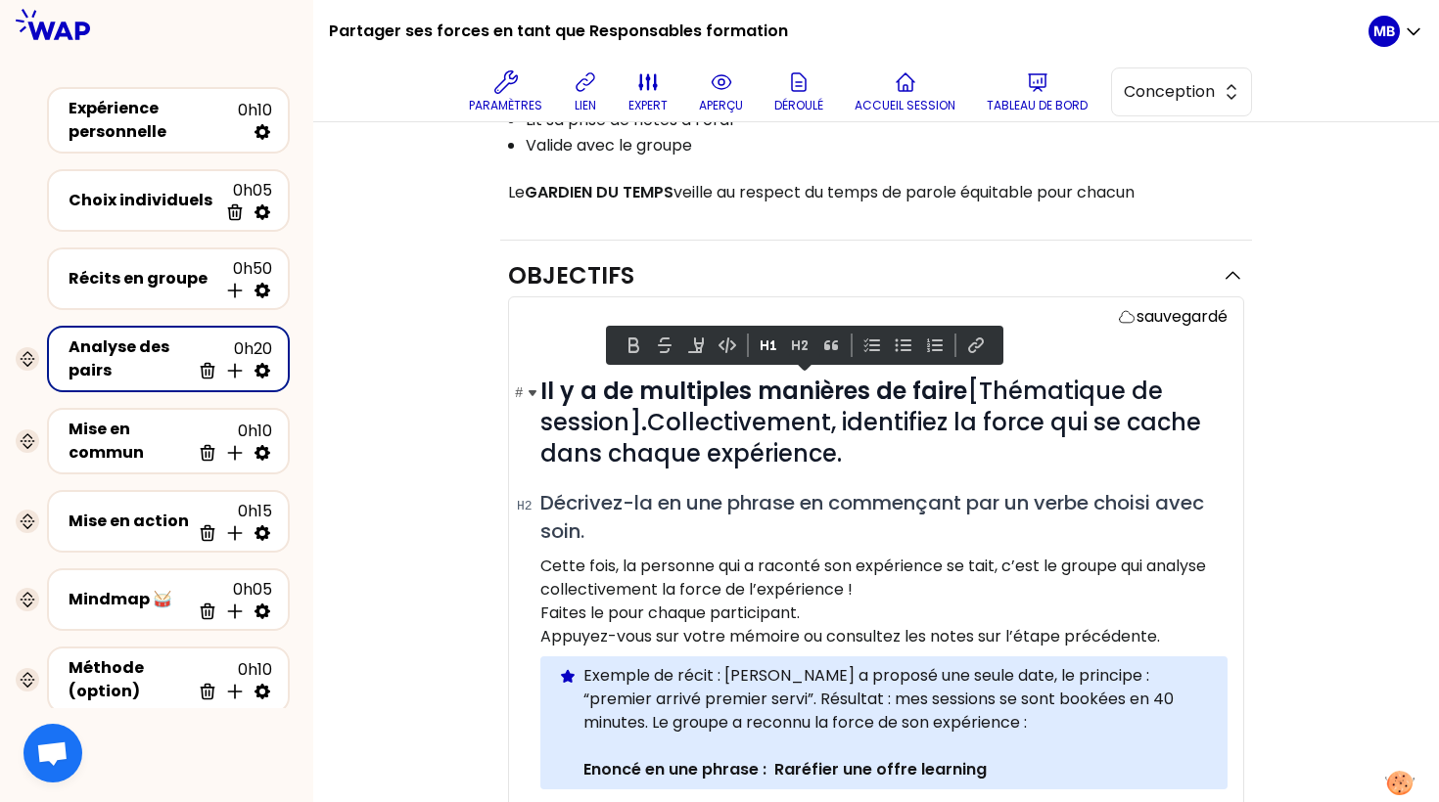
drag, startPoint x: 970, startPoint y: 385, endPoint x: 641, endPoint y: 415, distance: 330.2
click at [641, 415] on span "Il y a de multiples manières de faire [Thématique de session] . Collectivement,…" at bounding box center [873, 422] width 666 height 95
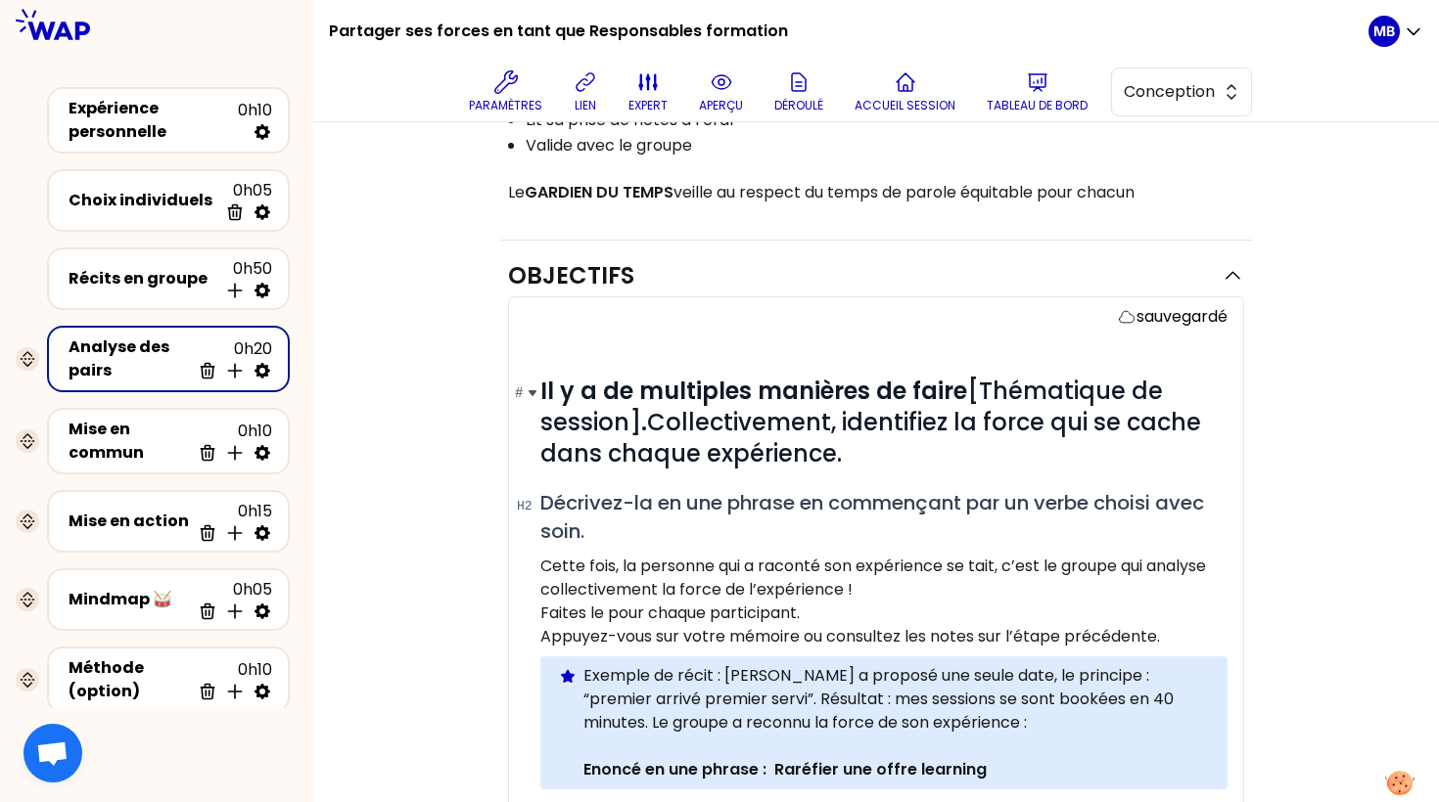
click at [845, 413] on span "Il y a de multiples manières de faire [Thématique de session] . Collectivement,…" at bounding box center [873, 422] width 666 height 95
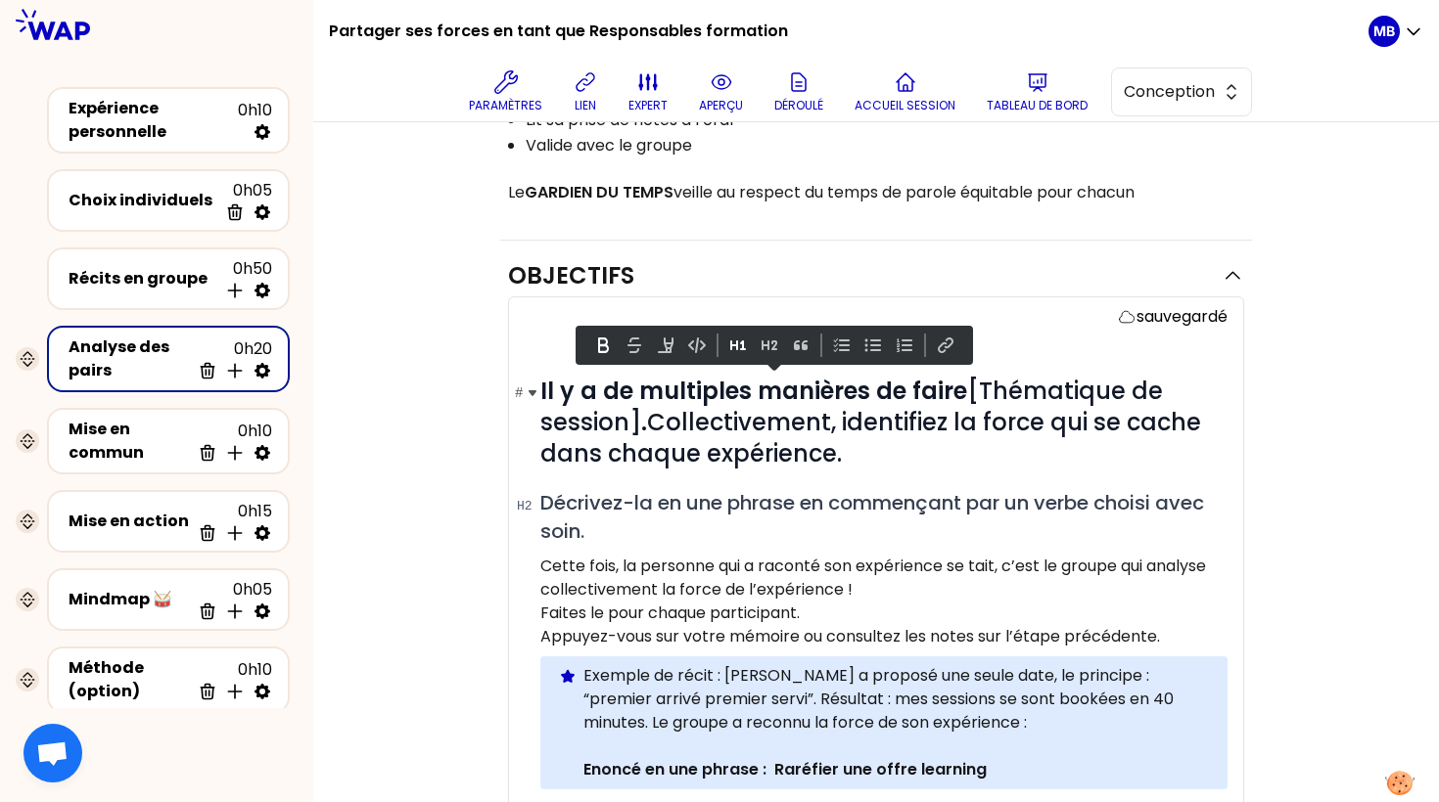
drag, startPoint x: 910, startPoint y: 382, endPoint x: 638, endPoint y: 406, distance: 273.2
click at [638, 406] on span "Il y a de multiples manières de faire [Thématique de session] . Collectivement,…" at bounding box center [873, 422] width 666 height 95
copy span "faire [Thématique de session]"
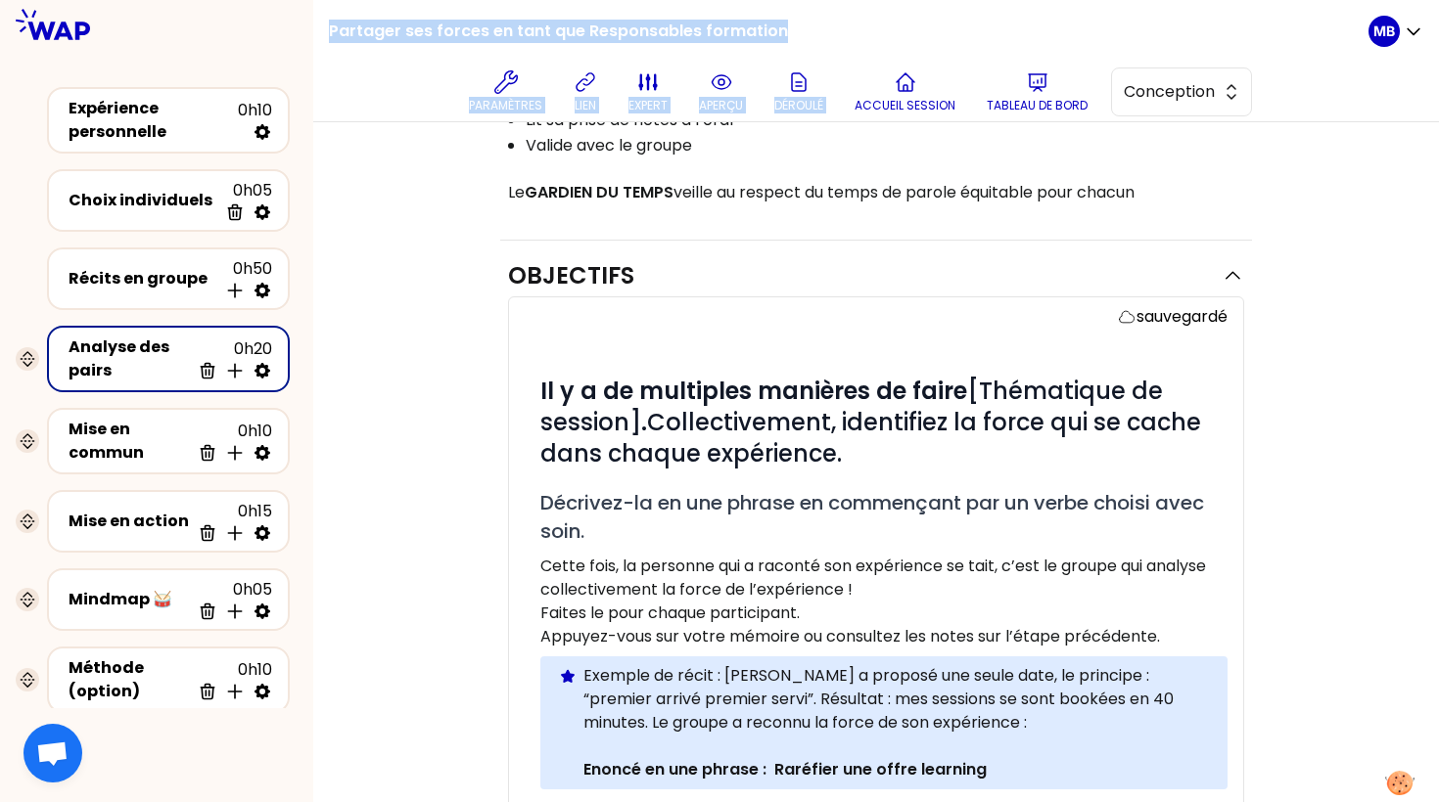
drag, startPoint x: 331, startPoint y: 27, endPoint x: 869, endPoint y: 27, distance: 538.3
click at [869, 27] on div "Partager ses forces en tant que Responsables formation Paramètres lien expert a…" at bounding box center [848, 60] width 1039 height 121
click at [778, 24] on div "Partager ses forces en tant que Responsables formation Paramètres lien expert a…" at bounding box center [848, 60] width 1039 height 121
drag, startPoint x: 790, startPoint y: 25, endPoint x: 332, endPoint y: 23, distance: 458.0
click at [332, 23] on div "Partager ses forces en tant que Responsables formation Paramètres lien expert a…" at bounding box center [848, 60] width 1039 height 121
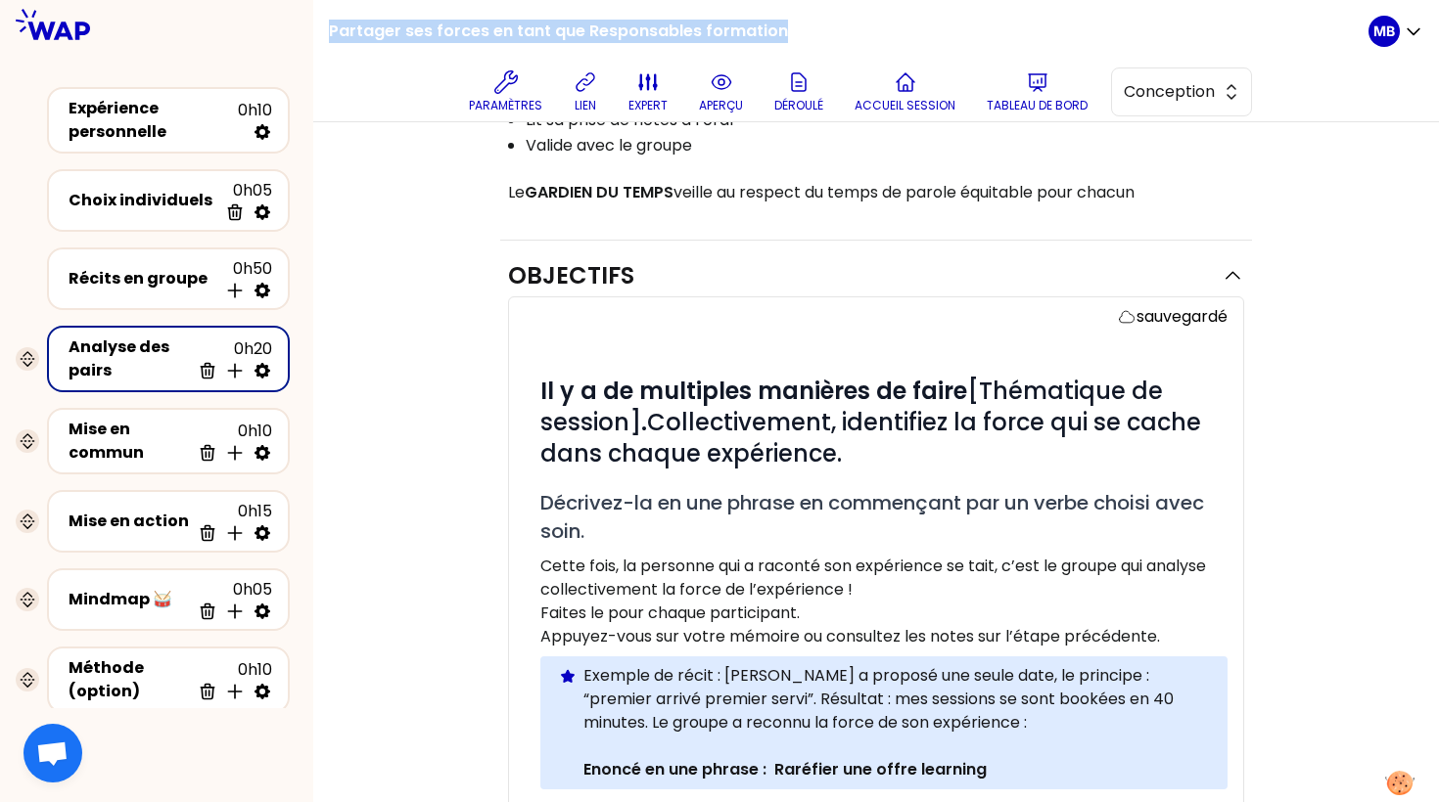
copy h1 "Partager ses forces en tant que Responsables formation"
click at [973, 410] on span "Il y a de multiples manières de faire [Thématique de session] . Collectivement,…" at bounding box center [873, 422] width 666 height 95
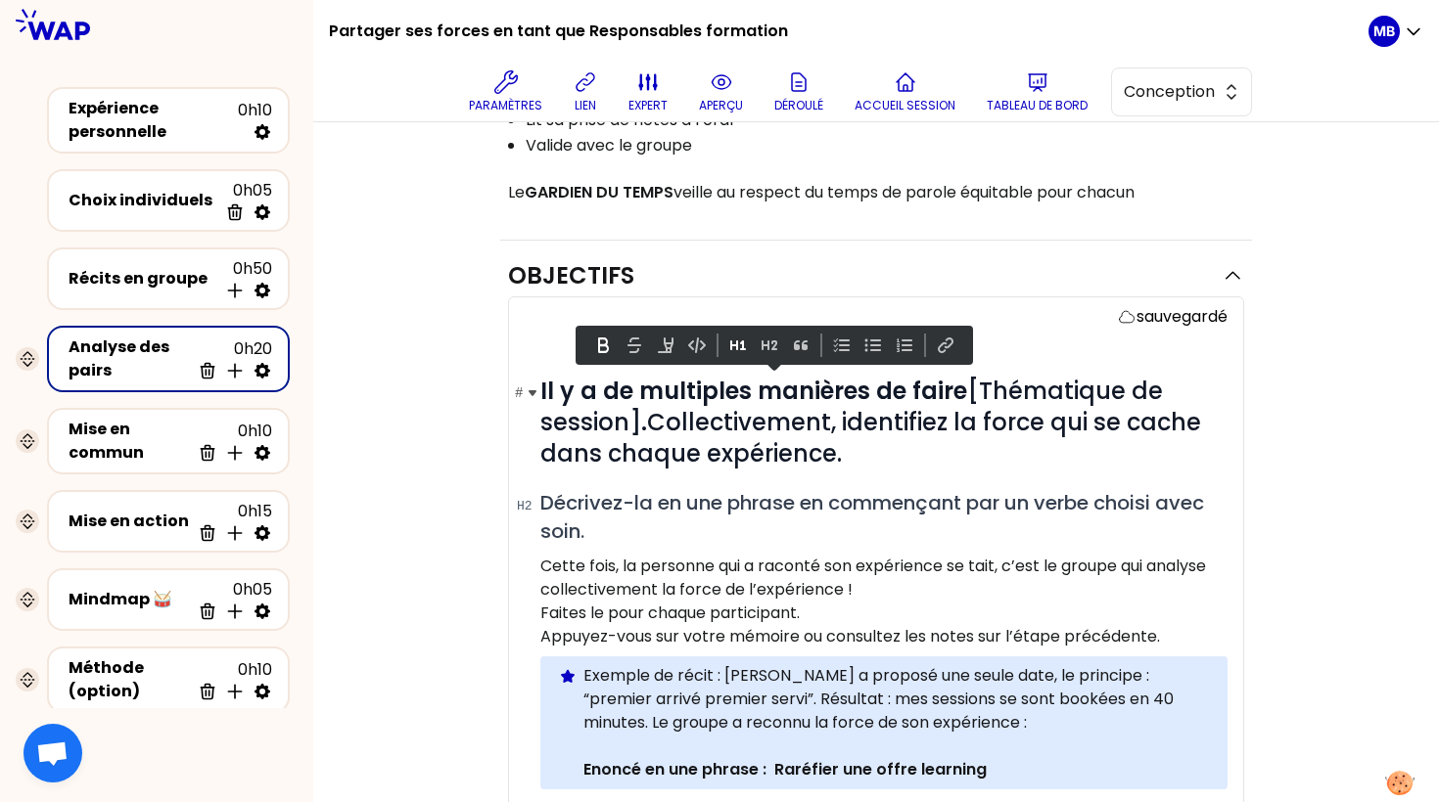
drag, startPoint x: 908, startPoint y: 381, endPoint x: 639, endPoint y: 410, distance: 270.7
click at [639, 410] on span "Il y a de multiples manières de faire [Thématique de session] . Collectivement,…" at bounding box center [873, 422] width 666 height 95
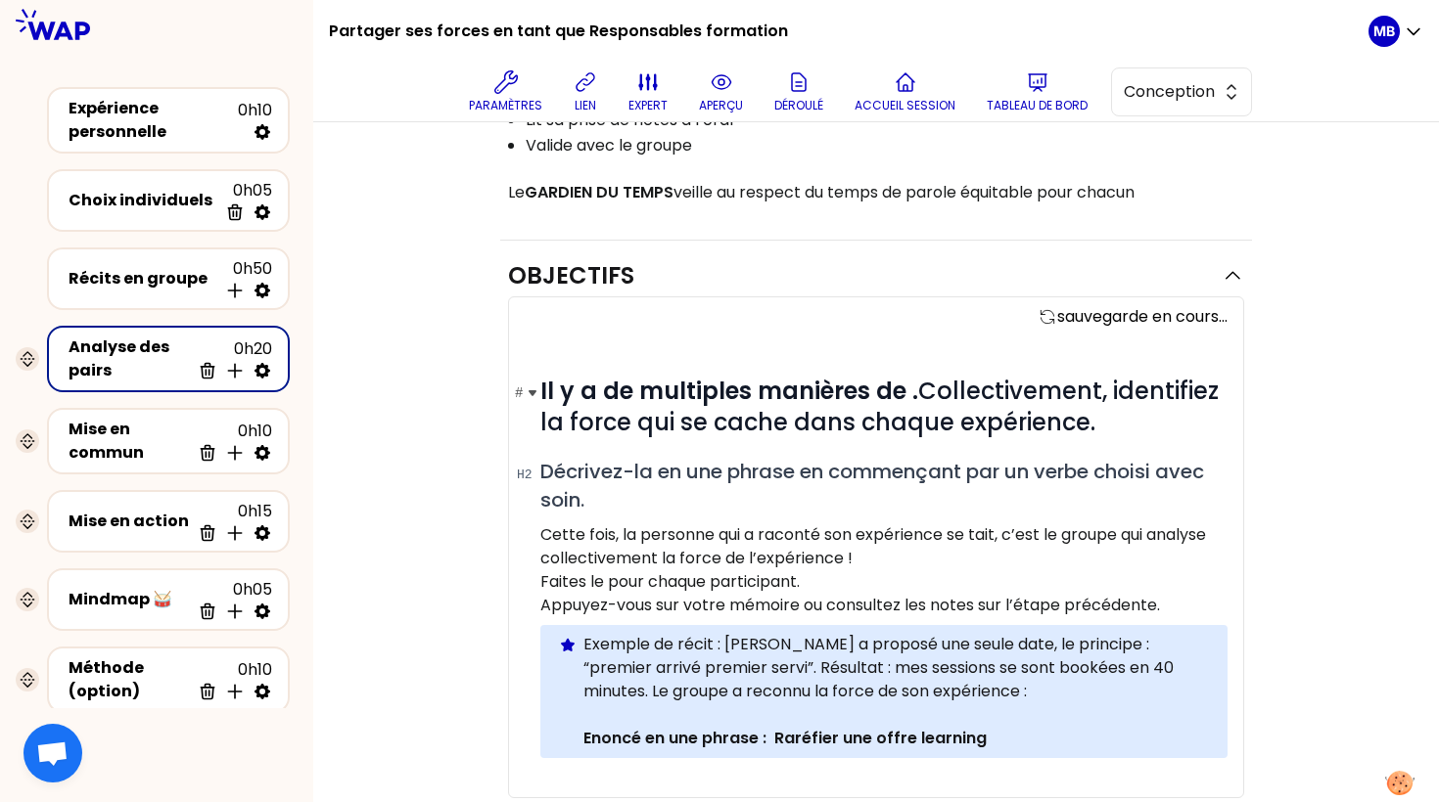
paste div
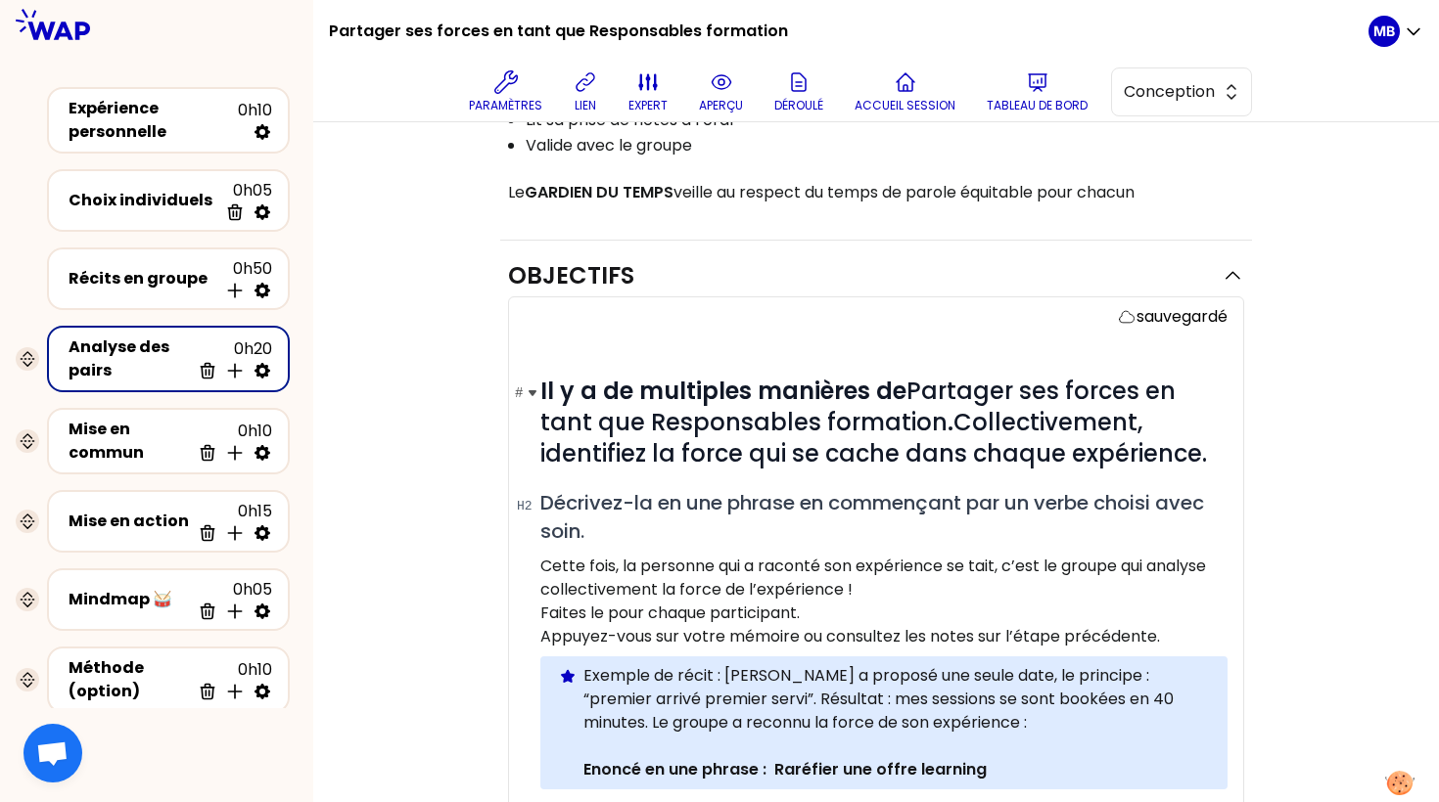
click at [921, 395] on span "Il y a de multiples manières de Partager ses forces en tant que Responsables fo…" at bounding box center [873, 422] width 666 height 95
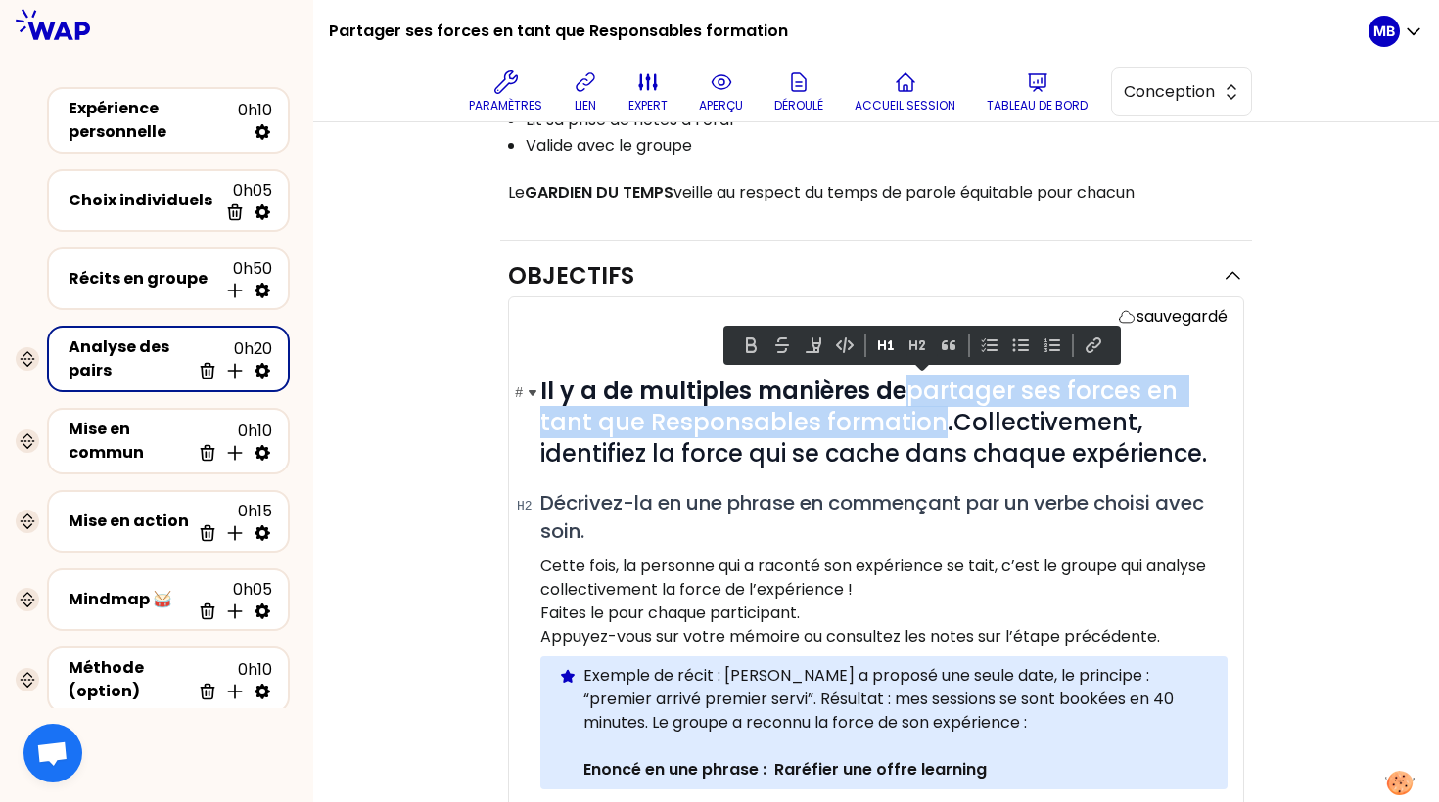
drag, startPoint x: 909, startPoint y: 391, endPoint x: 933, endPoint y: 420, distance: 36.8
click at [933, 420] on span "Il y a de multiples manières de partager ses forces en tant que Responsables fo…" at bounding box center [873, 422] width 666 height 95
click at [741, 347] on button at bounding box center [750, 345] width 23 height 23
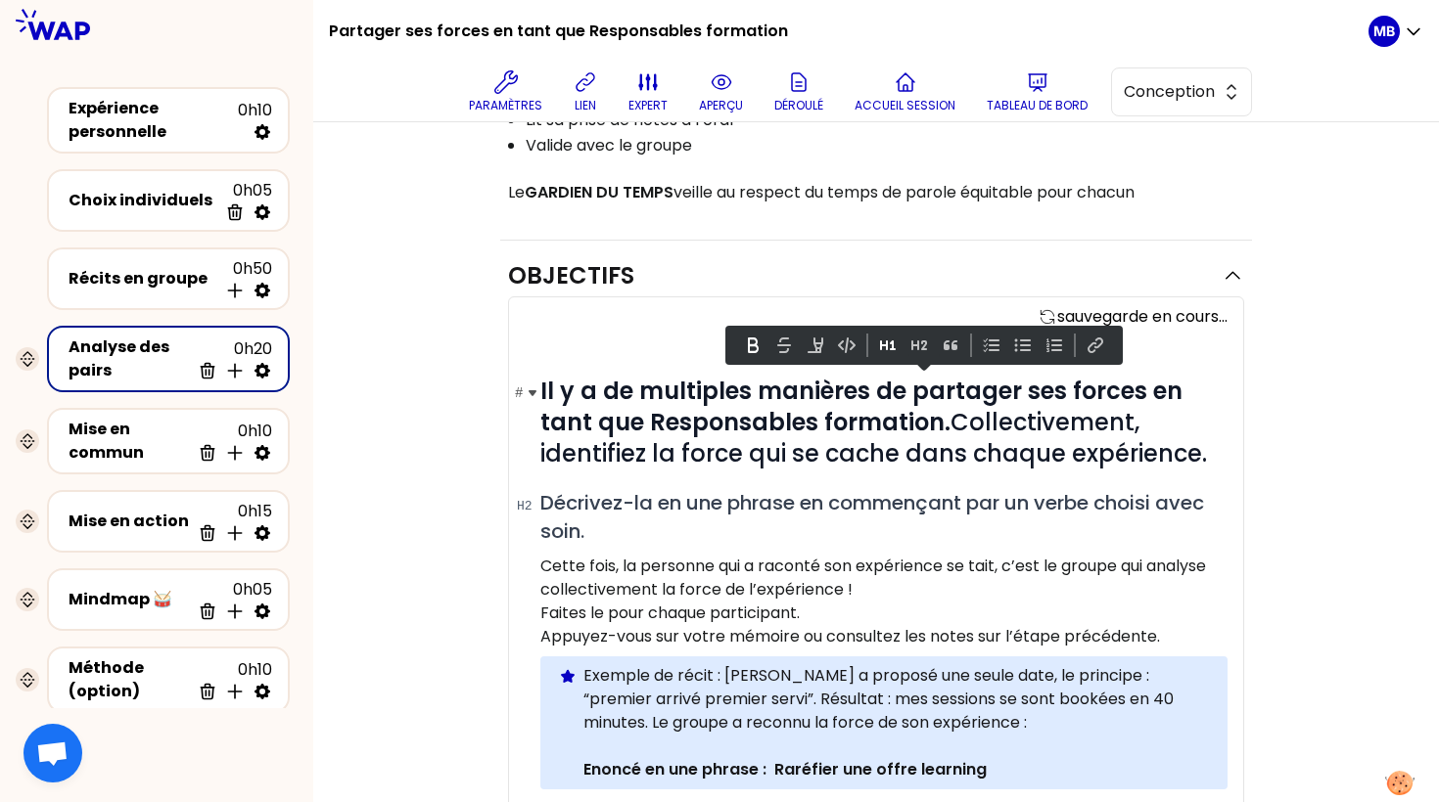
click at [767, 464] on span "Il y a de multiples manières de partager ses forces en tant que Responsables fo…" at bounding box center [873, 422] width 666 height 95
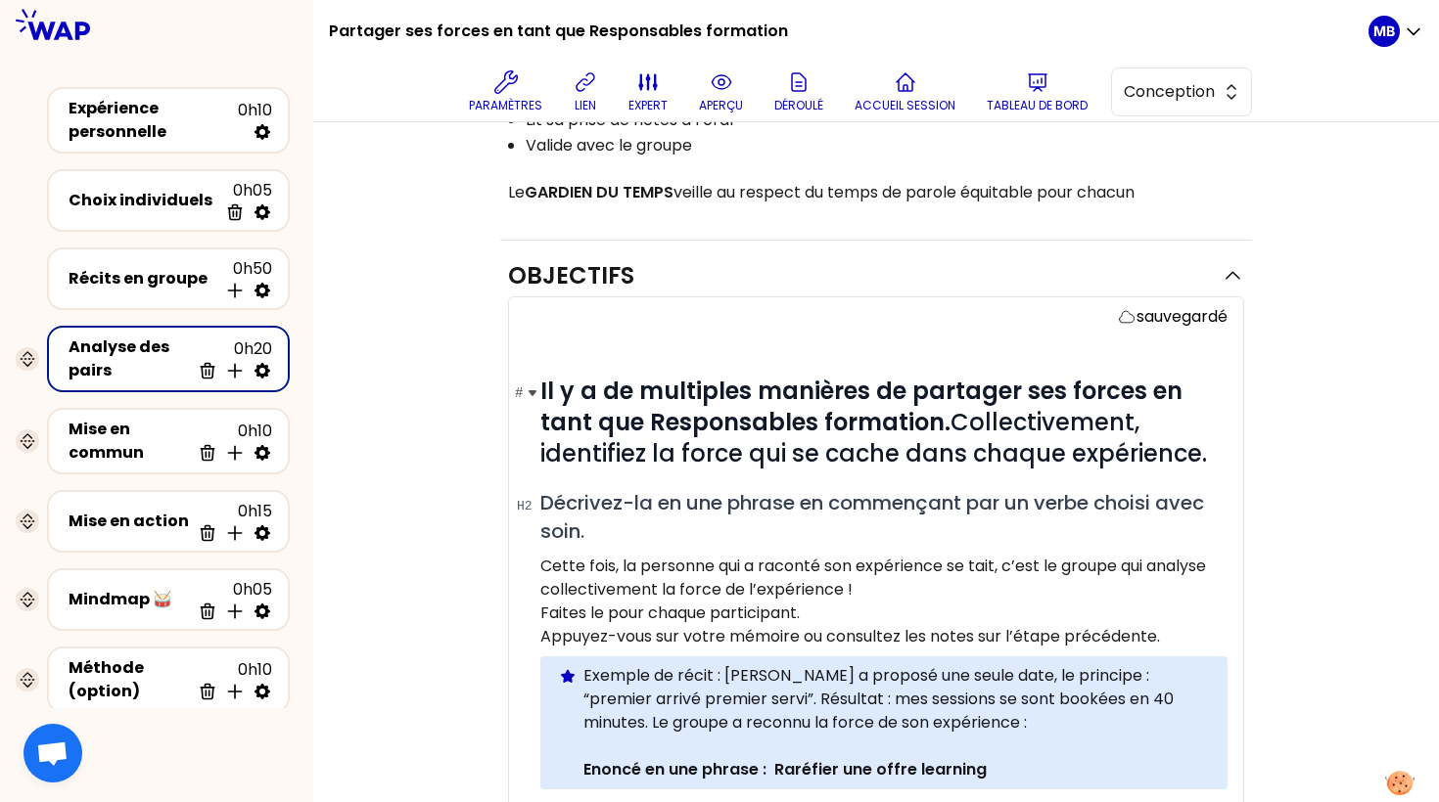
click at [955, 424] on span "Il y a de multiples manières de partager ses forces en tant que Responsables fo…" at bounding box center [873, 422] width 666 height 95
drag, startPoint x: 329, startPoint y: 29, endPoint x: 776, endPoint y: 31, distance: 447.3
click at [776, 31] on div "Partager ses forces en tant que Responsables formation Paramètres lien expert a…" at bounding box center [848, 60] width 1039 height 121
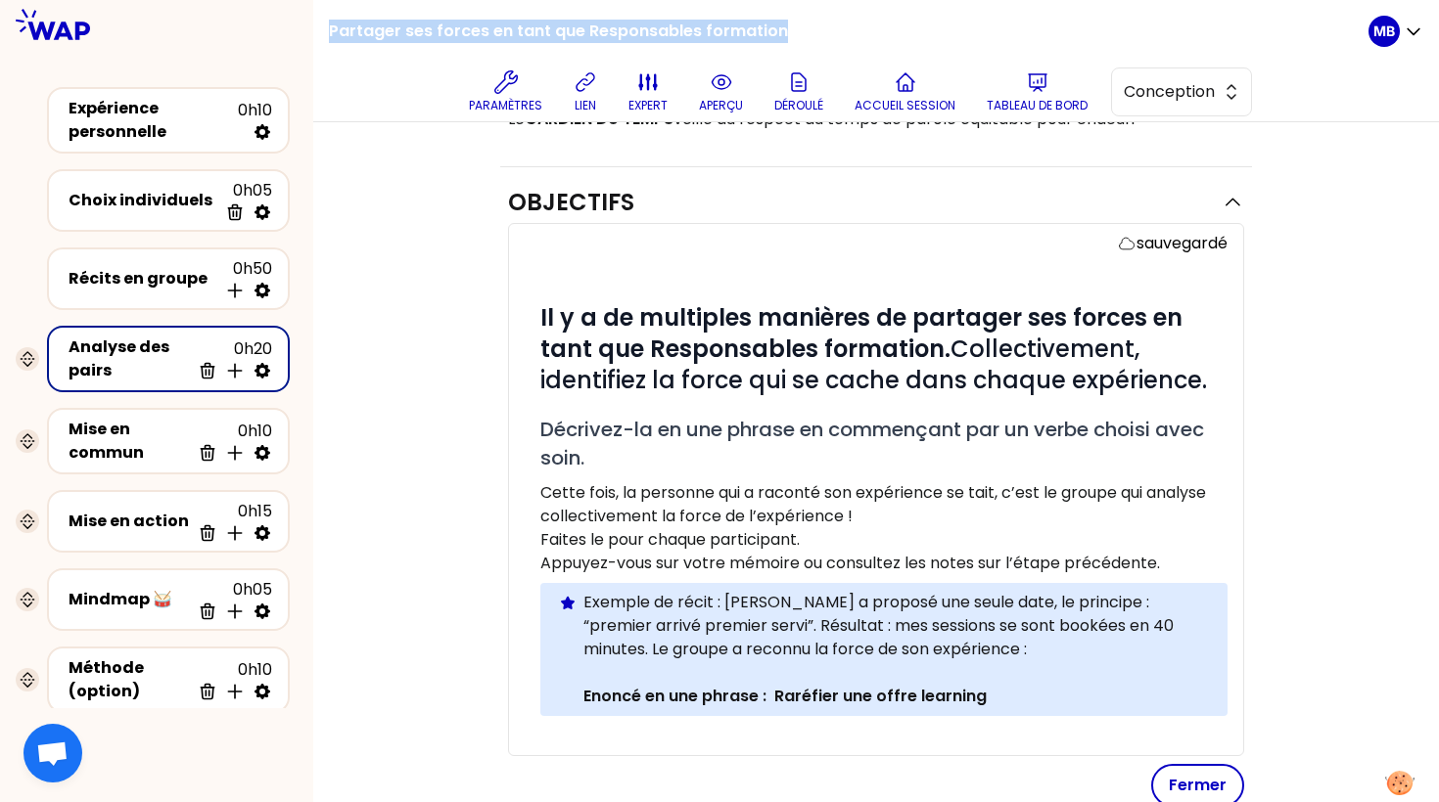
scroll to position [323, 0]
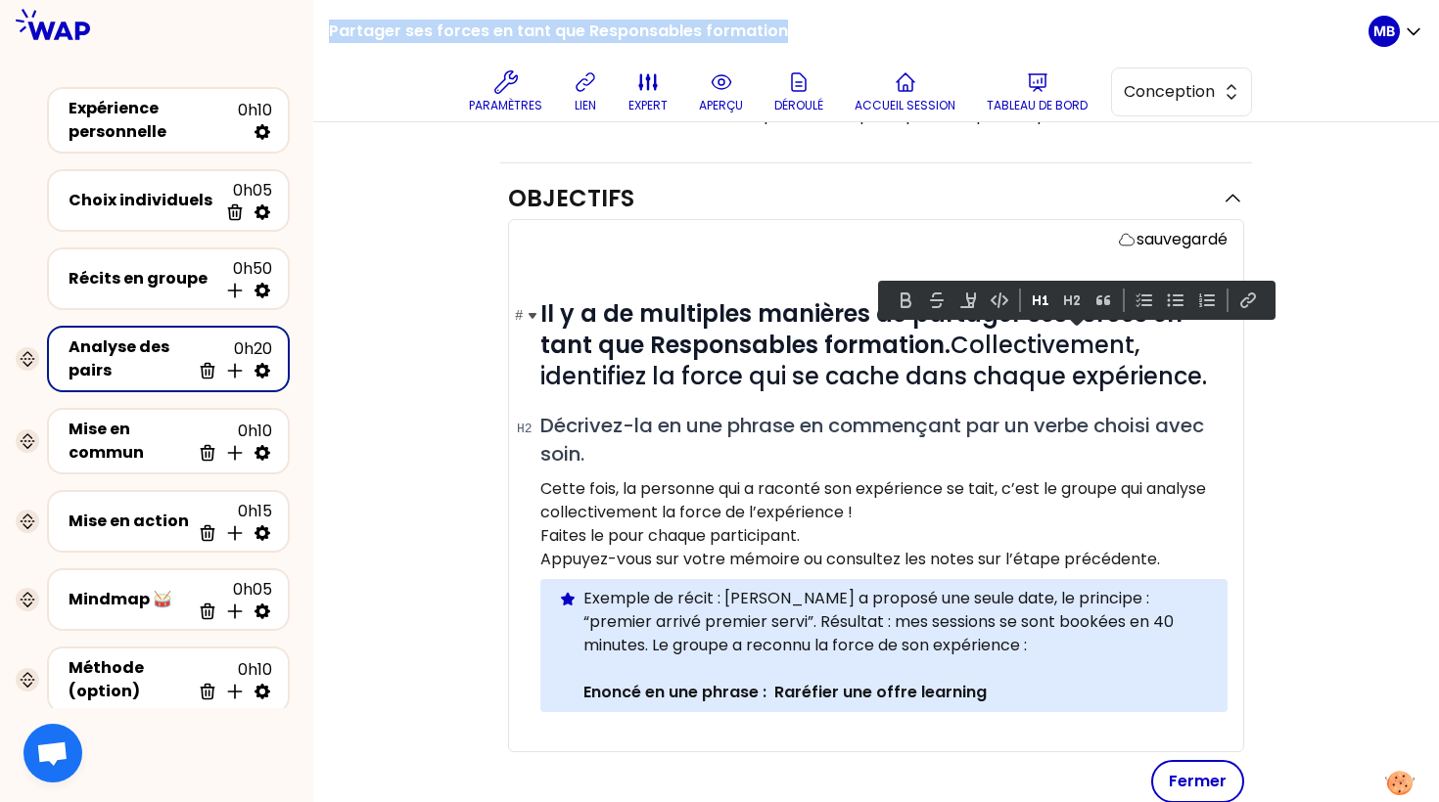
drag, startPoint x: 953, startPoint y: 340, endPoint x: 1212, endPoint y: 378, distance: 261.2
click at [1214, 378] on h1 "# Il y a de multiples manières de partager ses forces en tant que Responsables …" at bounding box center [883, 345] width 687 height 94
click at [917, 371] on span "Il y a de multiples manières de partager ses forces en tant que Responsables fo…" at bounding box center [873, 345] width 666 height 95
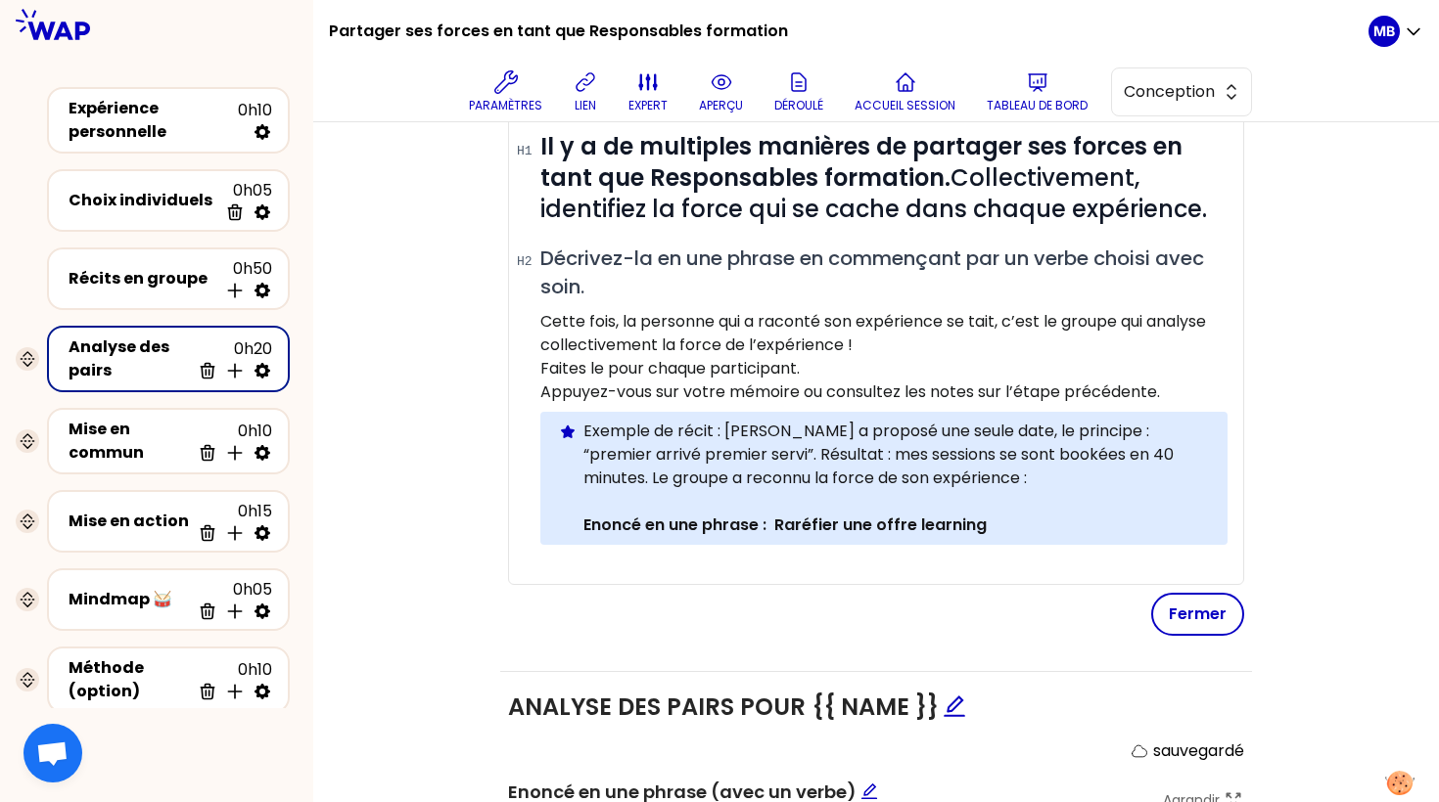
scroll to position [494, 0]
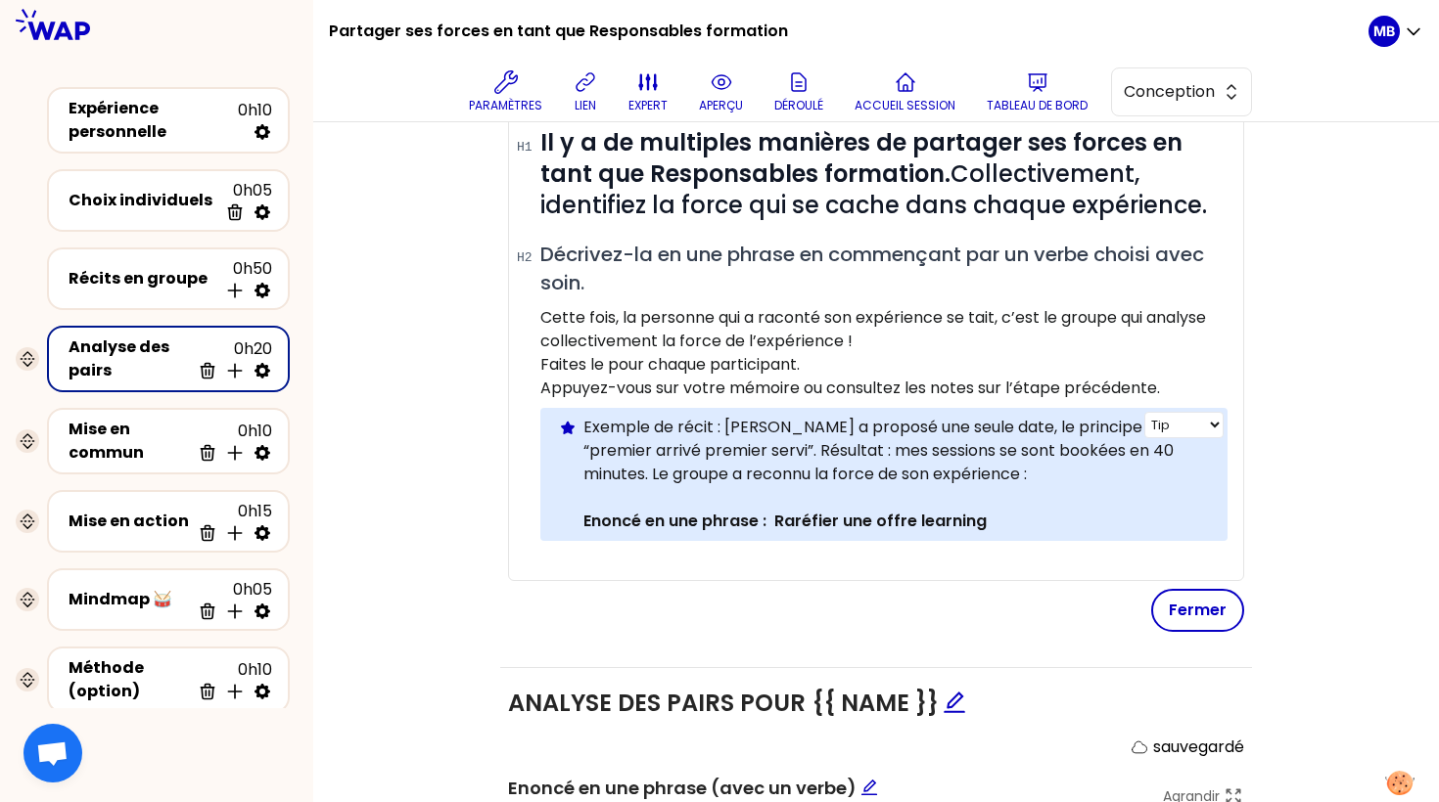
click at [686, 419] on p "Exemple de récit : Antoine a proposé une seule date, le principe : “premier arr…" at bounding box center [897, 451] width 628 height 70
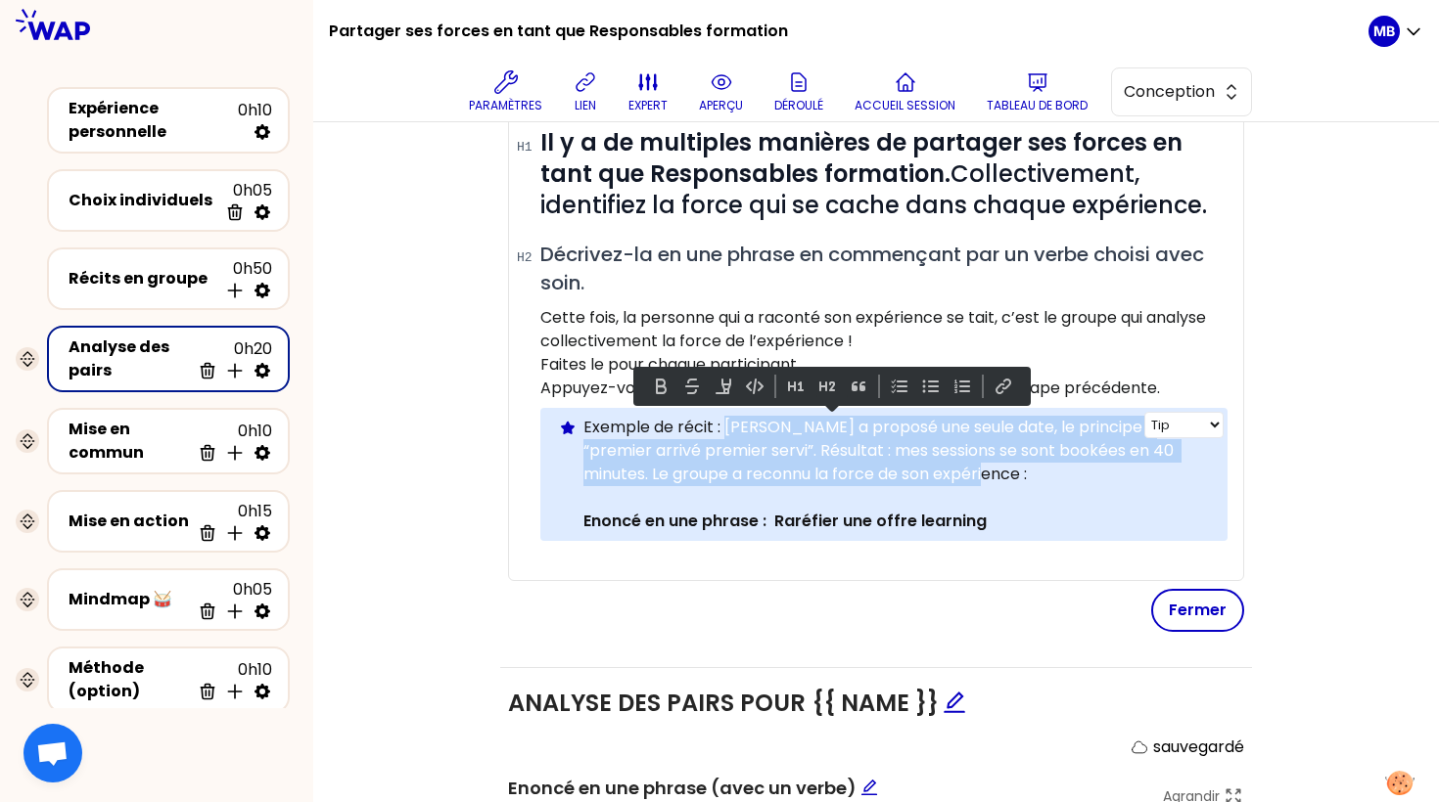
drag, startPoint x: 725, startPoint y: 422, endPoint x: 964, endPoint y: 471, distance: 243.8
click at [964, 471] on p "Exemple de récit : Antoine a proposé une seule date, le principe : “premier arr…" at bounding box center [897, 451] width 628 height 70
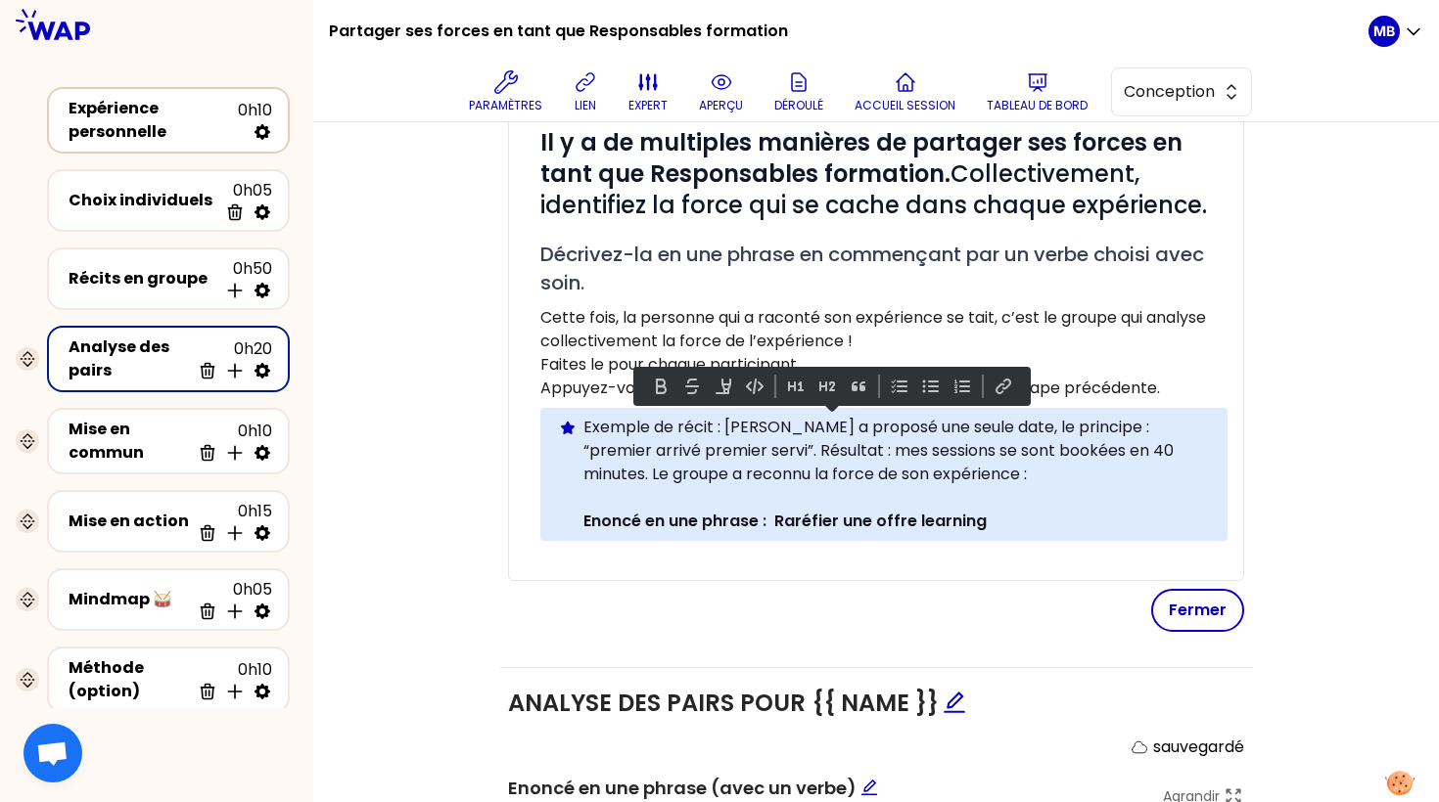
click at [177, 124] on div "Expérience personnelle" at bounding box center [153, 120] width 169 height 47
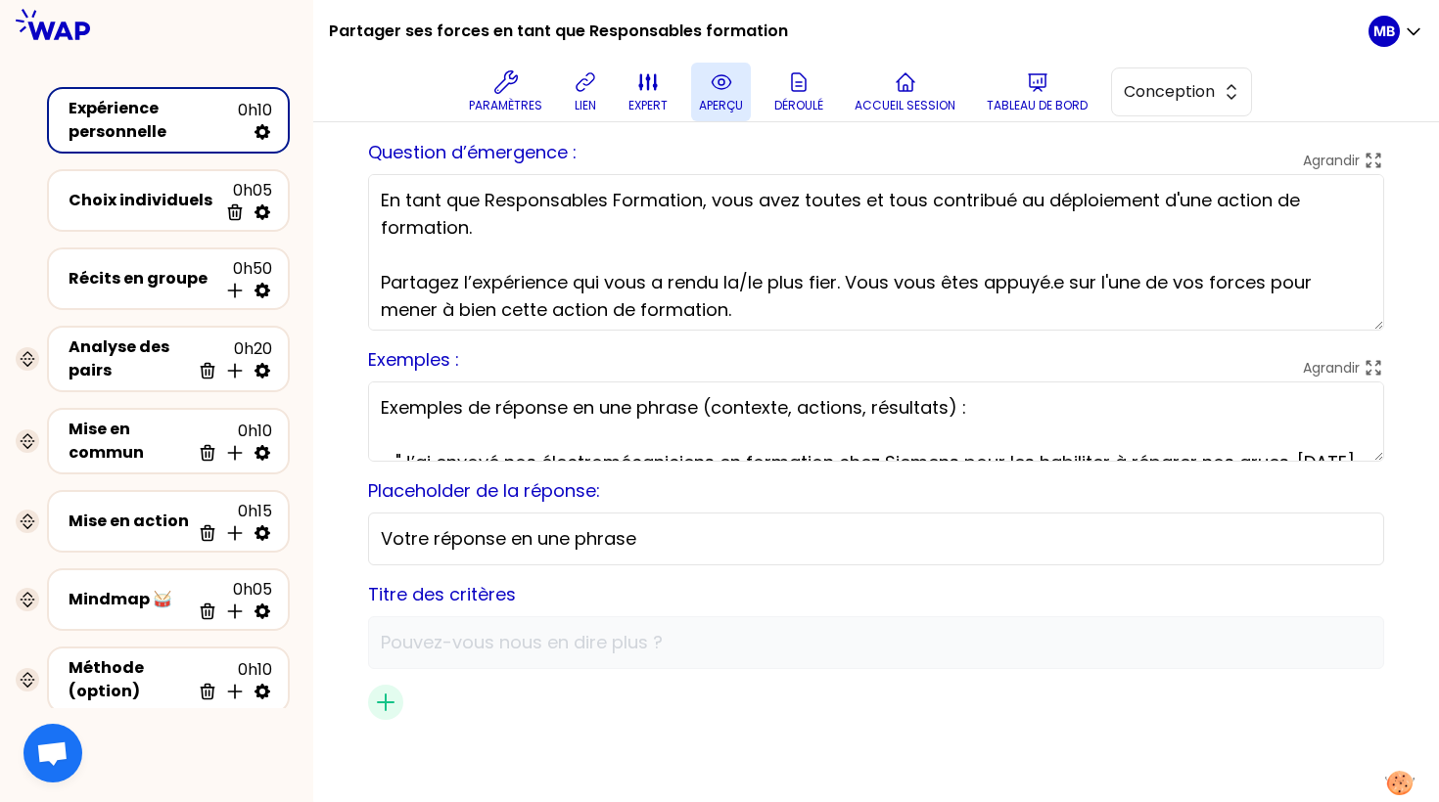
click at [733, 108] on p "aperçu" at bounding box center [721, 106] width 44 height 16
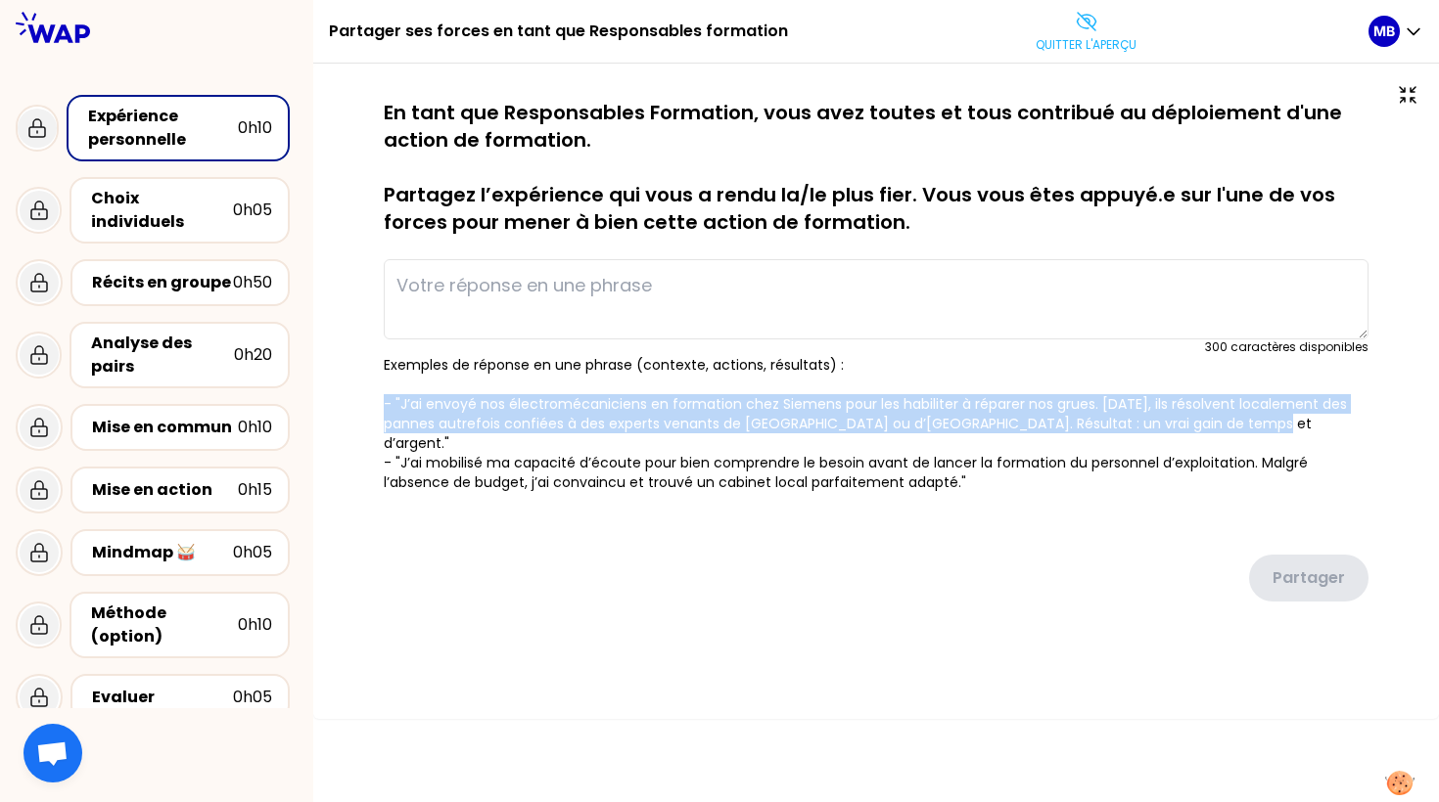
drag, startPoint x: 385, startPoint y: 400, endPoint x: 1240, endPoint y: 418, distance: 855.5
click at [1240, 418] on p "Exemples de réponse en une phrase (contexte, actions, résultats) : - "J’ai envo…" at bounding box center [876, 423] width 985 height 137
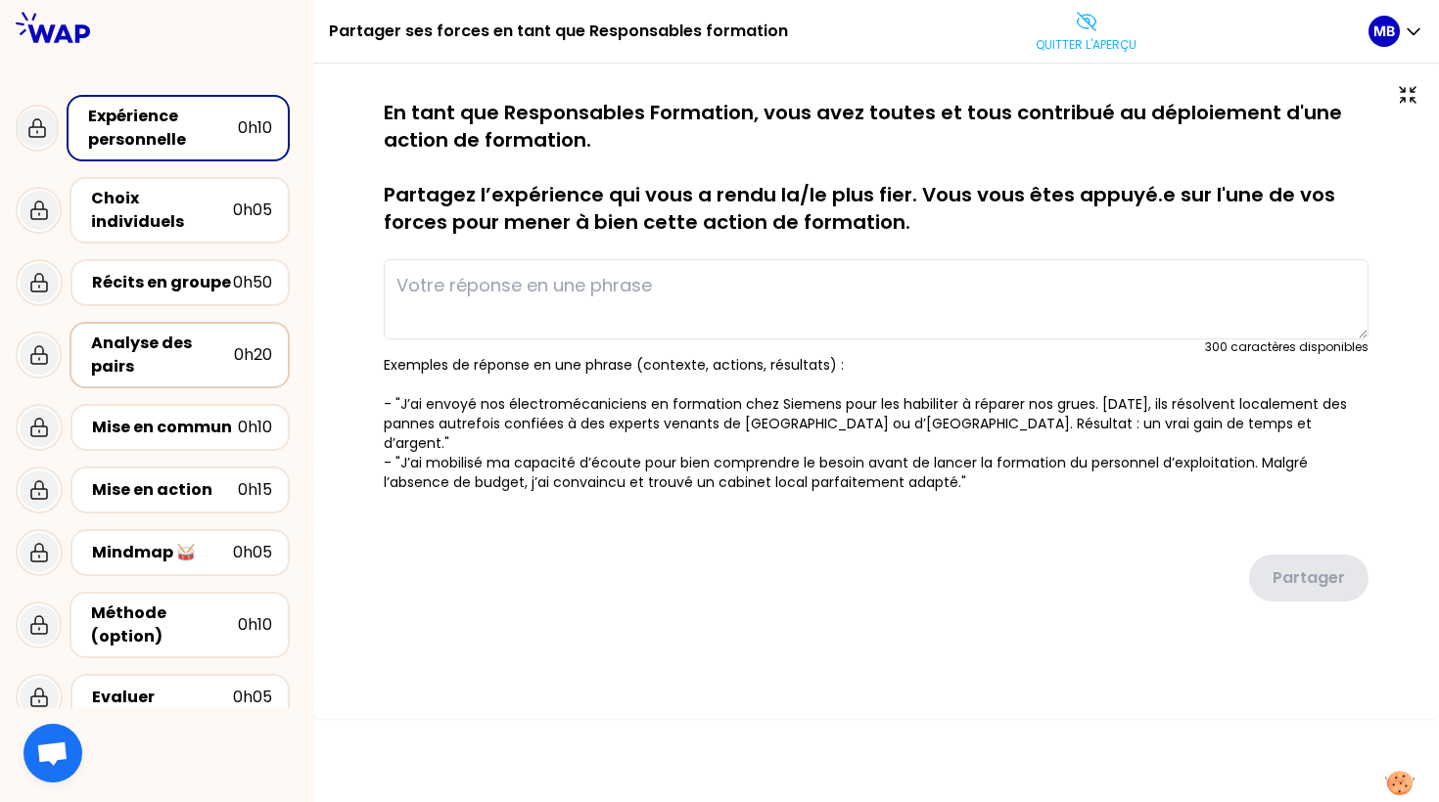
click at [160, 334] on div "Analyse des pairs" at bounding box center [162, 355] width 143 height 47
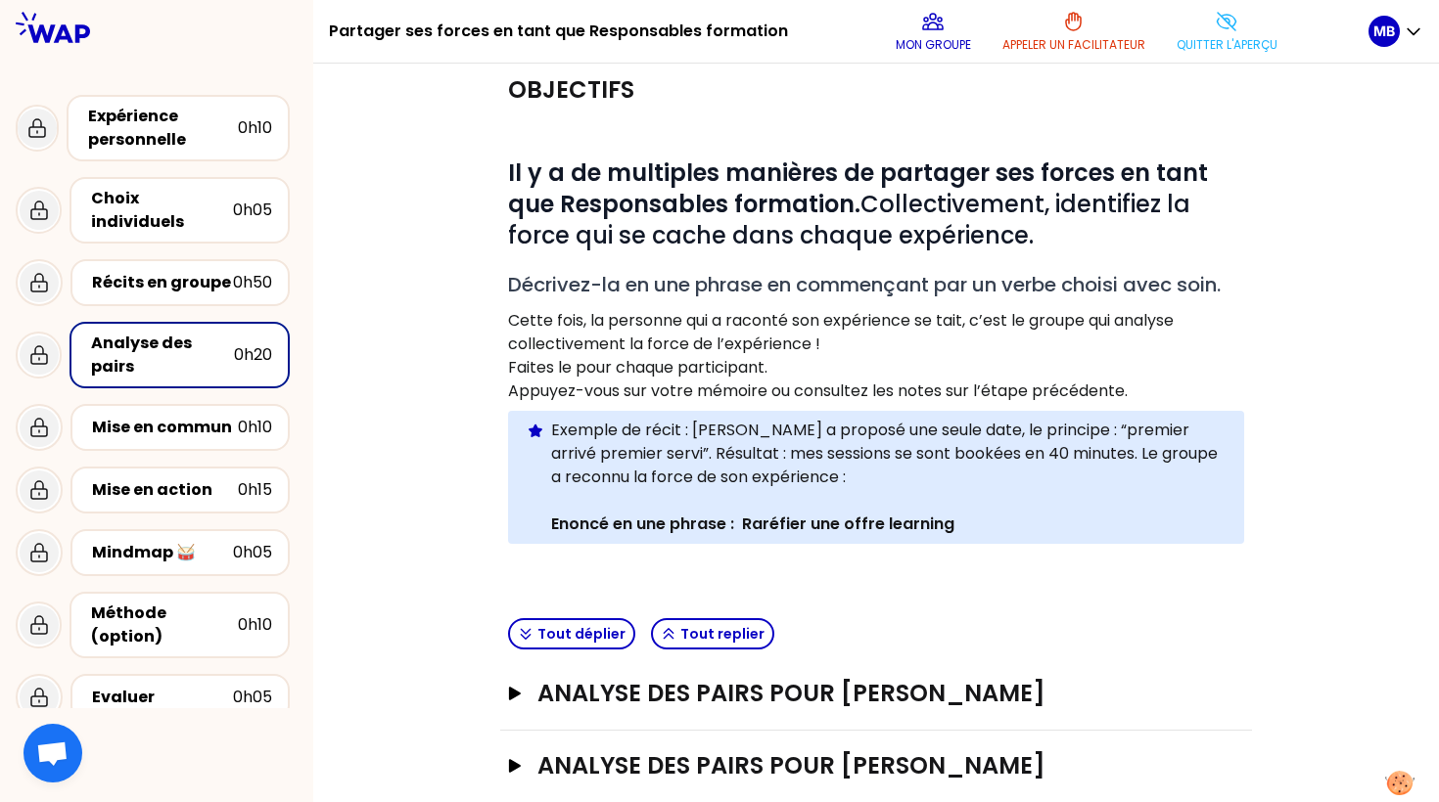
scroll to position [53, 0]
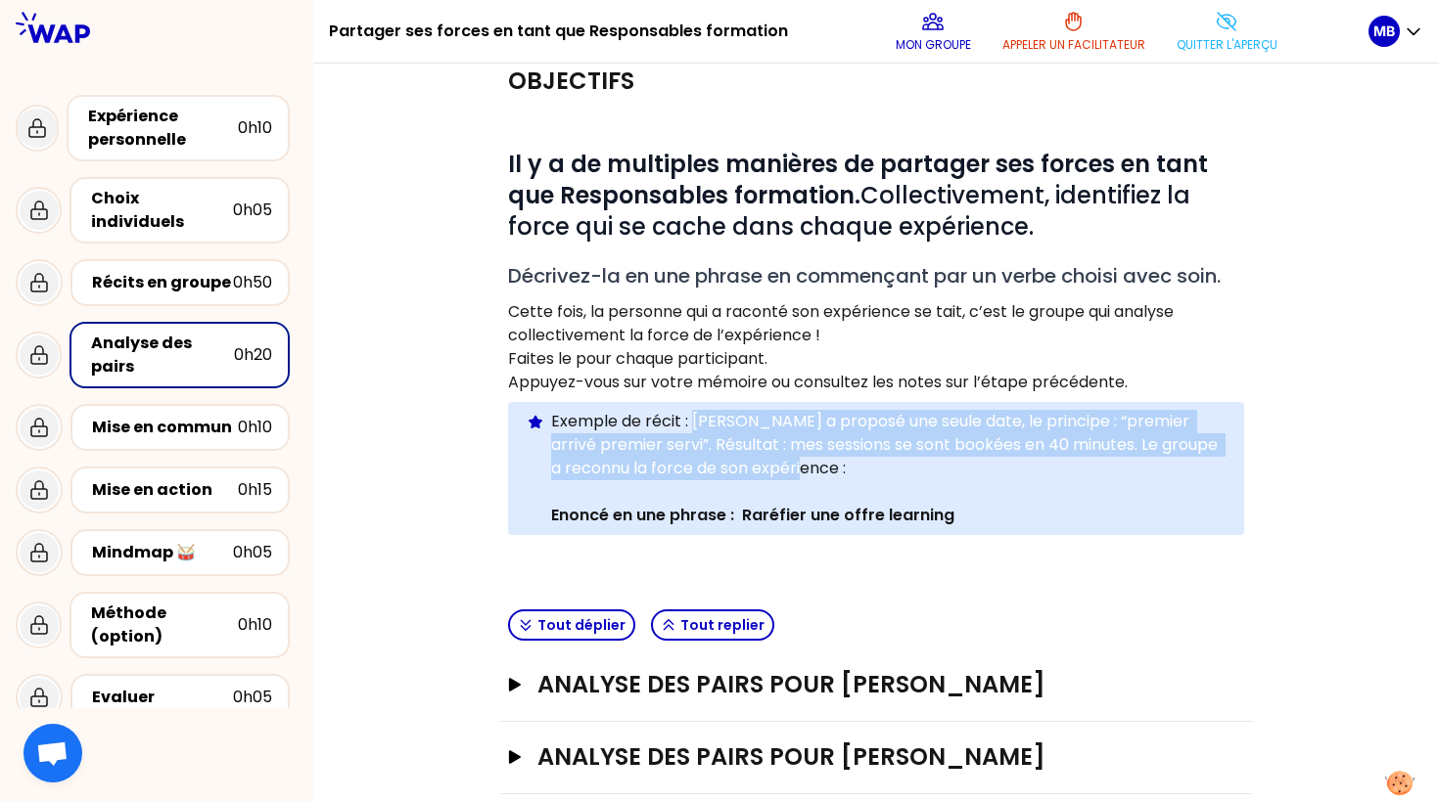
drag, startPoint x: 692, startPoint y: 420, endPoint x: 852, endPoint y: 464, distance: 166.4
click at [852, 464] on p "Exemple de récit : Antoine a proposé une seule date, le principe : “premier arr…" at bounding box center [889, 445] width 677 height 70
click at [838, 467] on p "Exemple de récit : Antoine a proposé une seule date, le principe : “premier arr…" at bounding box center [889, 445] width 677 height 70
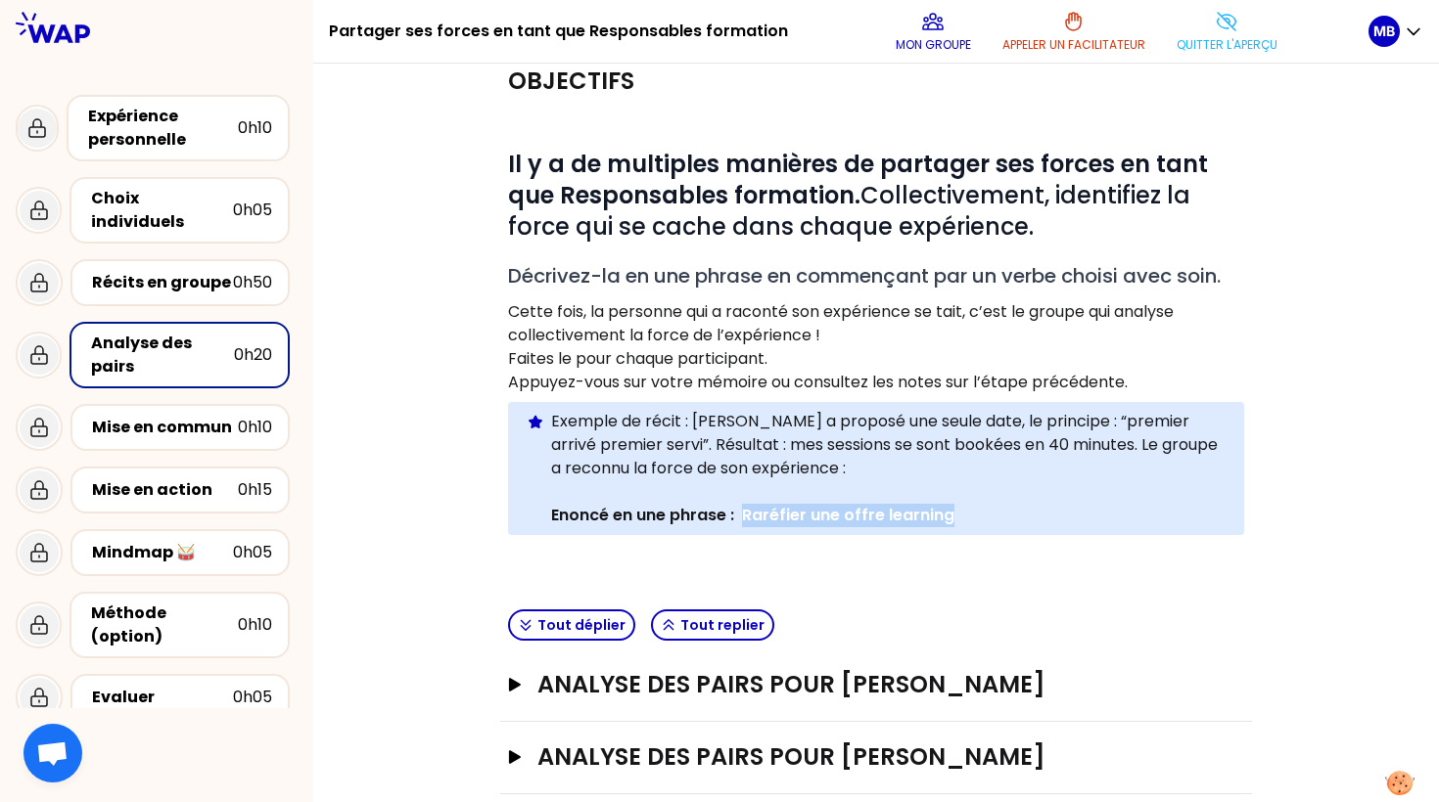
drag, startPoint x: 742, startPoint y: 515, endPoint x: 969, endPoint y: 515, distance: 227.0
click at [969, 515] on p "Enoncé en une phrase : Raréfier une offre learning" at bounding box center [889, 515] width 677 height 23
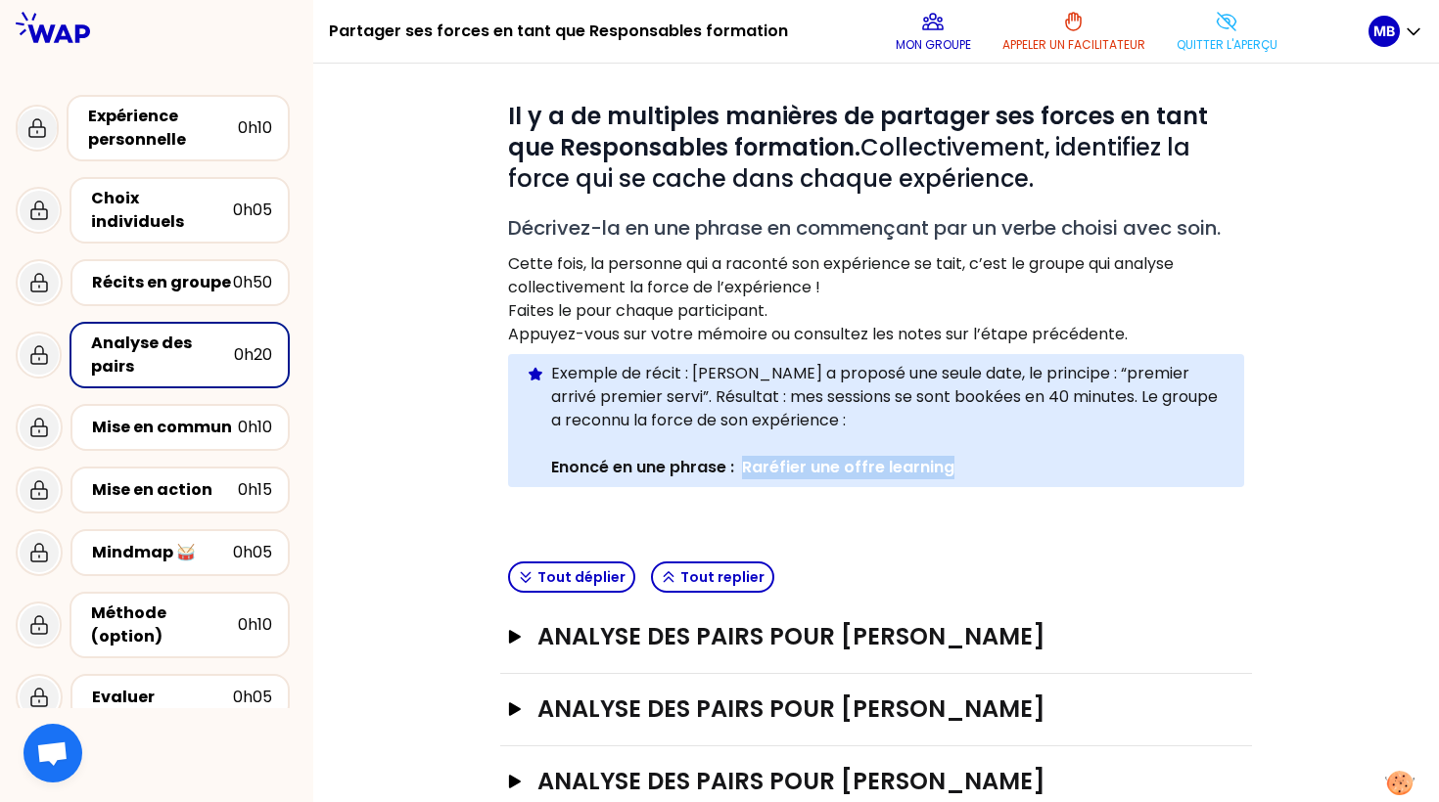
scroll to position [111, 0]
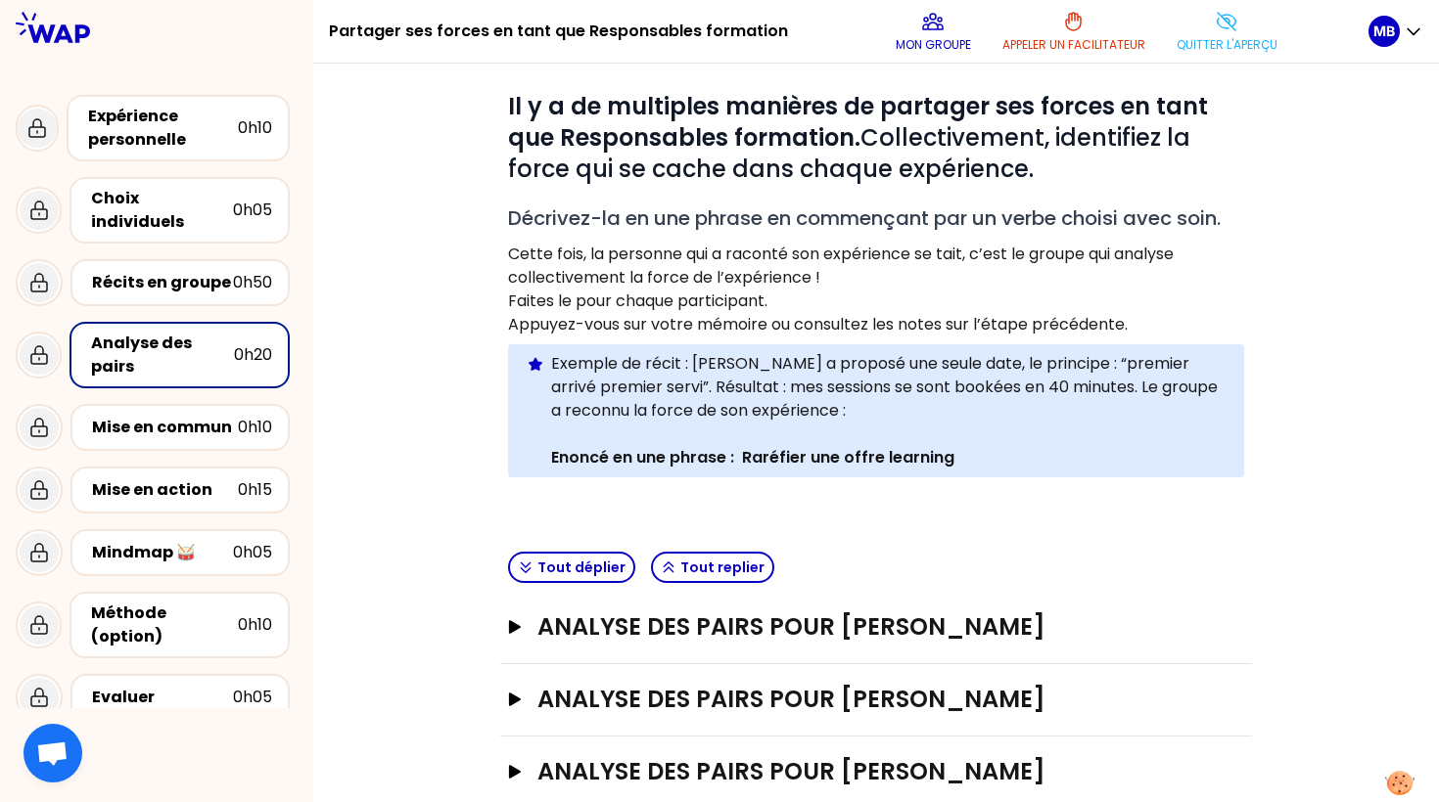
click at [762, 492] on p at bounding box center [876, 496] width 736 height 23
drag, startPoint x: 742, startPoint y: 459, endPoint x: 974, endPoint y: 462, distance: 232.0
click at [974, 462] on p "Enoncé en une phrase : Raréfier une offre learning" at bounding box center [889, 457] width 677 height 23
click at [755, 455] on strong "Enoncé en une phrase : Raréfier une offre learning" at bounding box center [752, 457] width 403 height 23
drag, startPoint x: 744, startPoint y: 454, endPoint x: 964, endPoint y: 452, distance: 220.2
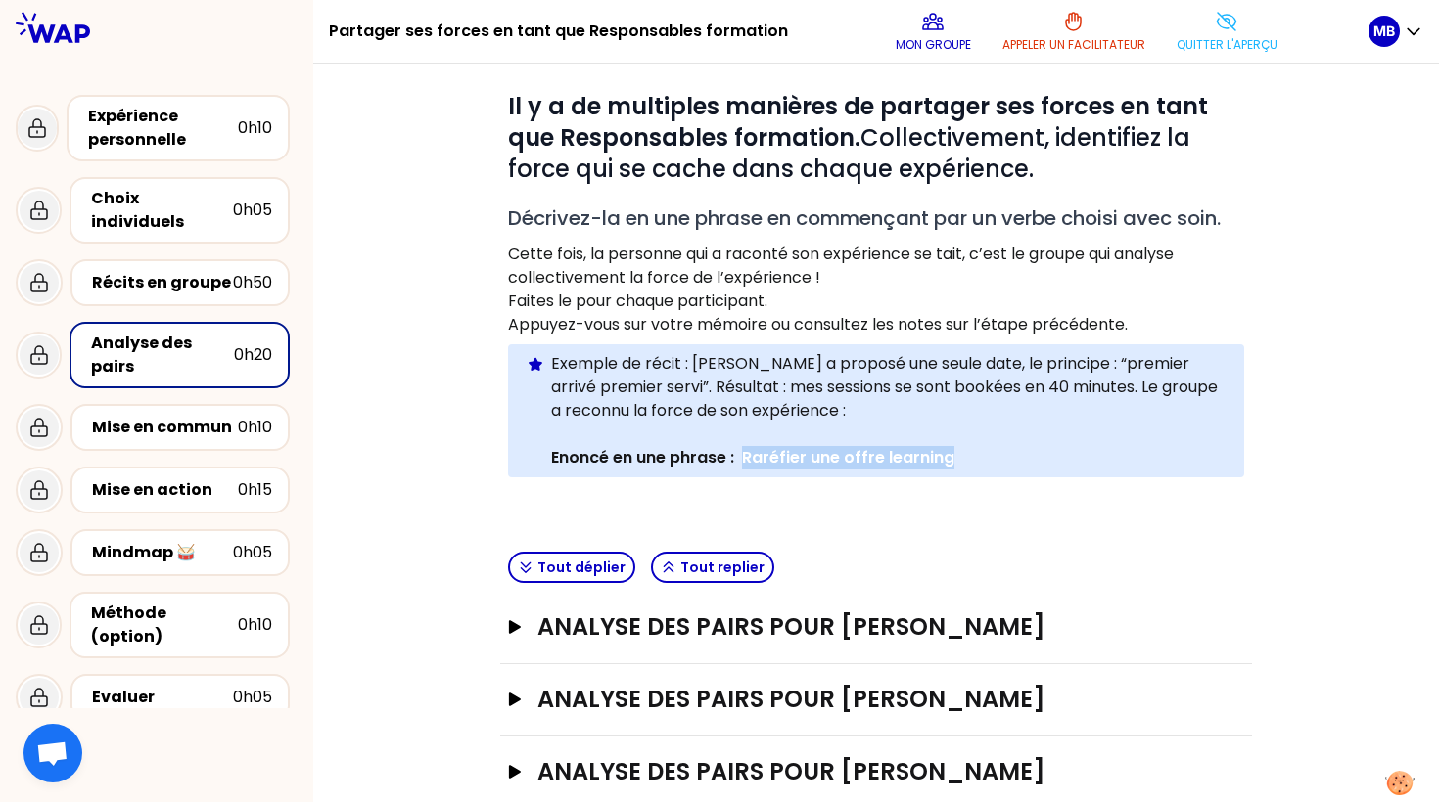
click at [965, 452] on p "Enoncé en une phrase : Raréfier une offre learning" at bounding box center [889, 457] width 677 height 23
click at [807, 499] on p at bounding box center [876, 496] width 736 height 23
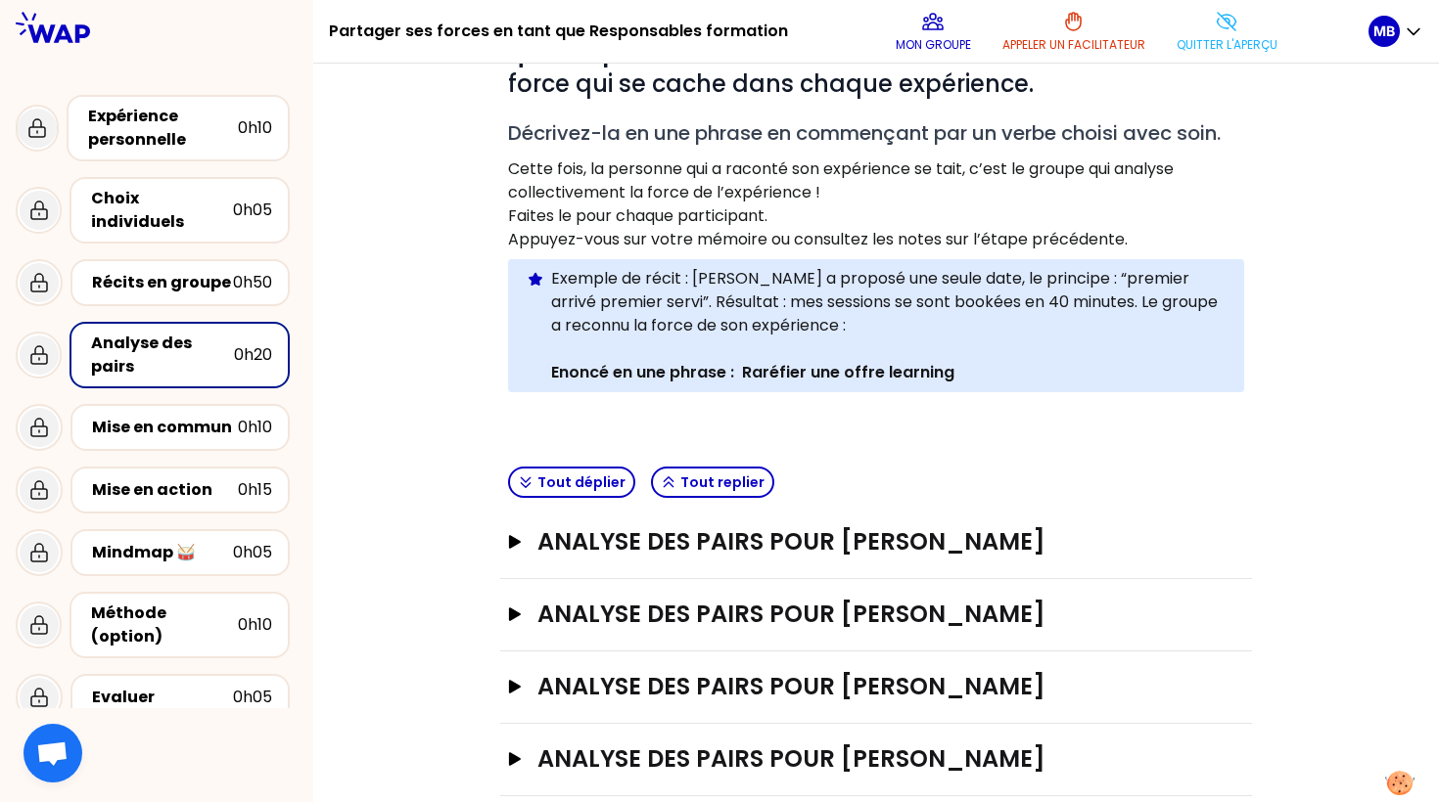
scroll to position [201, 0]
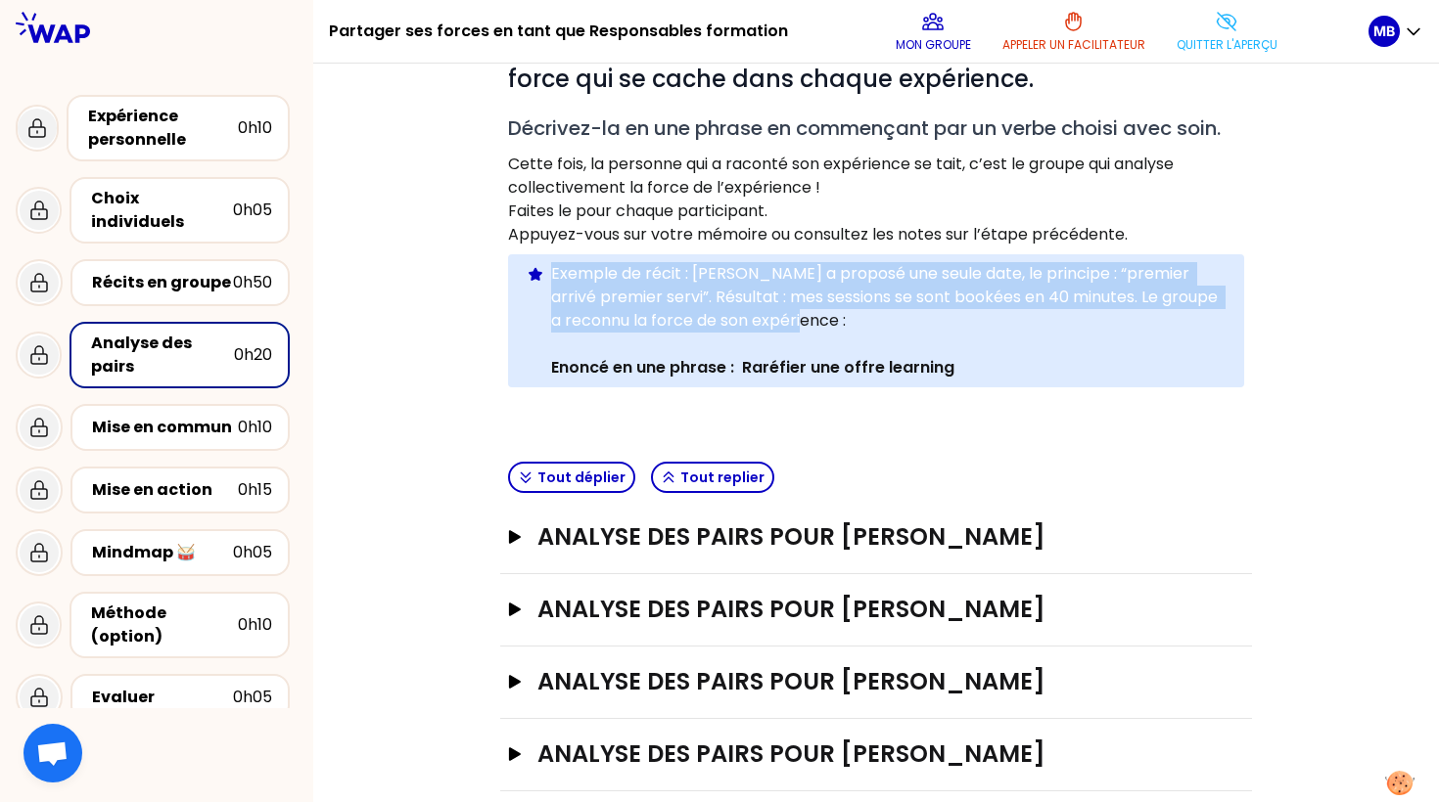
drag, startPoint x: 552, startPoint y: 274, endPoint x: 841, endPoint y: 314, distance: 291.5
click at [841, 314] on p "Exemple de récit : Antoine a proposé une seule date, le principe : “premier arr…" at bounding box center [889, 297] width 677 height 70
click at [840, 319] on p "Exemple de récit : Antoine a proposé une seule date, le principe : “premier arr…" at bounding box center [889, 297] width 677 height 70
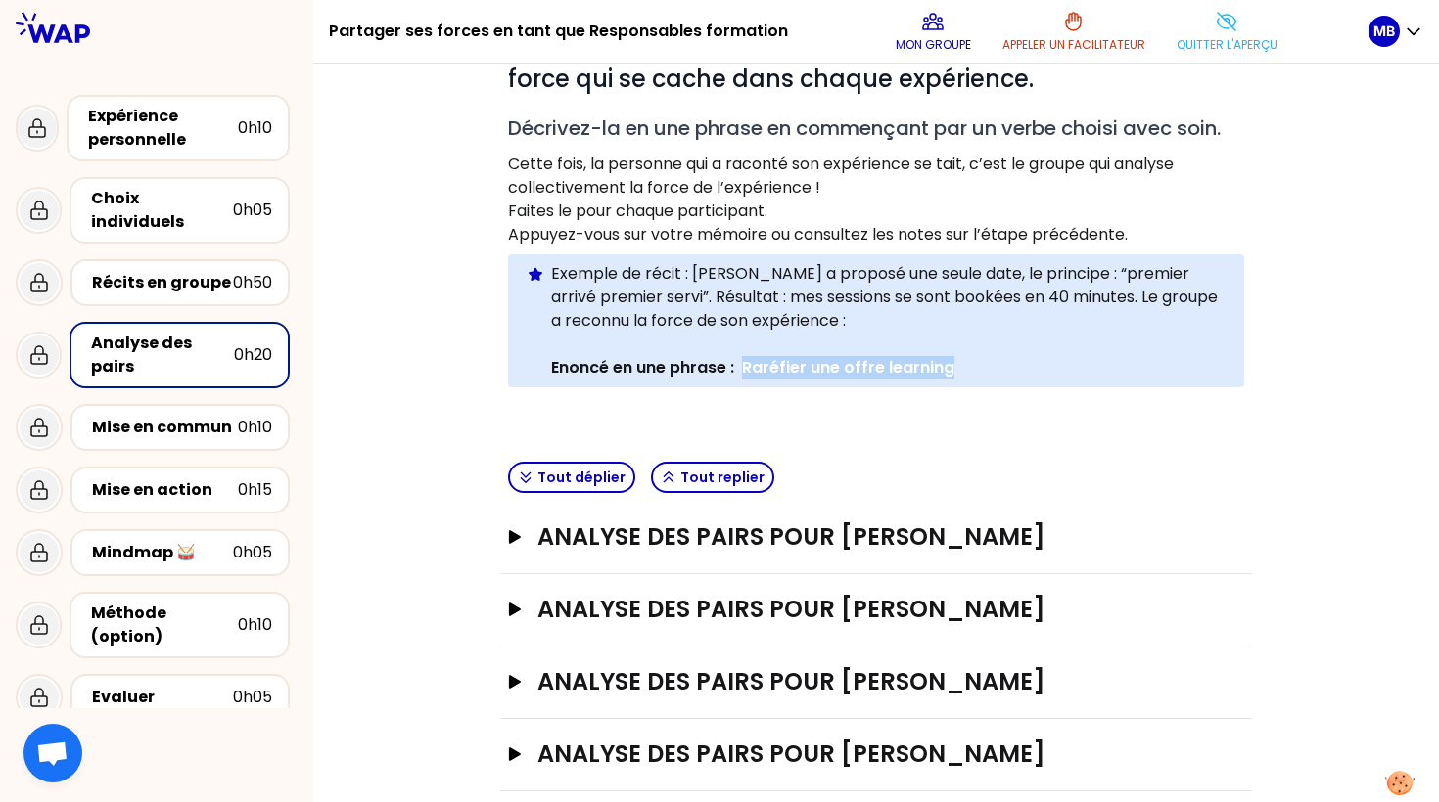
drag, startPoint x: 741, startPoint y: 368, endPoint x: 996, endPoint y: 374, distance: 255.5
click at [996, 374] on p "Enoncé en une phrase : Raréfier une offre learning" at bounding box center [889, 367] width 677 height 23
click at [879, 370] on strong "Enoncé en une phrase : Raréfier une offre learning" at bounding box center [752, 367] width 403 height 23
drag, startPoint x: 745, startPoint y: 366, endPoint x: 1003, endPoint y: 370, distance: 258.4
click at [1003, 370] on p "Enoncé en une phrase : Raréfier une offre learning" at bounding box center [889, 367] width 677 height 23
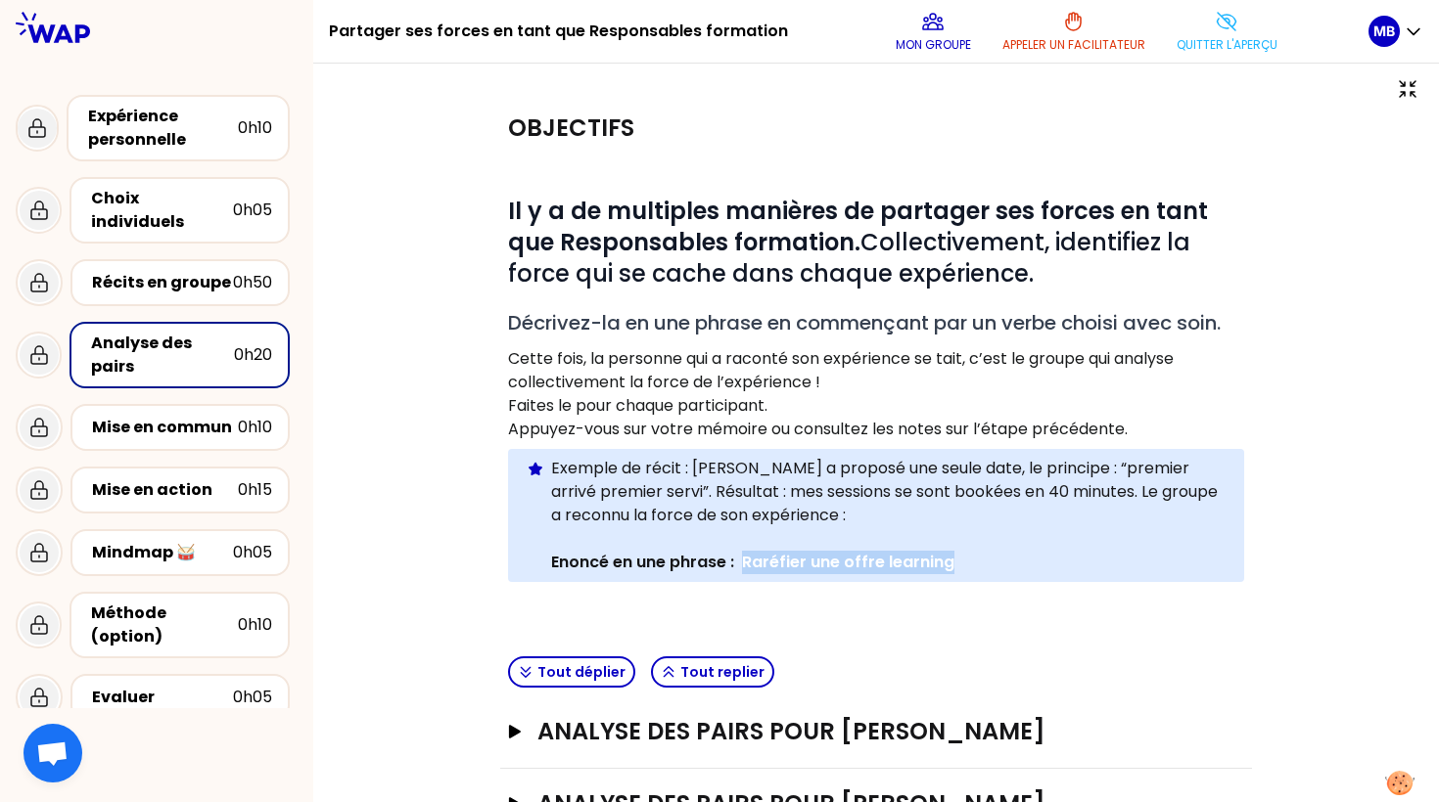
scroll to position [0, 0]
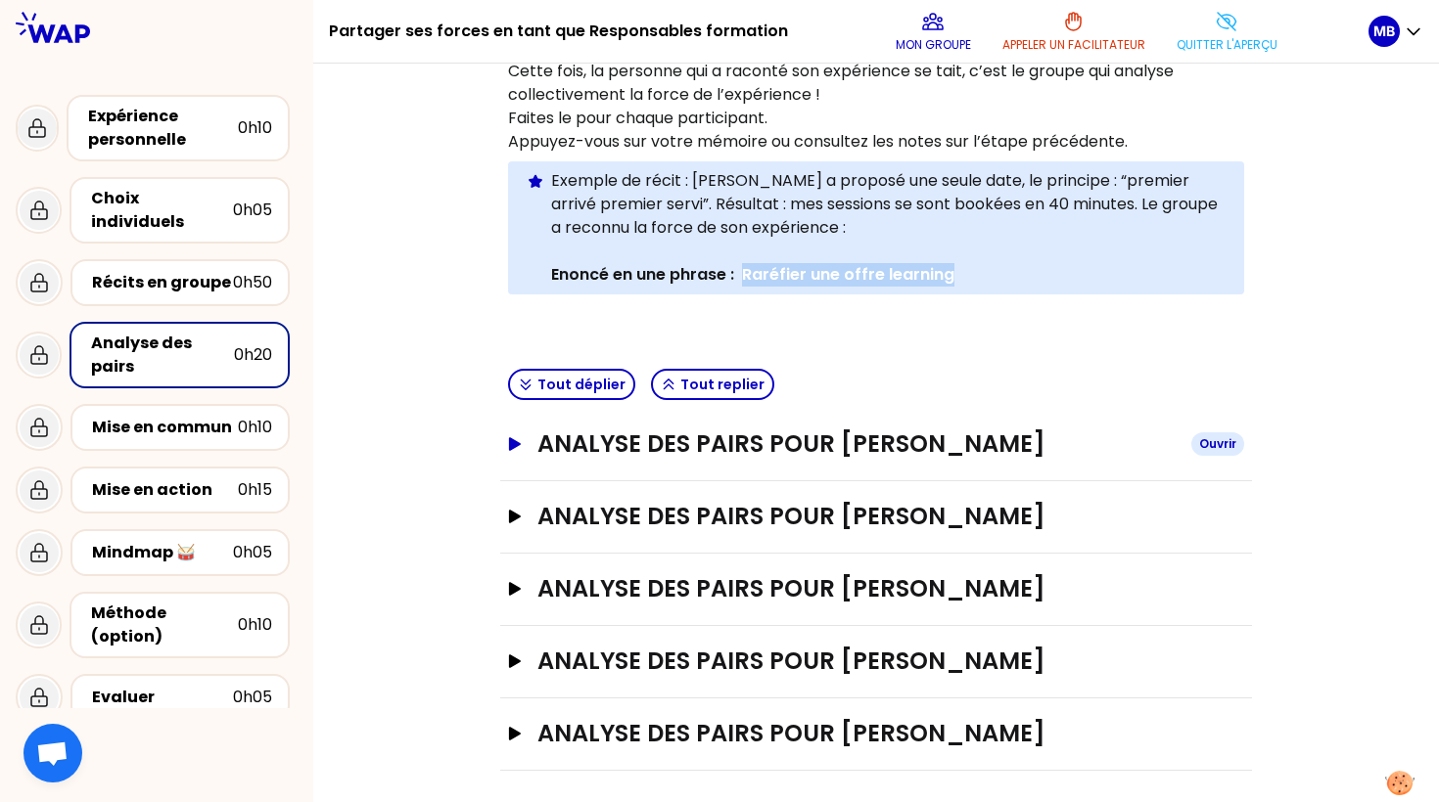
click at [834, 440] on h3 "Analyse des pairs pour Marine Bourgeaud" at bounding box center [856, 444] width 638 height 31
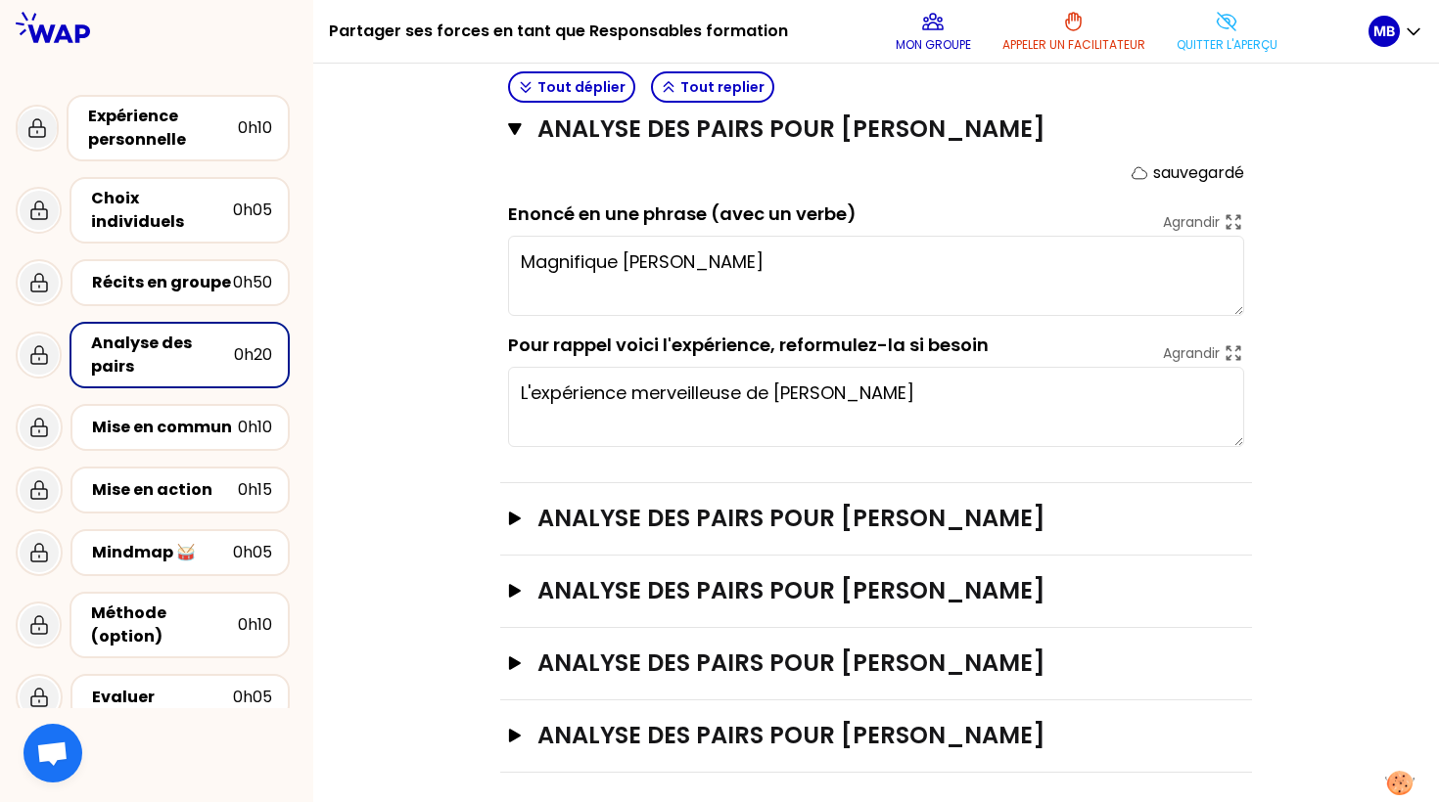
scroll to position [406, 0]
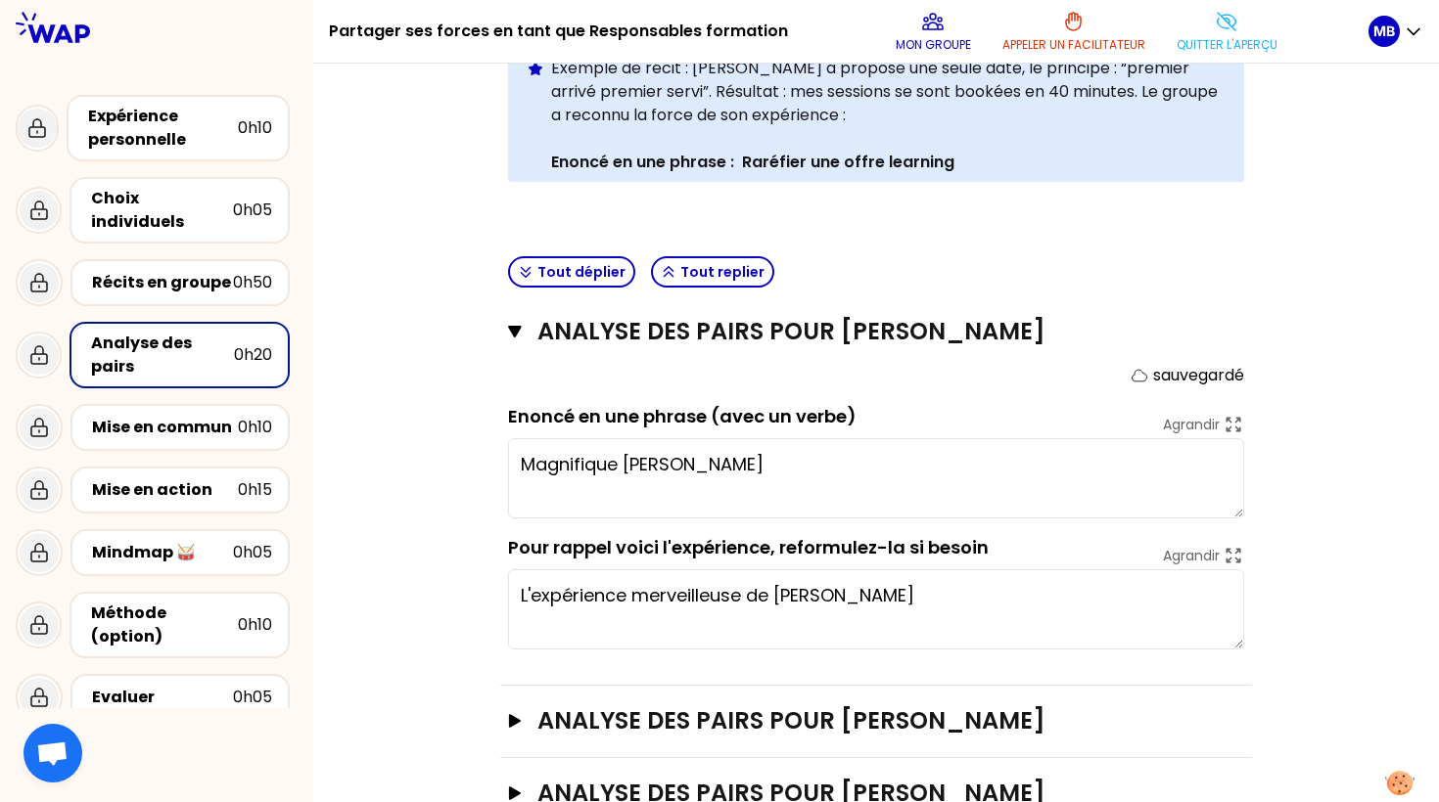
drag, startPoint x: 943, startPoint y: 592, endPoint x: 478, endPoint y: 596, distance: 465.9
click at [478, 596] on div "Objectifs # Il y a de multiples manières de partager ses forces en tant que Res…" at bounding box center [875, 334] width 1047 height 1283
click at [514, 331] on icon "button" at bounding box center [514, 332] width 13 height 12
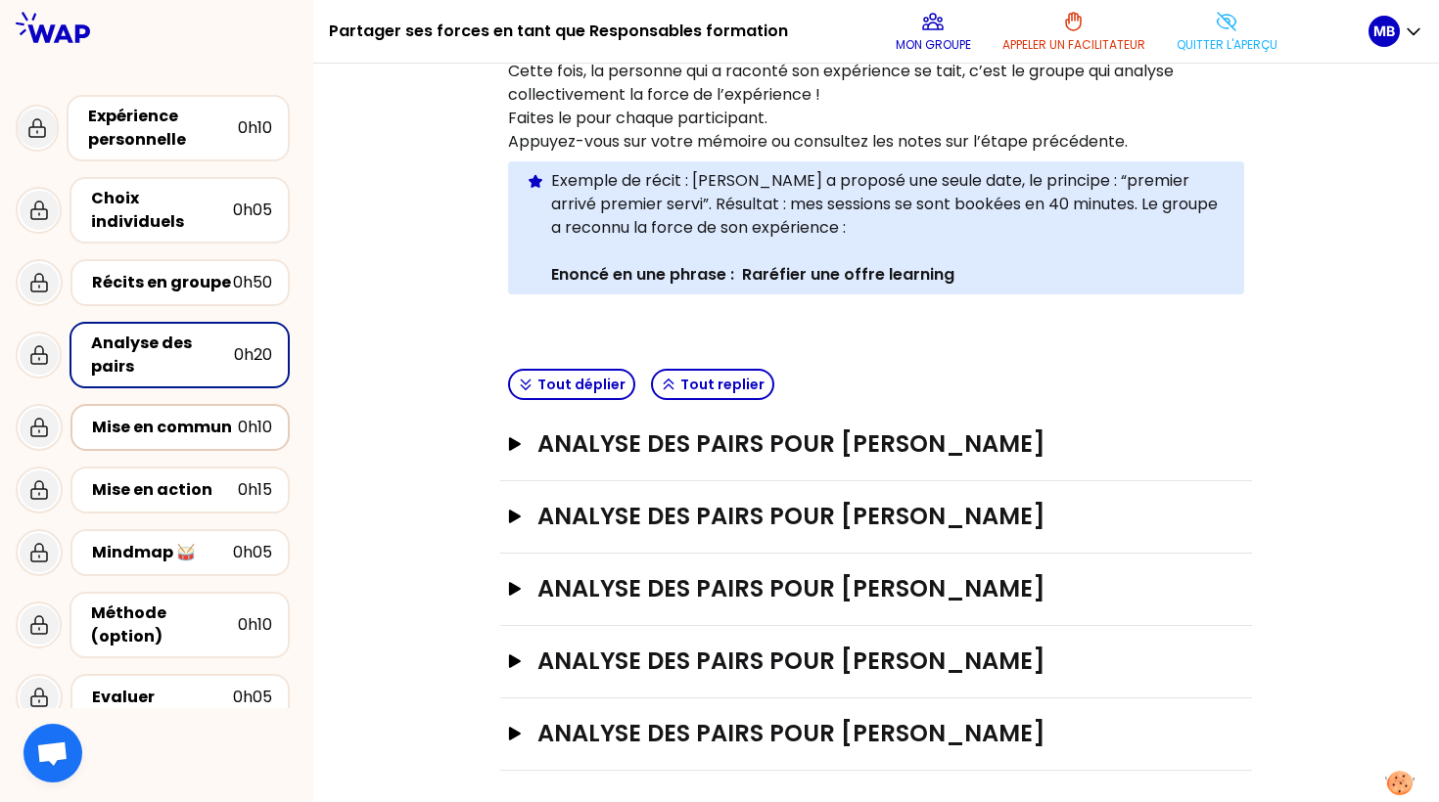
click at [179, 416] on div "Mise en commun" at bounding box center [165, 427] width 146 height 23
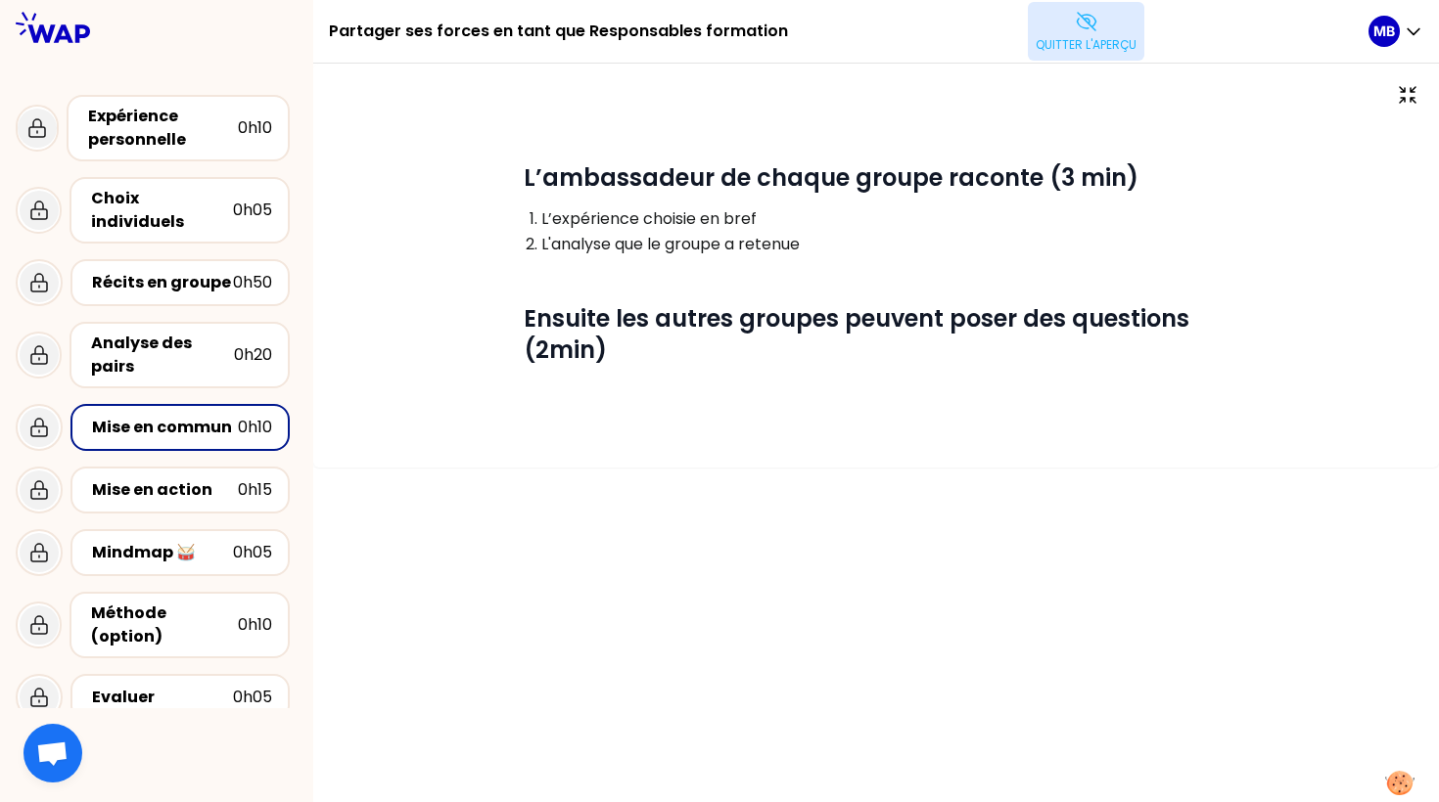
click at [1083, 18] on icon at bounding box center [1086, 21] width 23 height 23
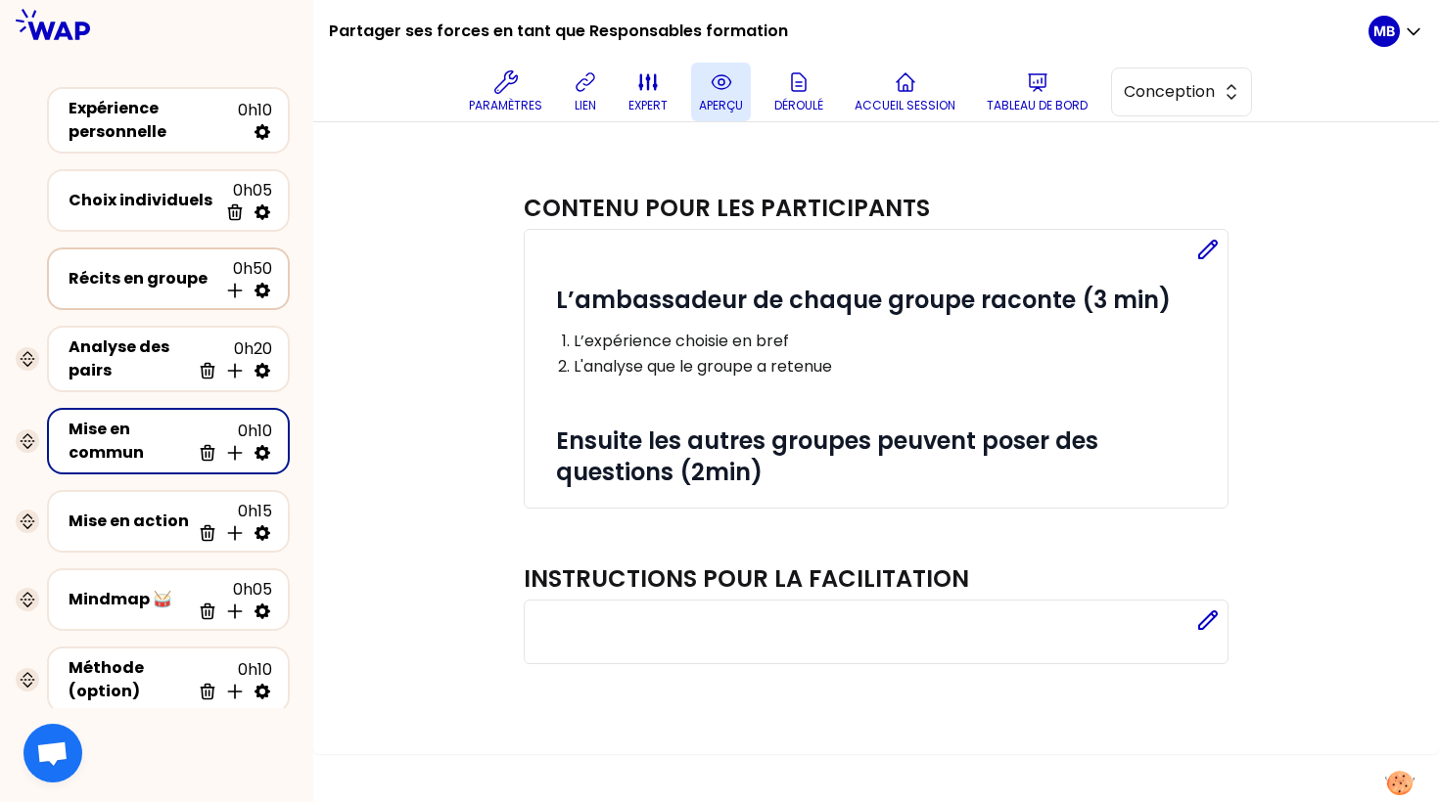
scroll to position [191, 0]
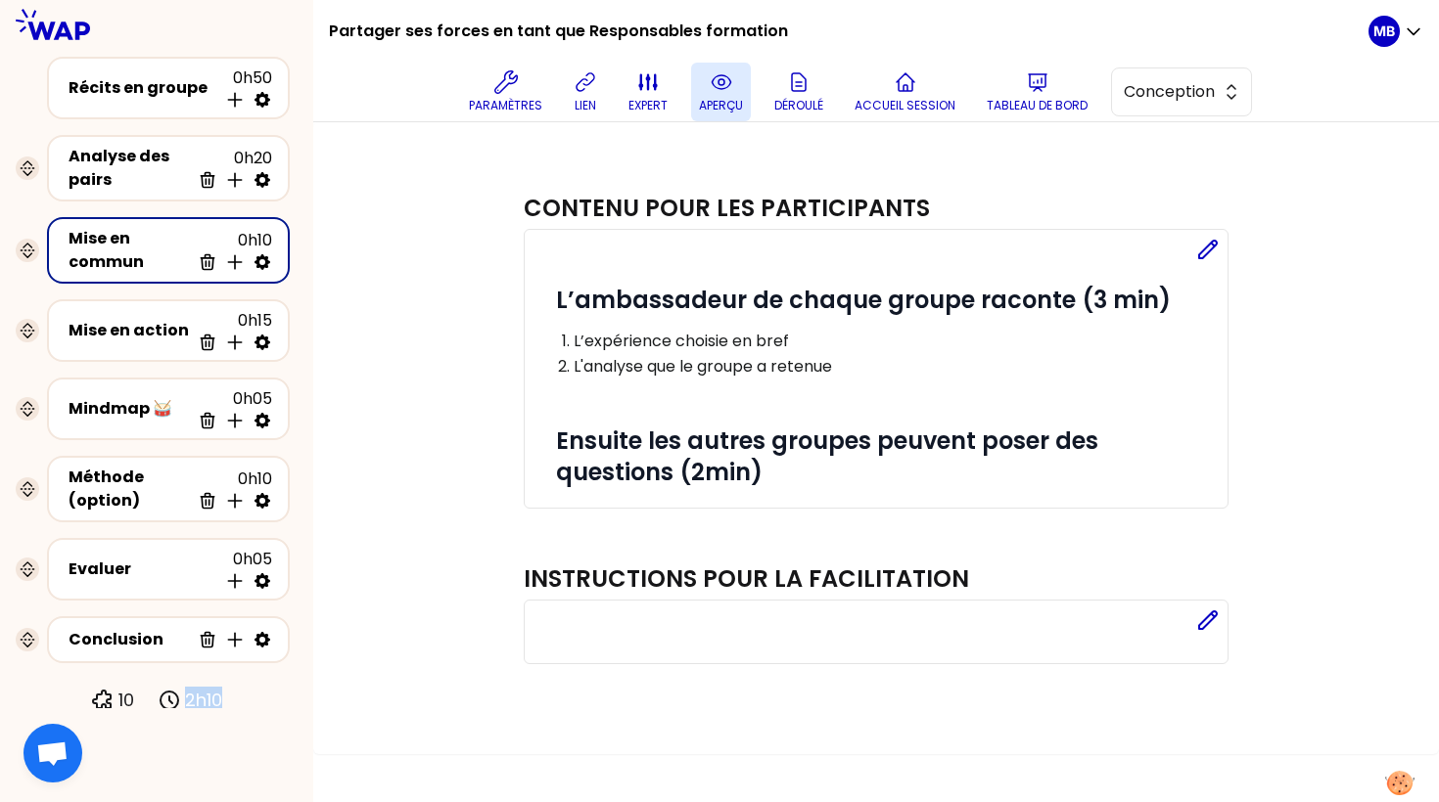
drag, startPoint x: 226, startPoint y: 695, endPoint x: 187, endPoint y: 694, distance: 39.2
click at [187, 694] on div "Expérience personnelle 0h10 Choix individuels 0h05 Supprimer Récits en groupe 0…" at bounding box center [156, 301] width 313 height 826
click at [261, 335] on icon at bounding box center [262, 343] width 16 height 16
select select "All"
select select "one_doc_per_participant_visible"
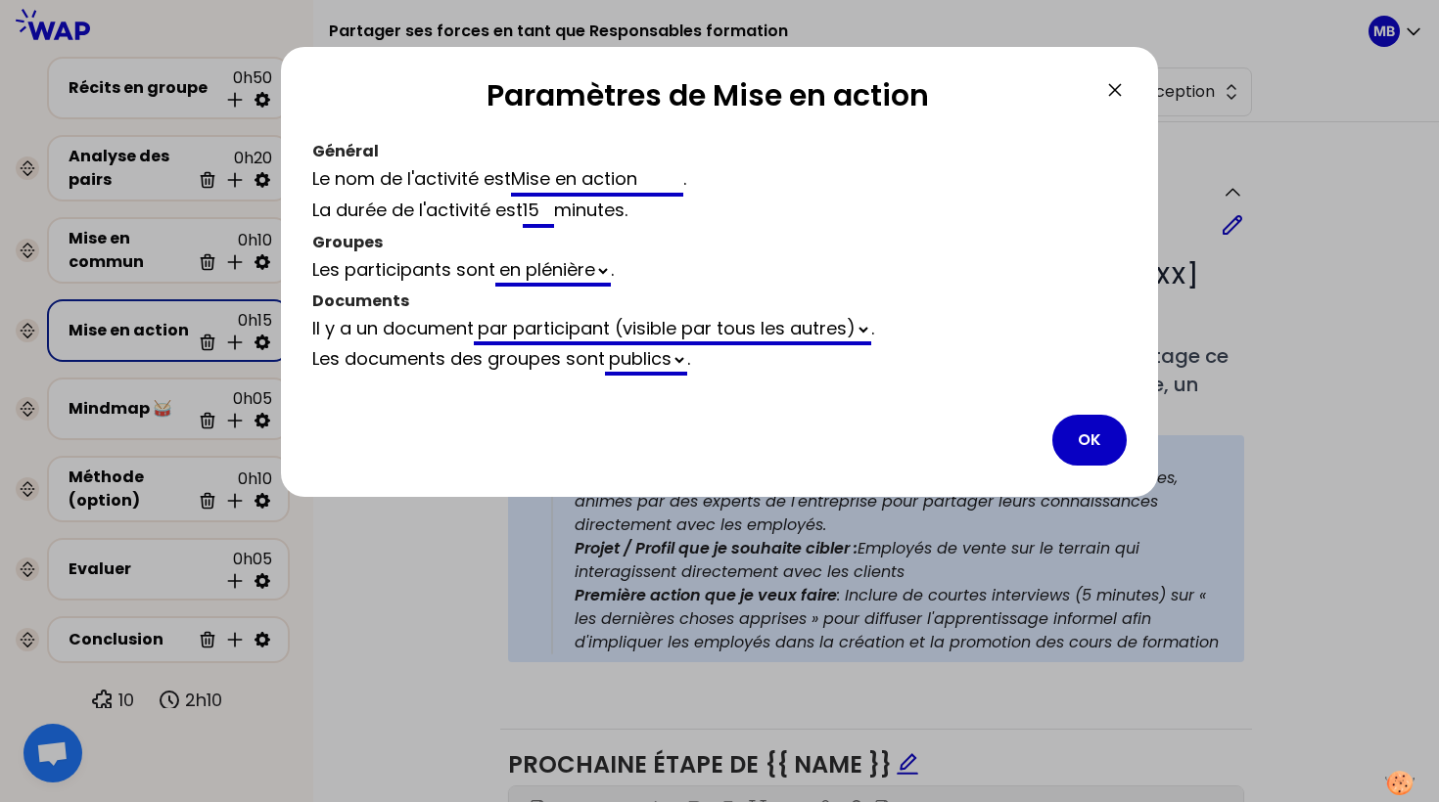
drag, startPoint x: 550, startPoint y: 210, endPoint x: 453, endPoint y: 207, distance: 96.9
click at [454, 207] on div "La durée de l'activité est 15 minutes ." at bounding box center [719, 212] width 814 height 31
type input "20"
select select "All"
type input "20"
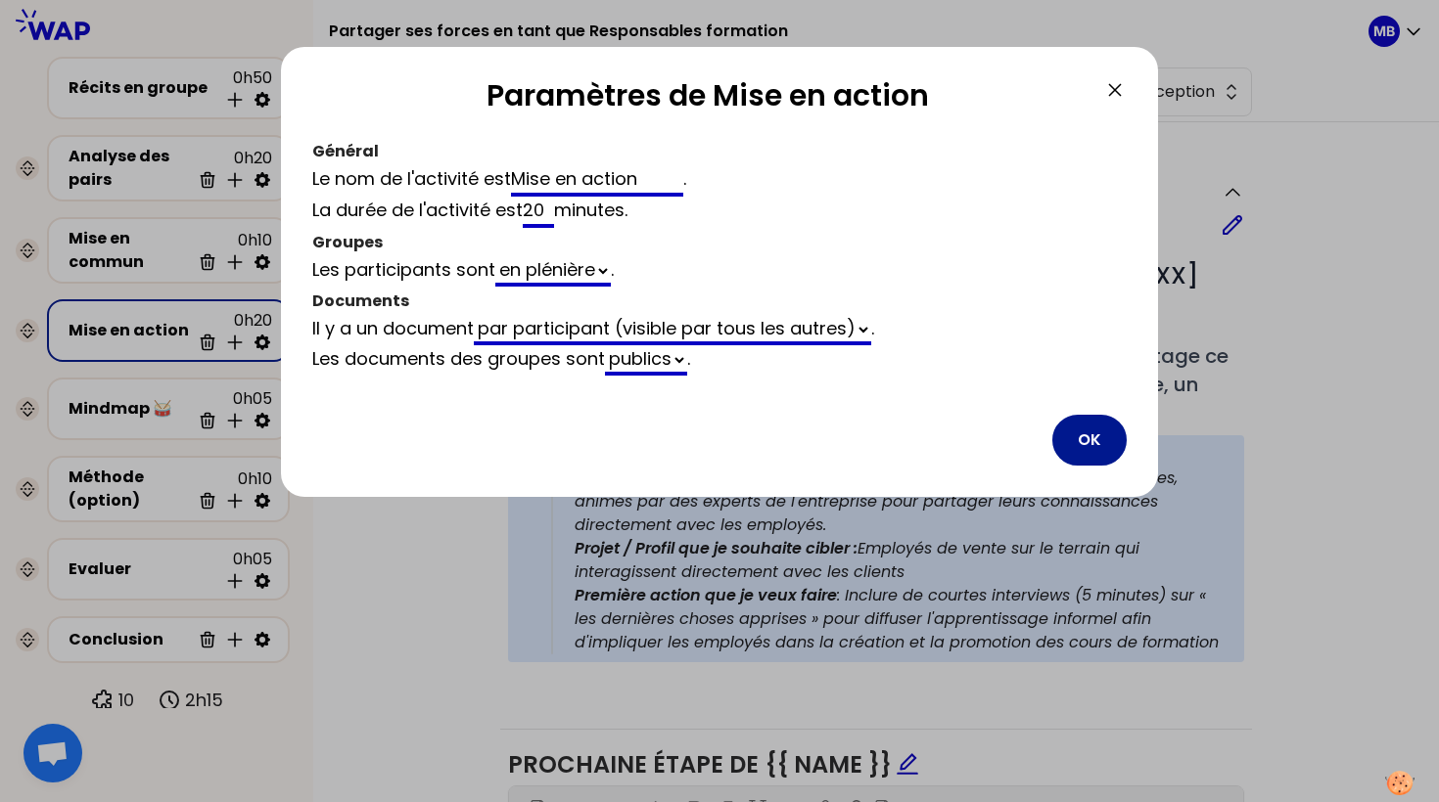
click at [1092, 435] on button "OK" at bounding box center [1089, 440] width 74 height 51
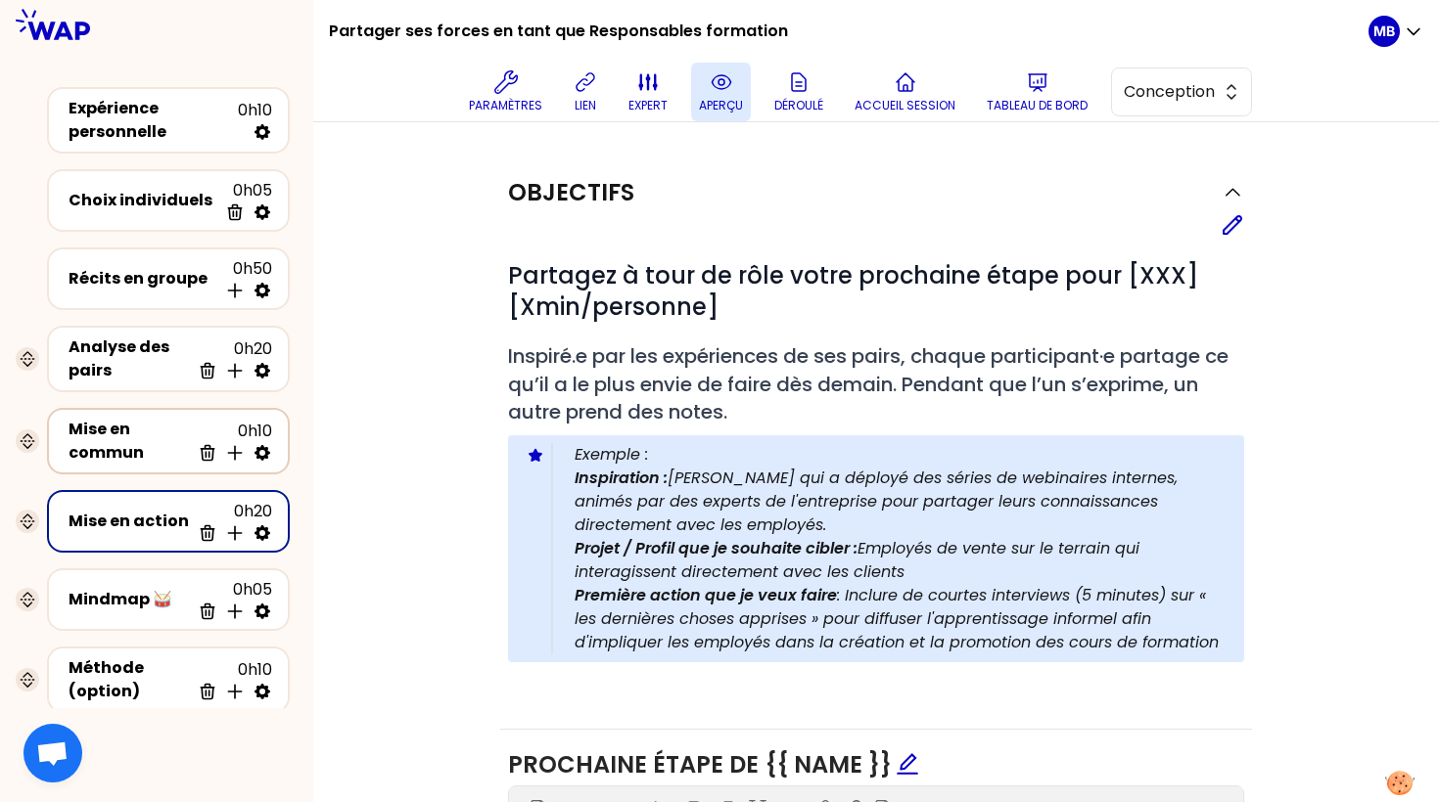
click at [124, 433] on div "Mise en commun" at bounding box center [129, 441] width 121 height 47
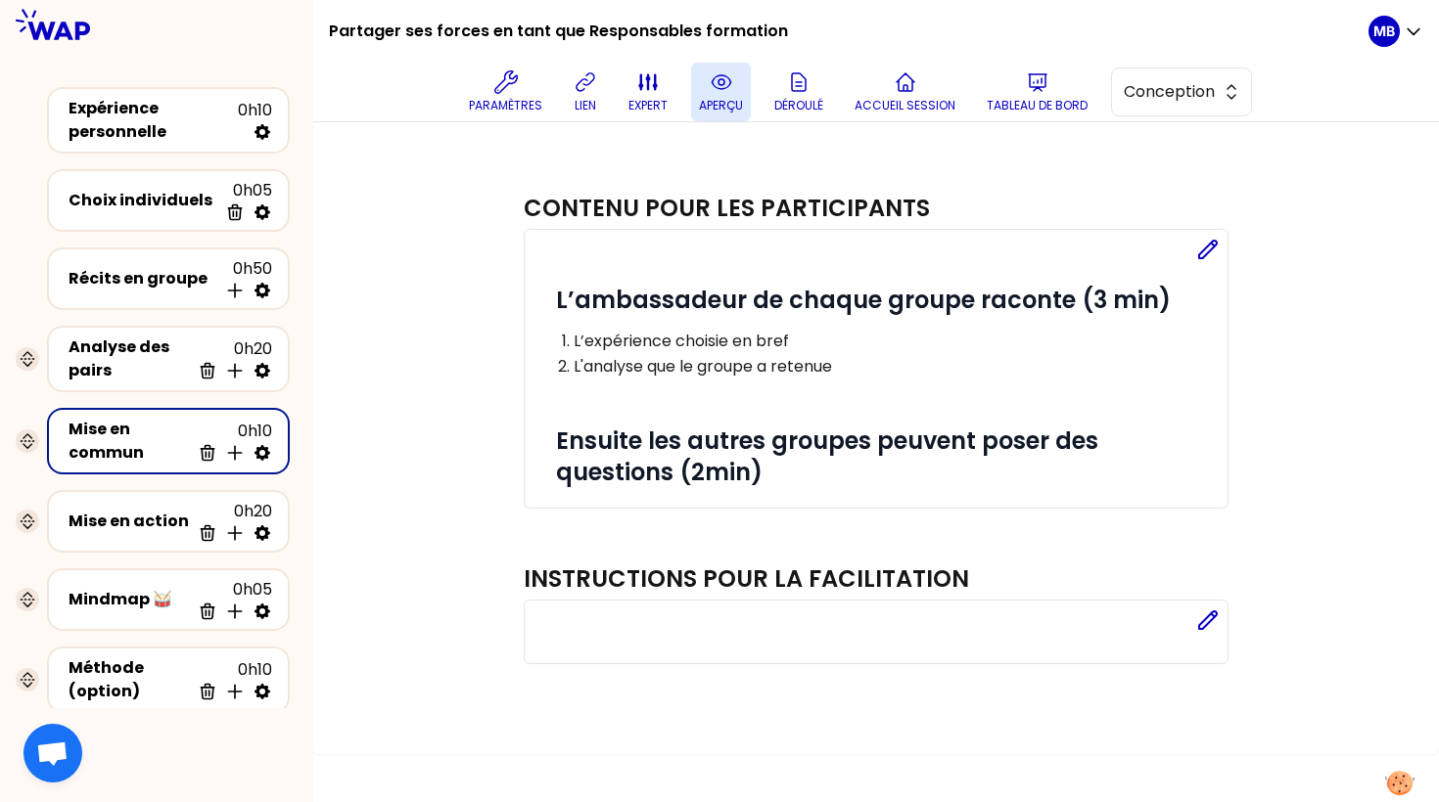
click at [743, 98] on p "aperçu" at bounding box center [721, 106] width 44 height 16
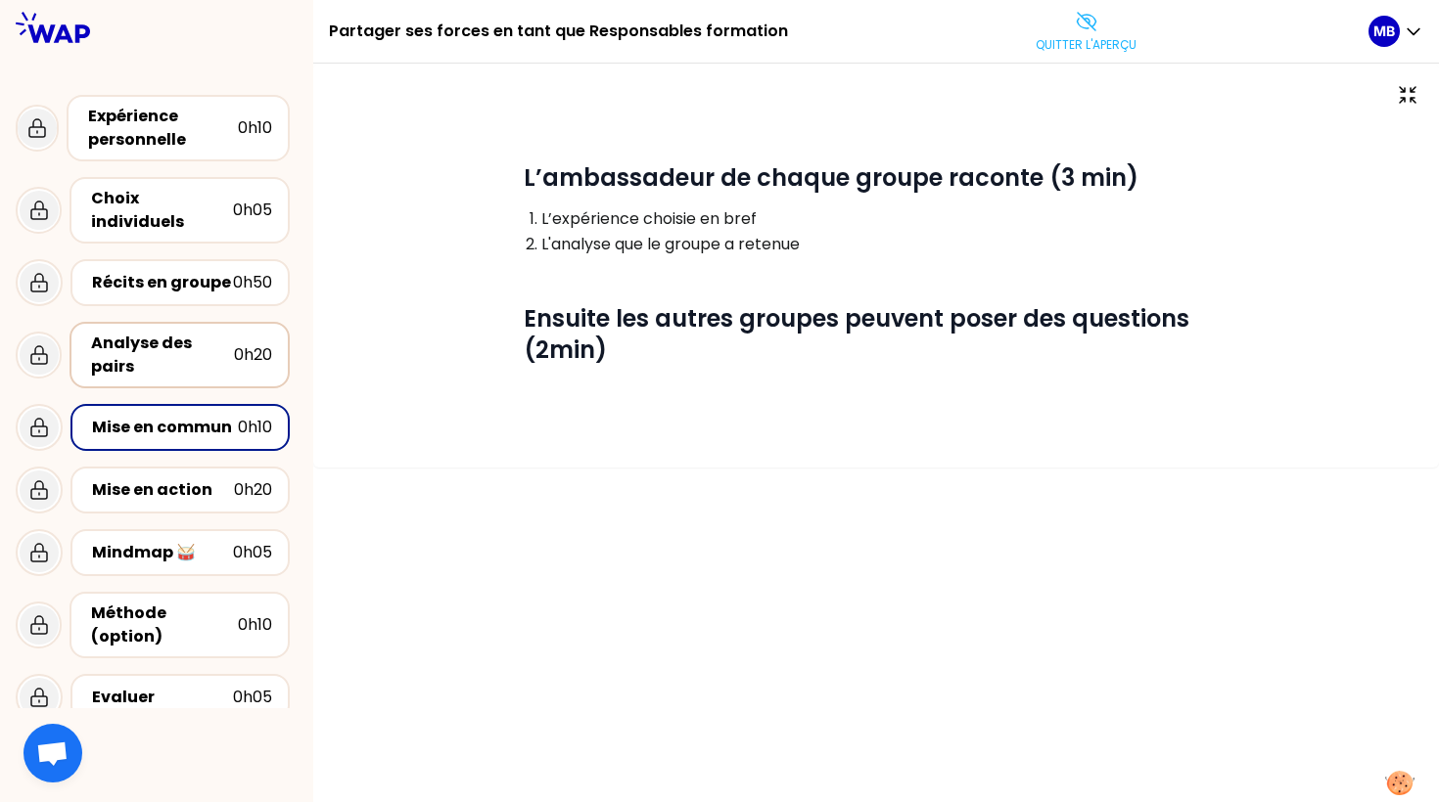
click at [157, 333] on div "Analyse des pairs" at bounding box center [162, 355] width 143 height 47
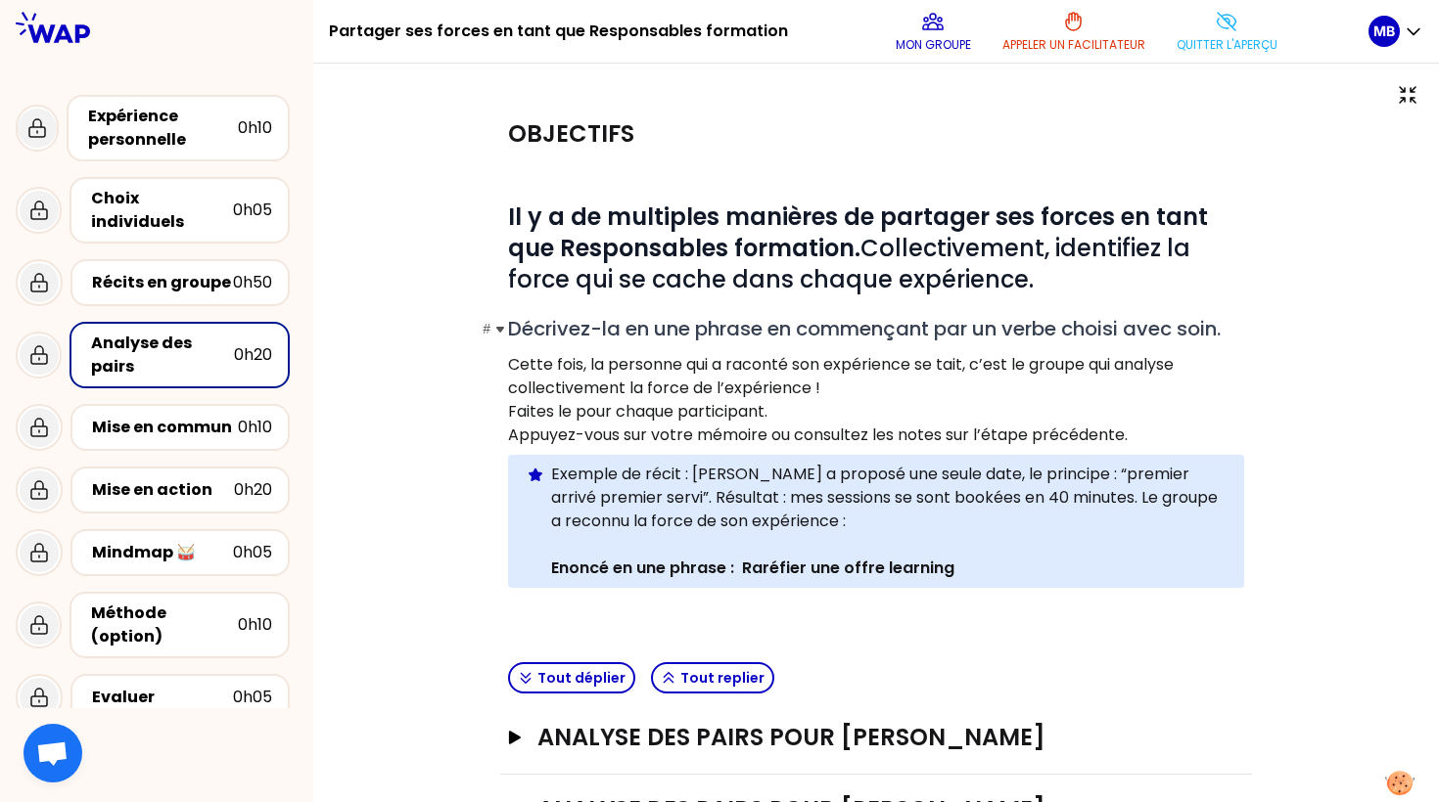
scroll to position [44, 0]
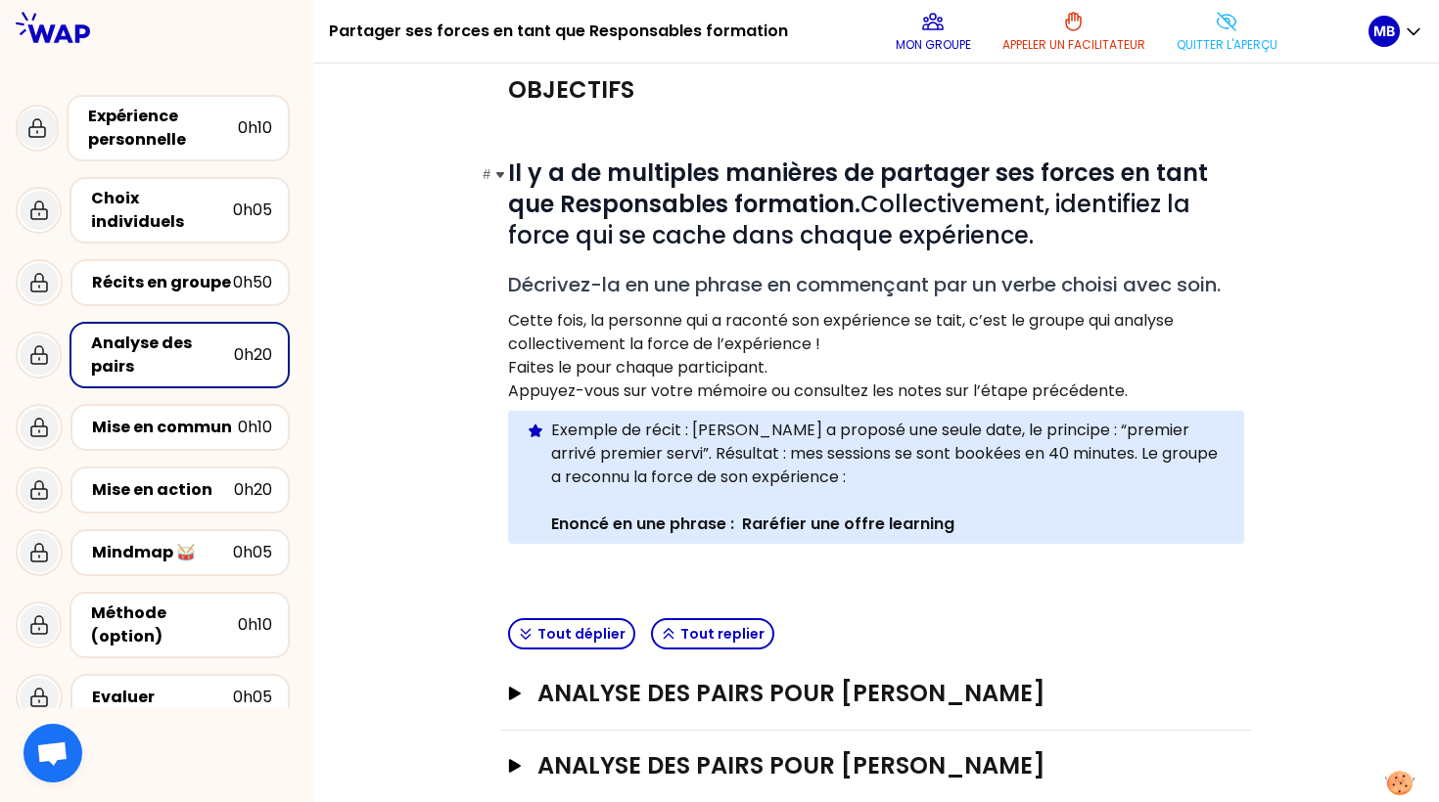
drag, startPoint x: 509, startPoint y: 167, endPoint x: 1050, endPoint y: 244, distance: 546.6
click at [1050, 244] on h1 "# Il y a de multiples manières de partager ses forces en tant que Responsables …" at bounding box center [876, 205] width 736 height 94
click at [592, 333] on p "Cette fois, la personne qui a raconté son expérience se tait, c’est le groupe q…" at bounding box center [876, 332] width 736 height 47
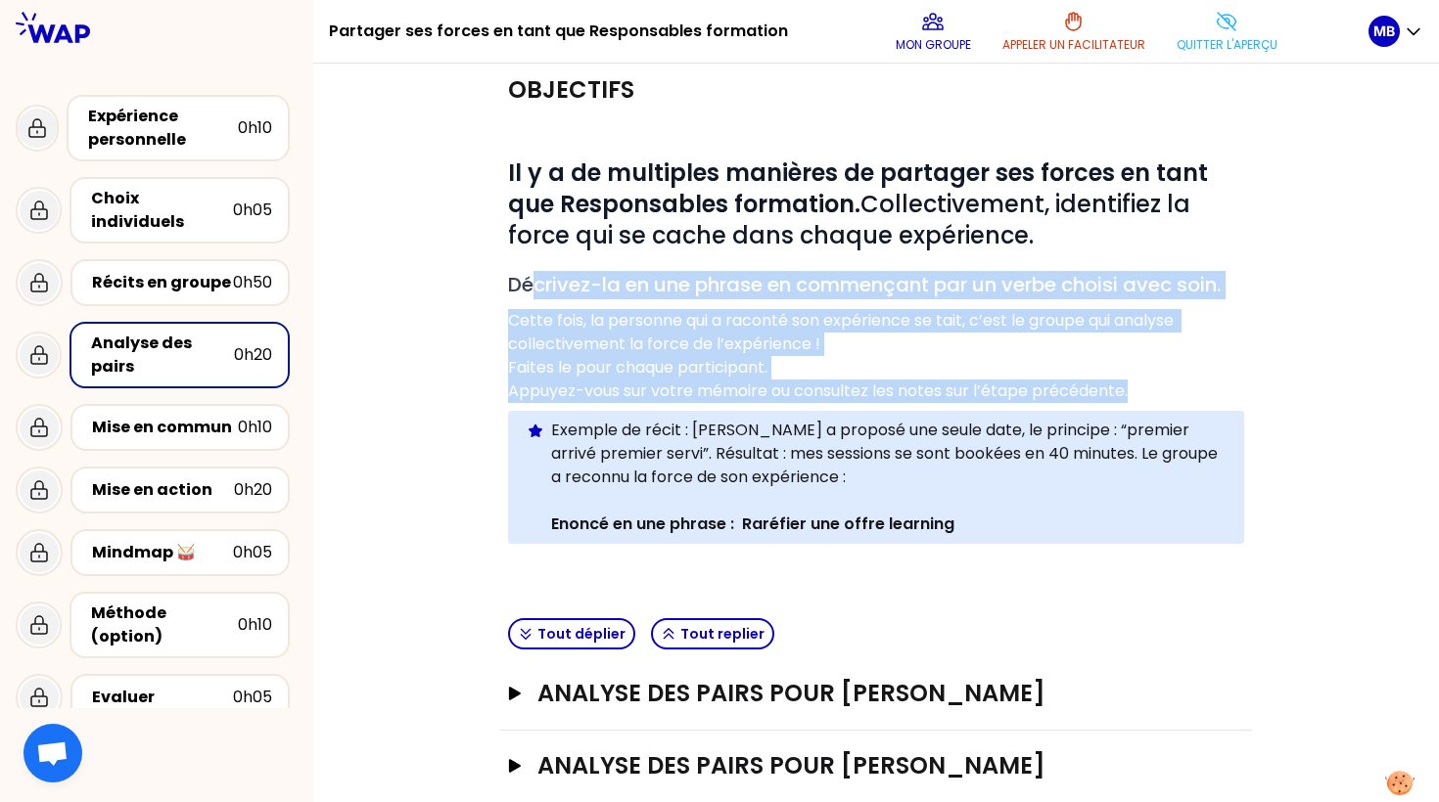
drag, startPoint x: 531, startPoint y: 286, endPoint x: 1143, endPoint y: 397, distance: 621.8
click at [1143, 397] on div "# Il y a de multiples manières de partager ses forces en tant que Responsables …" at bounding box center [876, 343] width 736 height 465
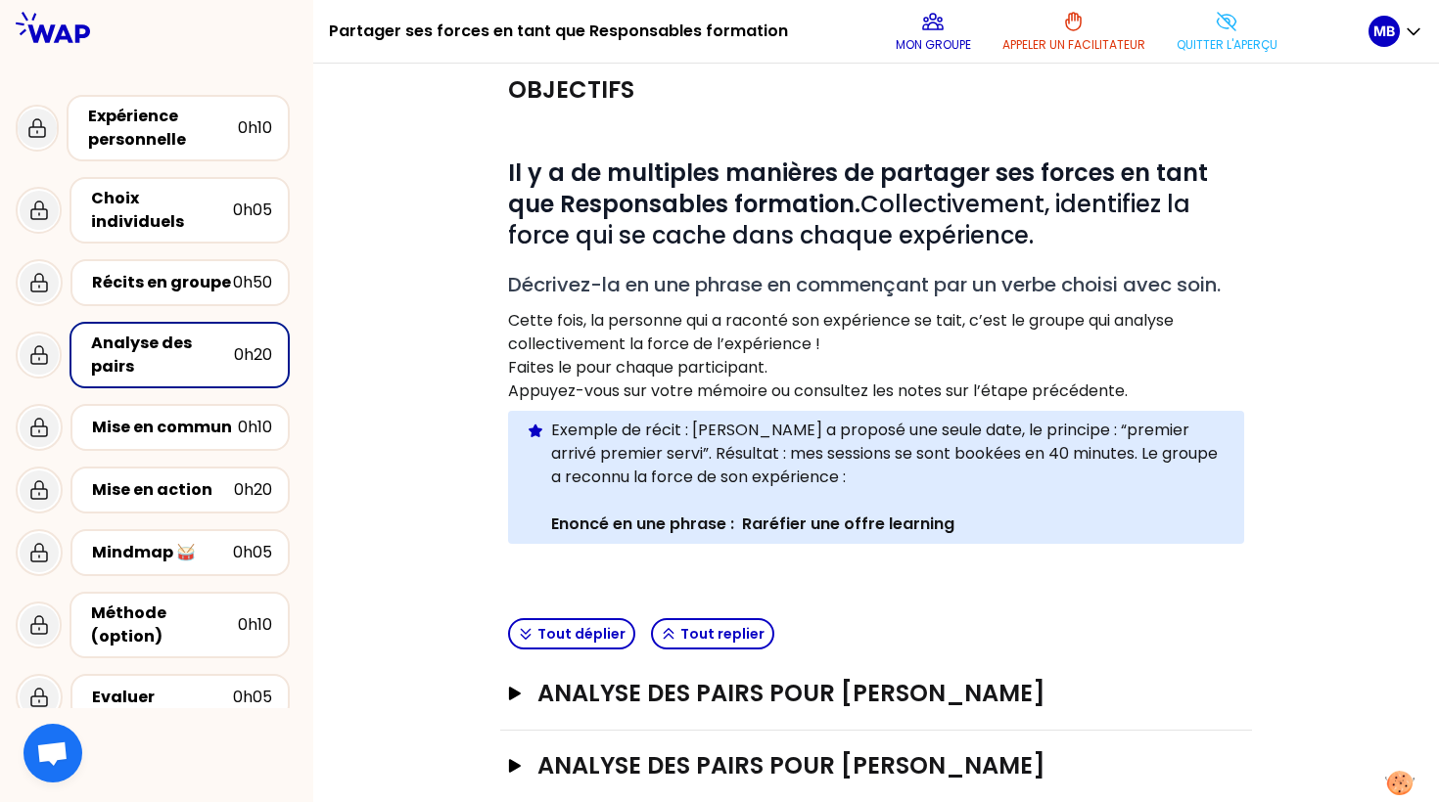
click at [1109, 389] on p "Appuyez-vous sur votre mémoire ou consultez les notes sur l’étape précédente." at bounding box center [876, 391] width 736 height 23
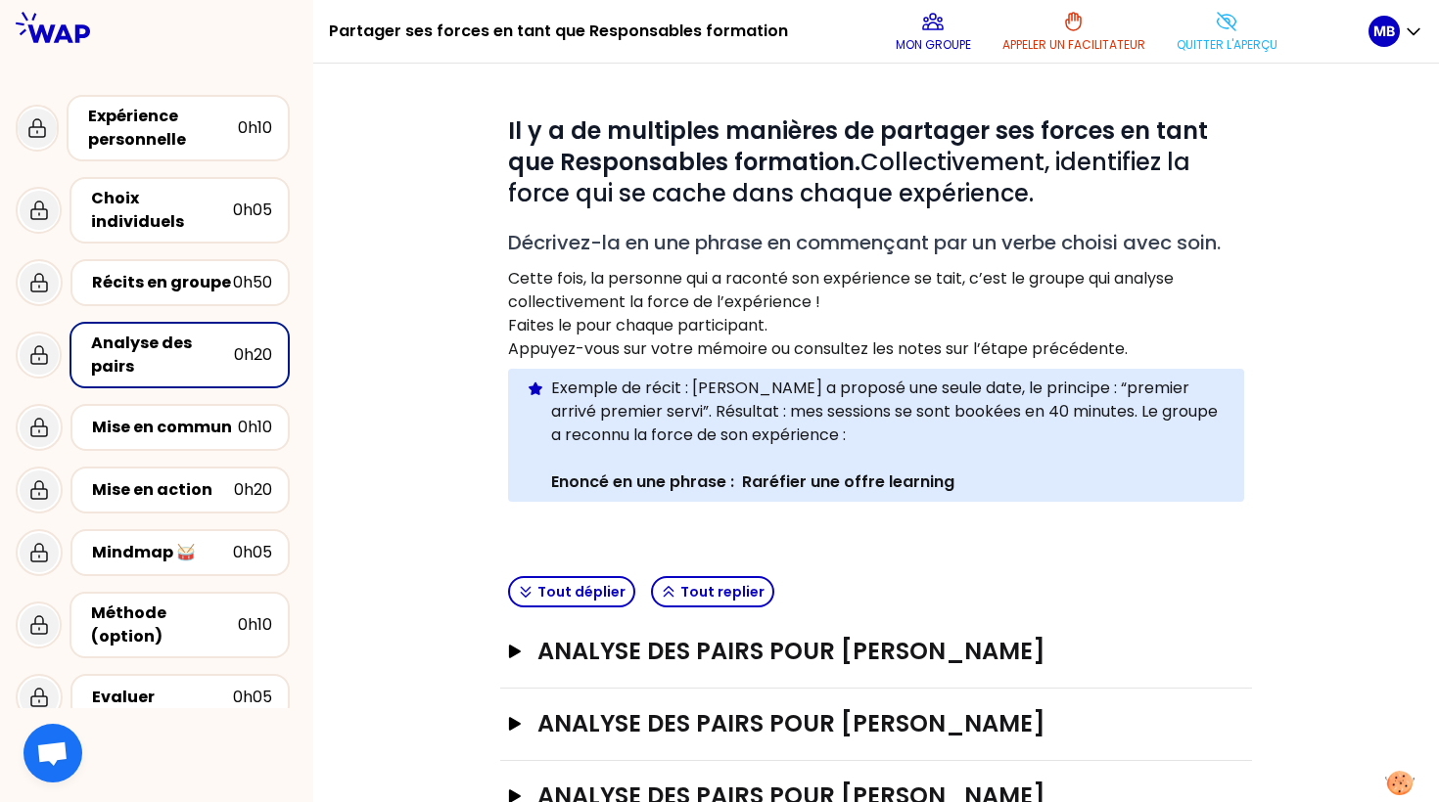
scroll to position [94, 0]
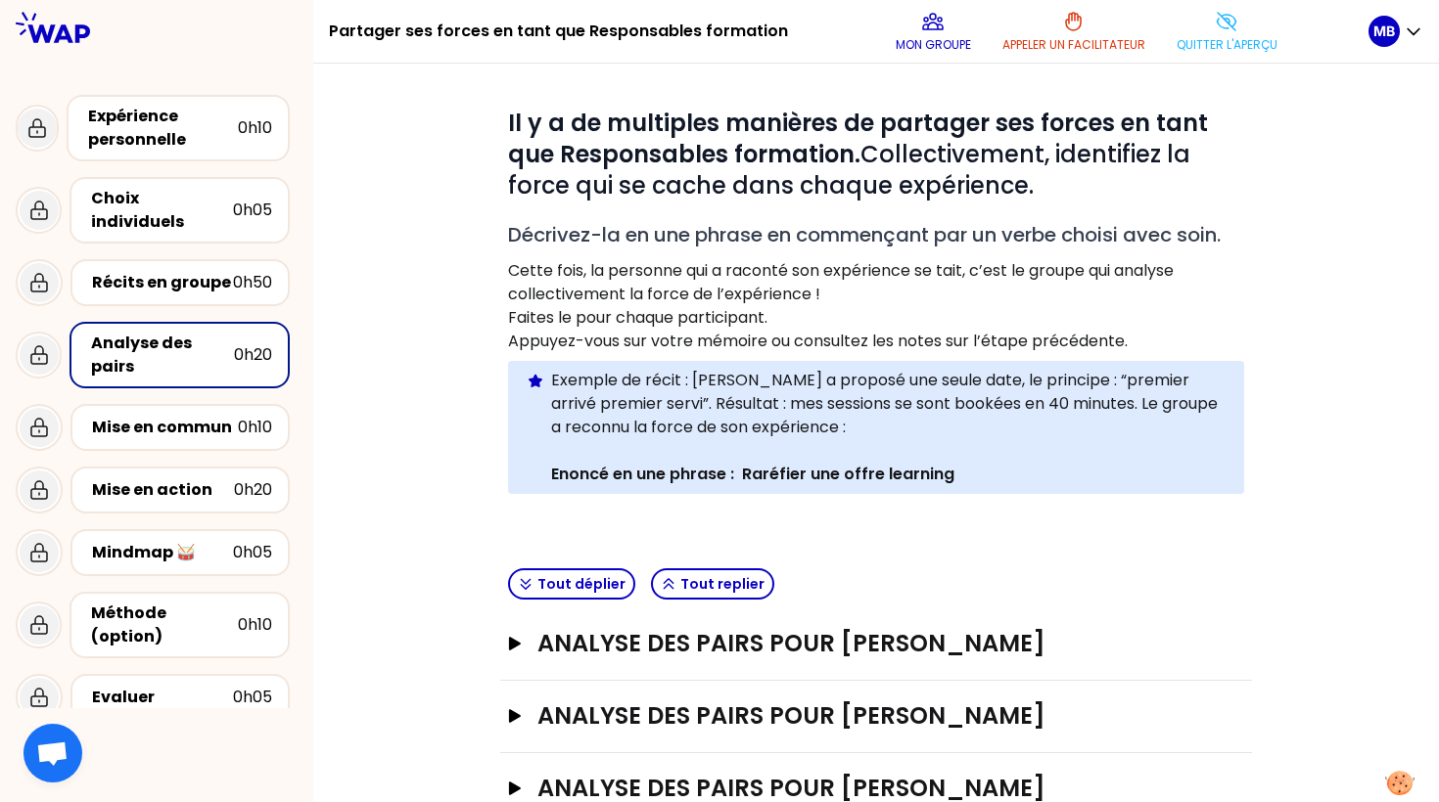
click at [555, 522] on p at bounding box center [876, 513] width 736 height 23
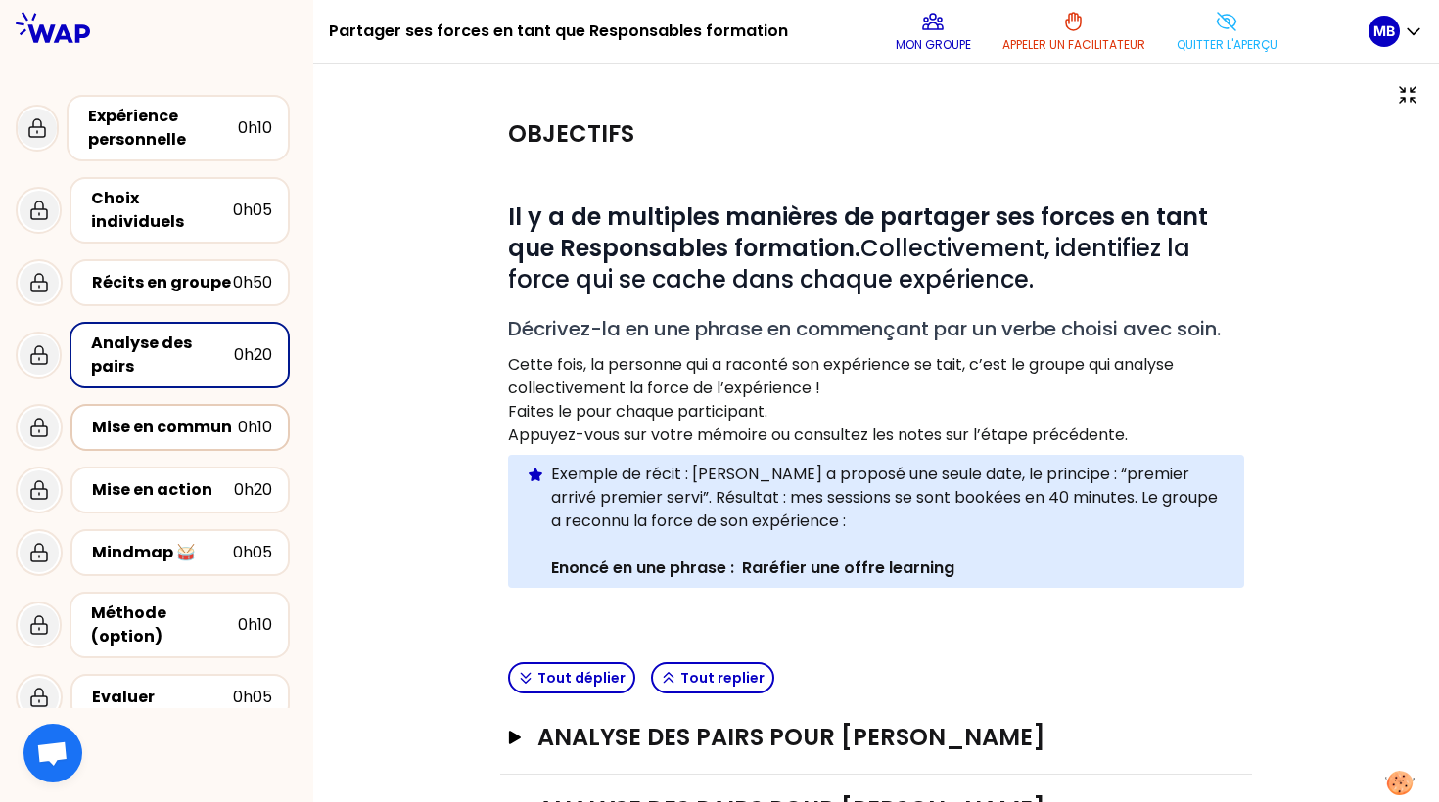
scroll to position [45, 0]
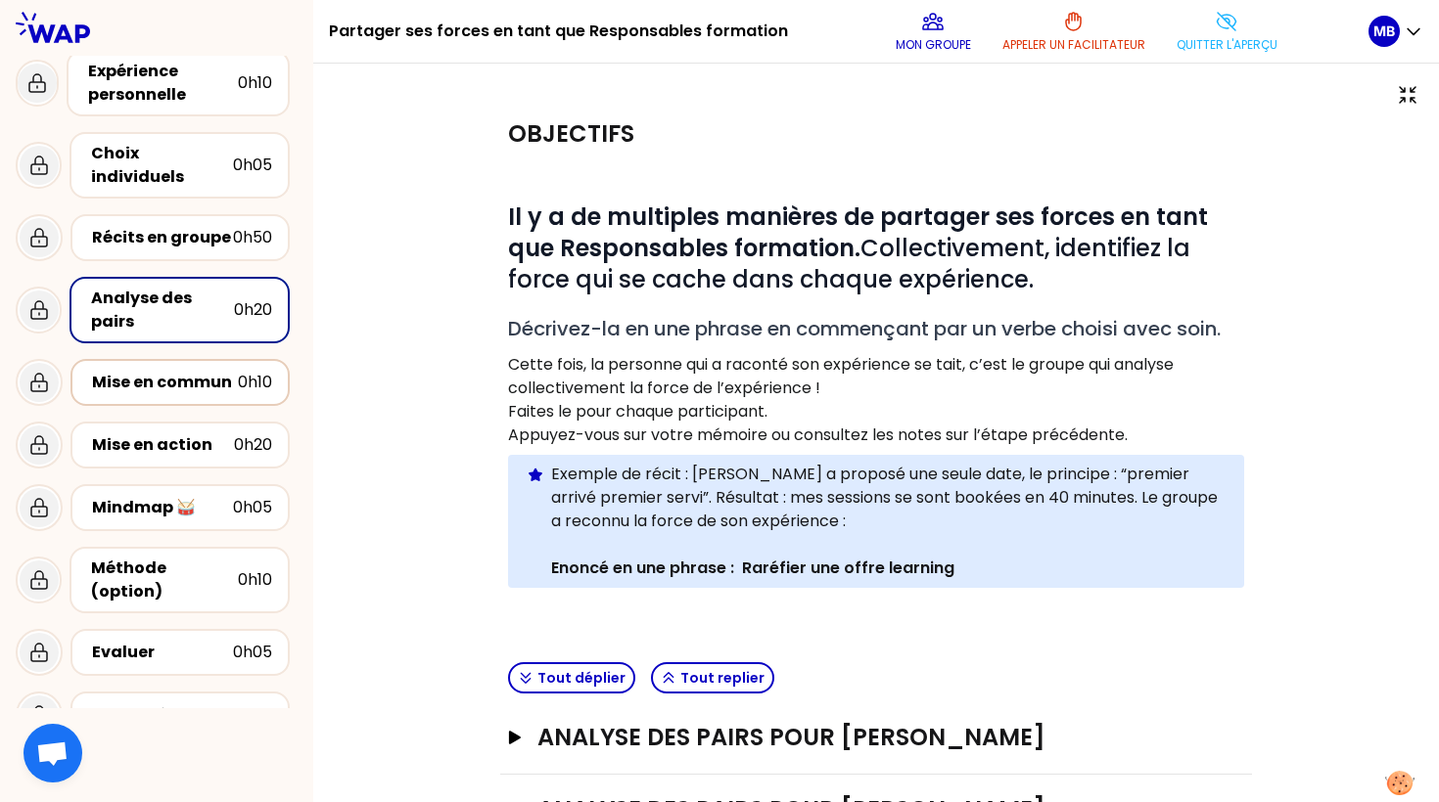
click at [194, 371] on div "Mise en commun" at bounding box center [165, 382] width 146 height 23
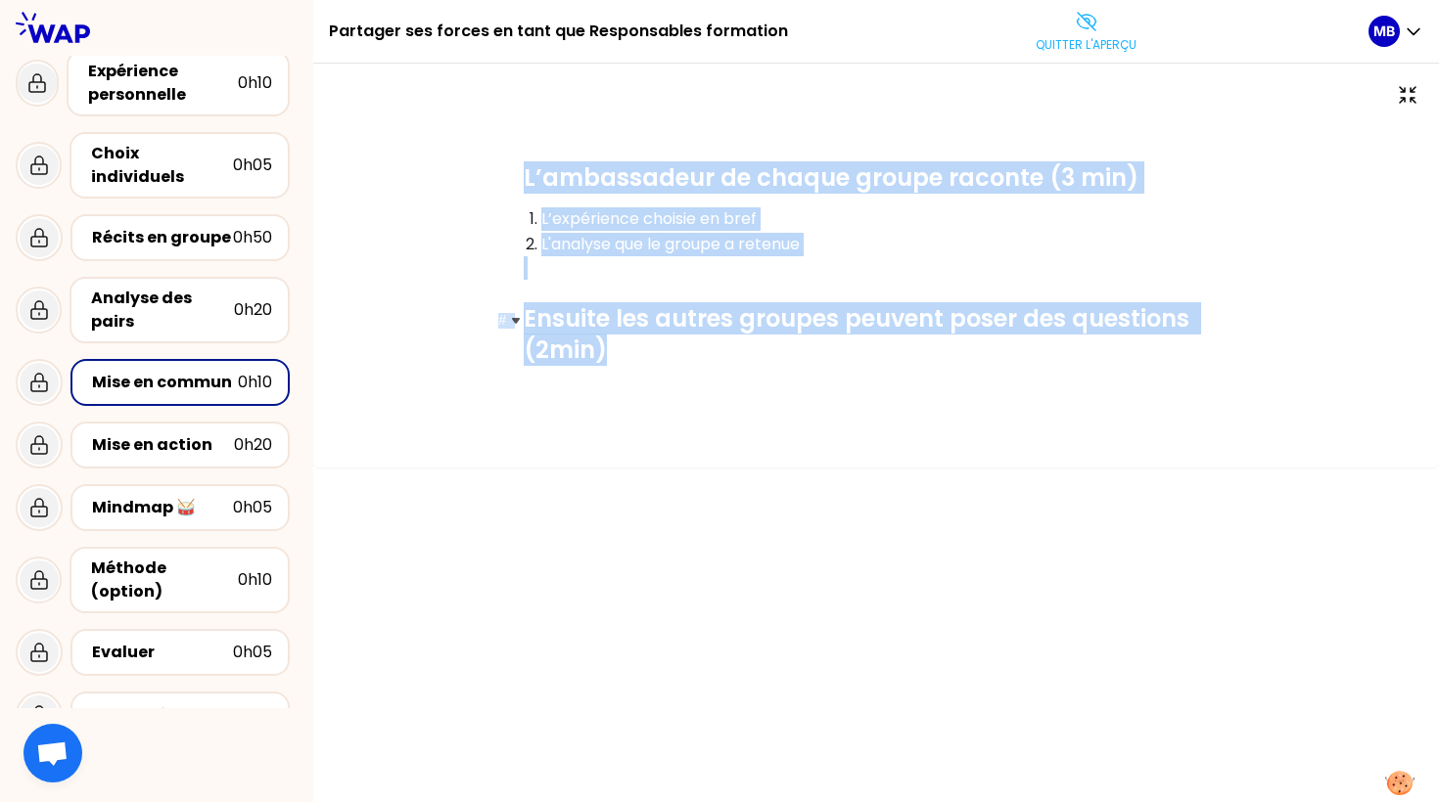
drag, startPoint x: 525, startPoint y: 181, endPoint x: 695, endPoint y: 359, distance: 246.4
click at [695, 359] on div "# L’ambassadeur de chaque groupe raconte (3 min) L’expérience choisie en bref L…" at bounding box center [876, 264] width 705 height 204
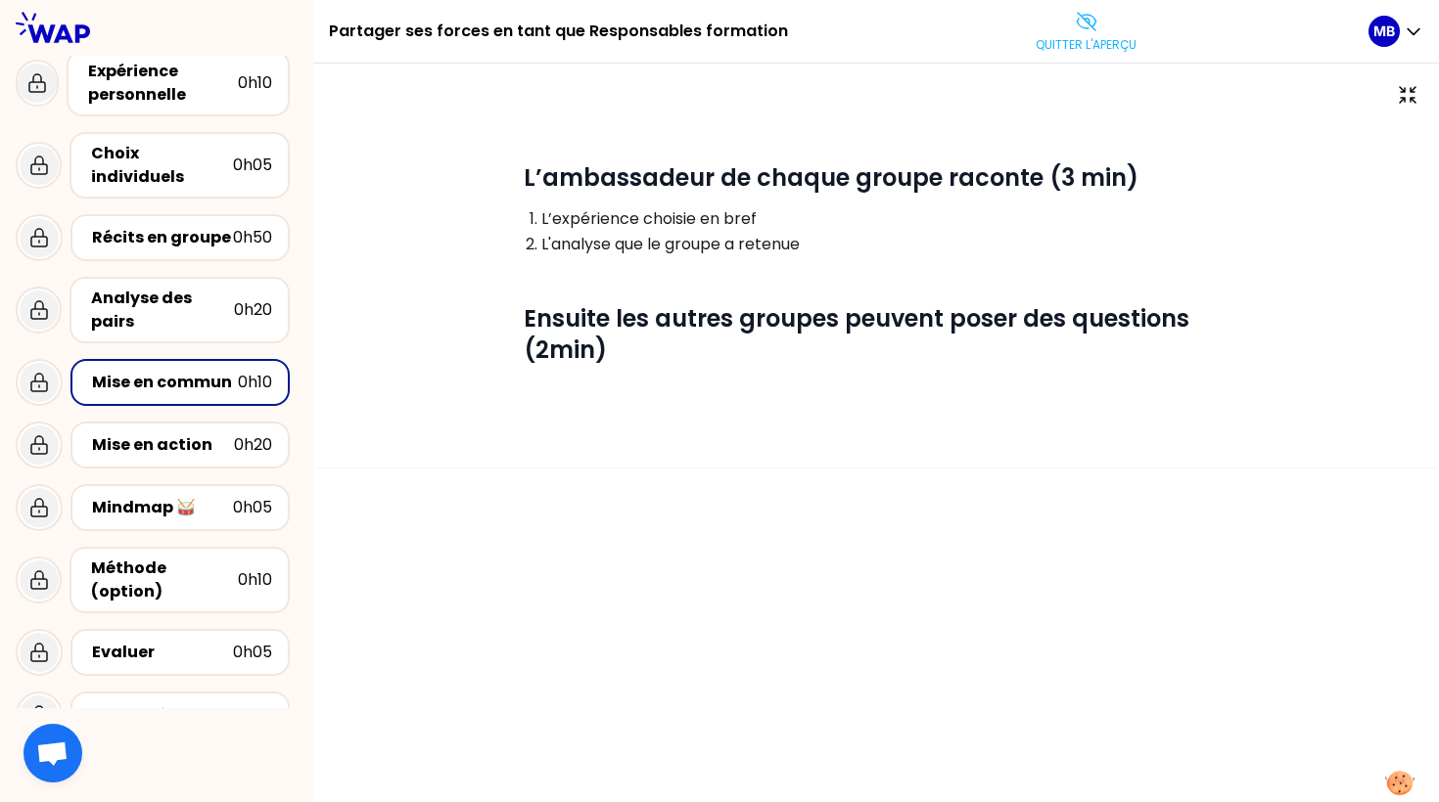
click at [590, 377] on div "# L’ambassadeur de chaque groupe raconte (3 min) L’expérience choisie en bref L…" at bounding box center [876, 264] width 720 height 298
click at [624, 343] on h1 "# Ensuite les autres groupes peuvent poser des questions (2min)" at bounding box center [876, 334] width 705 height 63
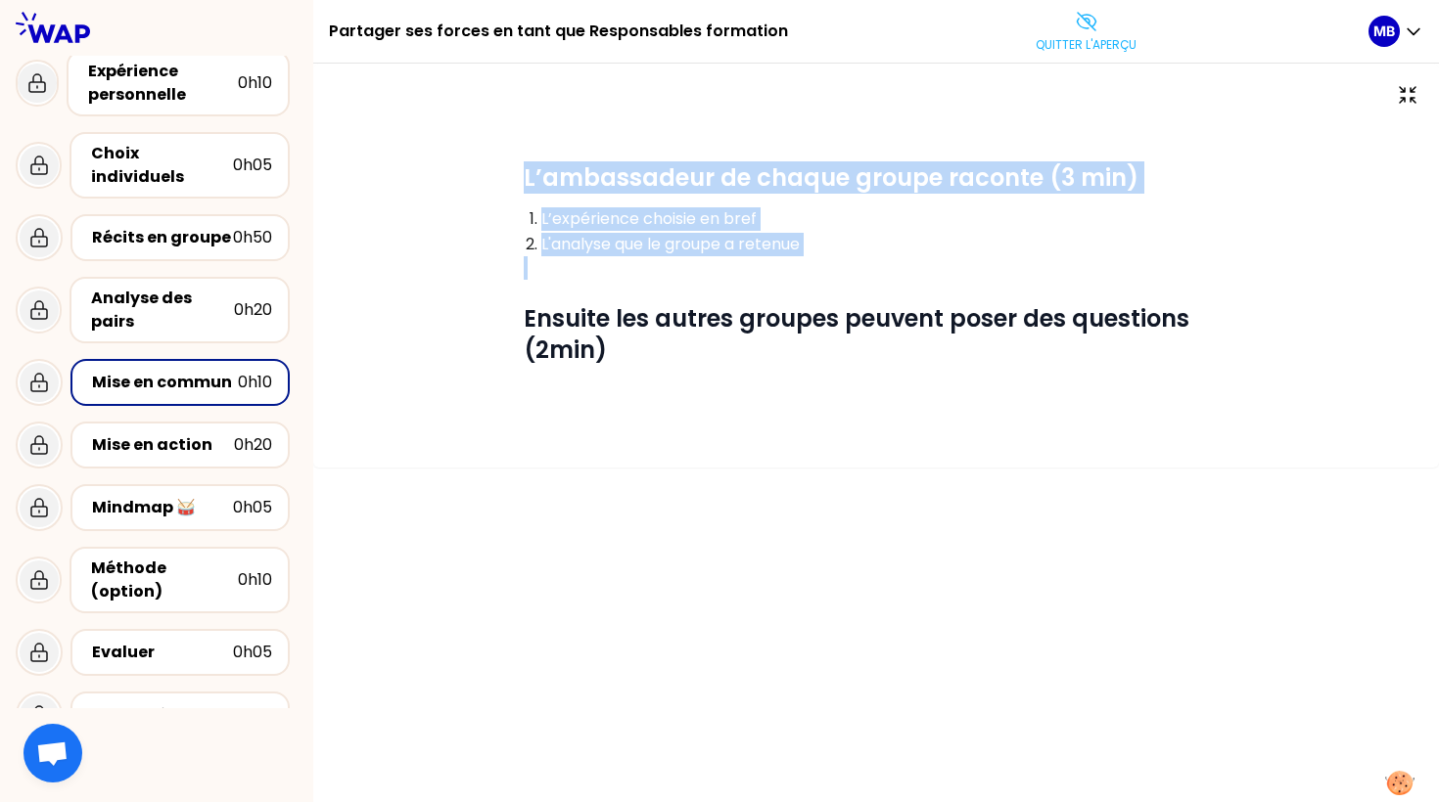
drag, startPoint x: 526, startPoint y: 177, endPoint x: 849, endPoint y: 268, distance: 336.5
click at [849, 268] on div "# L’ambassadeur de chaque groupe raconte (3 min) L’expérience choisie en bref L…" at bounding box center [876, 264] width 705 height 204
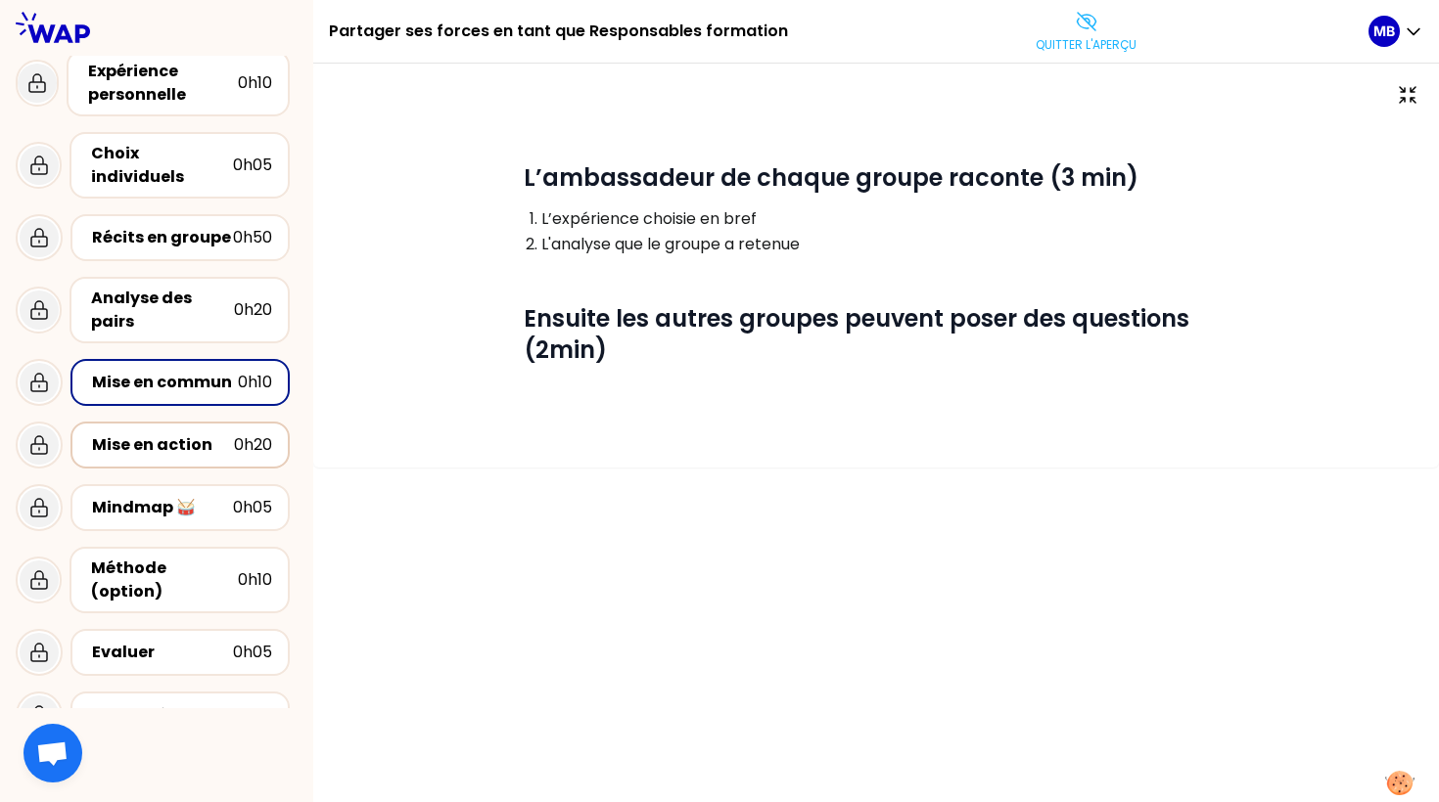
click at [178, 435] on div "Mise en action" at bounding box center [163, 445] width 142 height 23
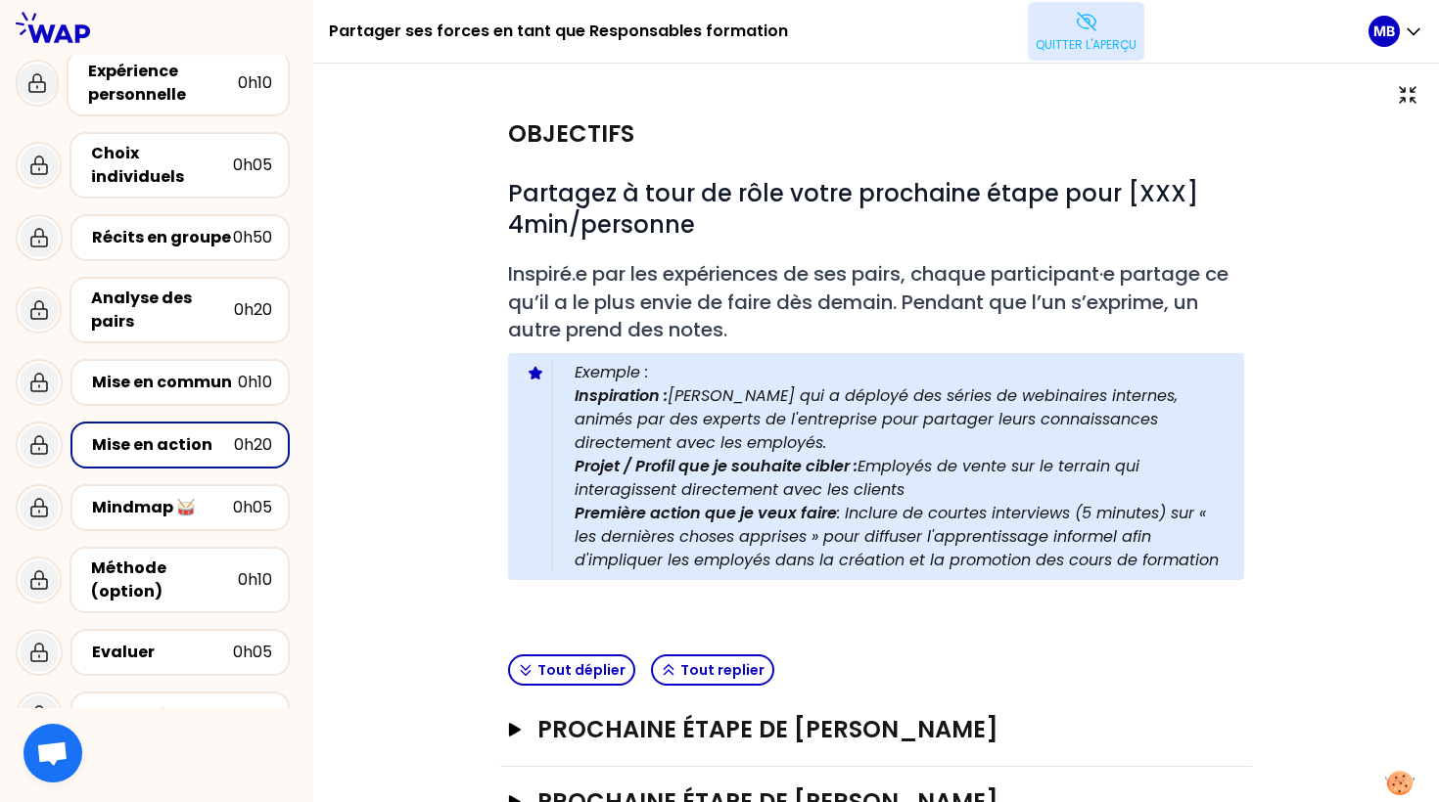
click at [1060, 33] on button "Quitter l'aperçu" at bounding box center [1086, 31] width 116 height 59
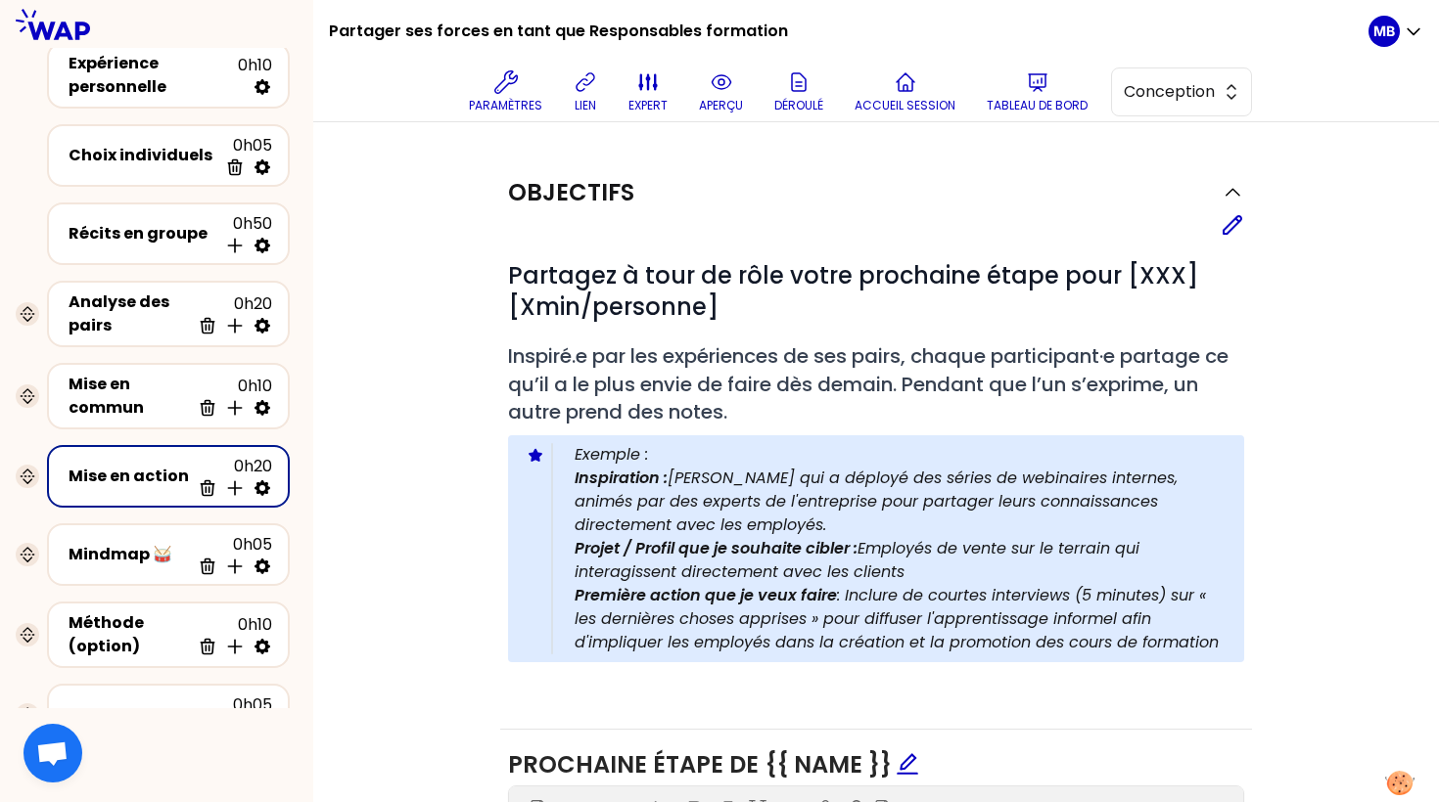
click at [264, 482] on icon at bounding box center [262, 489] width 16 height 16
select select "All"
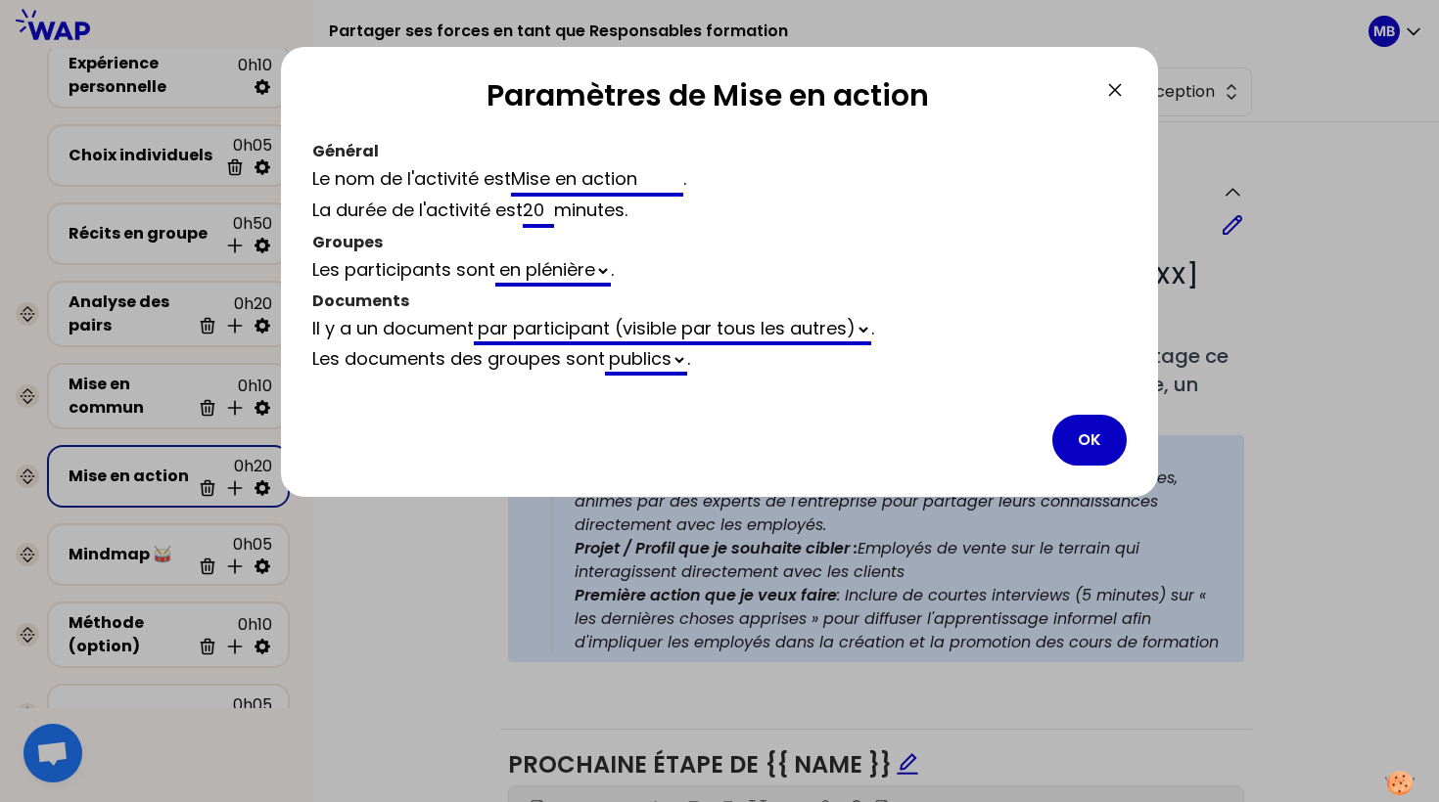
click at [538, 272] on select "en groupe en plénière" at bounding box center [552, 271] width 115 height 30
select select "Each"
select select "4"
select select "5"
select select "false"
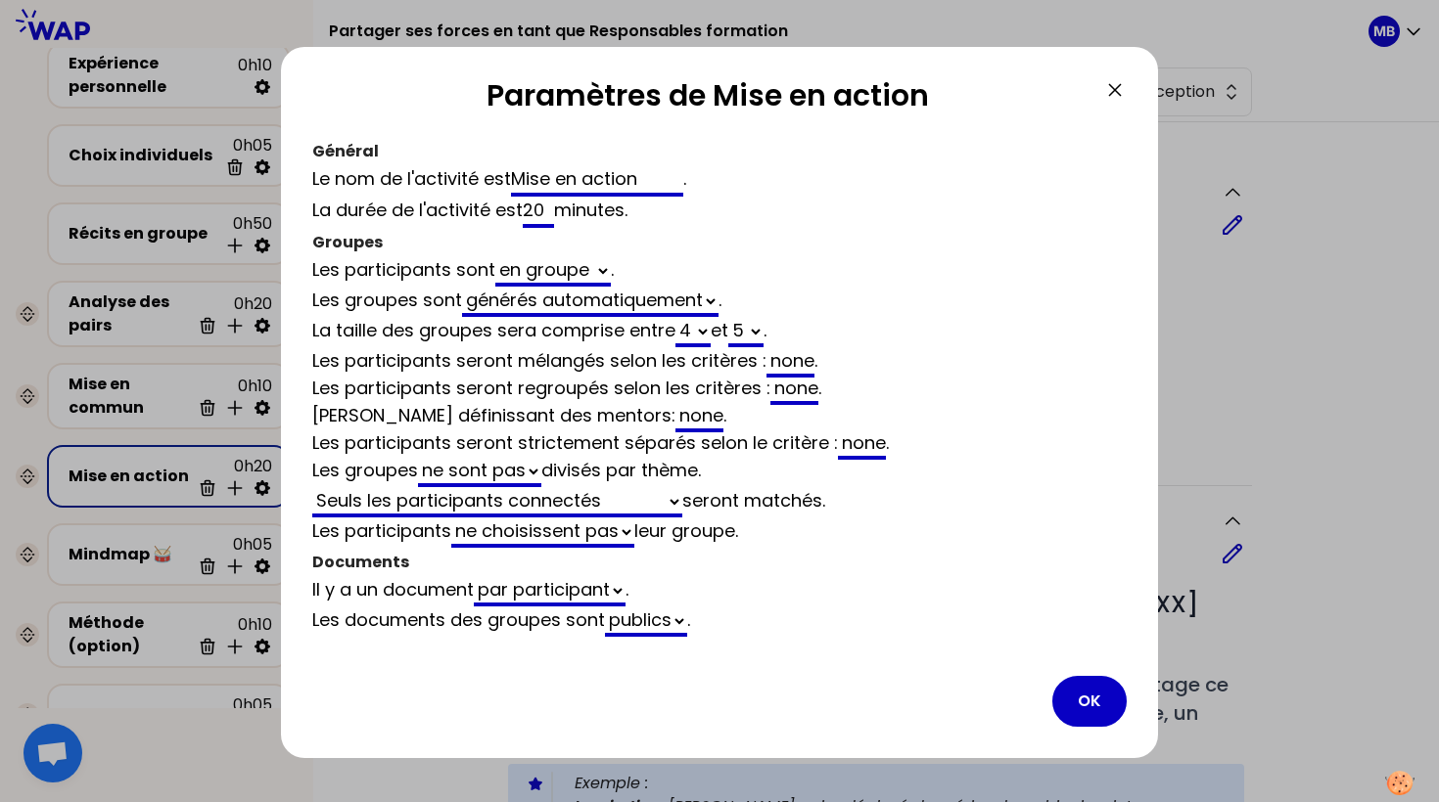
click at [529, 303] on select "générés automatiquement les mêmes que vides" at bounding box center [590, 302] width 256 height 30
select select "same_as"
select select "false"
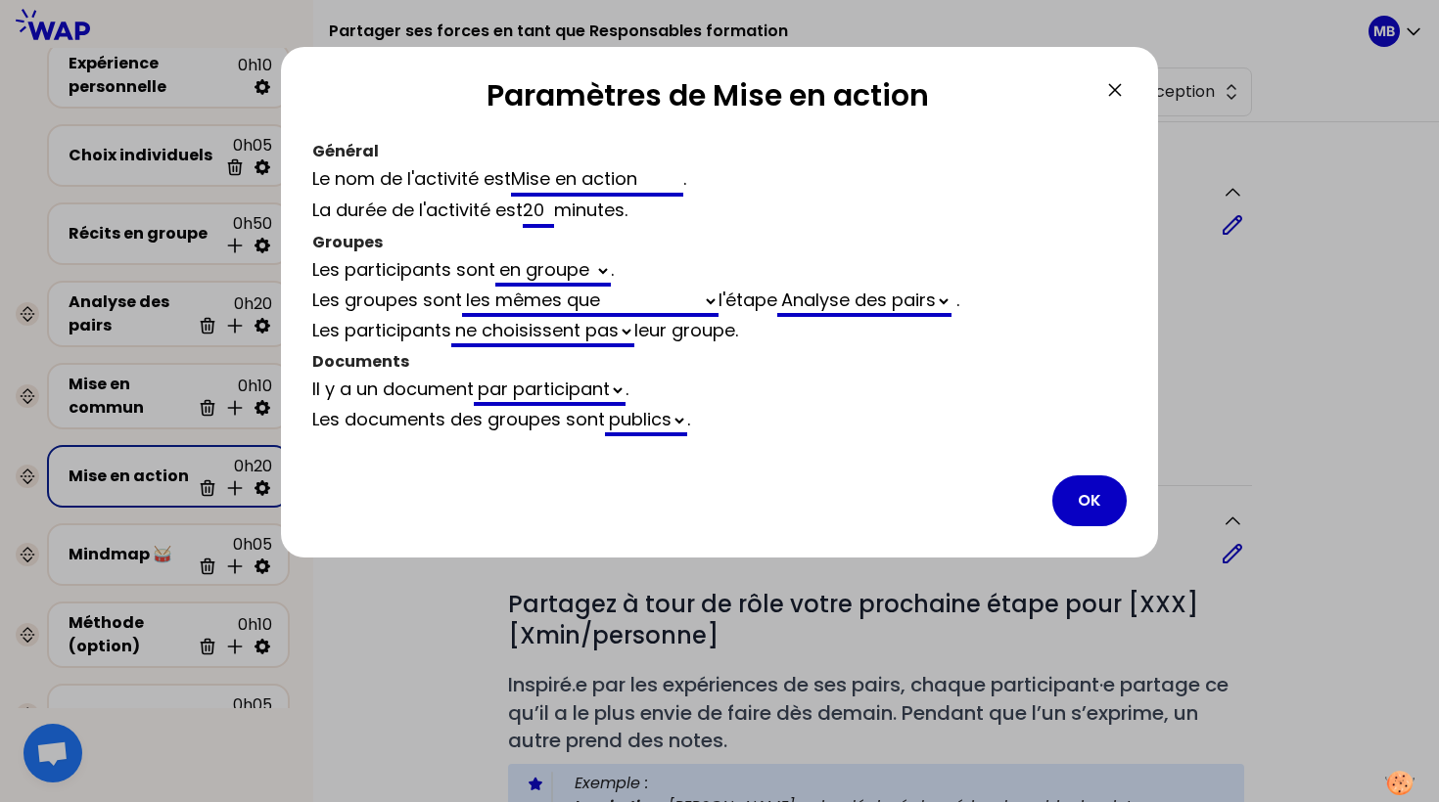
click at [530, 334] on select "choisissent ne choisissent pas" at bounding box center [542, 332] width 183 height 30
click at [522, 388] on select "par groupe par participant" at bounding box center [550, 391] width 152 height 30
click at [1093, 506] on button "OK" at bounding box center [1089, 501] width 74 height 51
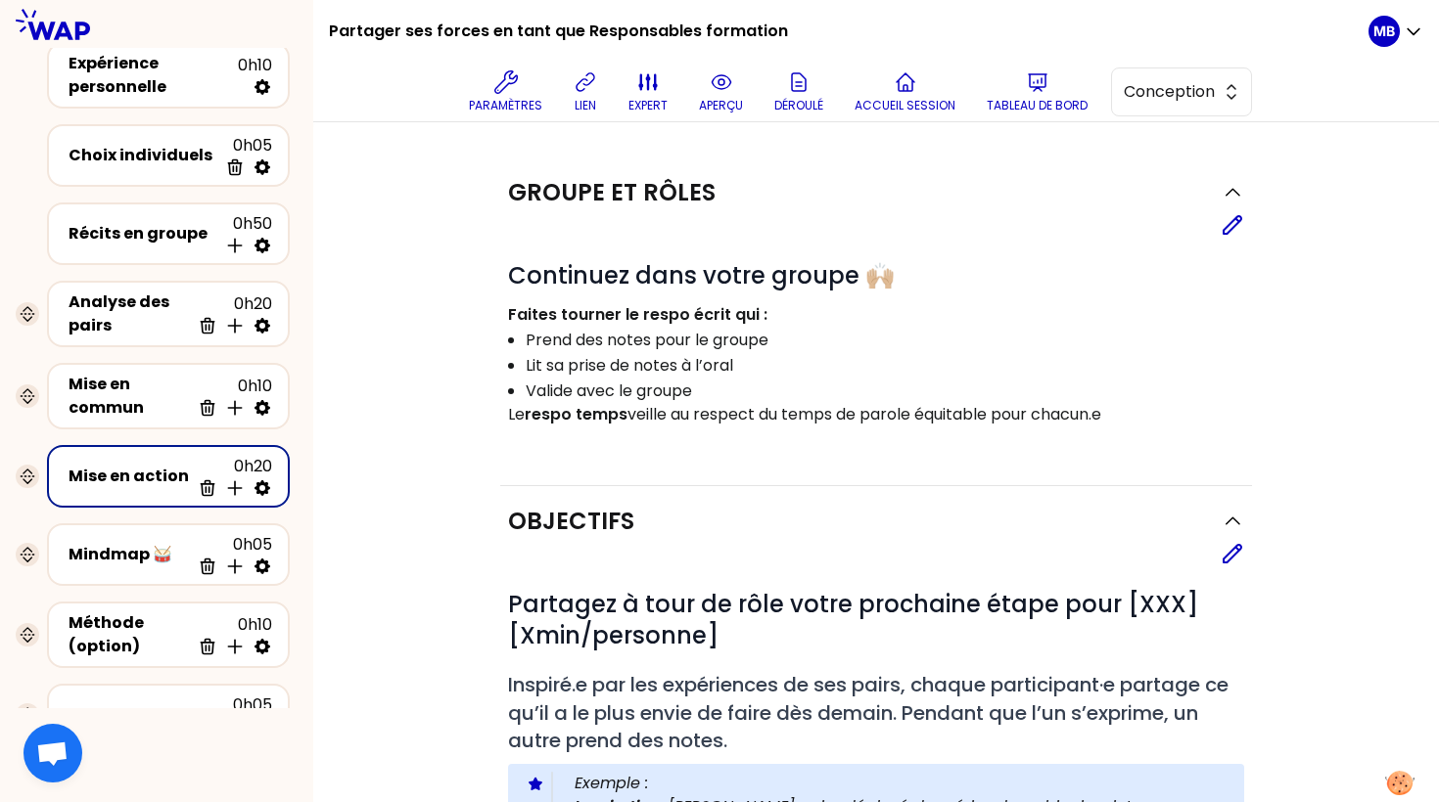
click at [260, 479] on icon at bounding box center [262, 489] width 20 height 20
select select "same_as"
select select "false"
select select "Each"
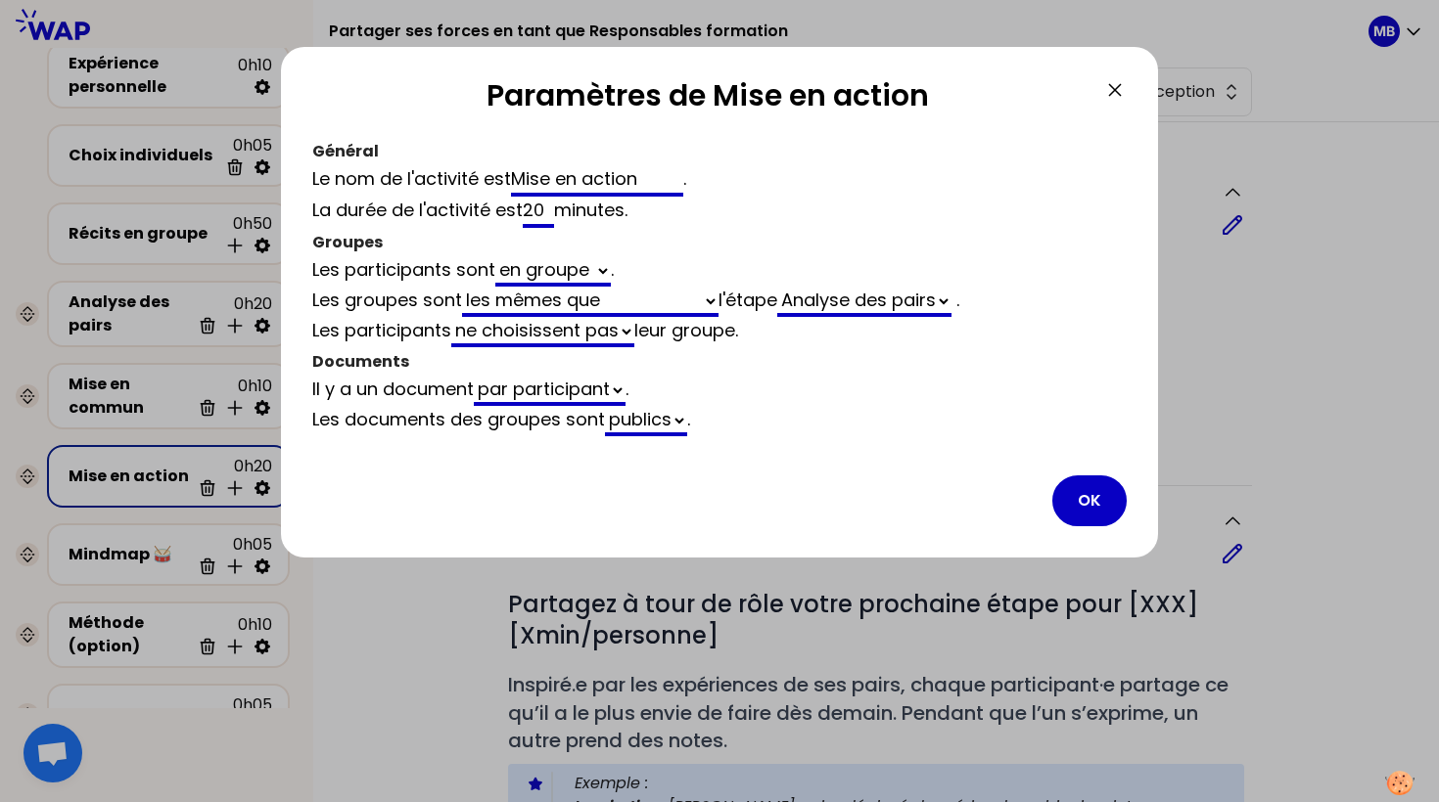
click at [542, 303] on select "générés automatiquement les mêmes que vides" at bounding box center [590, 302] width 256 height 30
click at [465, 287] on select "générés automatiquement les mêmes que vides" at bounding box center [590, 302] width 256 height 30
select select "same_as"
select select "4"
select select "5"
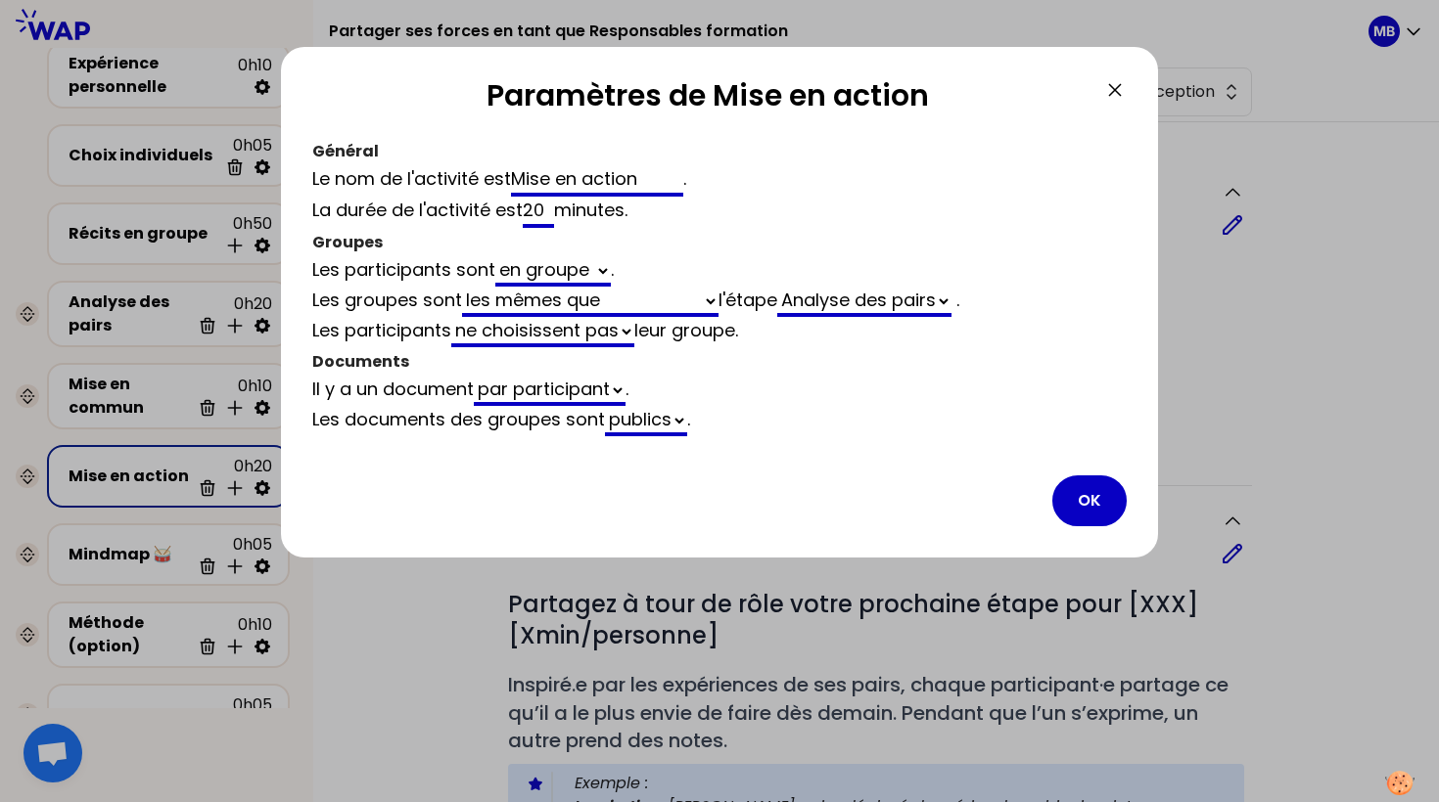
select select "false"
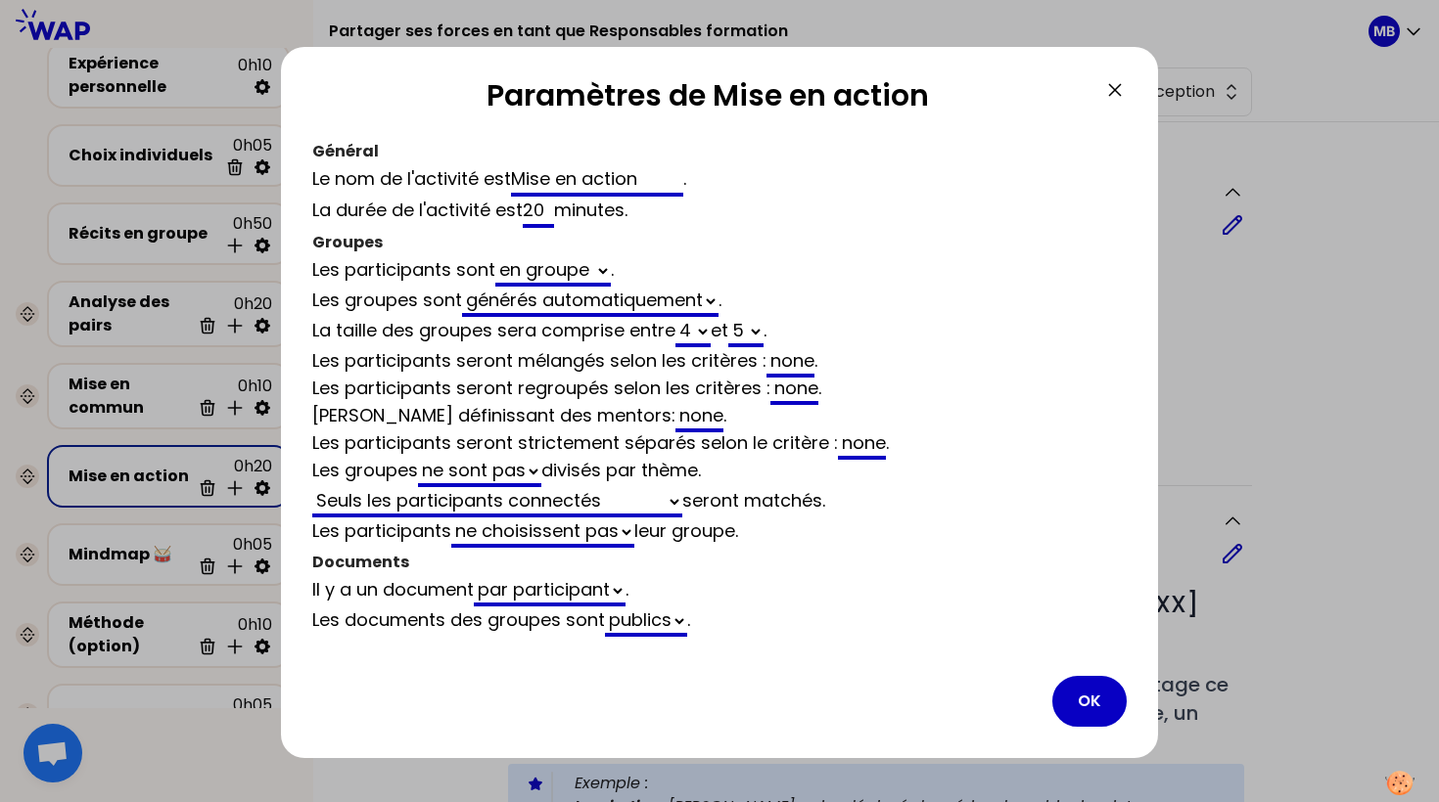
click at [696, 331] on select "2 3 4 5 6 7 8 9 10 11 12" at bounding box center [692, 332] width 35 height 30
click at [581, 303] on select "générés automatiquement les mêmes que vides" at bounding box center [590, 302] width 256 height 30
click at [501, 294] on select "générés automatiquement les mêmes que vides" at bounding box center [590, 302] width 256 height 30
click at [529, 303] on select "générés automatiquement les mêmes que vides" at bounding box center [590, 302] width 256 height 30
click at [465, 287] on select "générés automatiquement les mêmes que vides" at bounding box center [590, 302] width 256 height 30
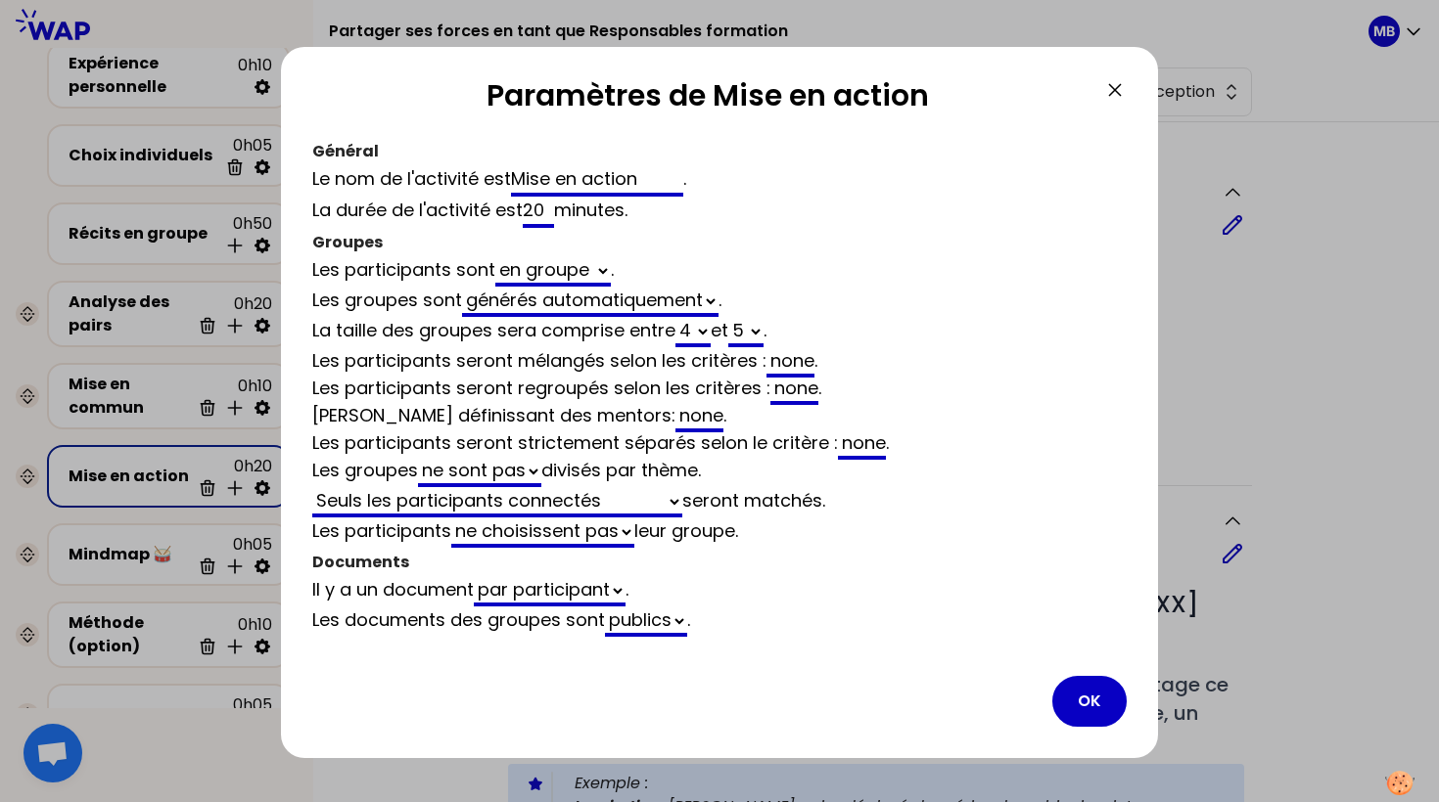
select select "same_as"
select select "false"
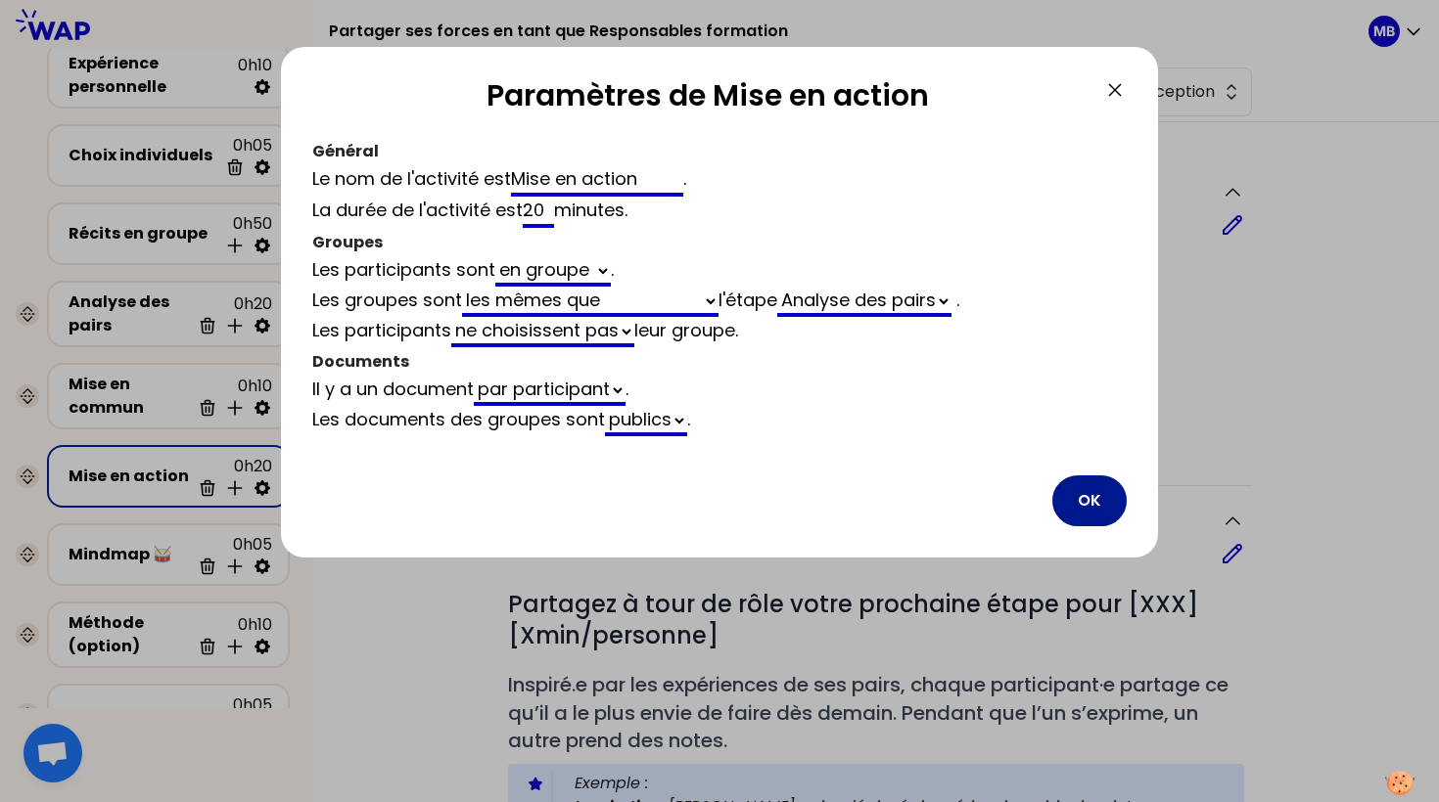
click at [1096, 504] on button "OK" at bounding box center [1089, 501] width 74 height 51
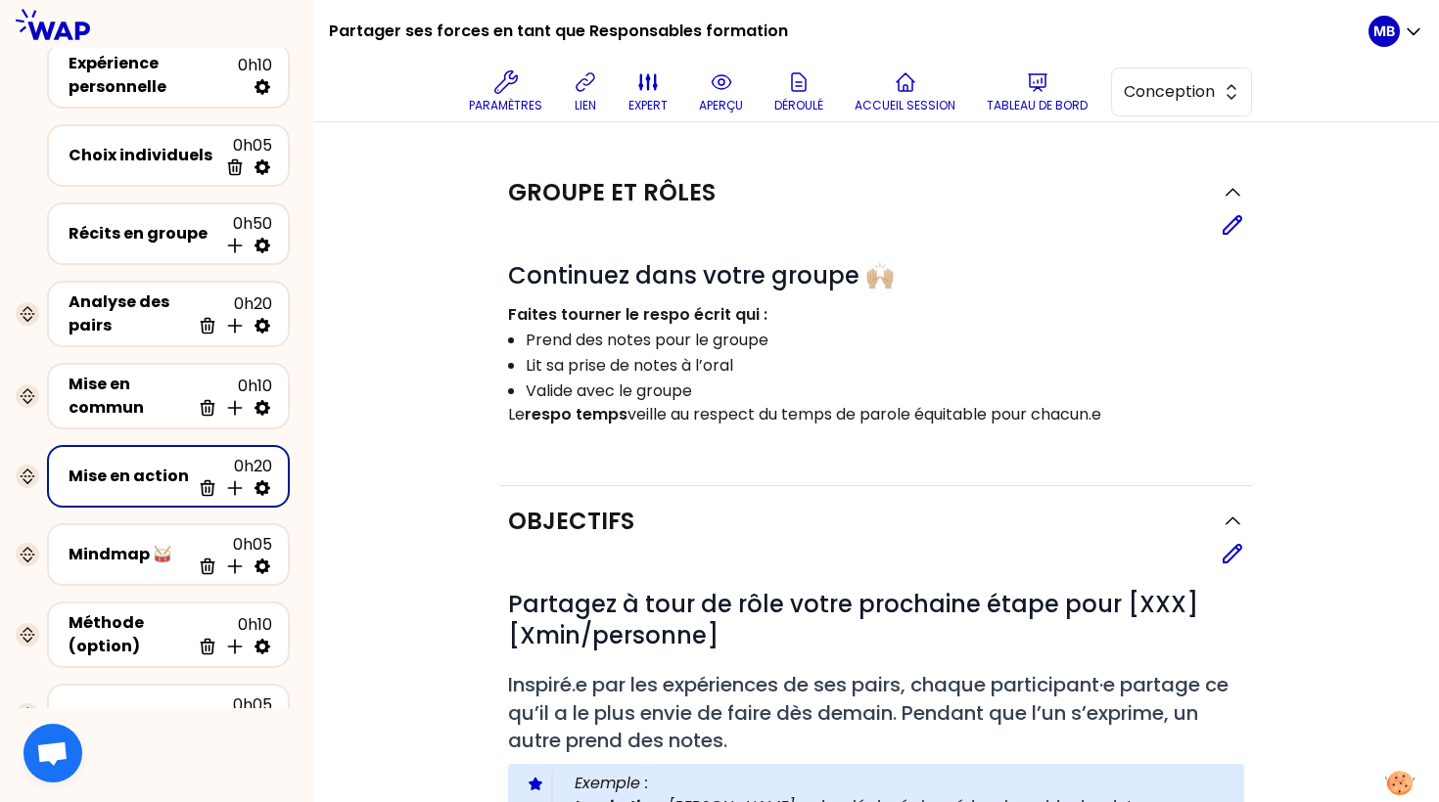
drag, startPoint x: 511, startPoint y: 281, endPoint x: 1140, endPoint y: 412, distance: 642.8
click at [1140, 412] on div "# Continuez dans votre groupe 🙌🏼 Faites tourner le respo écrit qui : Prend des …" at bounding box center [876, 355] width 736 height 190
click at [535, 298] on div "# Continuez dans votre groupe 🙌🏼 Faites tourner le respo écrit qui : Prend des …" at bounding box center [876, 355] width 736 height 190
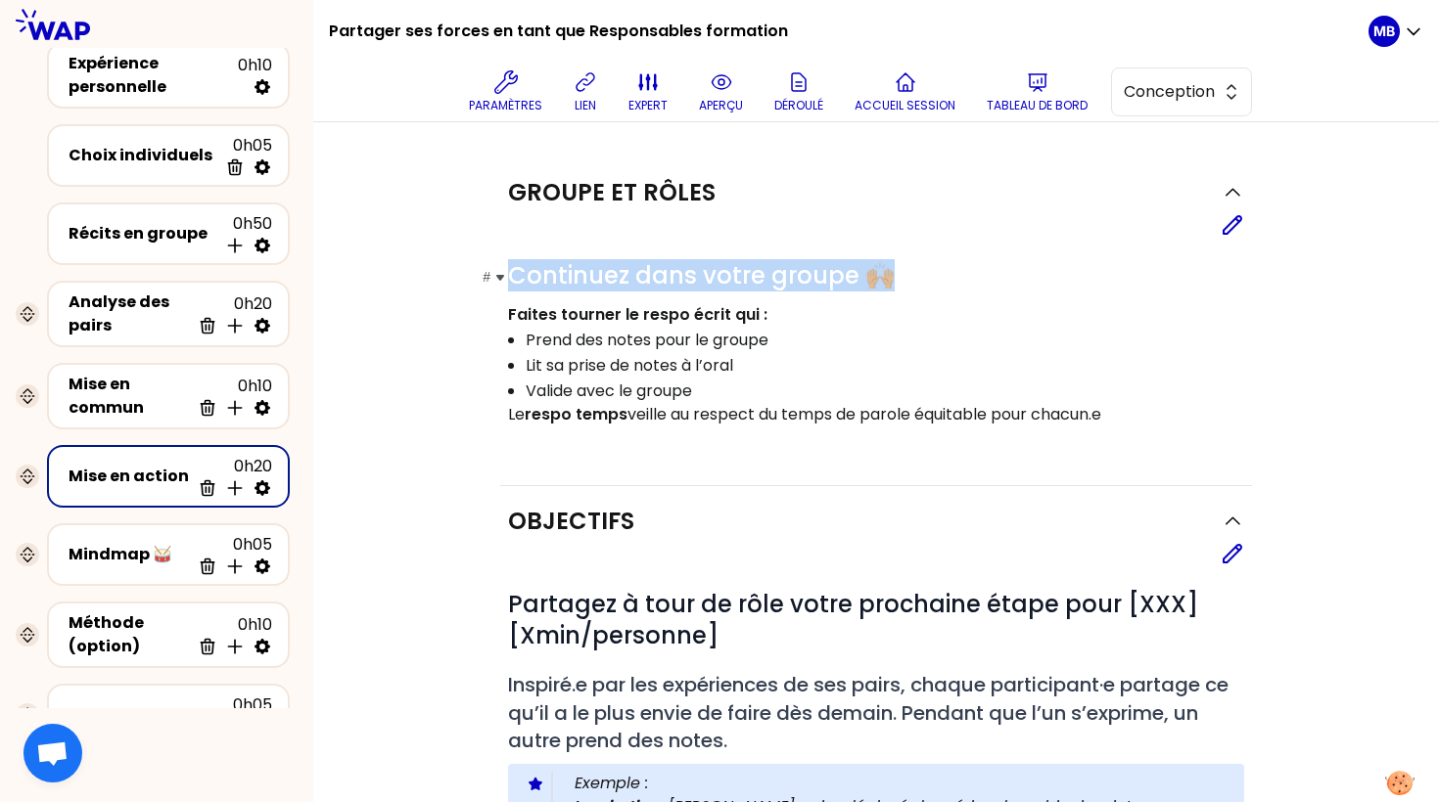
drag, startPoint x: 510, startPoint y: 277, endPoint x: 922, endPoint y: 276, distance: 412.0
click at [922, 276] on h1 "# Continuez dans votre groupe 🙌🏼" at bounding box center [876, 275] width 736 height 31
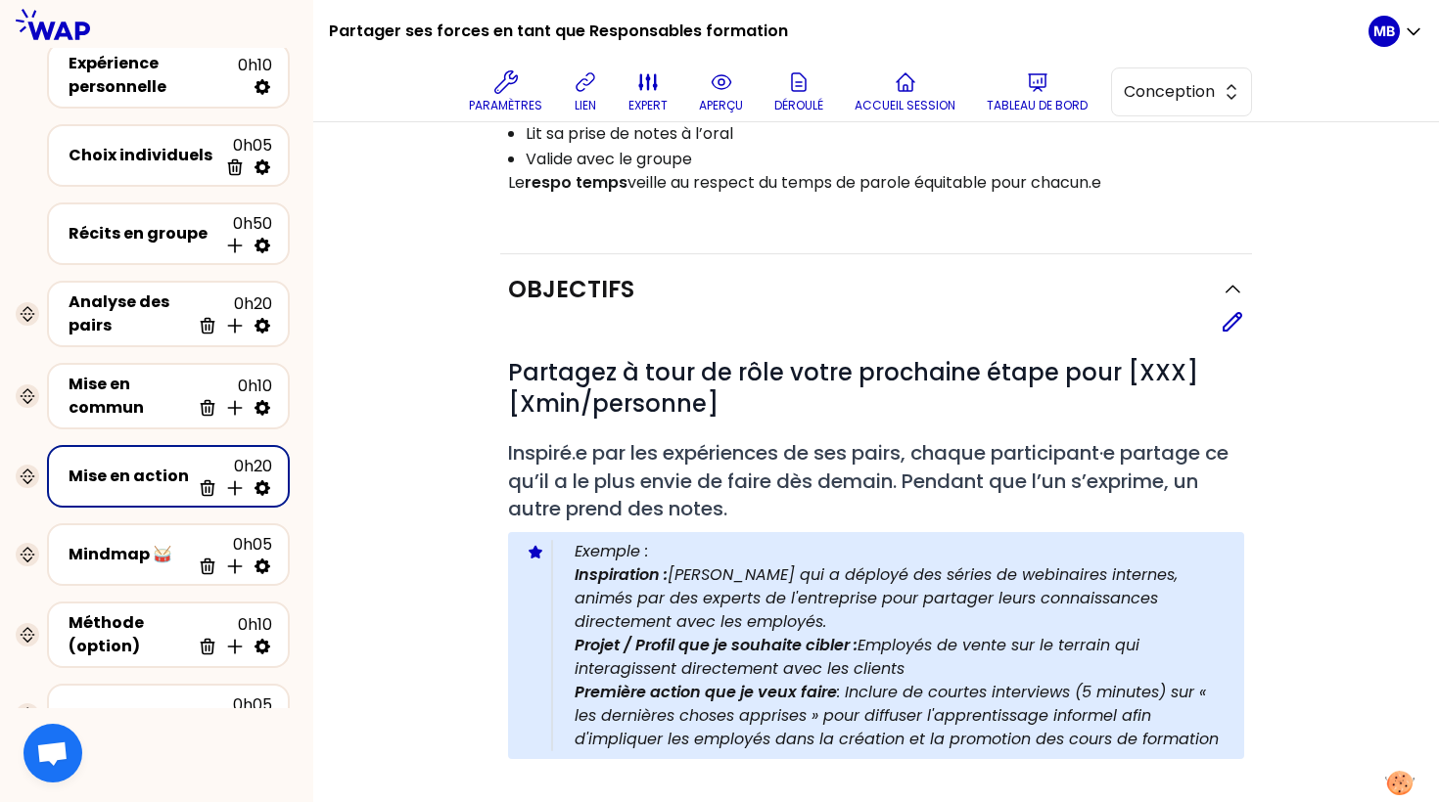
scroll to position [398, 0]
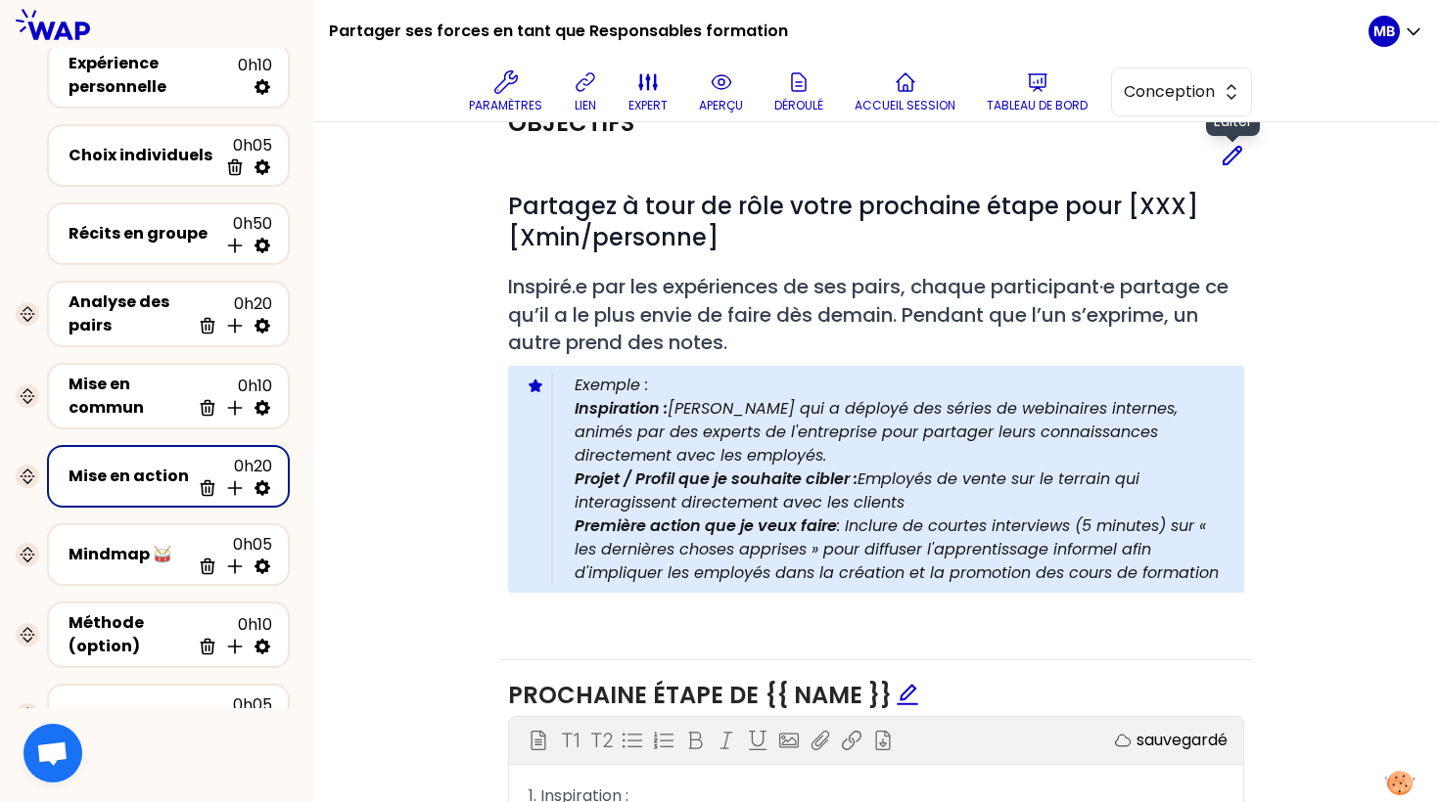
click at [1241, 152] on icon at bounding box center [1231, 155] width 23 height 23
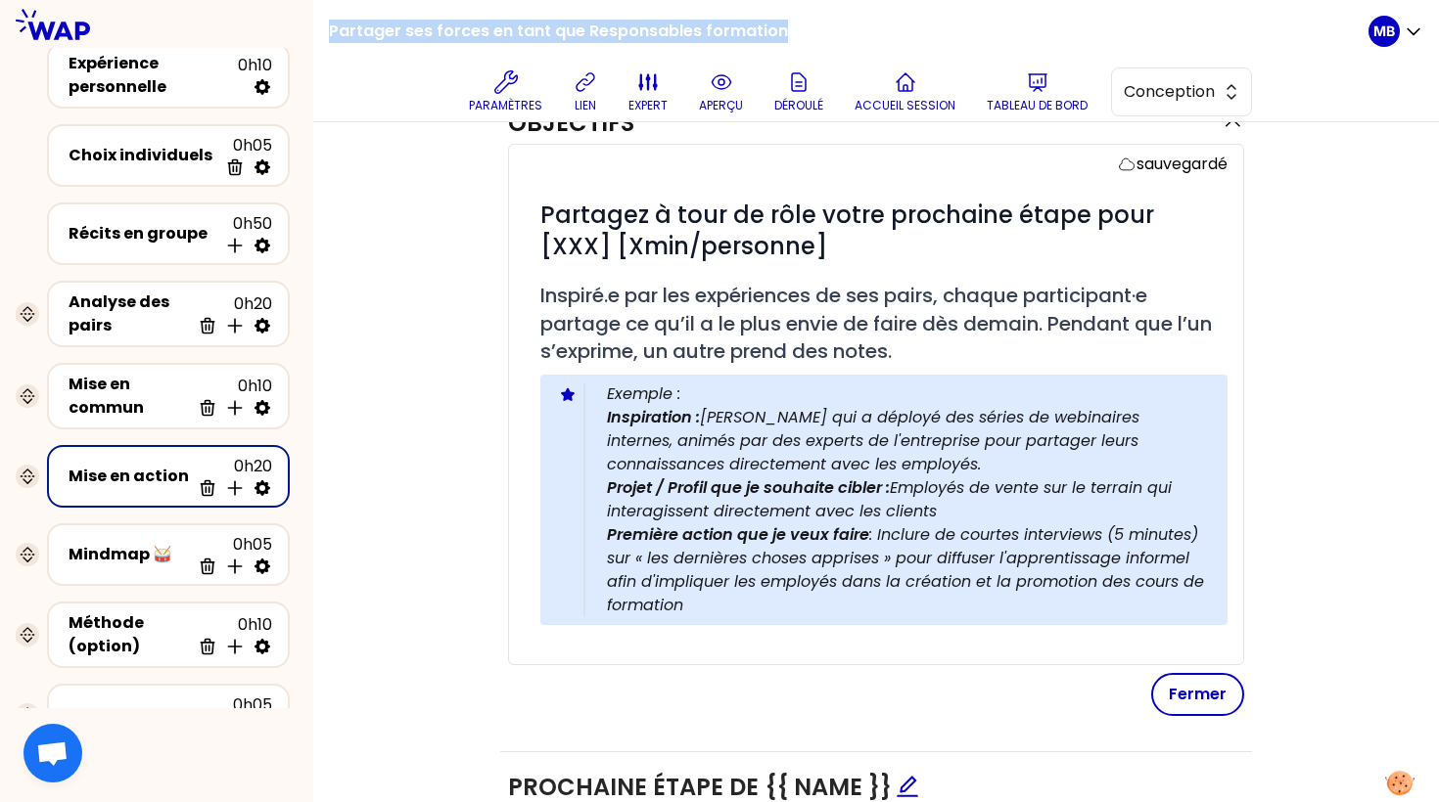
drag, startPoint x: 331, startPoint y: 33, endPoint x: 772, endPoint y: 40, distance: 441.4
click at [772, 40] on h1 "Partager ses forces en tant que Responsables formation" at bounding box center [558, 31] width 459 height 63
copy h1 "Partager ses forces en tant que Responsables formation"
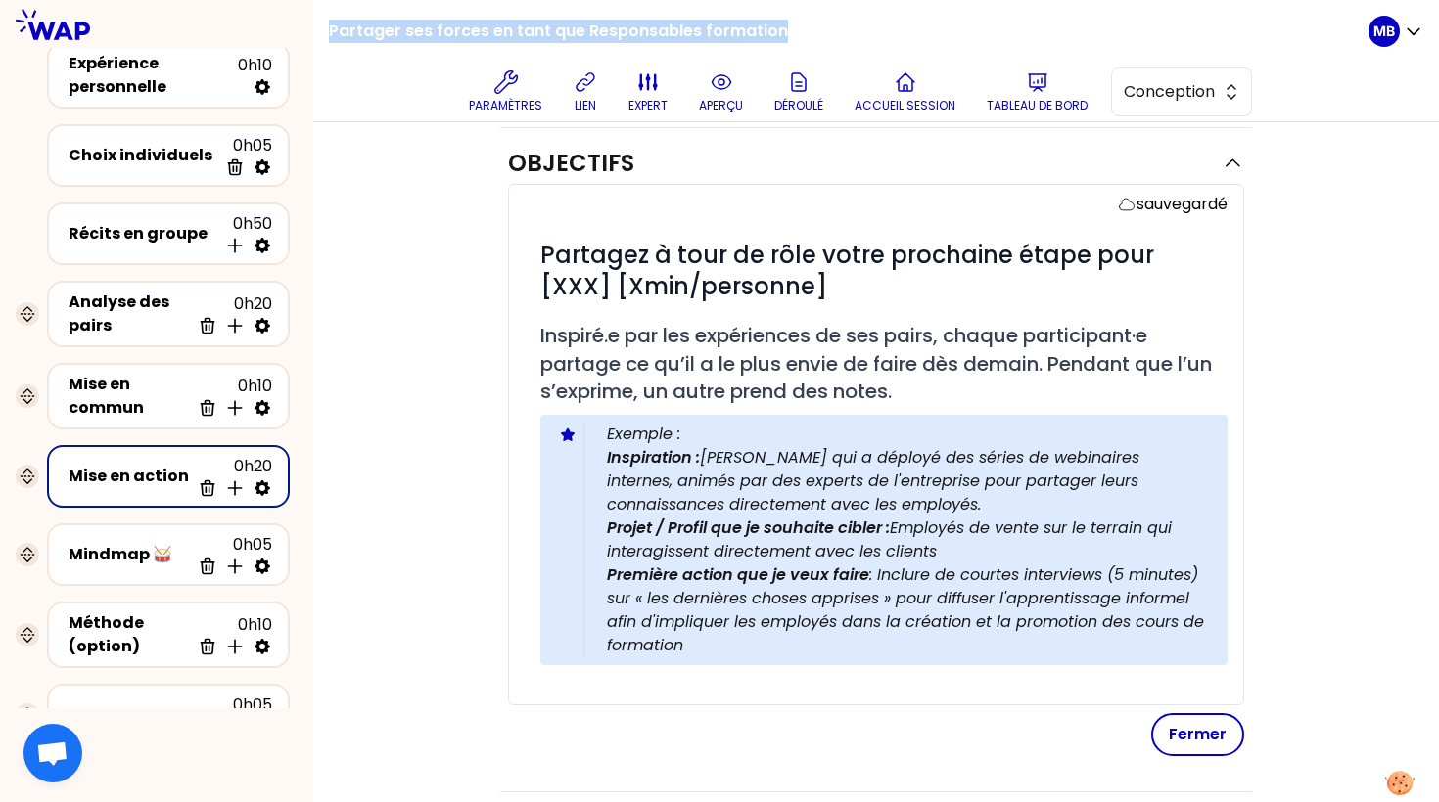
scroll to position [353, 0]
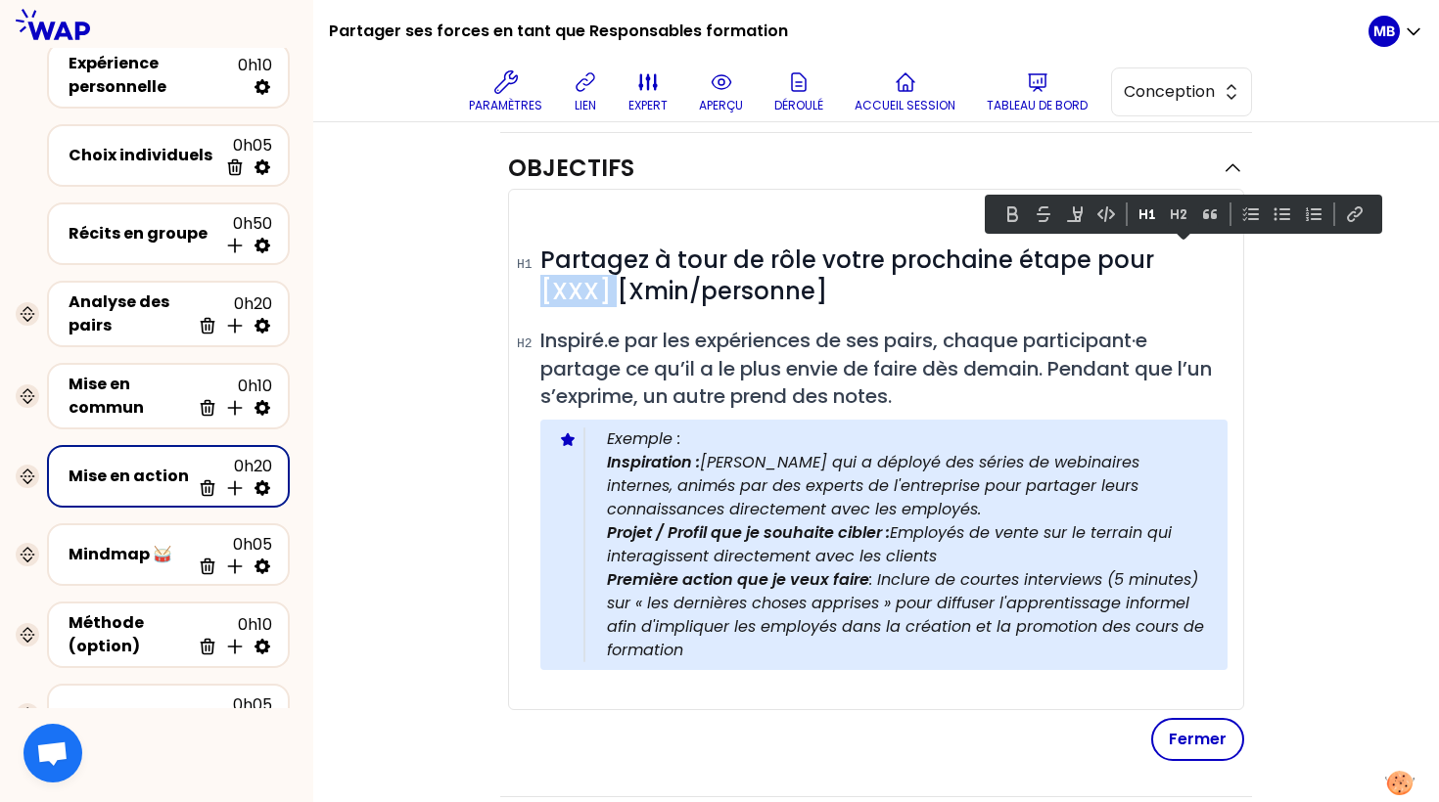
drag, startPoint x: 1149, startPoint y: 253, endPoint x: 1229, endPoint y: 254, distance: 80.3
click at [1229, 254] on div "sauvegardé # Partagez à tour de rôle votre prochaine étape pour [XXX] [Xmin/per…" at bounding box center [876, 450] width 736 height 522
paste div
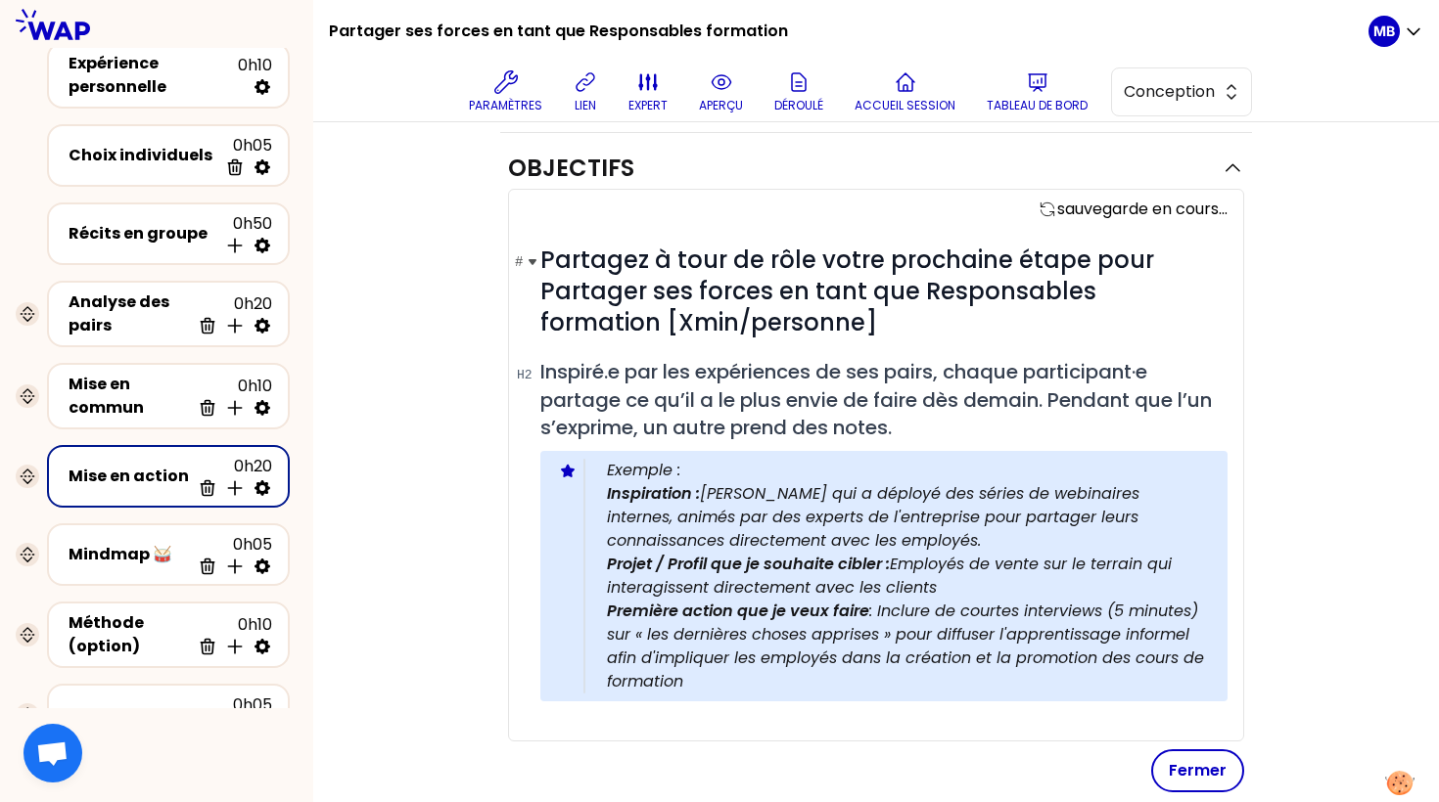
click at [784, 325] on h1 "# Partagez à tour de rôle votre prochaine étape pour Partager ses forces en tan…" at bounding box center [883, 292] width 687 height 94
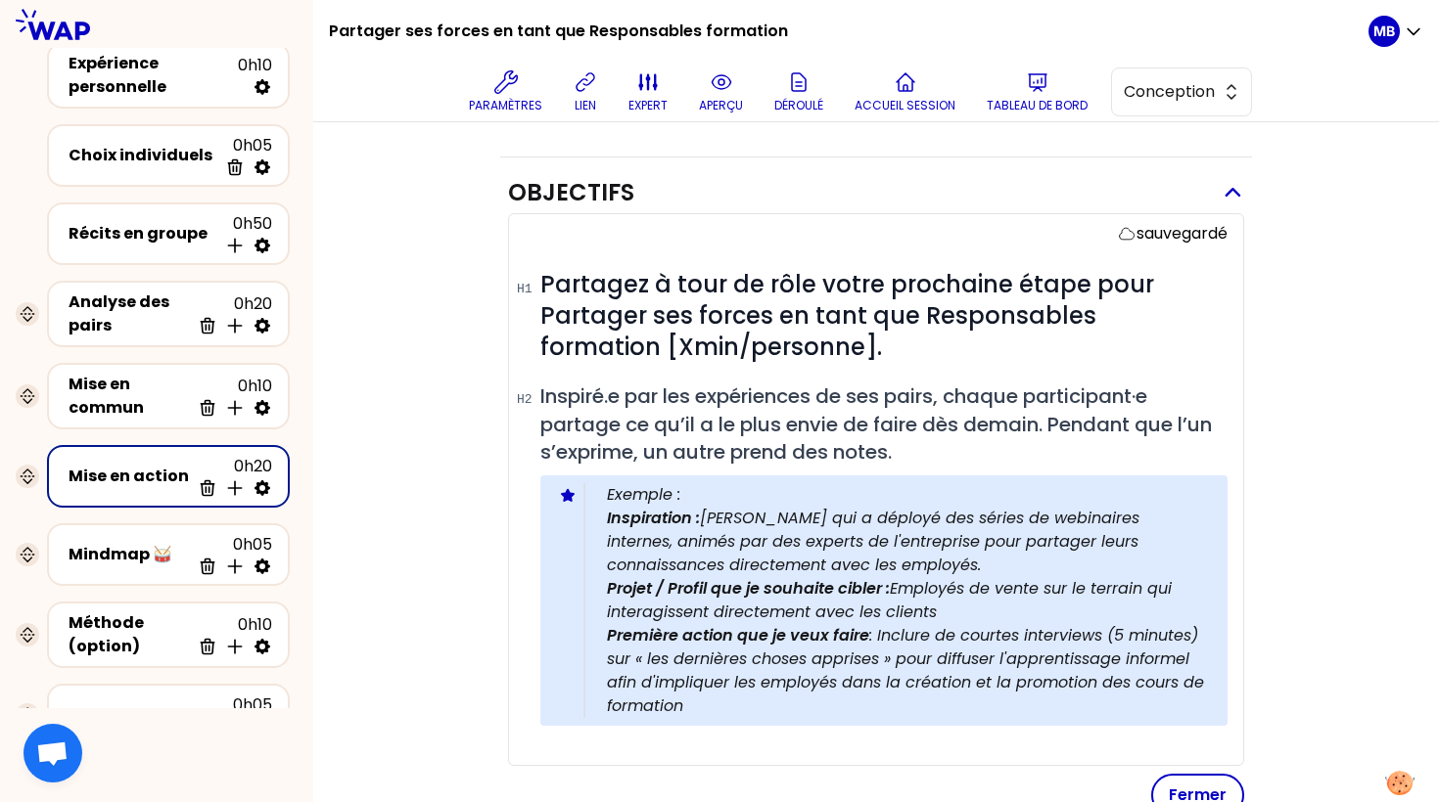
scroll to position [303, 0]
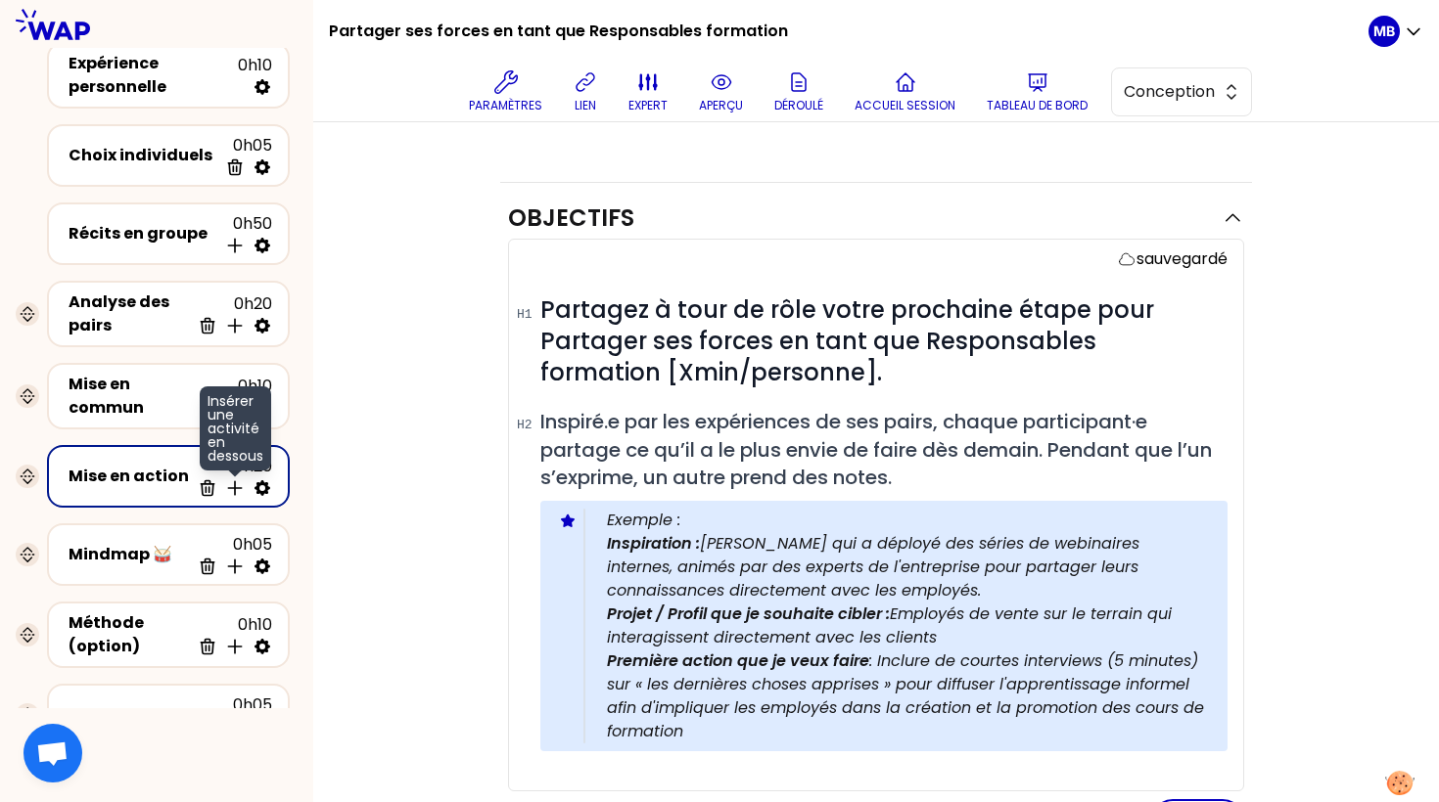
click at [235, 488] on icon at bounding box center [234, 488] width 13 height 13
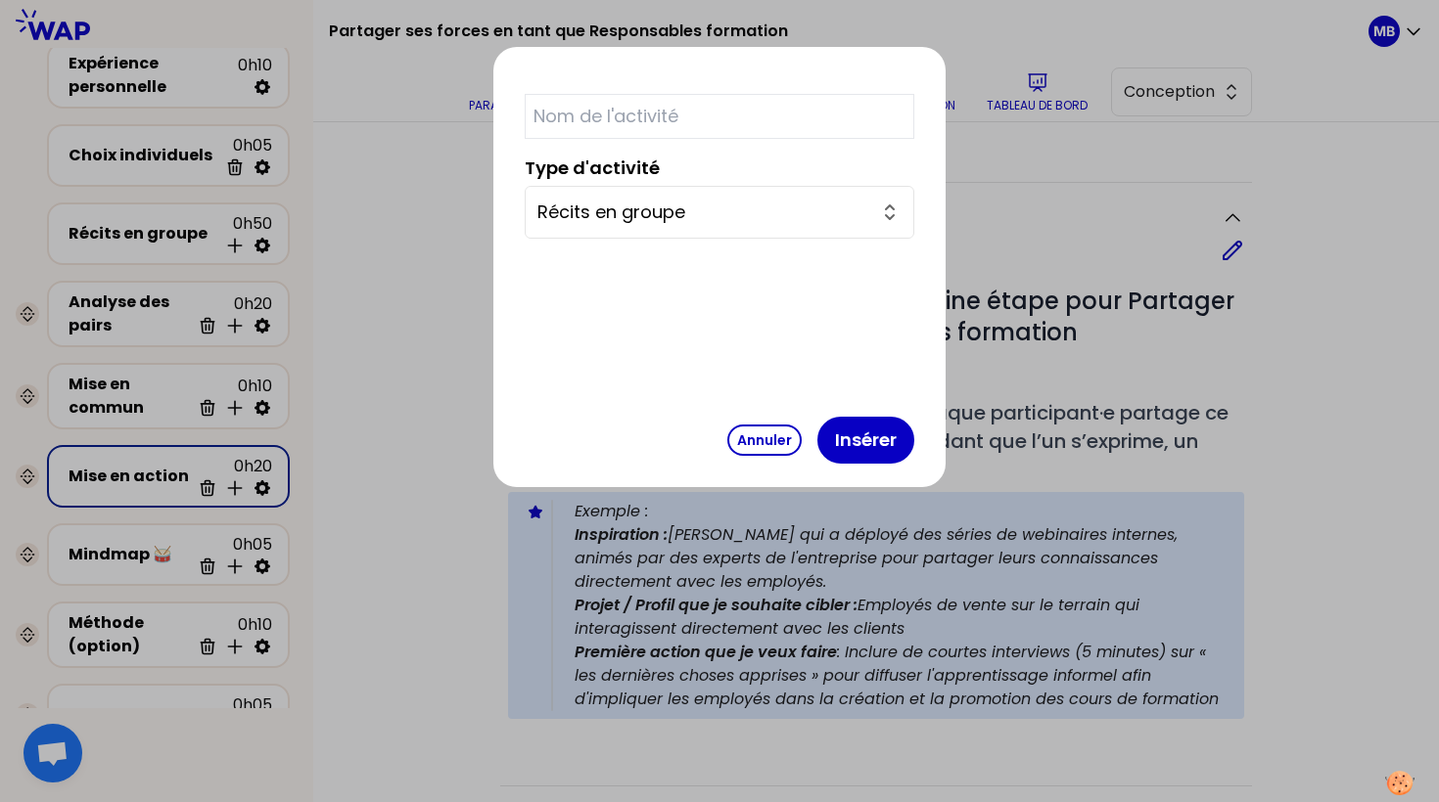
click at [656, 206] on input "Récits en groupe" at bounding box center [707, 212] width 341 height 27
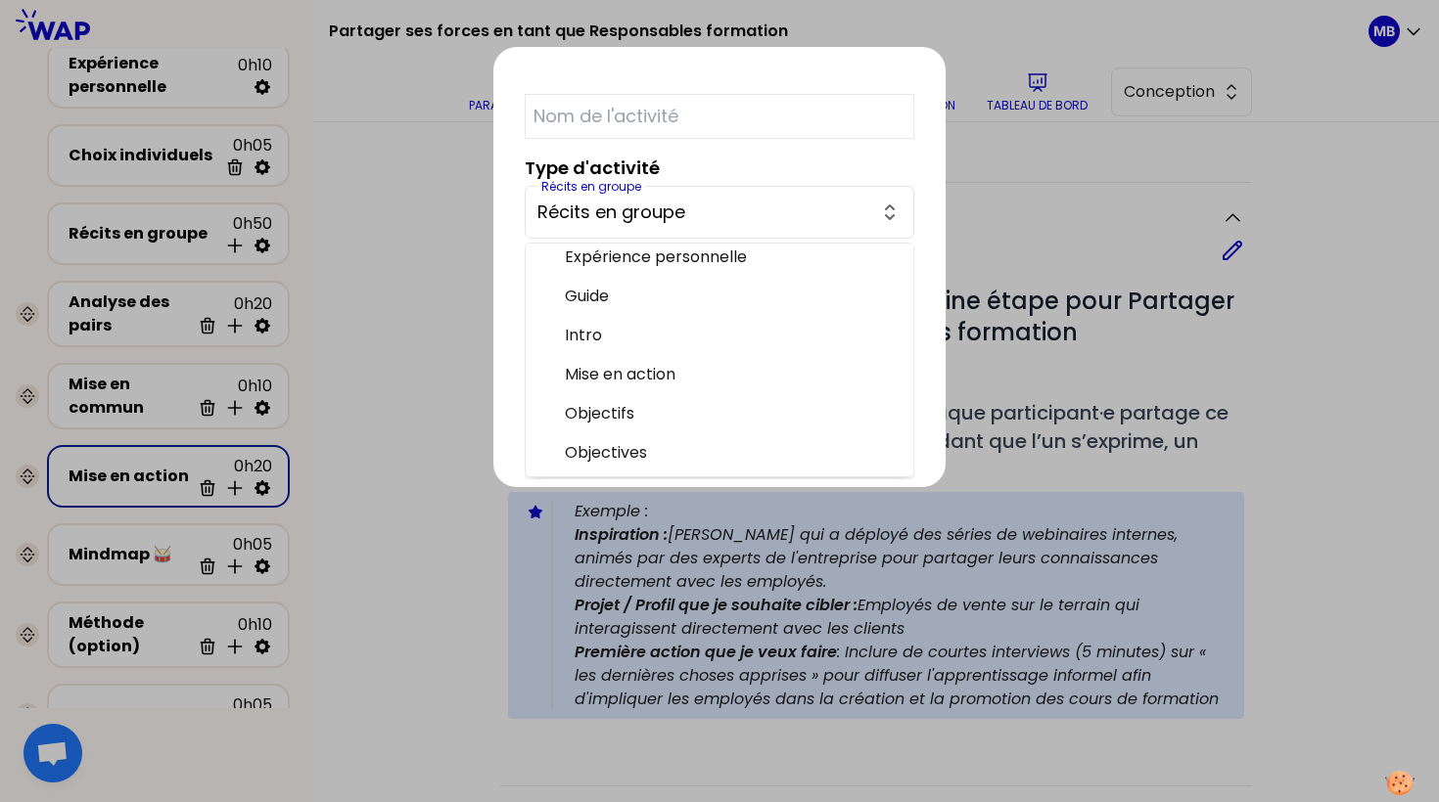
scroll to position [168, 0]
click at [436, 394] on div at bounding box center [719, 401] width 1439 height 802
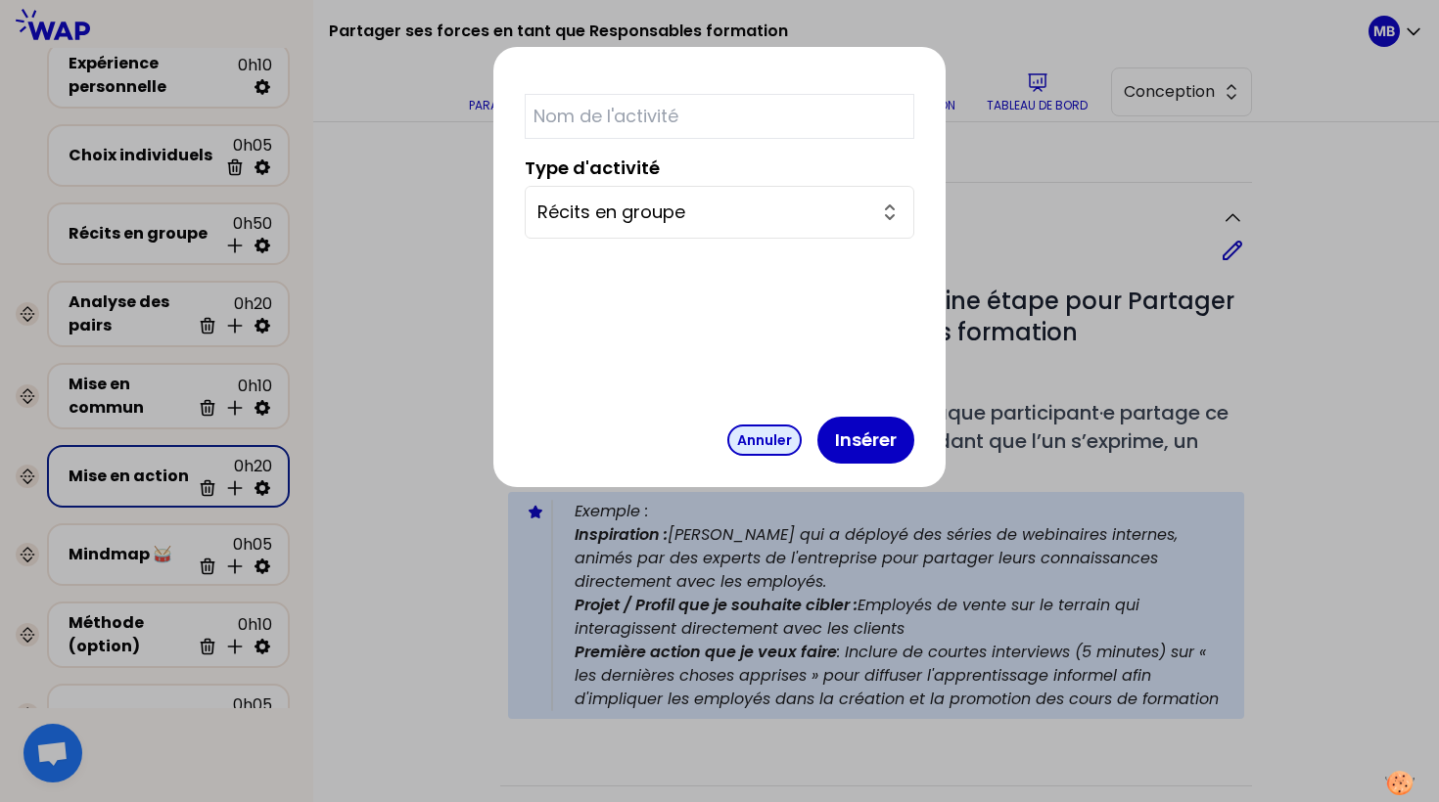
click at [727, 431] on button "Annuler" at bounding box center [764, 440] width 74 height 31
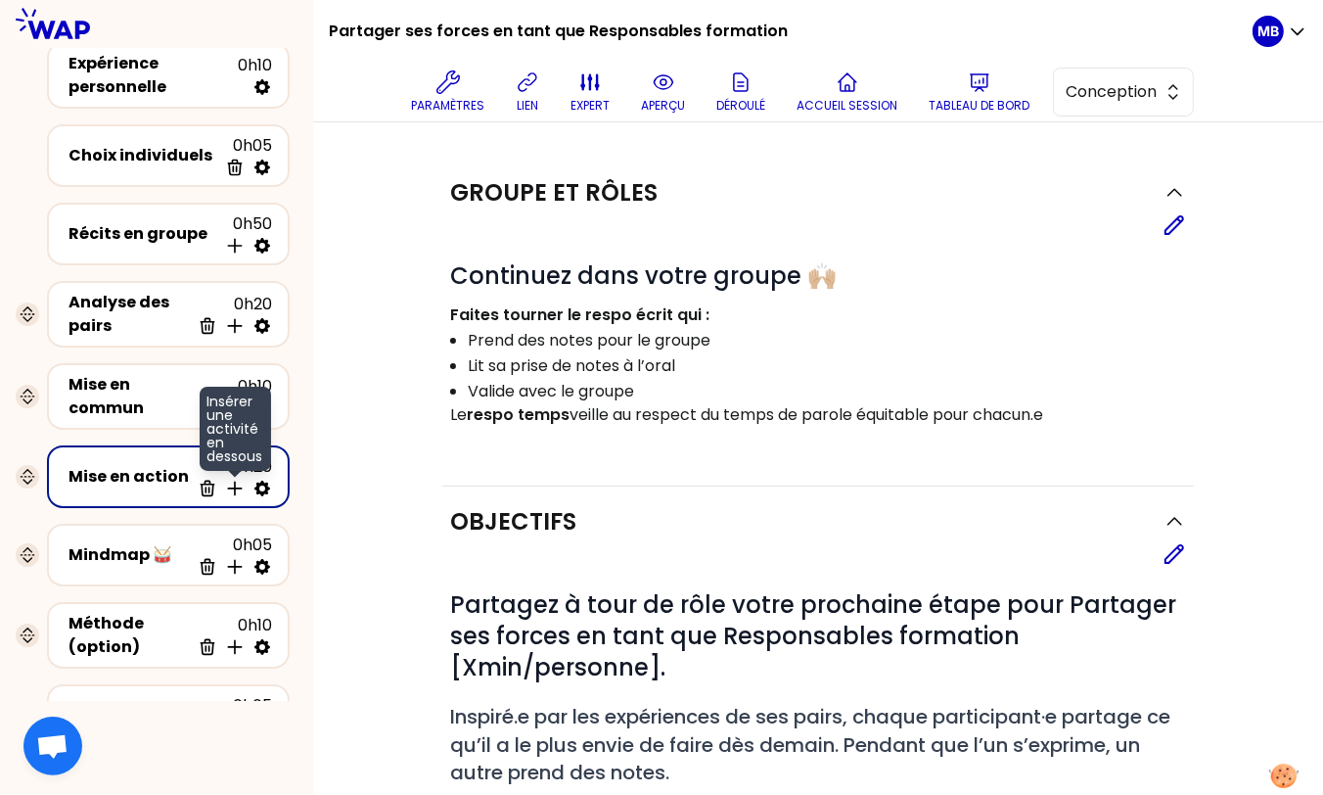
click at [235, 487] on icon at bounding box center [234, 487] width 13 height 13
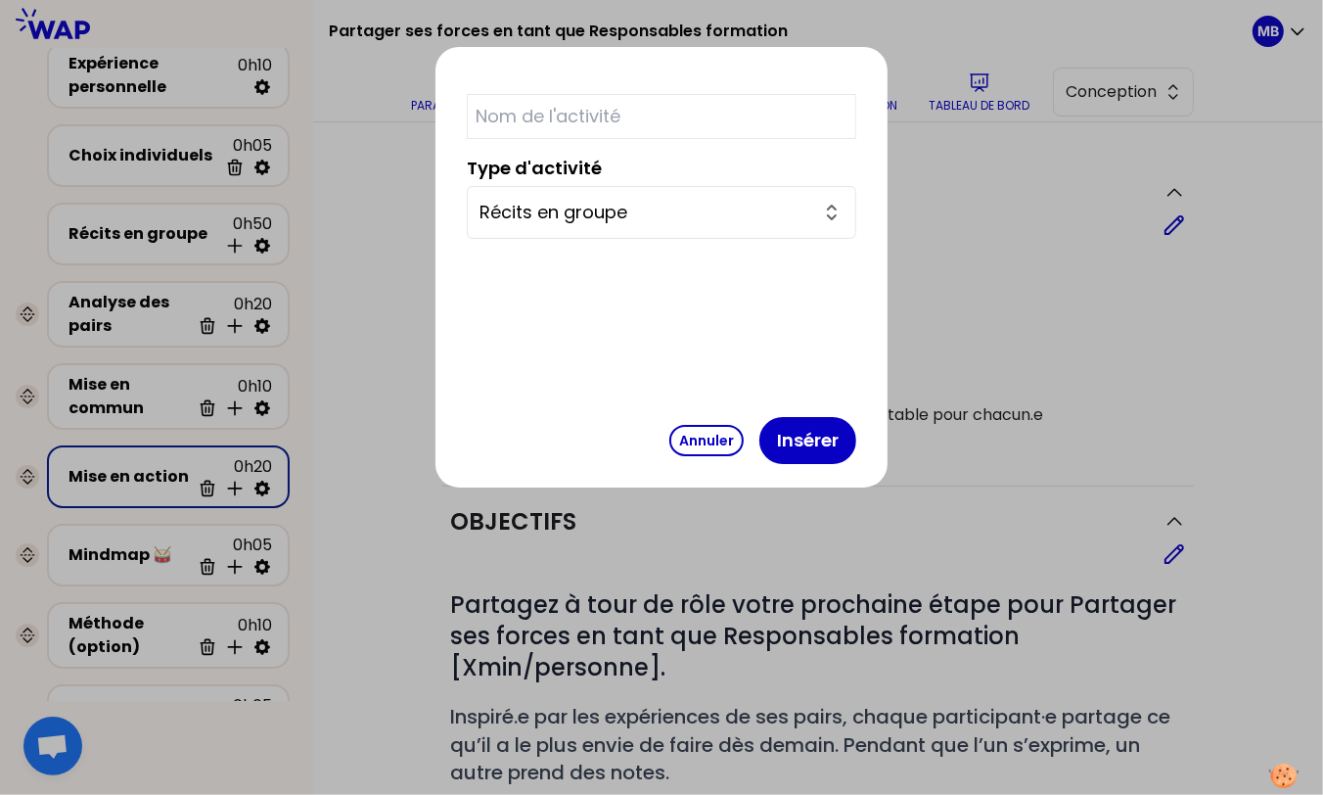
click at [620, 209] on input "Récits en groupe" at bounding box center [650, 212] width 341 height 27
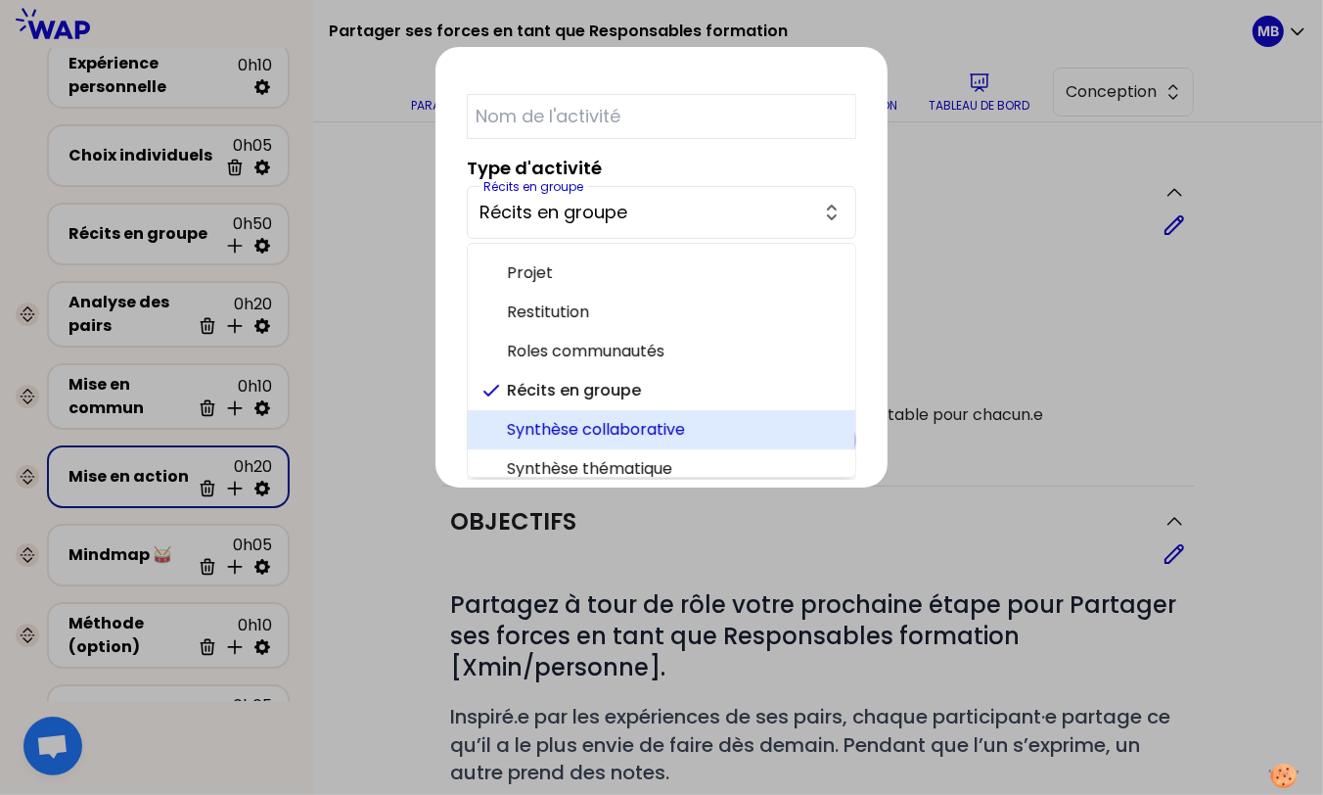
scroll to position [286, 0]
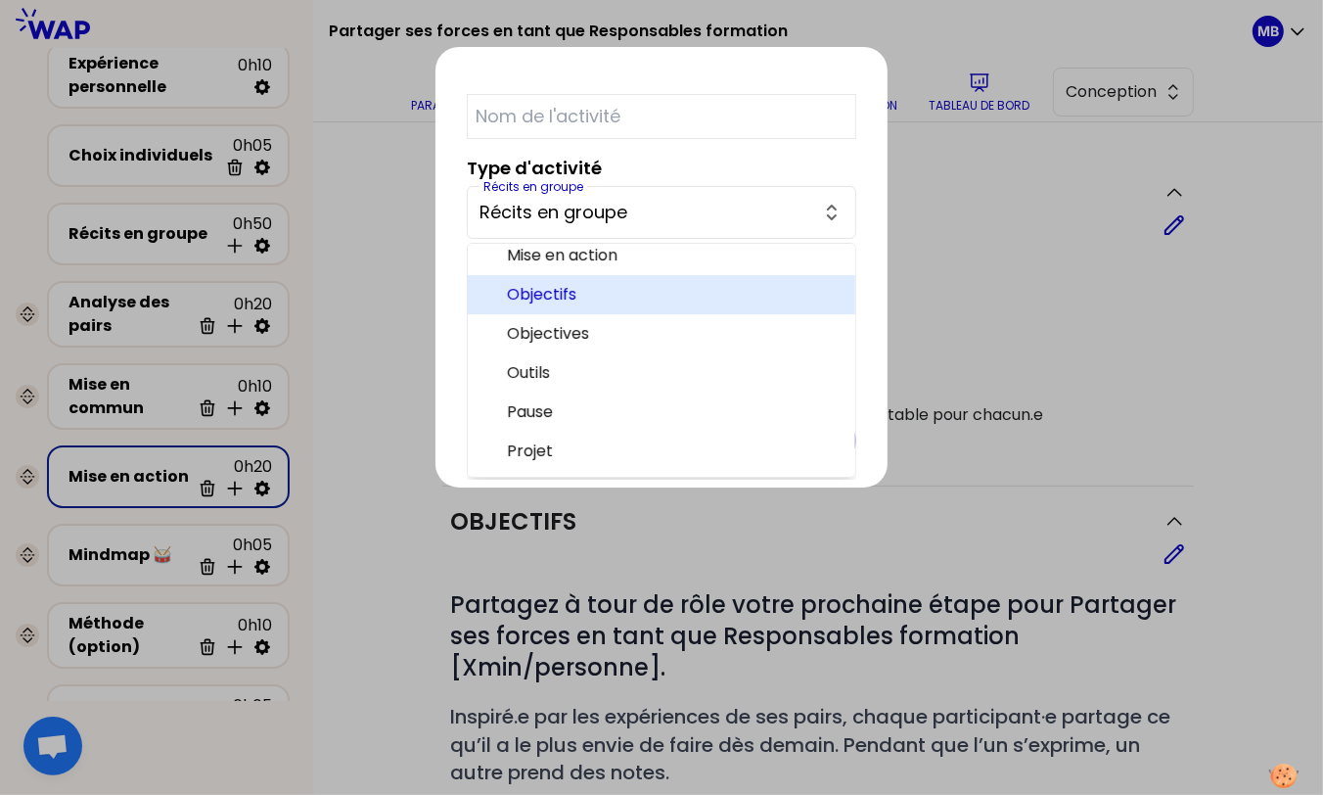
click at [611, 291] on span "Objectifs" at bounding box center [673, 294] width 333 height 23
type input "Objectifs"
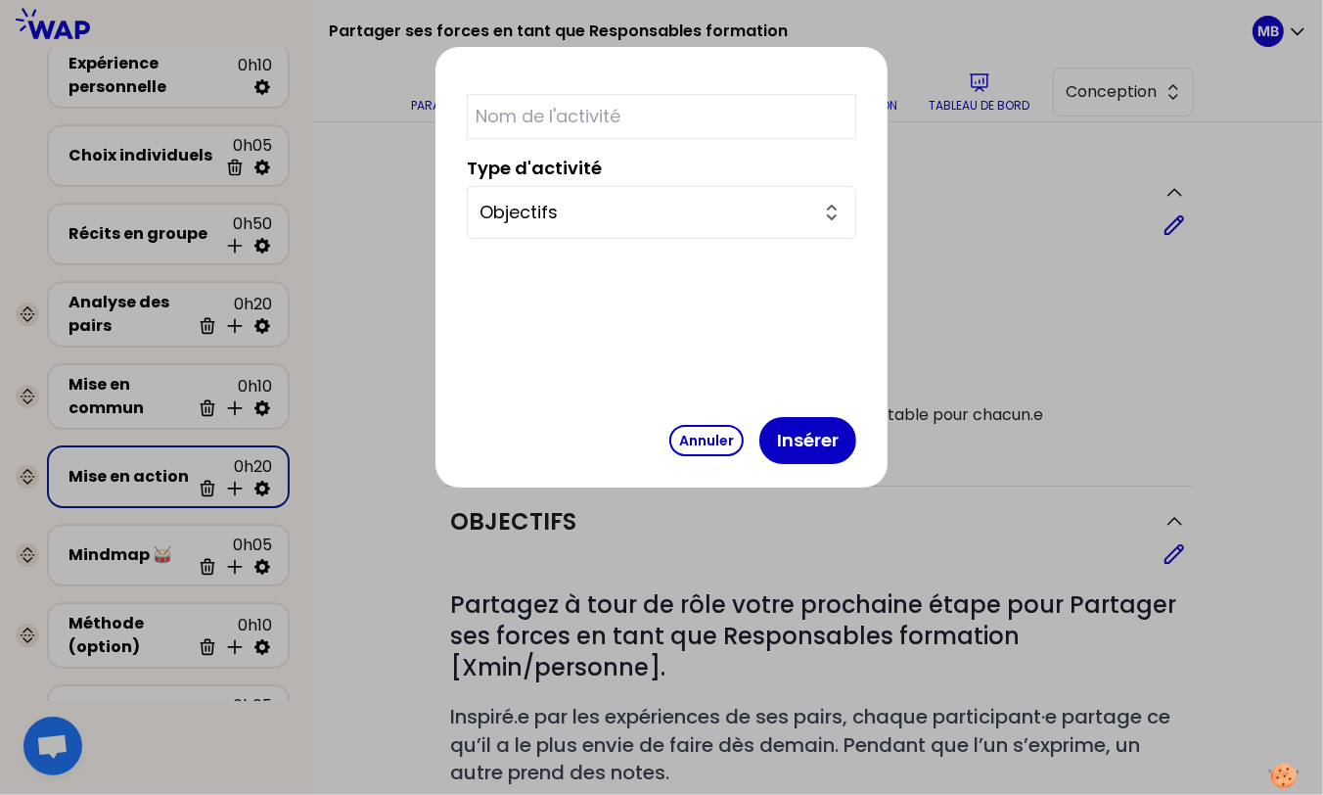
click at [594, 105] on input "text" at bounding box center [662, 116] width 390 height 45
type input "Objectifs"
click at [759, 442] on button "Insérer" at bounding box center [807, 440] width 97 height 47
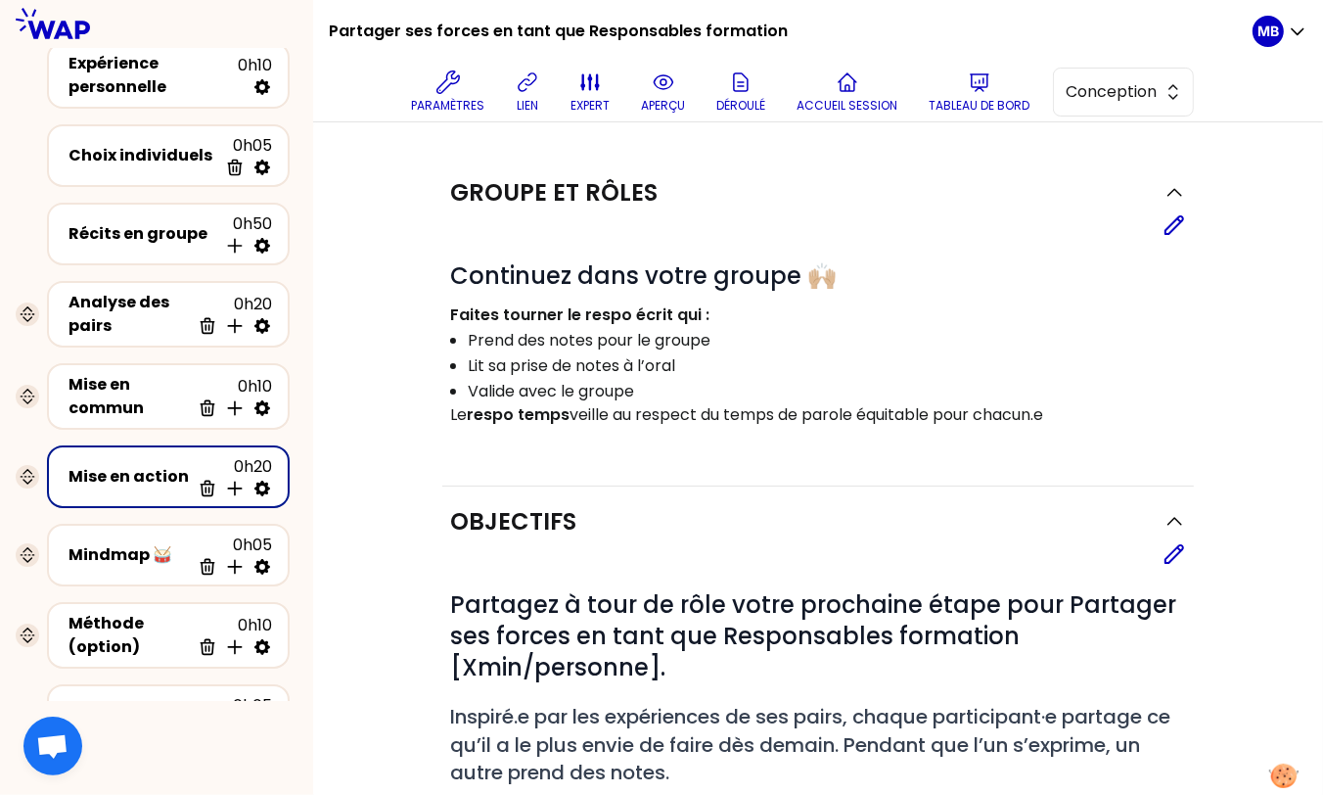
select select "same_as"
select select "false"
select select "Each"
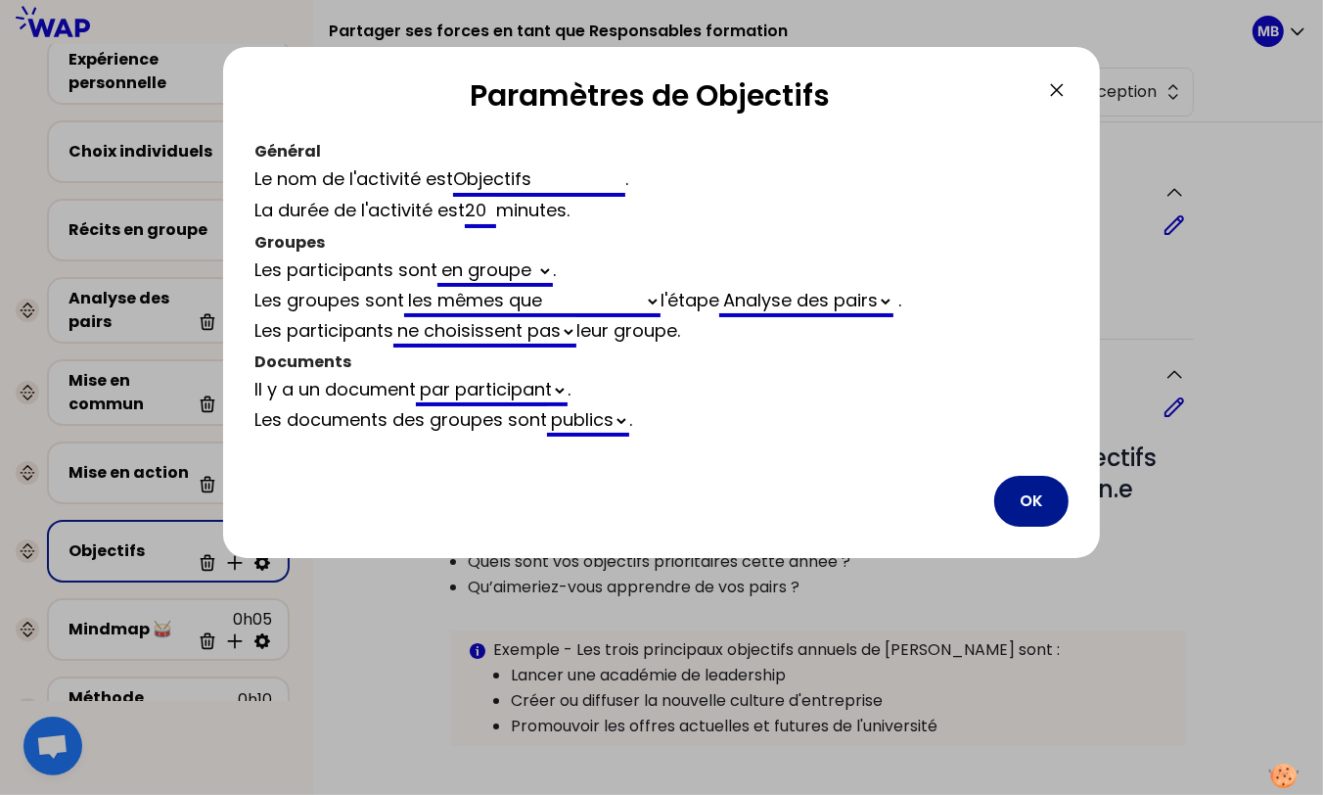
click at [1043, 507] on button "OK" at bounding box center [1031, 501] width 74 height 51
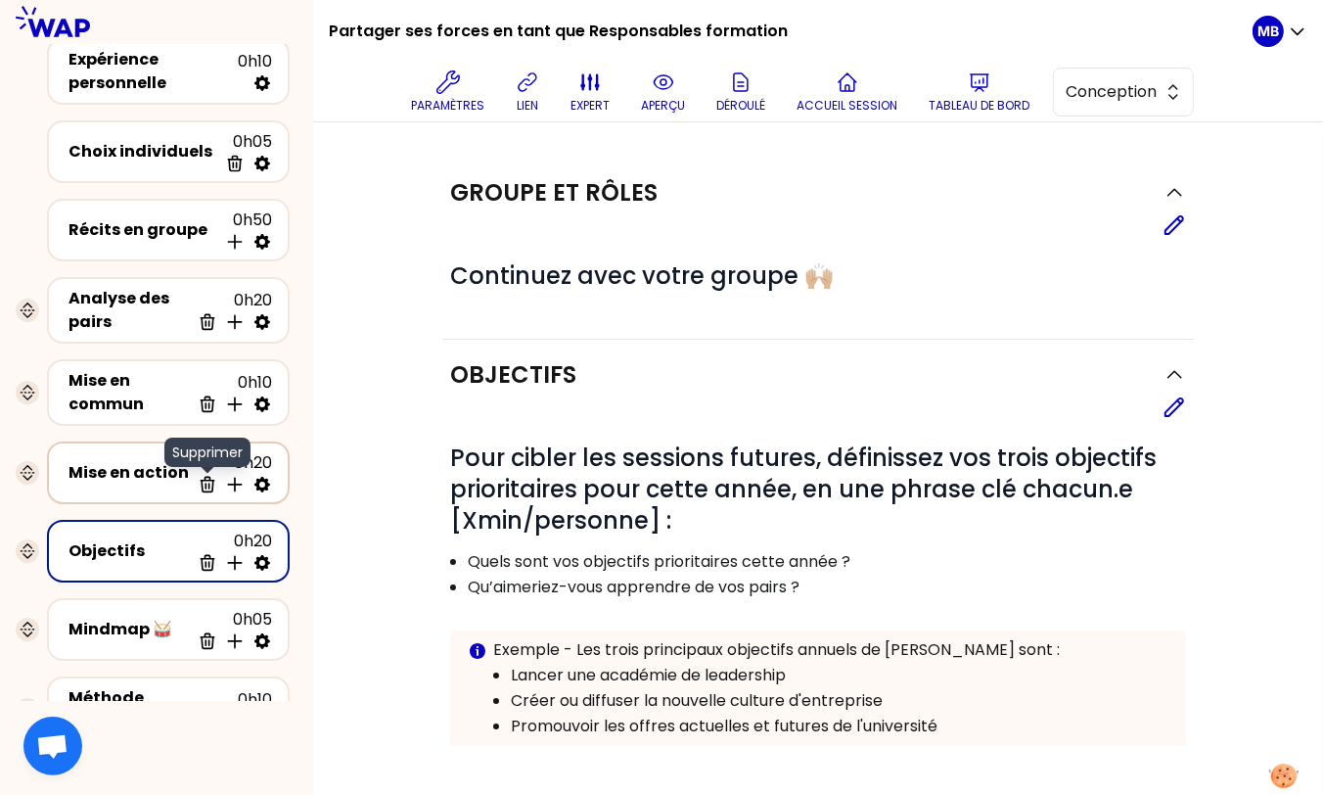
click at [209, 479] on icon at bounding box center [208, 485] width 20 height 20
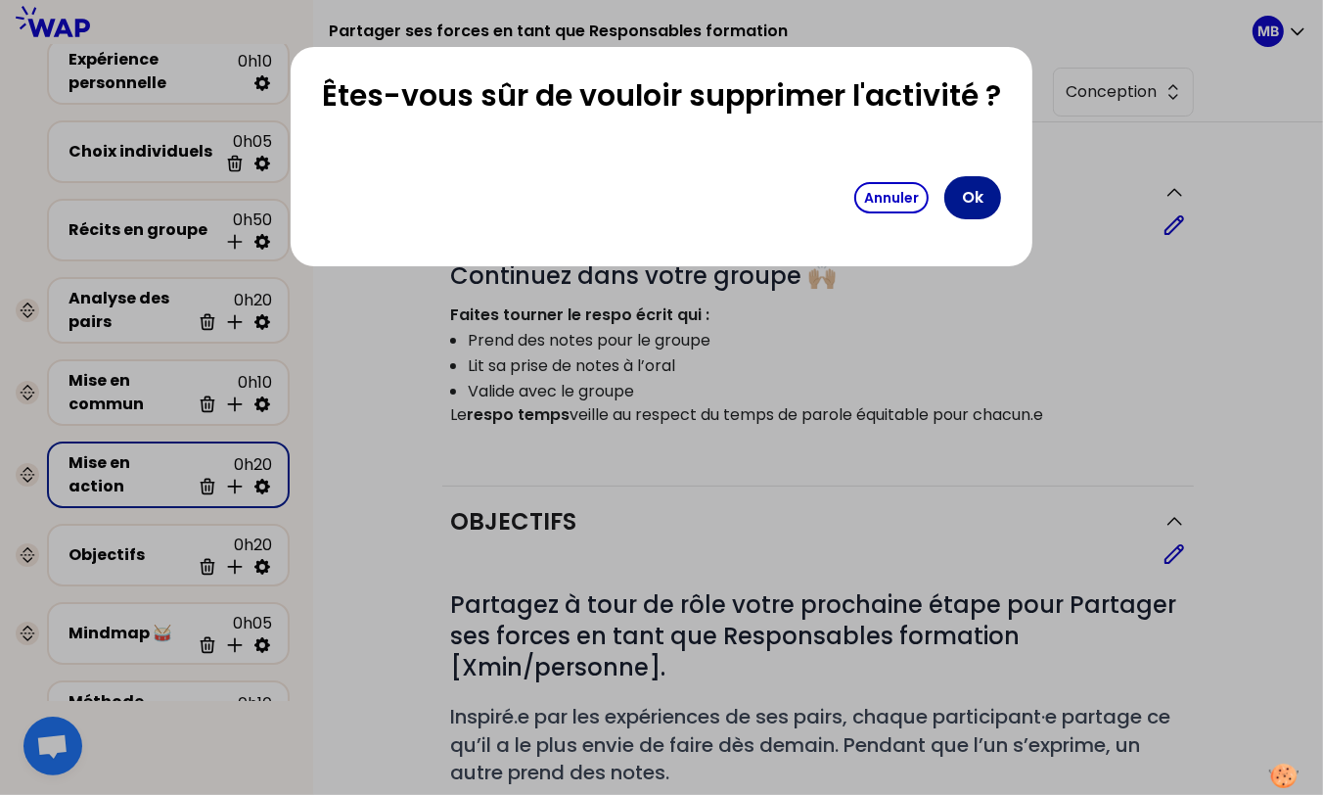
click at [957, 199] on button "Ok" at bounding box center [972, 197] width 57 height 43
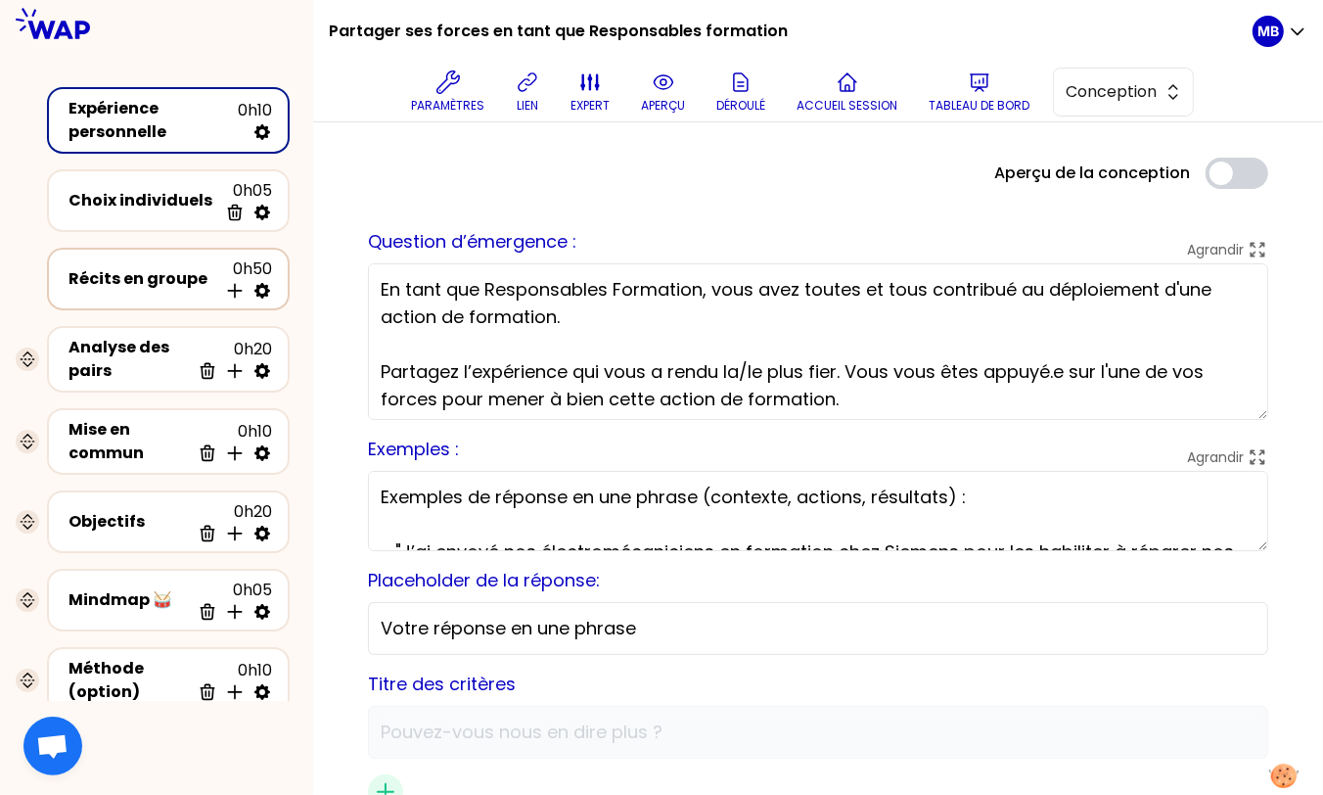
click at [117, 281] on div "Récits en groupe" at bounding box center [143, 278] width 149 height 23
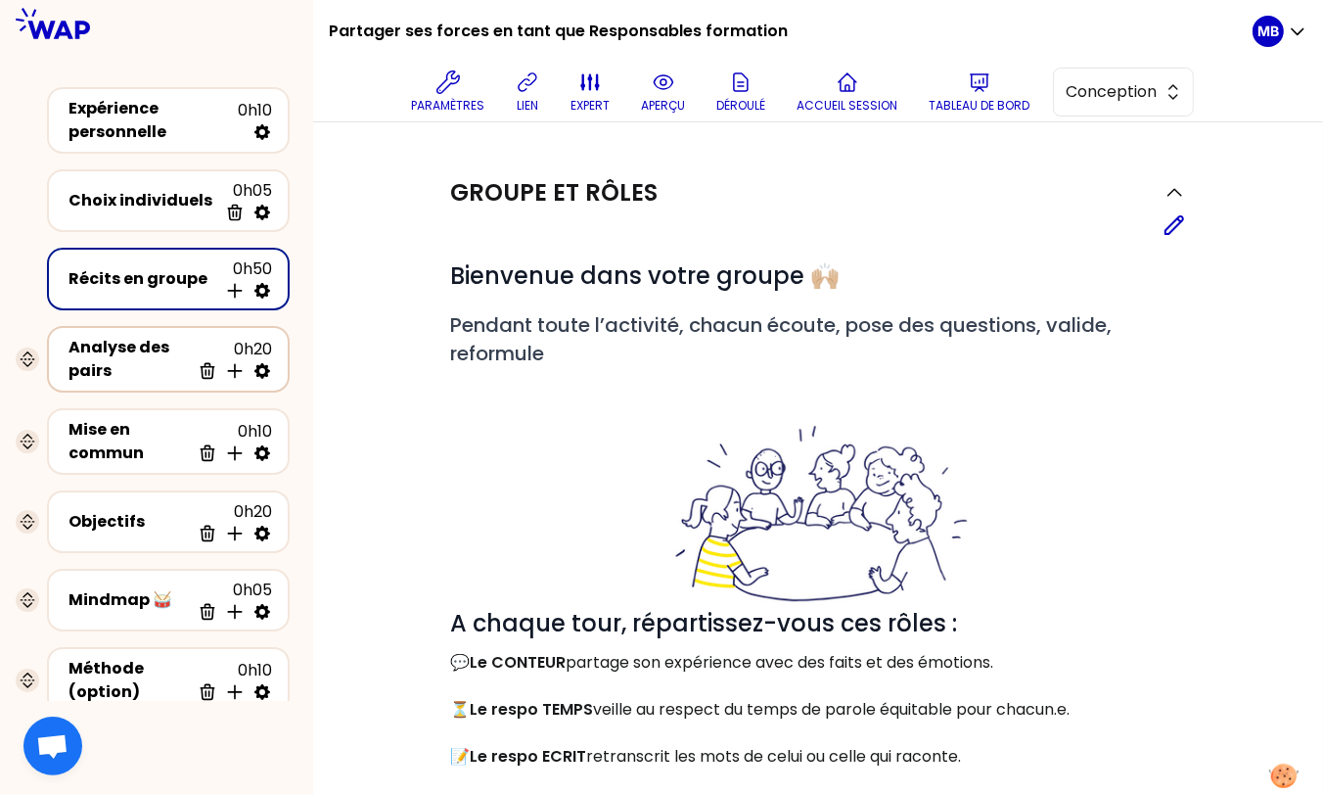
click at [110, 341] on div "Analyse des pairs" at bounding box center [129, 359] width 121 height 47
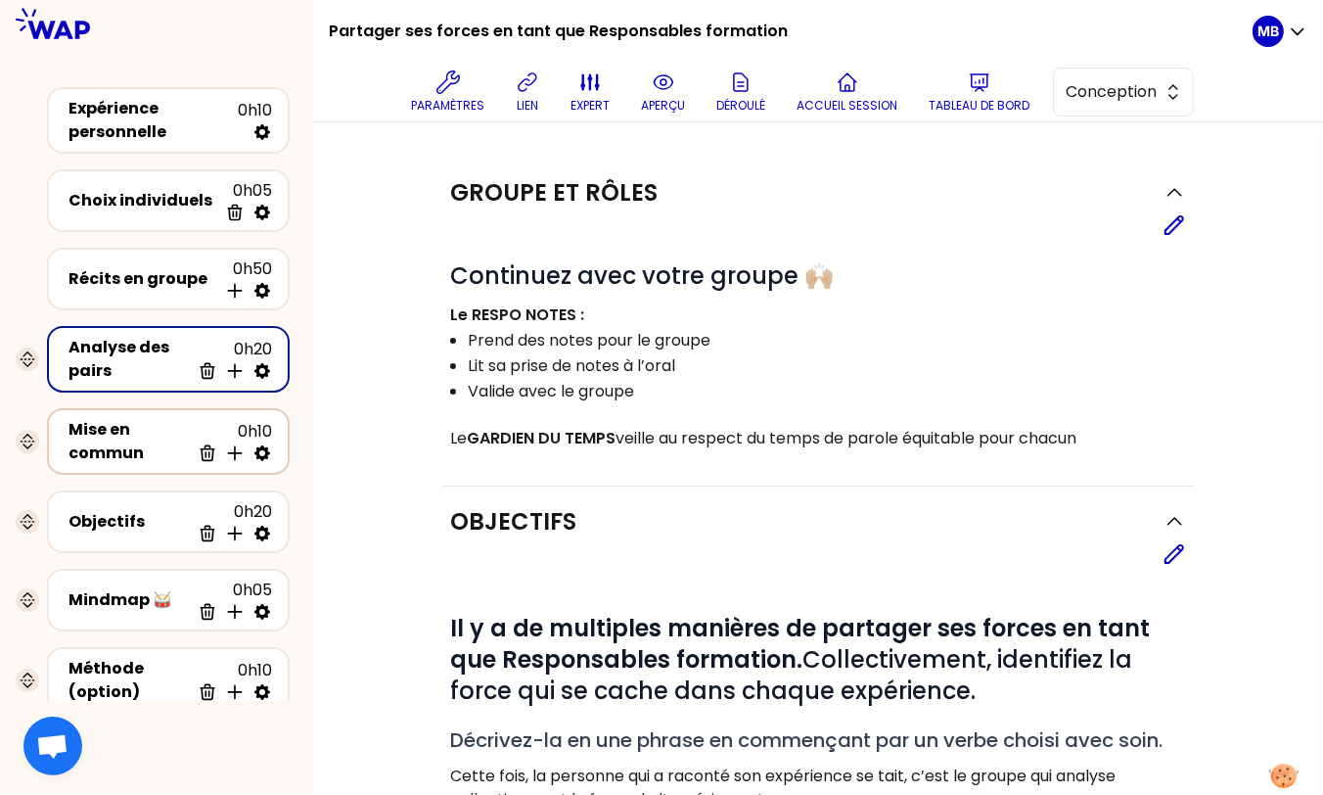
click at [122, 429] on div "Mise en commun" at bounding box center [129, 441] width 121 height 47
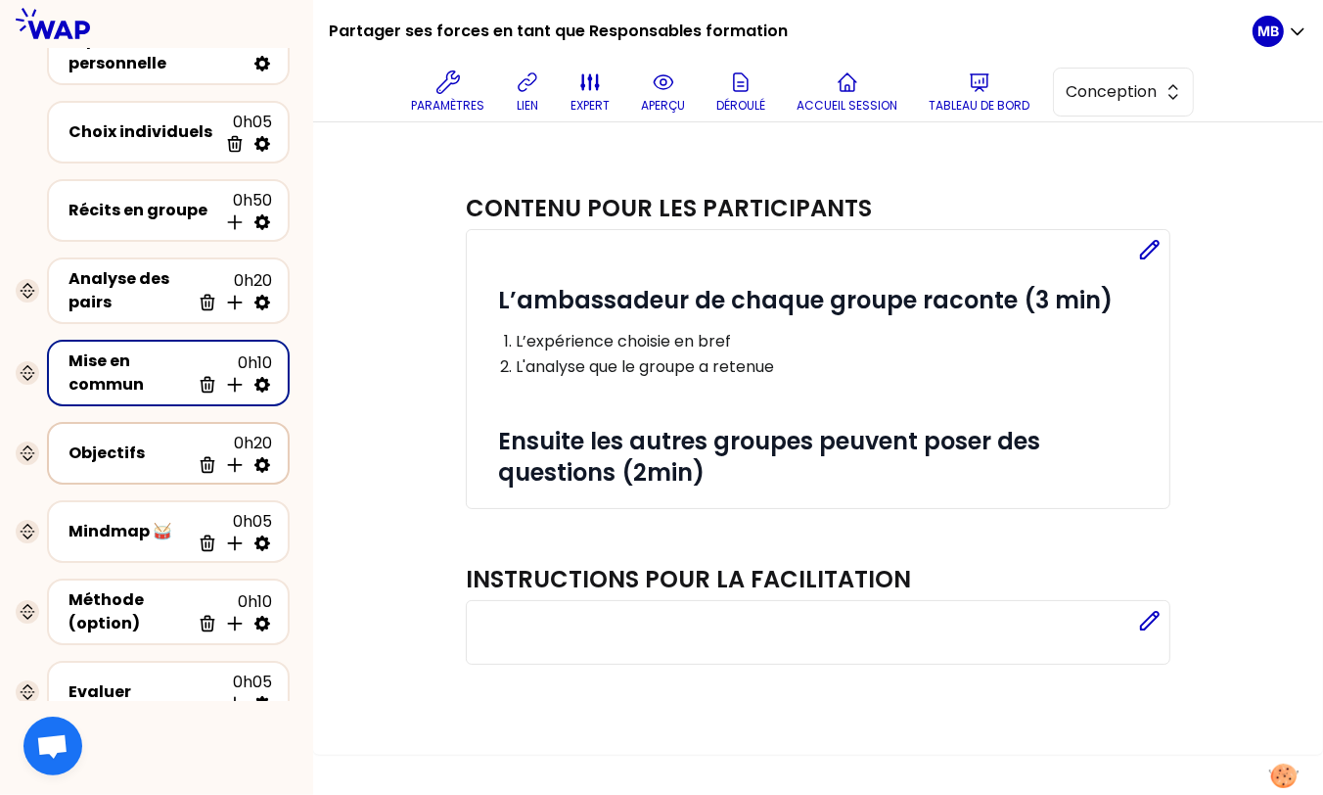
scroll to position [88, 0]
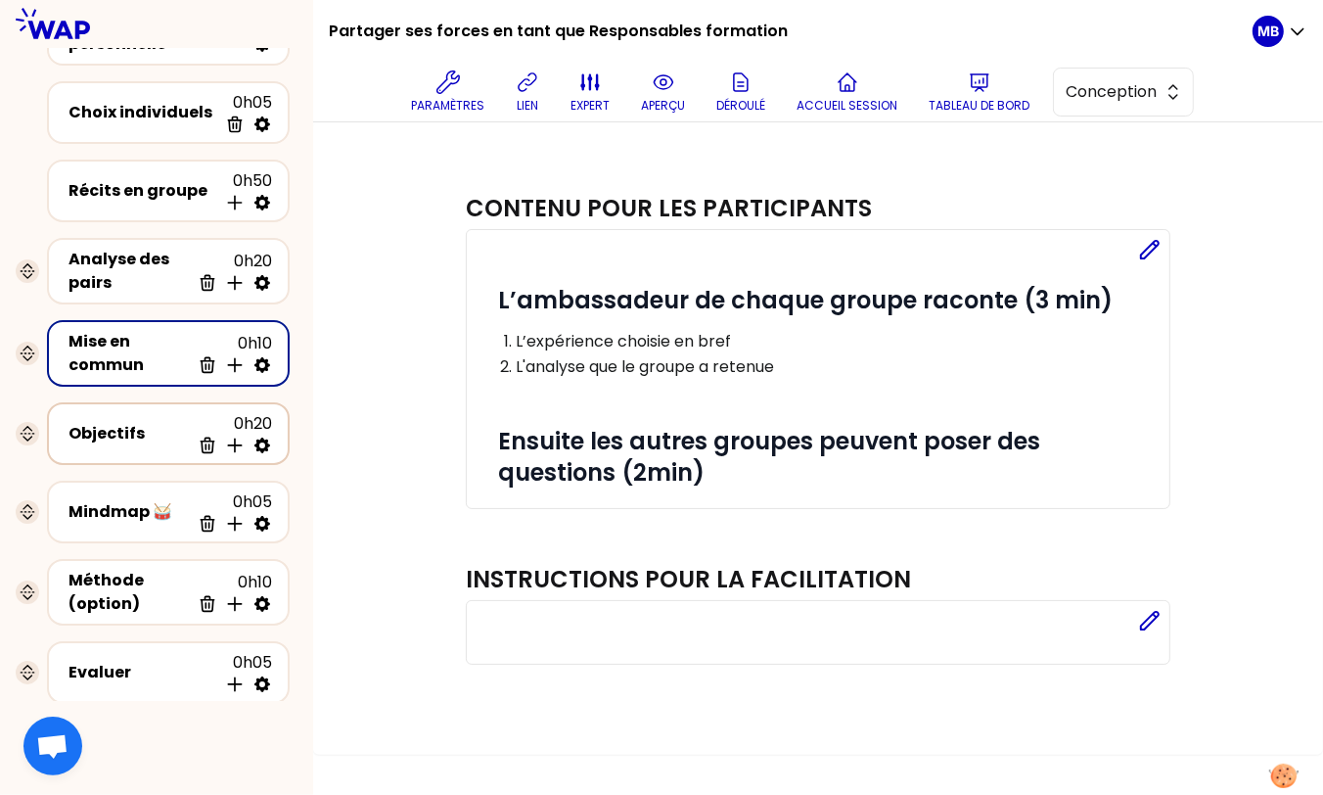
click at [122, 433] on div "Objectifs" at bounding box center [129, 433] width 121 height 23
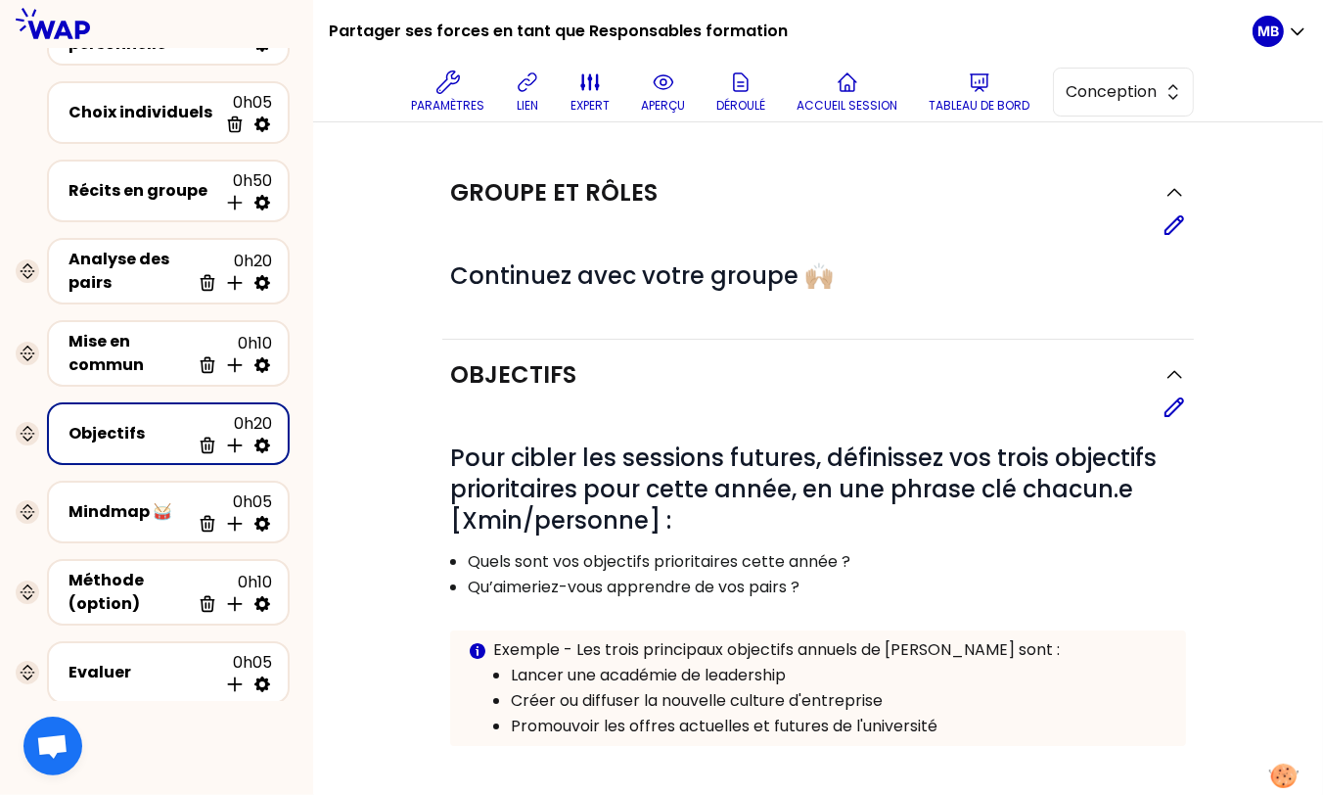
click at [263, 444] on icon at bounding box center [262, 445] width 16 height 16
select select "same_as"
select select "false"
select select "Each"
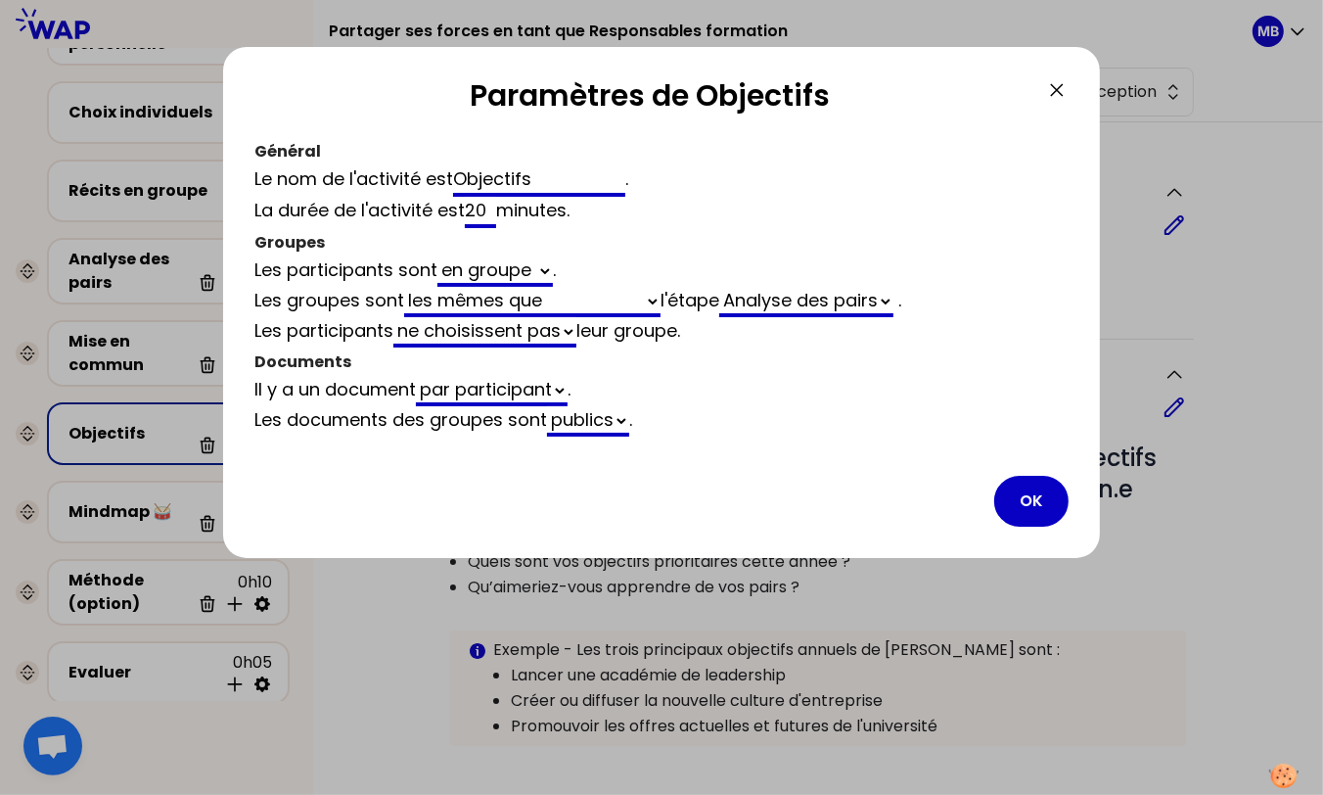
click at [513, 270] on select "en groupe en plénière" at bounding box center [494, 271] width 115 height 30
click at [527, 298] on select "générés automatiquement les mêmes que vides" at bounding box center [532, 302] width 256 height 30
select select "same_as"
select select "false"
select select "4"
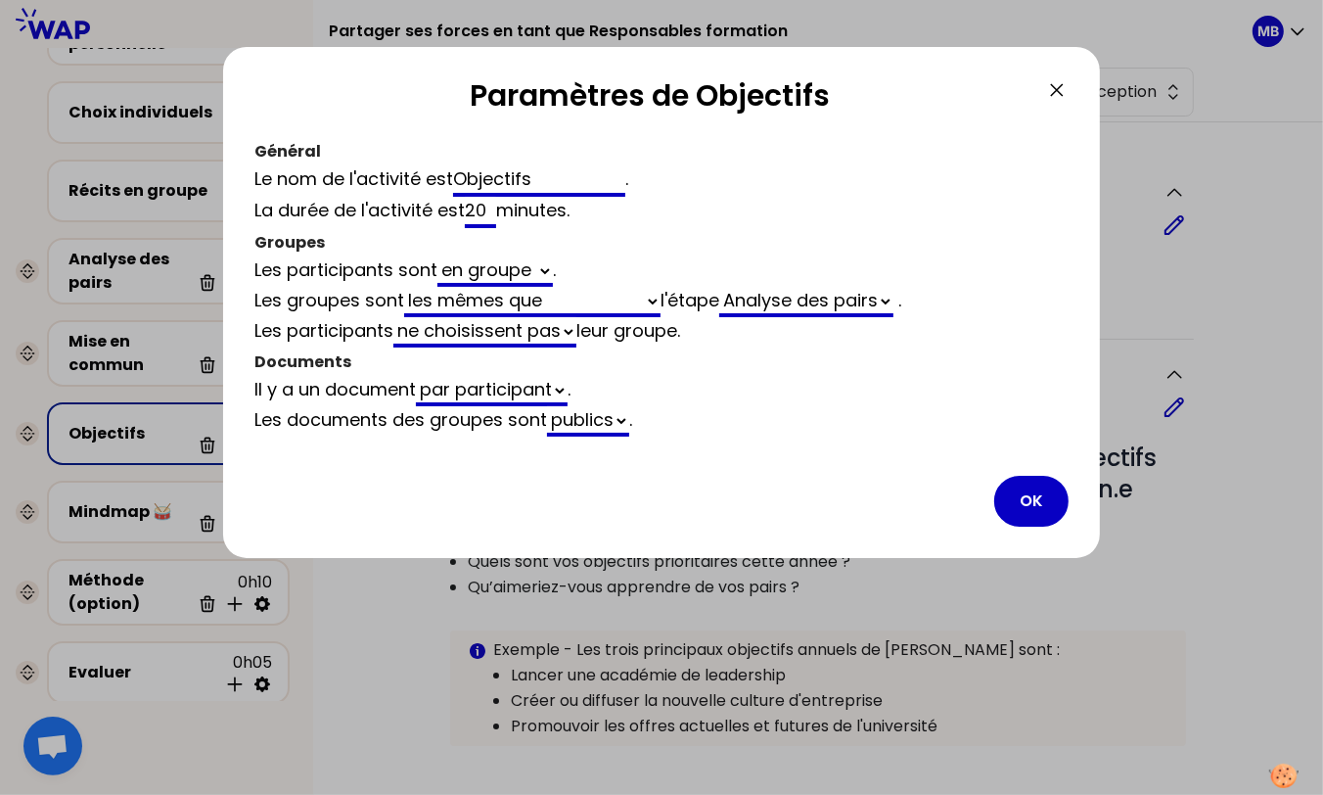
select select "5"
select select "false"
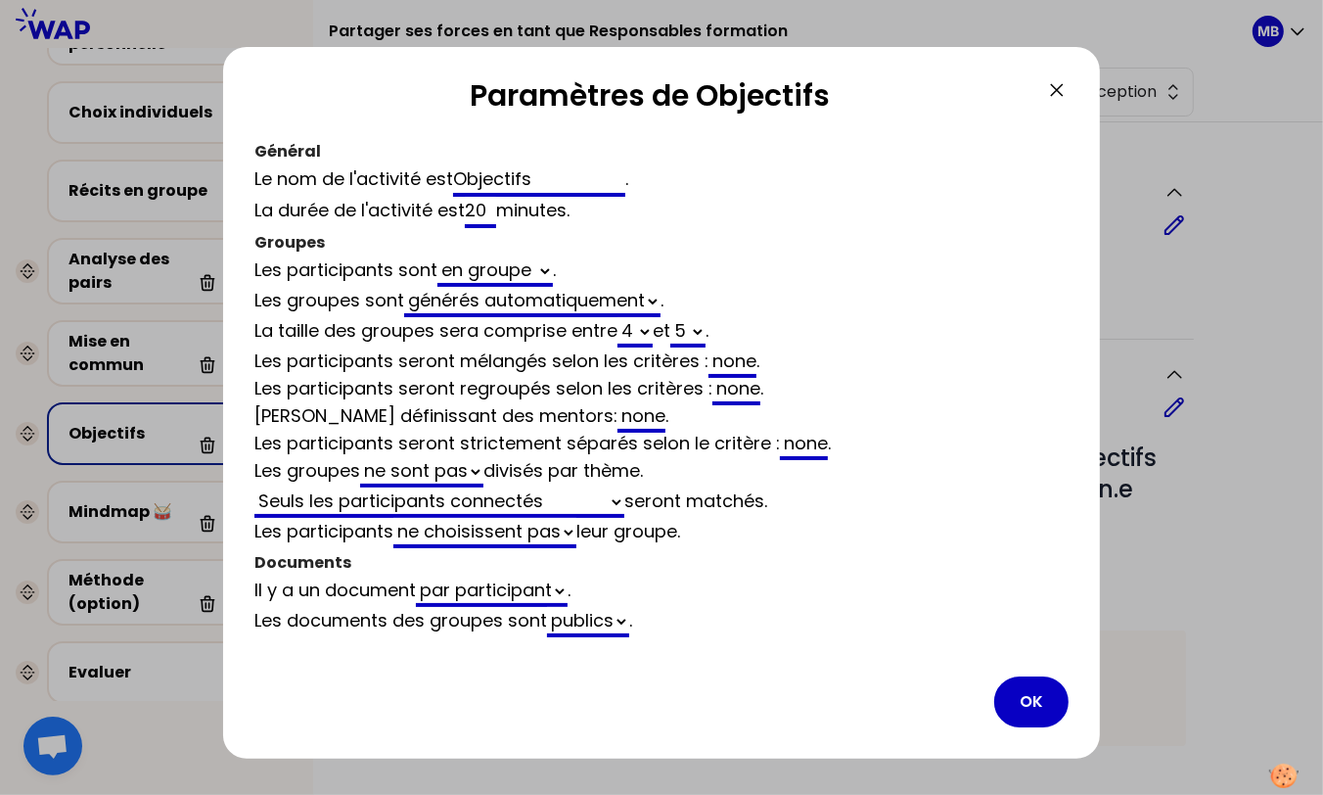
click at [634, 333] on select "2 3 4 5 6 7 8 9 10 11 12" at bounding box center [635, 332] width 35 height 30
select select "3"
select select "5"
select select "false"
select select "3"
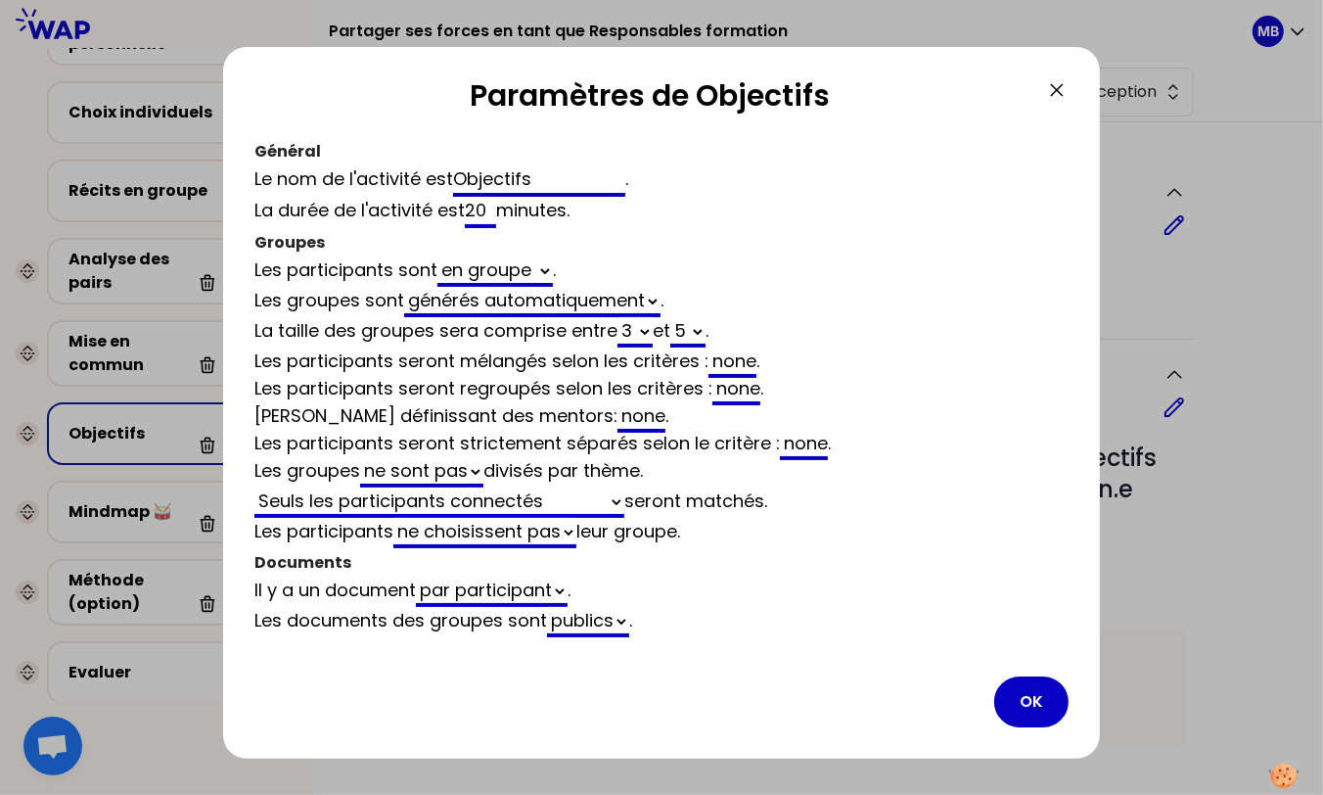
select select "3"
select select "false"
click at [587, 497] on select "Seuls les participants connectés Tous les participants Seuls les participants m…" at bounding box center [439, 502] width 370 height 30
click at [488, 298] on select "générés automatiquement les mêmes que vides" at bounding box center [532, 302] width 256 height 30
click at [407, 287] on select "générés automatiquement les mêmes que vides" at bounding box center [532, 302] width 256 height 30
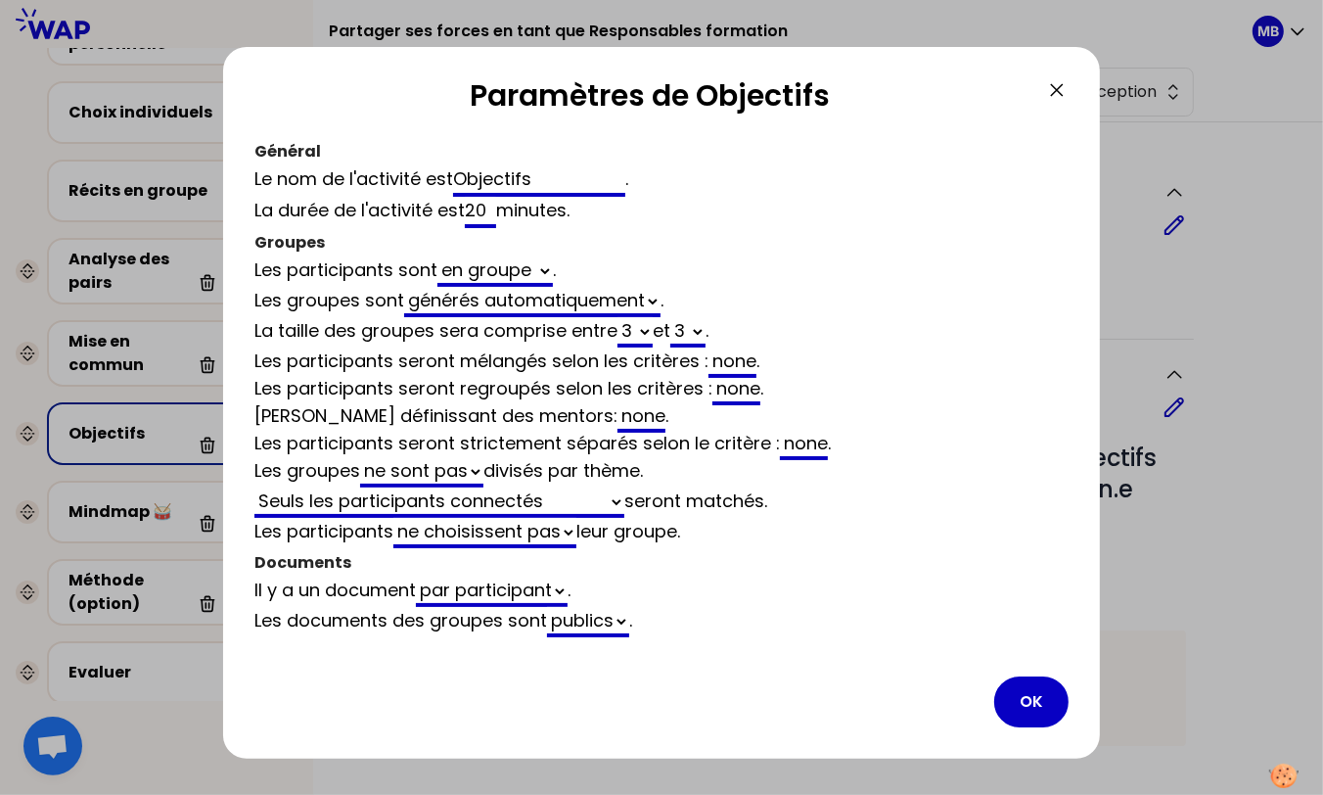
click at [632, 333] on select "2 3 4 5 6 7 8 9 10 11 12" at bounding box center [635, 332] width 35 height 30
click at [700, 331] on select "2 3 4 5 6 7 8 9 10 11 12" at bounding box center [687, 332] width 35 height 30
click at [479, 503] on select "Seuls les participants connectés Tous les participants Seuls les participants m…" at bounding box center [439, 502] width 370 height 30
select select "3"
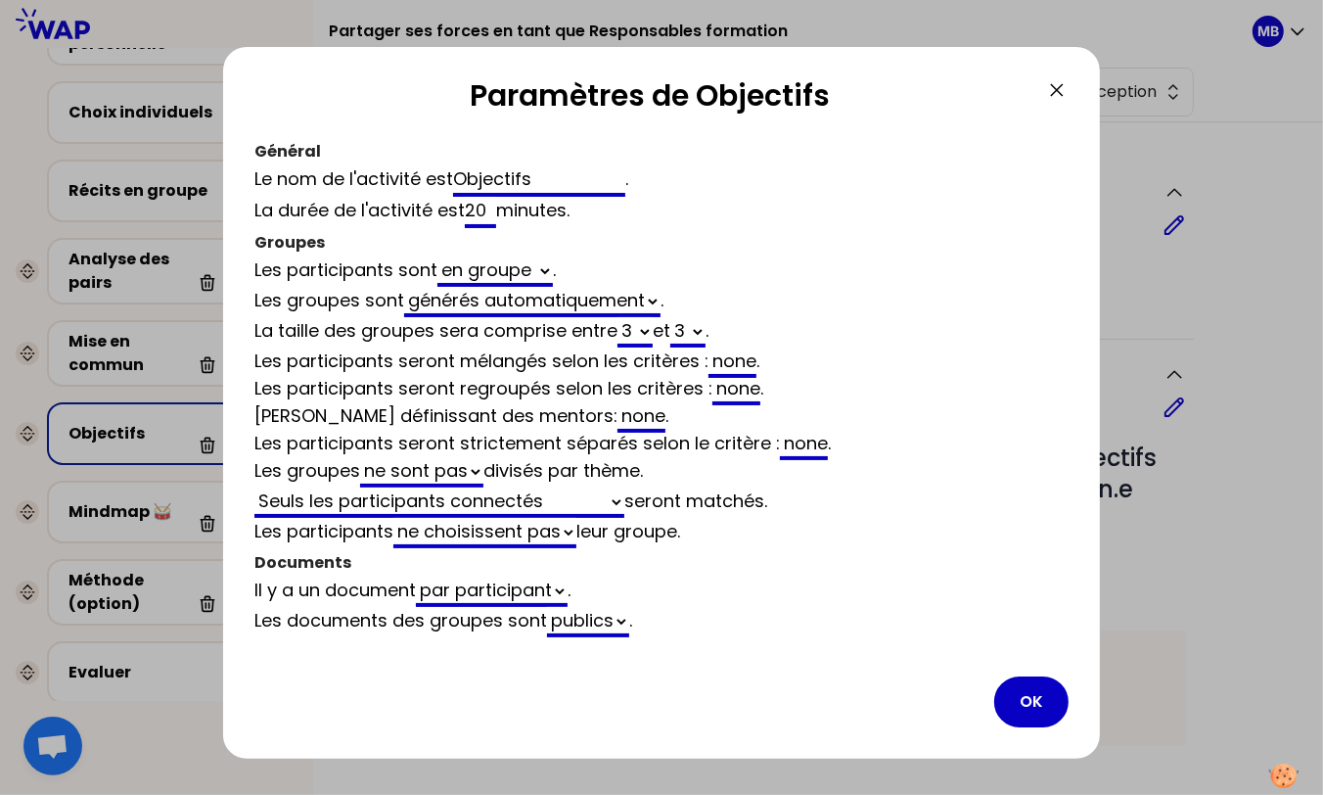
select select "activity"
select select "false"
click at [737, 500] on select "Analyse des pairs Récits en groupe" at bounding box center [716, 502] width 174 height 30
click at [630, 487] on select "Analyse des pairs Récits en groupe" at bounding box center [716, 502] width 174 height 30
click at [816, 528] on div "Les participants choisissent ne choisissent pas leur groupe ." at bounding box center [661, 533] width 814 height 30
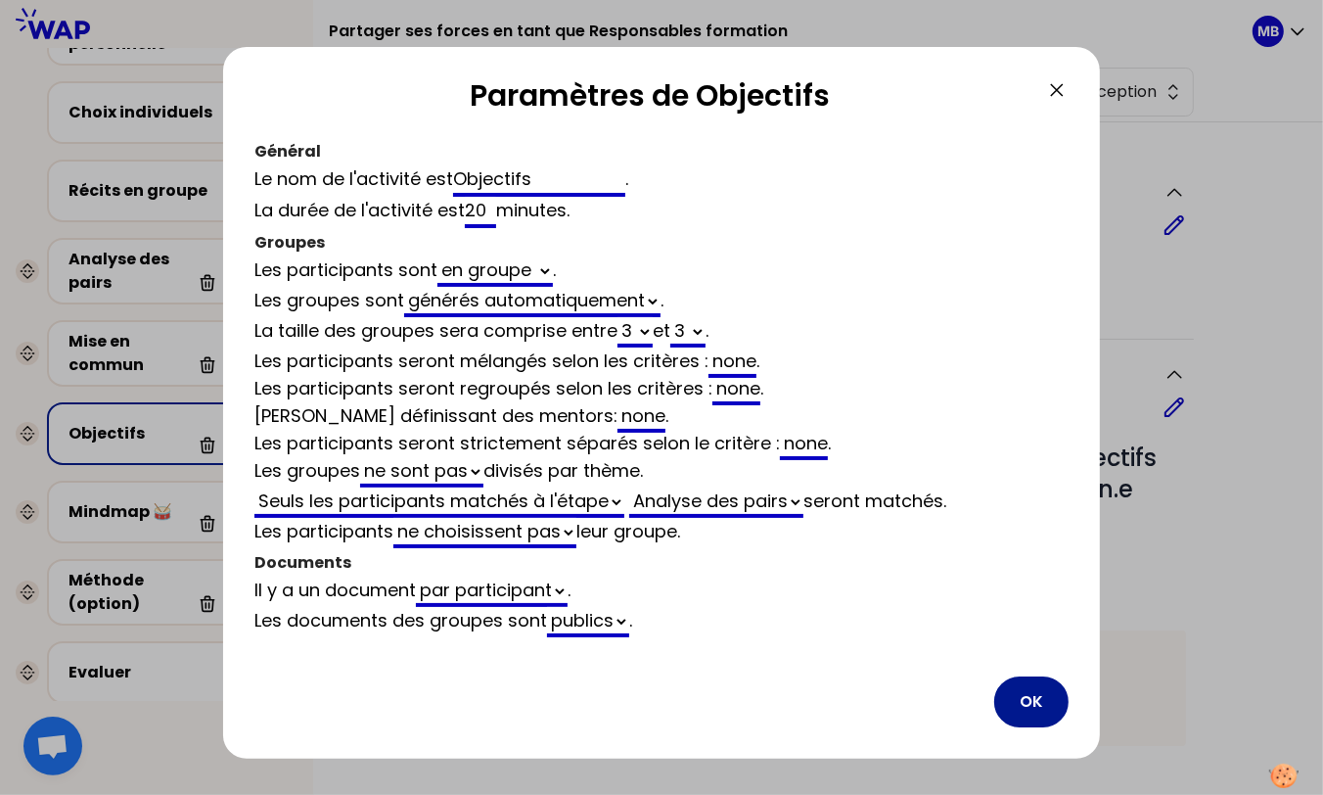
click at [1041, 692] on button "OK" at bounding box center [1031, 701] width 74 height 51
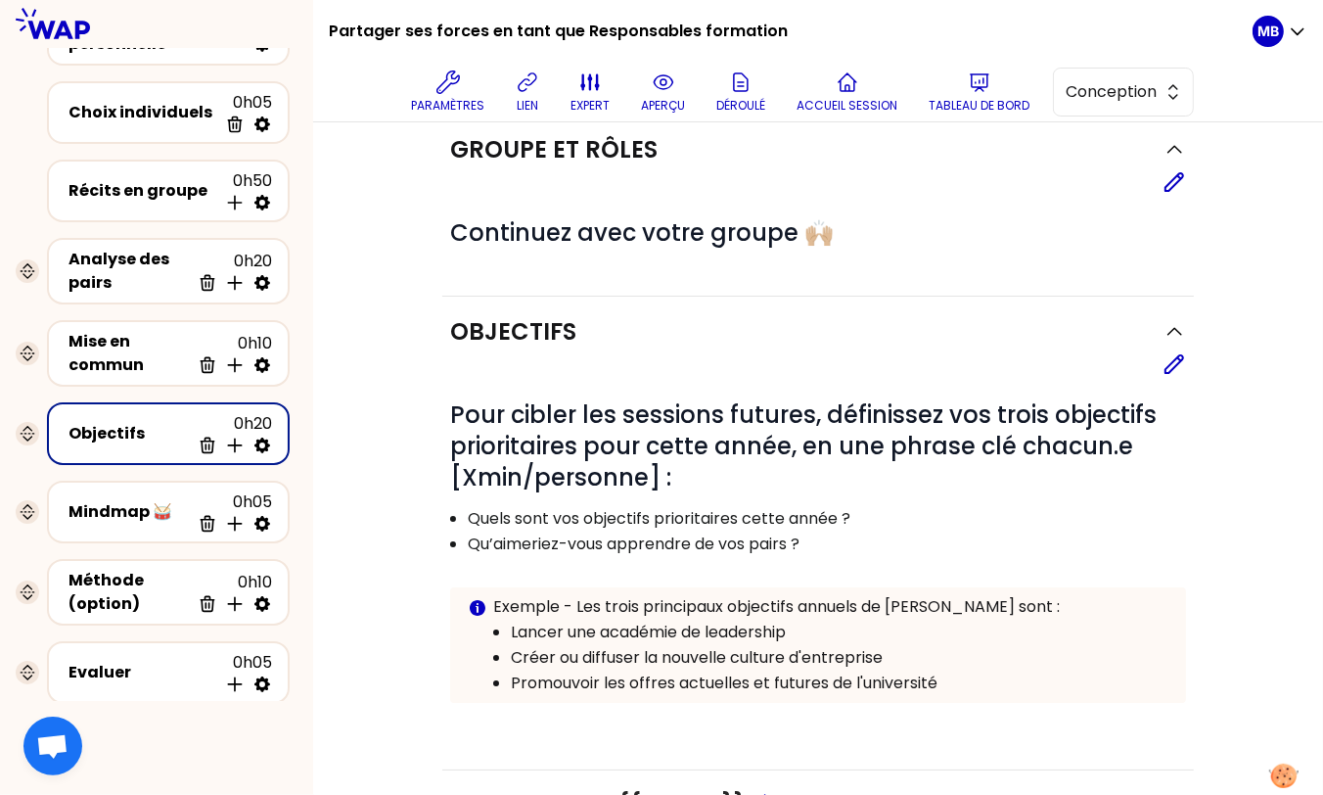
scroll to position [47, 0]
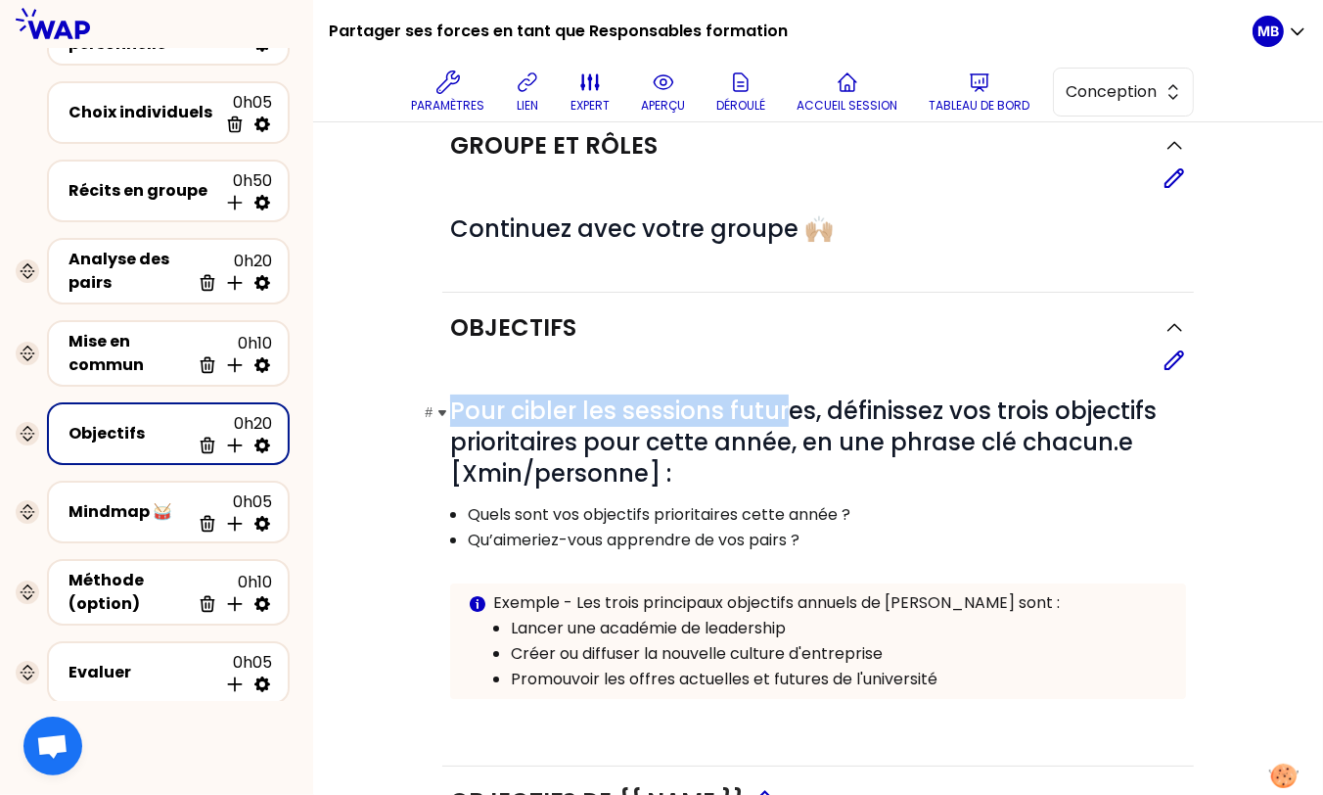
drag, startPoint x: 448, startPoint y: 409, endPoint x: 784, endPoint y: 408, distance: 335.7
click at [784, 408] on h1 "# Pour cibler les sessions futures, définissez vos trois objectifs prioritaires…" at bounding box center [818, 442] width 736 height 94
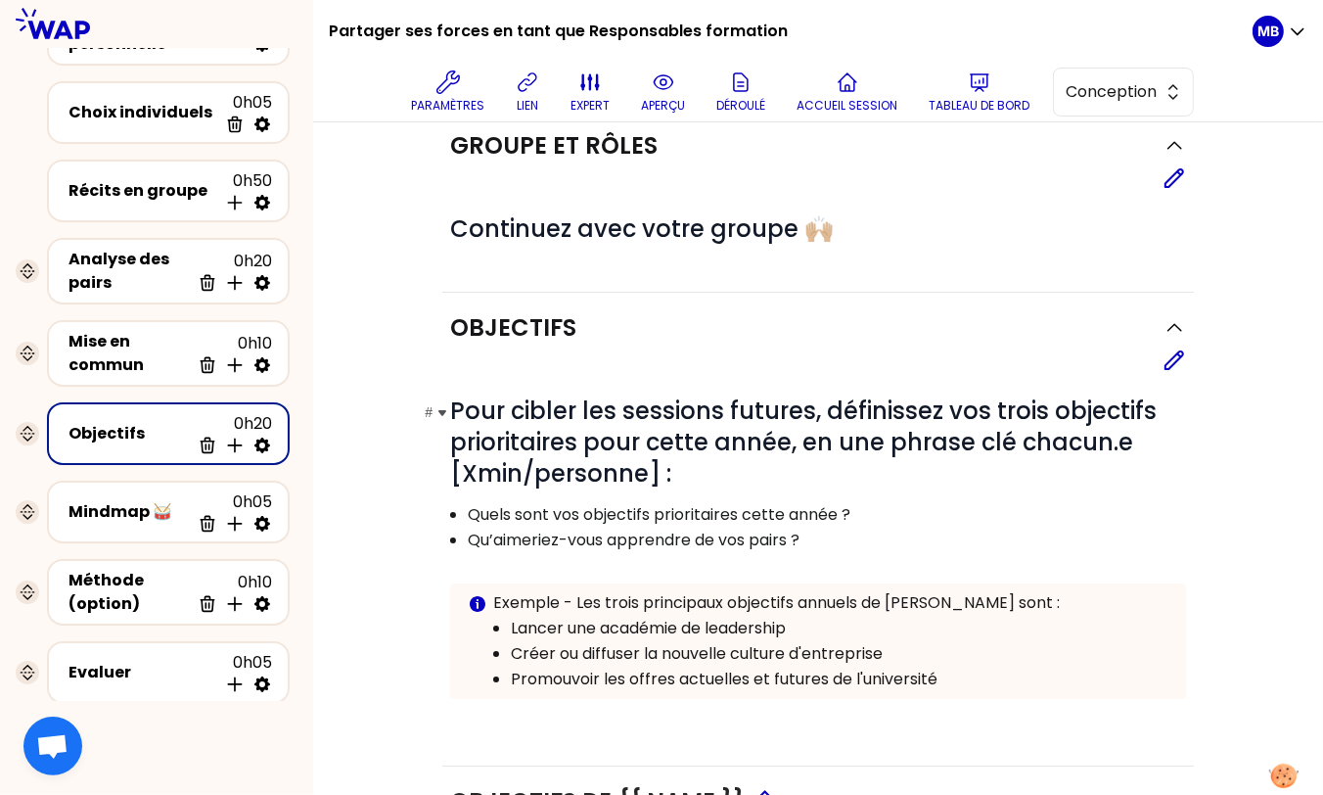
click at [808, 464] on h1 "# Pour cibler les sessions futures, définissez vos trois objectifs prioritaires…" at bounding box center [818, 442] width 736 height 94
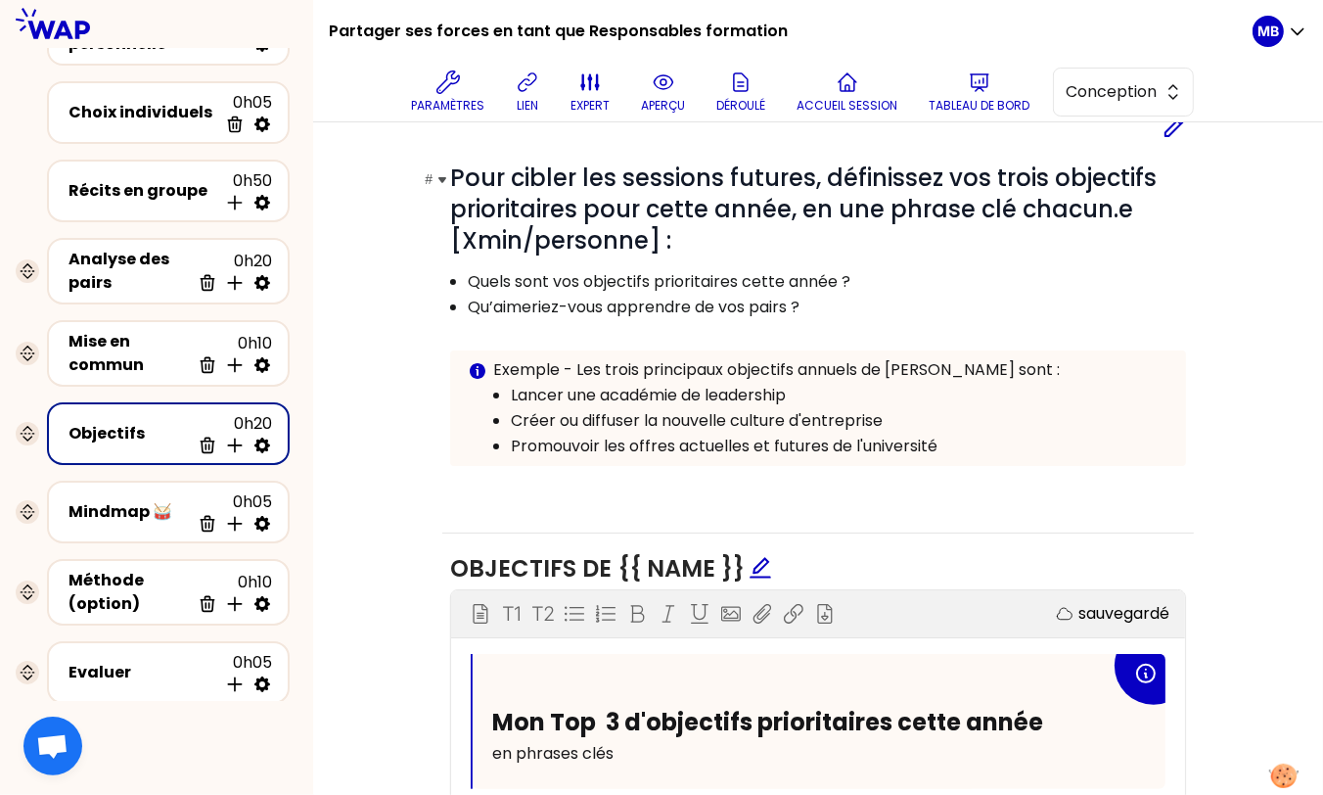
scroll to position [123, 0]
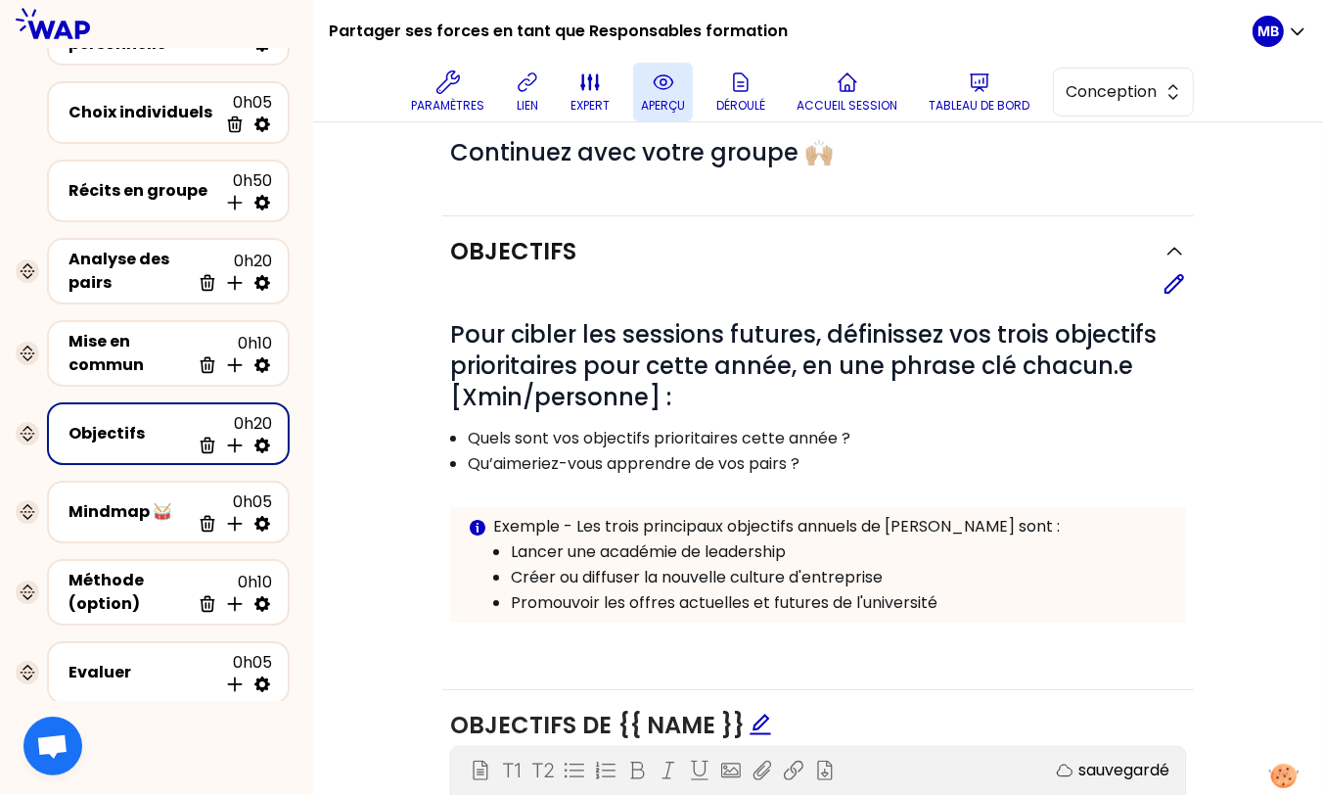
click at [646, 82] on button "aperçu" at bounding box center [663, 92] width 60 height 59
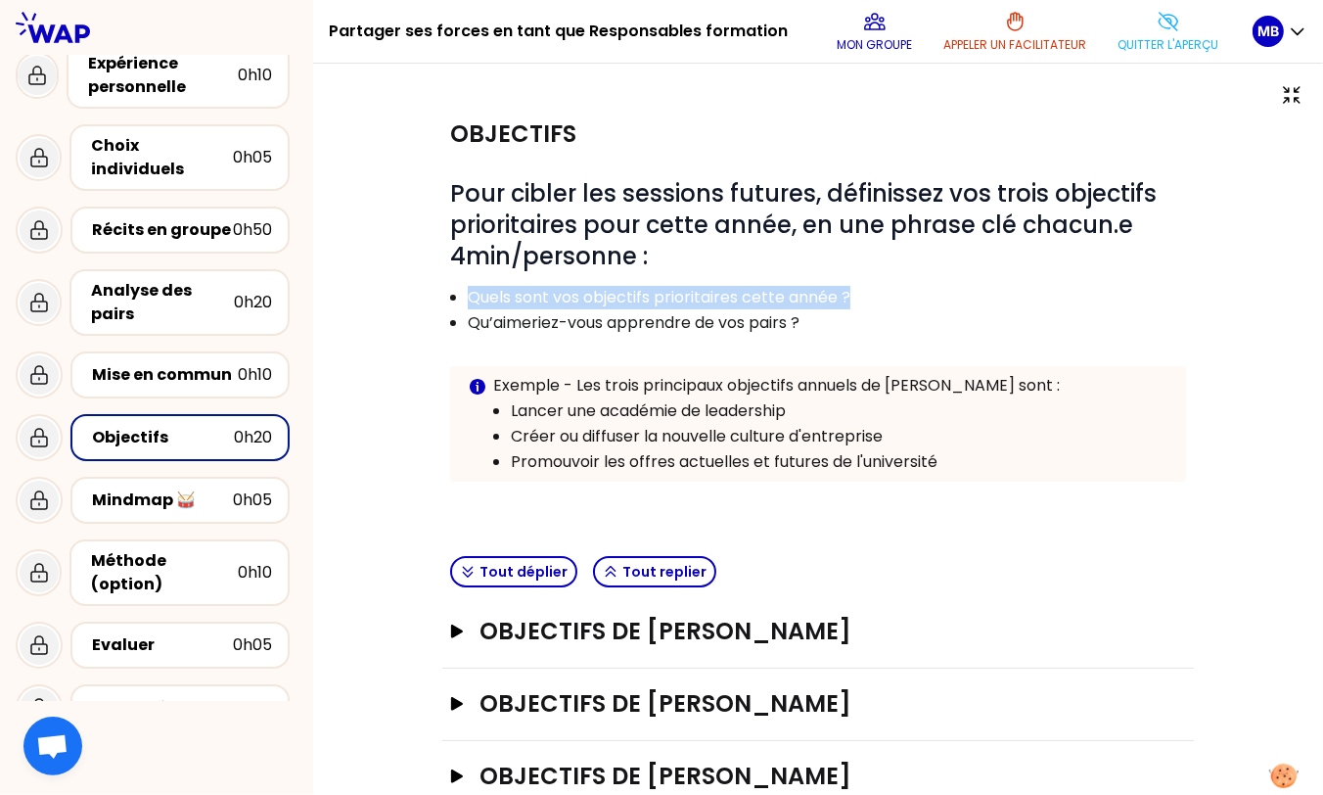
drag, startPoint x: 471, startPoint y: 298, endPoint x: 542, endPoint y: 302, distance: 71.6
click at [881, 291] on p "Quels sont vos objectifs prioritaires cette année ?" at bounding box center [826, 297] width 716 height 23
click at [645, 344] on p at bounding box center [818, 346] width 736 height 23
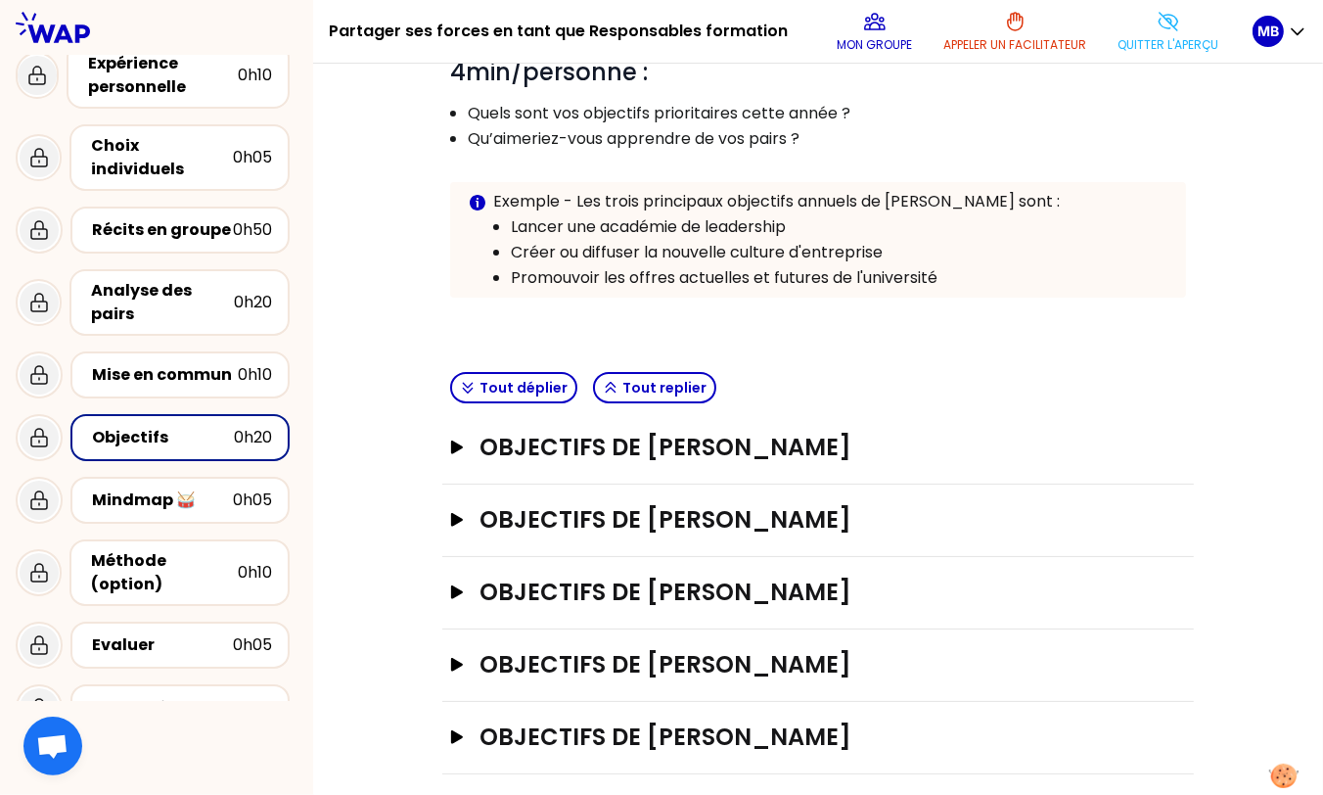
scroll to position [194, 0]
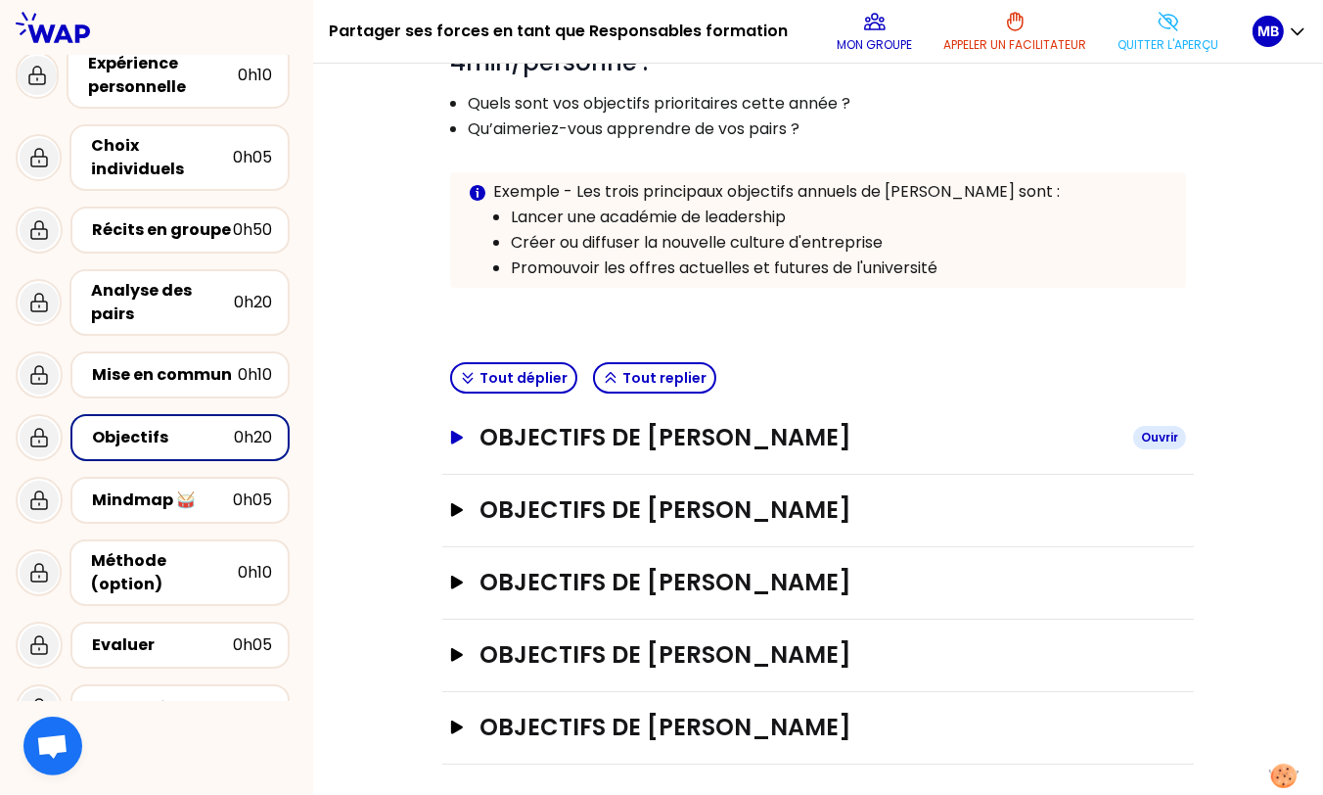
click at [568, 441] on h3 "Objectifs de Marine Bourgeaud" at bounding box center [799, 437] width 638 height 31
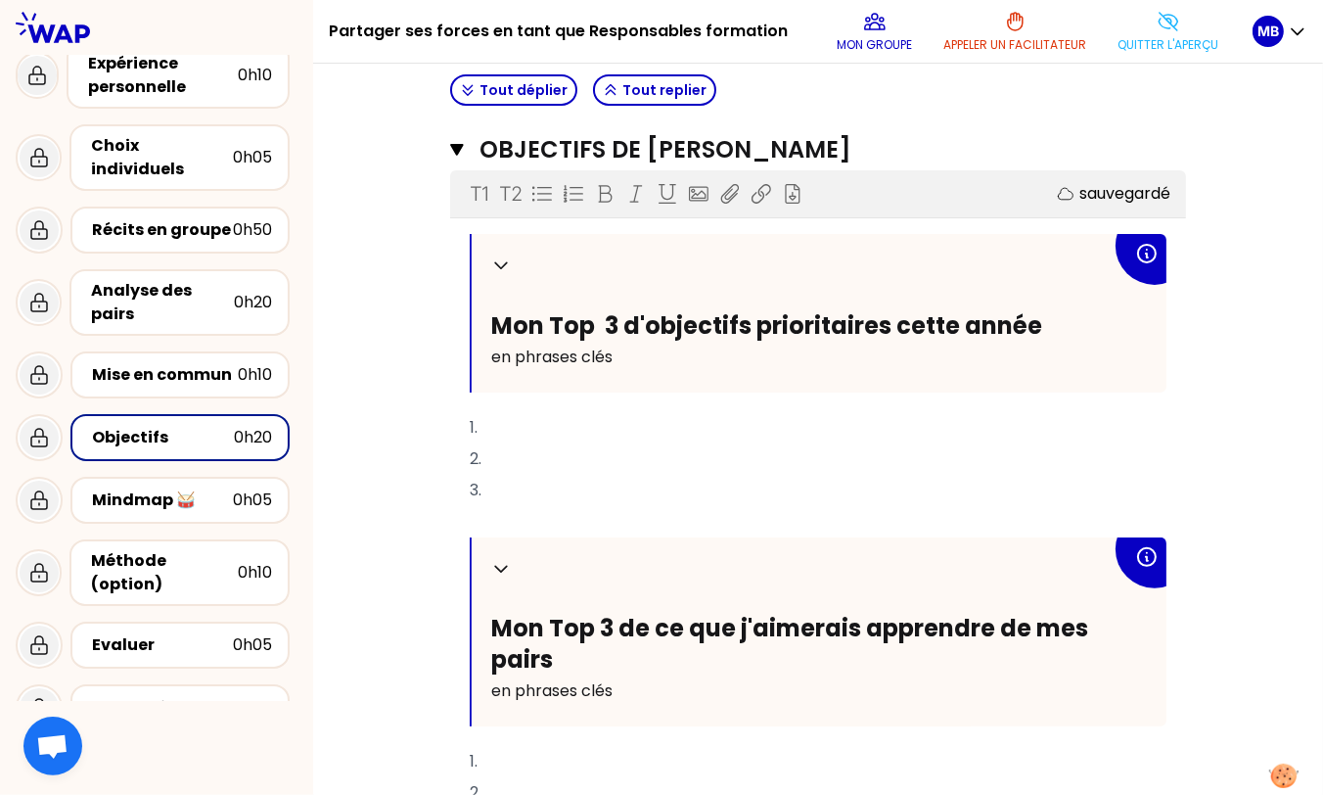
scroll to position [467, 0]
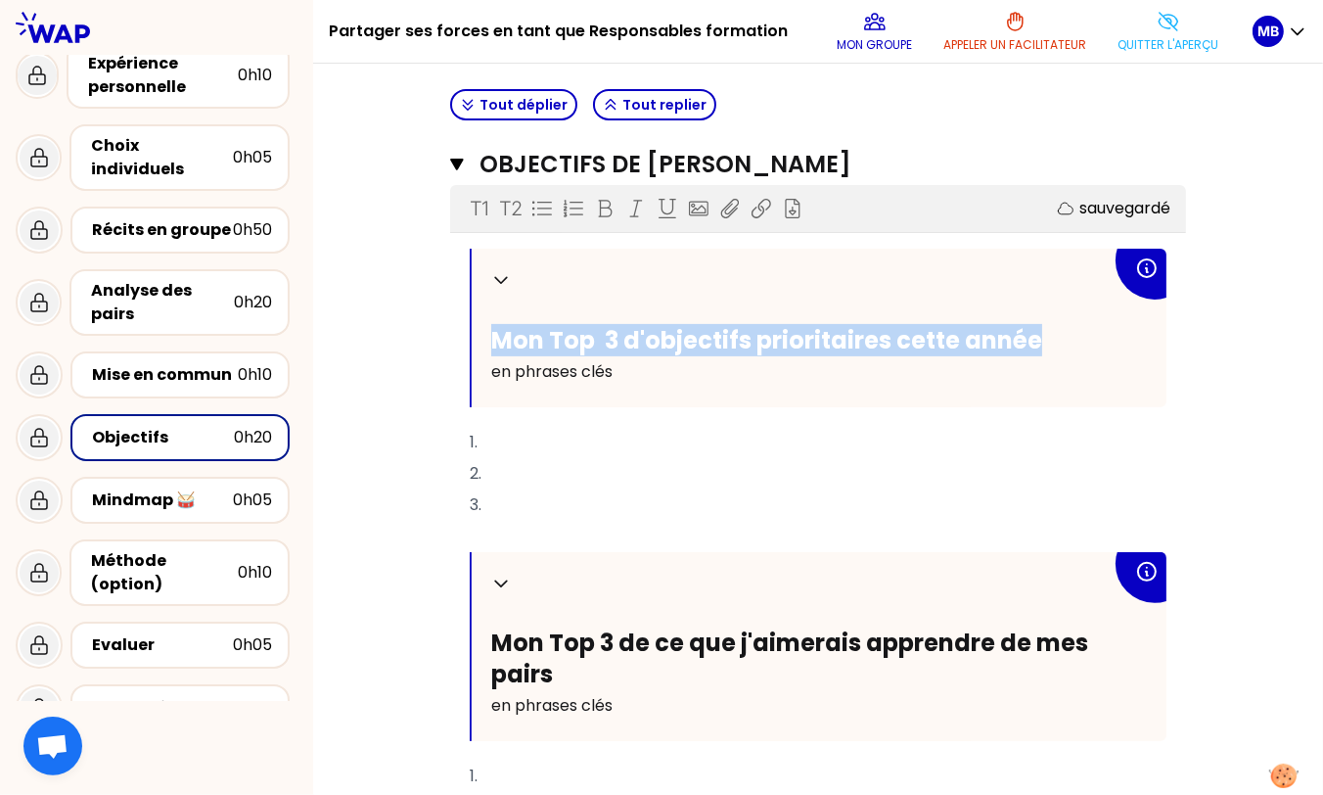
drag, startPoint x: 495, startPoint y: 336, endPoint x: 1034, endPoint y: 333, distance: 539.2
click at [1047, 333] on h2 "Mon Top 3 d'objectifs prioritaires cette année" at bounding box center [801, 340] width 620 height 30
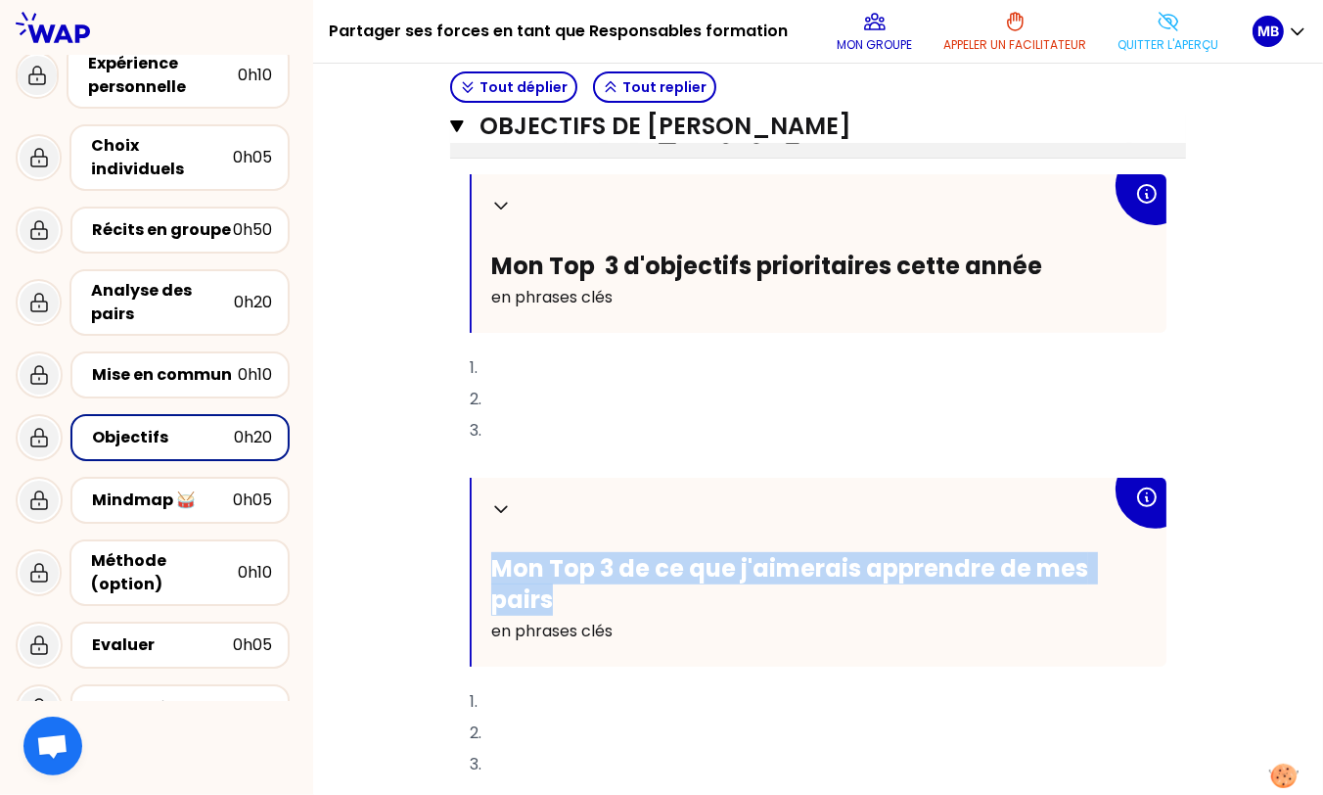
drag, startPoint x: 495, startPoint y: 568, endPoint x: 612, endPoint y: 599, distance: 120.6
click at [612, 599] on h2 "Mon Top 3 de ce que j'aimerais apprendre de mes pairs" at bounding box center [801, 583] width 620 height 61
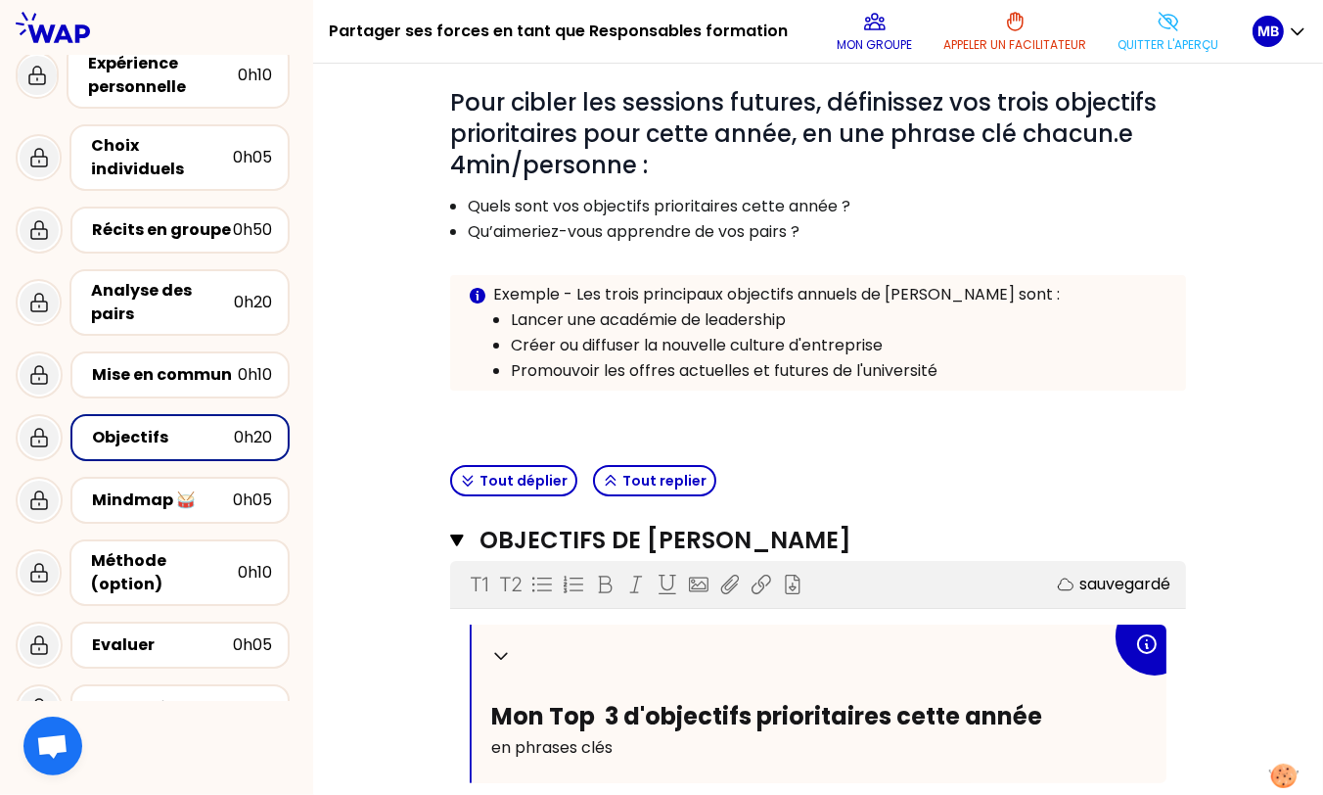
scroll to position [0, 0]
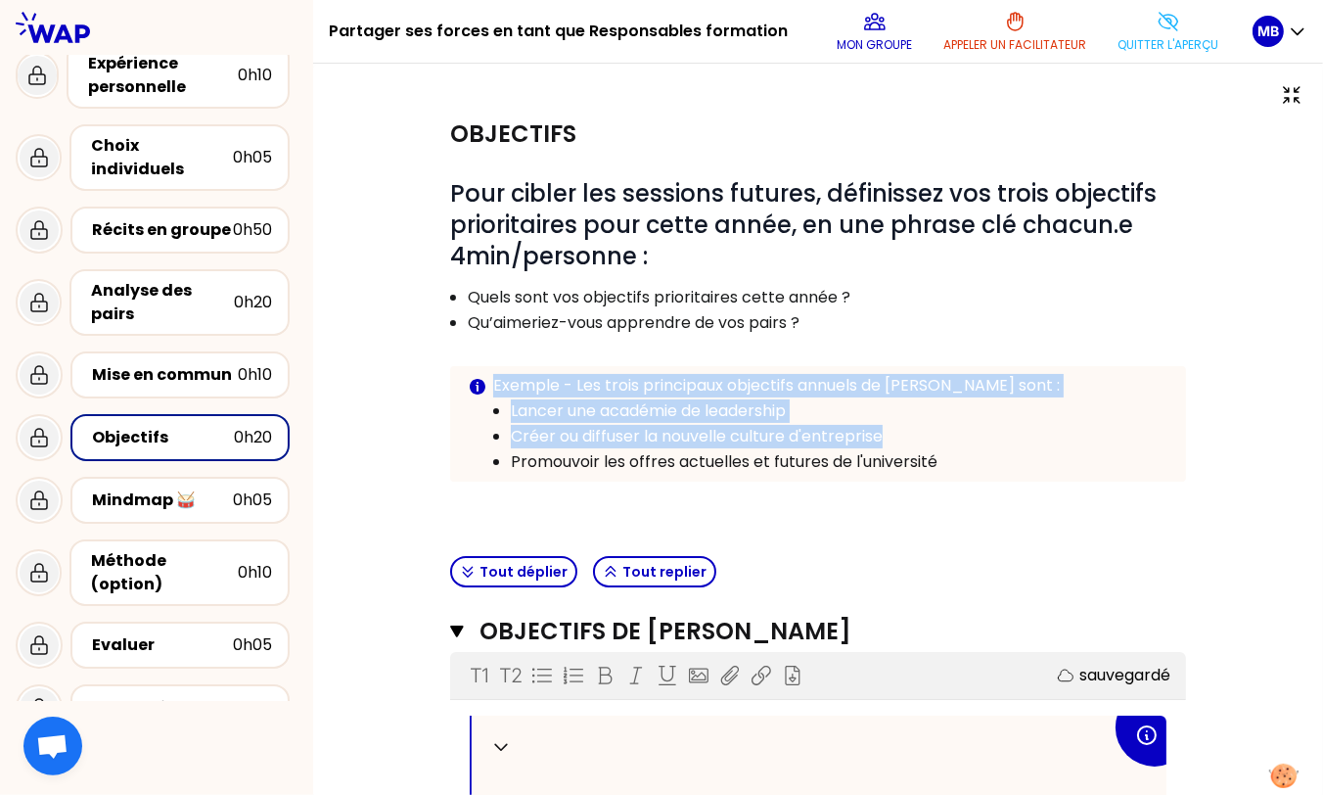
drag, startPoint x: 494, startPoint y: 385, endPoint x: 962, endPoint y: 443, distance: 471.5
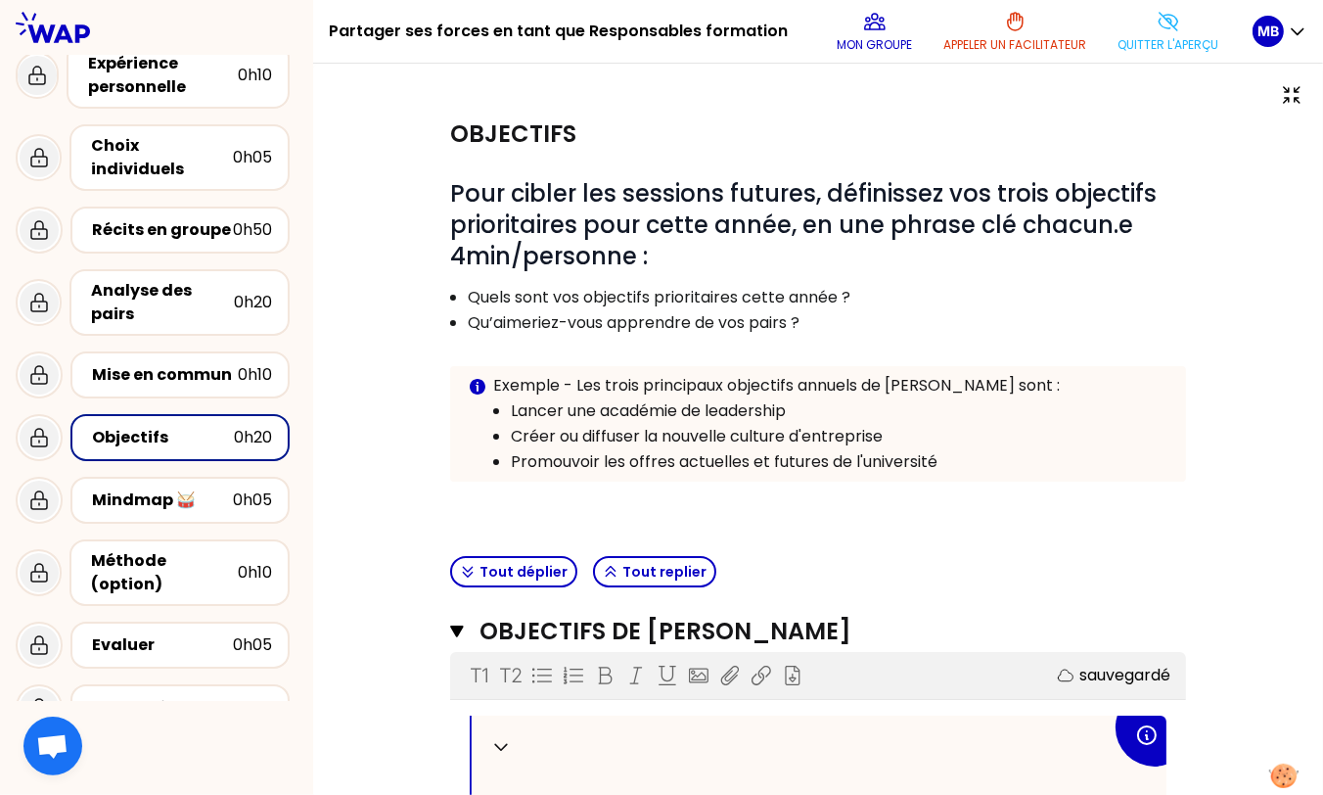
click at [955, 455] on p "Promouvoir les offres actuelles et futures de l'université" at bounding box center [840, 461] width 658 height 23
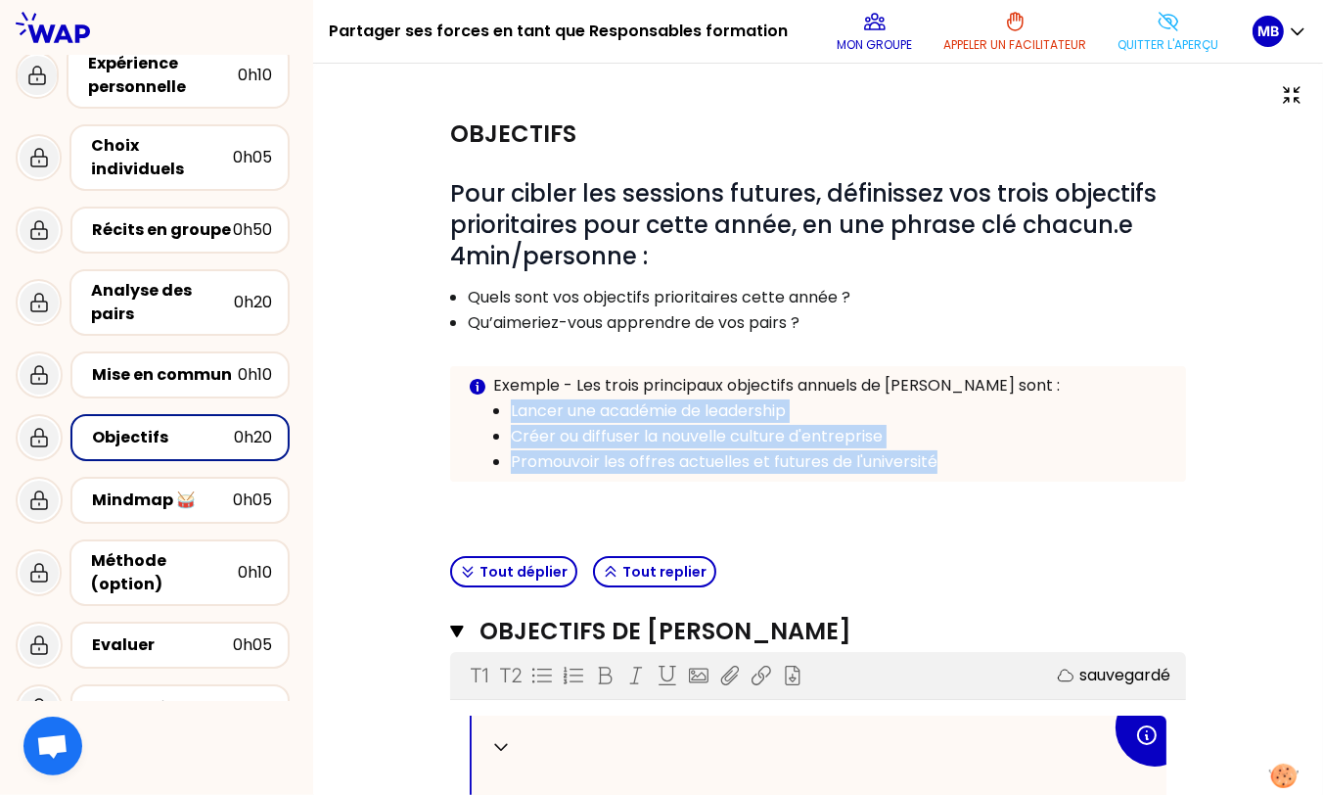
drag, startPoint x: 955, startPoint y: 455, endPoint x: 511, endPoint y: 409, distance: 446.7
click at [511, 409] on ul "Lancer une académie de leadership Créer ou diffuser la nouvelle culture d'entre…" at bounding box center [818, 435] width 701 height 76
click at [511, 409] on p "Lancer une académie de leadership" at bounding box center [840, 410] width 658 height 23
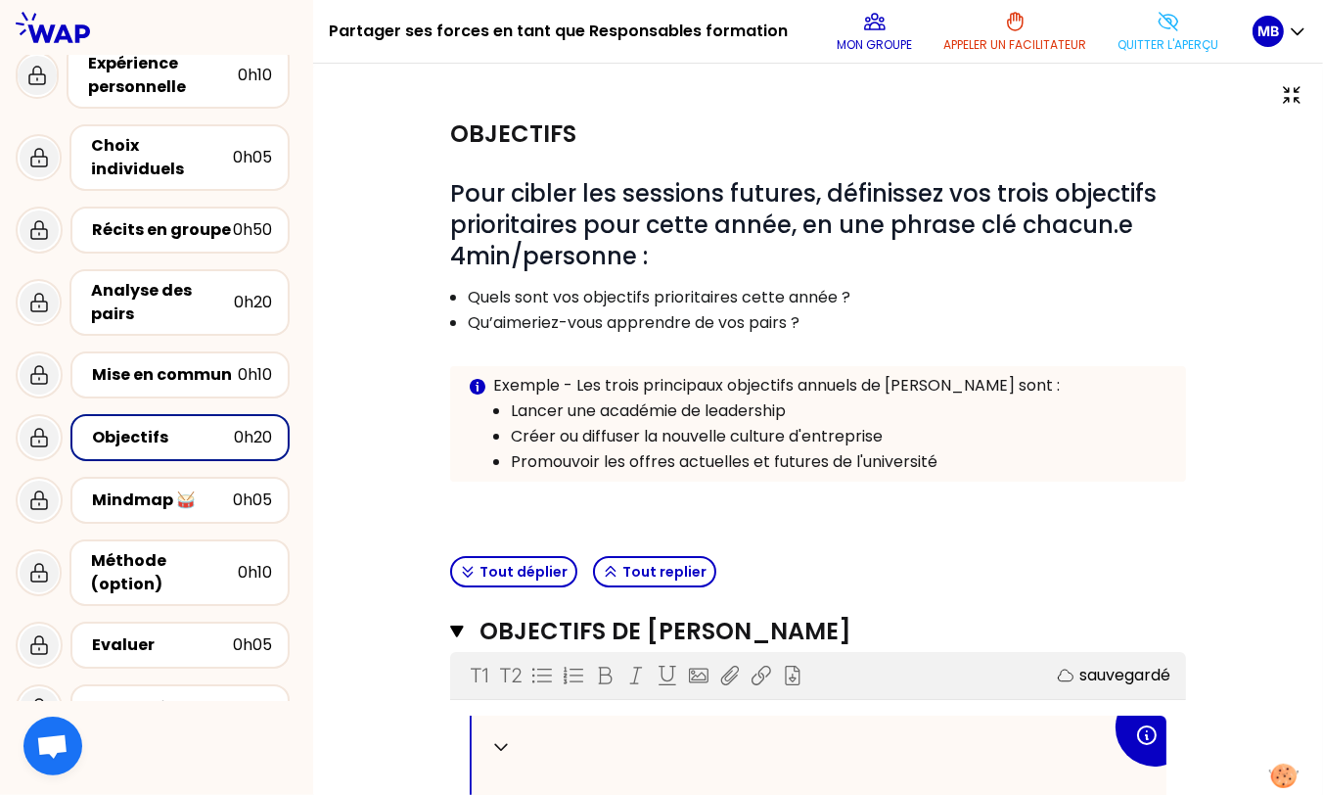
click at [535, 474] on div "Info Warning Tip Exemple - Les trois principaux objectifs annuels de Pauline so…" at bounding box center [818, 423] width 736 height 115
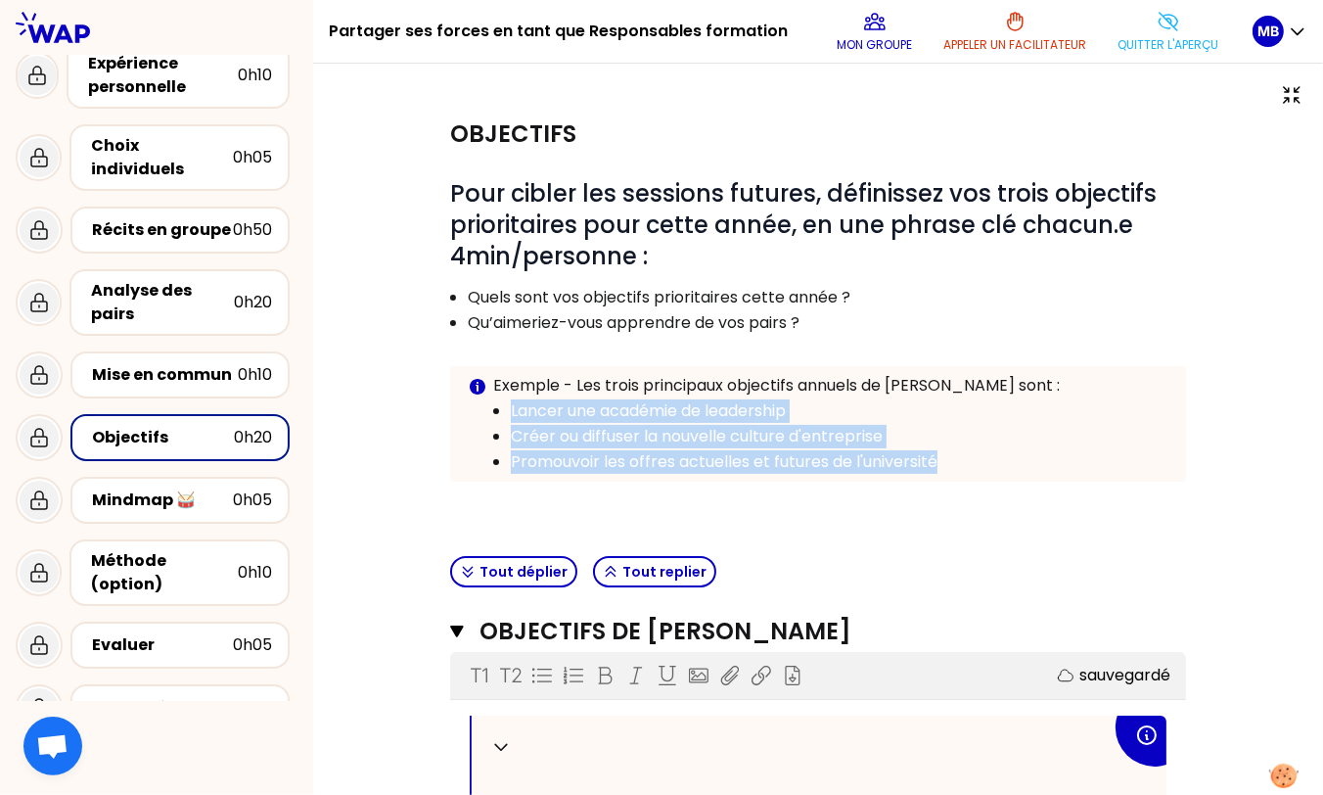
click at [514, 476] on div "Info Warning Tip Exemple - Les trois principaux objectifs annuels de Pauline so…" at bounding box center [818, 423] width 736 height 115
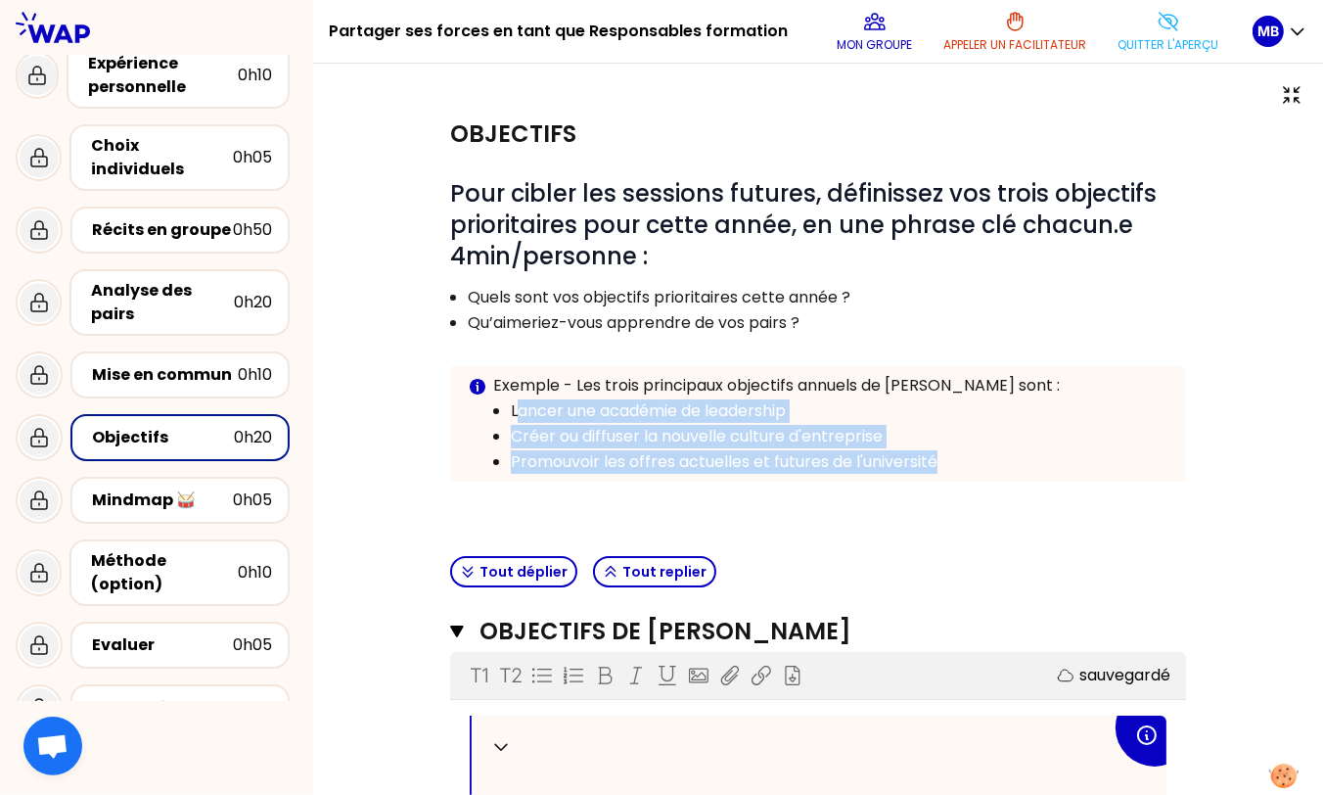
drag, startPoint x: 514, startPoint y: 410, endPoint x: 963, endPoint y: 455, distance: 451.5
click at [963, 455] on ul "Lancer une académie de leadership Créer ou diffuser la nouvelle culture d'entre…" at bounding box center [818, 435] width 701 height 76
click at [963, 455] on p "Promouvoir les offres actuelles et futures de l'université" at bounding box center [840, 461] width 658 height 23
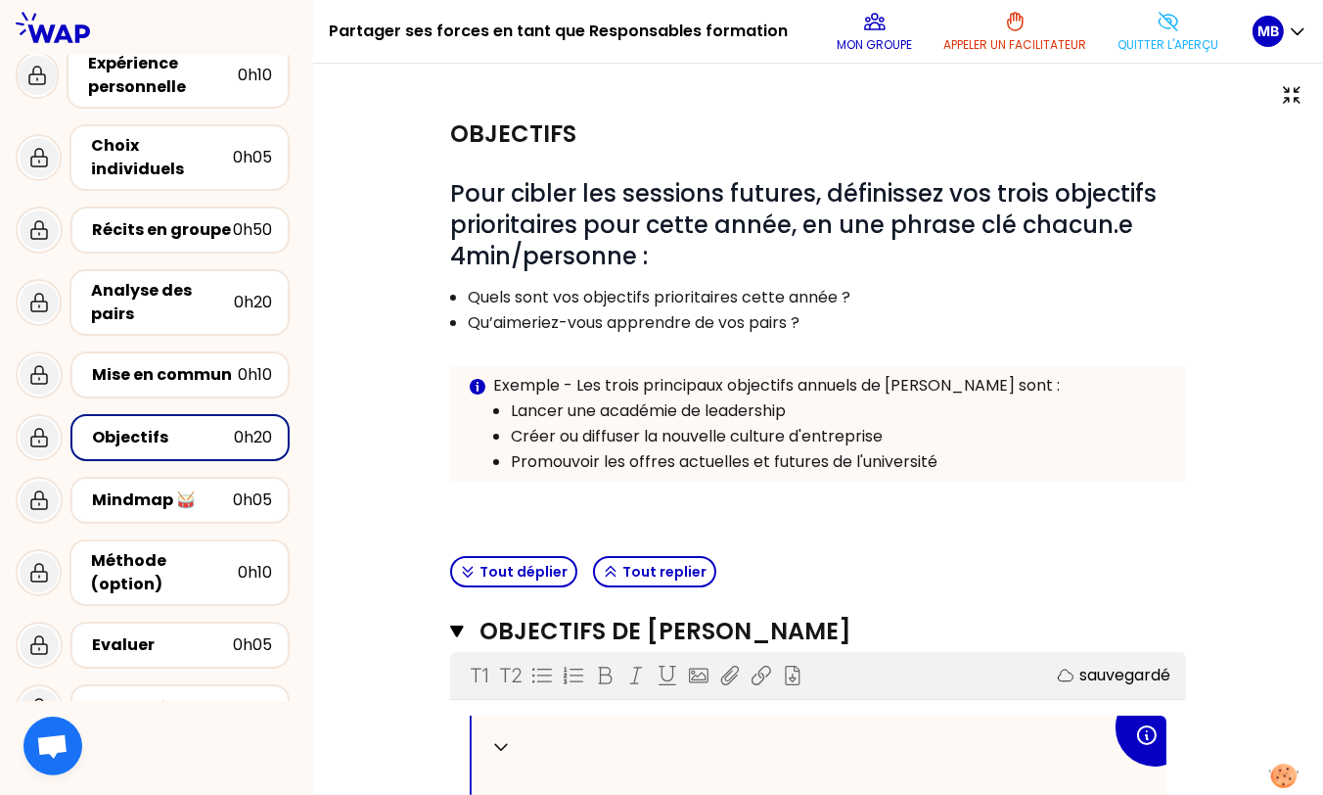
click at [920, 491] on p at bounding box center [818, 500] width 736 height 23
click at [691, 432] on p "Créer ou diffuser la nouvelle culture d'entreprise" at bounding box center [840, 436] width 658 height 23
click at [601, 444] on p "Créer ou diffuser la nouvelle culture d'entreprise" at bounding box center [840, 436] width 658 height 23
drag, startPoint x: 512, startPoint y: 412, endPoint x: 570, endPoint y: 413, distance: 57.7
click at [570, 413] on p "Lancer une académie de leadership" at bounding box center [840, 410] width 658 height 23
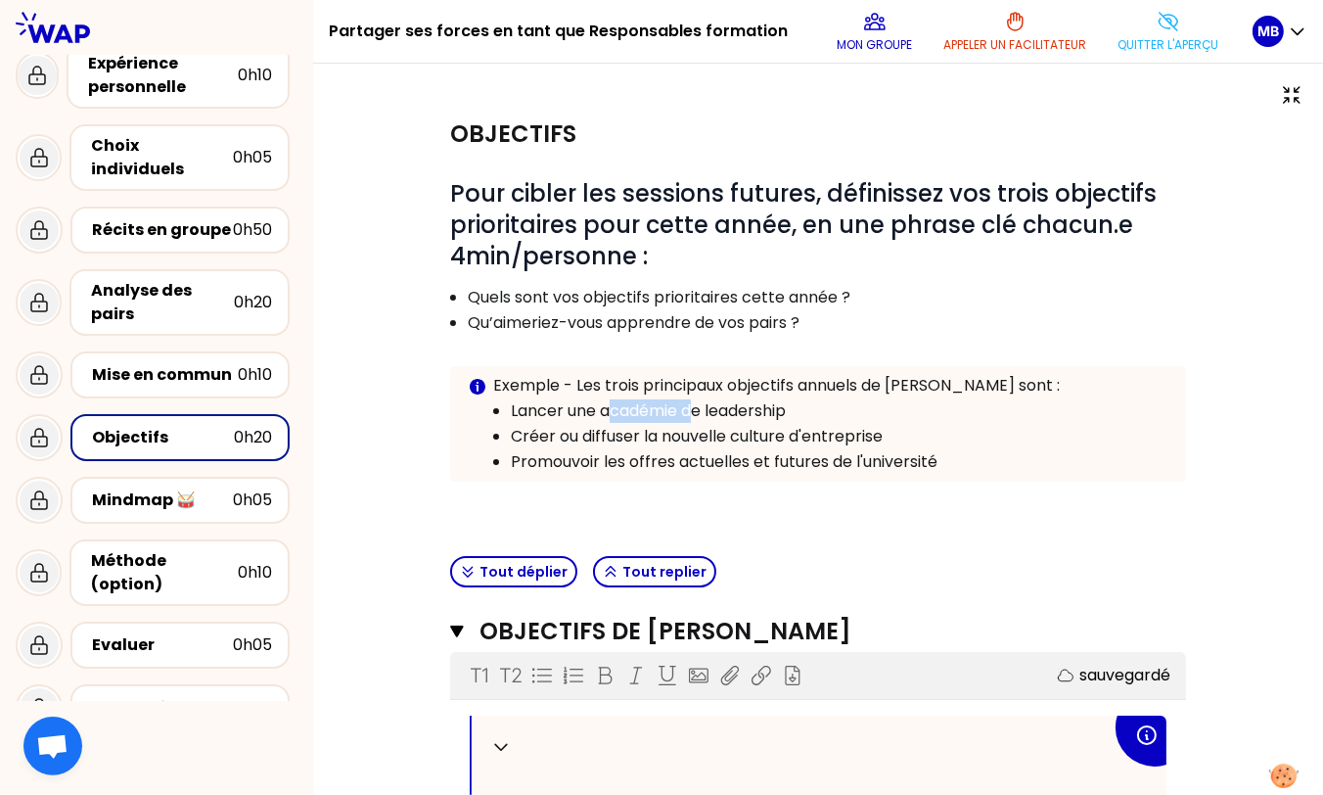
drag, startPoint x: 611, startPoint y: 412, endPoint x: 698, endPoint y: 412, distance: 87.1
click at [698, 412] on p "Lancer une académie de leadership" at bounding box center [840, 410] width 658 height 23
drag, startPoint x: 725, startPoint y: 411, endPoint x: 820, endPoint y: 400, distance: 95.5
click at [820, 400] on p "Lancer une académie de leadership" at bounding box center [840, 410] width 658 height 23
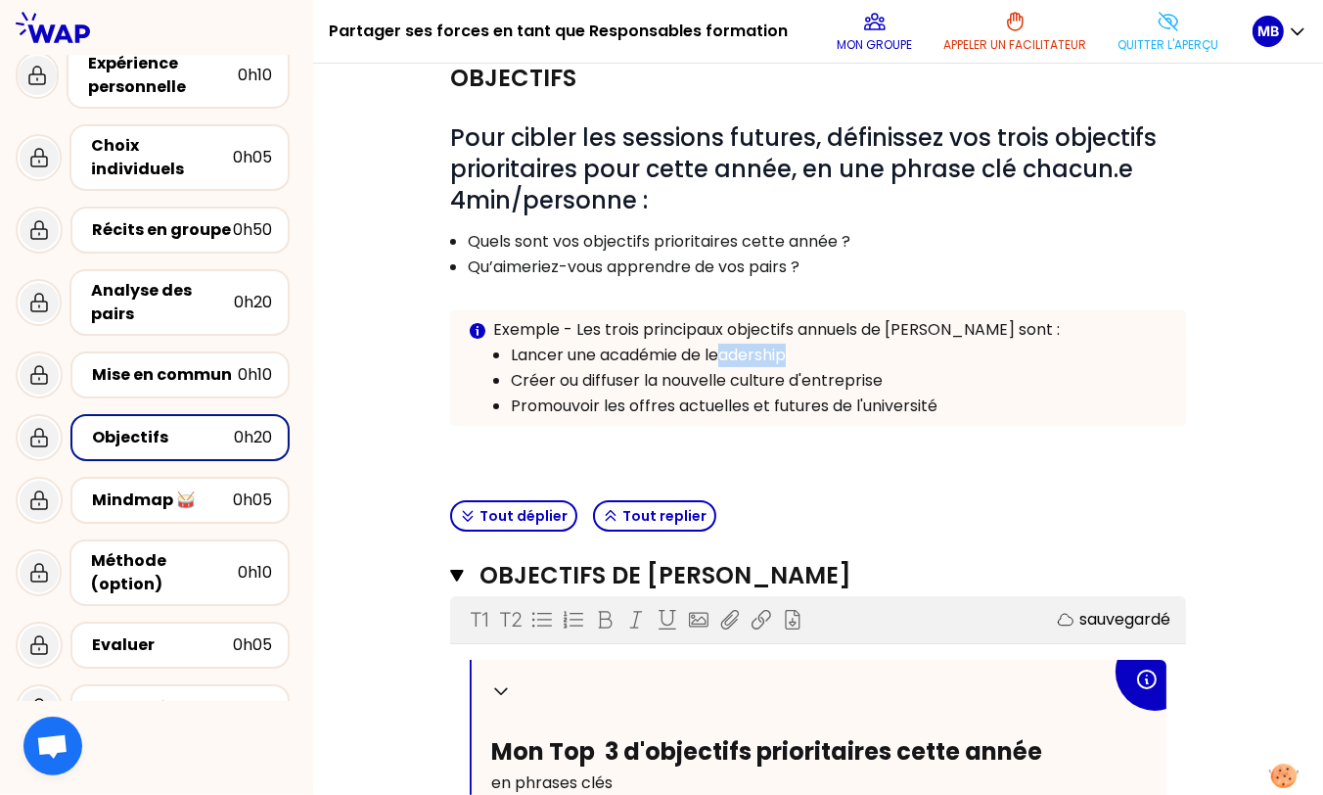
scroll to position [57, 0]
click at [671, 442] on p at bounding box center [818, 444] width 736 height 23
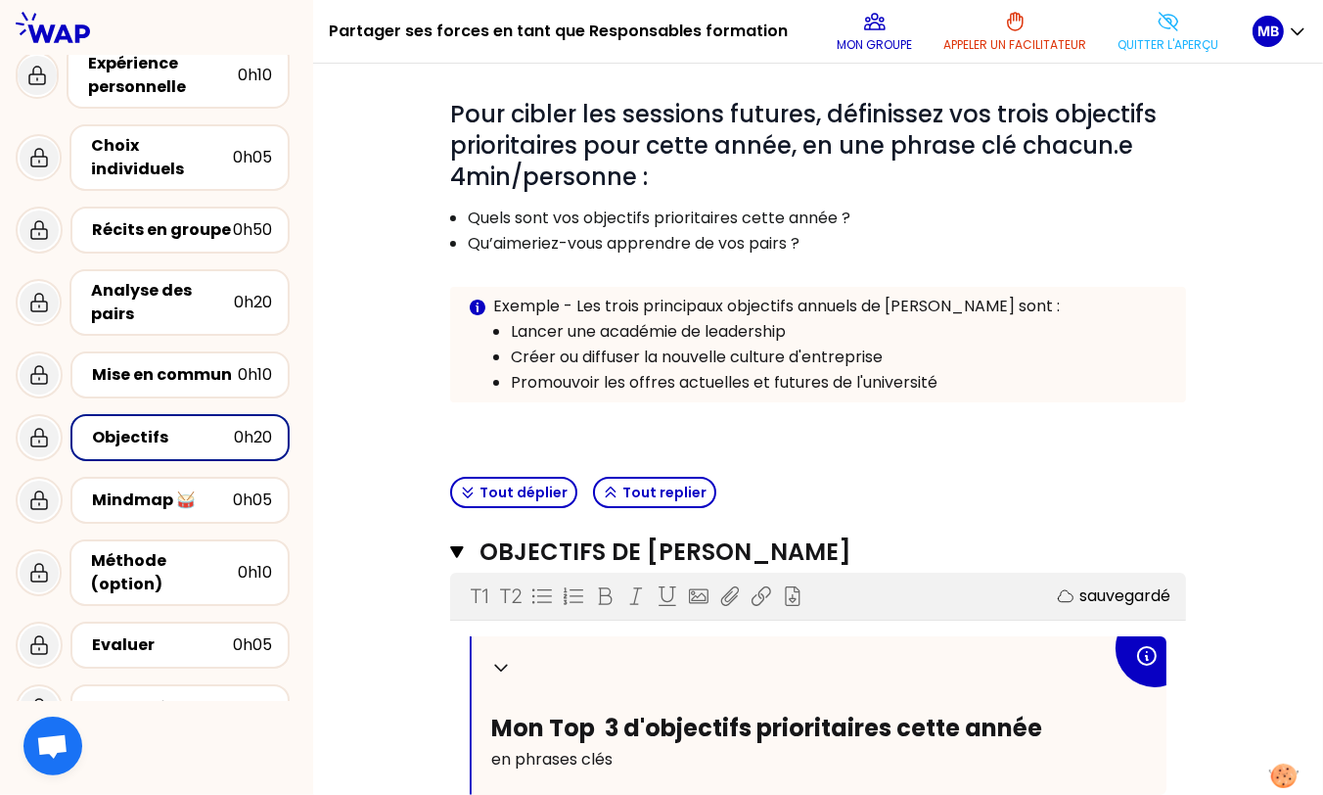
scroll to position [0, 0]
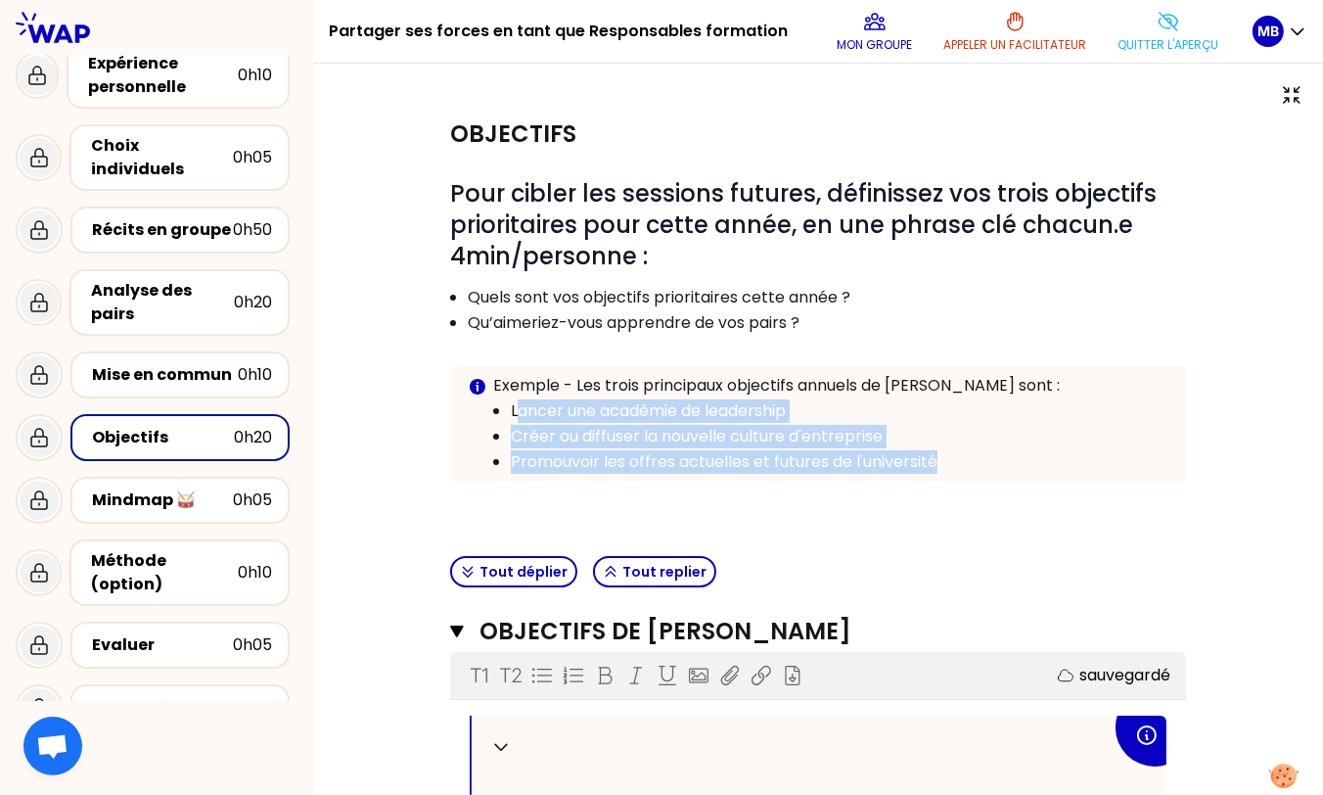
drag, startPoint x: 515, startPoint y: 414, endPoint x: 951, endPoint y: 458, distance: 438.7
click at [951, 458] on ul "Lancer une académie de leadership Créer ou diffuser la nouvelle culture d'entre…" at bounding box center [818, 435] width 701 height 76
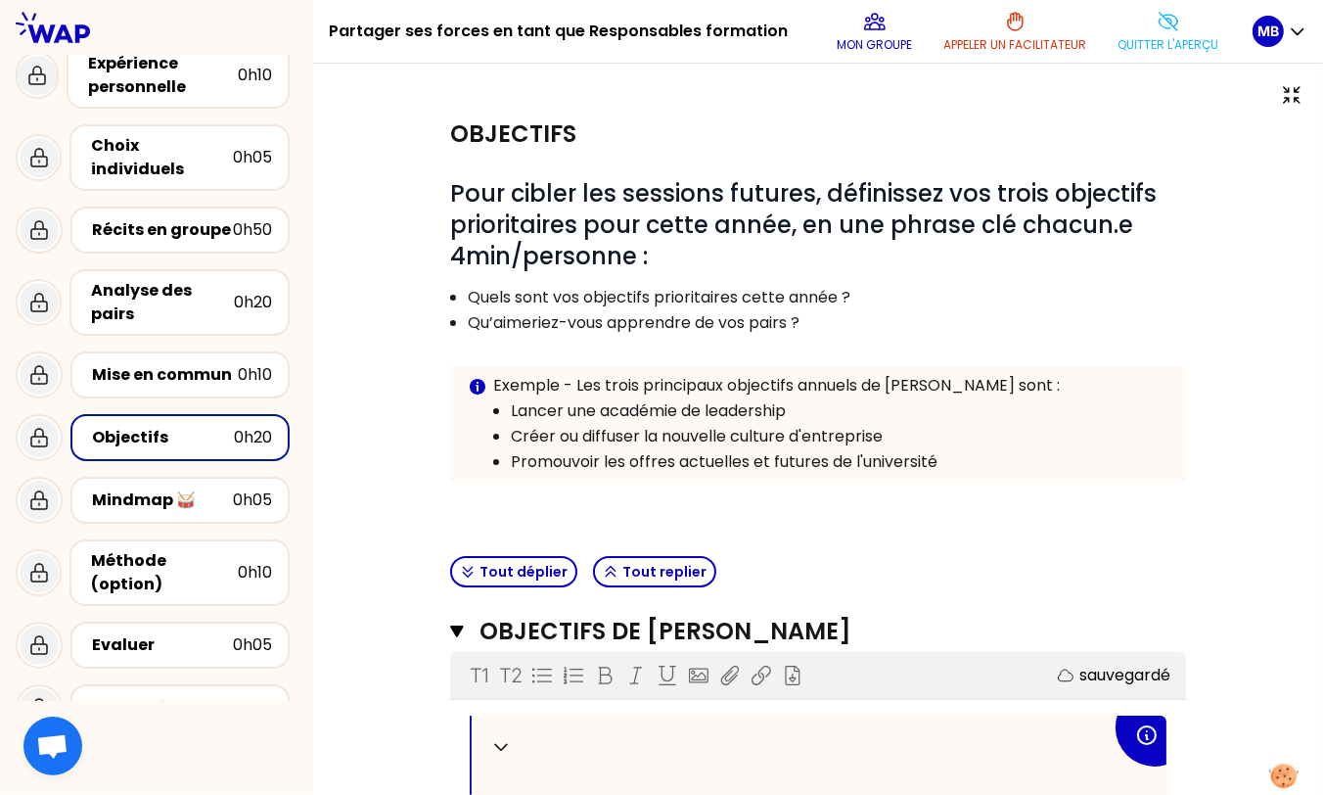
click at [907, 515] on div "Objectifs # Pour cibler les sessions futures, définissez vos trois objectifs pr…" at bounding box center [818, 323] width 752 height 449
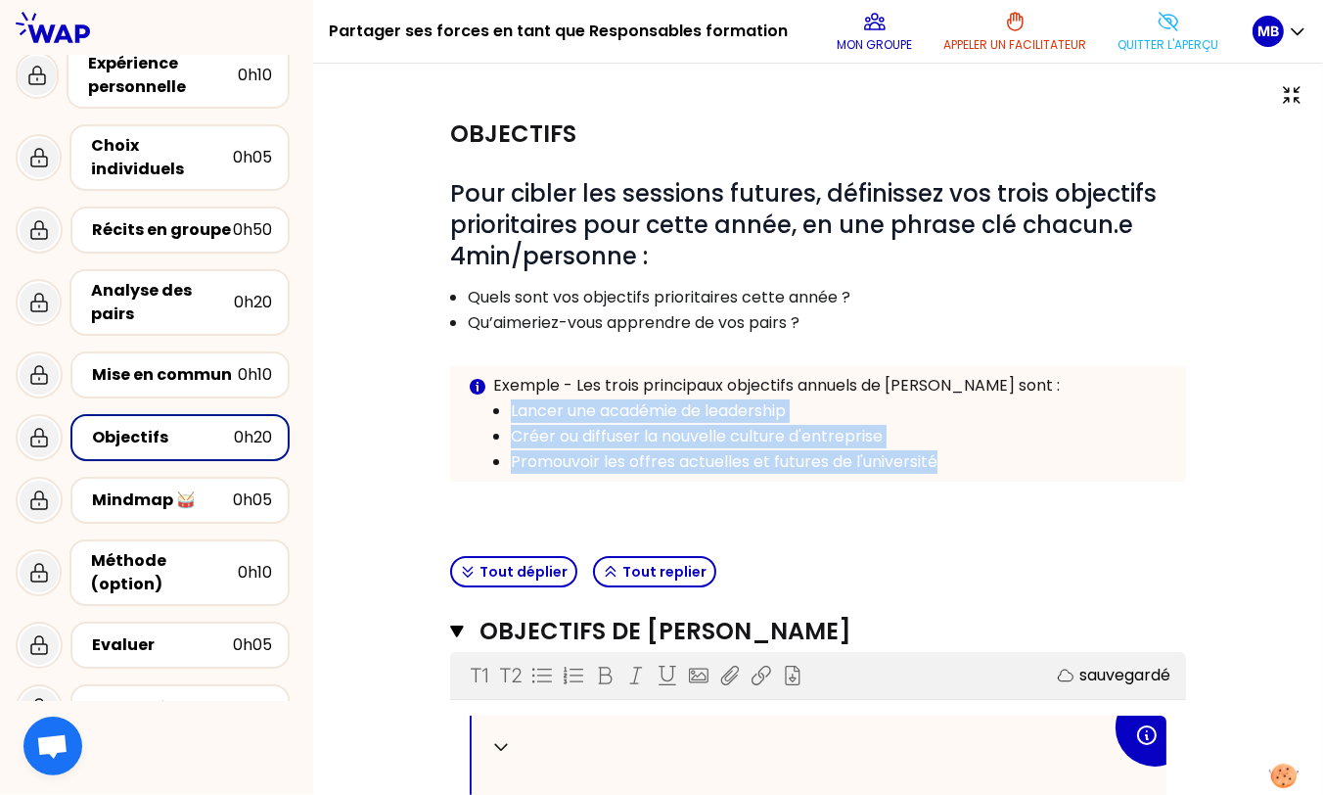
drag, startPoint x: 943, startPoint y: 460, endPoint x: 512, endPoint y: 408, distance: 434.7
click at [512, 408] on ul "Lancer une académie de leadership Créer ou diffuser la nouvelle culture d'entre…" at bounding box center [818, 435] width 701 height 76
click at [1165, 31] on icon at bounding box center [1168, 21] width 23 height 23
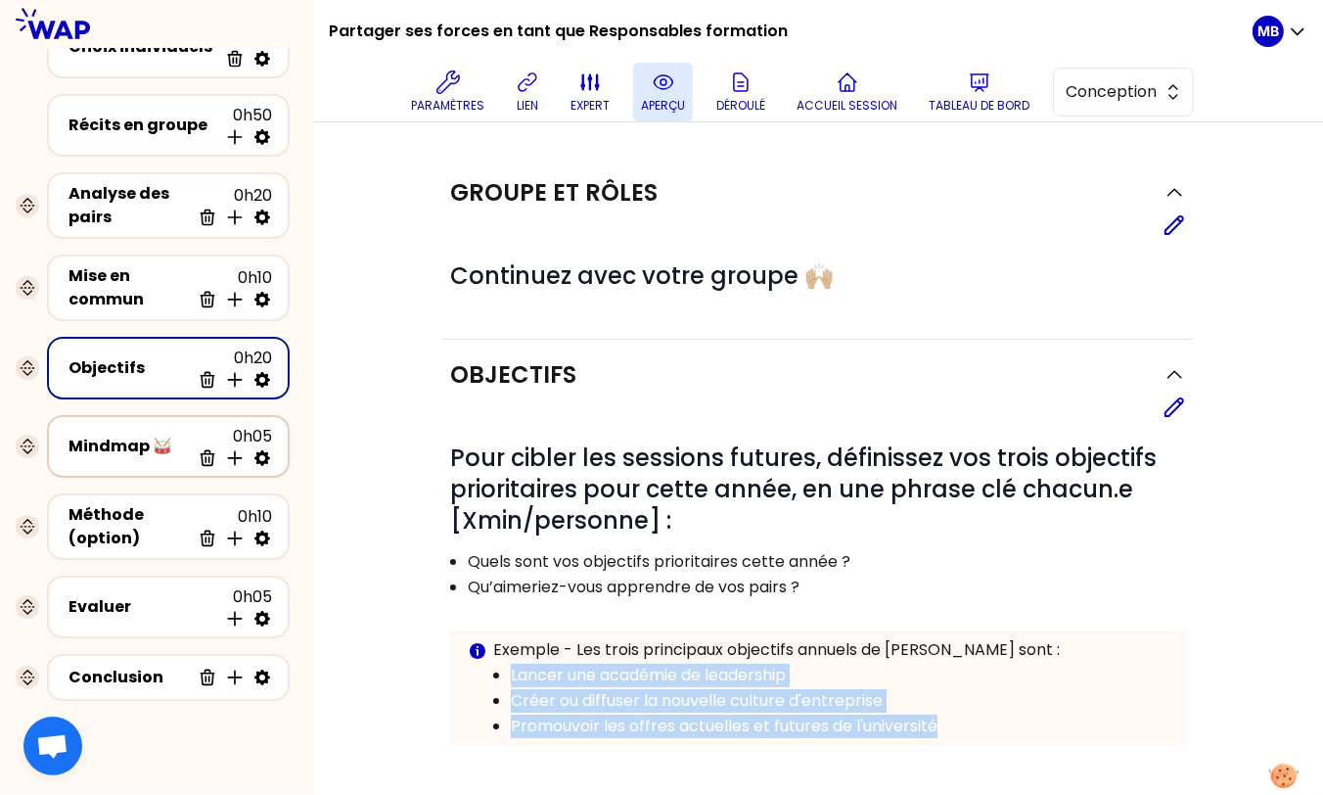
scroll to position [198, 0]
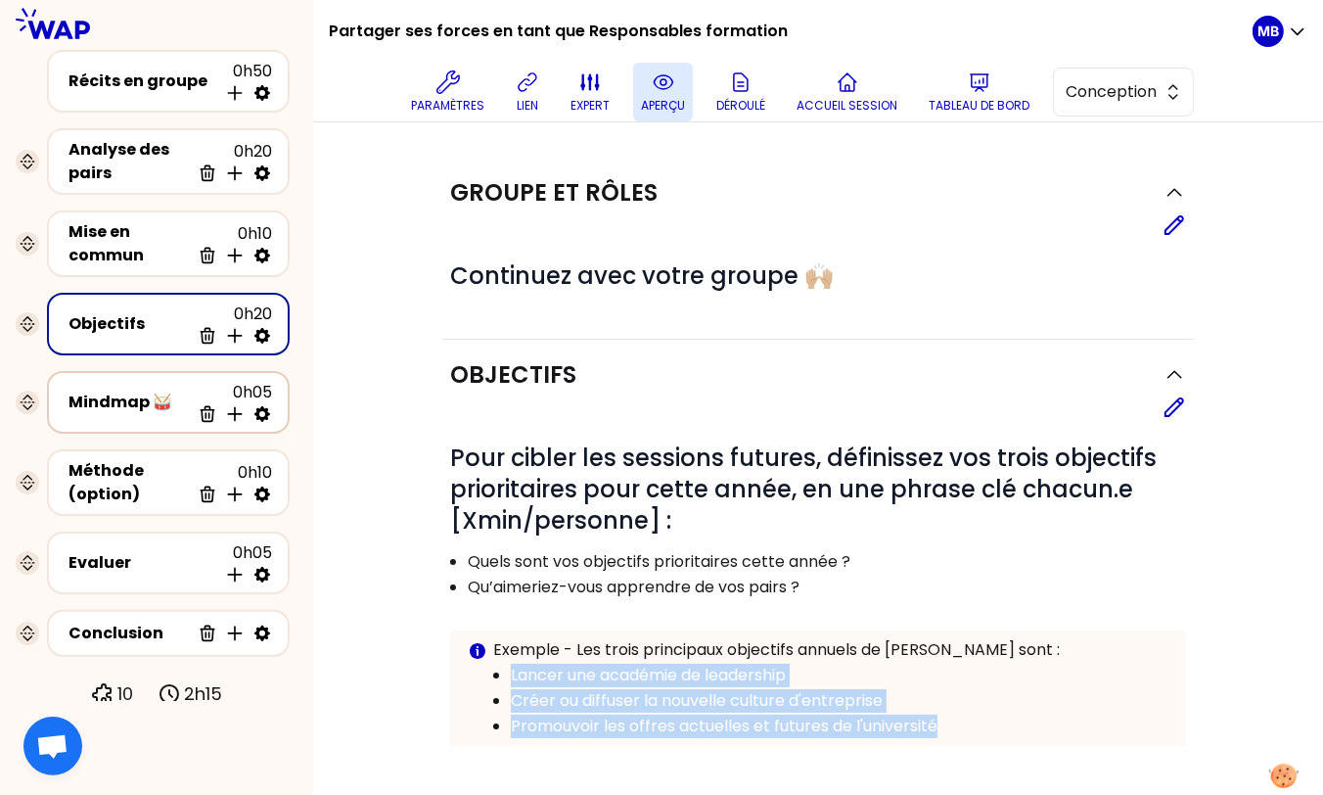
click at [146, 396] on div "Mindmap 🥁" at bounding box center [129, 401] width 121 height 23
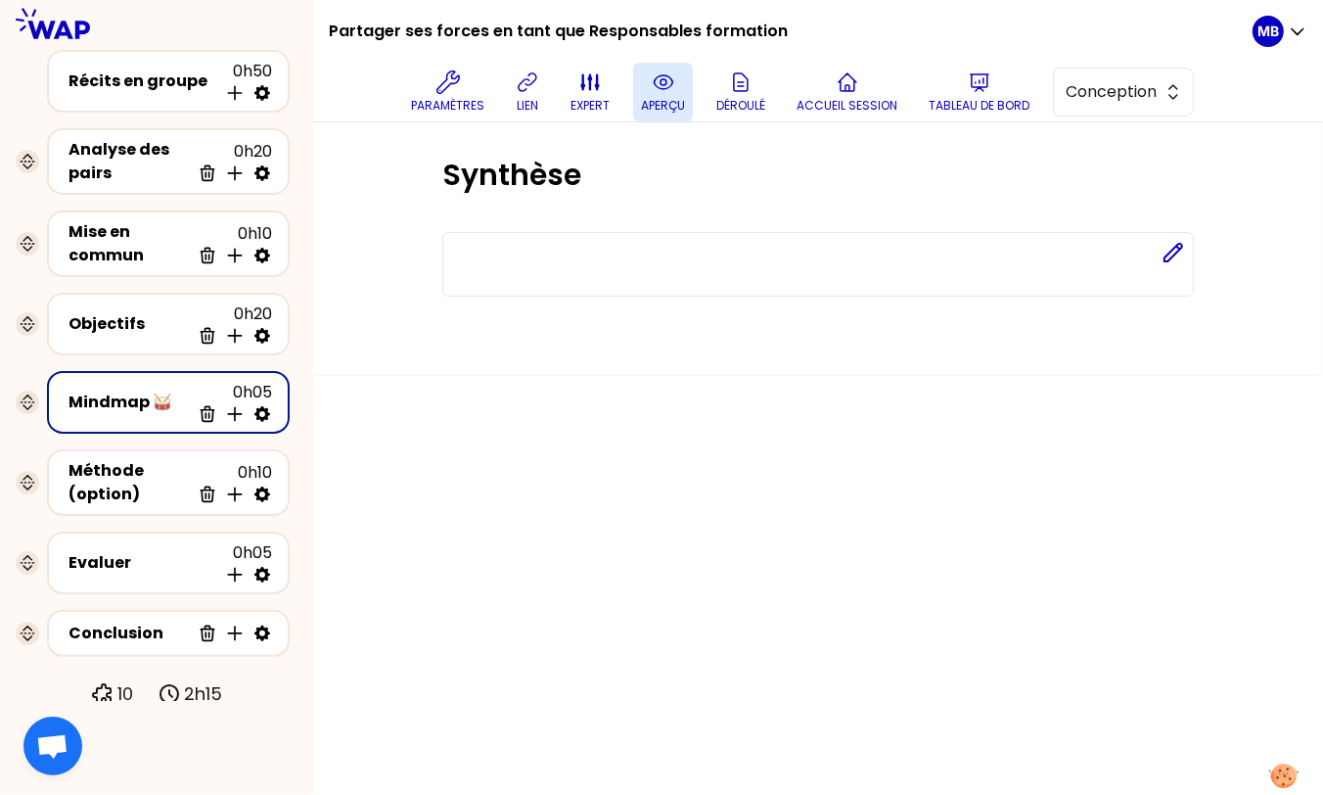
click at [263, 406] on icon at bounding box center [262, 414] width 16 height 16
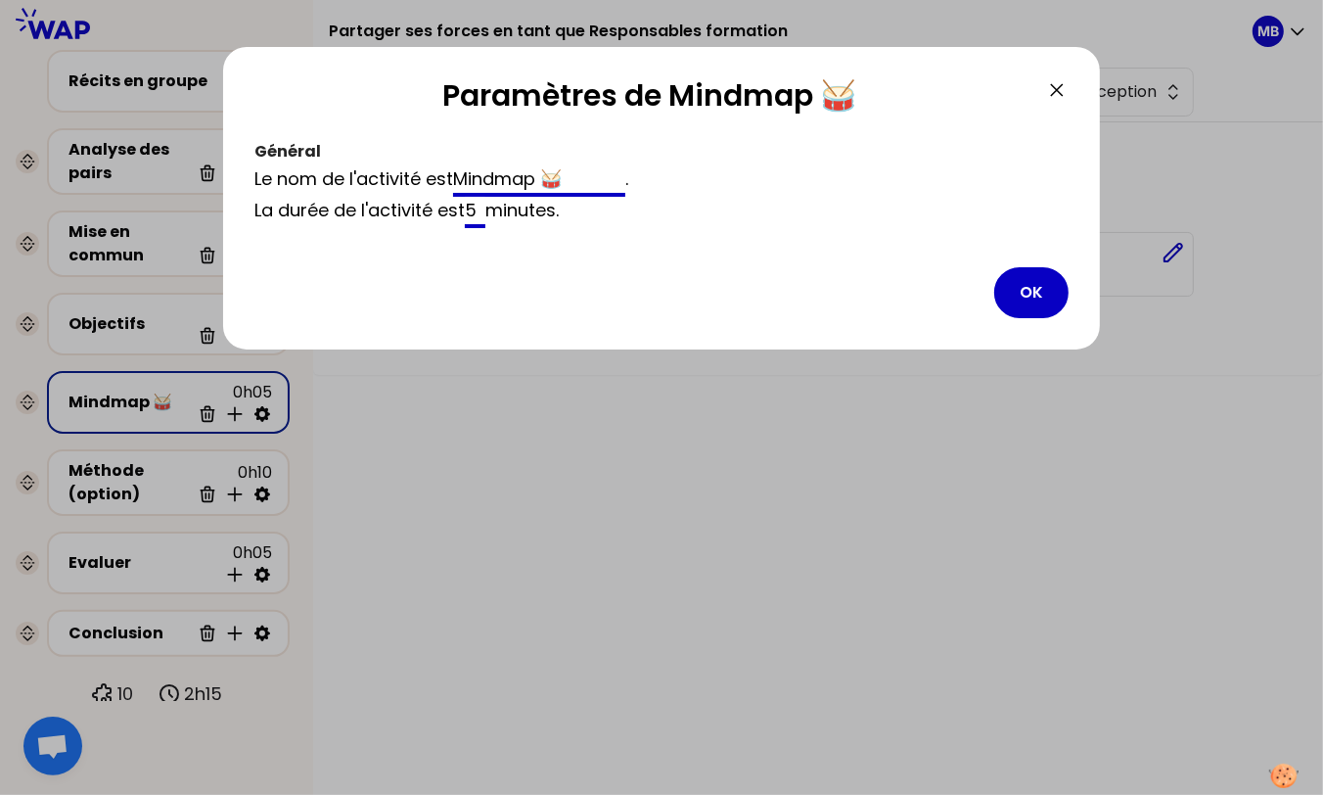
drag, startPoint x: 554, startPoint y: 177, endPoint x: 245, endPoint y: 176, distance: 309.3
click at [245, 176] on div "Paramètres de Mindmap 🥁 Général Le nom de l'activité est Mindmap 🥁 . La durée d…" at bounding box center [661, 198] width 877 height 302
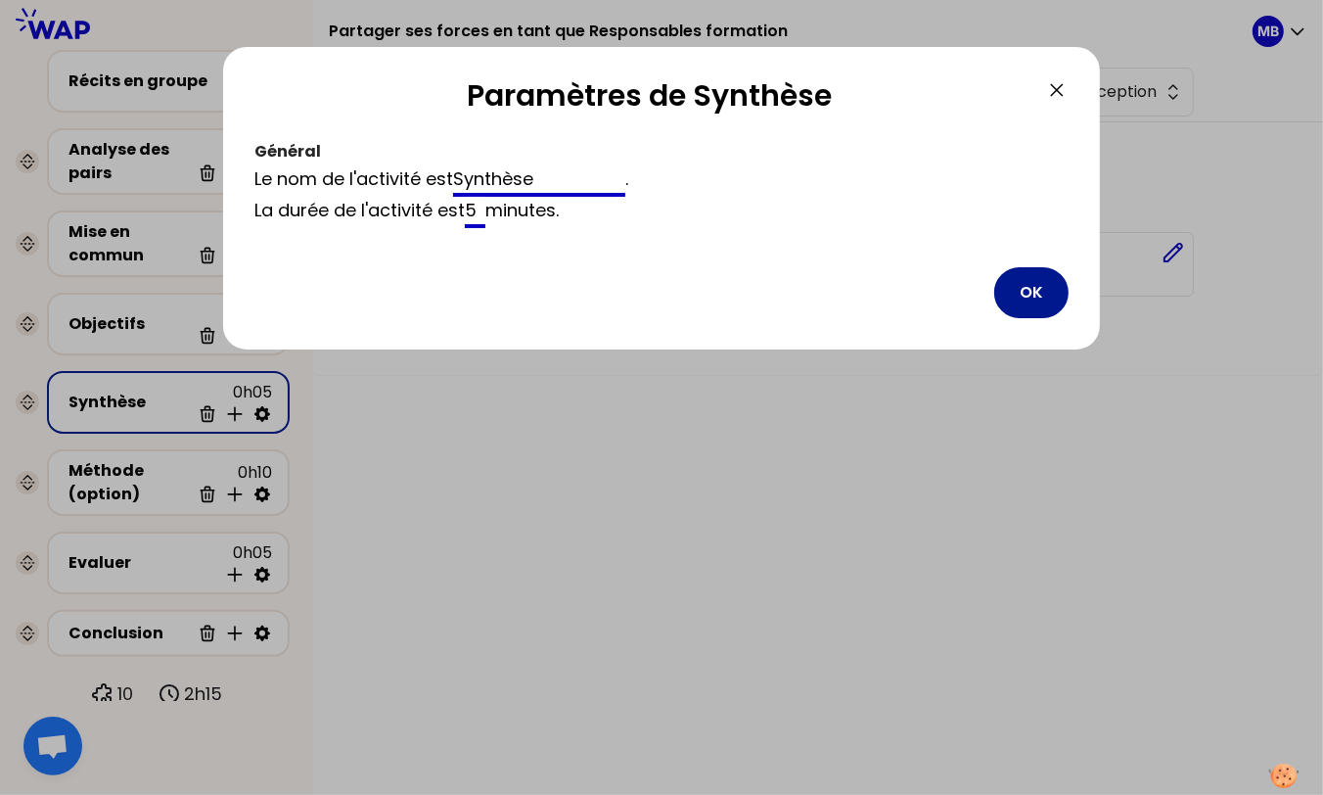
type input "Synthèse"
click at [1037, 298] on button "OK" at bounding box center [1031, 292] width 74 height 51
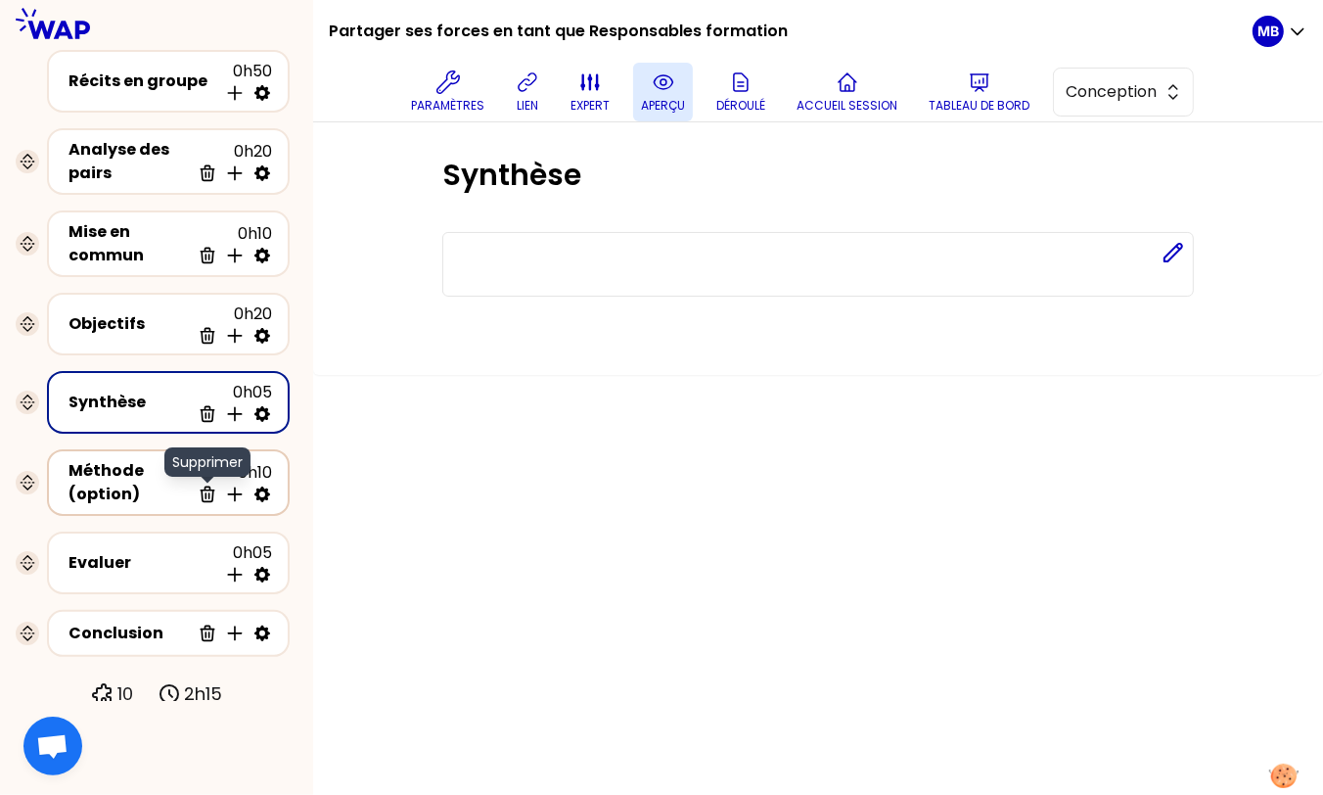
click at [205, 487] on icon at bounding box center [208, 494] width 20 height 20
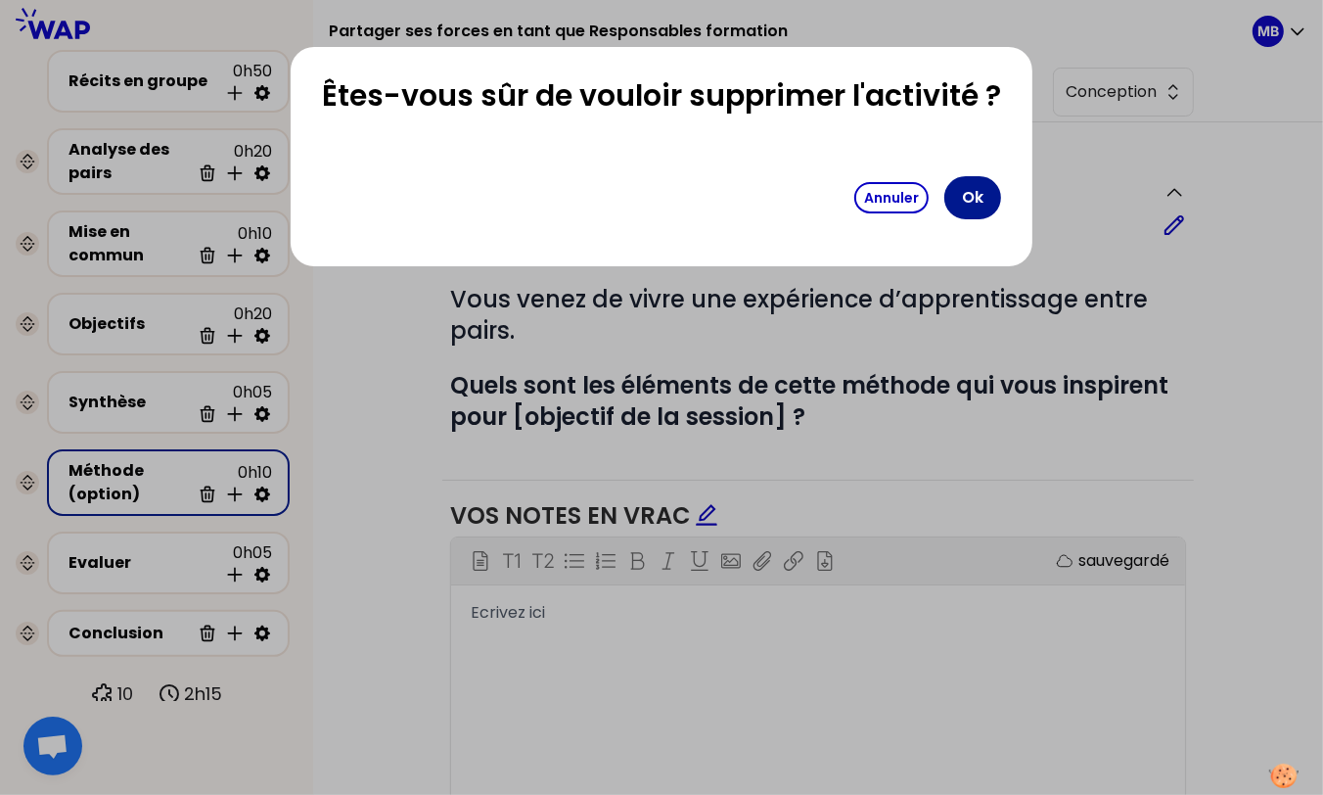
click at [964, 205] on button "Ok" at bounding box center [972, 197] width 57 height 43
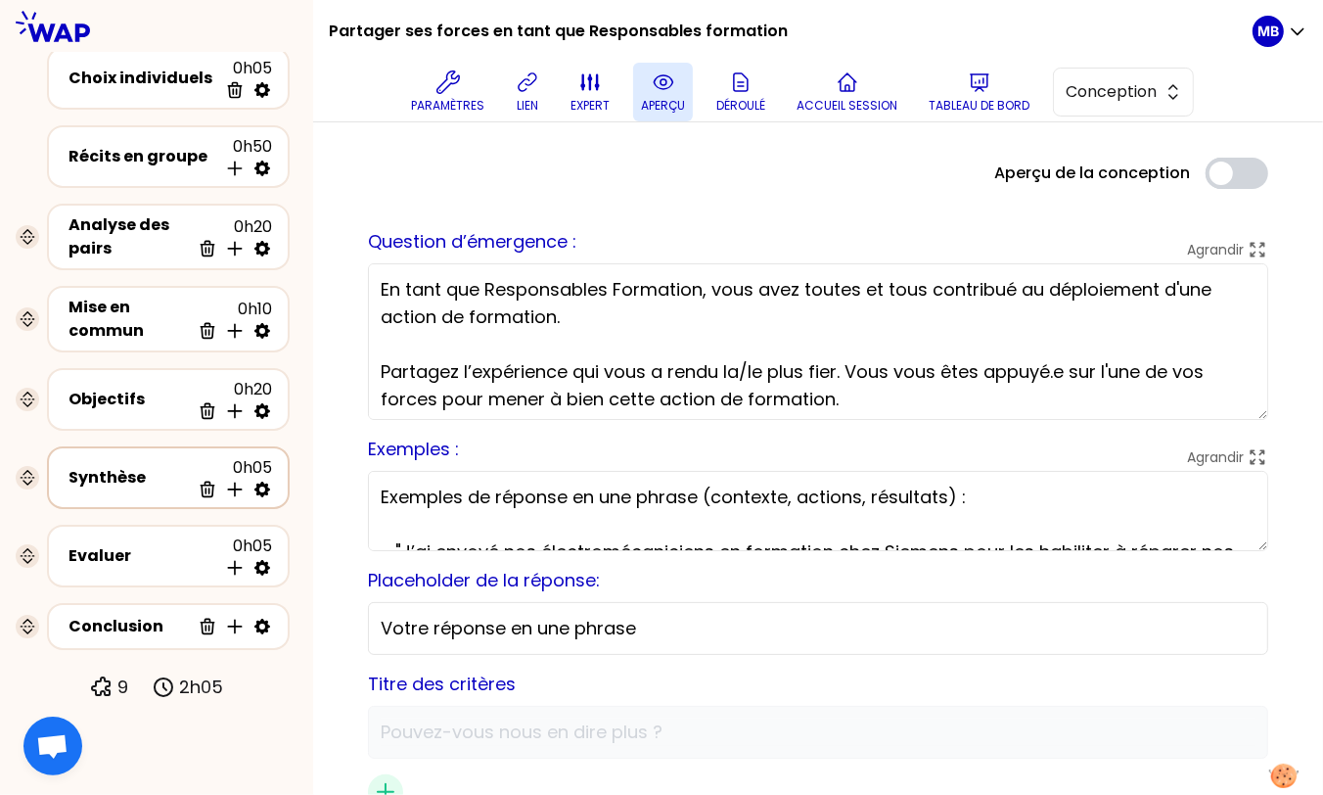
scroll to position [121, 0]
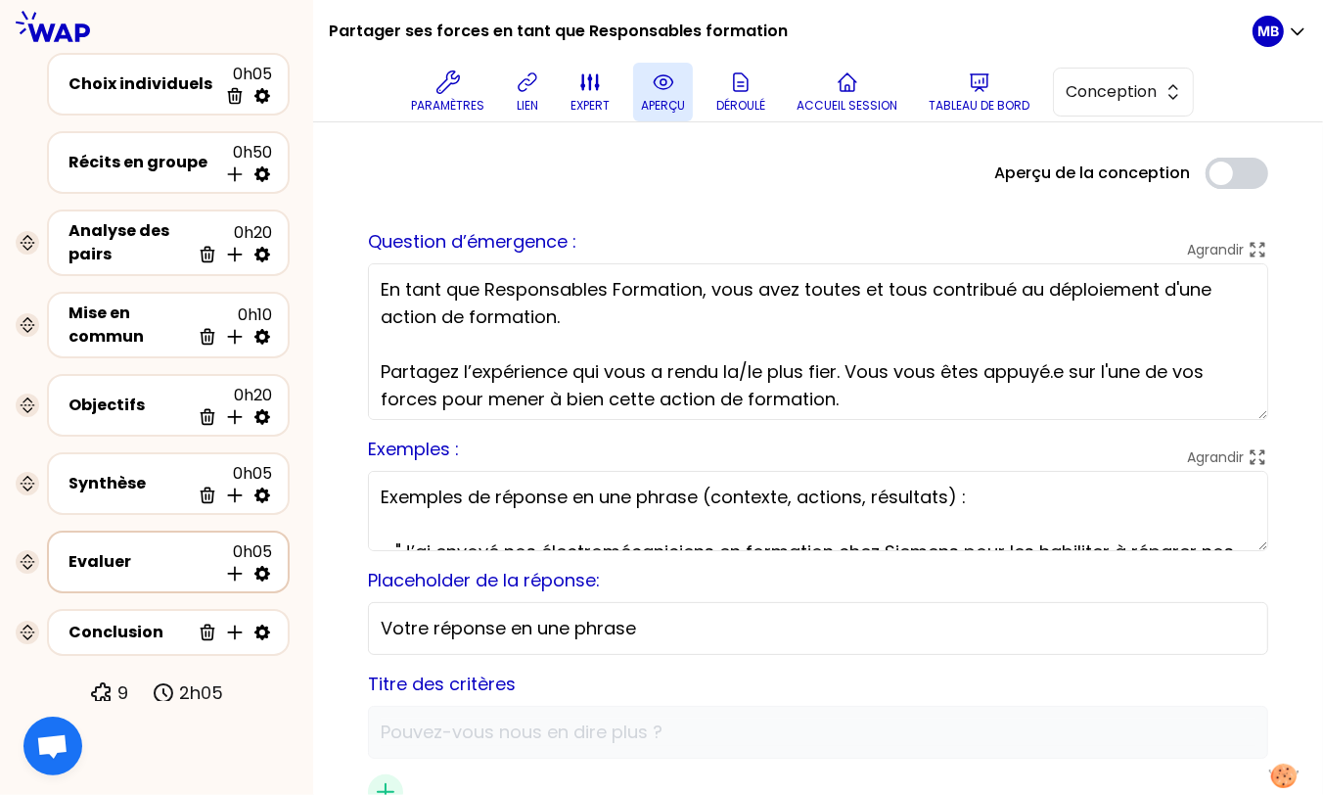
click at [139, 563] on div "Evaluer" at bounding box center [143, 561] width 149 height 23
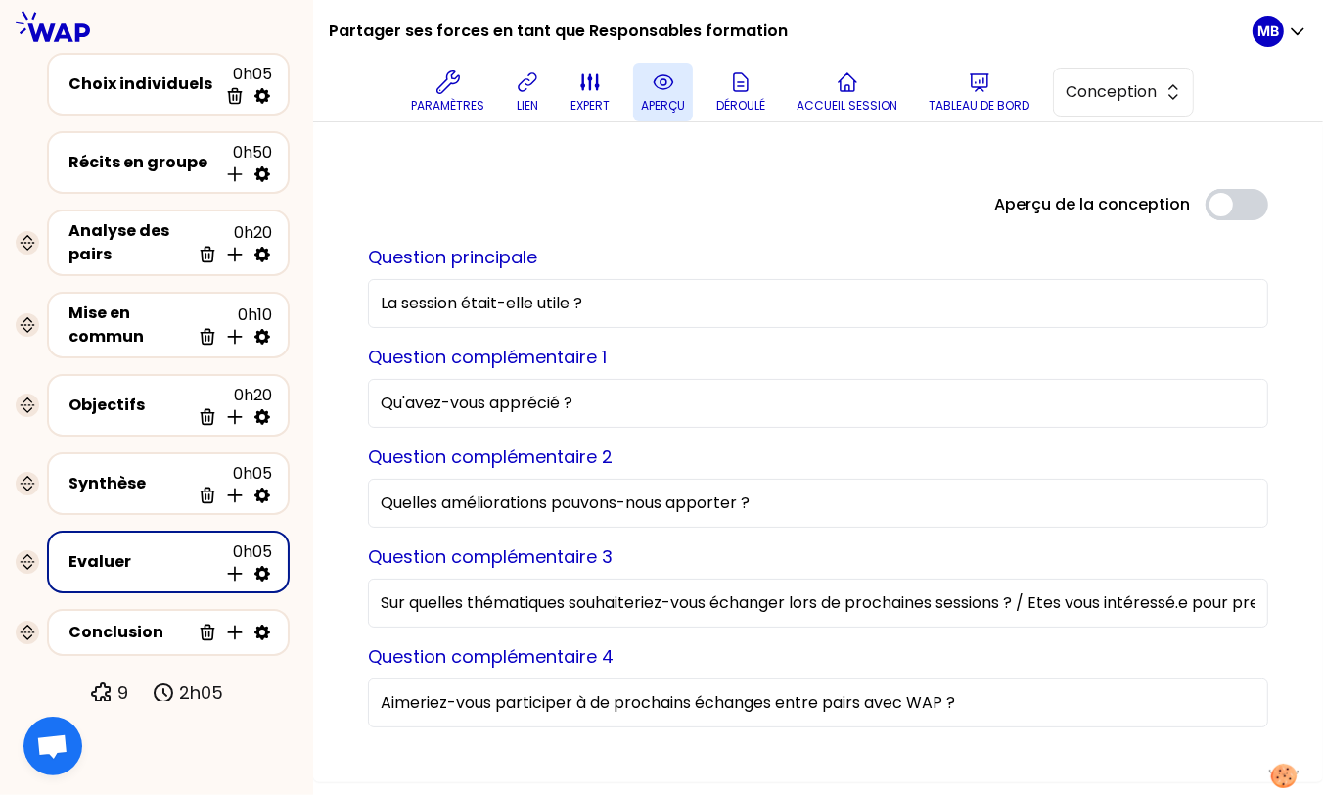
drag, startPoint x: 1313, startPoint y: 777, endPoint x: 1372, endPoint y: 786, distance: 59.4
click at [1323, 786] on html "Partager ses forces en tant que Responsables formation Paramètres lien expert a…" at bounding box center [661, 397] width 1323 height 795
click at [671, 89] on icon at bounding box center [663, 81] width 23 height 23
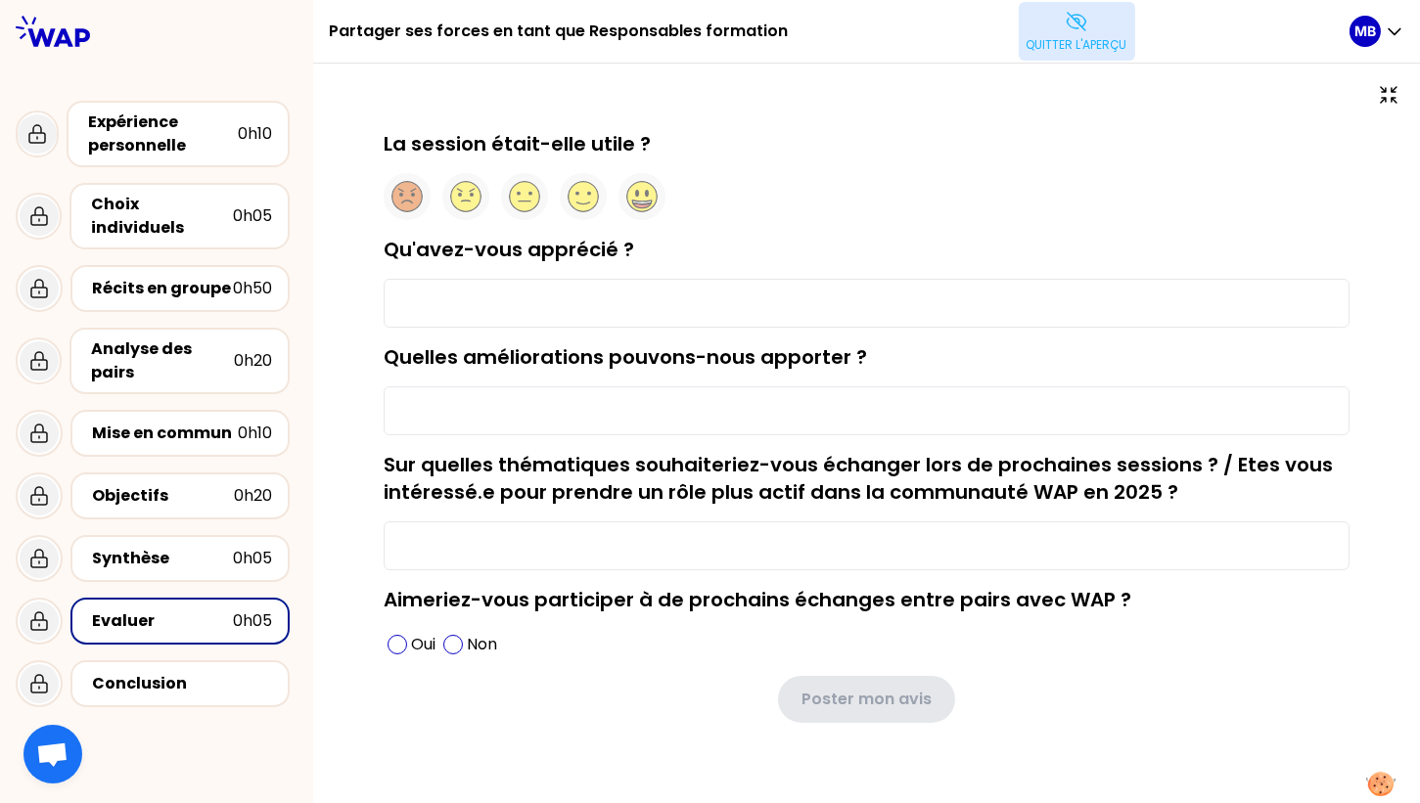
click at [1052, 31] on button "Quitter l'aperçu" at bounding box center [1077, 31] width 116 height 59
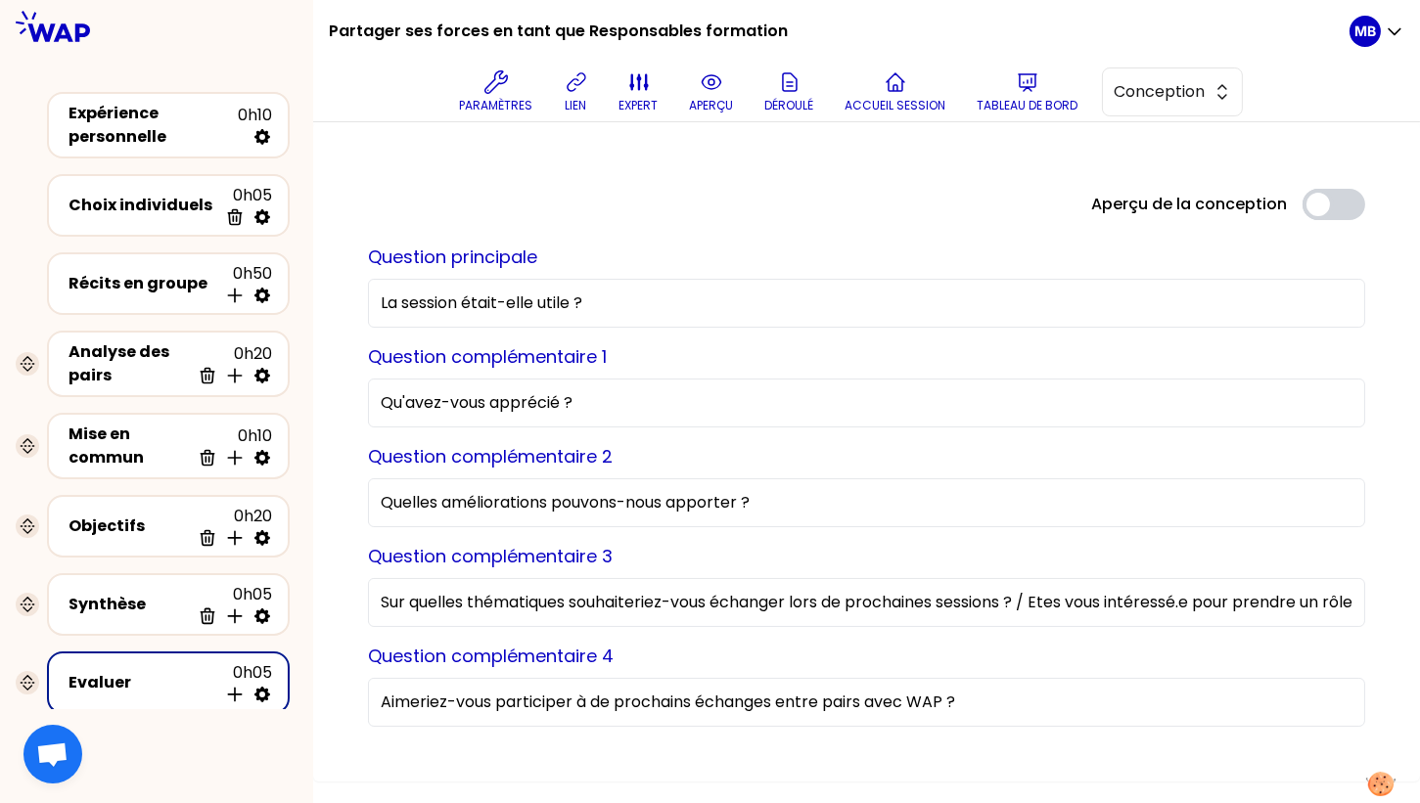
click at [415, 590] on input "Sur quelles thématiques souhaiteriez-vous échanger lors de prochaines sessions …" at bounding box center [866, 602] width 997 height 49
click at [408, 606] on input "Sur quelles thématiques souhaiteriez-vous échanger lors de prochaines sessions …" at bounding box center [866, 602] width 997 height 49
drag, startPoint x: 380, startPoint y: 602, endPoint x: 1021, endPoint y: 593, distance: 641.1
click at [1021, 593] on input "Sur quelles thématiques souhaiteriez-vous échanger lors de prochaines sessions …" at bounding box center [866, 602] width 997 height 49
click at [926, 607] on input "Sur quelles thématiques souhaiteriez-vous échanger lors de prochaines sessions …" at bounding box center [866, 602] width 997 height 49
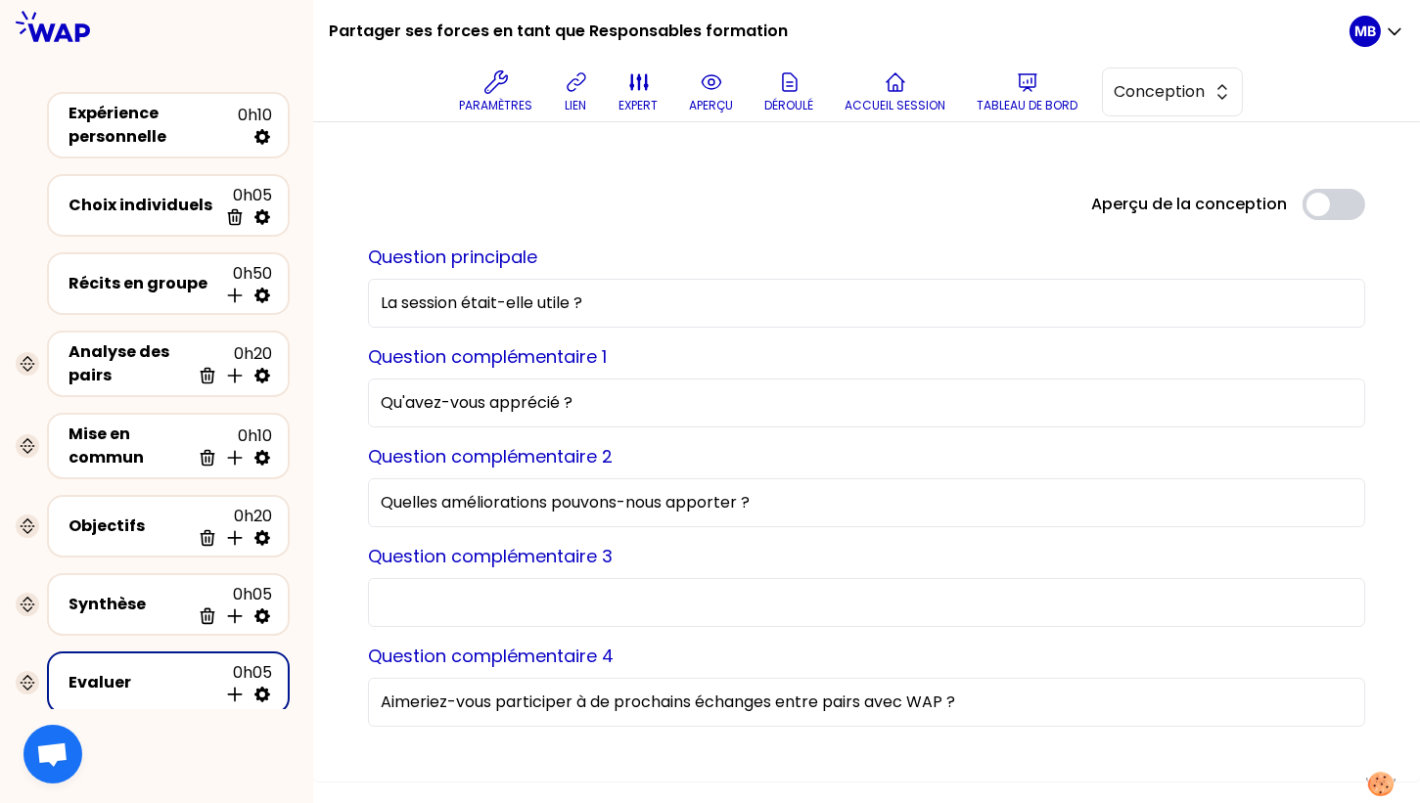
click at [503, 195] on div "Aperçu de la conception Use setting" at bounding box center [866, 204] width 1029 height 31
click at [997, 599] on input "Sur quelles thématiques souhaiteriez-vous échanger lors de prochaines sessions …" at bounding box center [866, 602] width 997 height 49
drag, startPoint x: 1042, startPoint y: 598, endPoint x: 323, endPoint y: 574, distance: 719.7
click at [323, 574] on div "Aperçu de la conception Use setting Question principale La session était-elle u…" at bounding box center [866, 452] width 1107 height 660
type input "Etes vous intéressé.e pour prendre un rôle plus actif dans la communauté WAP en…"
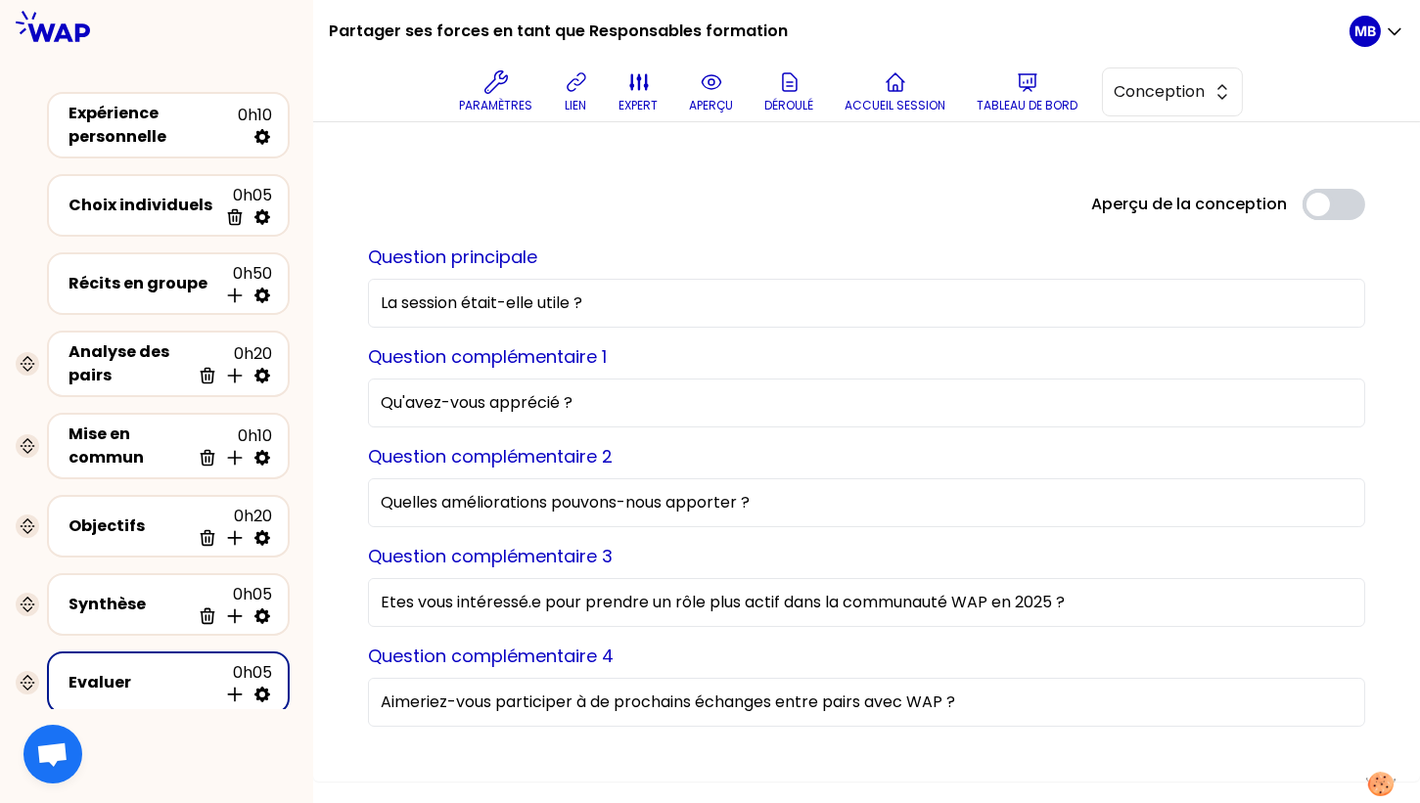
drag, startPoint x: 1092, startPoint y: 600, endPoint x: 298, endPoint y: 577, distance: 795.0
click at [298, 577] on div "Partager ses forces en tant que Responsables formation Paramètres lien expert a…" at bounding box center [710, 401] width 1420 height 803
click at [498, 594] on input "Etes vous intéressé.e pour prendre un rôle plus actif dans la communauté WAP en…" at bounding box center [866, 602] width 997 height 49
drag, startPoint x: 431, startPoint y: 602, endPoint x: 698, endPoint y: 596, distance: 267.2
click at [698, 596] on input "Etes vous intéressé.e pour prendre un rôle plus actif dans la communauté WAP en…" at bounding box center [866, 602] width 997 height 49
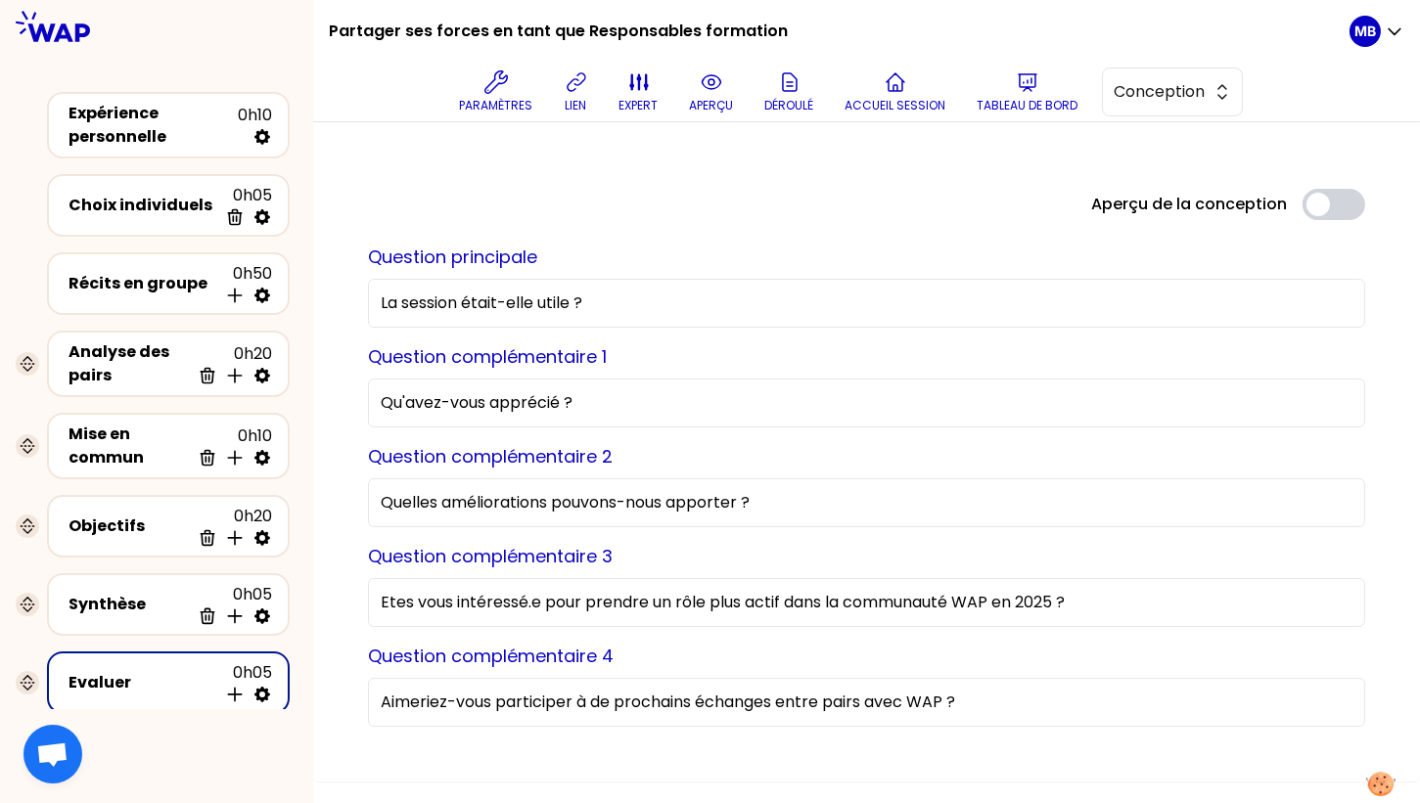
drag, startPoint x: 1080, startPoint y: 602, endPoint x: 322, endPoint y: 599, distance: 758.5
click at [322, 599] on div "Aperçu de la conception Use setting Question principale La session était-elle u…" at bounding box center [866, 452] width 1107 height 660
click at [344, 566] on div "Aperçu de la conception Use setting Question principale La session était-elle u…" at bounding box center [866, 452] width 1107 height 660
click at [710, 98] on p "aperçu" at bounding box center [712, 106] width 44 height 16
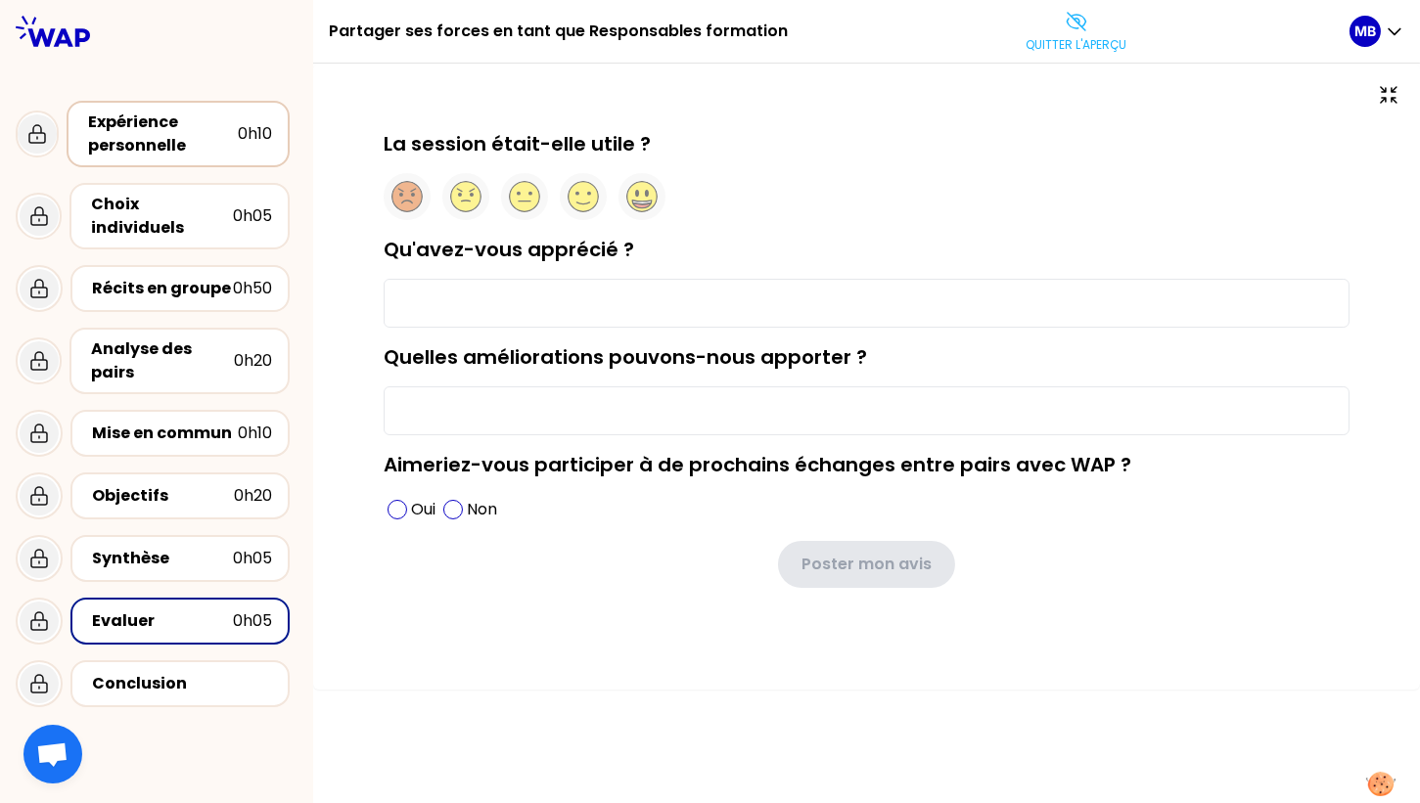
click at [164, 134] on div "Expérience personnelle" at bounding box center [163, 134] width 150 height 47
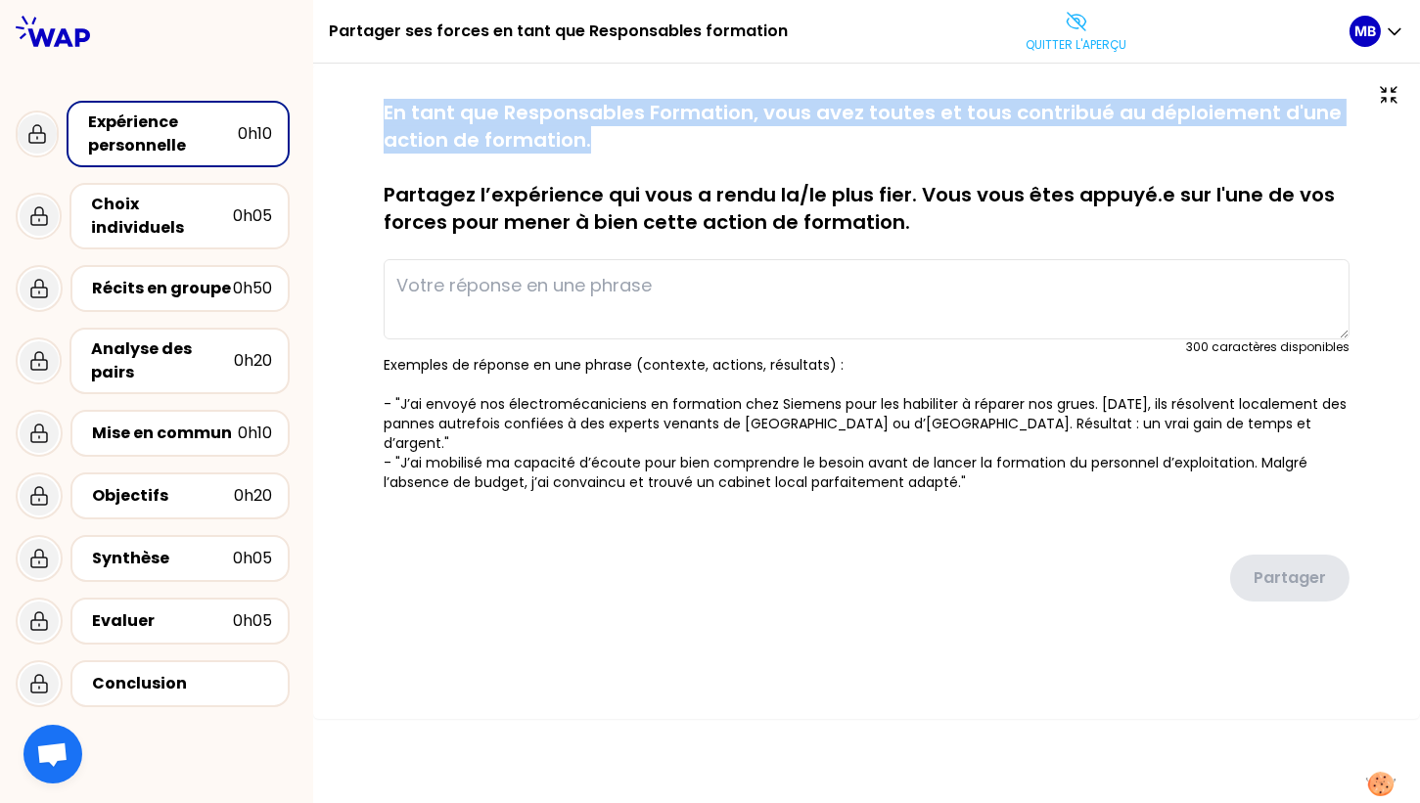
drag, startPoint x: 386, startPoint y: 105, endPoint x: 636, endPoint y: 130, distance: 251.8
click at [636, 130] on p "En tant que Responsables Formation, vous avez toutes et tous contribué au déplo…" at bounding box center [867, 167] width 966 height 137
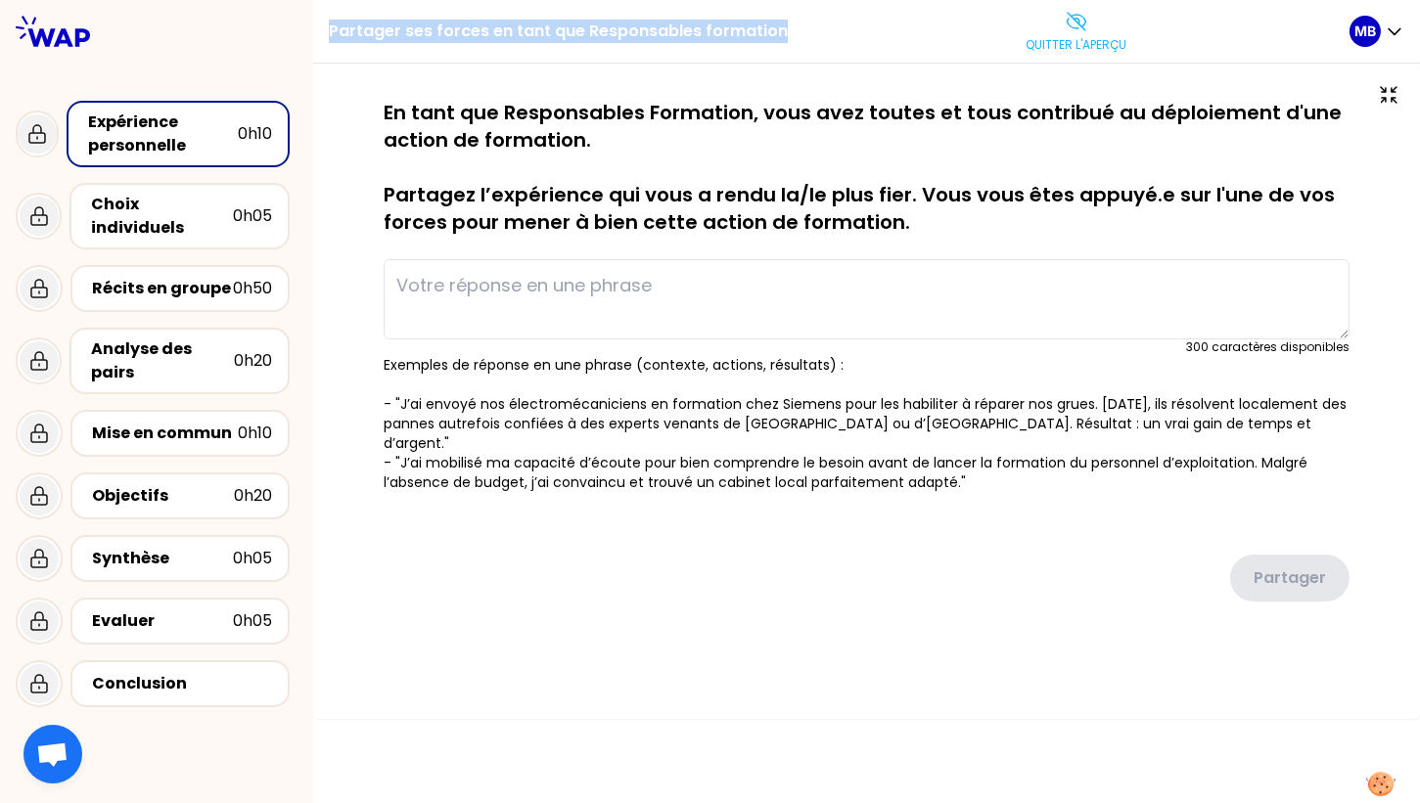
drag, startPoint x: 327, startPoint y: 27, endPoint x: 785, endPoint y: 40, distance: 458.2
click at [785, 40] on div "Partager ses forces en tant que Responsables formation Quitter l'aperçu MB" at bounding box center [866, 32] width 1107 height 64
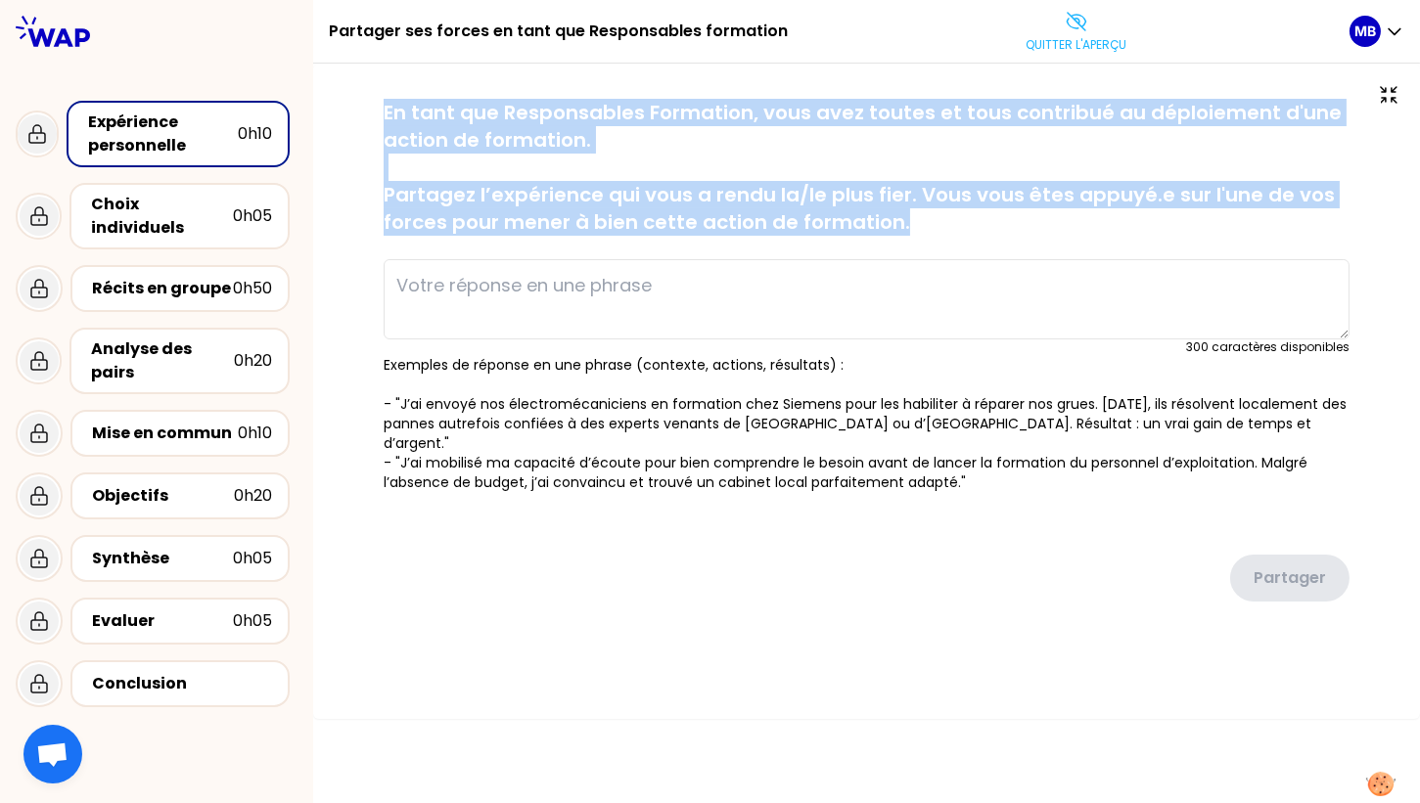
drag, startPoint x: 386, startPoint y: 111, endPoint x: 915, endPoint y: 222, distance: 541.1
click at [915, 222] on p "En tant que Responsables Formation, vous avez toutes et tous contribué au déplo…" at bounding box center [867, 167] width 966 height 137
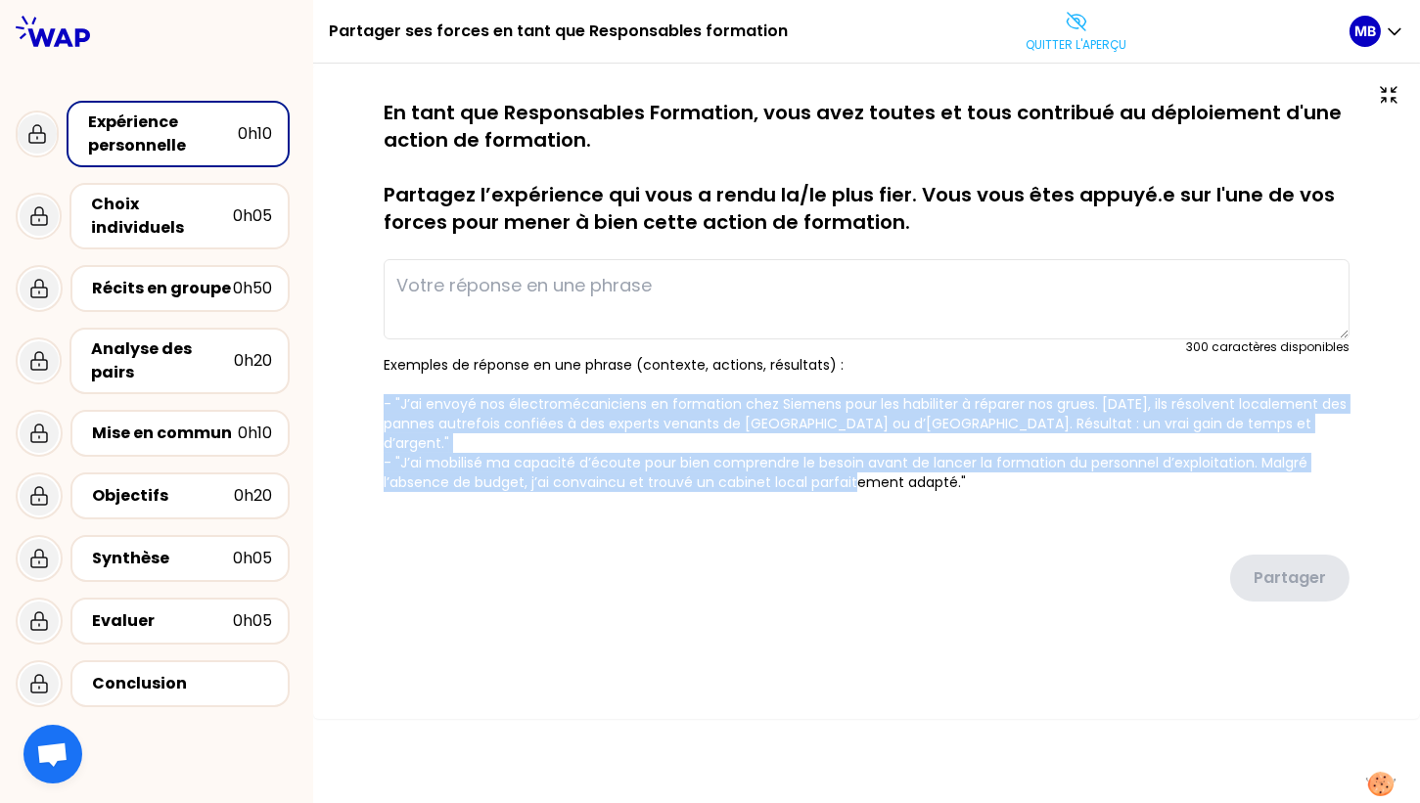
drag, startPoint x: 381, startPoint y: 401, endPoint x: 980, endPoint y: 461, distance: 601.9
click at [980, 461] on div "sauvegardé En tant que Responsables Formation, vous avez toutes et tous contrib…" at bounding box center [866, 389] width 1029 height 581
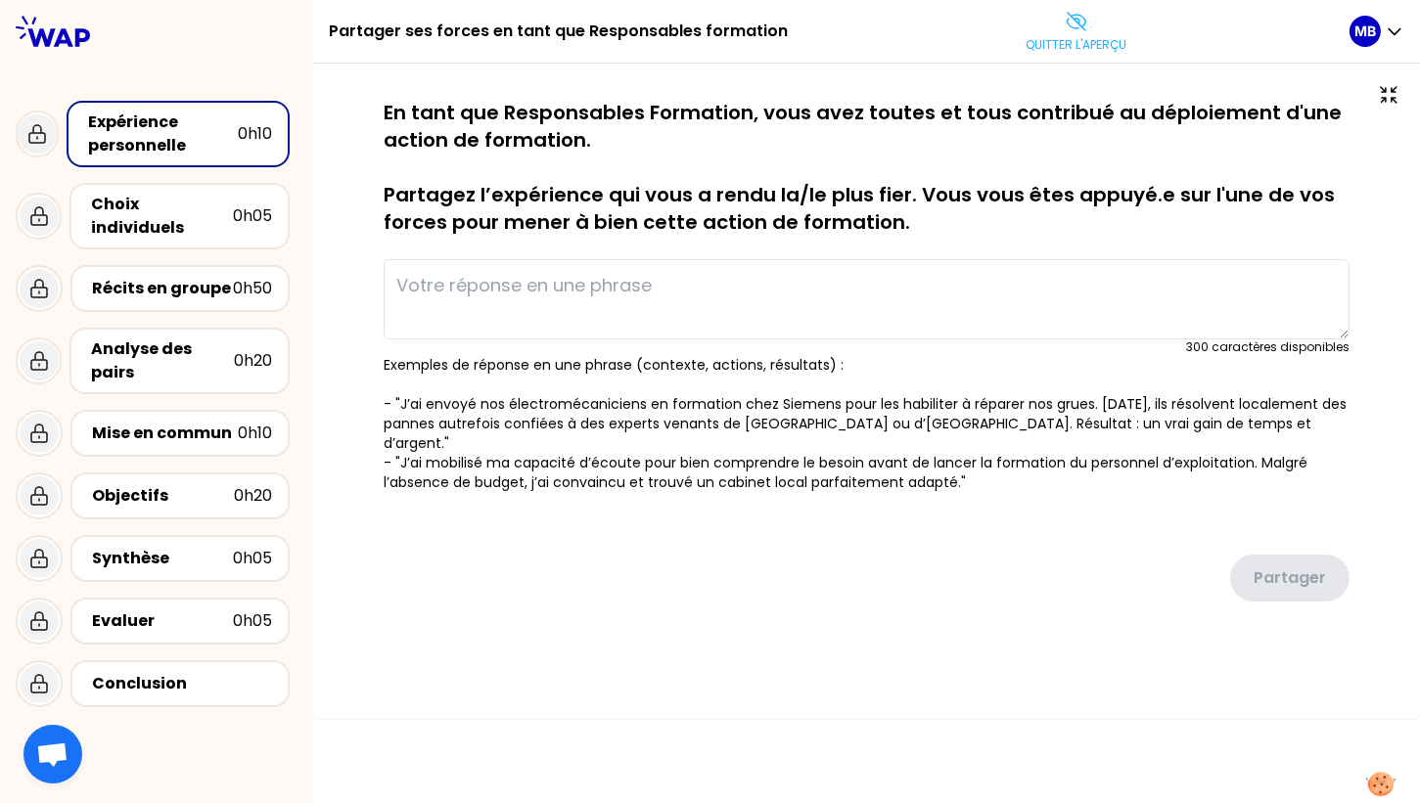
click at [711, 527] on div "Partager" at bounding box center [867, 563] width 966 height 110
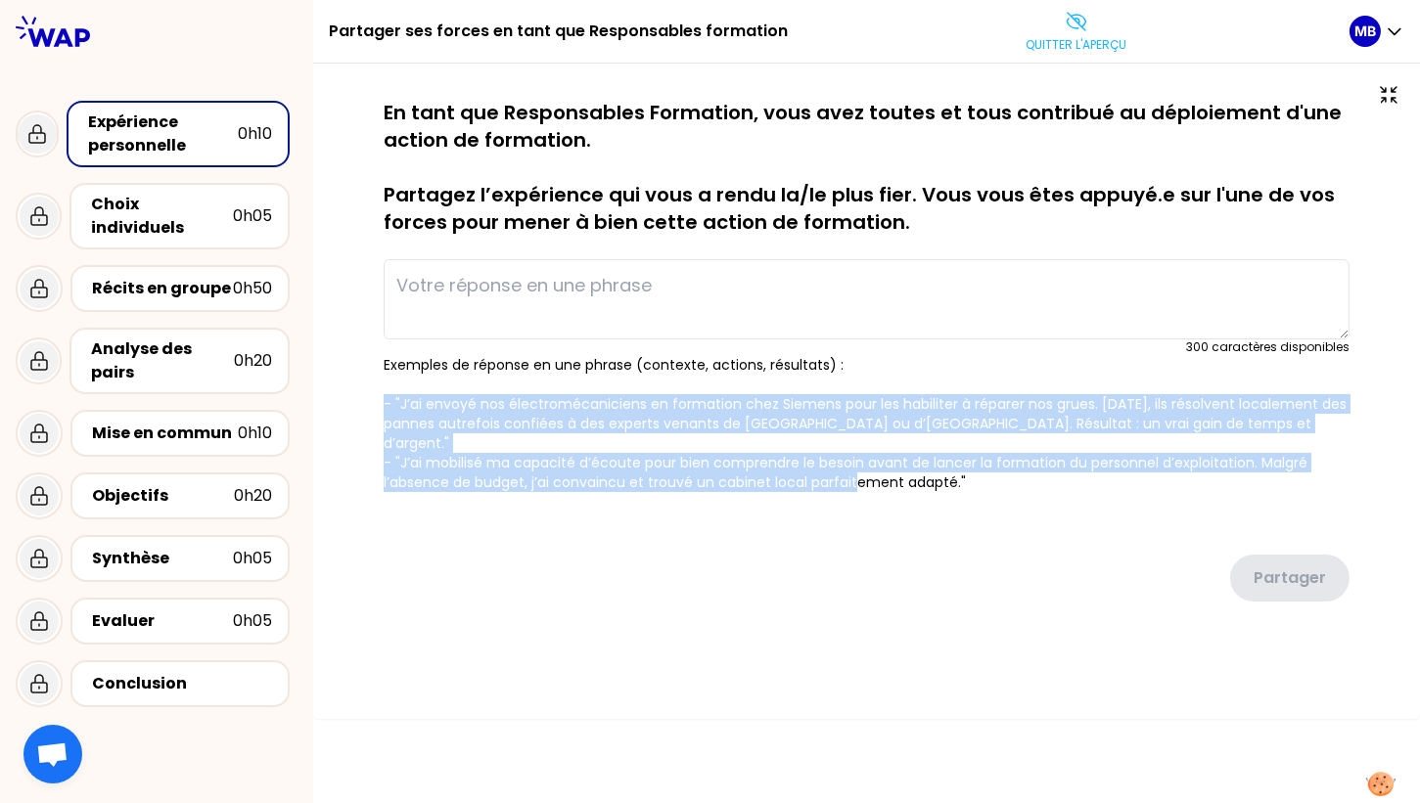
drag, startPoint x: 383, startPoint y: 399, endPoint x: 992, endPoint y: 472, distance: 614.0
click at [984, 462] on p "Exemples de réponse en une phrase (contexte, actions, résultats) : - "J’ai envo…" at bounding box center [867, 423] width 966 height 137
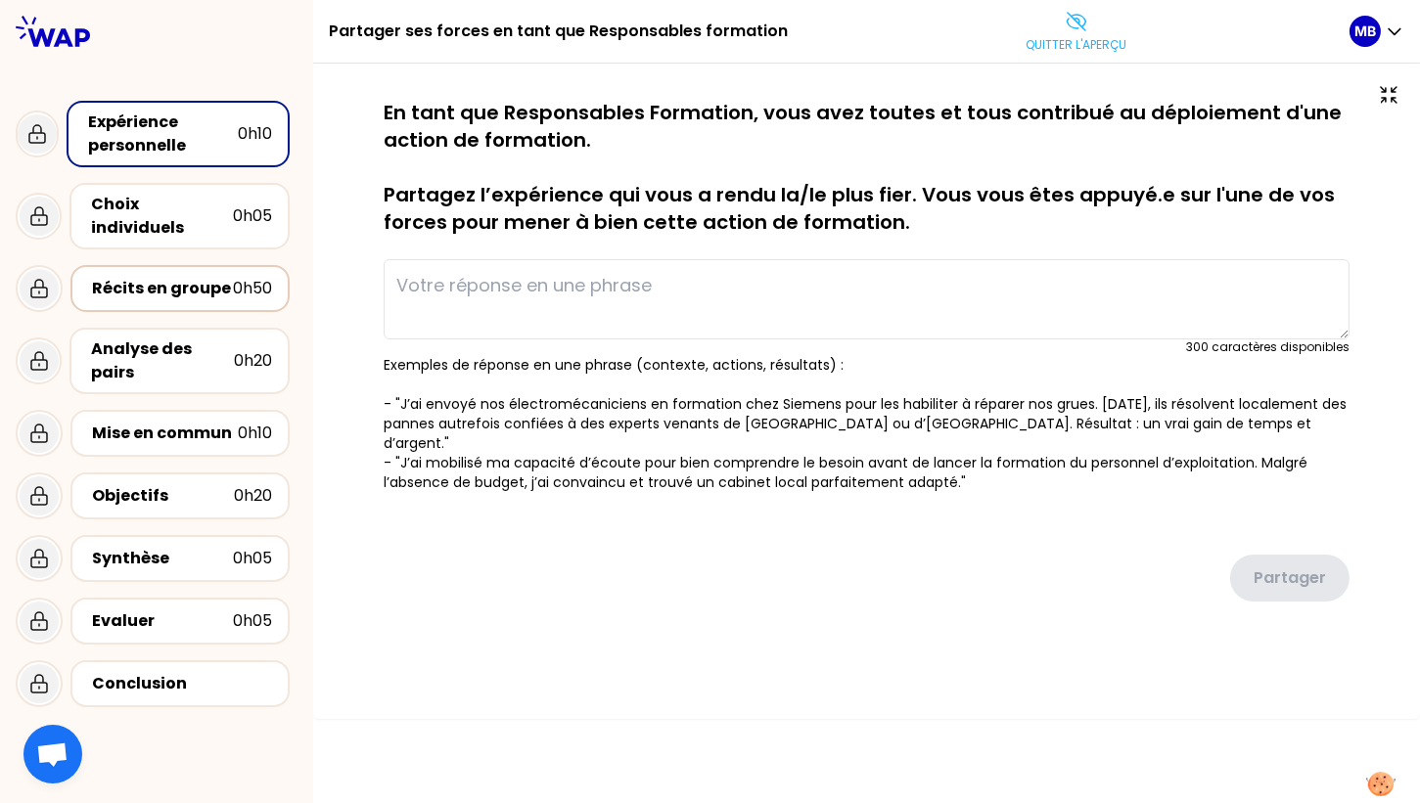
click at [137, 277] on div "Récits en groupe" at bounding box center [162, 288] width 141 height 23
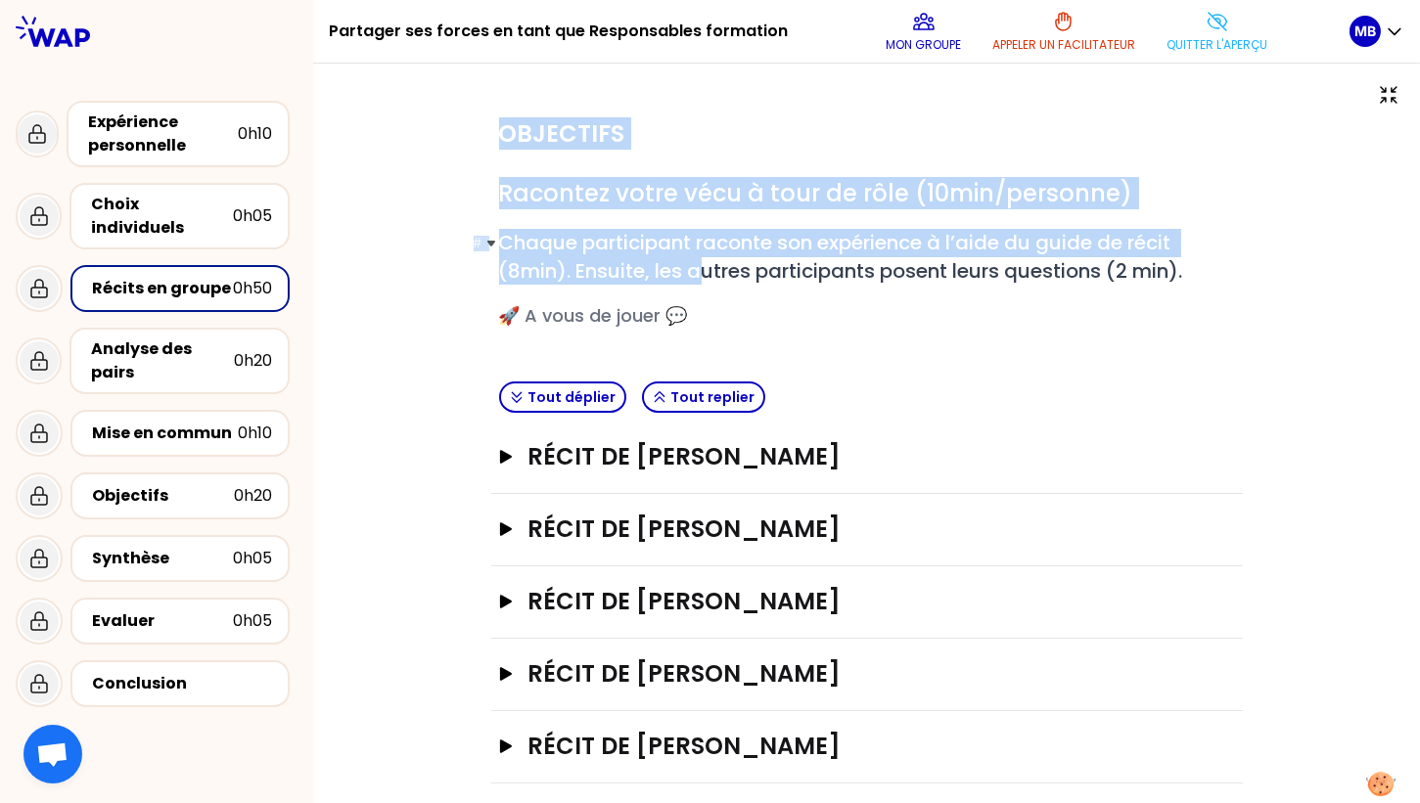
drag, startPoint x: 504, startPoint y: 135, endPoint x: 710, endPoint y: 263, distance: 242.2
click at [710, 263] on div "Objectifs # Racontez votre vécu à tour de rôle (10min/personne) # Chaque partic…" at bounding box center [867, 236] width 752 height 275
click at [1187, 31] on button "Quitter l'aperçu" at bounding box center [1217, 31] width 116 height 59
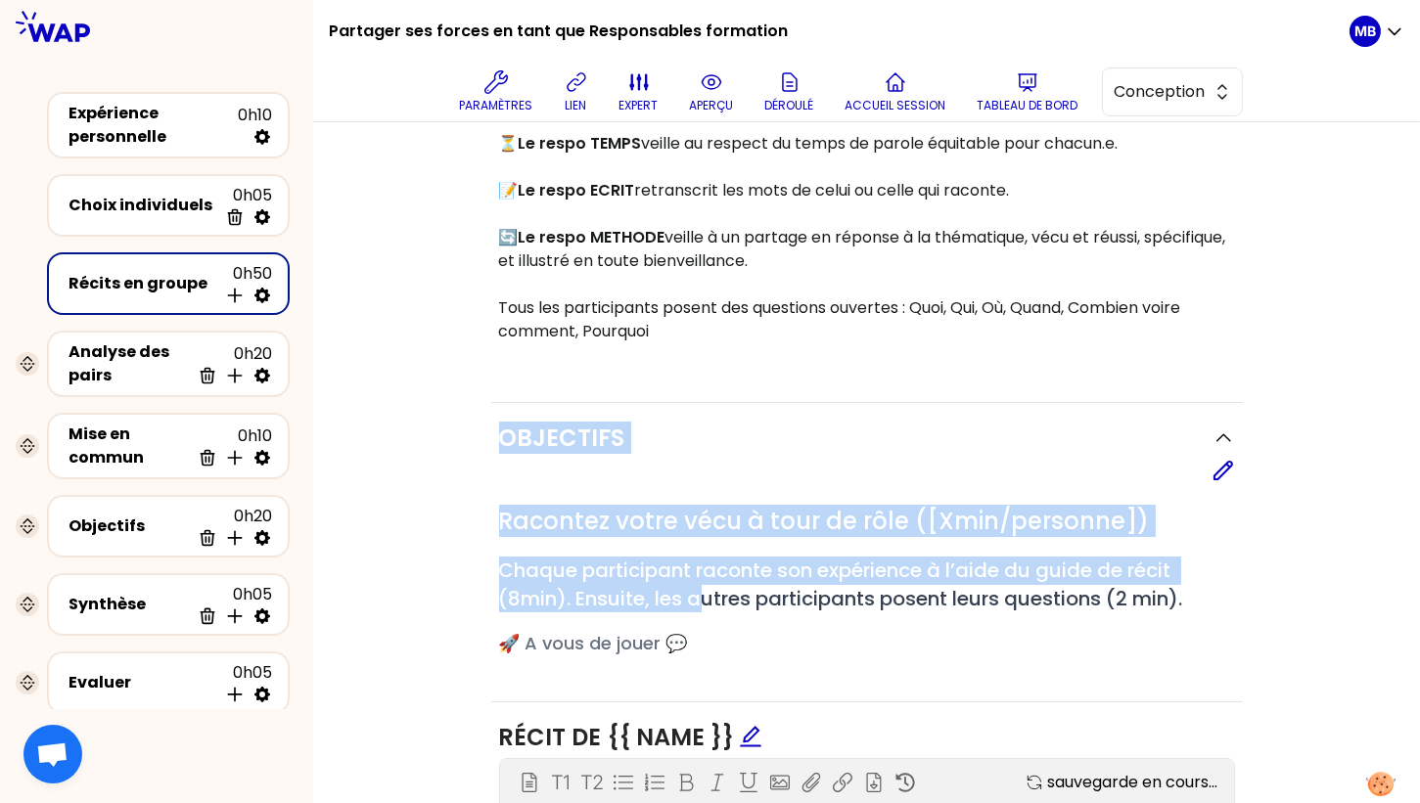
scroll to position [634, 0]
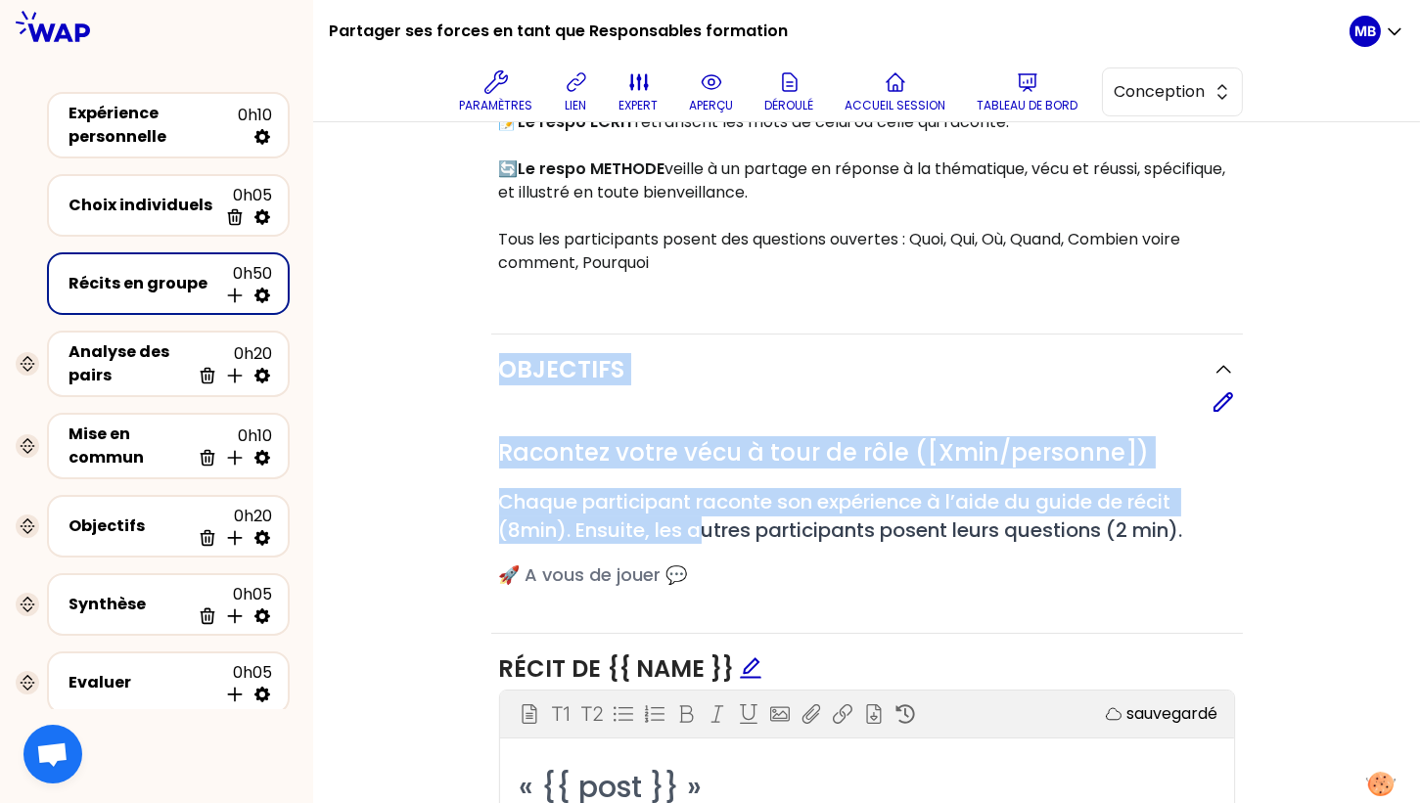
click at [545, 425] on div "# Racontez votre vécu à tour de rôle ([Xmin/personne]) # Chaque participant rac…" at bounding box center [867, 506] width 736 height 184
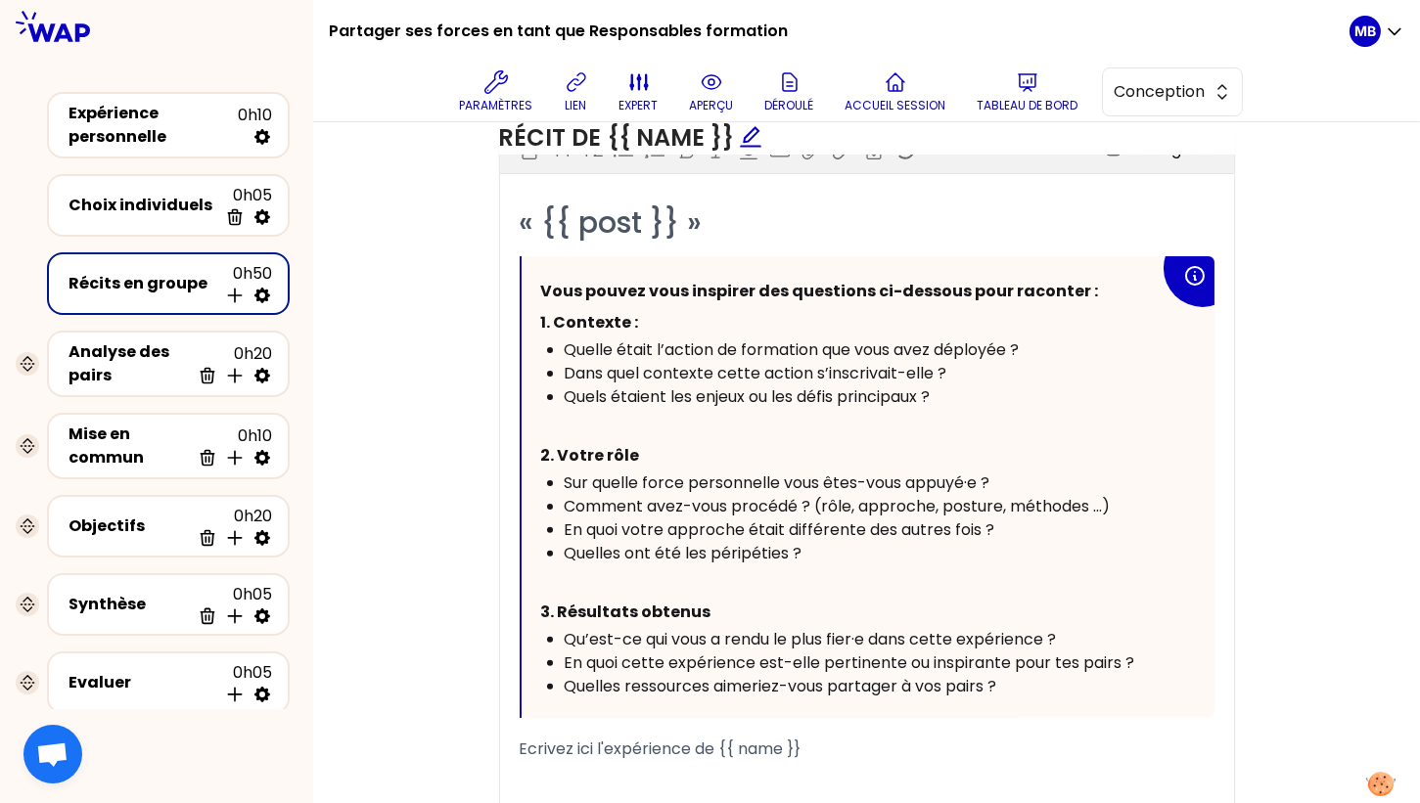
scroll to position [1237, 0]
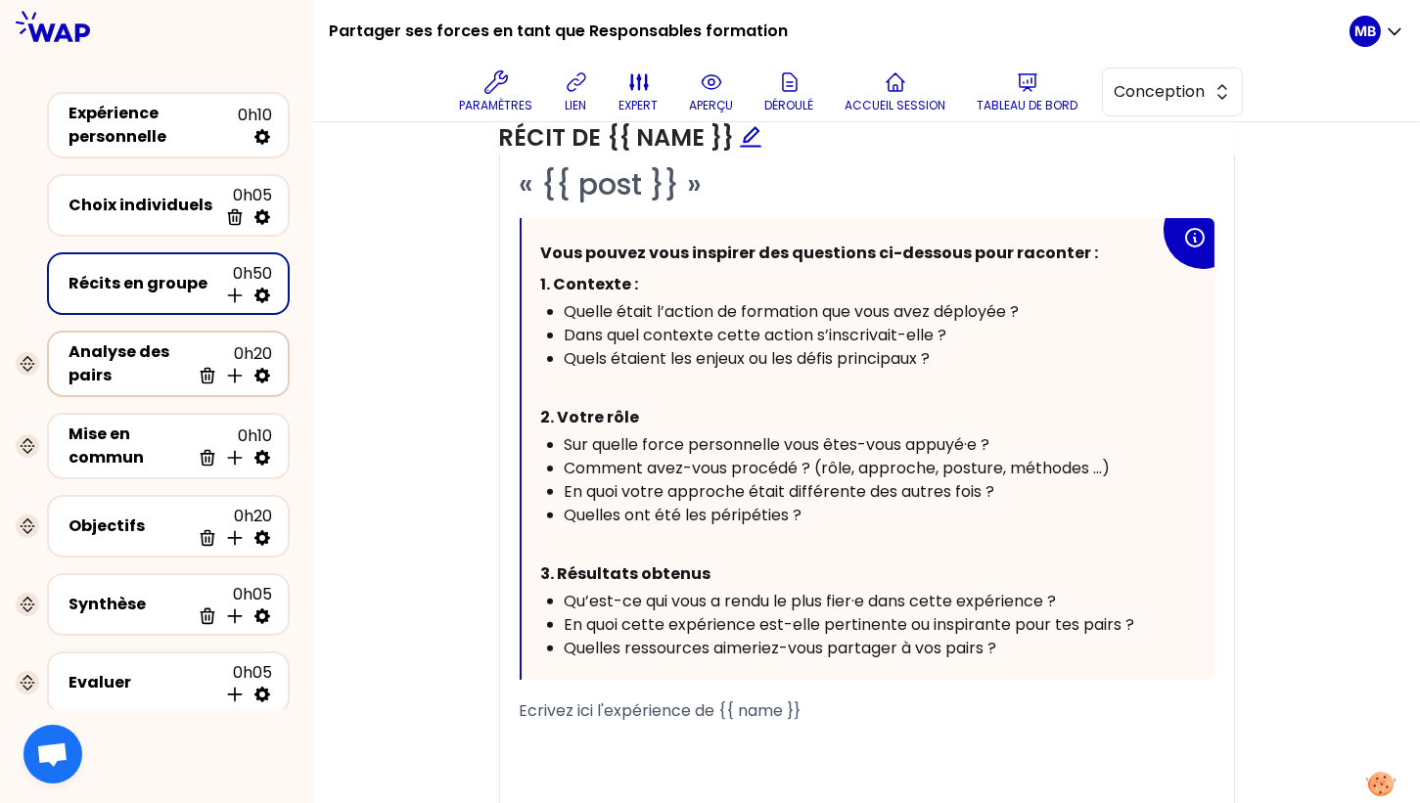
click at [153, 351] on div "Analyse des pairs" at bounding box center [129, 364] width 121 height 47
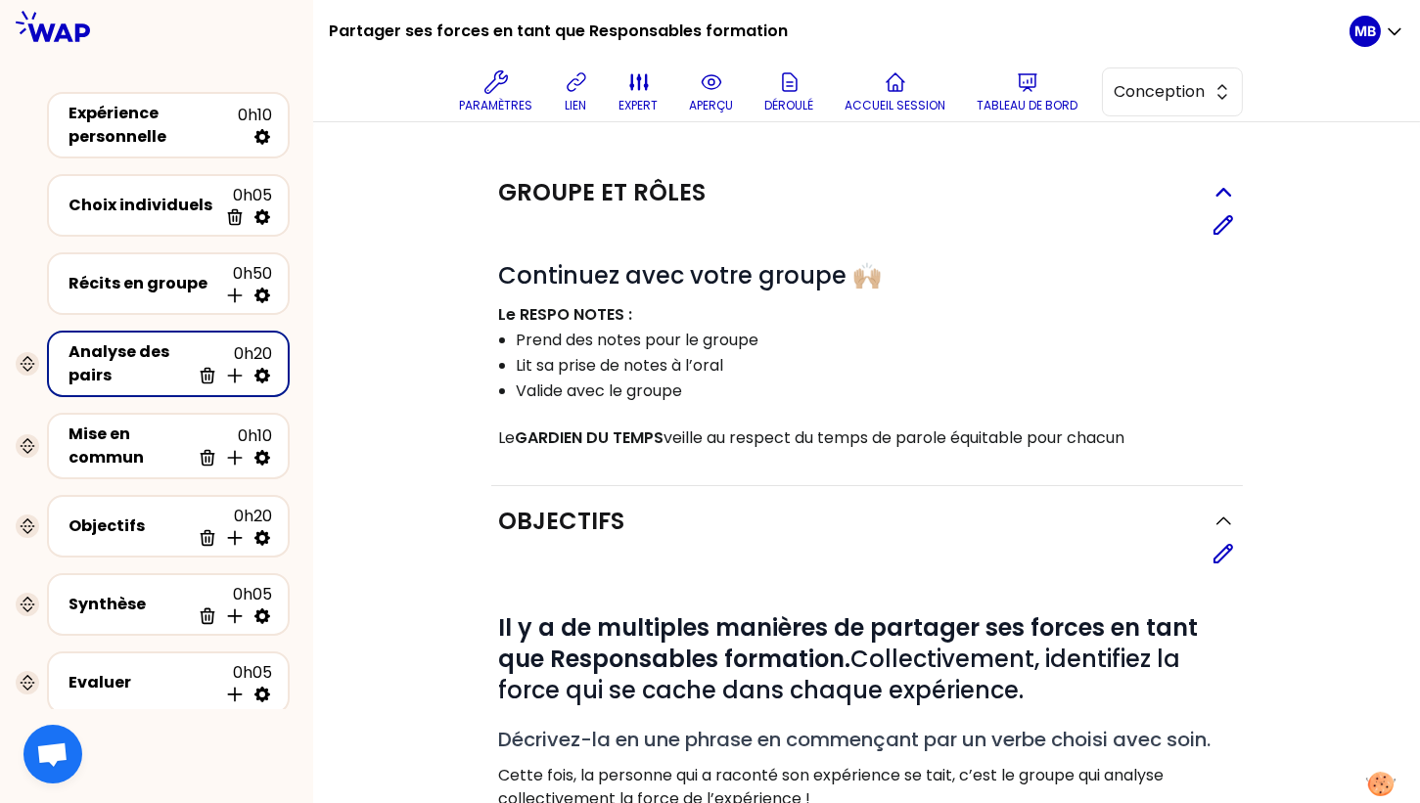
click at [502, 190] on h2 "Groupe et rôles" at bounding box center [602, 192] width 207 height 31
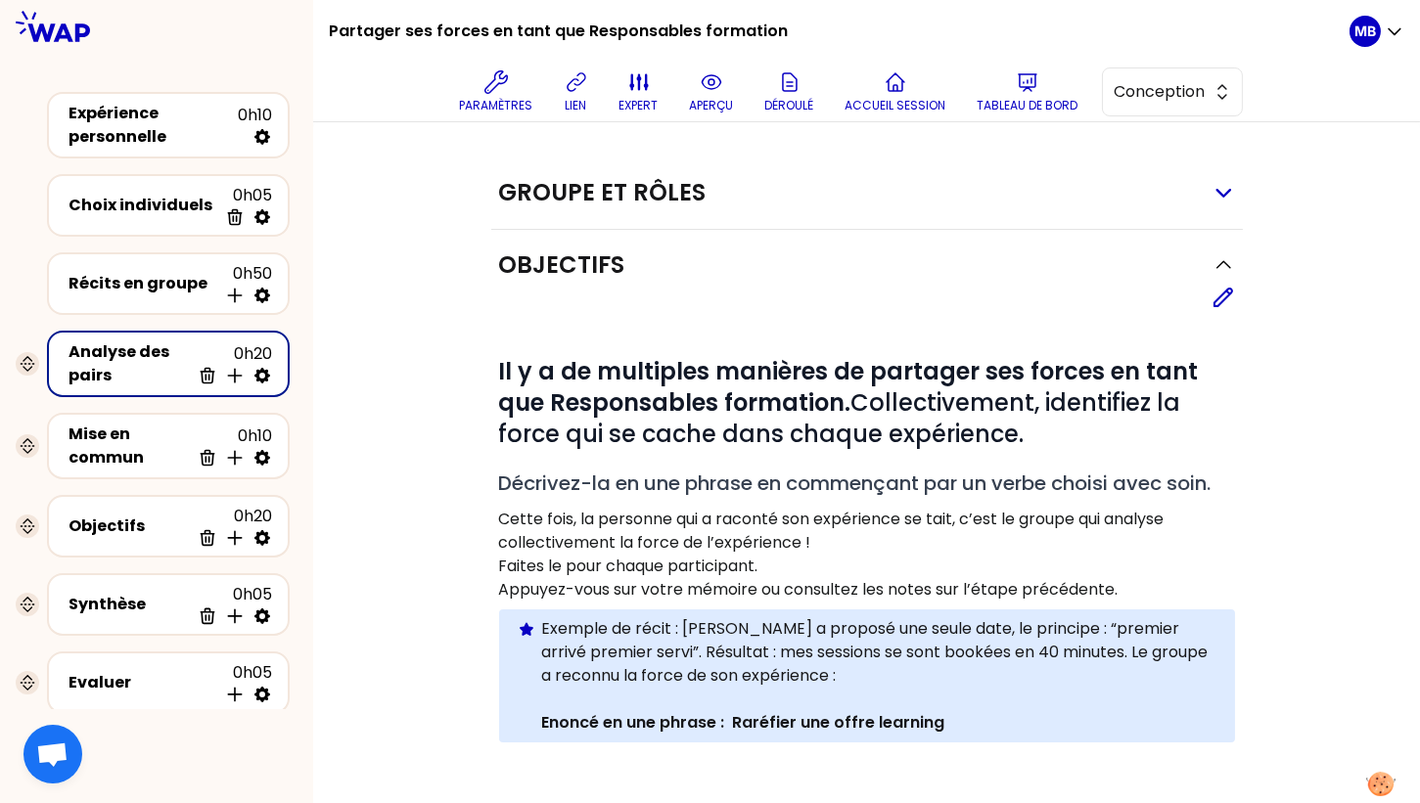
click at [517, 198] on h2 "Groupe et rôles" at bounding box center [602, 192] width 207 height 31
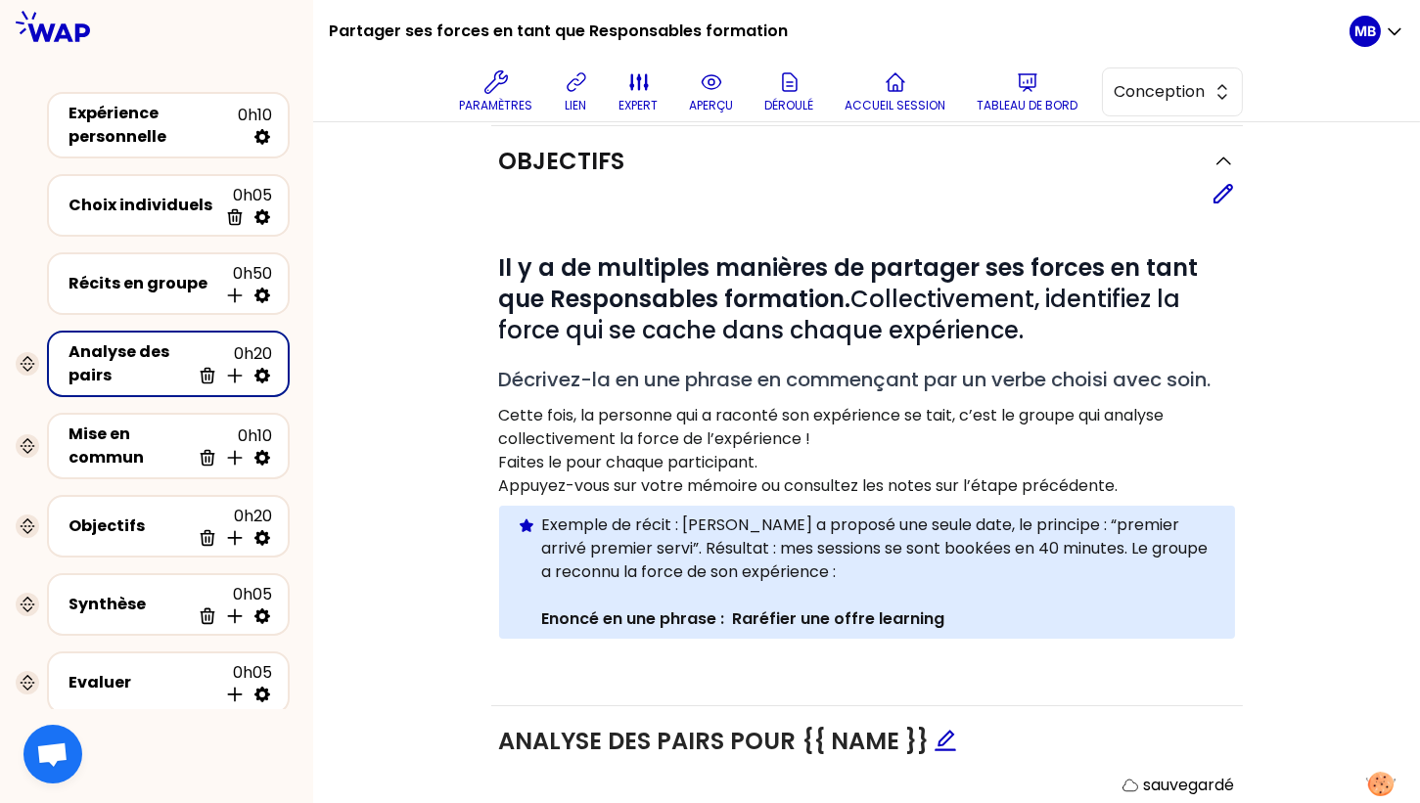
scroll to position [367, 0]
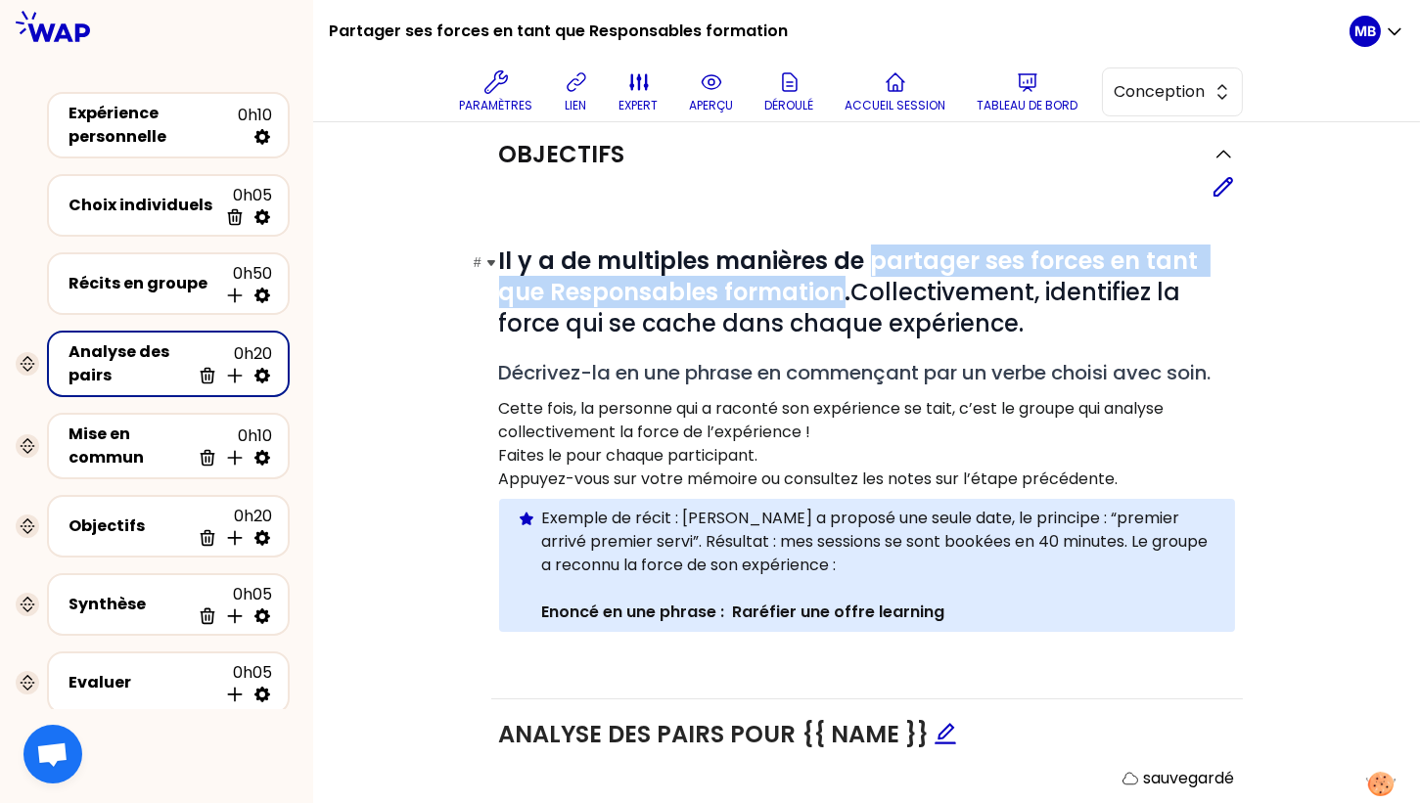
drag, startPoint x: 868, startPoint y: 252, endPoint x: 843, endPoint y: 298, distance: 51.7
click at [843, 298] on strong "Il y a de multiples manières de partager ses forces en tant que Responsables fo…" at bounding box center [852, 277] width 706 height 64
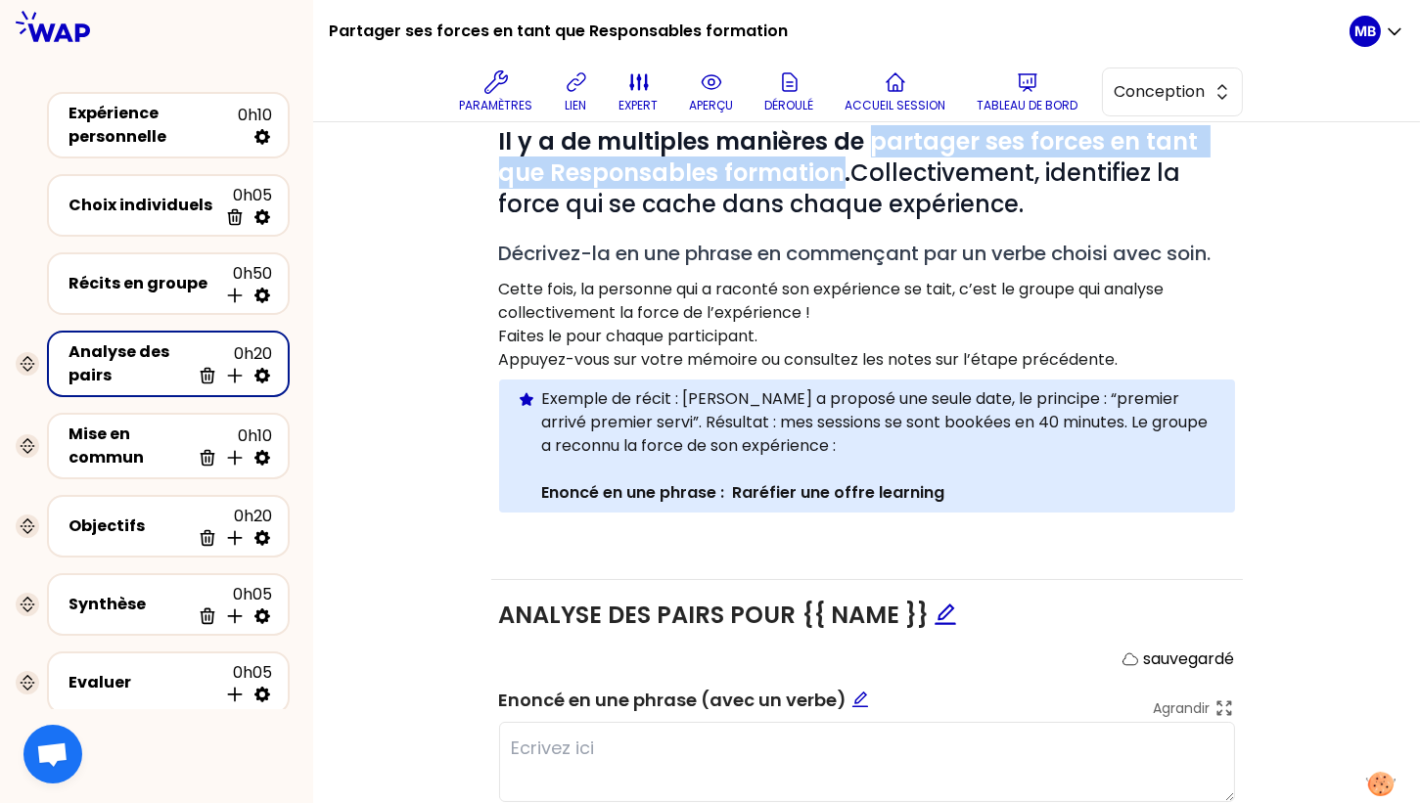
scroll to position [503, 0]
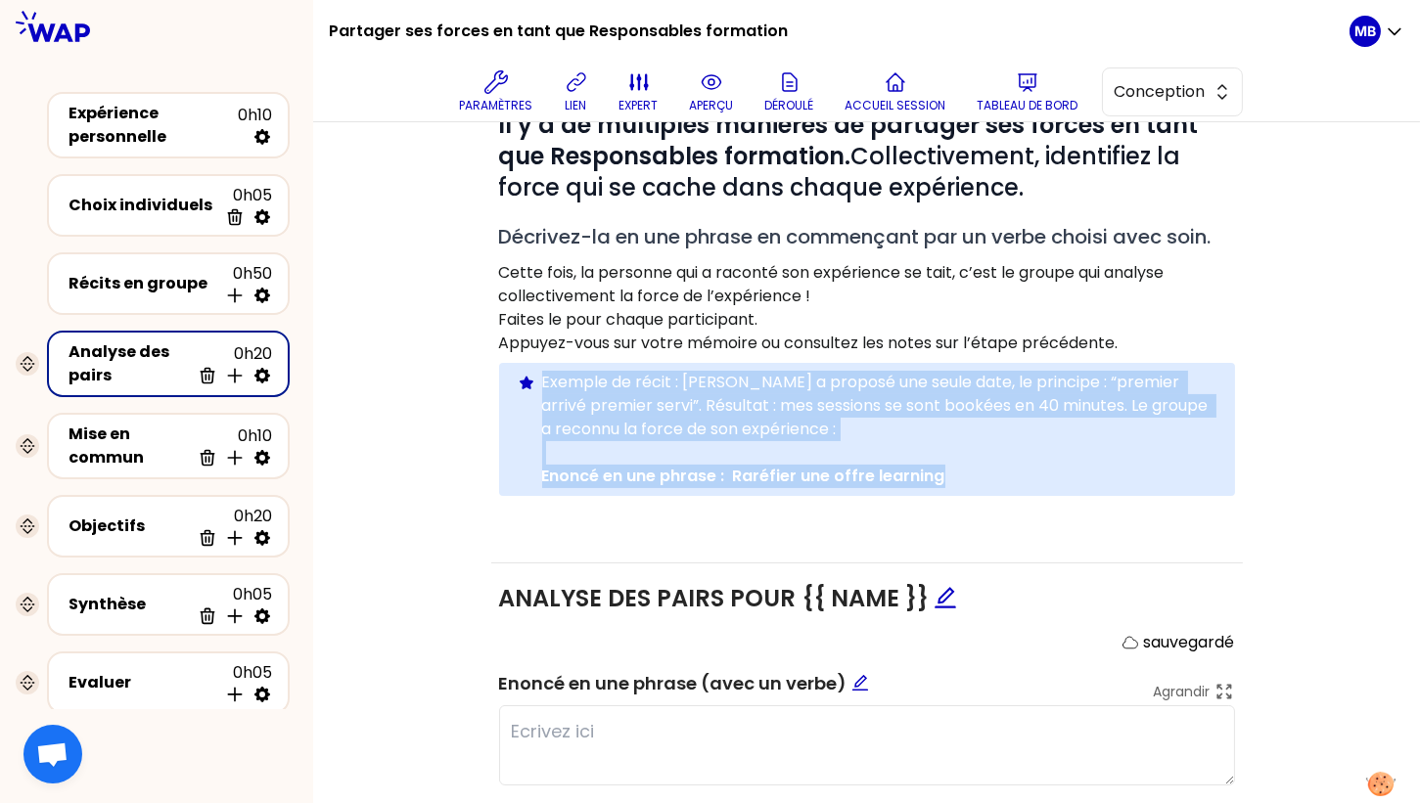
drag, startPoint x: 979, startPoint y: 478, endPoint x: 542, endPoint y: 384, distance: 446.5
click at [542, 384] on div "Exemple de récit : Antoine a proposé une seule date, le principe : “premier arr…" at bounding box center [880, 429] width 677 height 117
click at [116, 444] on div "Mise en commun" at bounding box center [129, 446] width 121 height 47
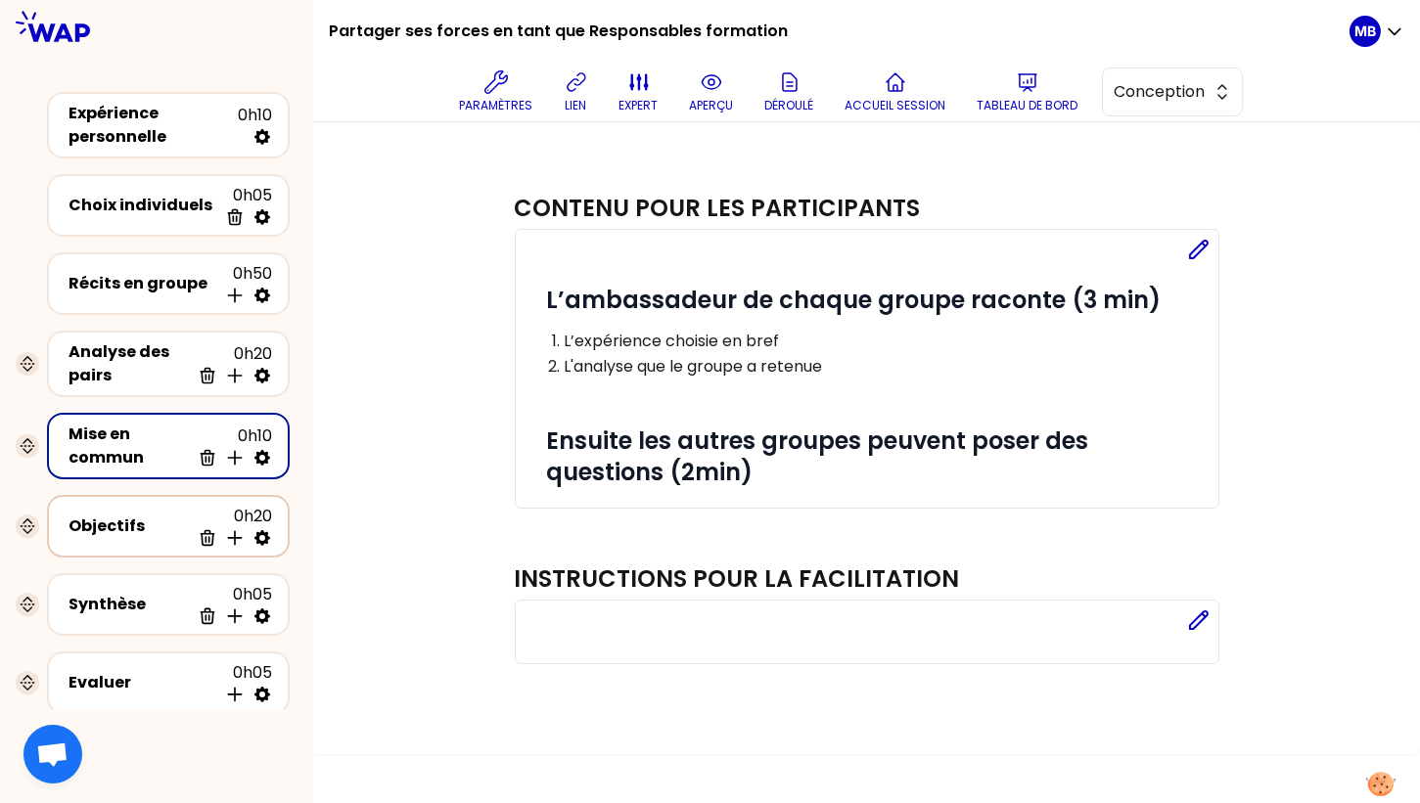
click at [114, 518] on div "Objectifs" at bounding box center [129, 526] width 121 height 23
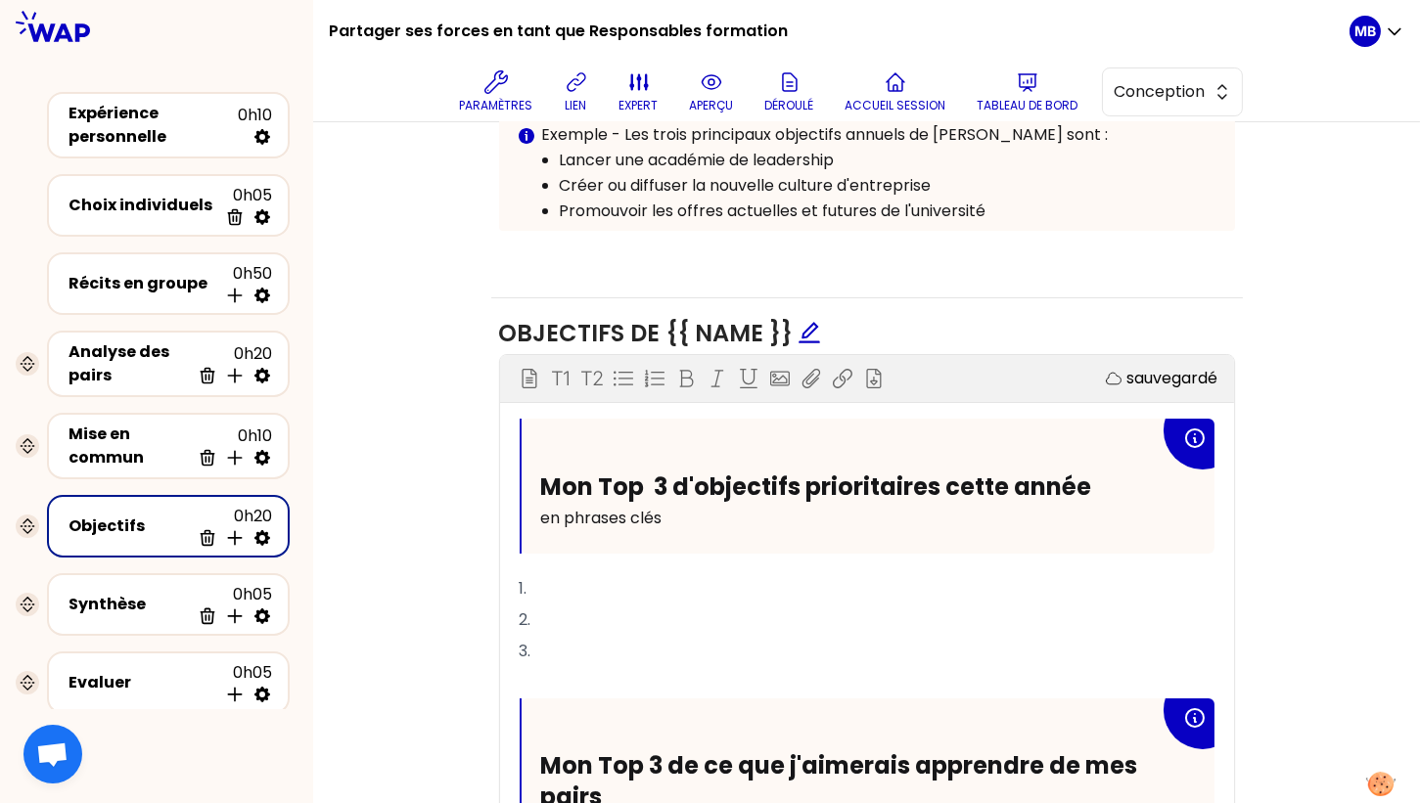
scroll to position [528, 0]
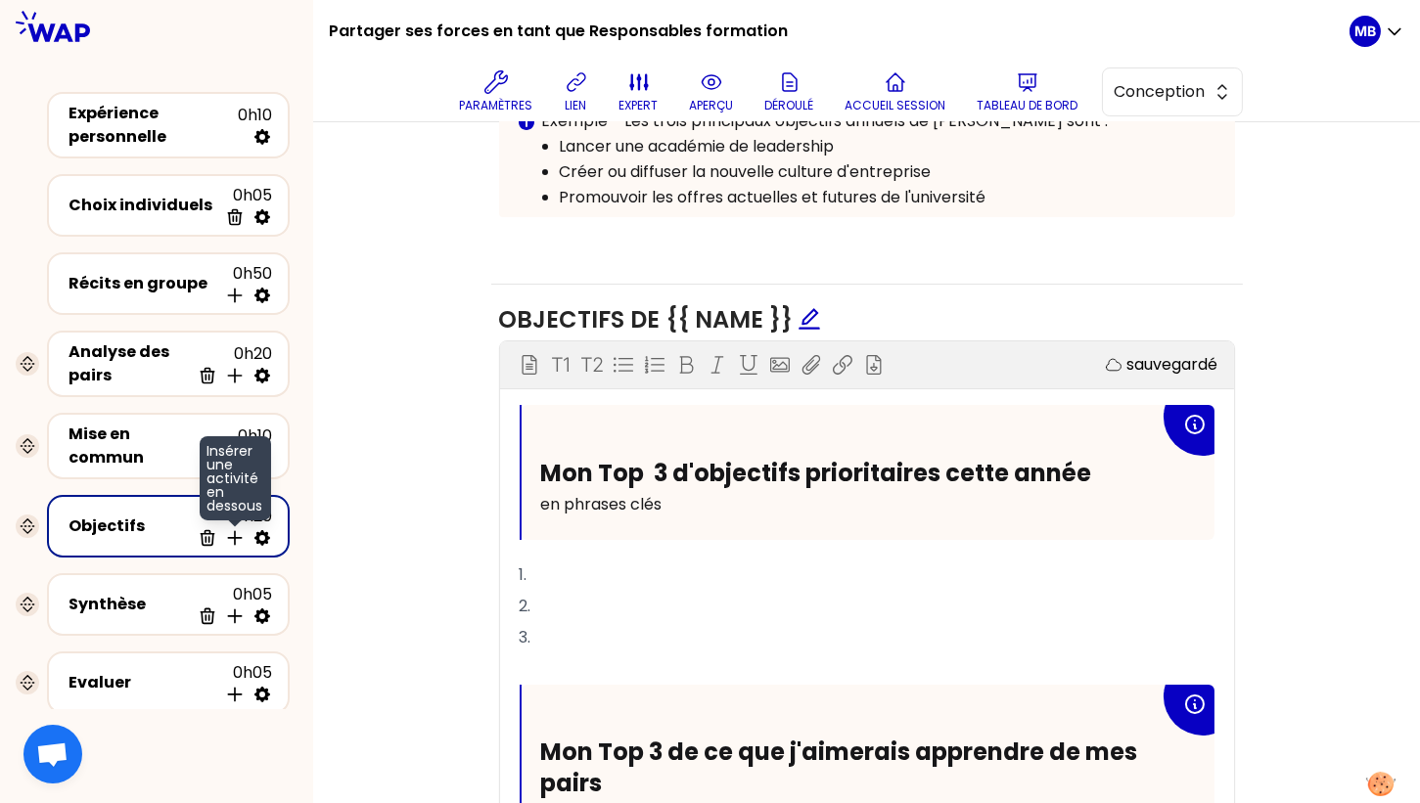
click at [233, 534] on icon at bounding box center [234, 538] width 13 height 13
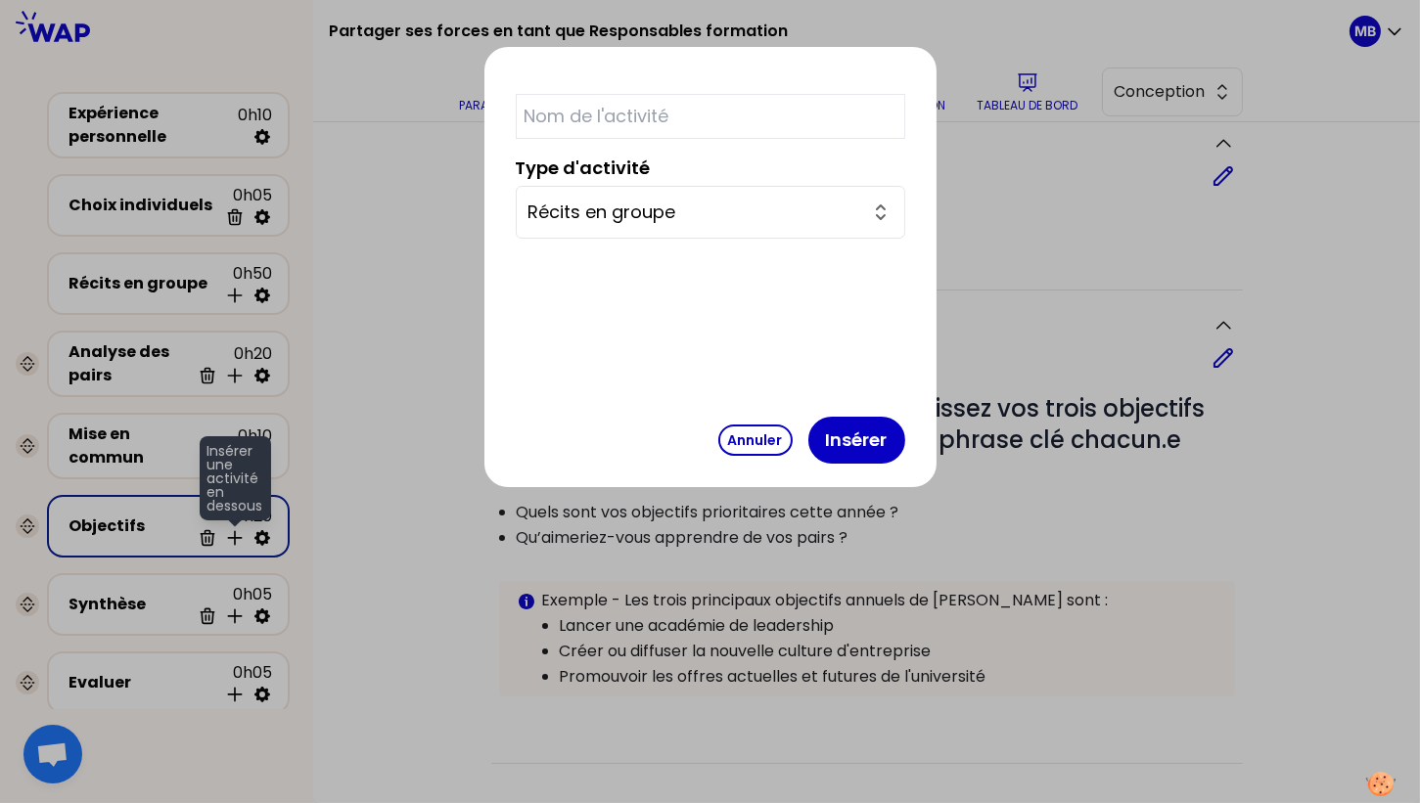
scroll to position [528, 0]
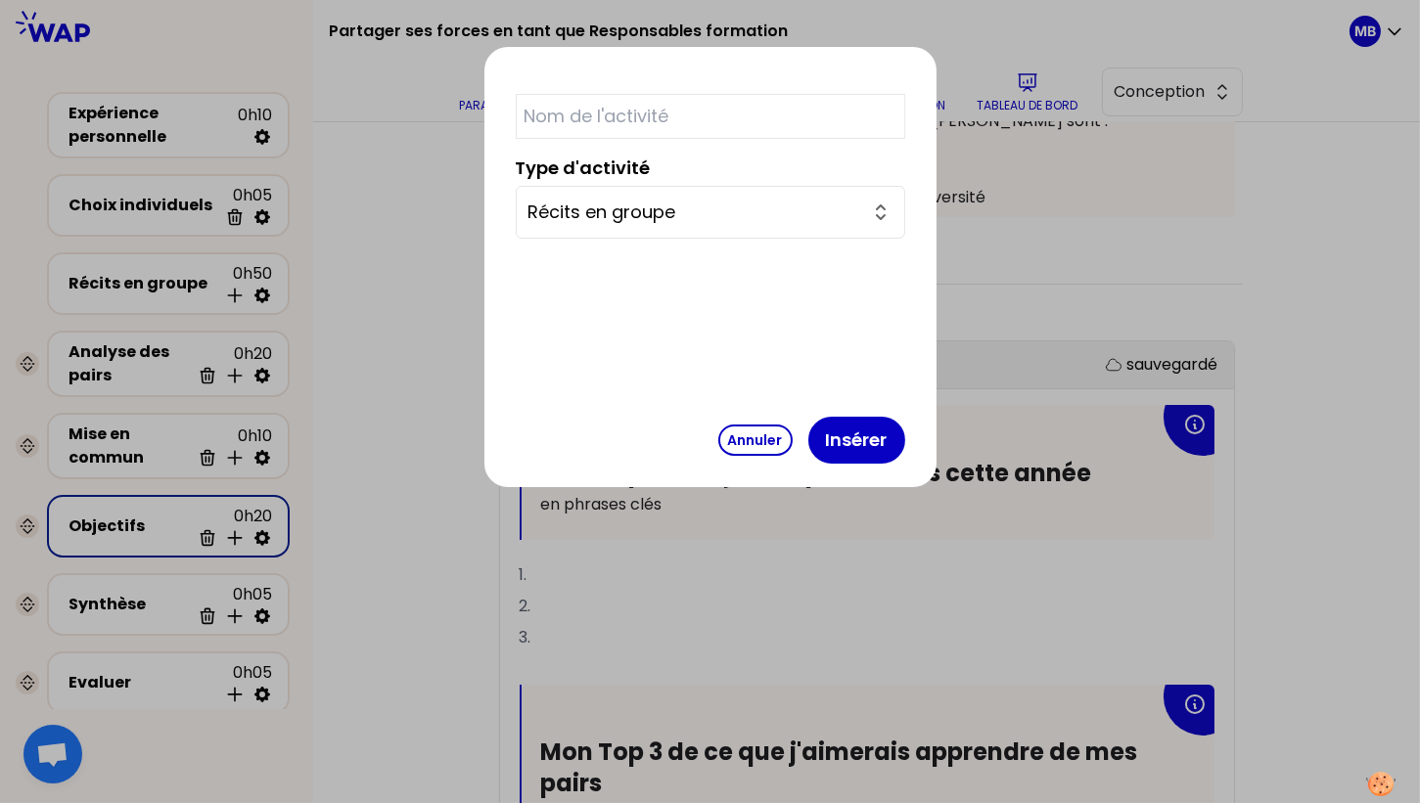
click at [653, 215] on input "Récits en groupe" at bounding box center [698, 212] width 341 height 27
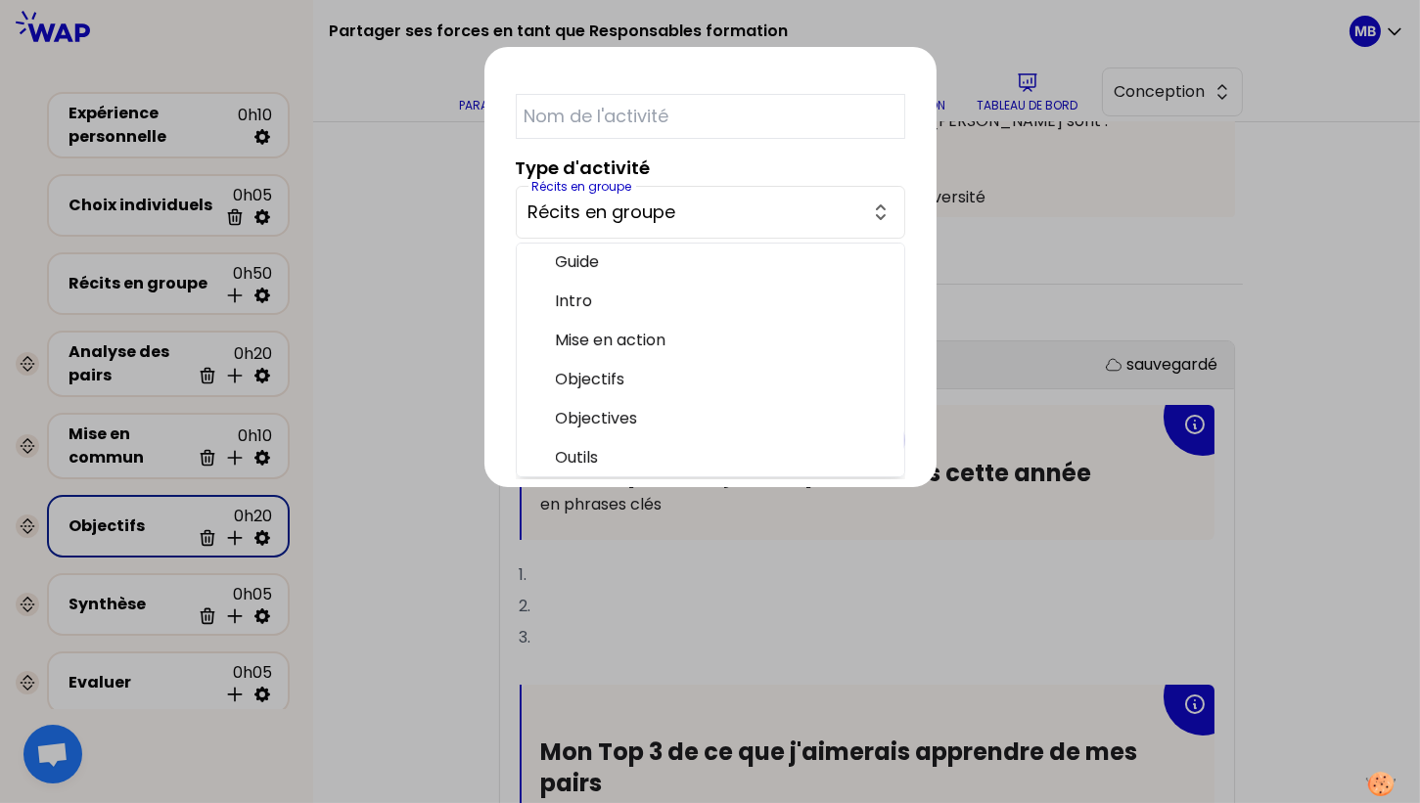
scroll to position [233, 0]
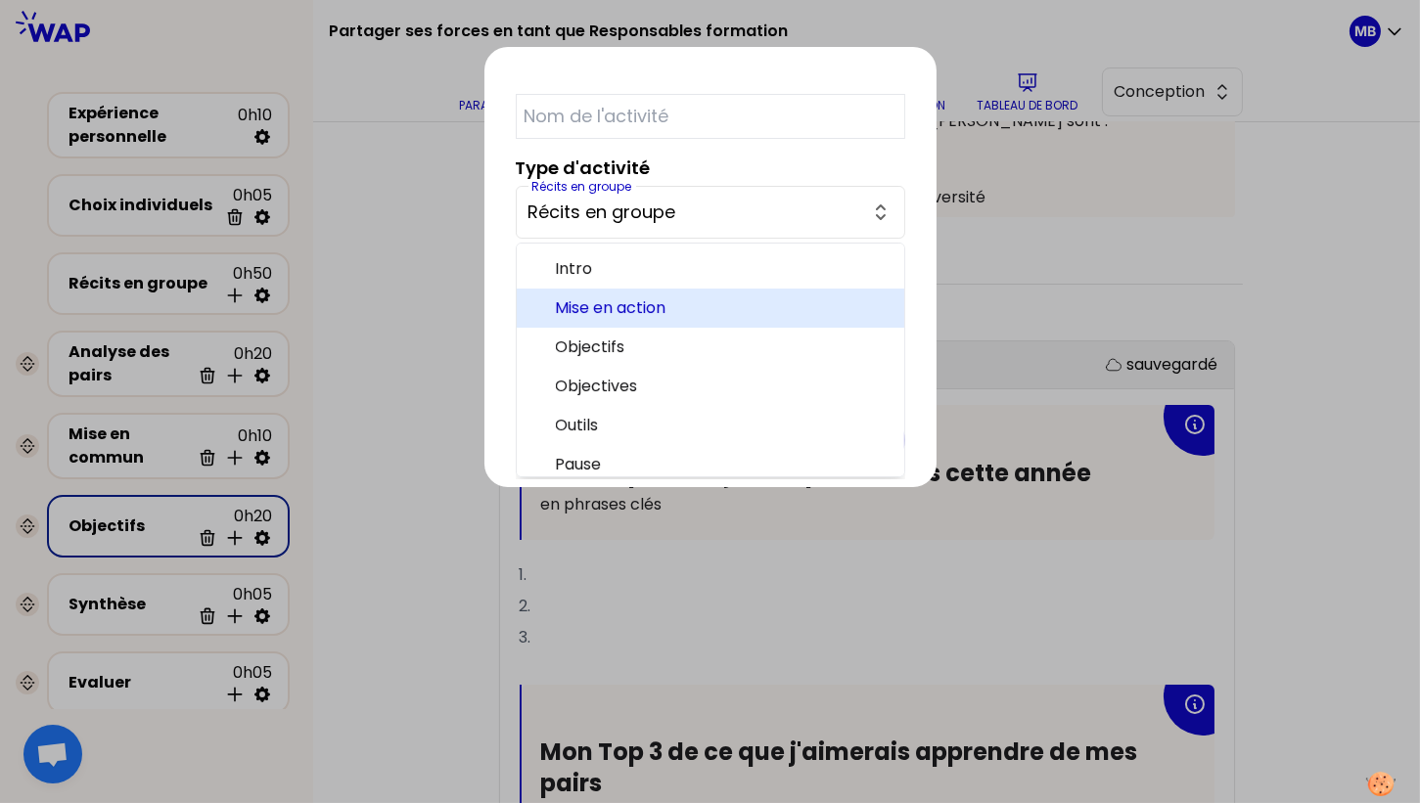
click at [647, 303] on span "Mise en action" at bounding box center [722, 308] width 333 height 23
type input "Mise en action"
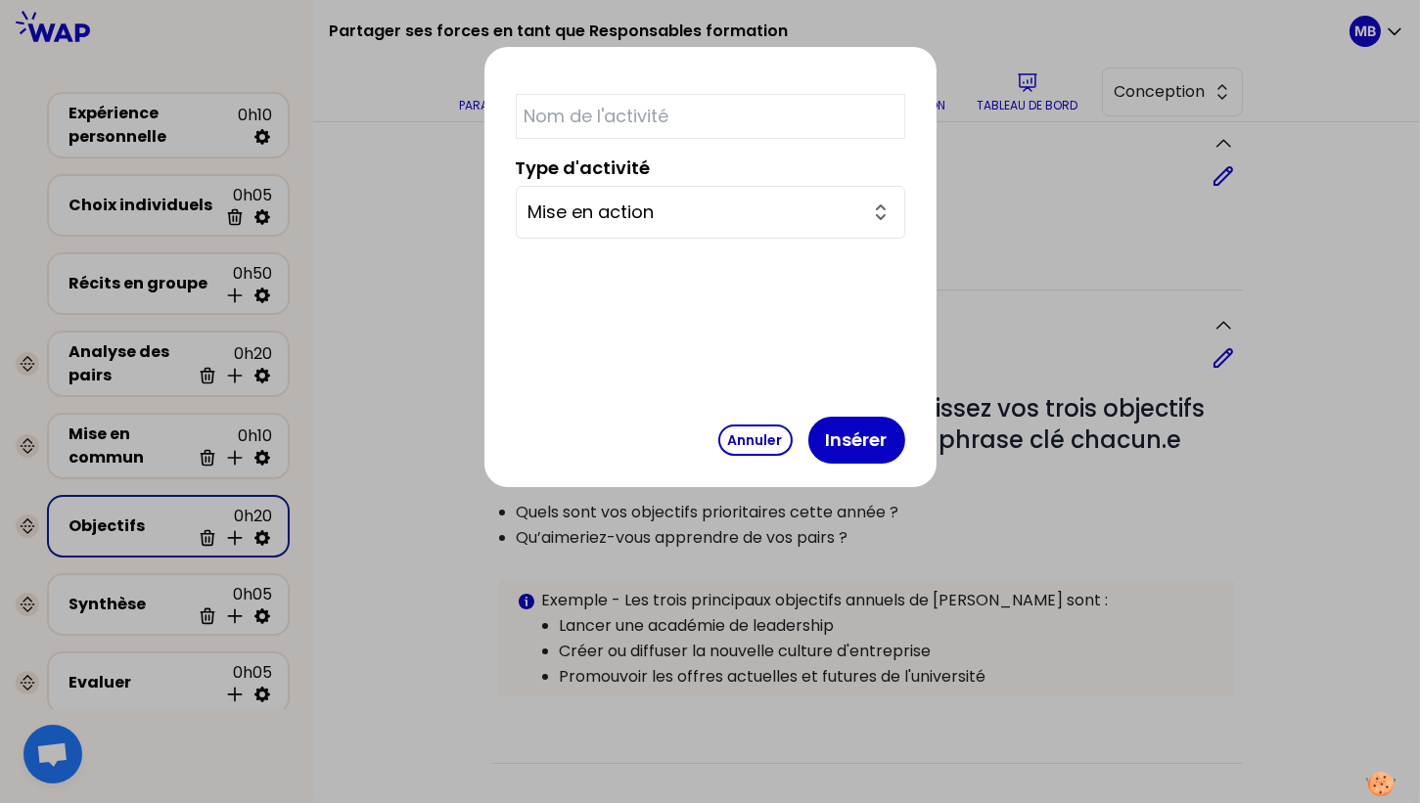
scroll to position [528, 0]
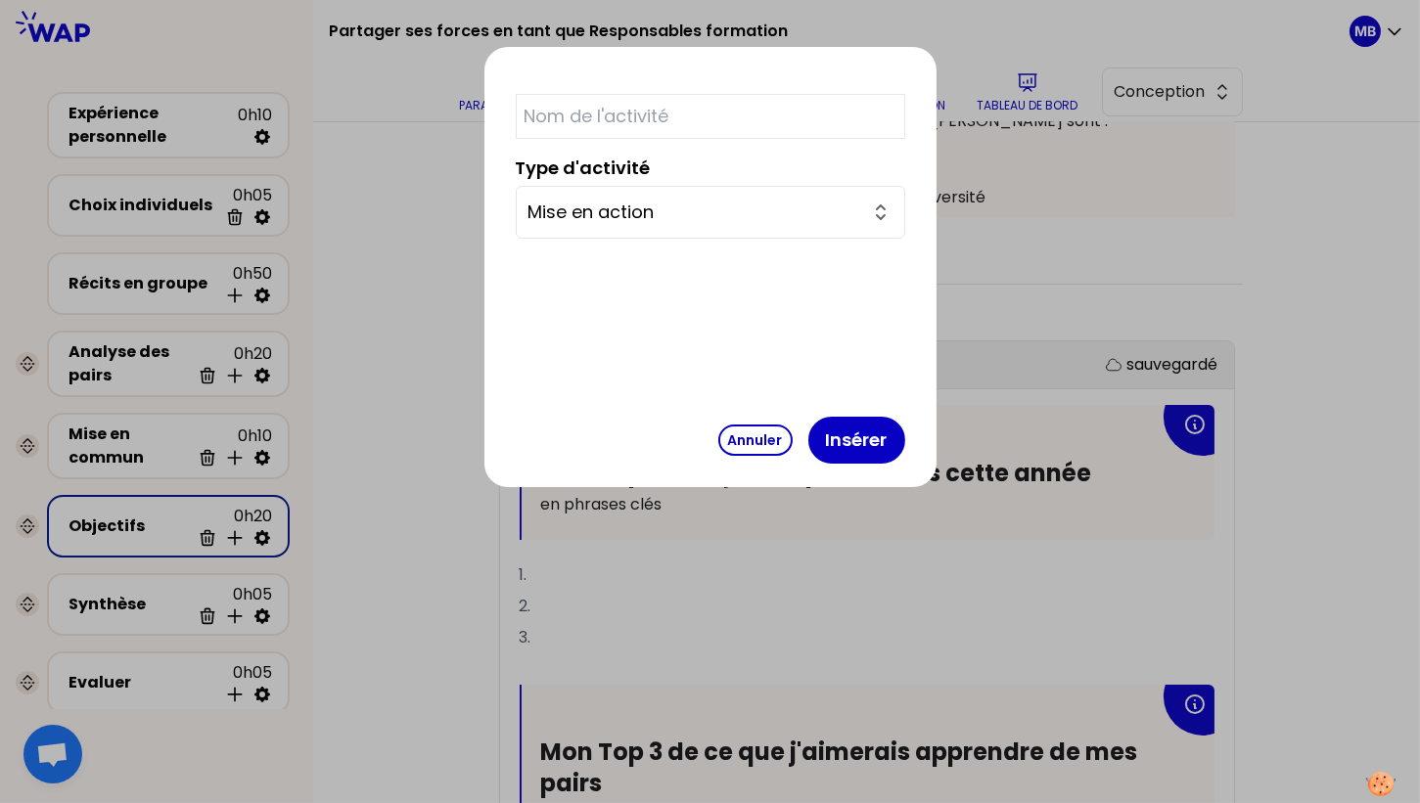
click at [650, 114] on input "text" at bounding box center [711, 116] width 390 height 45
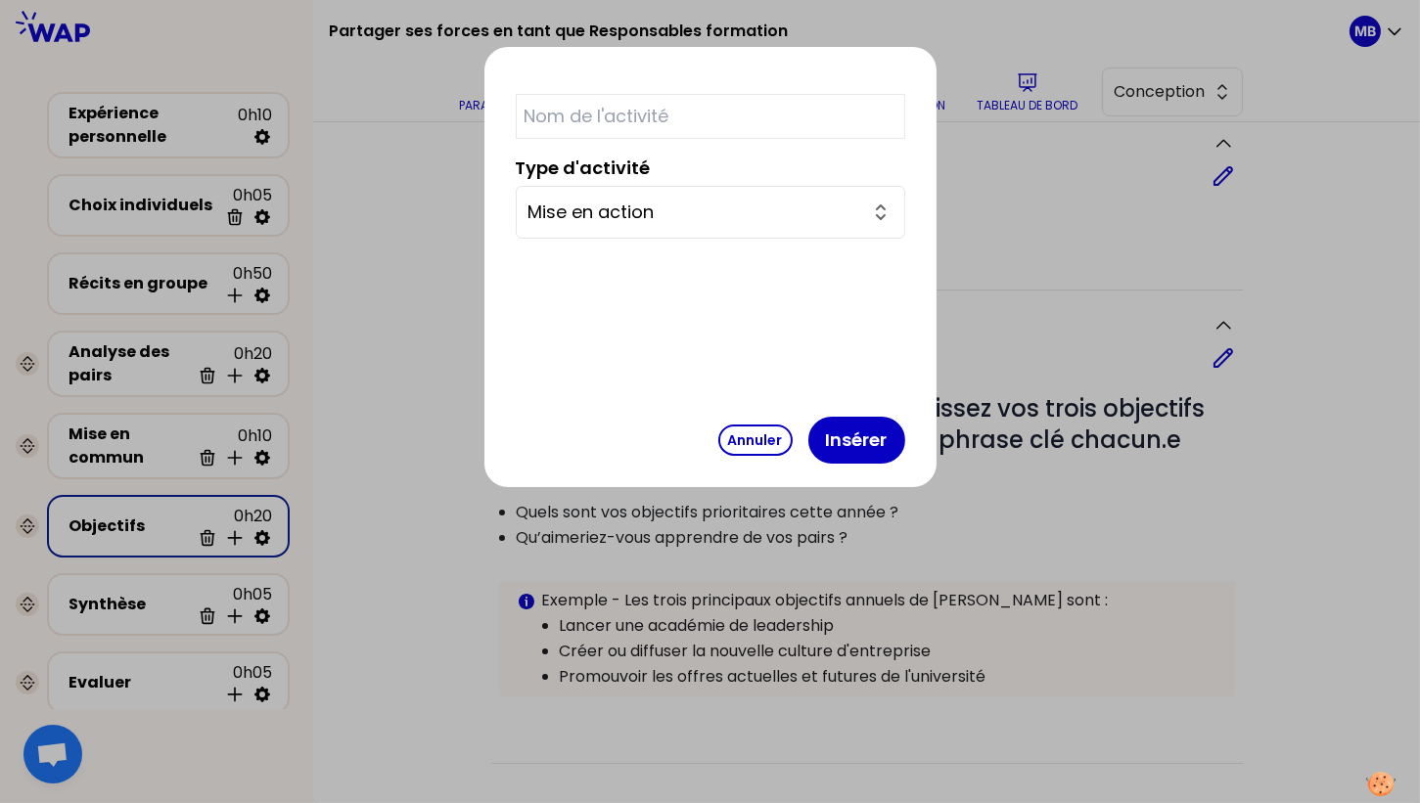
scroll to position [528, 0]
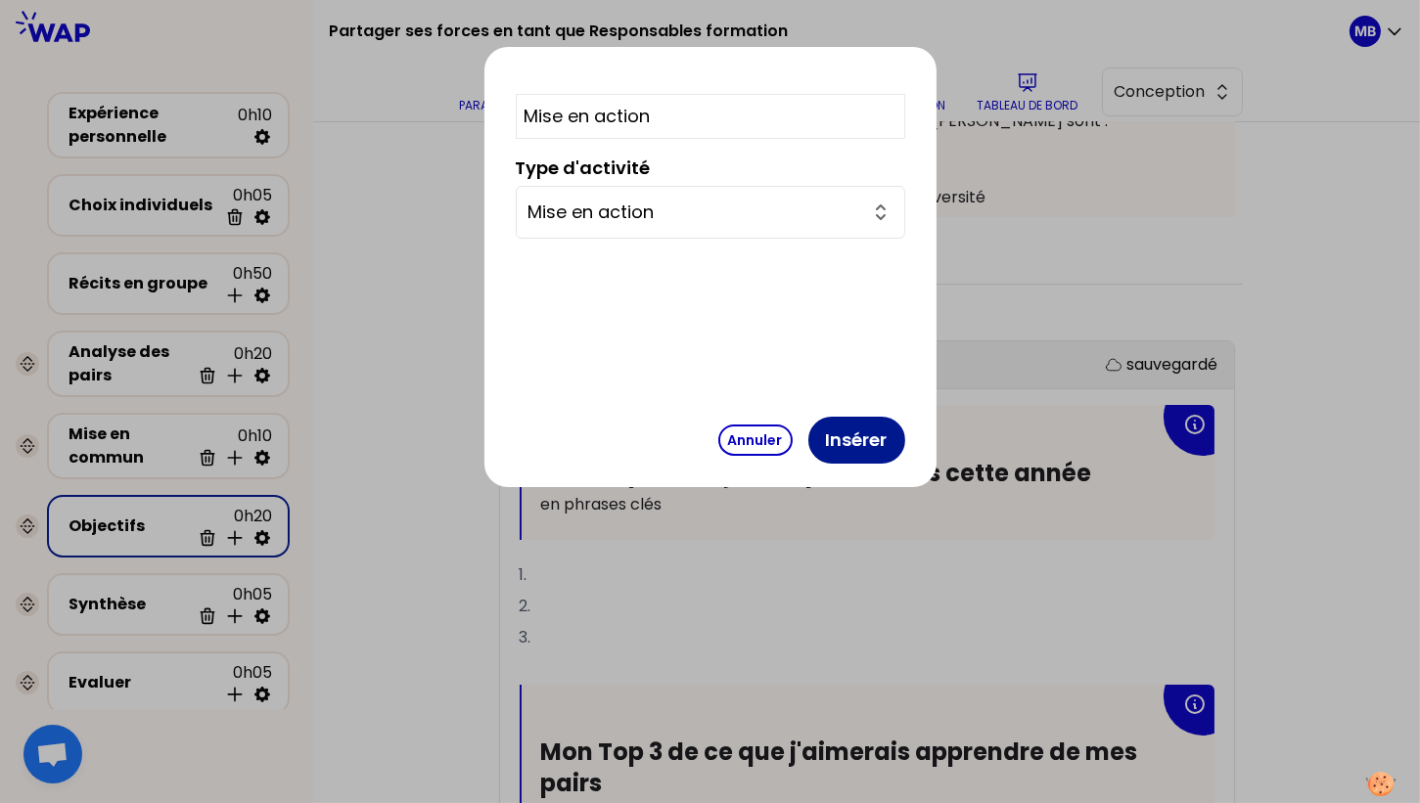
type input "Mise en action"
click at [808, 440] on button "Insérer" at bounding box center [856, 440] width 97 height 47
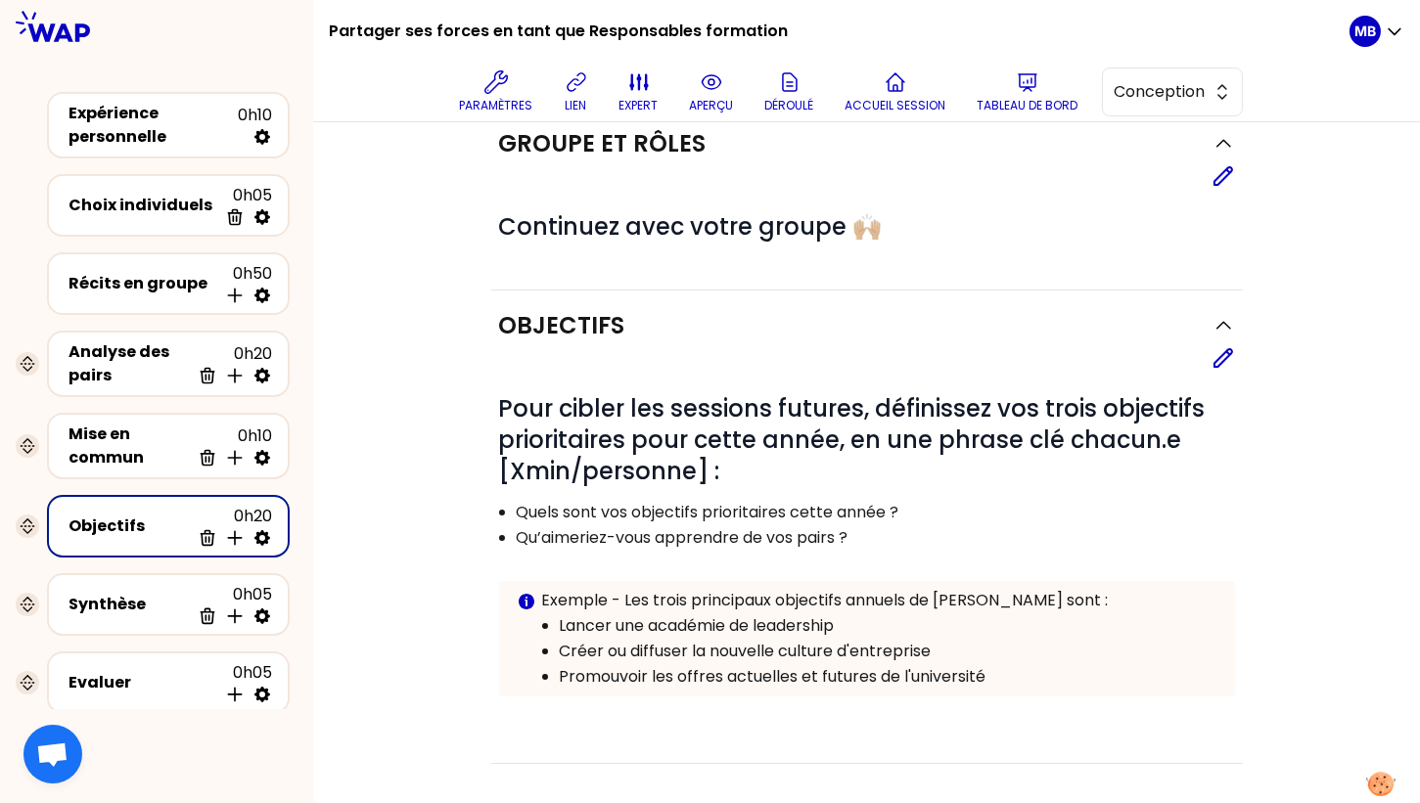
select select "4"
select select "5"
select select "false"
select select "Each"
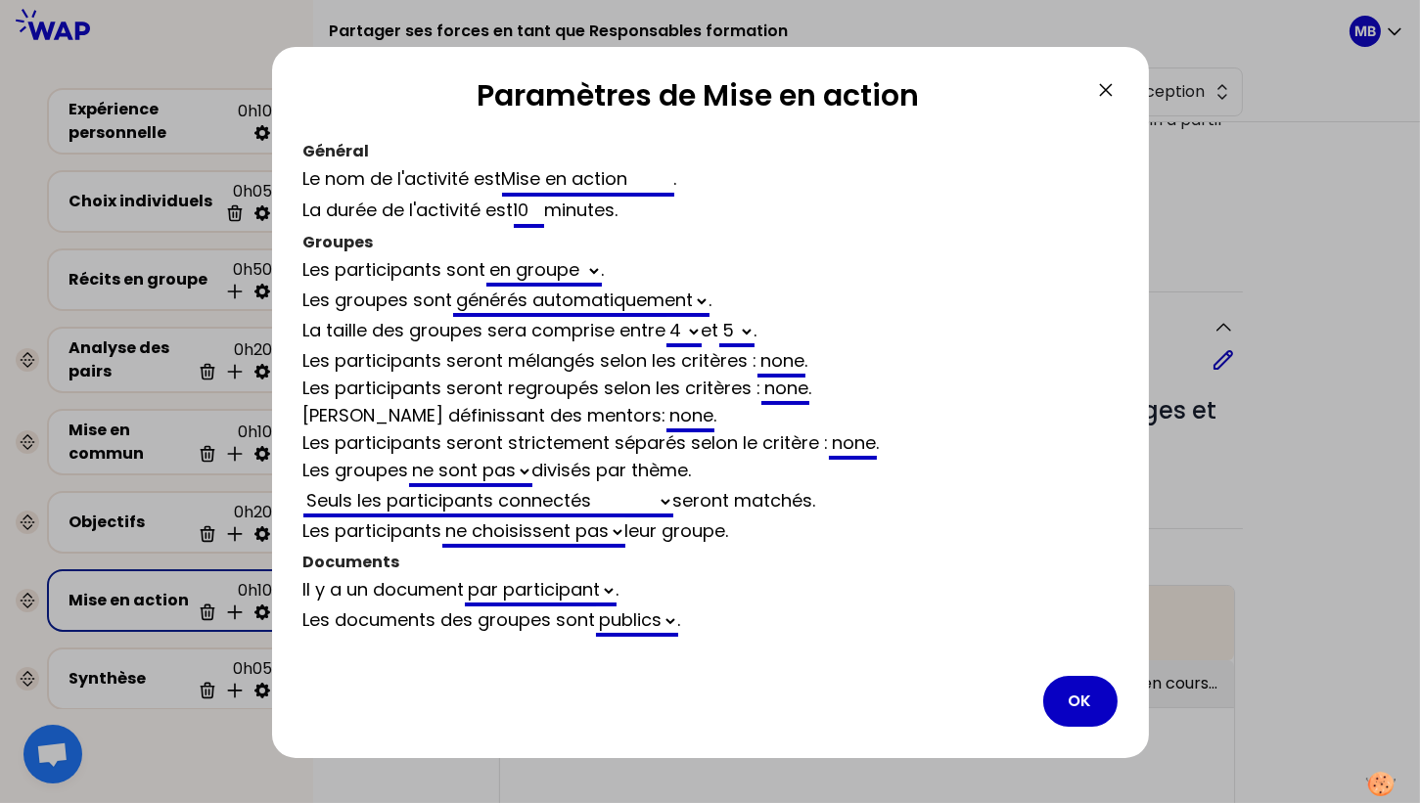
scroll to position [528, 0]
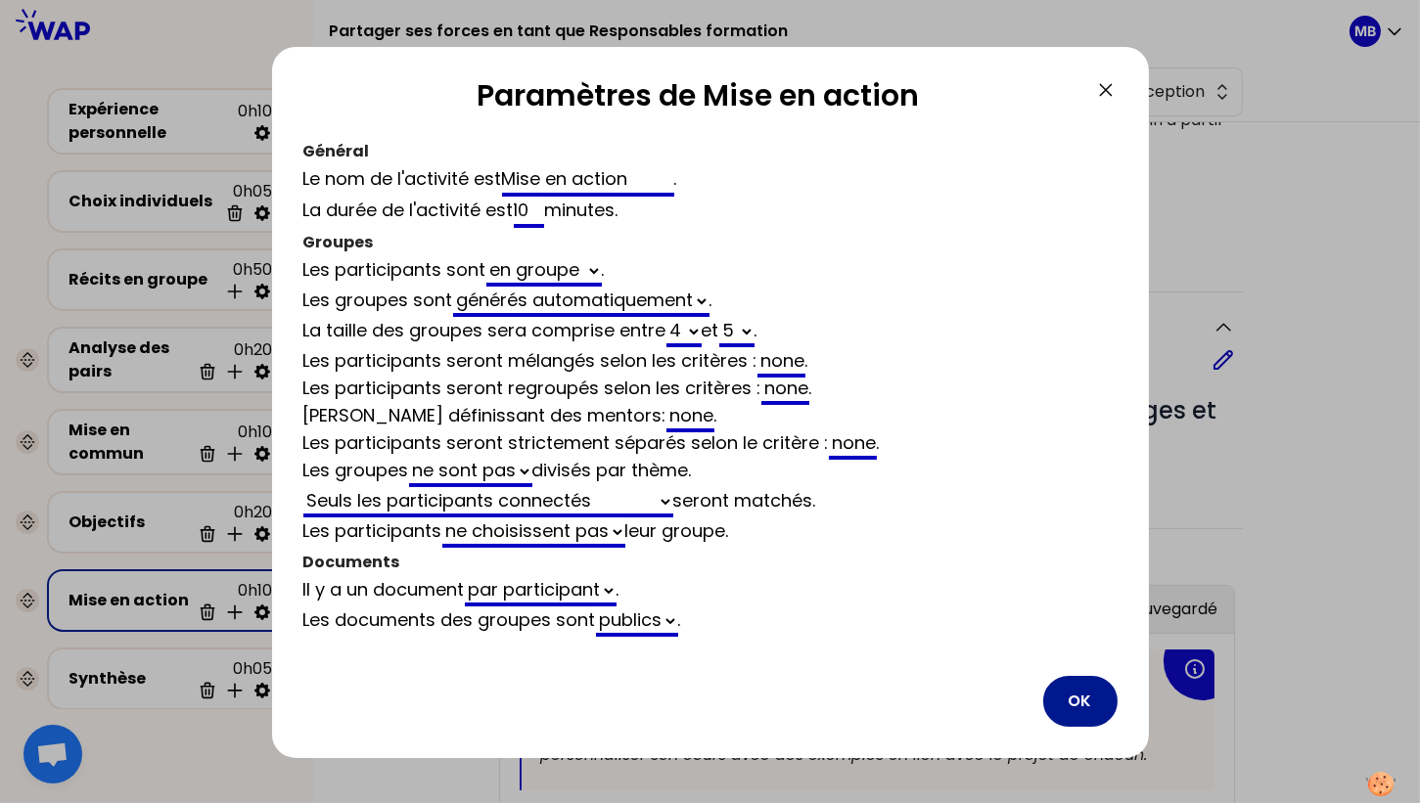
click at [1100, 706] on button "OK" at bounding box center [1080, 701] width 74 height 51
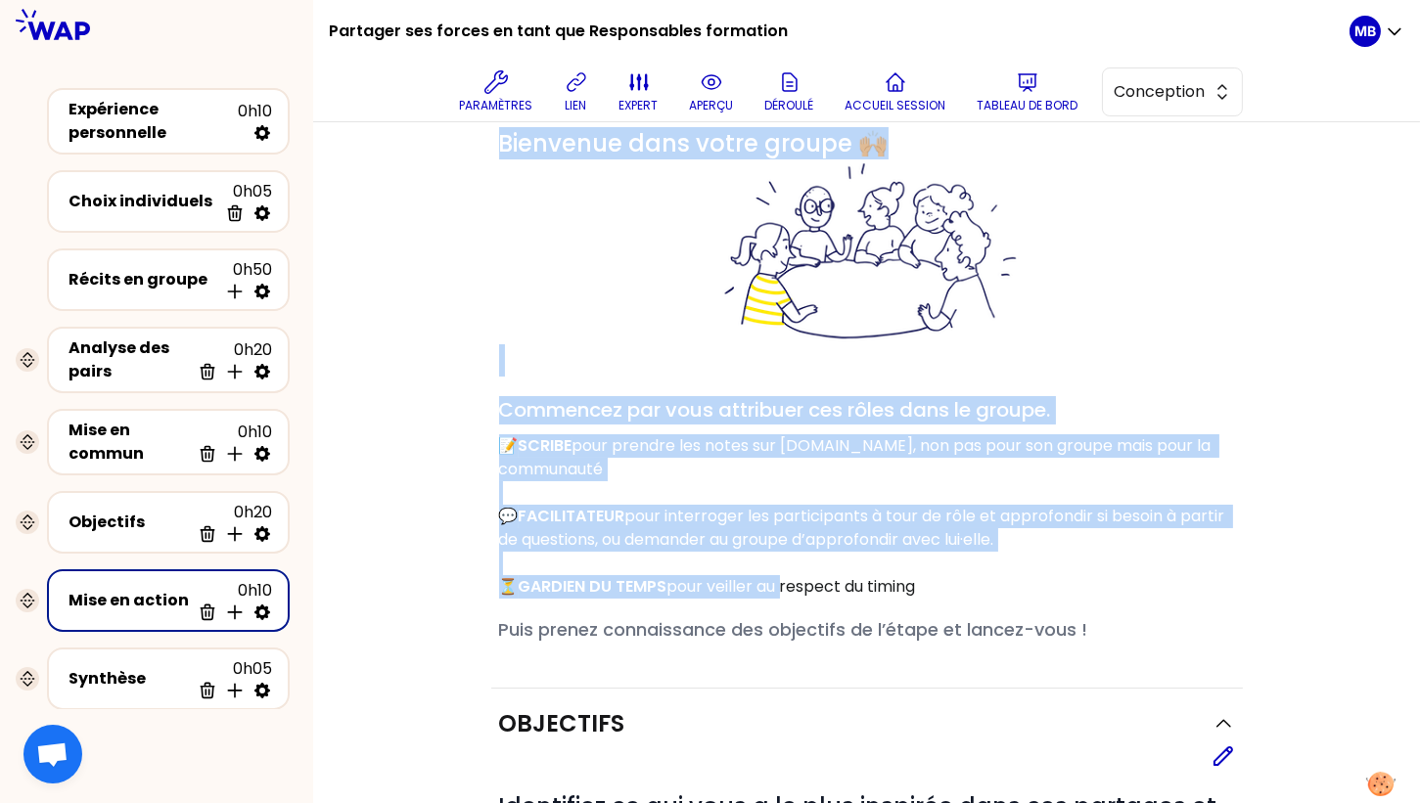
scroll to position [158, 0]
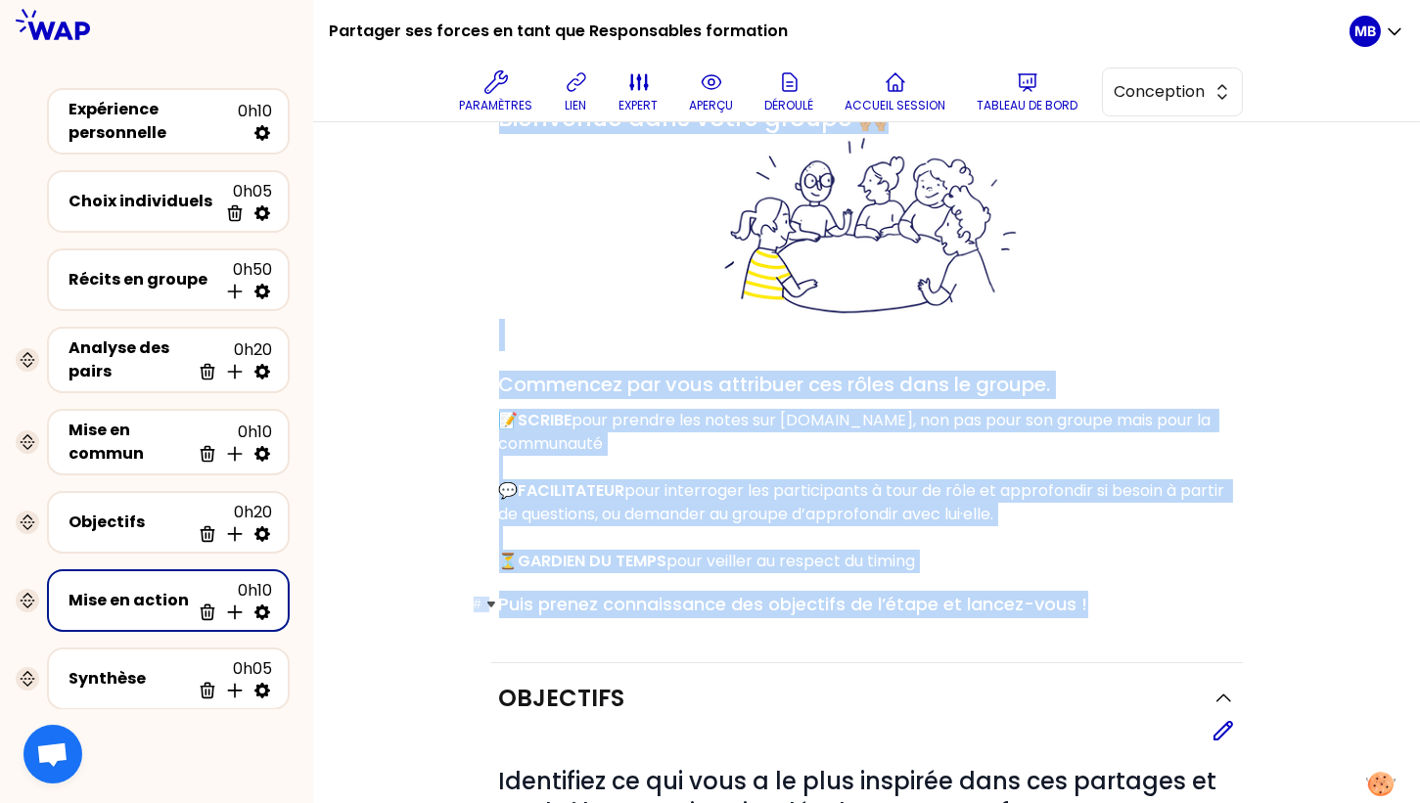
drag, startPoint x: 499, startPoint y: 272, endPoint x: 1119, endPoint y: 604, distance: 702.7
click at [1119, 604] on div "# Bienvenue dans votre groupe 🙌🏼 # Commencez par vous attribuer ces rôles dans …" at bounding box center [867, 361] width 736 height 516
click at [432, 380] on div "Groupe et rôles Editer # Bienvenue dans votre groupe 🙌🏼 # Commencez par vous at…" at bounding box center [866, 659] width 1029 height 1319
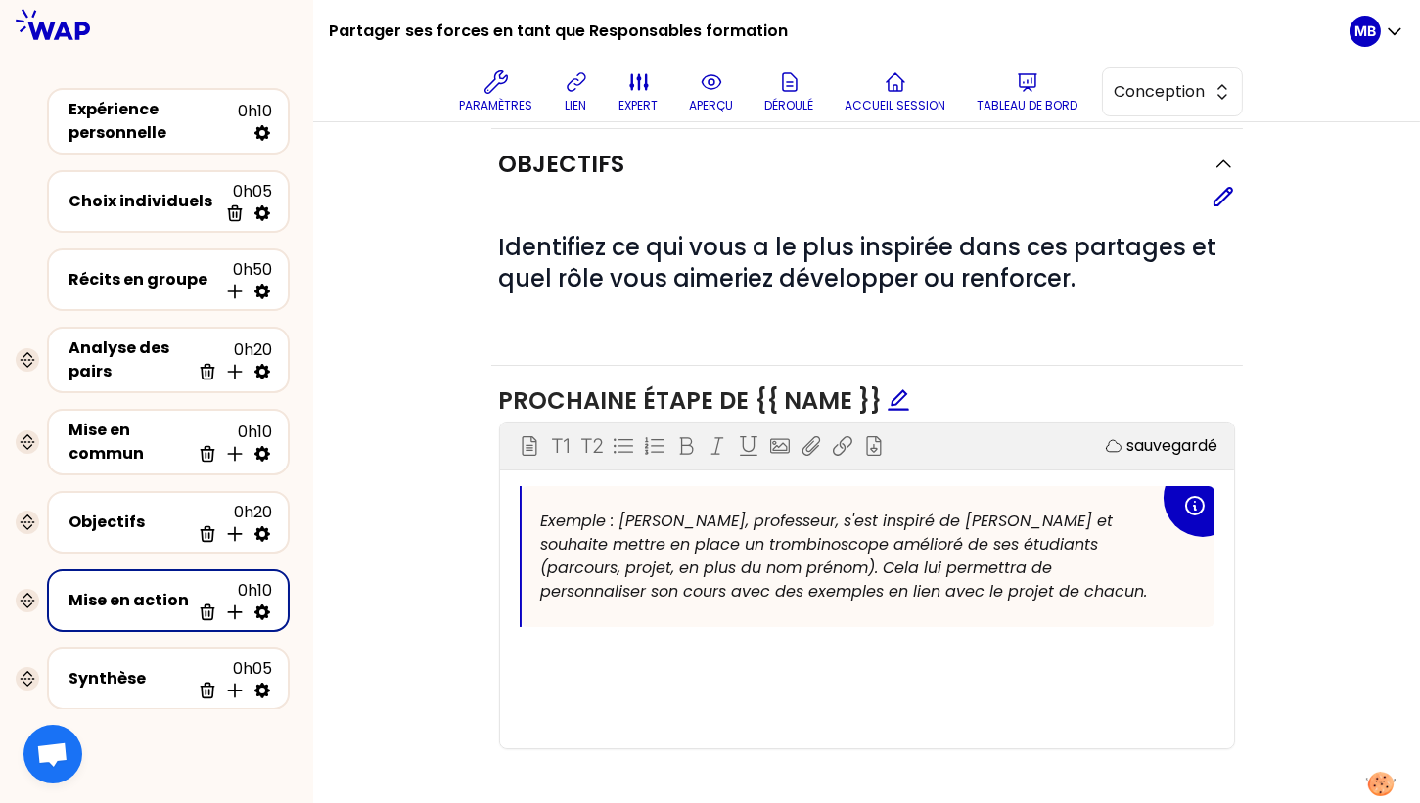
scroll to position [696, 0]
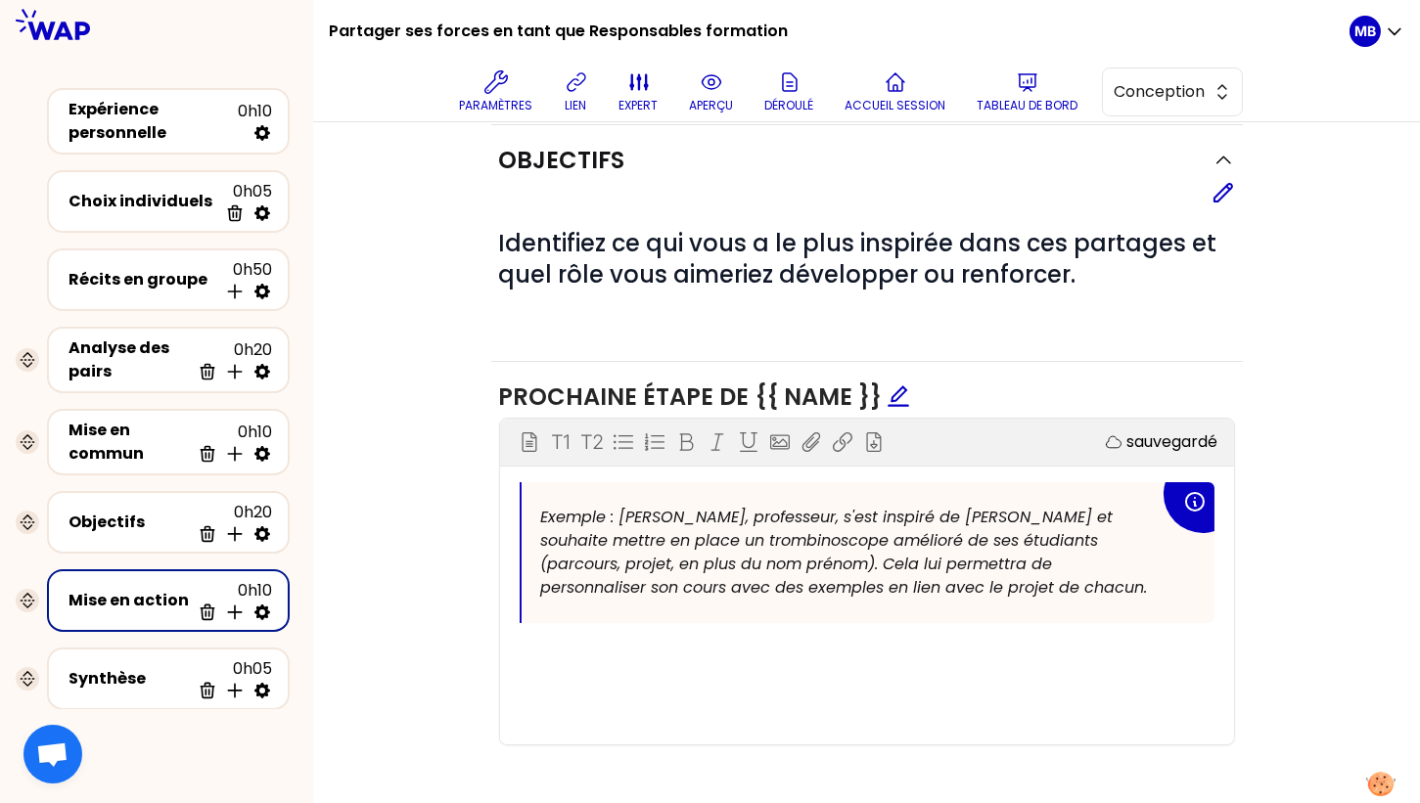
click at [195, 612] on div "0h10 Supprimer Insérer une activité en dessous" at bounding box center [231, 600] width 82 height 43
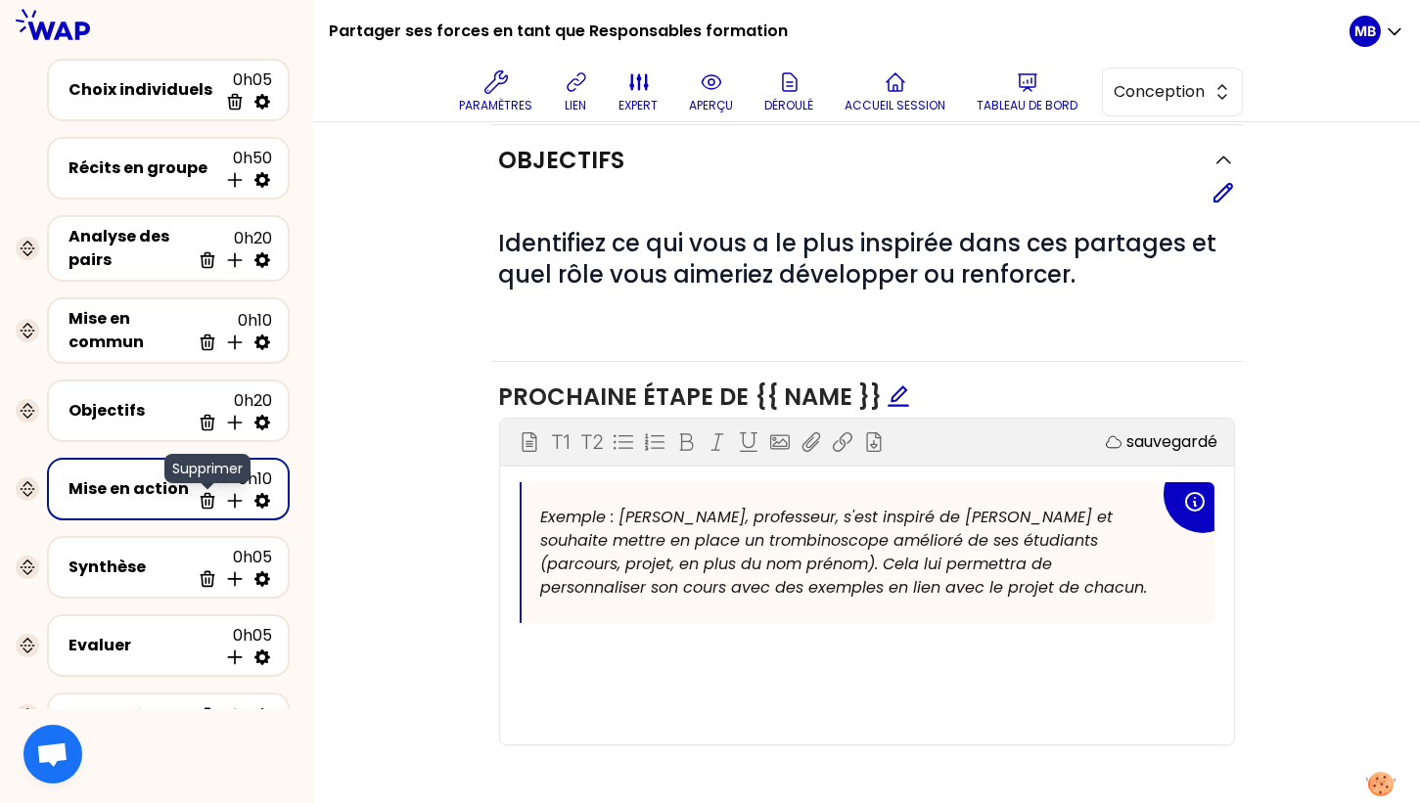
scroll to position [113, 0]
click at [211, 499] on icon at bounding box center [208, 500] width 20 height 20
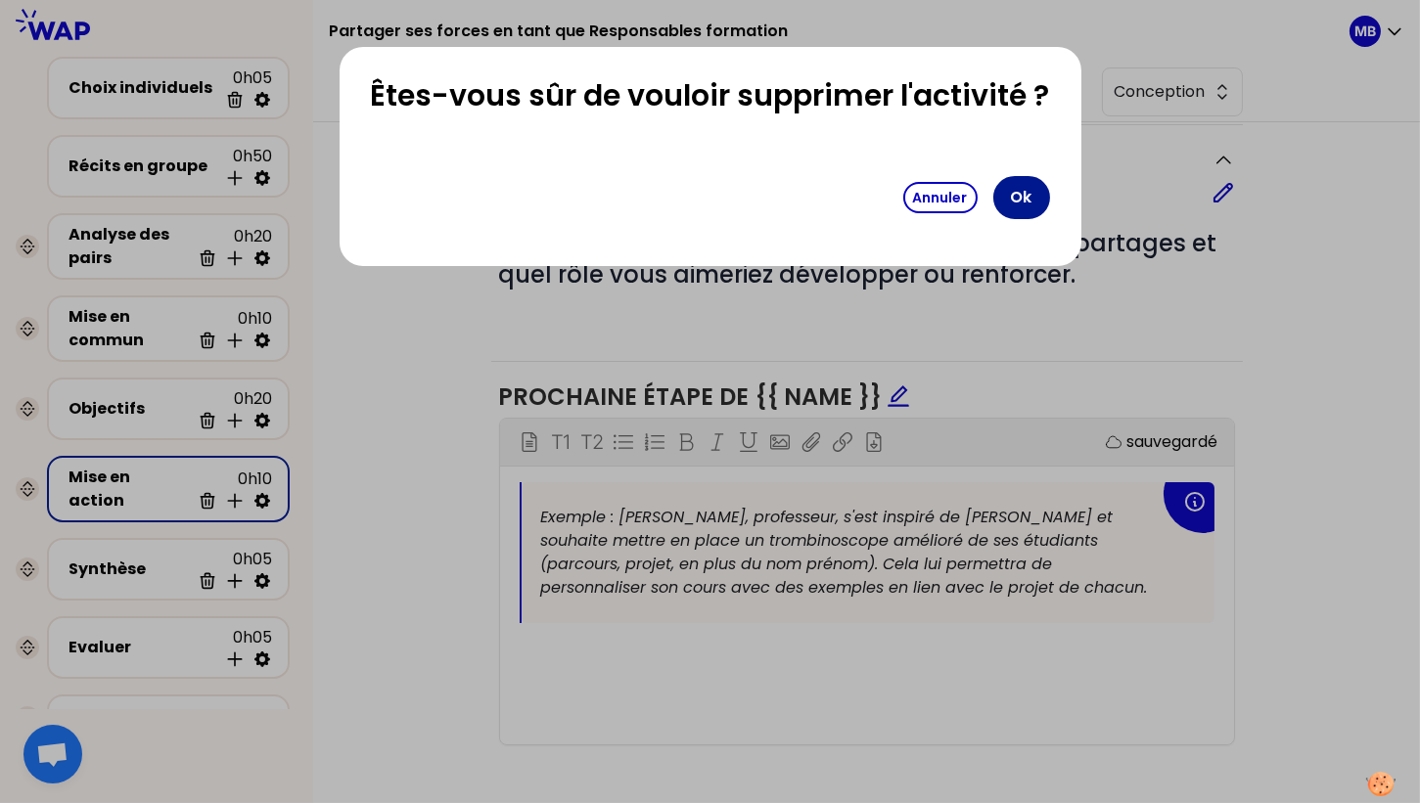
click at [1008, 204] on button "Ok" at bounding box center [1021, 197] width 57 height 43
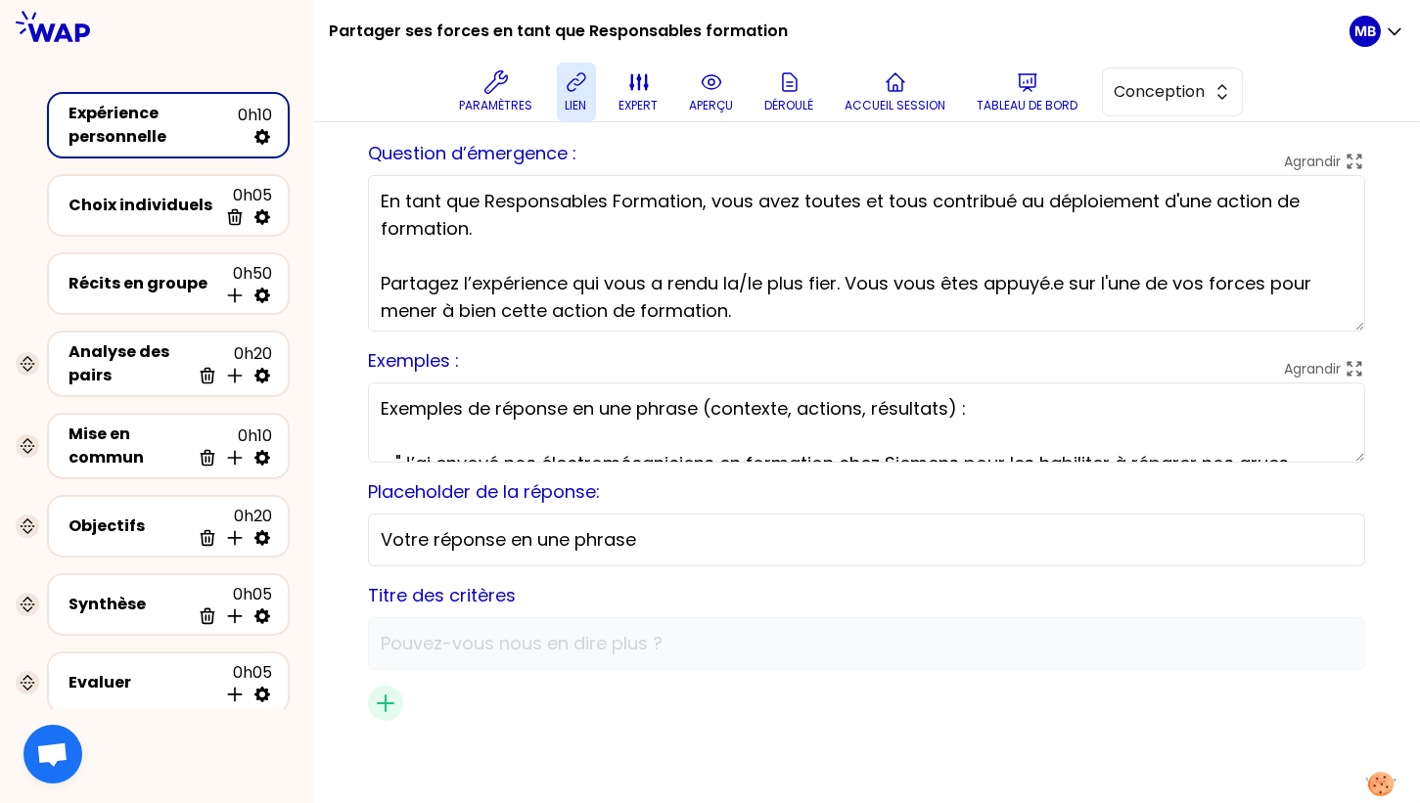
click at [569, 84] on icon at bounding box center [576, 82] width 18 height 18
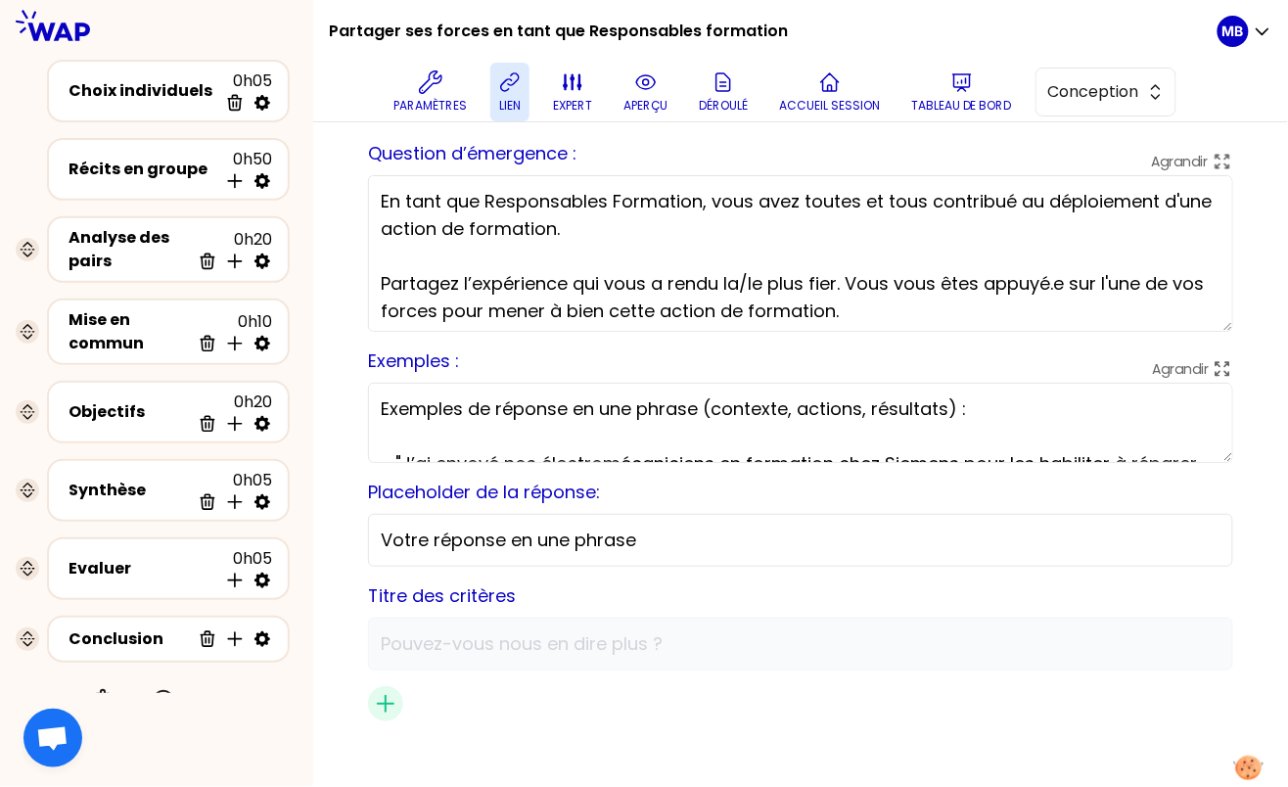
scroll to position [105, 0]
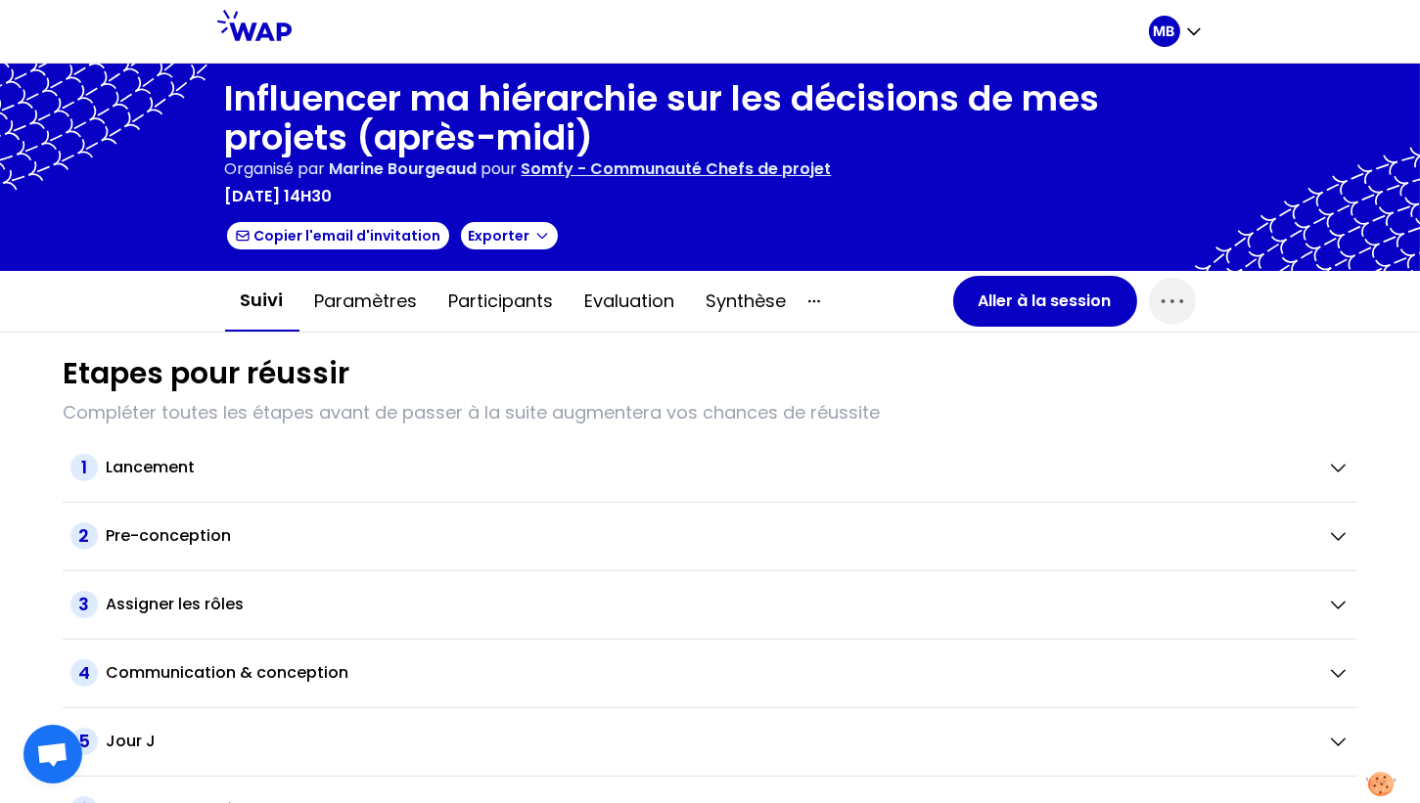
scroll to position [34, 0]
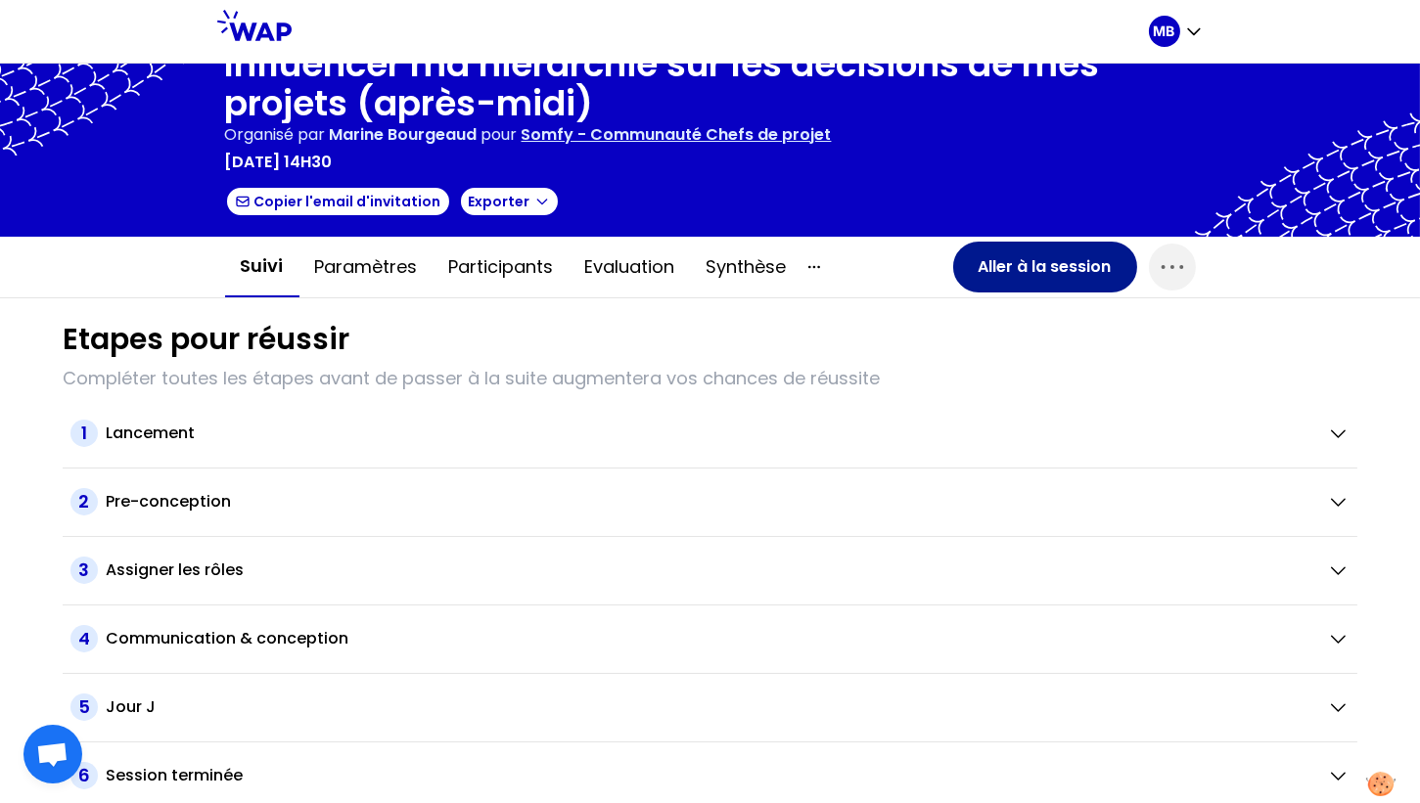
click at [988, 265] on button "Aller à la session" at bounding box center [1045, 267] width 184 height 51
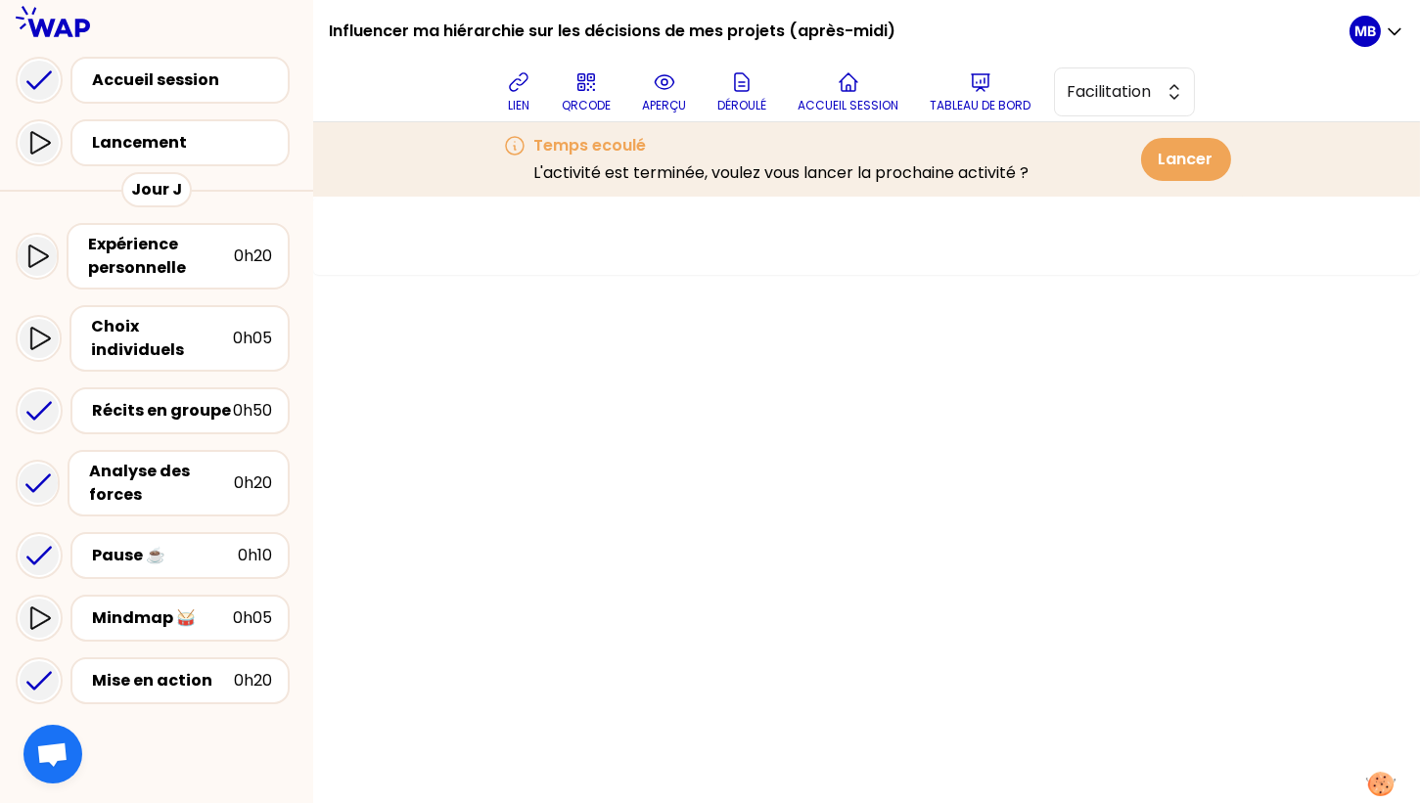
scroll to position [33, 0]
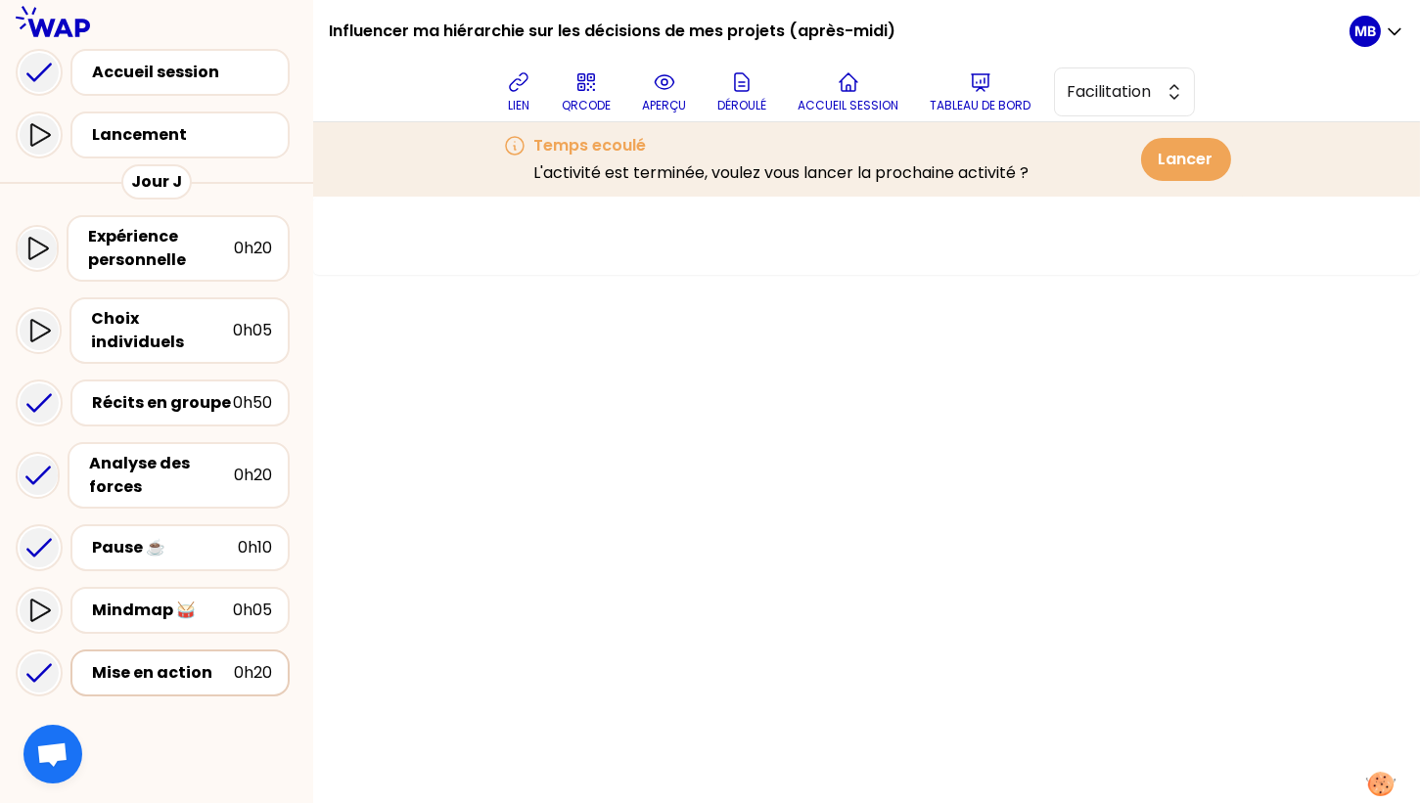
click at [172, 662] on div "Mise en action" at bounding box center [163, 673] width 142 height 23
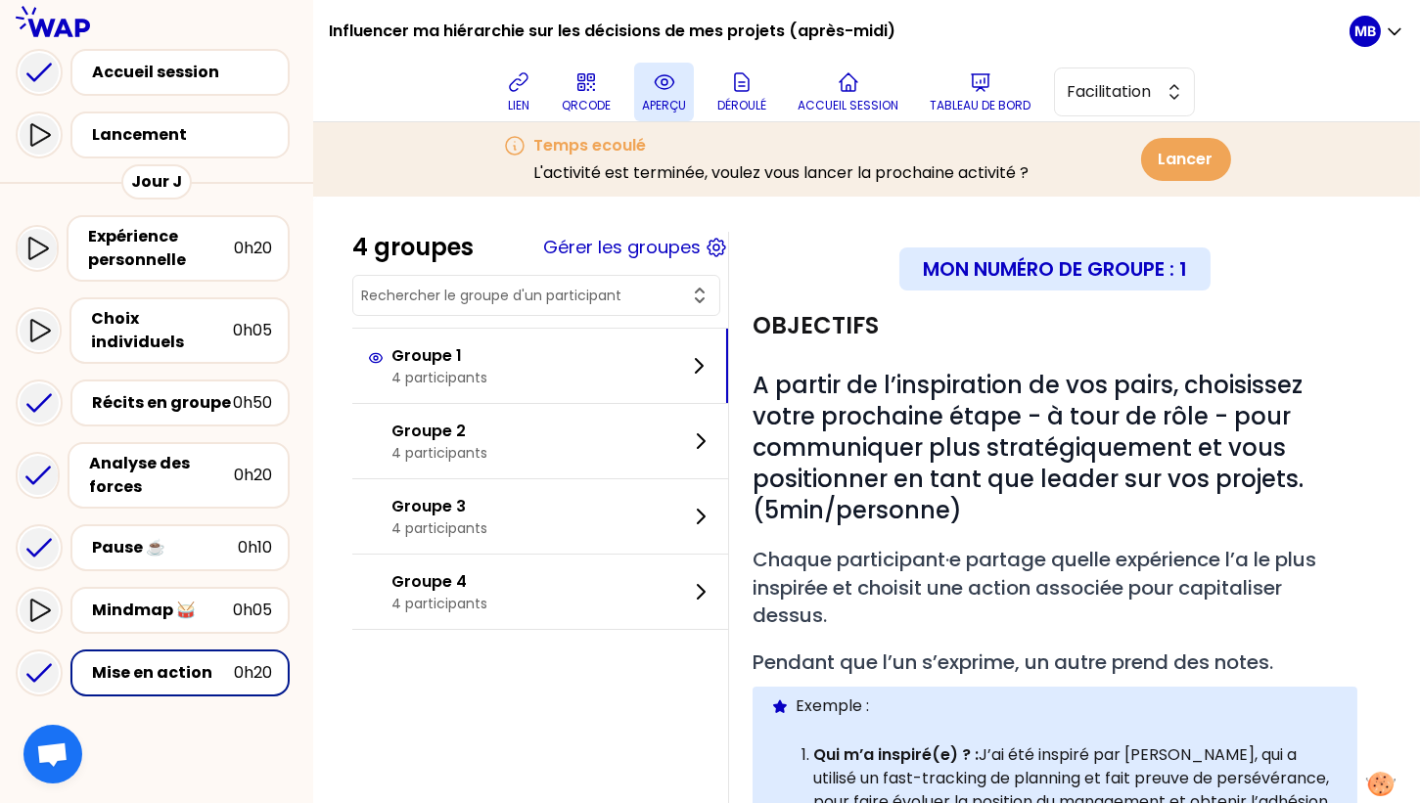
click at [667, 99] on p "aperçu" at bounding box center [664, 106] width 44 height 16
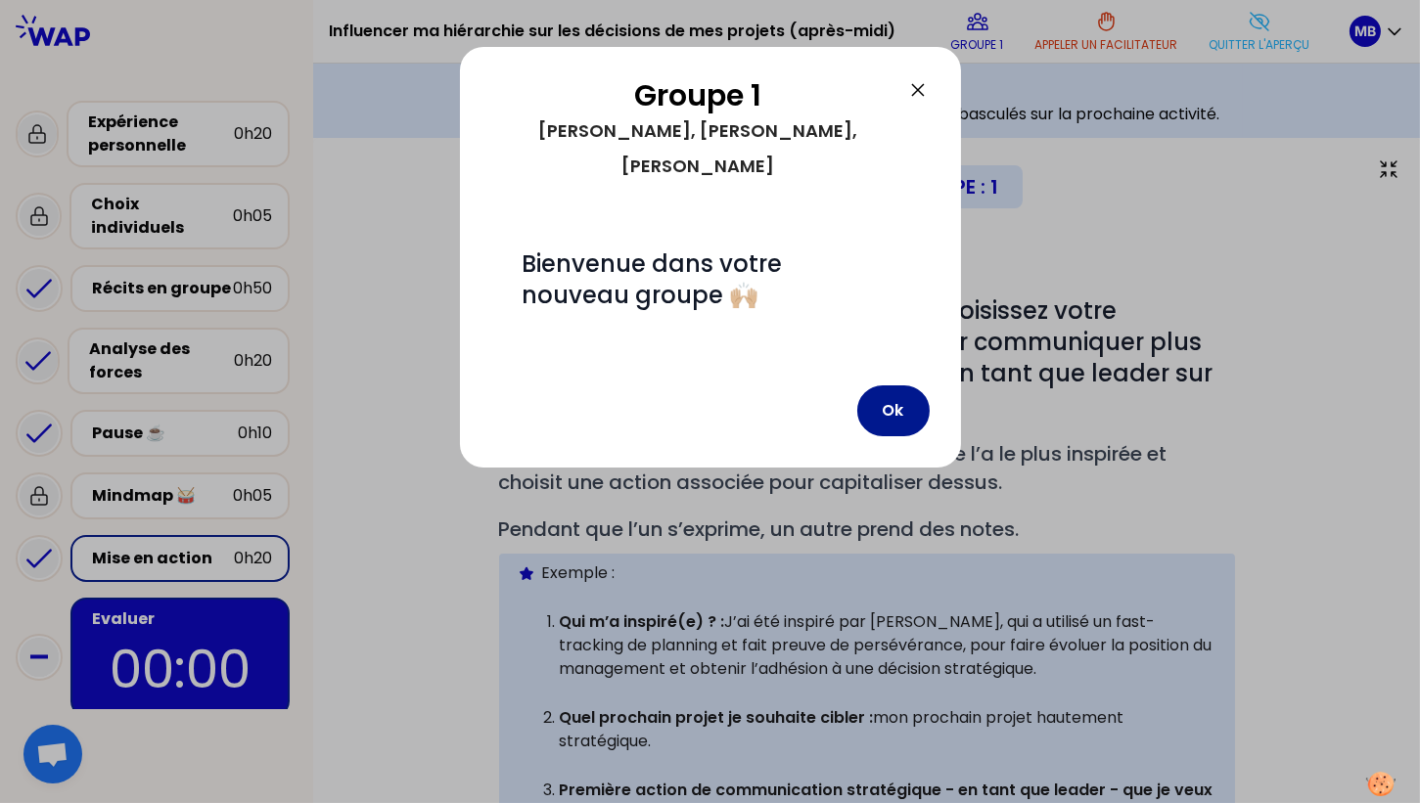
click at [865, 386] on button "Ok" at bounding box center [893, 411] width 72 height 51
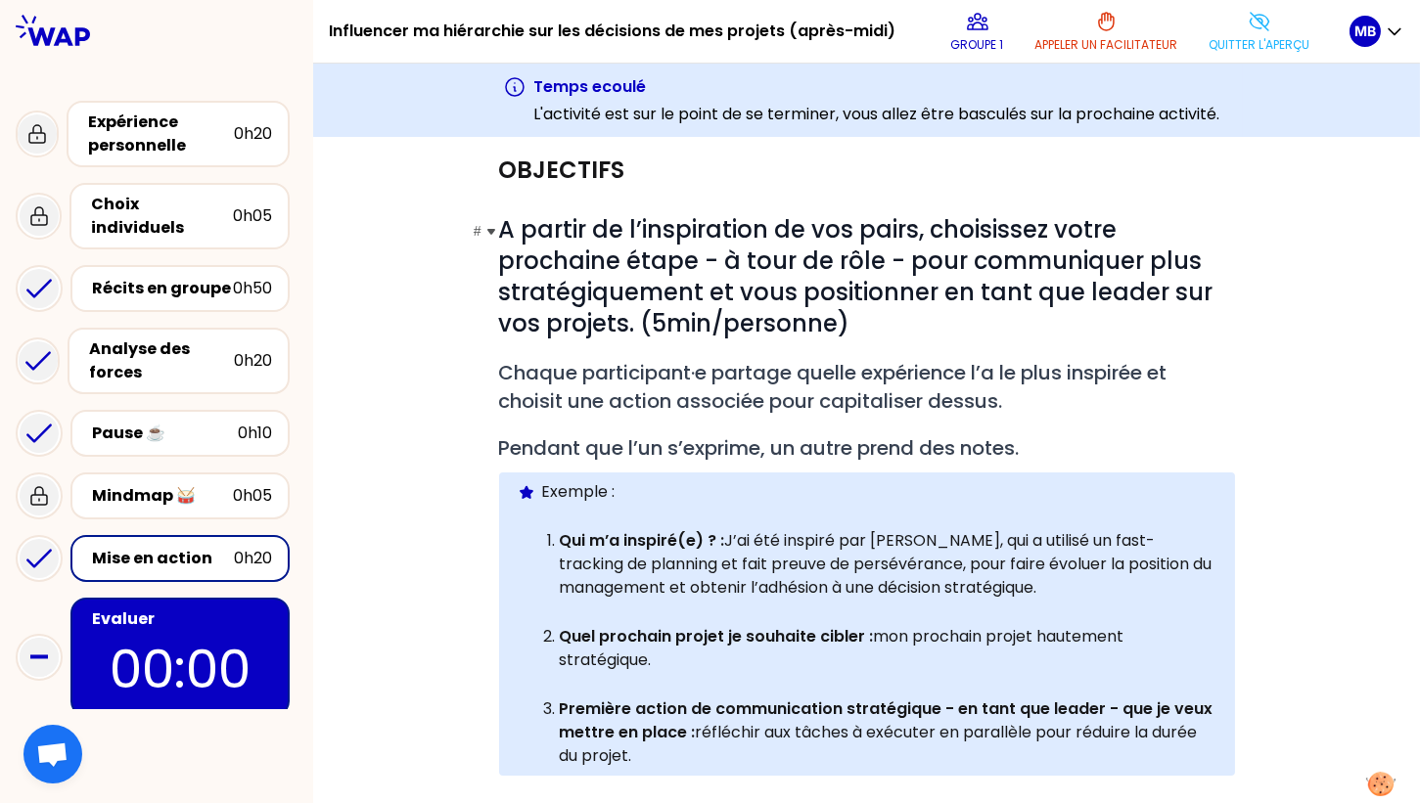
scroll to position [82, 0]
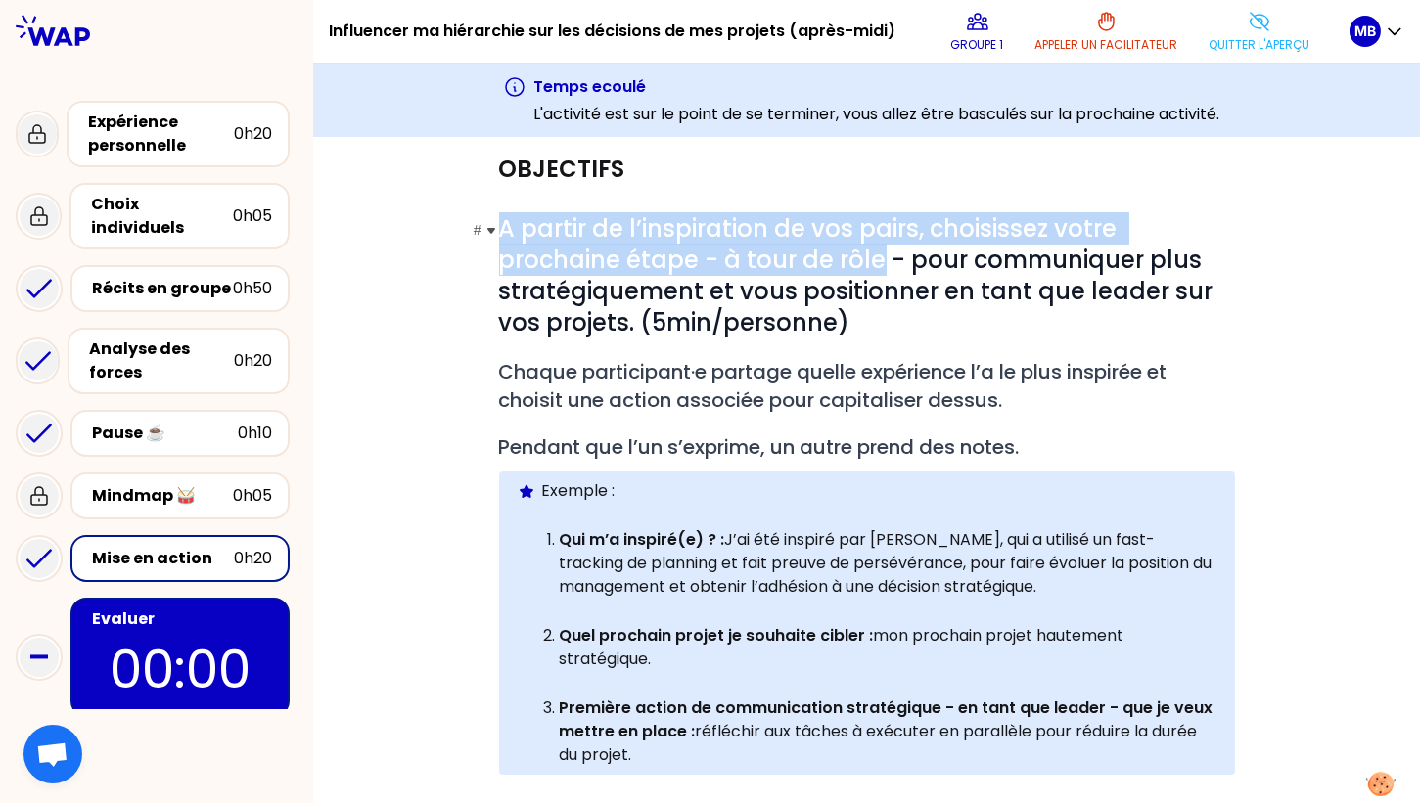
drag, startPoint x: 501, startPoint y: 230, endPoint x: 881, endPoint y: 263, distance: 381.2
click at [881, 263] on span "A partir de l’inspiration de vos pairs, choisissez votre prochaine étape - à to…" at bounding box center [859, 275] width 720 height 126
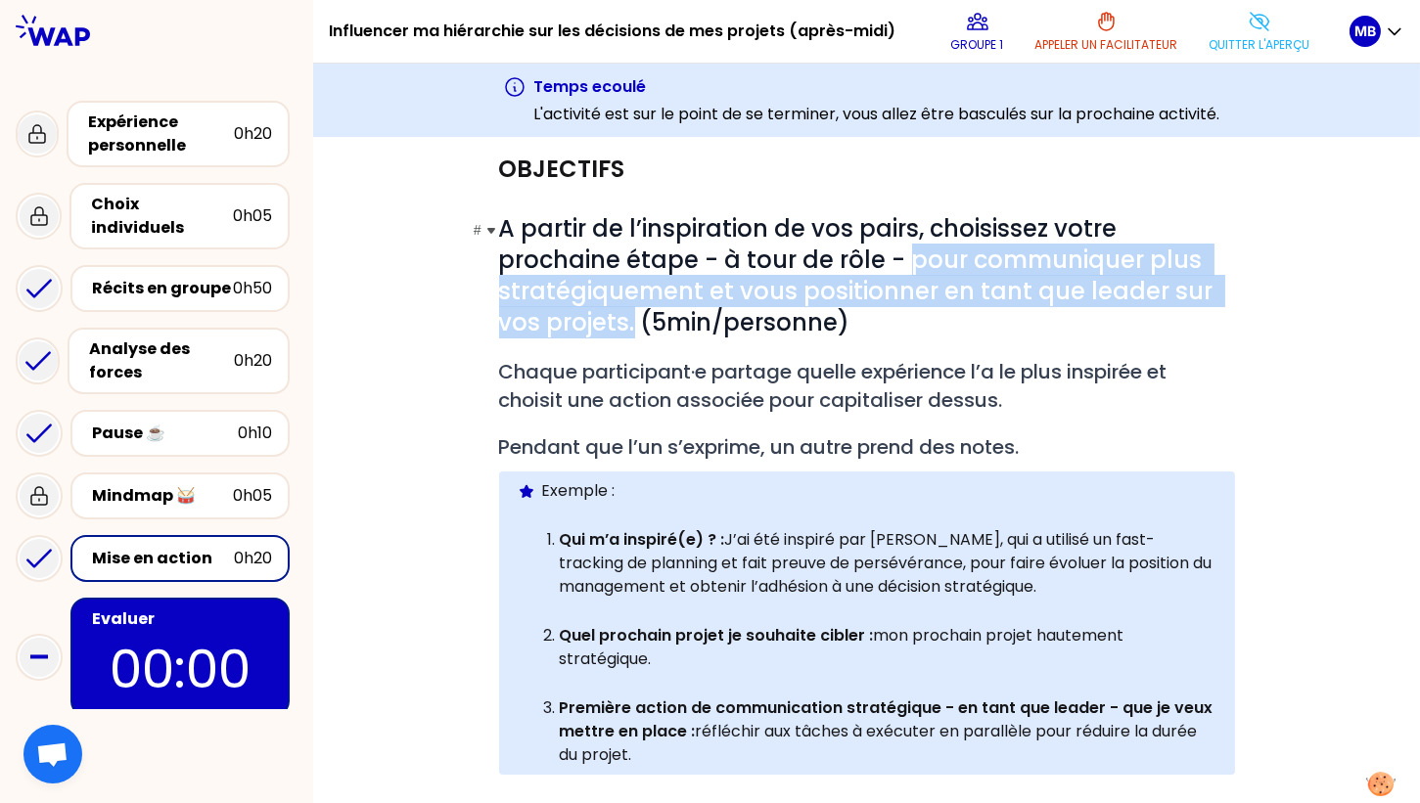
drag, startPoint x: 909, startPoint y: 261, endPoint x: 635, endPoint y: 317, distance: 279.6
click at [635, 317] on span "A partir de l’inspiration de vos pairs, choisissez votre prochaine étape - à to…" at bounding box center [859, 275] width 720 height 126
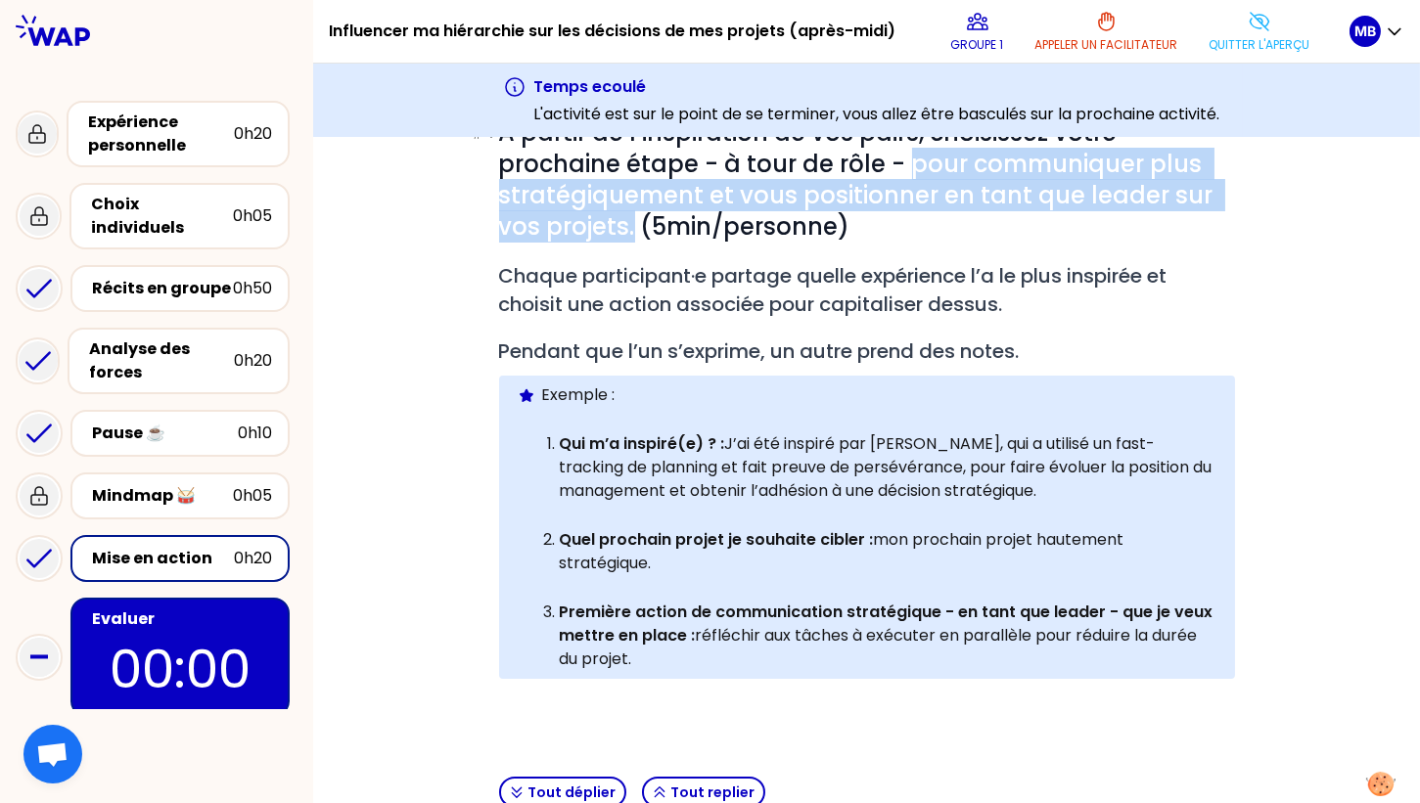
scroll to position [188, 0]
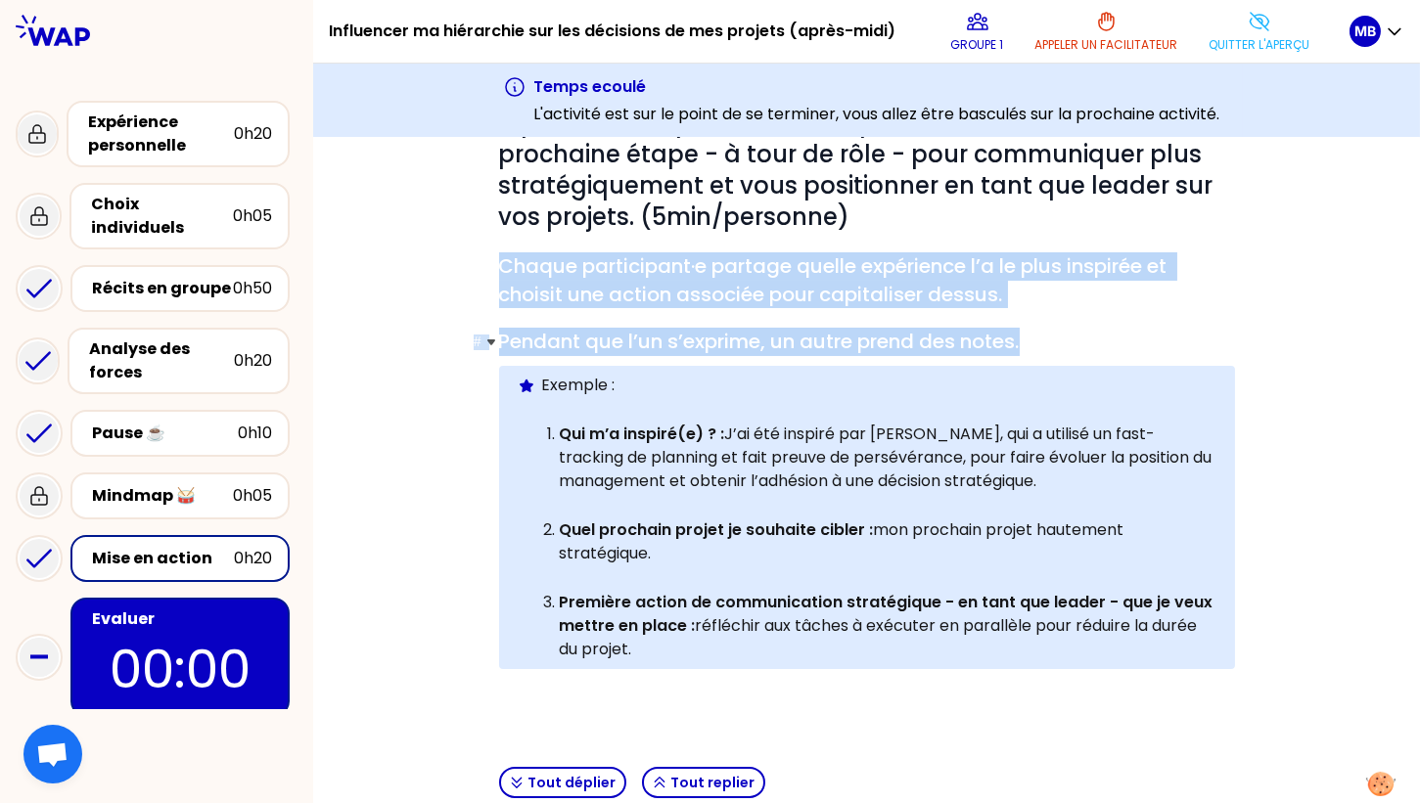
drag, startPoint x: 501, startPoint y: 262, endPoint x: 1043, endPoint y: 340, distance: 547.7
click at [1043, 340] on div "# A partir de l’inspiration de vos pairs, choisissez votre prochaine étape - à …" at bounding box center [867, 416] width 736 height 617
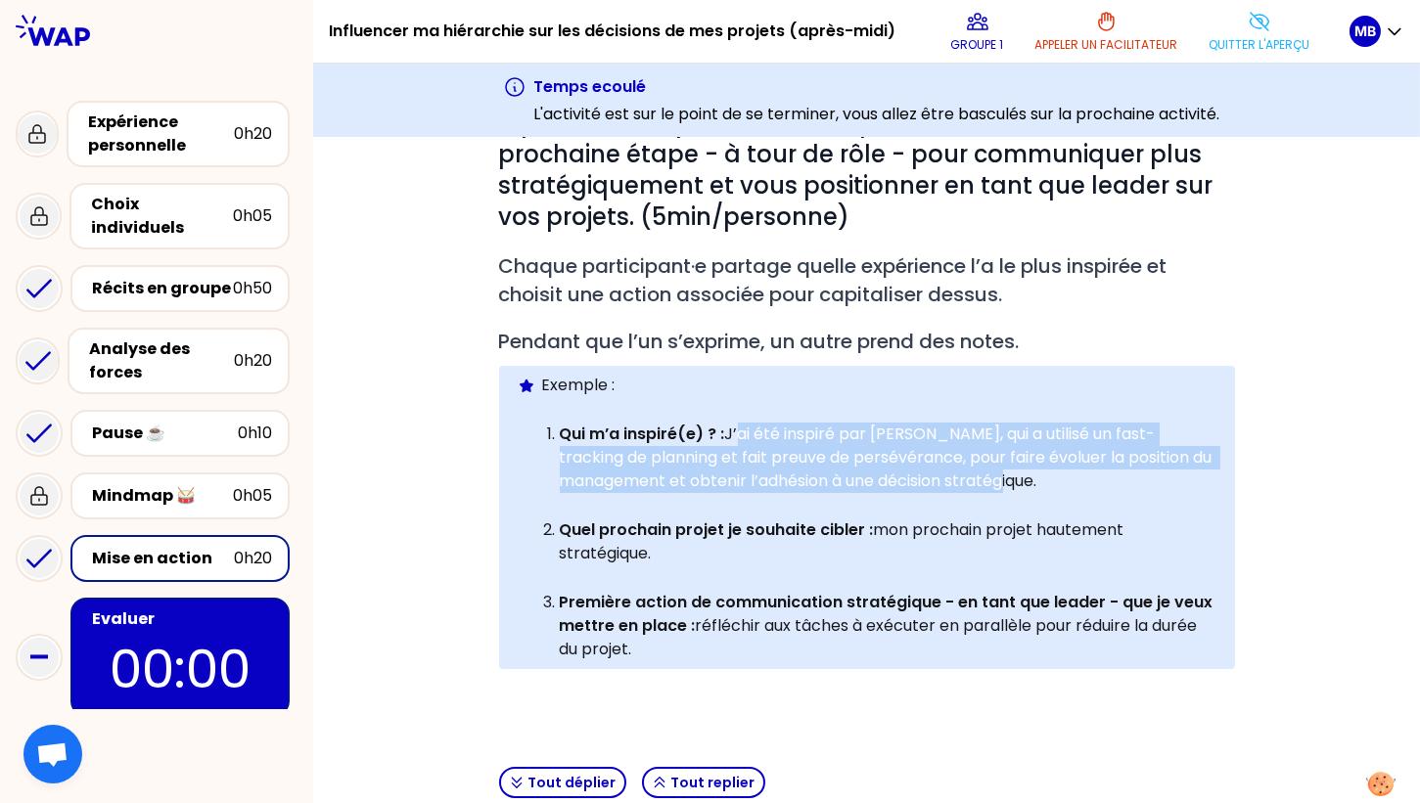
drag, startPoint x: 732, startPoint y: 431, endPoint x: 1052, endPoint y: 479, distance: 323.6
click at [1052, 479] on p "Qui m’a inspiré(e) ? : J’ai été inspiré par Etienne, qui a utilisé un fast-trac…" at bounding box center [889, 458] width 658 height 70
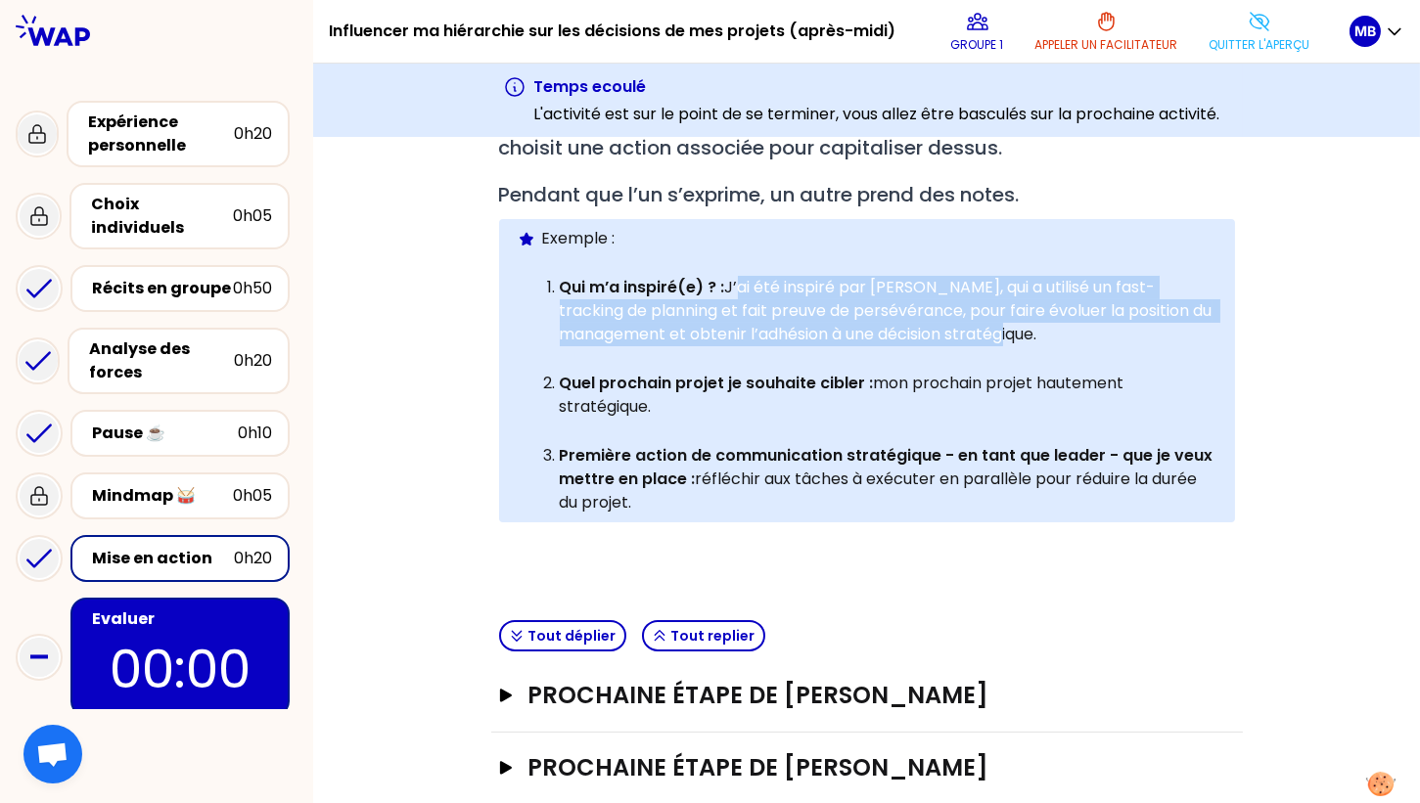
scroll to position [426, 0]
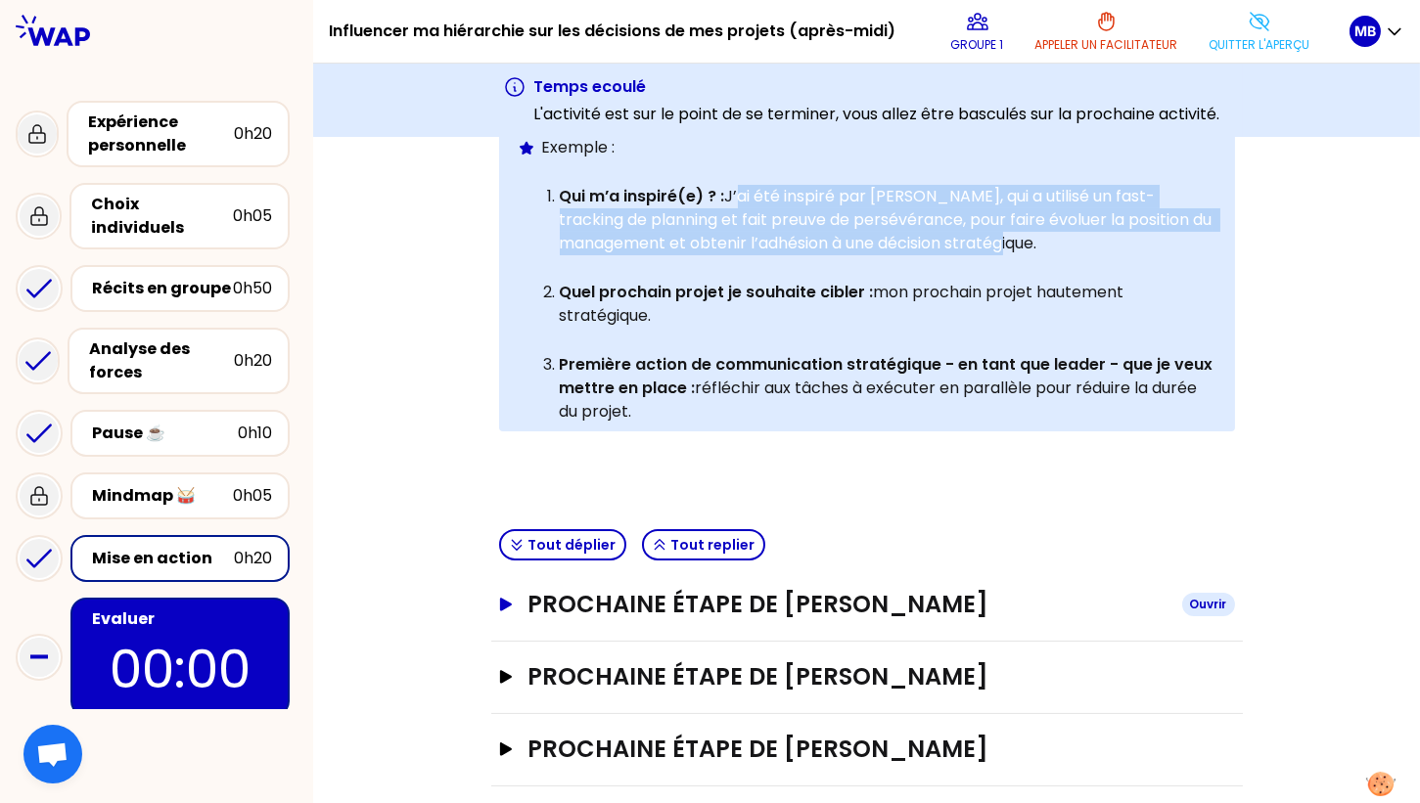
click at [619, 609] on h3 "Prochaine étape de tristan menguy" at bounding box center [846, 604] width 638 height 31
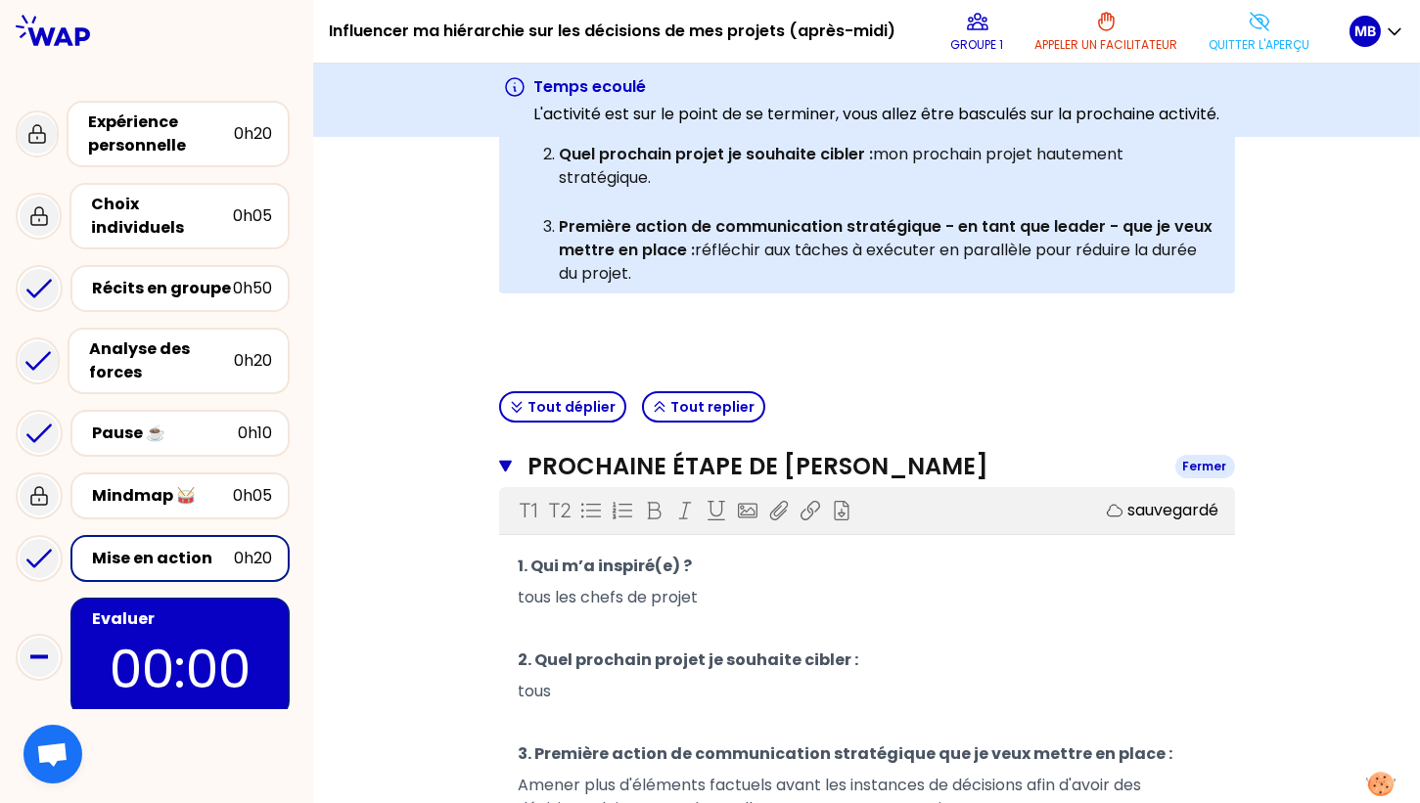
scroll to position [559, 0]
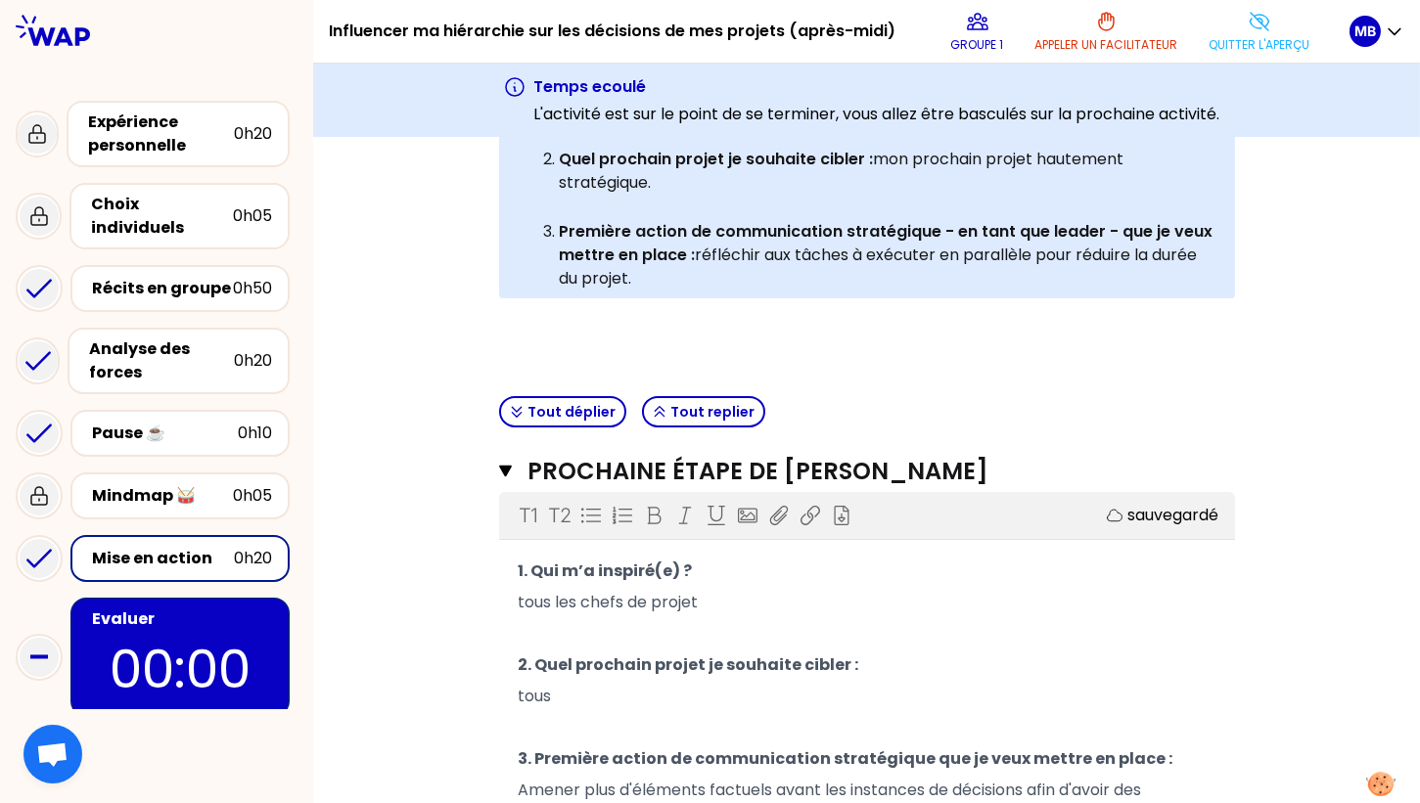
click at [595, 687] on p "tous" at bounding box center [867, 696] width 697 height 31
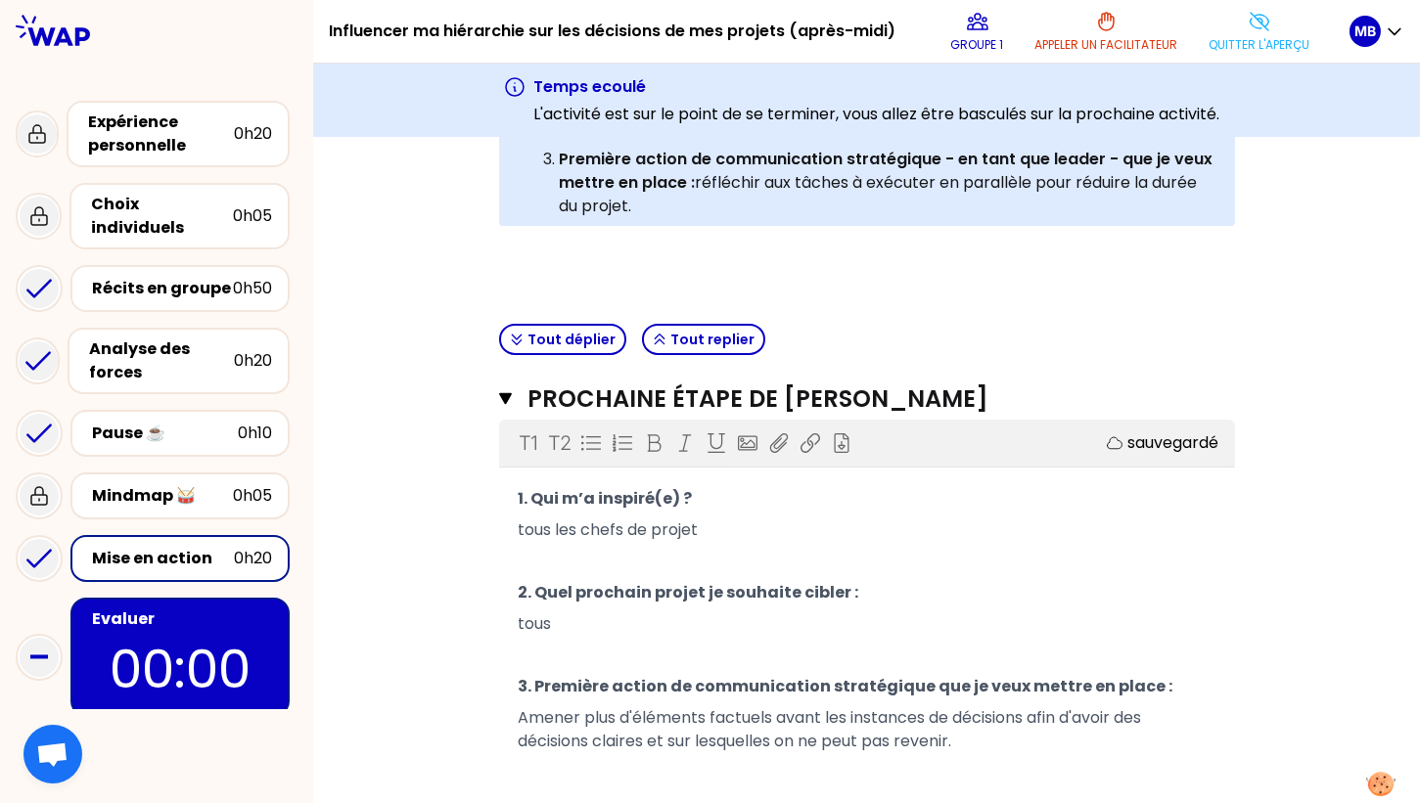
scroll to position [641, 0]
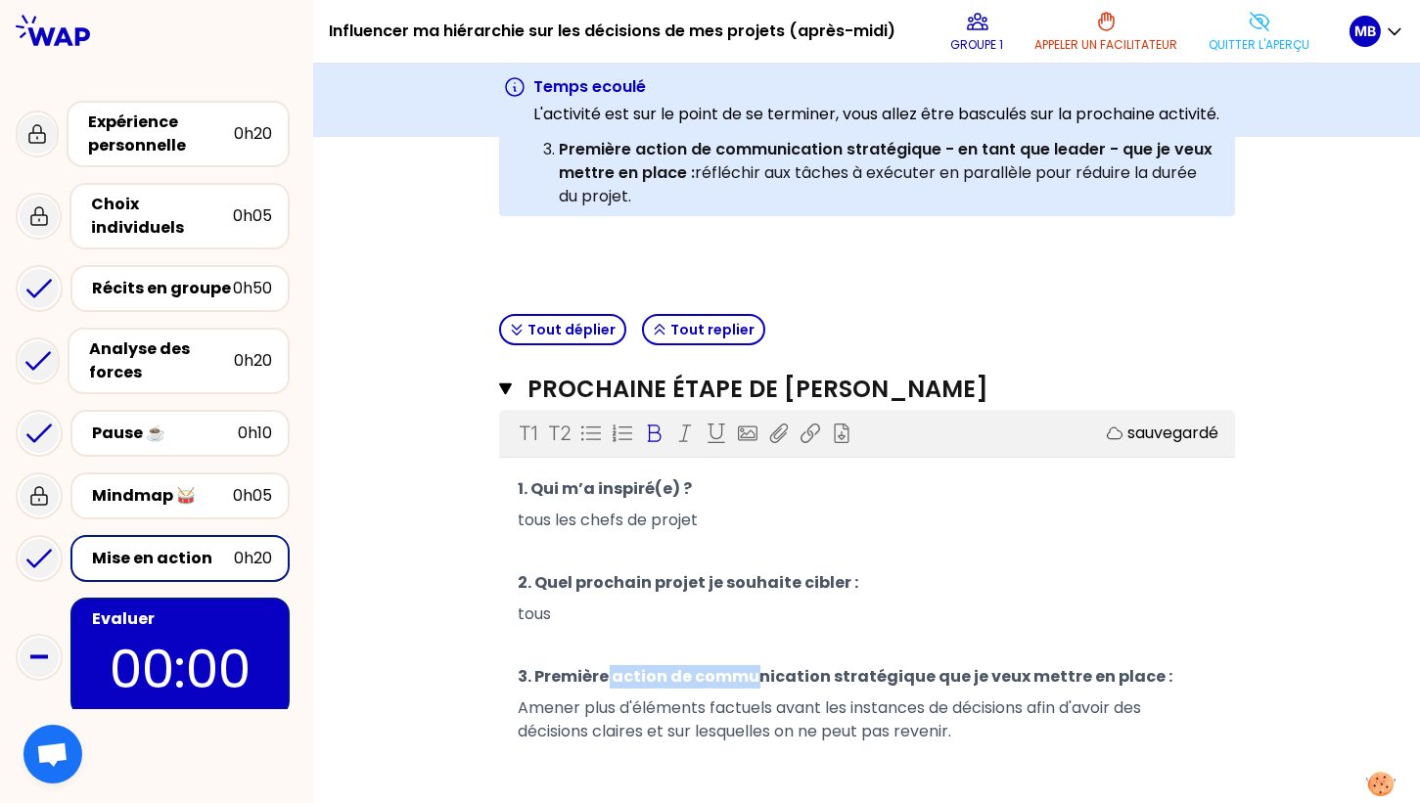
drag, startPoint x: 607, startPoint y: 669, endPoint x: 753, endPoint y: 669, distance: 145.8
click at [753, 669] on span "3. Première action de communication stratégique que je veux mettre en place :" at bounding box center [846, 676] width 655 height 23
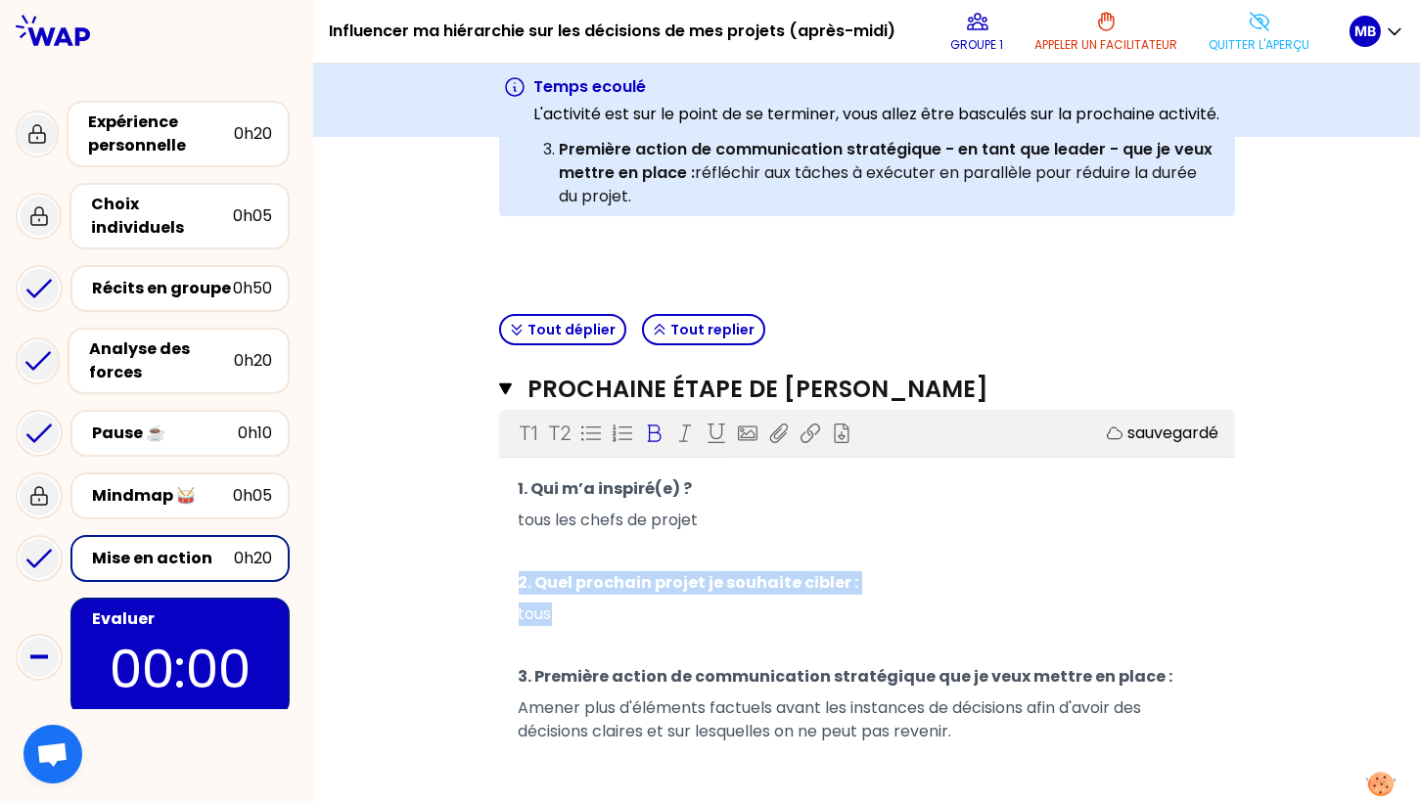
drag, startPoint x: 604, startPoint y: 599, endPoint x: 517, endPoint y: 573, distance: 91.0
click at [517, 573] on div "1. Qui m’a inspiré(e) ? tous les chefs de projet ﻿ 2. Quel prochain projet je s…" at bounding box center [867, 626] width 736 height 305
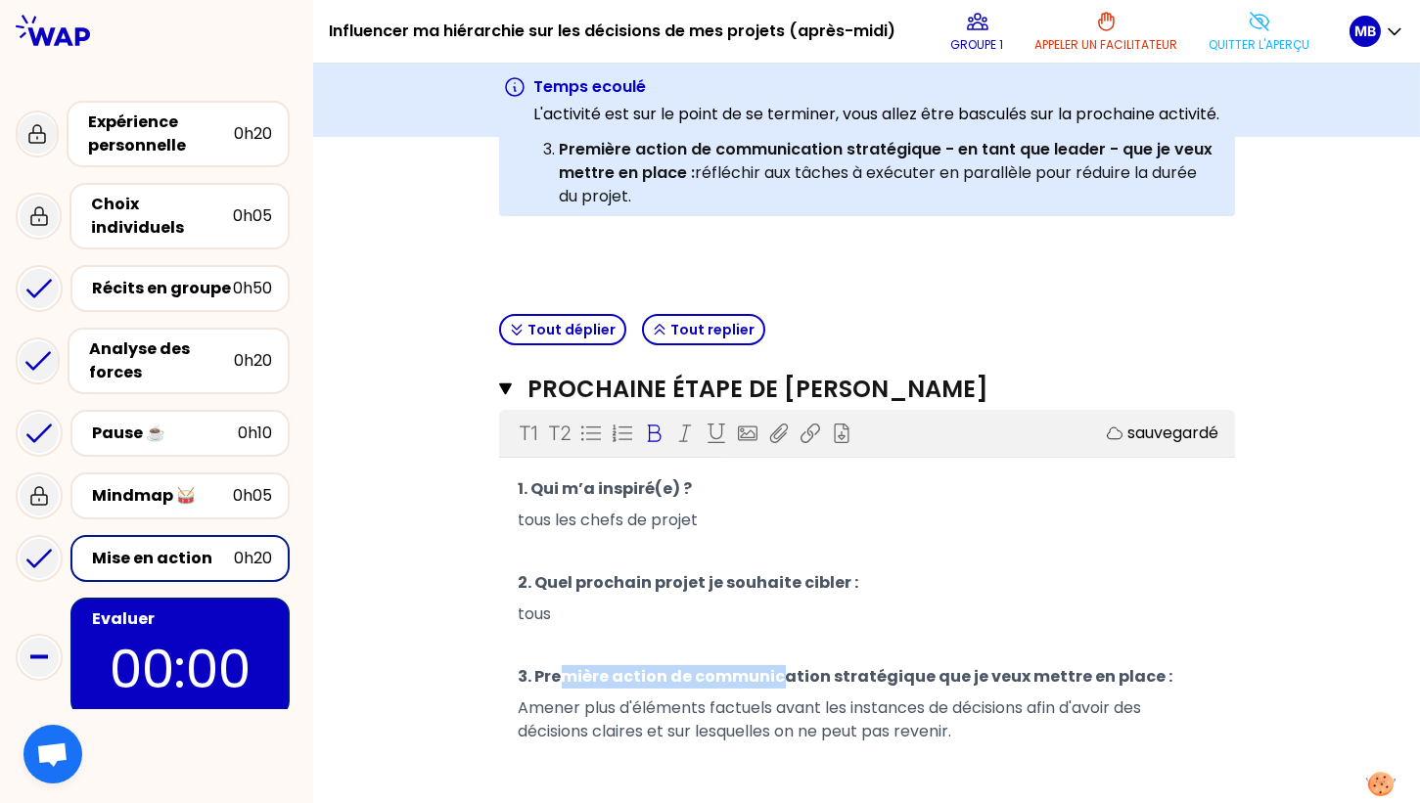
drag, startPoint x: 570, startPoint y: 668, endPoint x: 780, endPoint y: 665, distance: 210.4
click at [780, 665] on span "3. Première action de communication stratégique que je veux mettre en place :" at bounding box center [846, 676] width 655 height 23
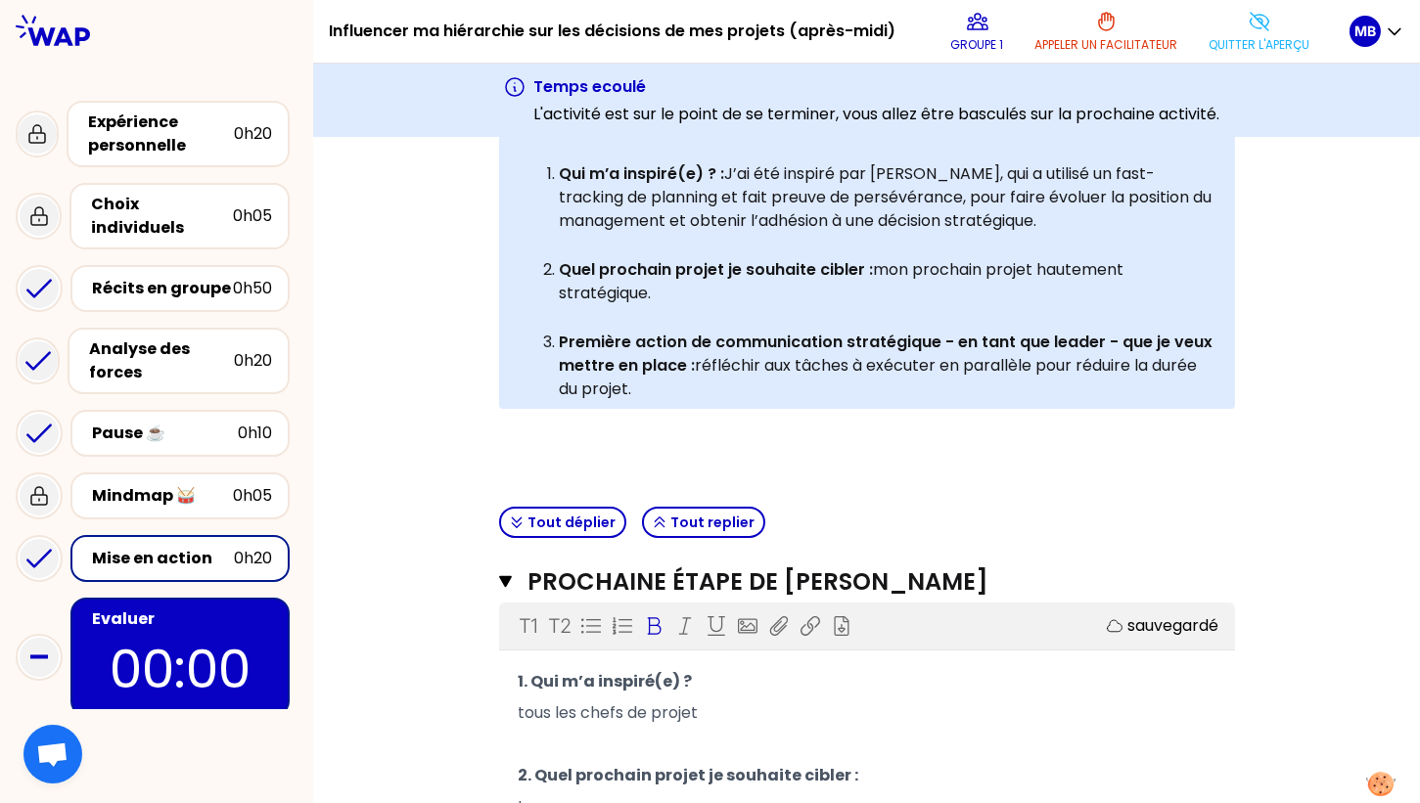
scroll to position [649, 0]
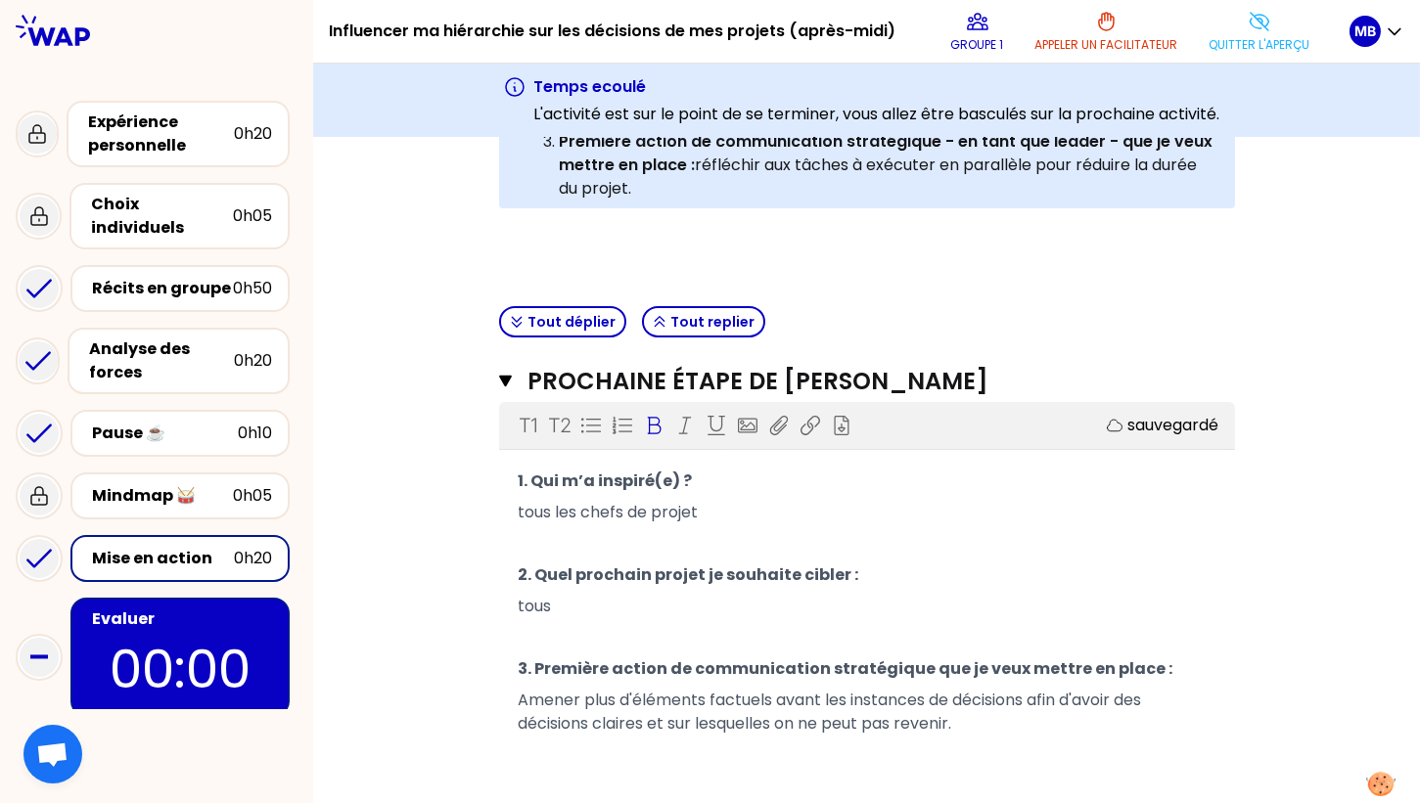
click at [544, 531] on p "﻿" at bounding box center [867, 543] width 697 height 31
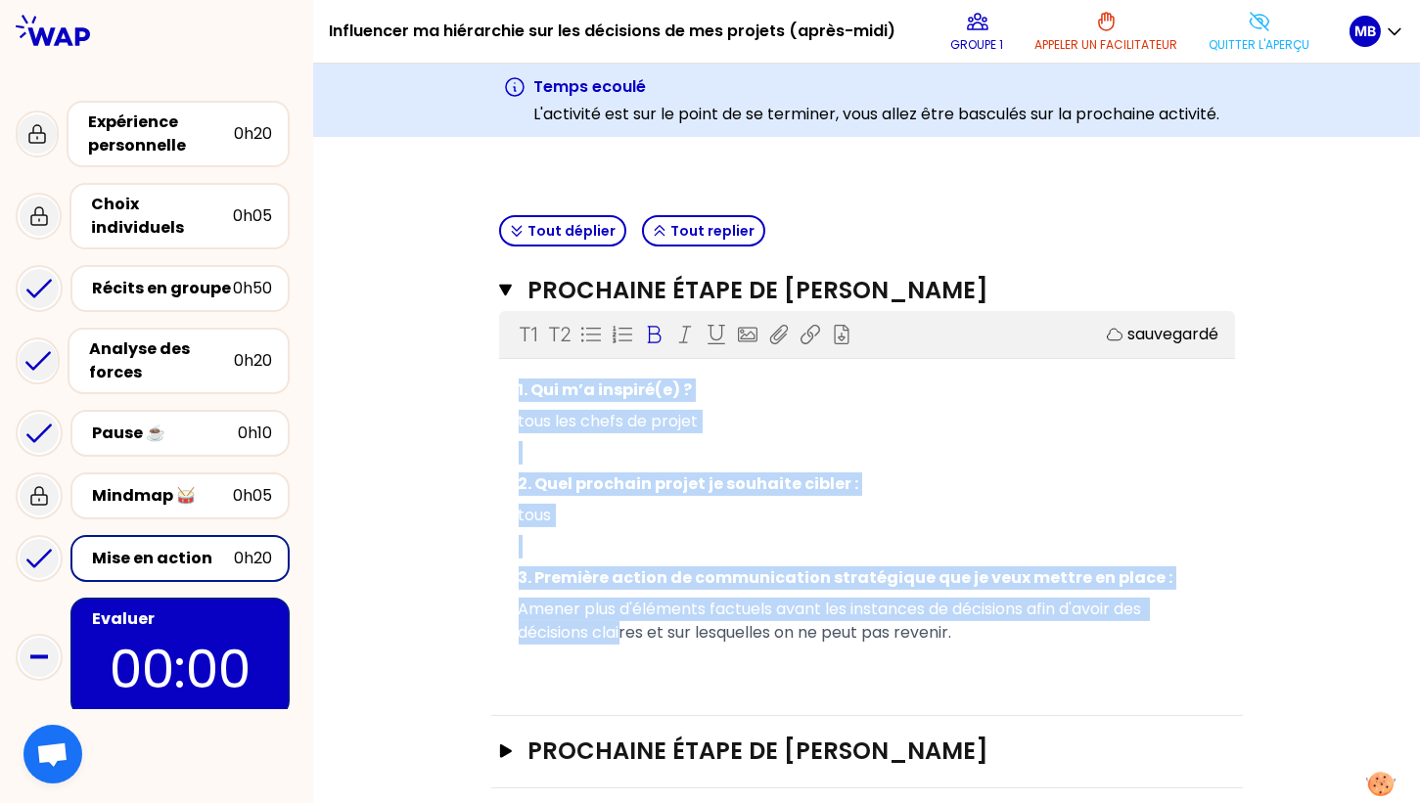
scroll to position [766, 0]
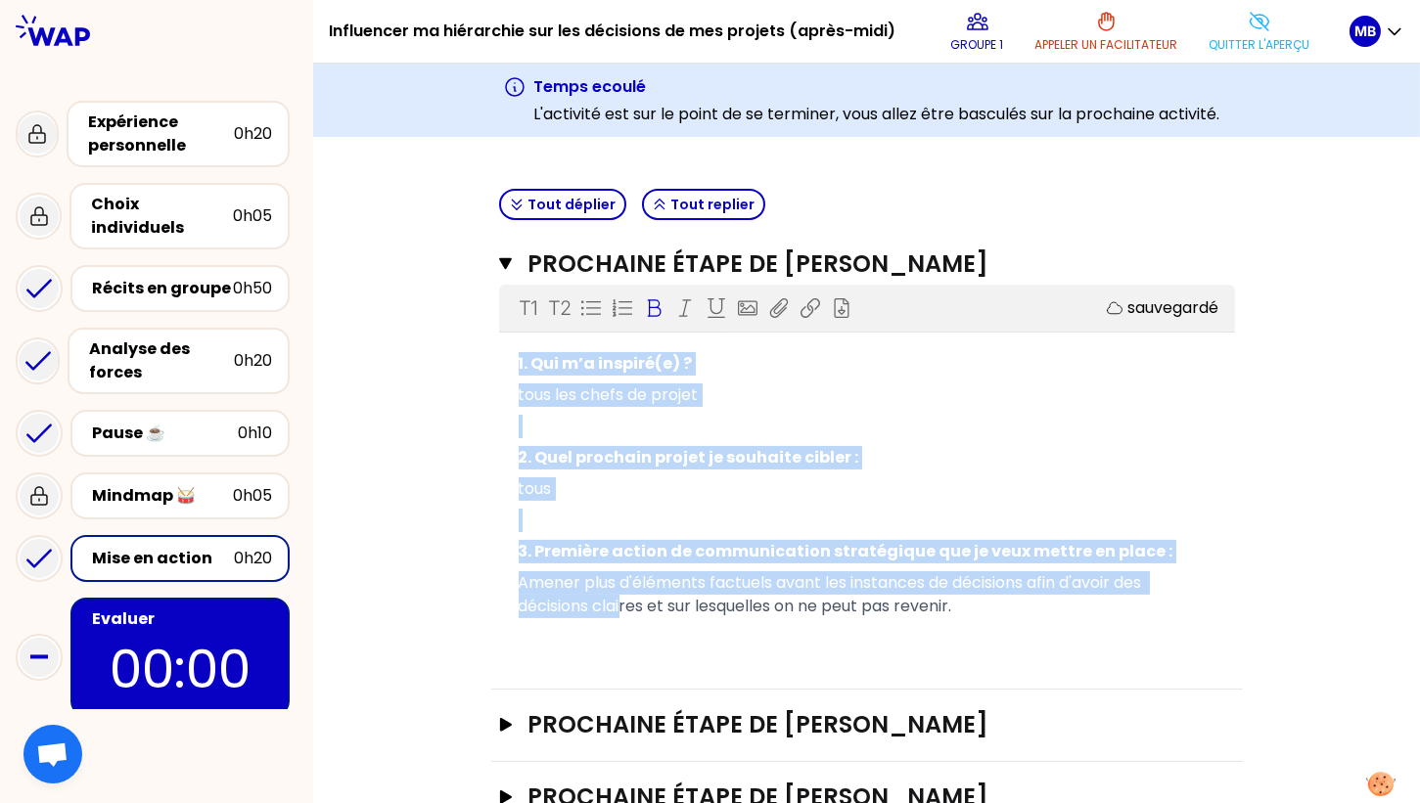
drag, startPoint x: 518, startPoint y: 477, endPoint x: 982, endPoint y: 599, distance: 479.7
click at [982, 599] on div "1. Qui m’a inspiré(e) ? tous les chefs de projet ﻿ 2. Quel prochain projet je s…" at bounding box center [867, 500] width 697 height 305
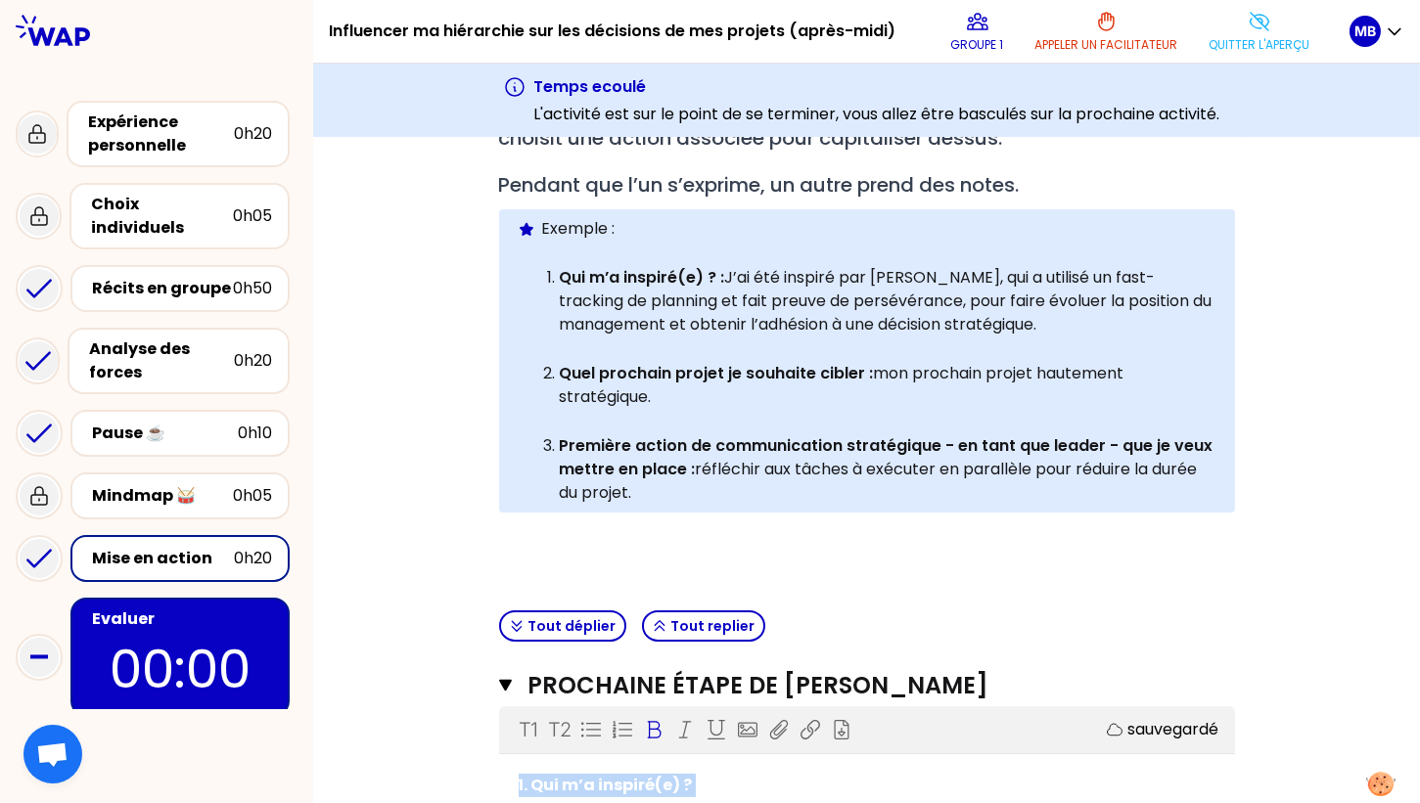
scroll to position [319, 0]
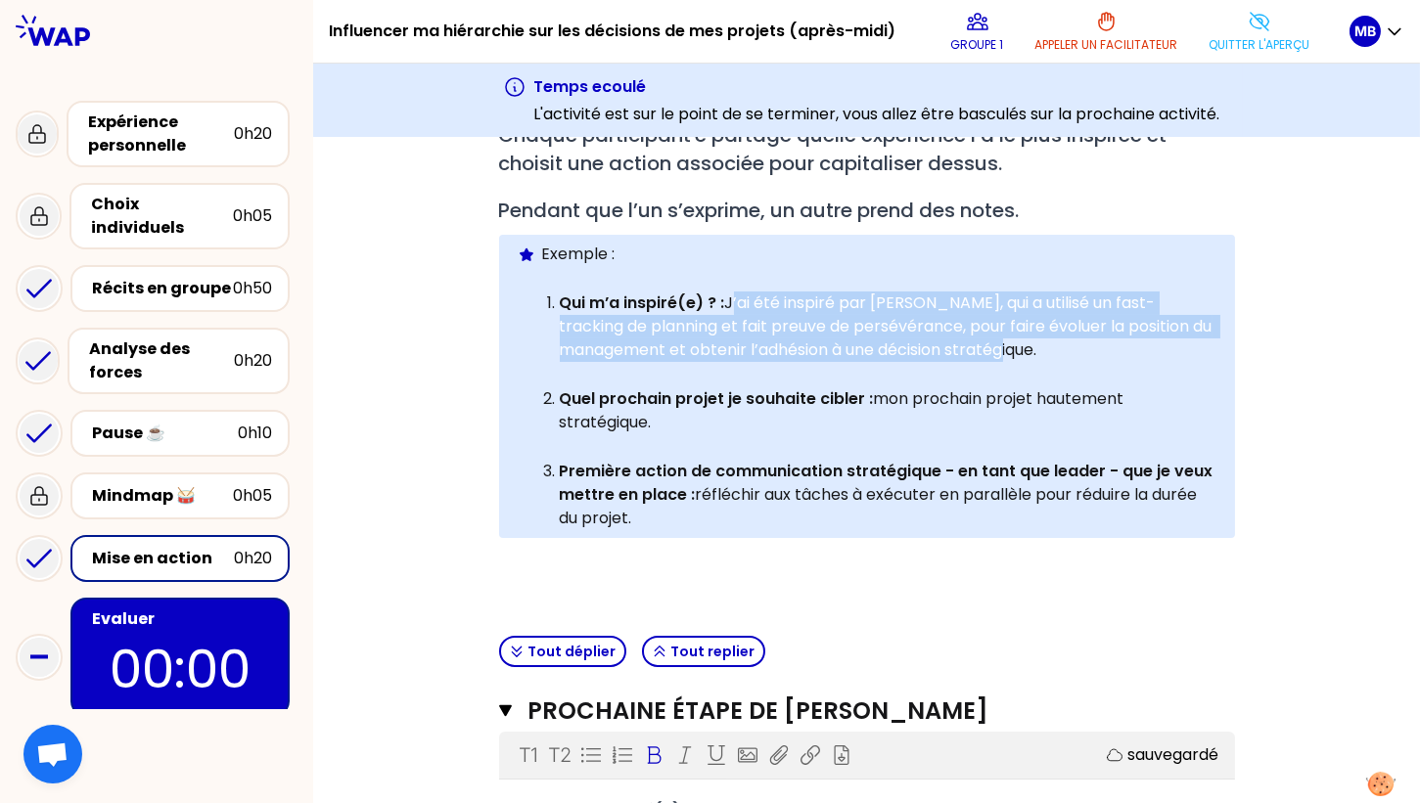
drag, startPoint x: 728, startPoint y: 293, endPoint x: 1093, endPoint y: 342, distance: 368.3
click at [1093, 342] on p "Qui m’a inspiré(e) ? : J’ai été inspiré par Etienne, qui a utilisé un fast-trac…" at bounding box center [889, 327] width 658 height 70
click at [728, 323] on p "Qui m’a inspiré(e) ? : J’ai été inspiré par Etienne, qui a utilisé un fast-trac…" at bounding box center [889, 327] width 658 height 70
drag, startPoint x: 730, startPoint y: 300, endPoint x: 1097, endPoint y: 349, distance: 370.2
click at [1097, 349] on p "Qui m’a inspiré(e) ? : J’ai été inspiré par Etienne, qui a utilisé un fast-trac…" at bounding box center [889, 327] width 658 height 70
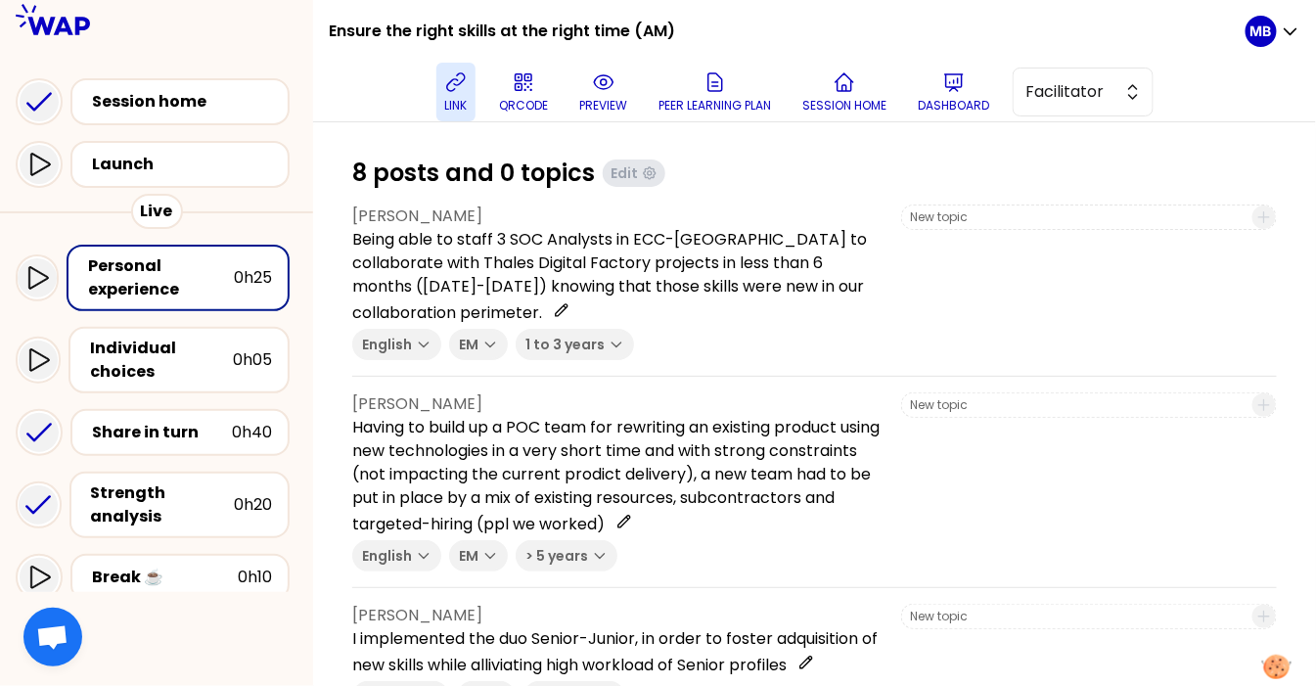
click at [451, 90] on icon at bounding box center [455, 81] width 23 height 23
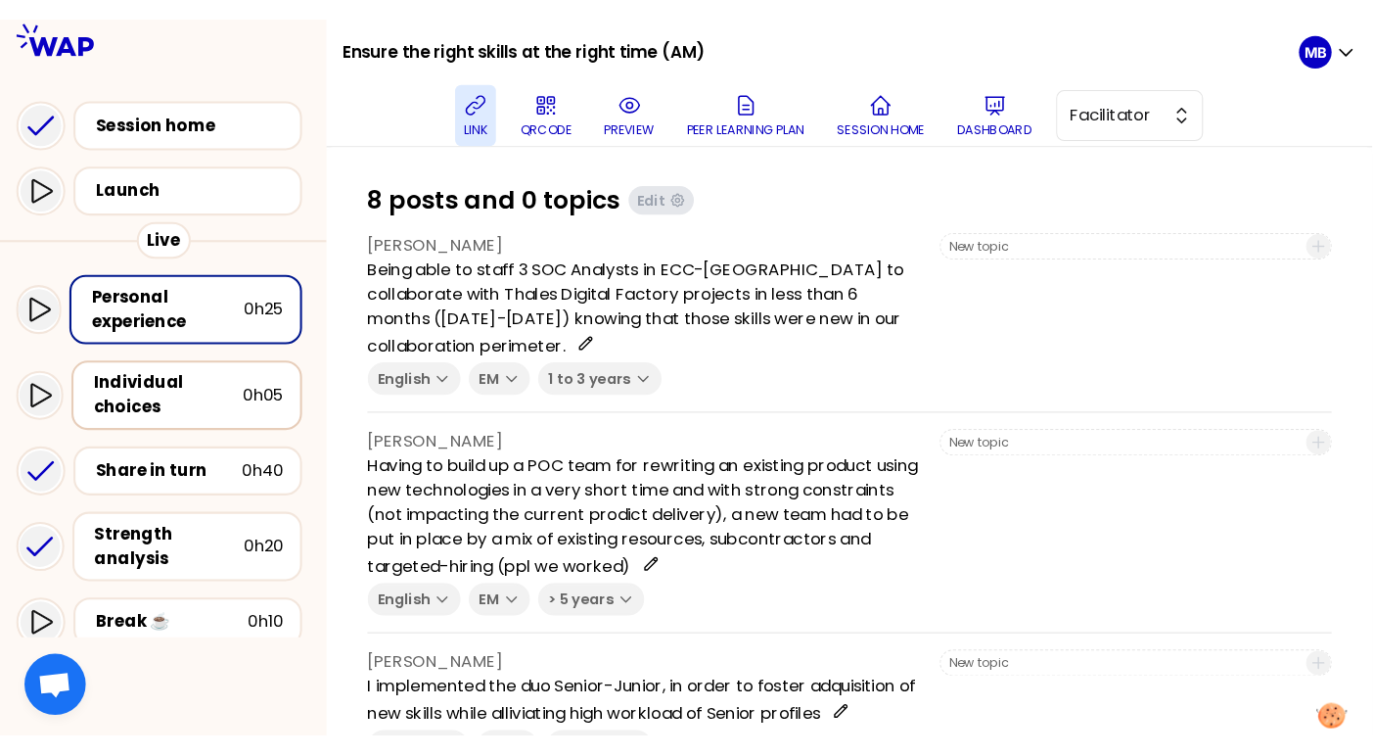
scroll to position [332, 0]
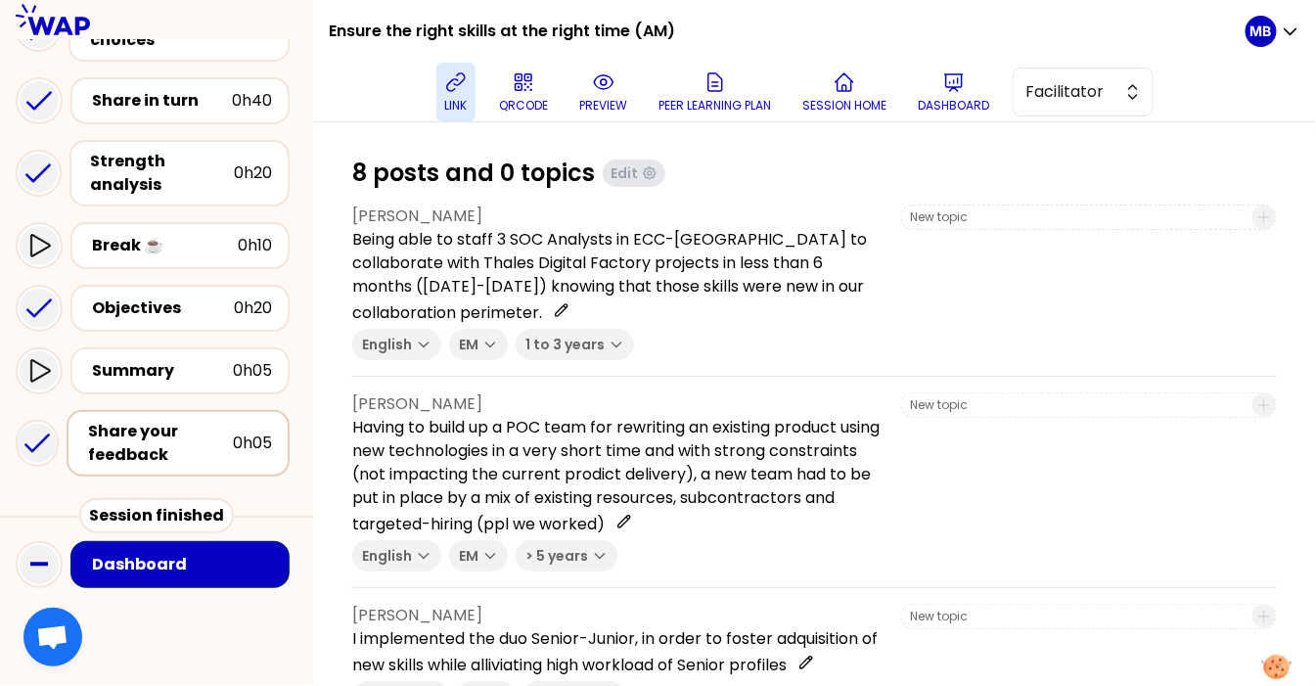
click at [179, 441] on div "Share your feedback" at bounding box center [160, 443] width 145 height 47
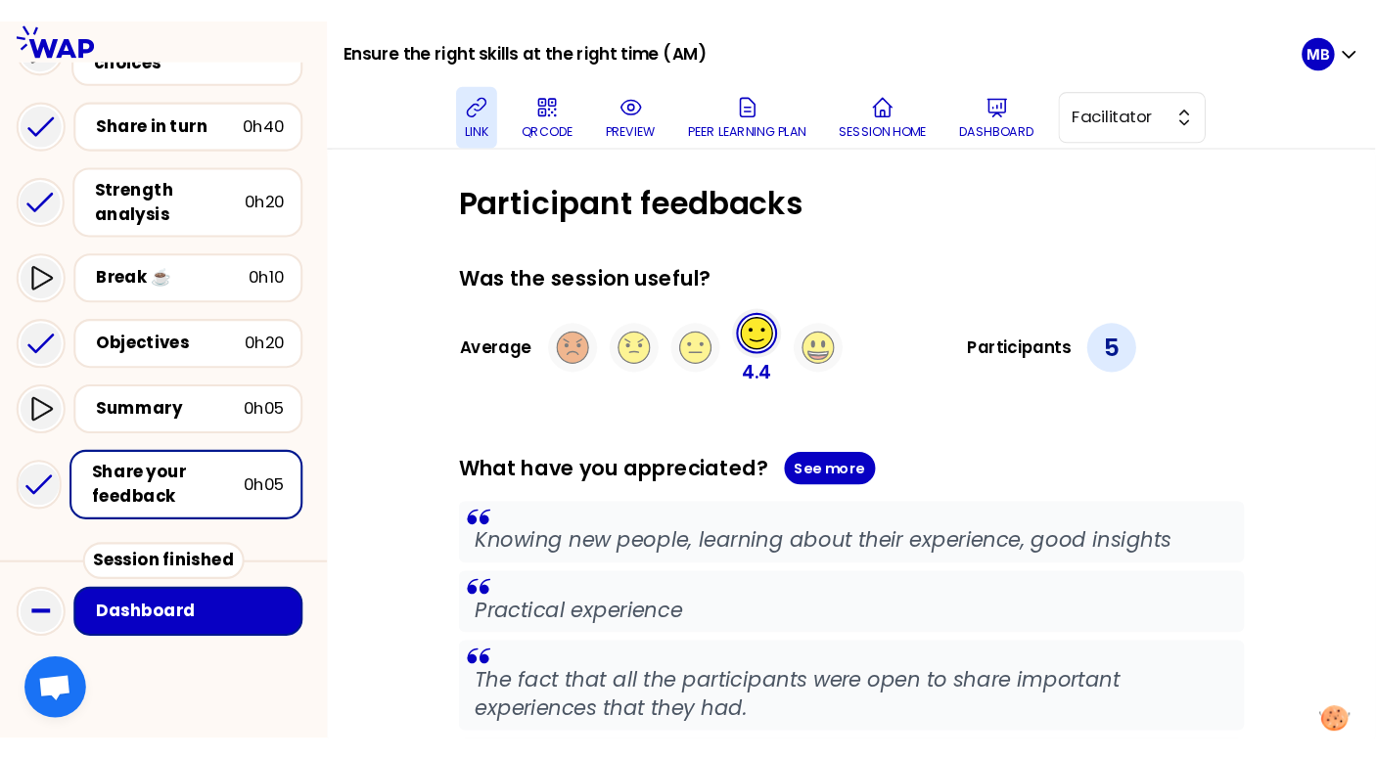
scroll to position [262, 0]
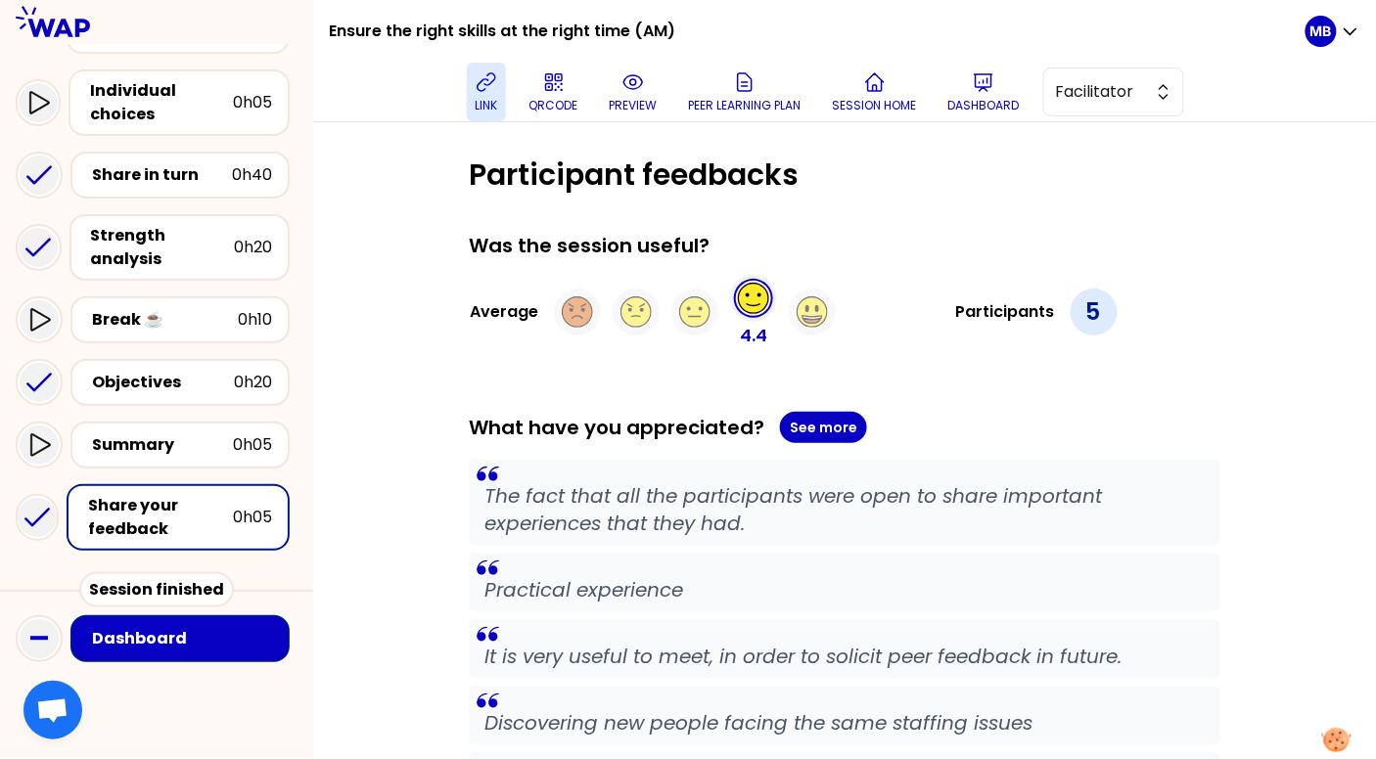
click at [958, 67] on button "Dashboard" at bounding box center [983, 92] width 87 height 59
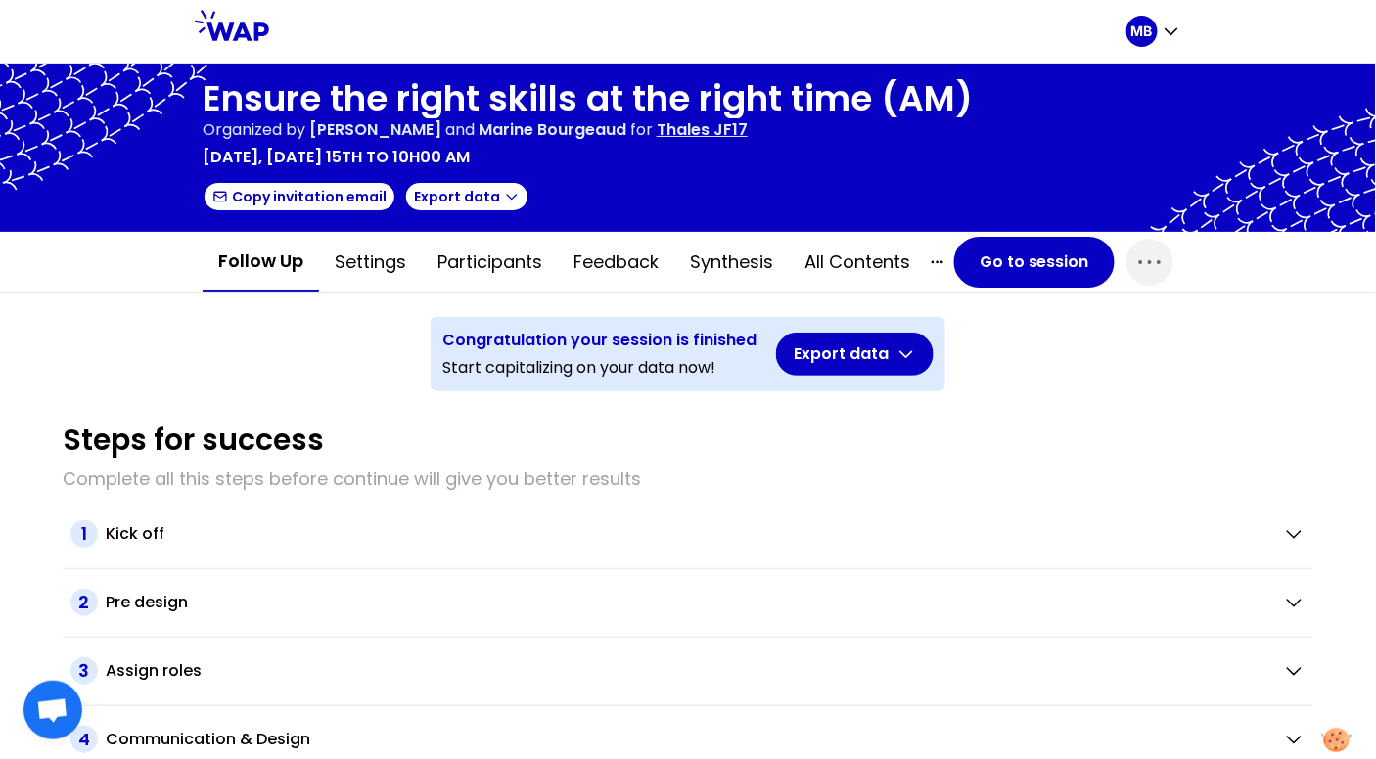
click at [735, 133] on p "Thales JF17" at bounding box center [702, 129] width 91 height 23
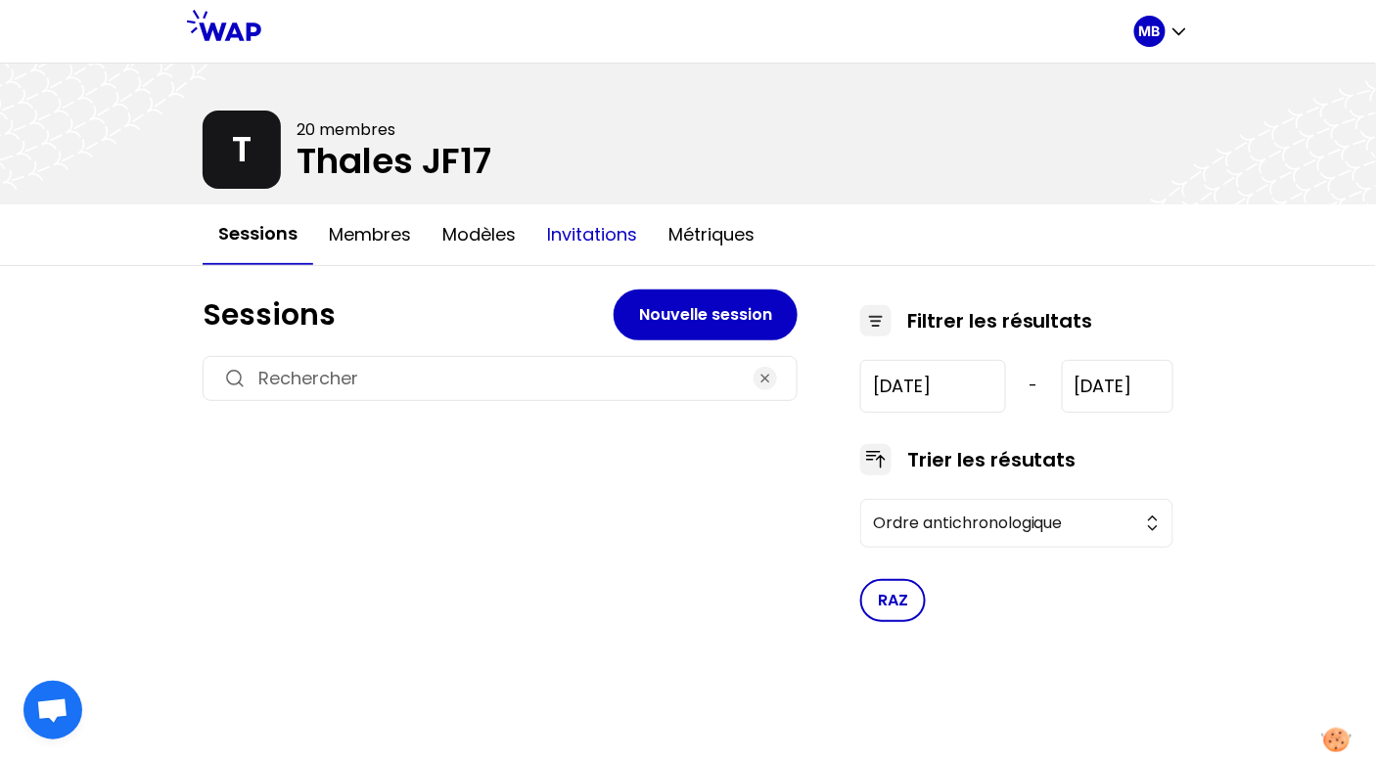
type input "[DATE]"
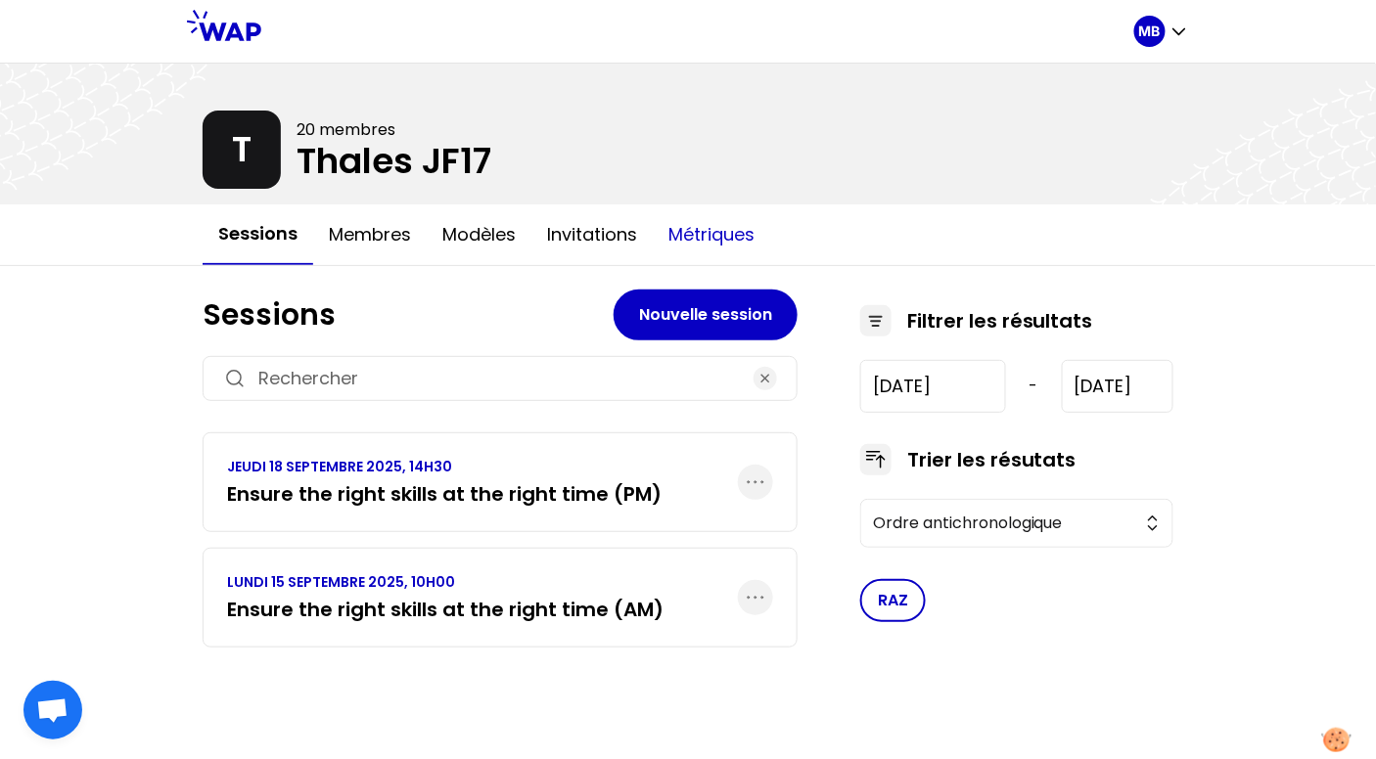
click at [699, 240] on button "Métriques" at bounding box center [711, 235] width 117 height 59
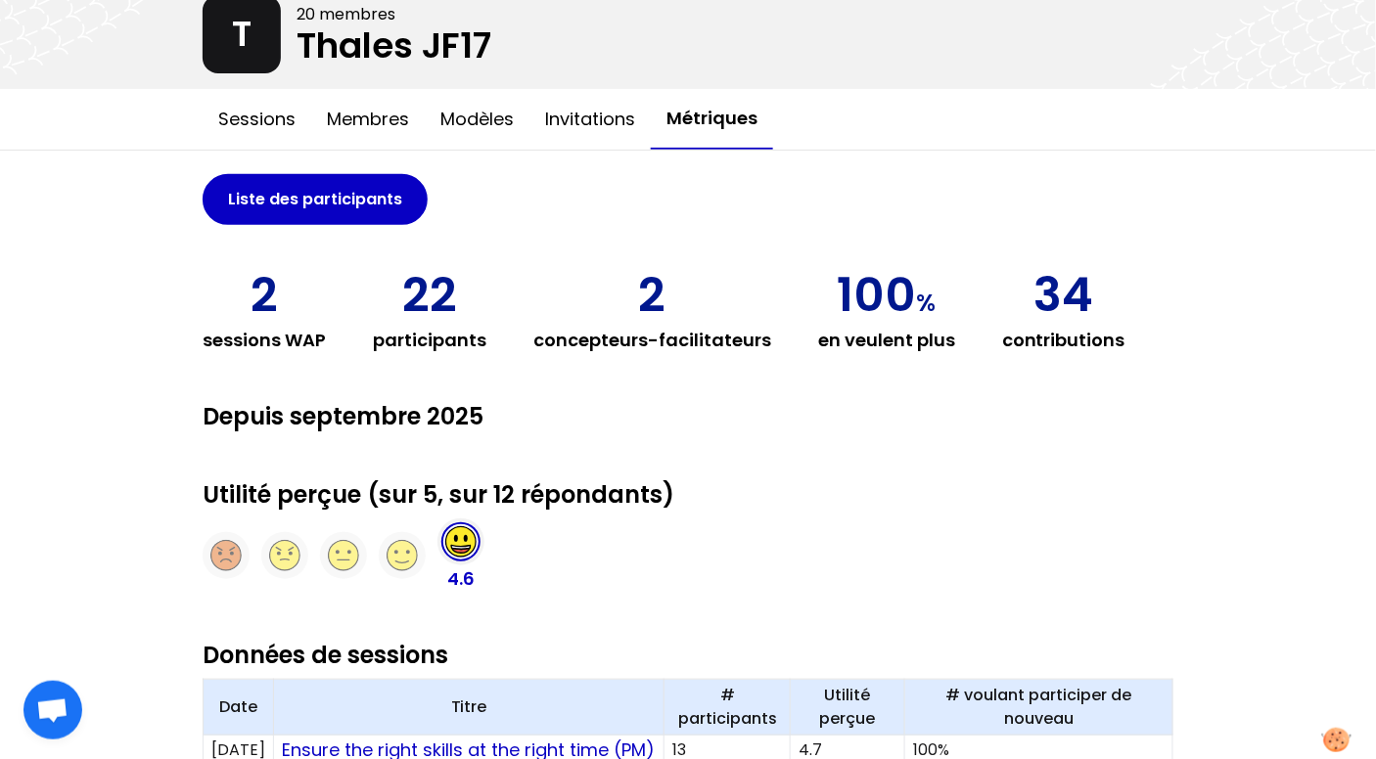
scroll to position [89, 0]
